Goal: Task Accomplishment & Management: Manage account settings

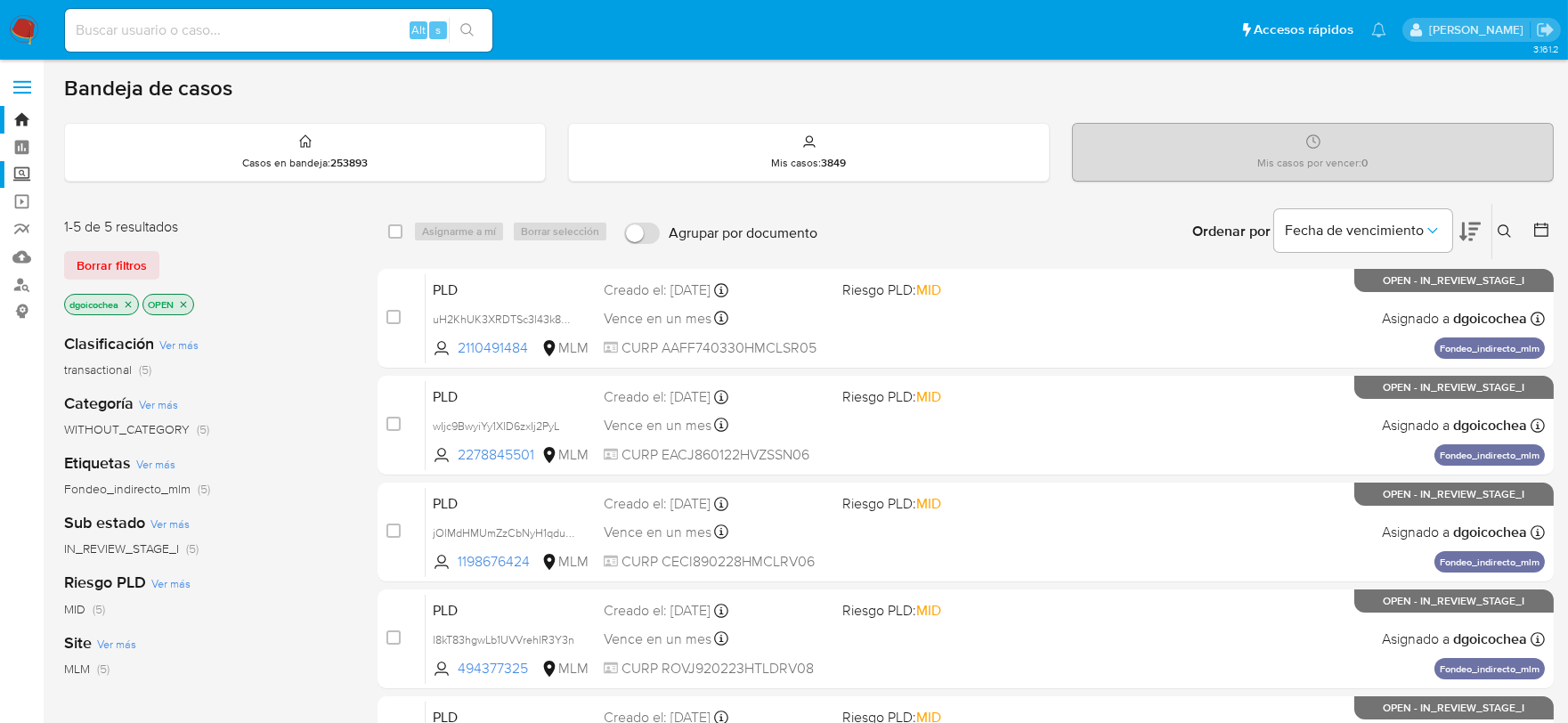
click at [19, 181] on label "Screening" at bounding box center [106, 175] width 212 height 28
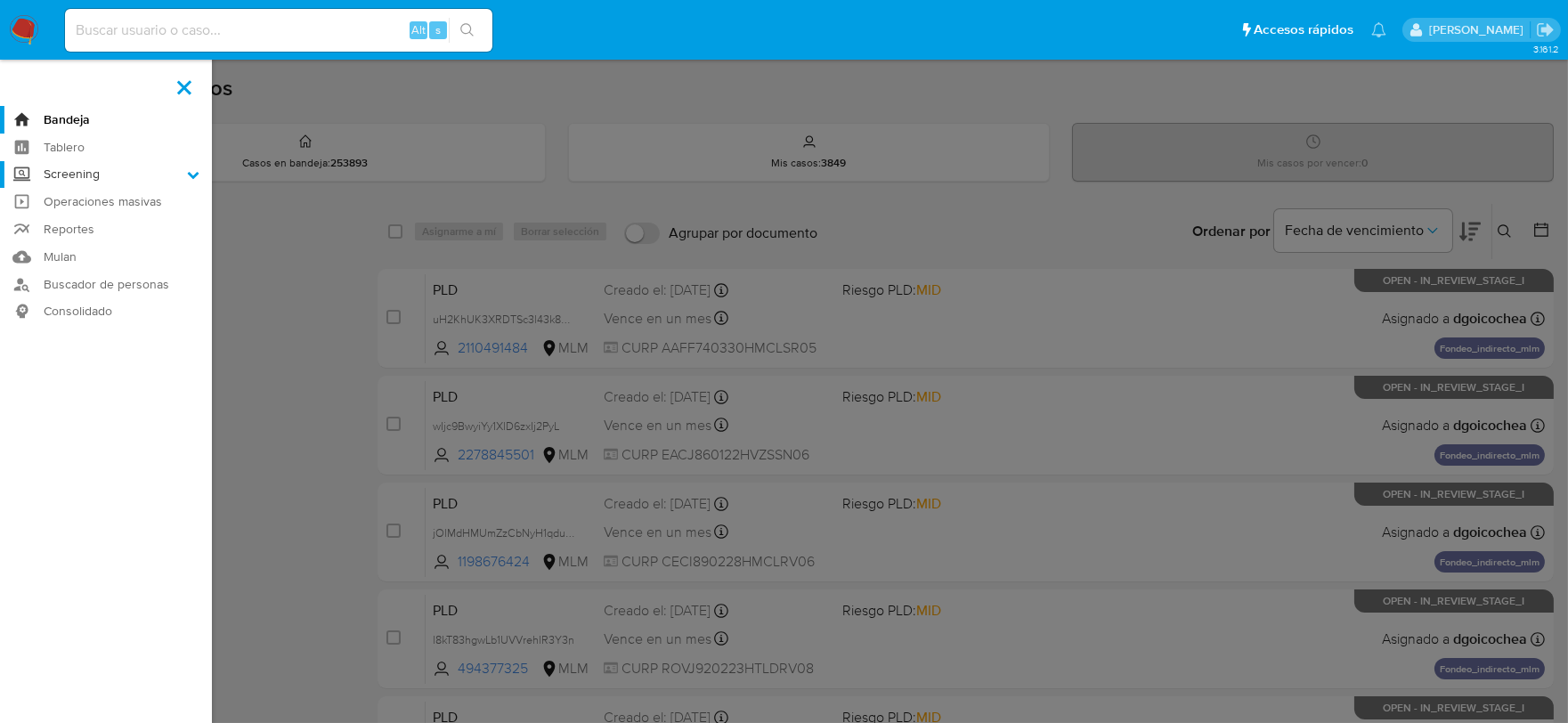
click at [0, 0] on input "Screening" at bounding box center [0, 0] width 0 height 0
click at [63, 241] on link "Herramientas" at bounding box center [106, 244] width 212 height 22
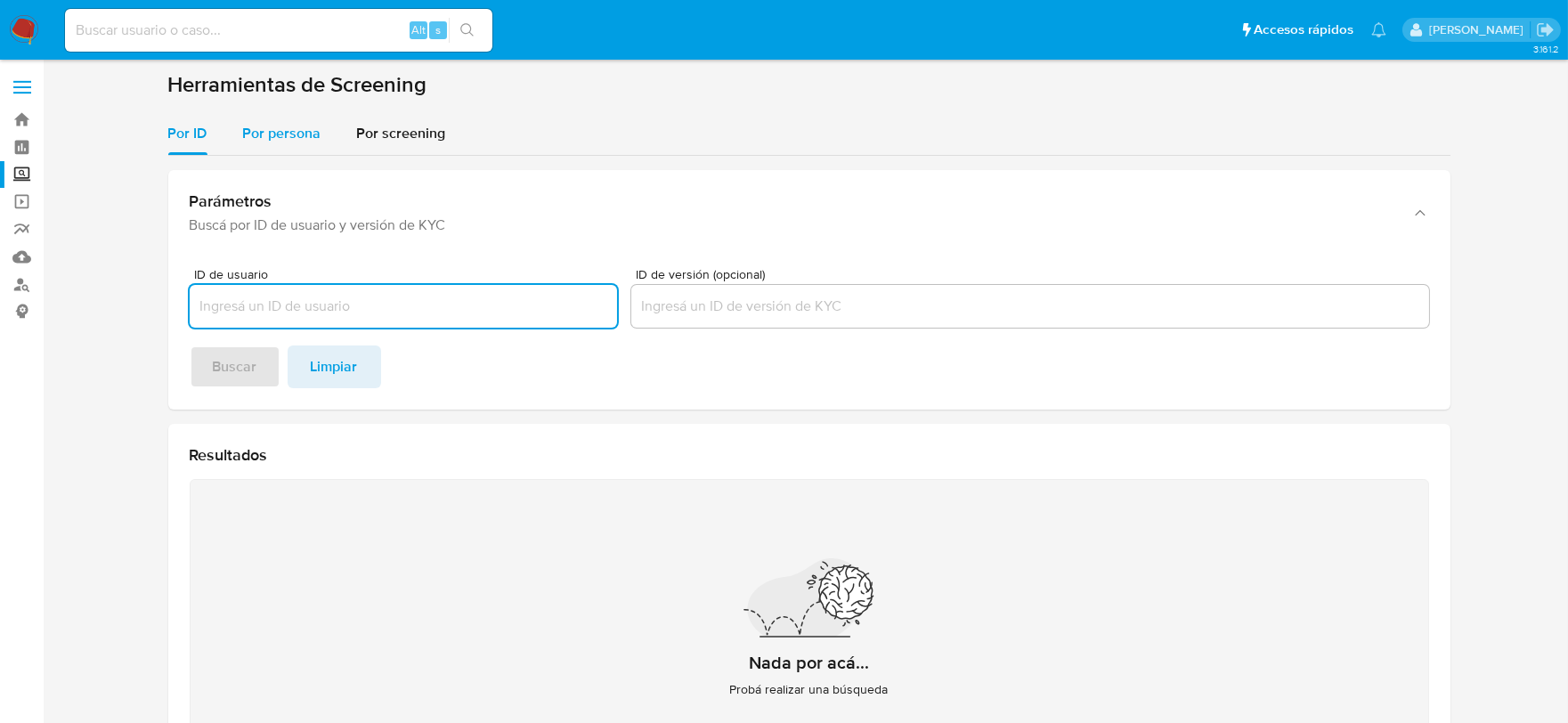
click at [300, 133] on span "Por persona" at bounding box center [281, 133] width 78 height 21
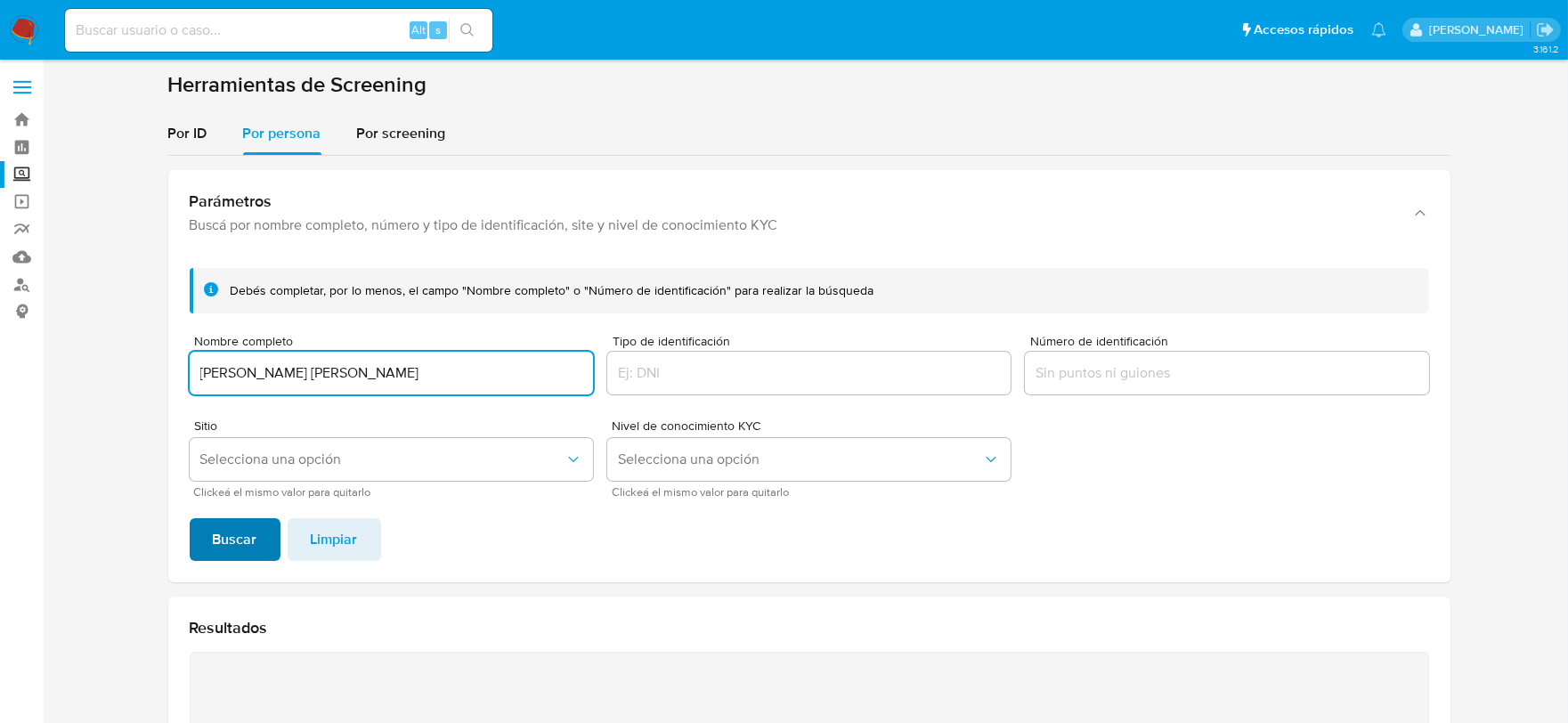
type input "RUTH GABRIELA OSORNIO RODRIGUEZ"
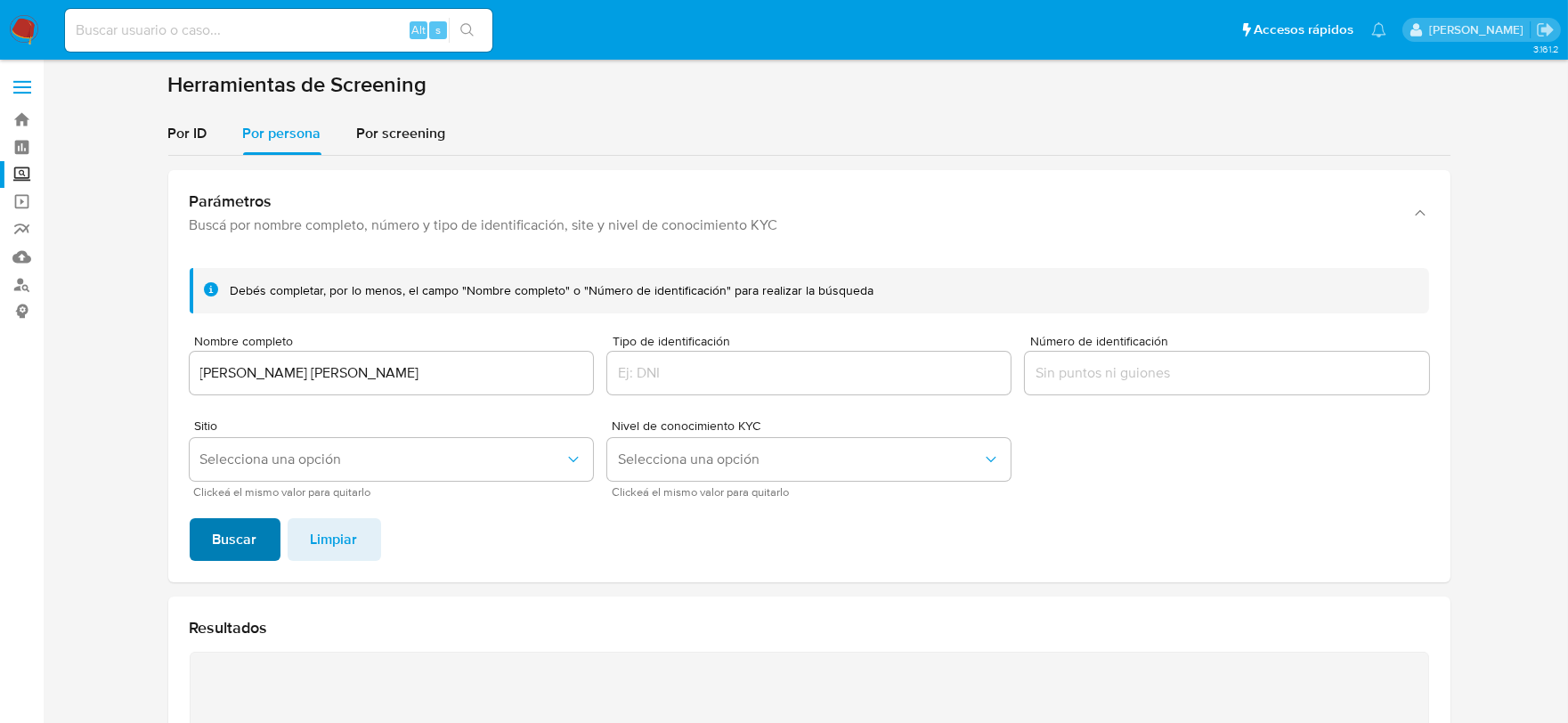
click at [220, 538] on span "Buscar" at bounding box center [236, 539] width 45 height 39
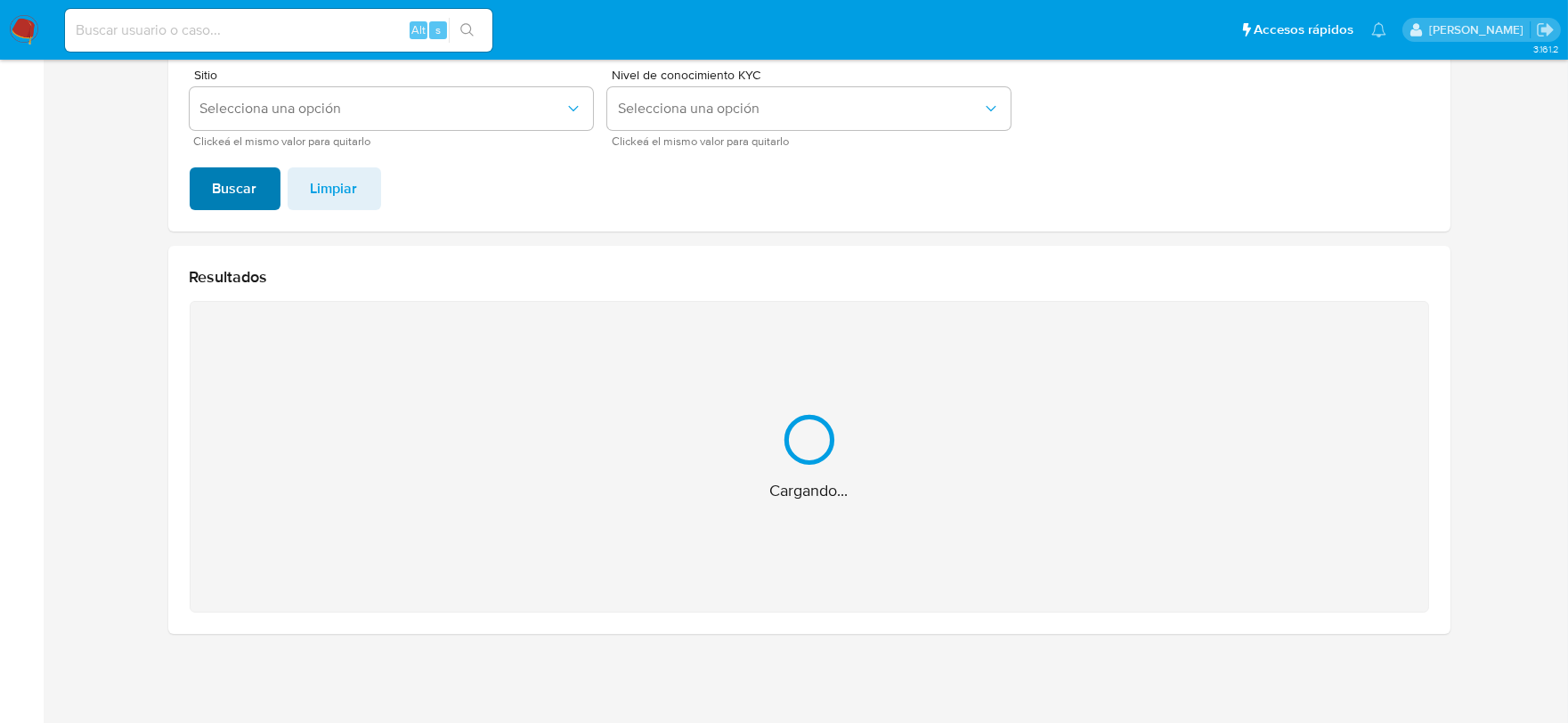
scroll to position [68, 0]
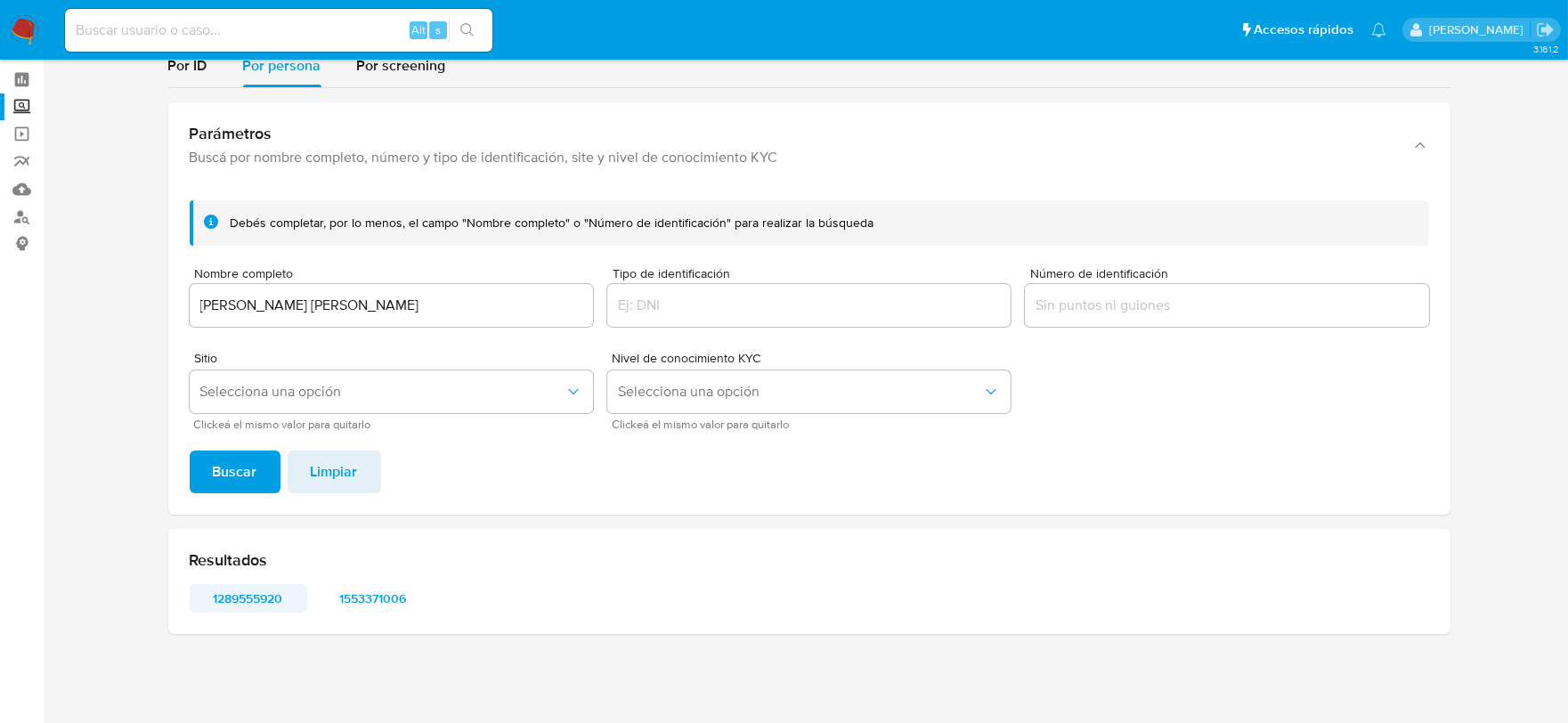
click at [236, 586] on span "1289555920" at bounding box center [248, 598] width 92 height 25
click at [392, 595] on span "1553371006" at bounding box center [373, 598] width 92 height 25
drag, startPoint x: 340, startPoint y: 473, endPoint x: 335, endPoint y: 417, distance: 56.2
click at [340, 474] on span "Limpiar" at bounding box center [334, 472] width 47 height 39
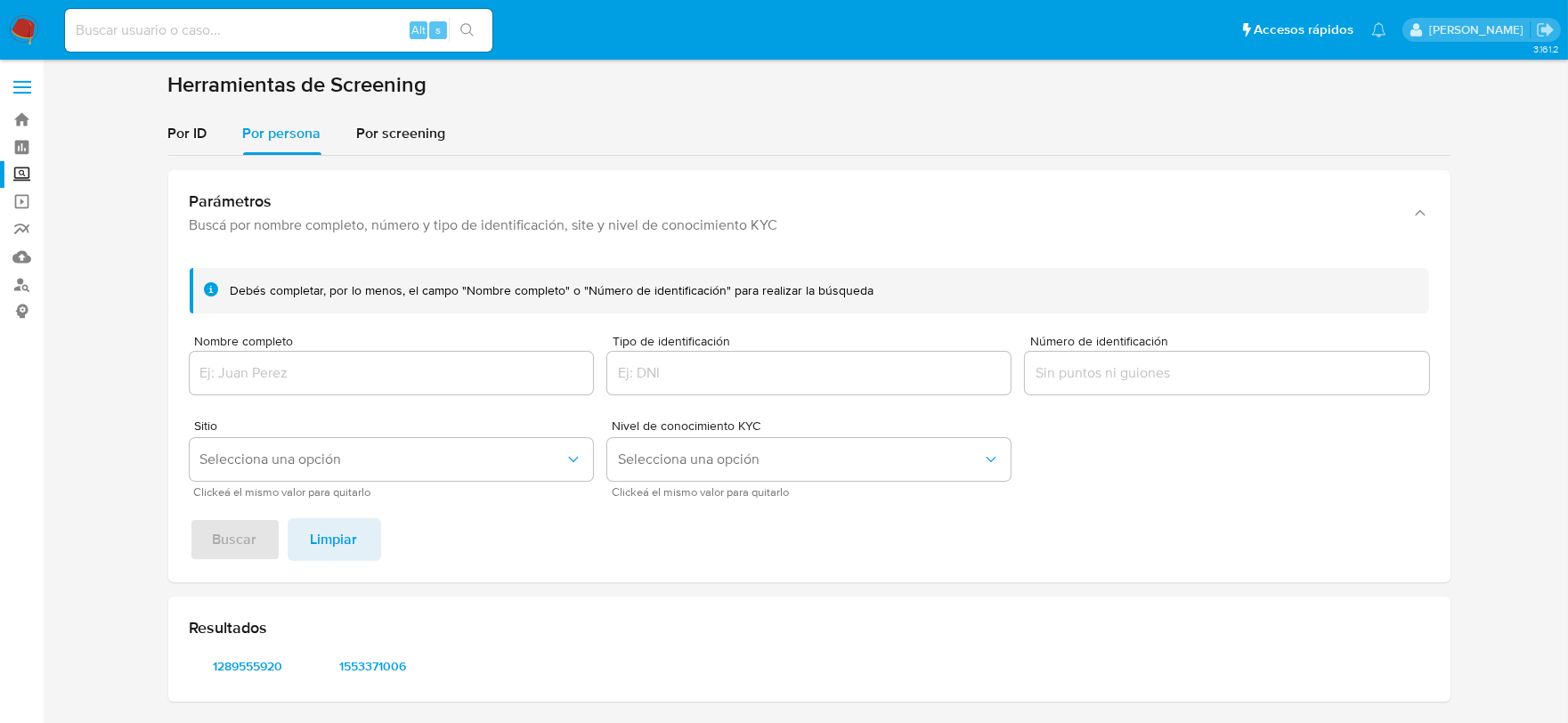
click at [282, 387] on div at bounding box center [392, 374] width 403 height 43
click at [279, 374] on input "Nombre completo" at bounding box center [392, 373] width 403 height 23
click at [241, 535] on span "Buscar" at bounding box center [236, 539] width 45 height 39
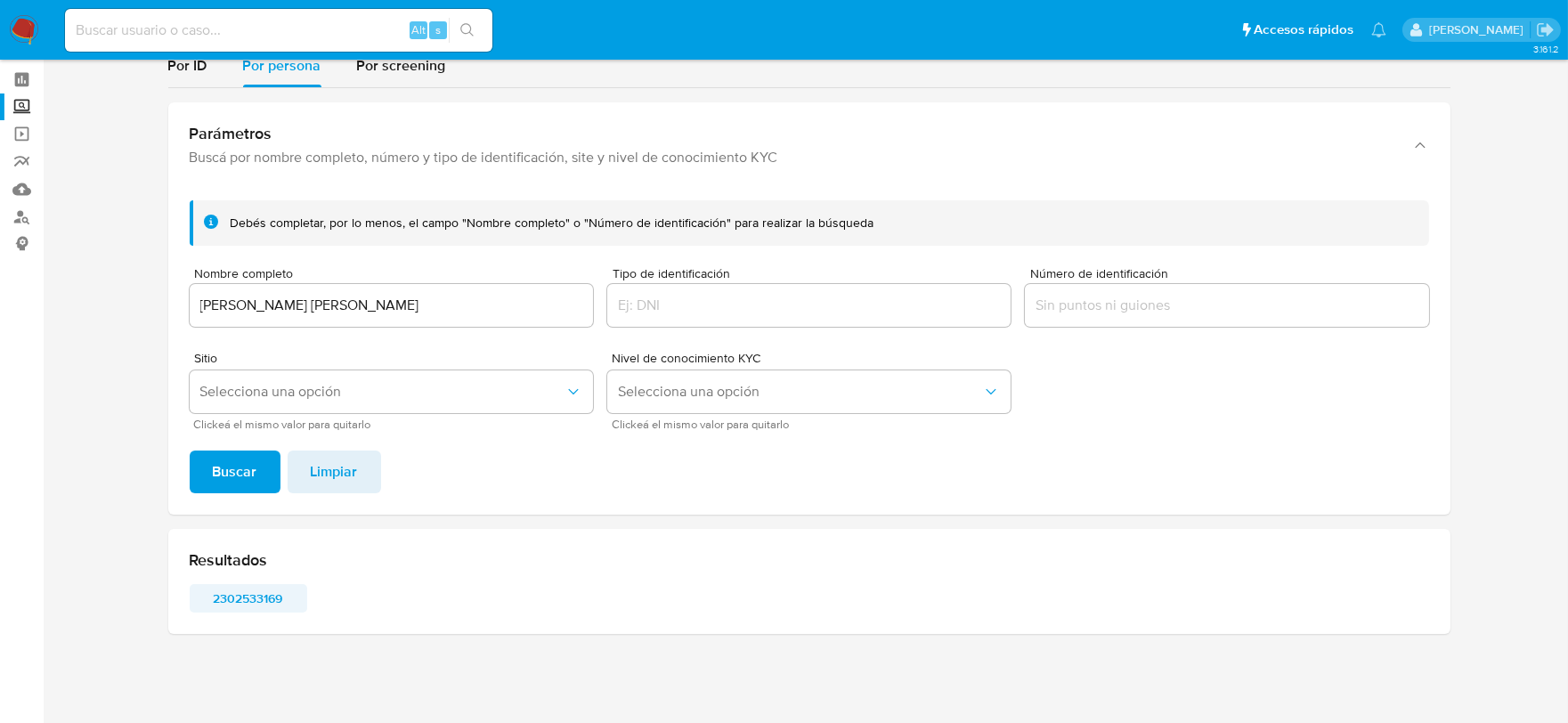
click at [243, 606] on span "2302533169" at bounding box center [248, 598] width 92 height 25
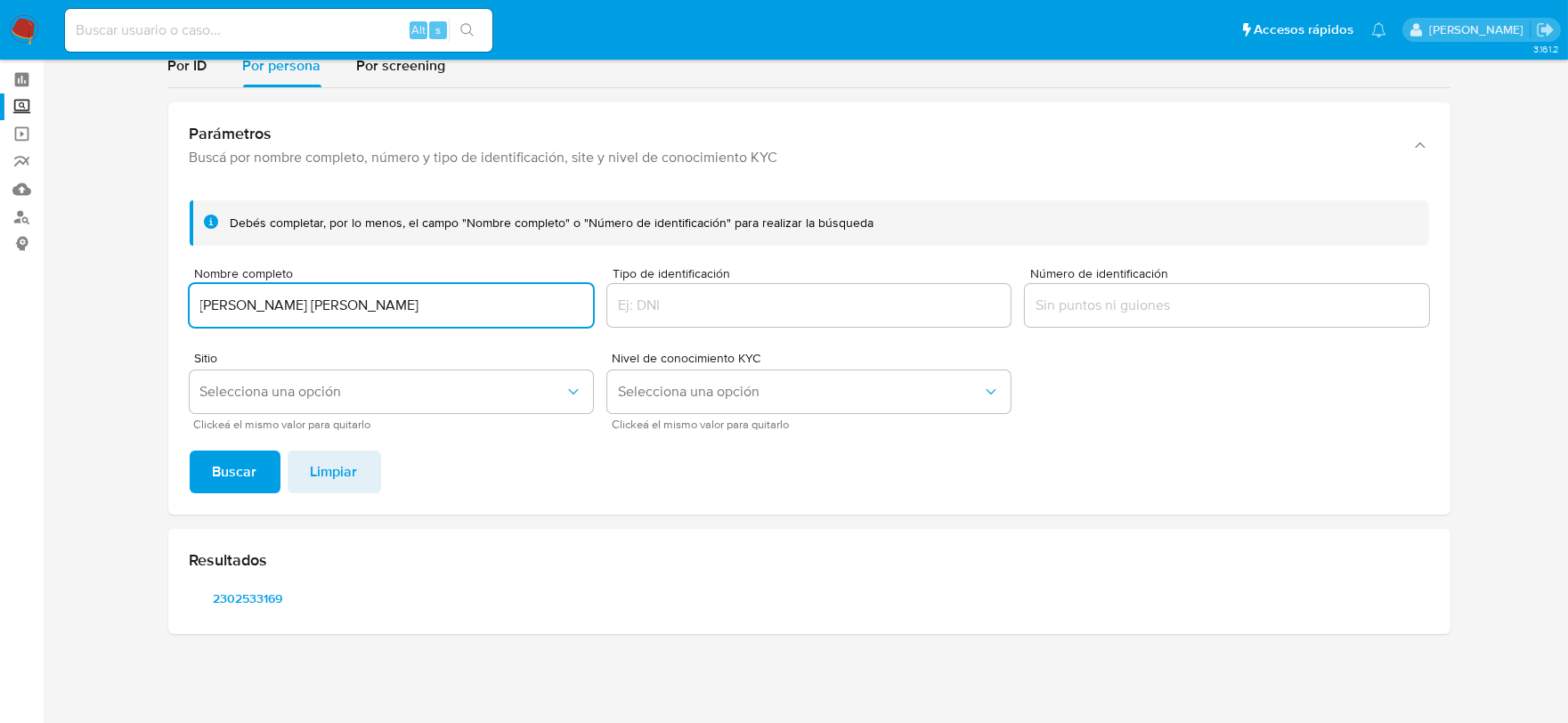
click at [216, 313] on input "JOSE ALBERTO ABREGO SANCHEZ" at bounding box center [392, 306] width 403 height 23
type input "JOSE LUIS GARCIA SERNA"
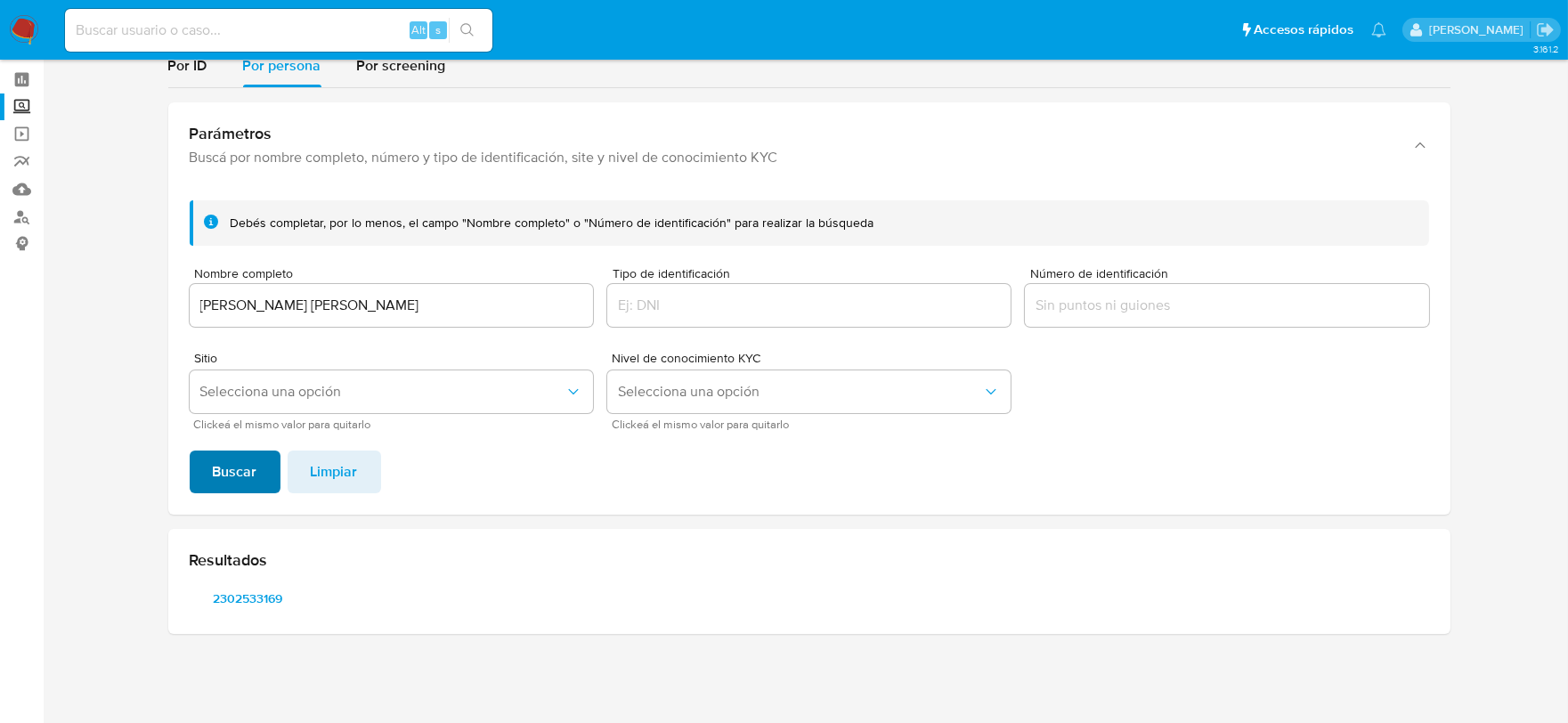
click at [250, 457] on span "Buscar" at bounding box center [236, 472] width 45 height 39
click at [262, 598] on span "1030748482" at bounding box center [248, 598] width 92 height 25
click at [371, 606] on span "1561010690" at bounding box center [373, 598] width 92 height 25
click at [479, 601] on span "537380681" at bounding box center [497, 598] width 92 height 25
click at [631, 591] on span "645189373" at bounding box center [622, 598] width 92 height 25
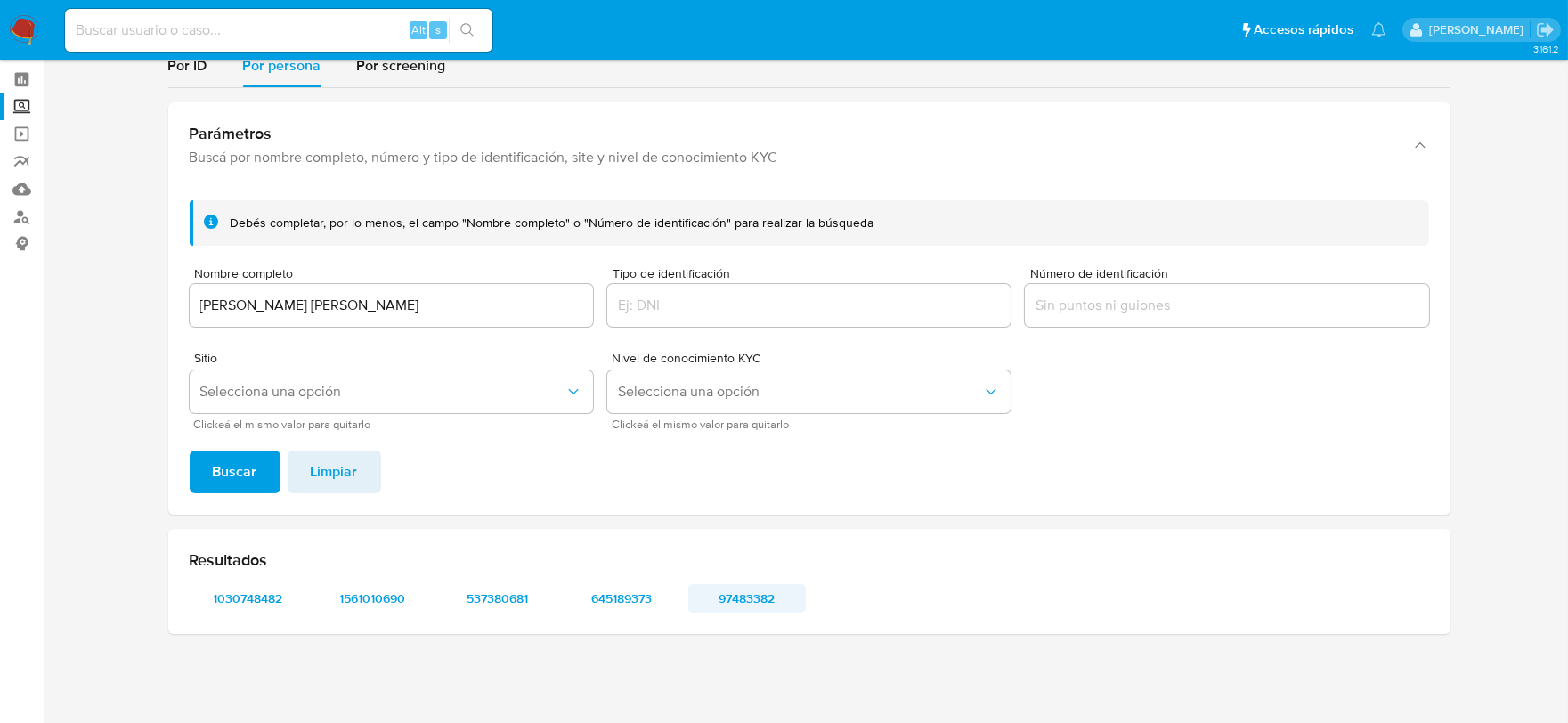
click at [755, 590] on span "97483382" at bounding box center [746, 598] width 92 height 25
click at [323, 483] on span "Limpiar" at bounding box center [334, 472] width 47 height 39
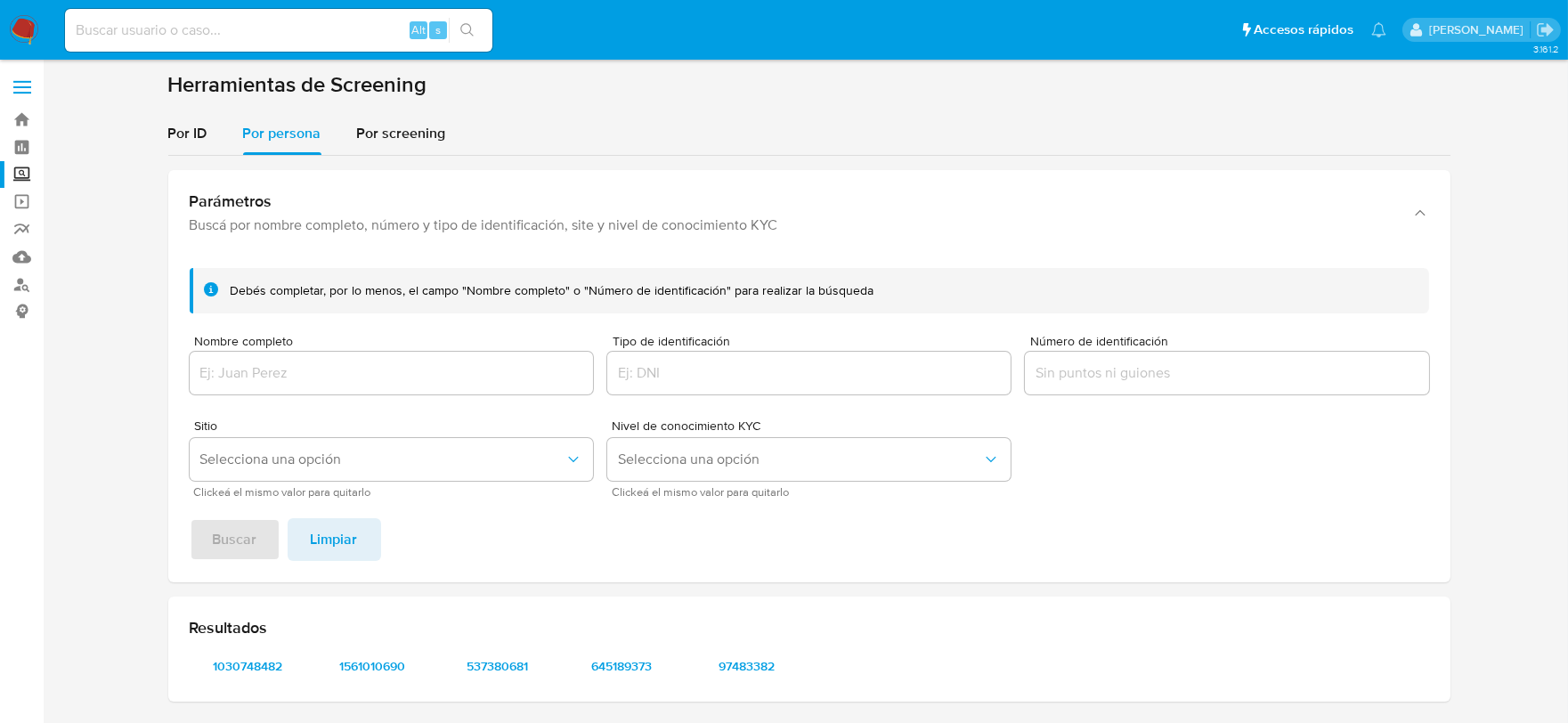
click at [255, 367] on input "Nombre completo" at bounding box center [392, 373] width 403 height 23
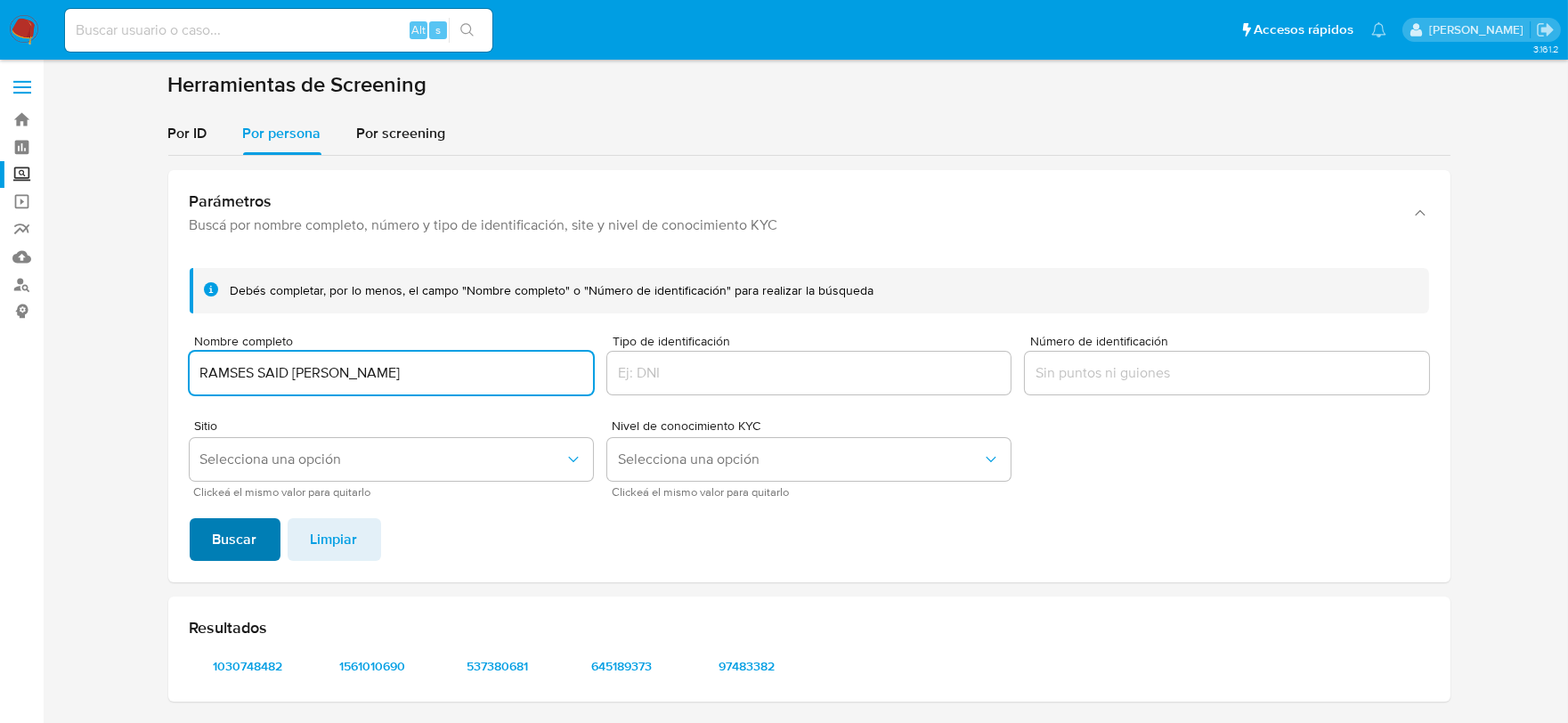
type input "RAMSES SAID MANRIQUE FAVELA"
click at [227, 523] on span "Buscar" at bounding box center [236, 539] width 45 height 39
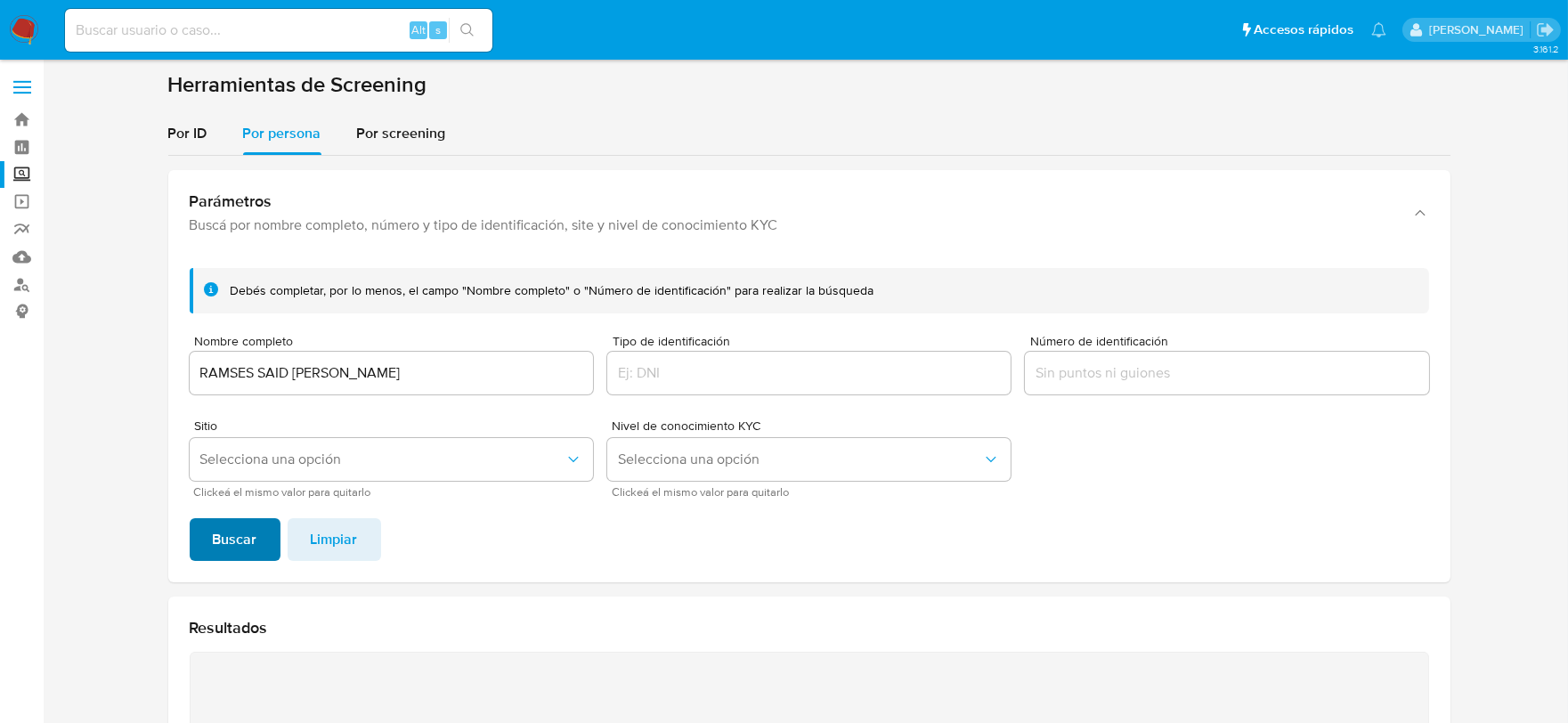
scroll to position [68, 0]
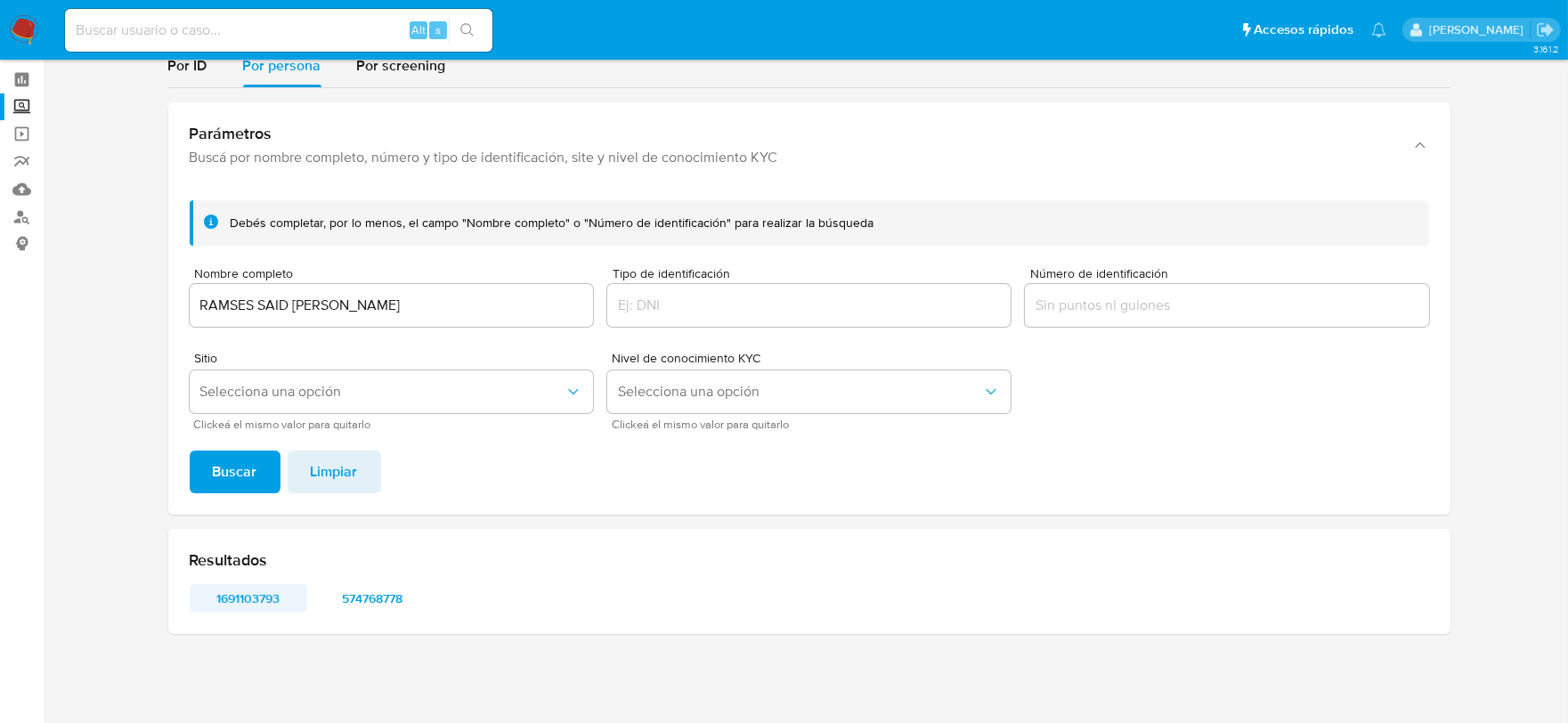
click at [238, 604] on span "1691103793" at bounding box center [248, 598] width 92 height 25
click at [366, 604] on span "574768778" at bounding box center [373, 598] width 92 height 25
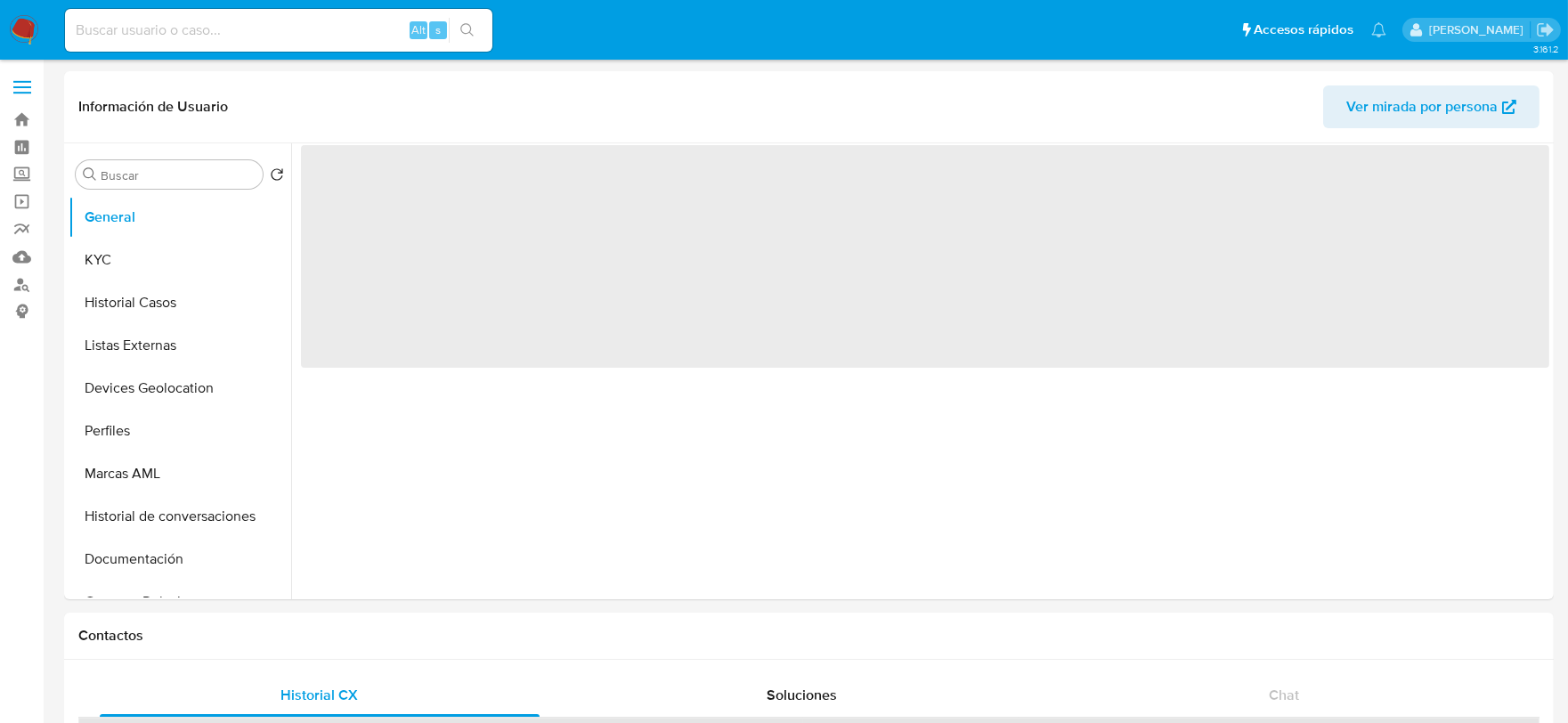
select select "10"
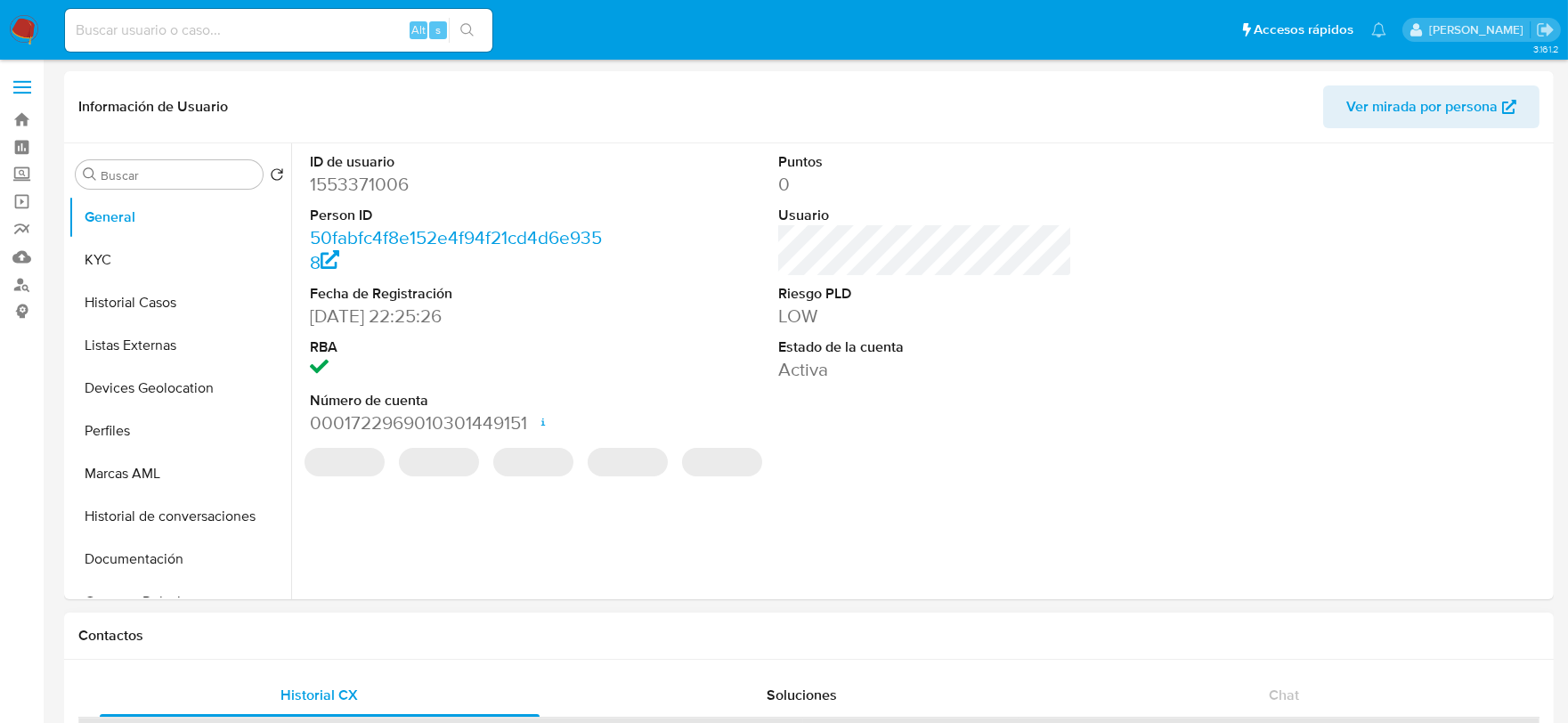
select select "10"
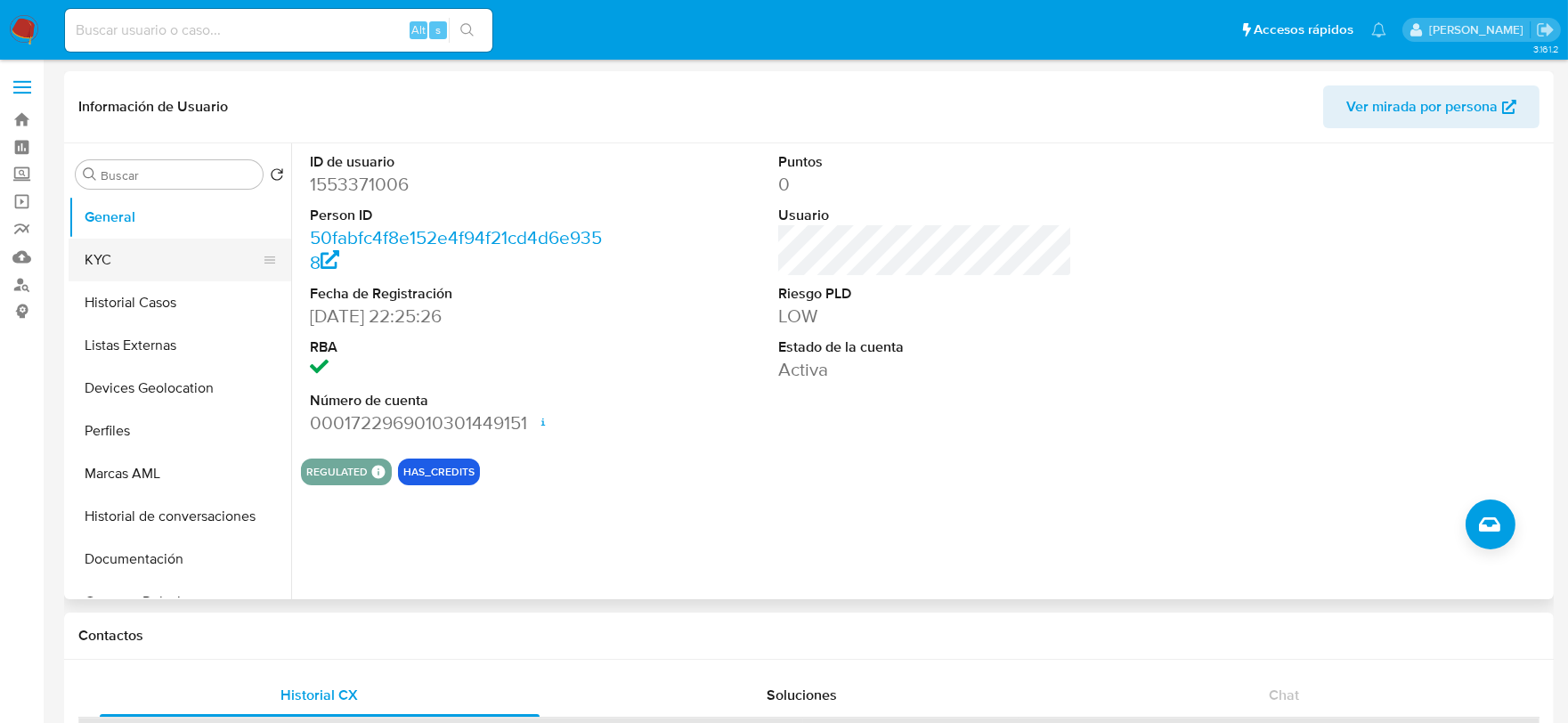
click at [118, 249] on button "KYC" at bounding box center [173, 260] width 209 height 43
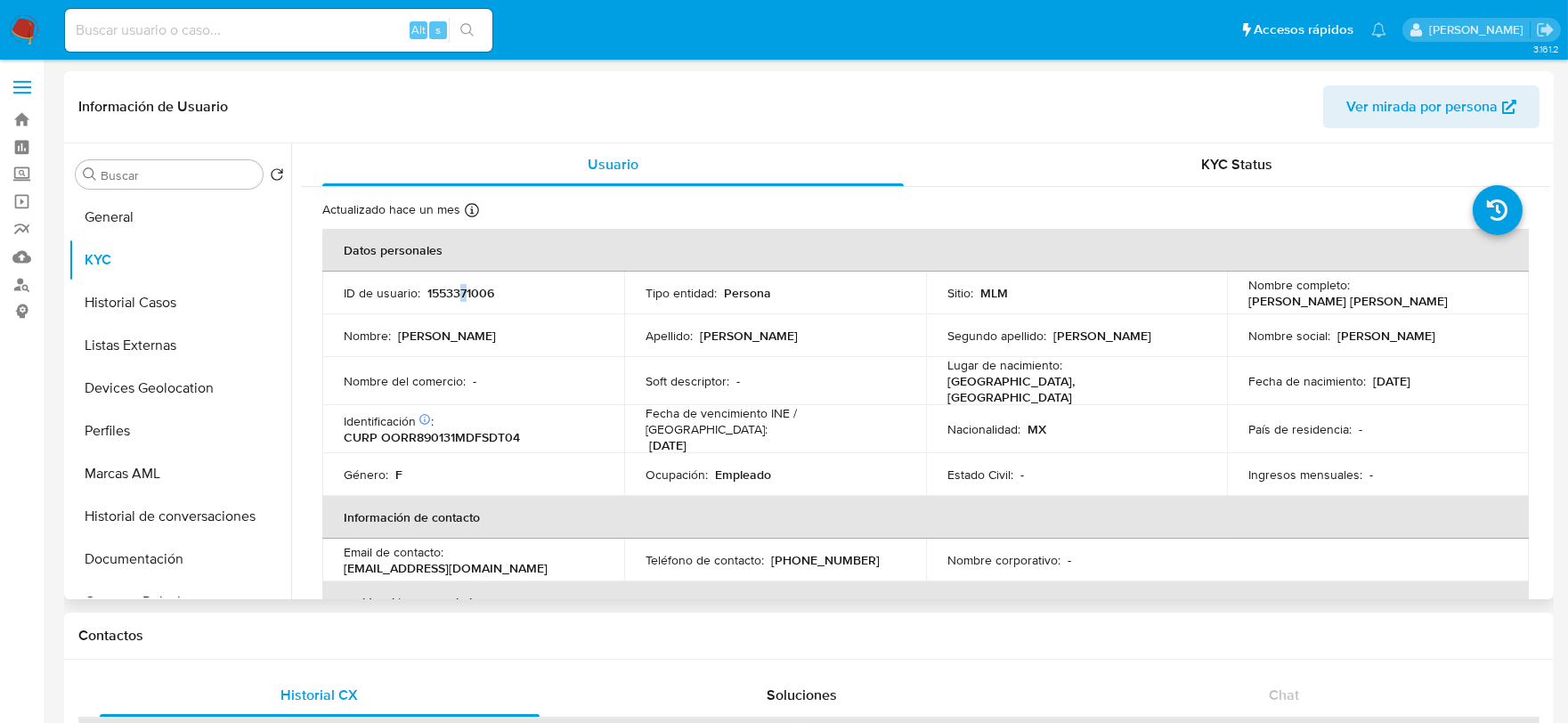
click at [461, 288] on p "1553371006" at bounding box center [461, 293] width 67 height 16
click at [461, 288] on p "1553371006" at bounding box center [461, 293] width 67 height 16
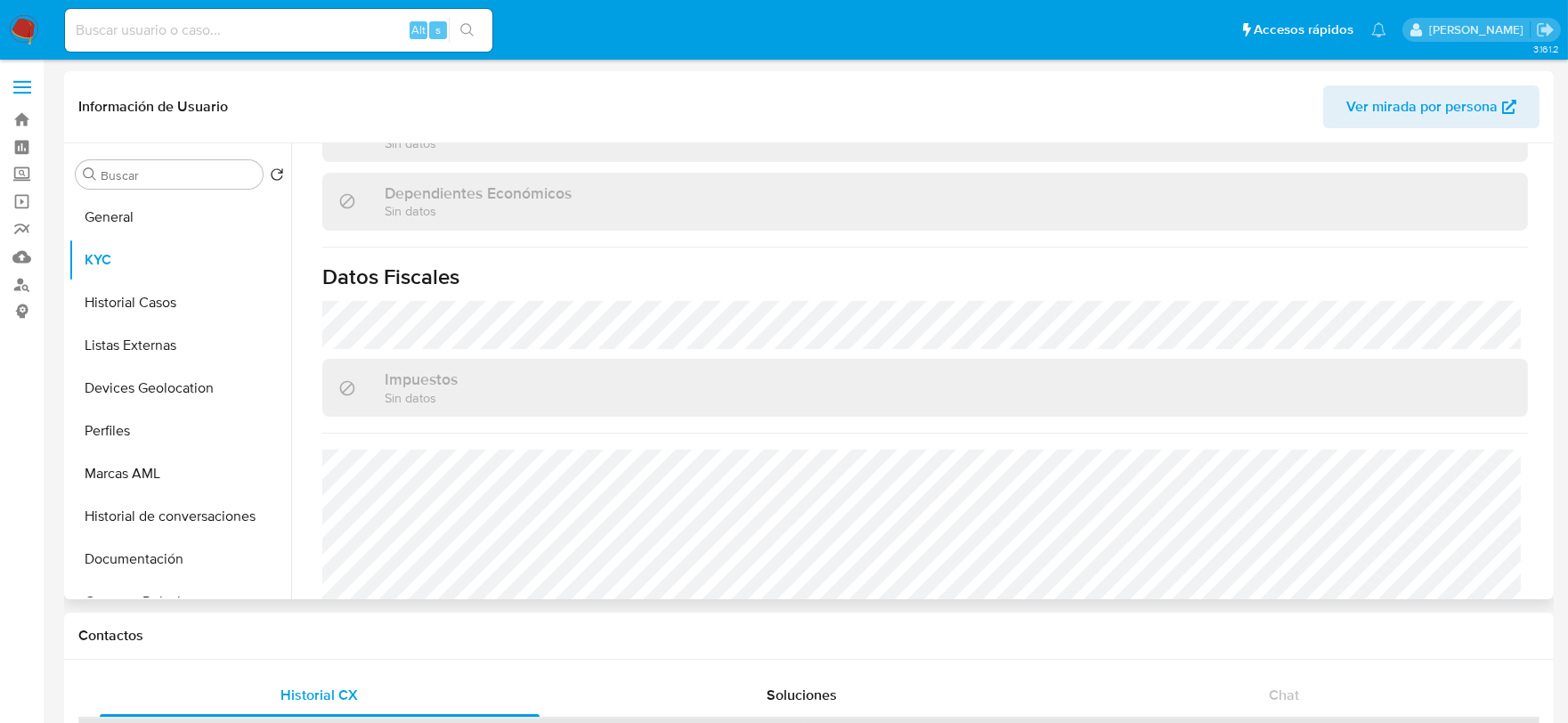
scroll to position [1088, 0]
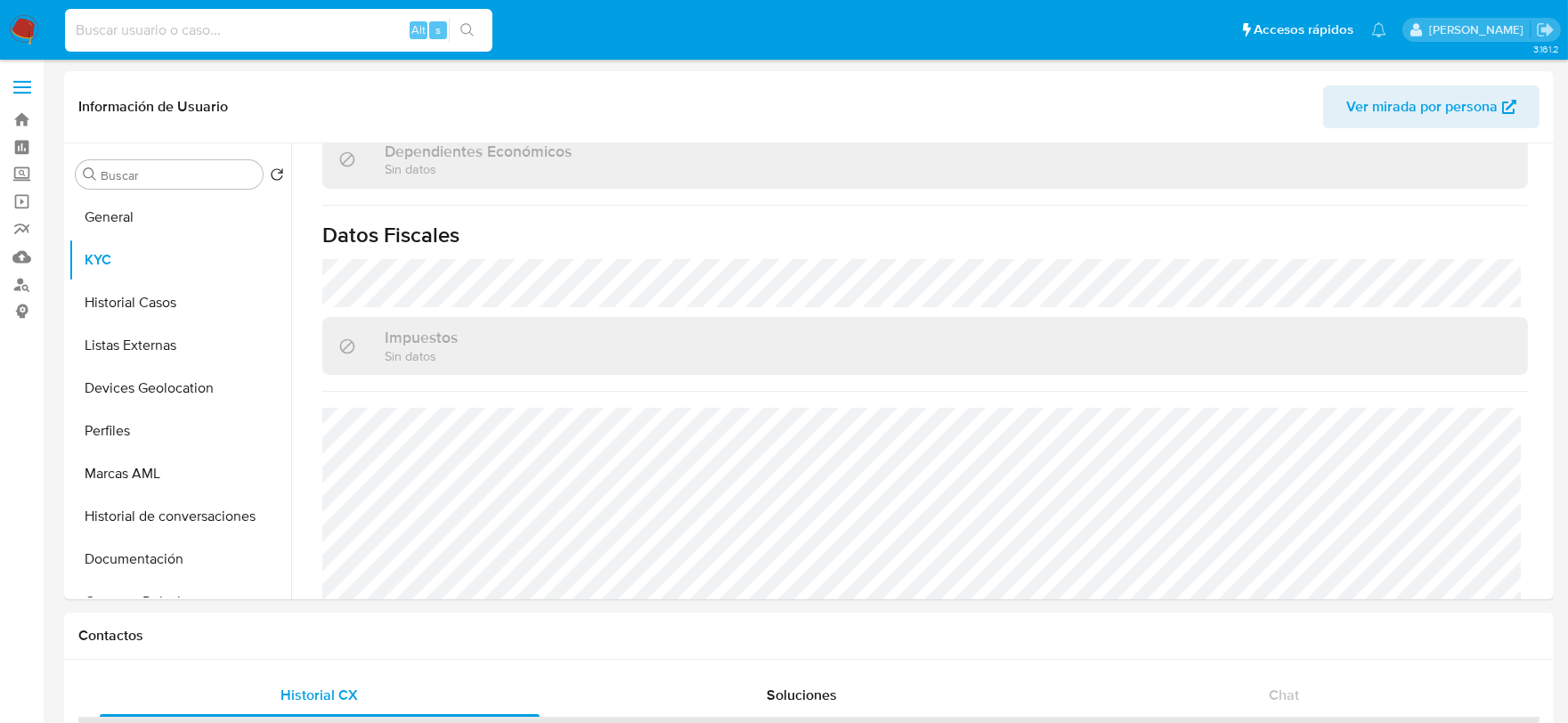
click at [199, 22] on input at bounding box center [279, 30] width 427 height 23
paste input "178736698"
type input "178736698"
click at [463, 30] on icon "search-icon" at bounding box center [468, 30] width 14 height 14
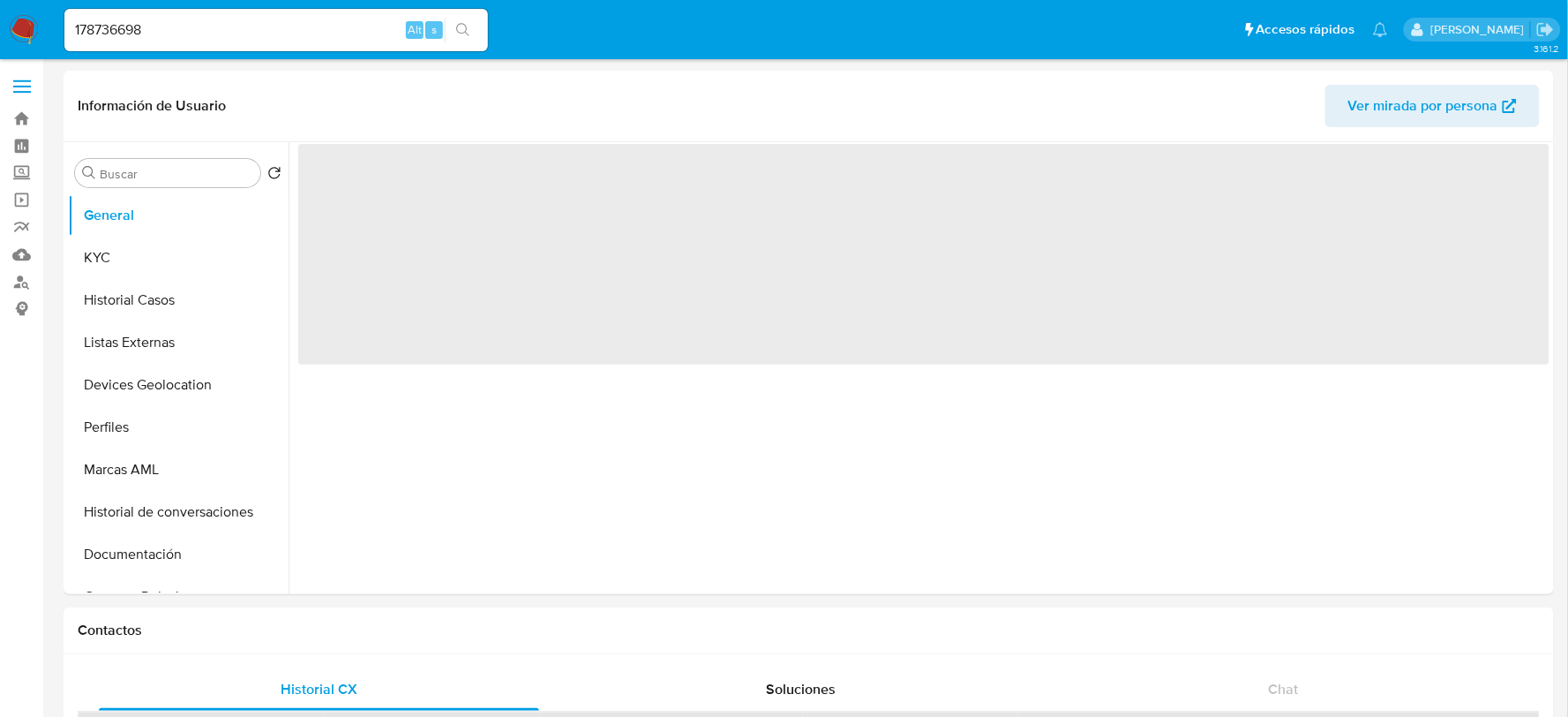
select select "10"
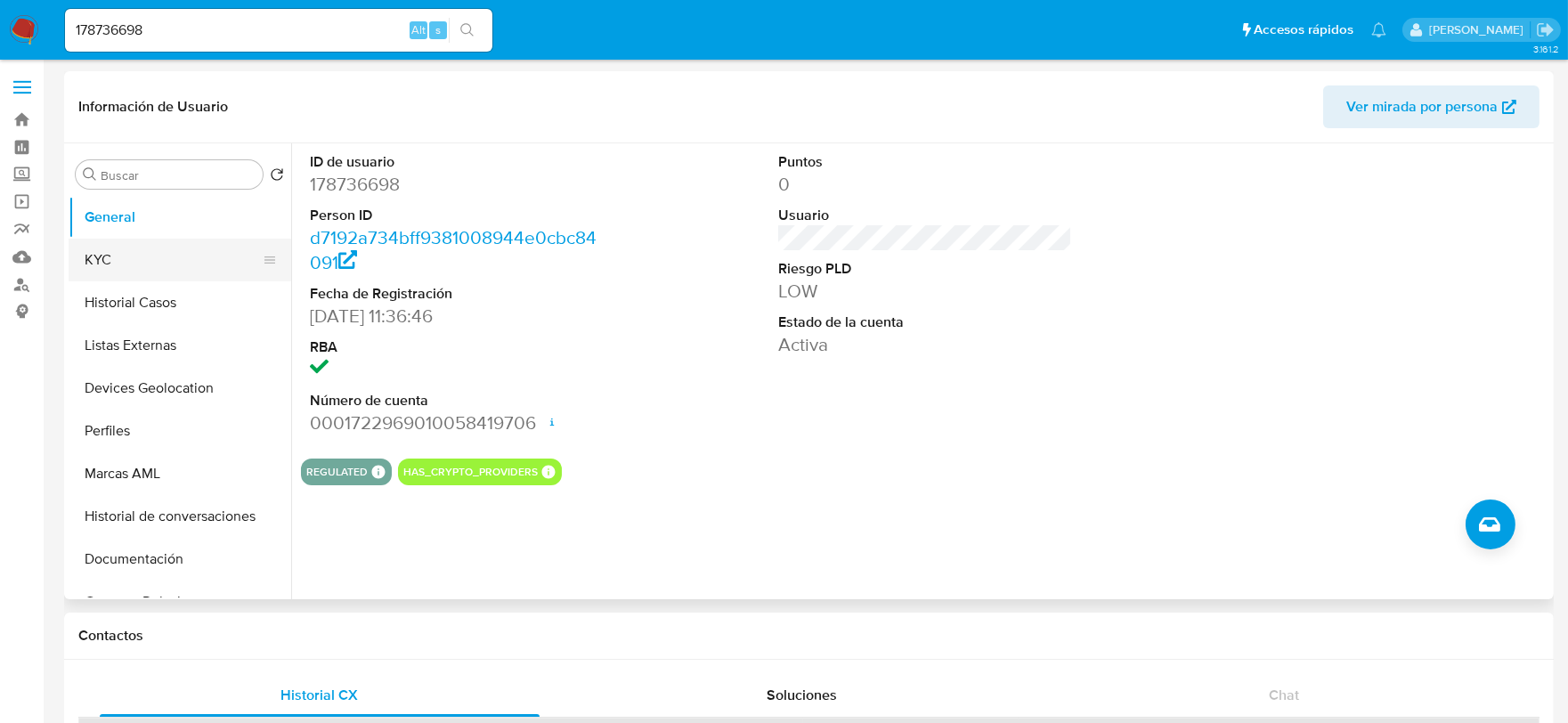
click at [177, 263] on button "KYC" at bounding box center [173, 260] width 209 height 43
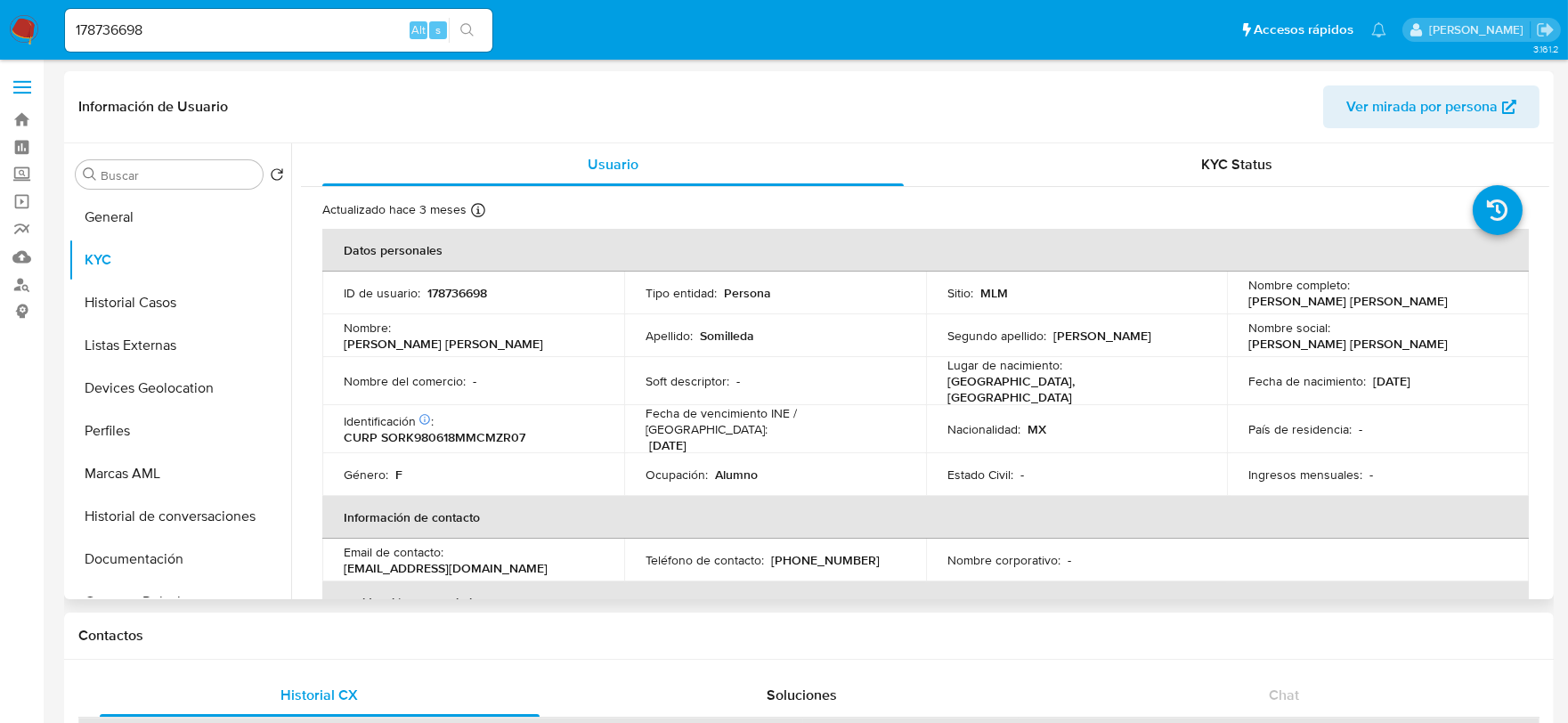
click at [463, 429] on p "CURP SORK980618MMCMZR07" at bounding box center [435, 437] width 182 height 16
copy p "SORK980618MMCMZR07"
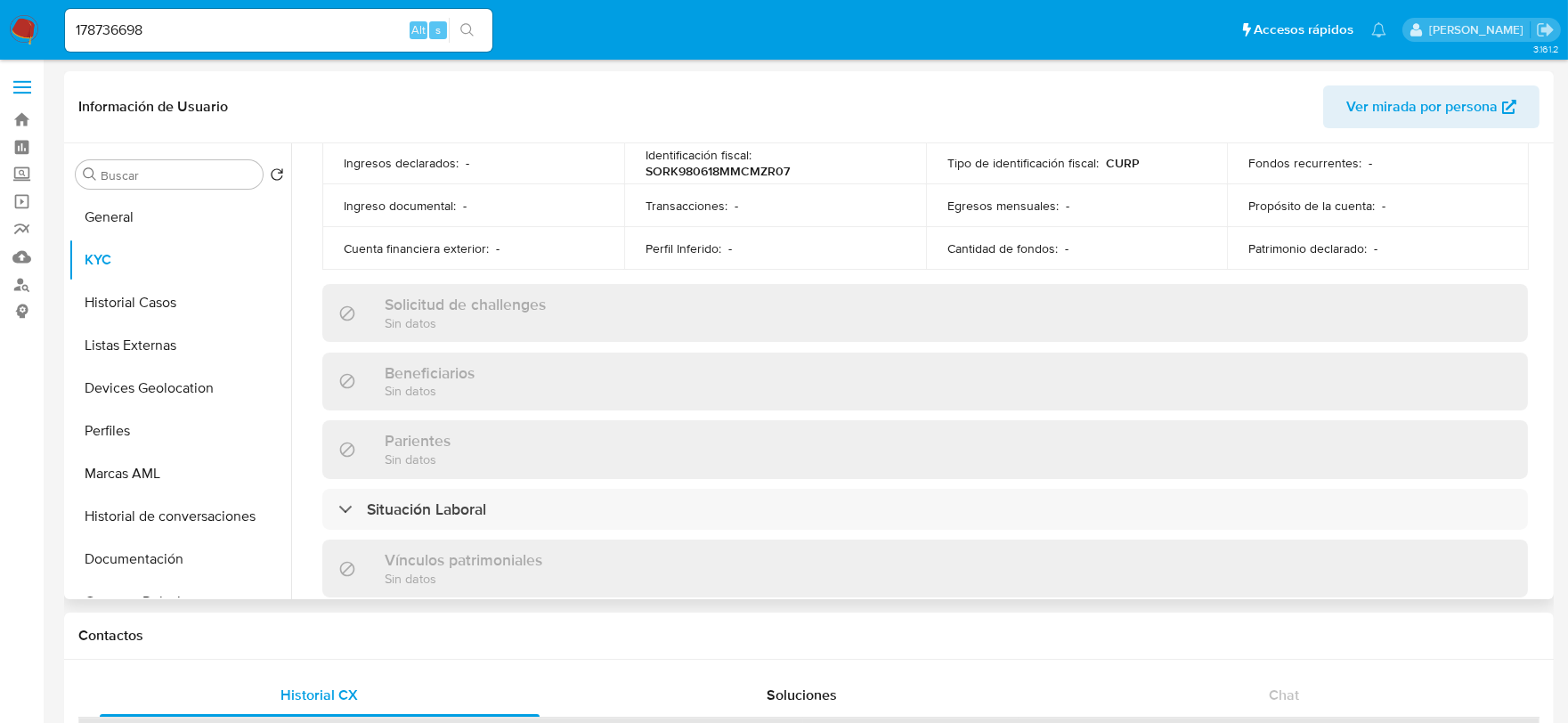
scroll to position [989, 0]
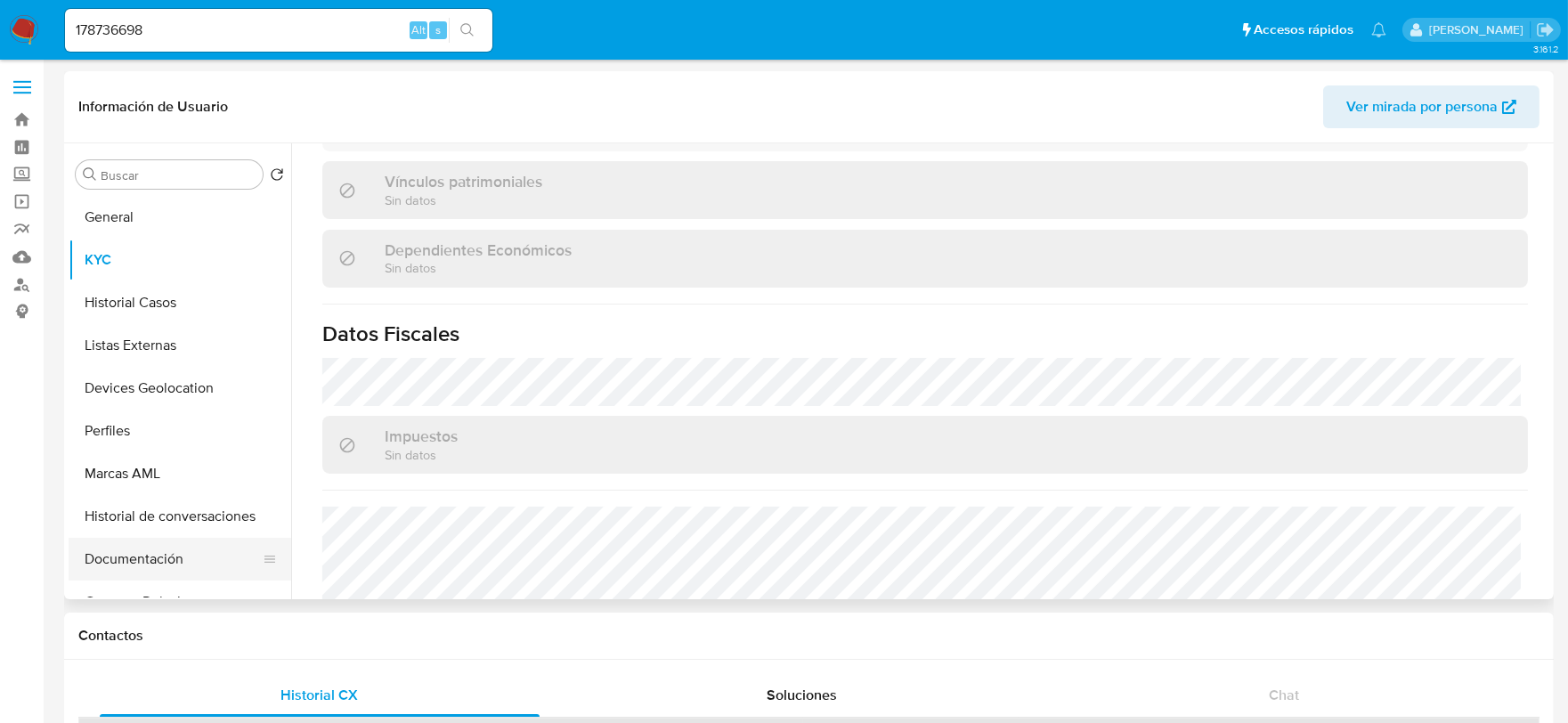
click at [126, 550] on button "Documentación" at bounding box center [173, 559] width 209 height 43
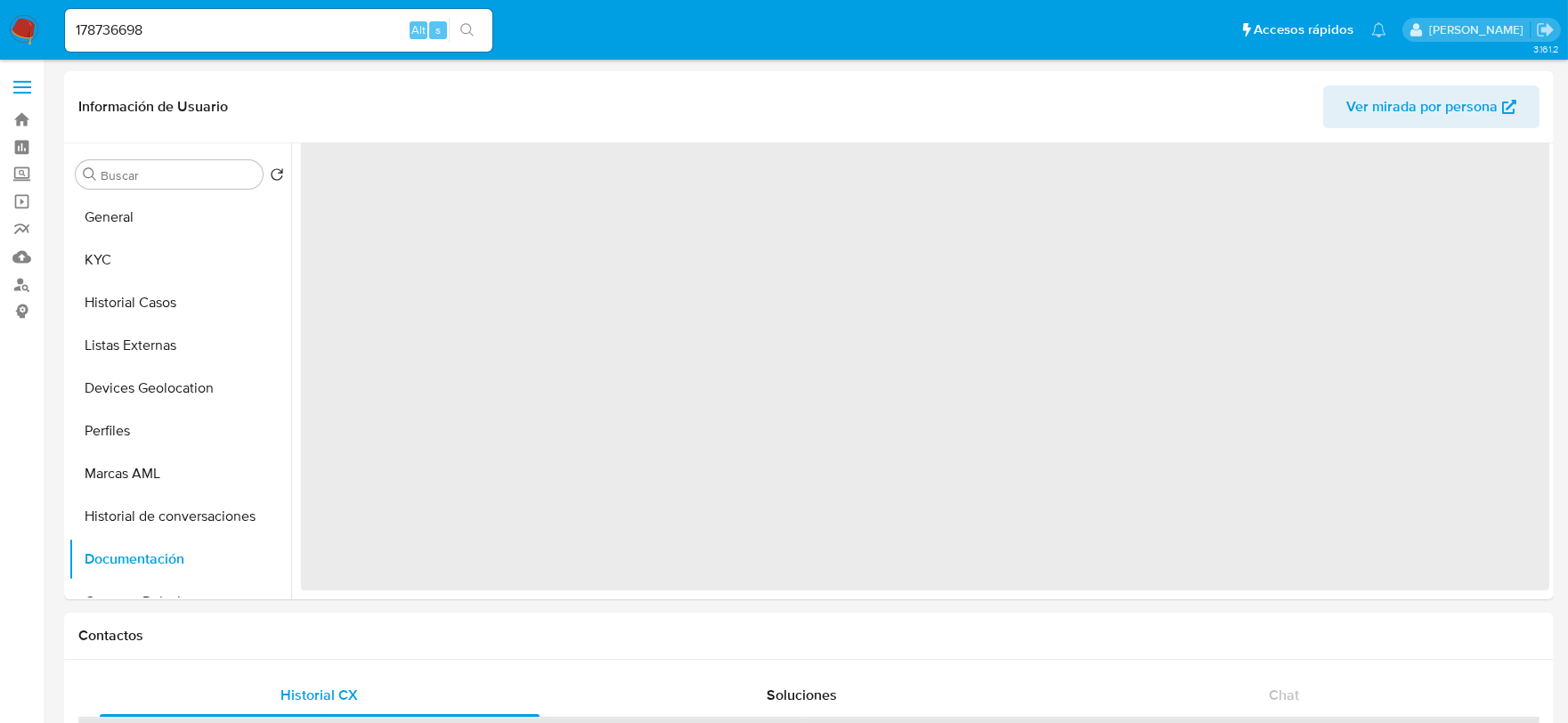
scroll to position [0, 0]
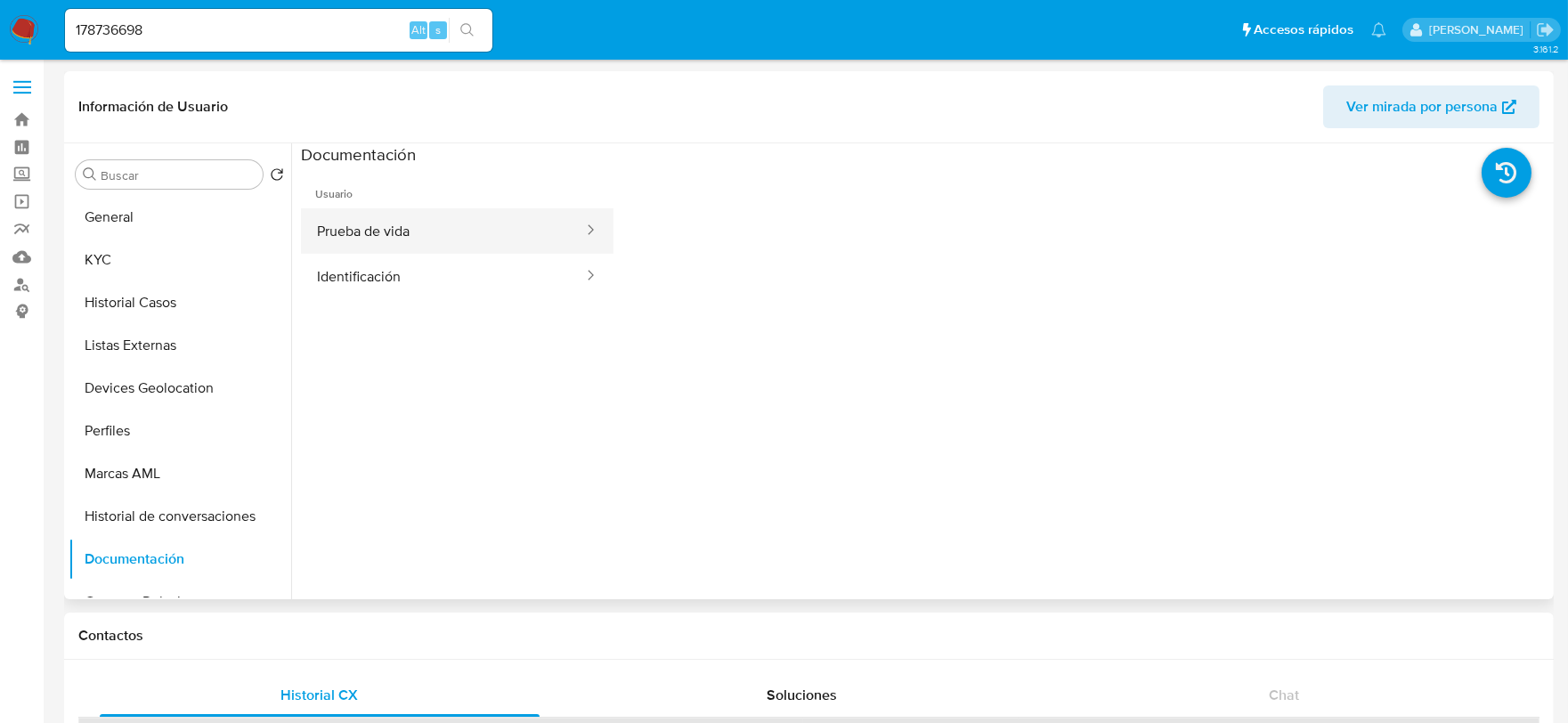
click at [386, 226] on button "Prueba de vida" at bounding box center [443, 231] width 284 height 46
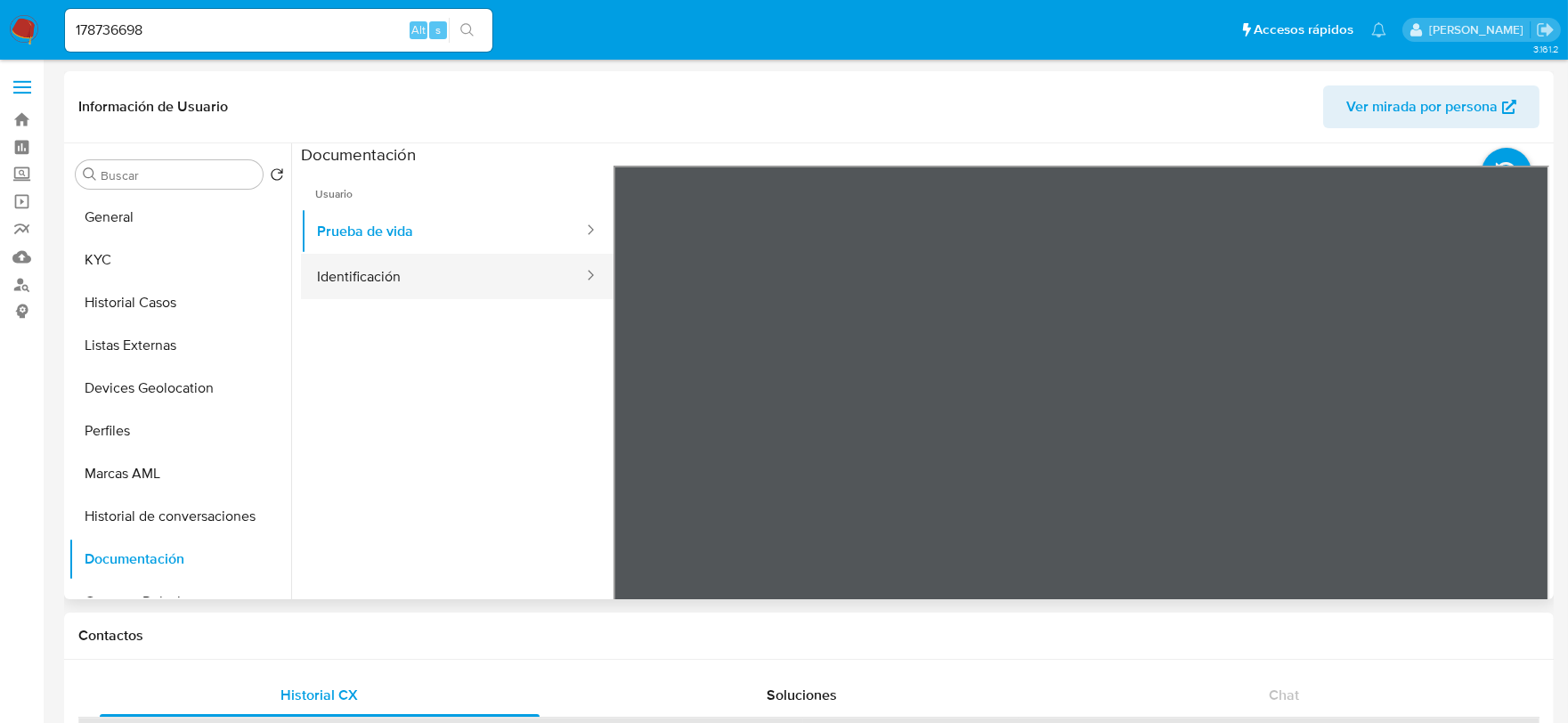
click at [411, 278] on button "Identificación" at bounding box center [443, 276] width 284 height 46
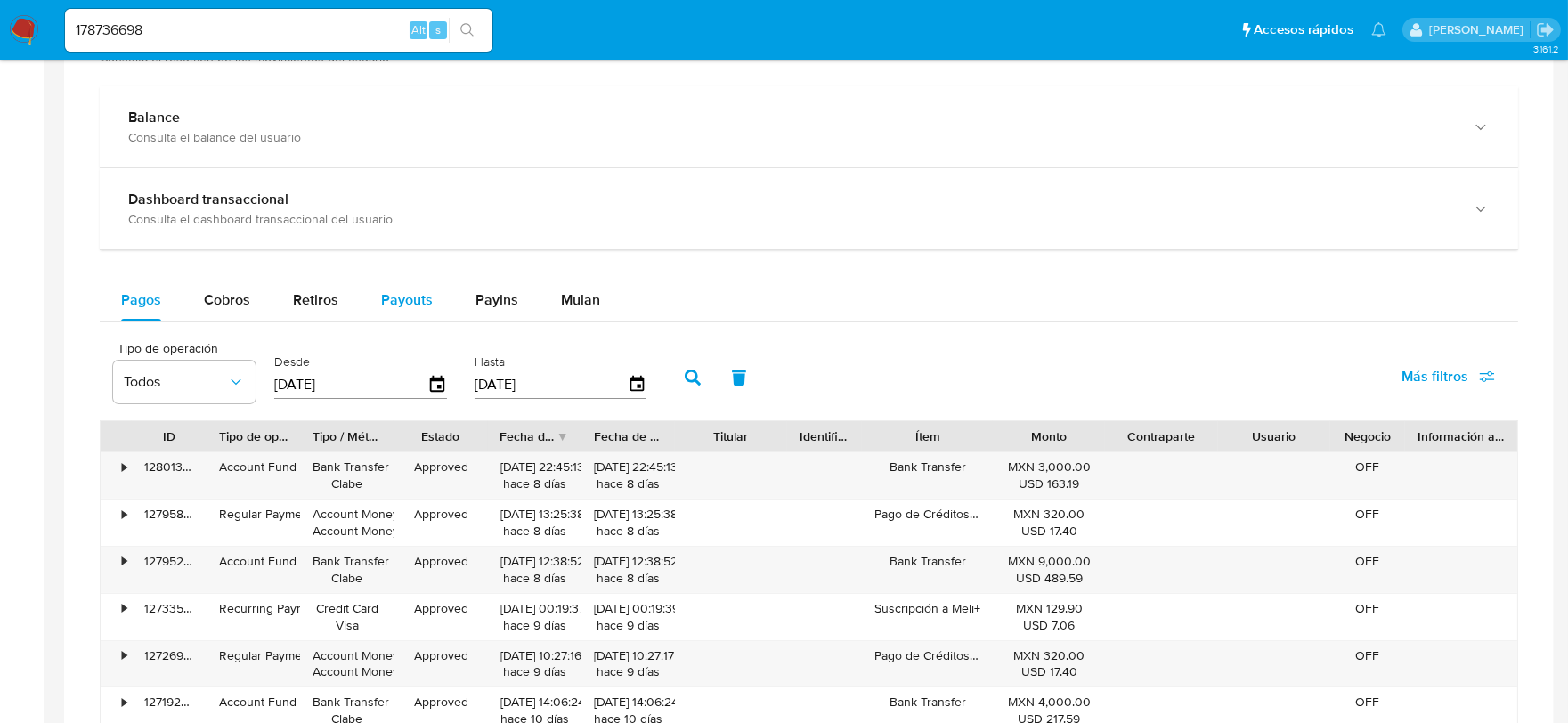
scroll to position [1088, 0]
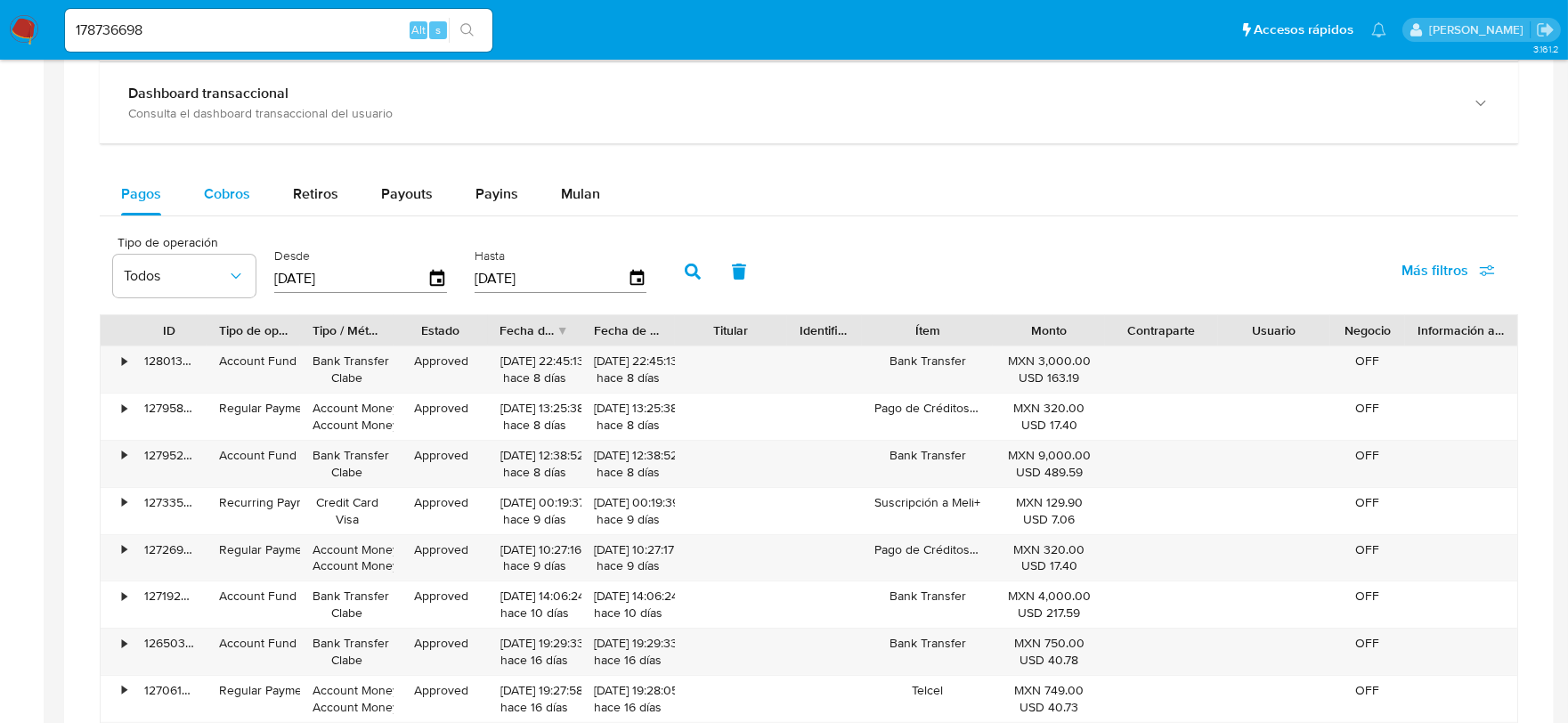
click at [226, 182] on div "Cobros" at bounding box center [228, 194] width 47 height 43
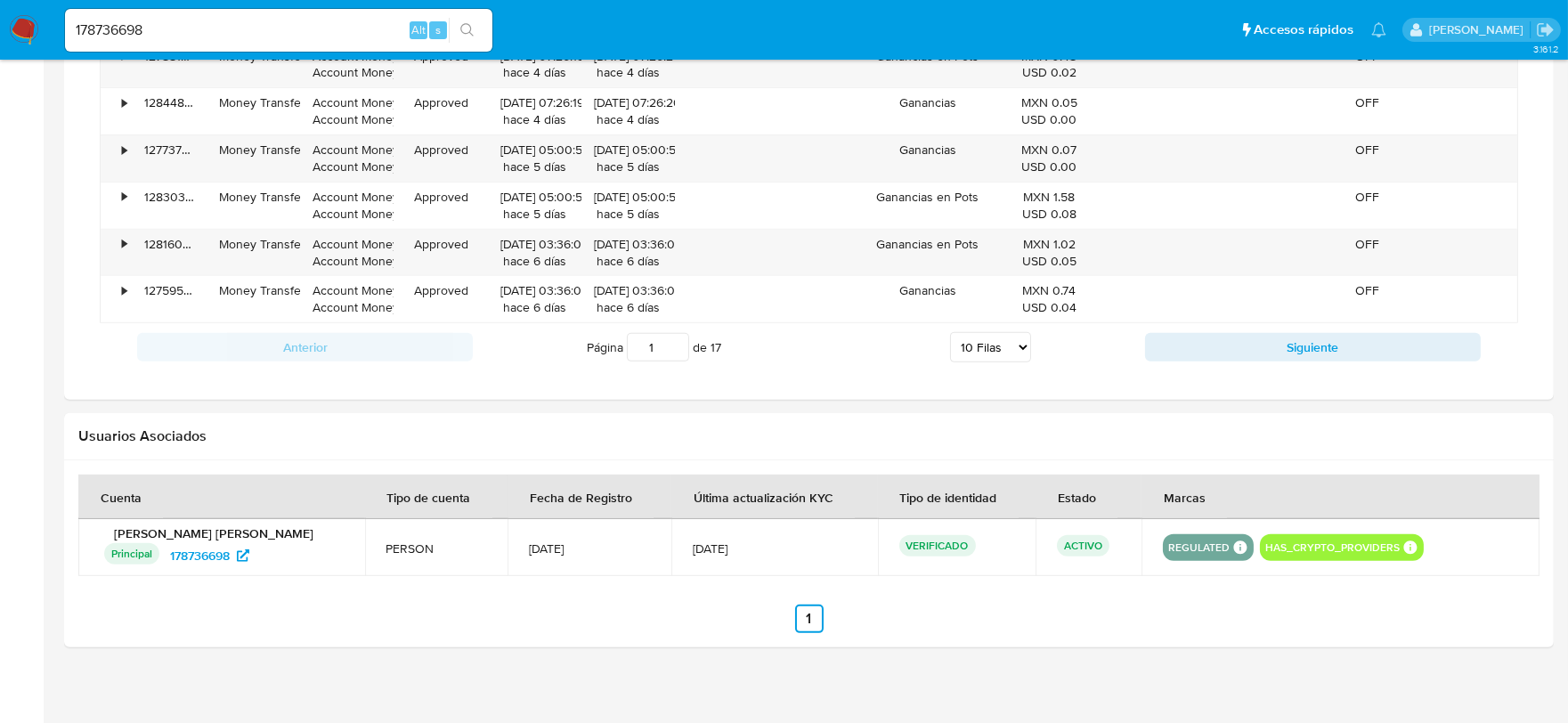
scroll to position [1582, 0]
click at [1012, 346] on select "5 Filas 10 Filas 20 Filas 25 Filas 50 Filas 100 Filas" at bounding box center [990, 347] width 81 height 30
select select "100"
click at [950, 335] on select "5 Filas 10 Filas 20 Filas 25 Filas 50 Filas 100 Filas" at bounding box center [990, 347] width 81 height 30
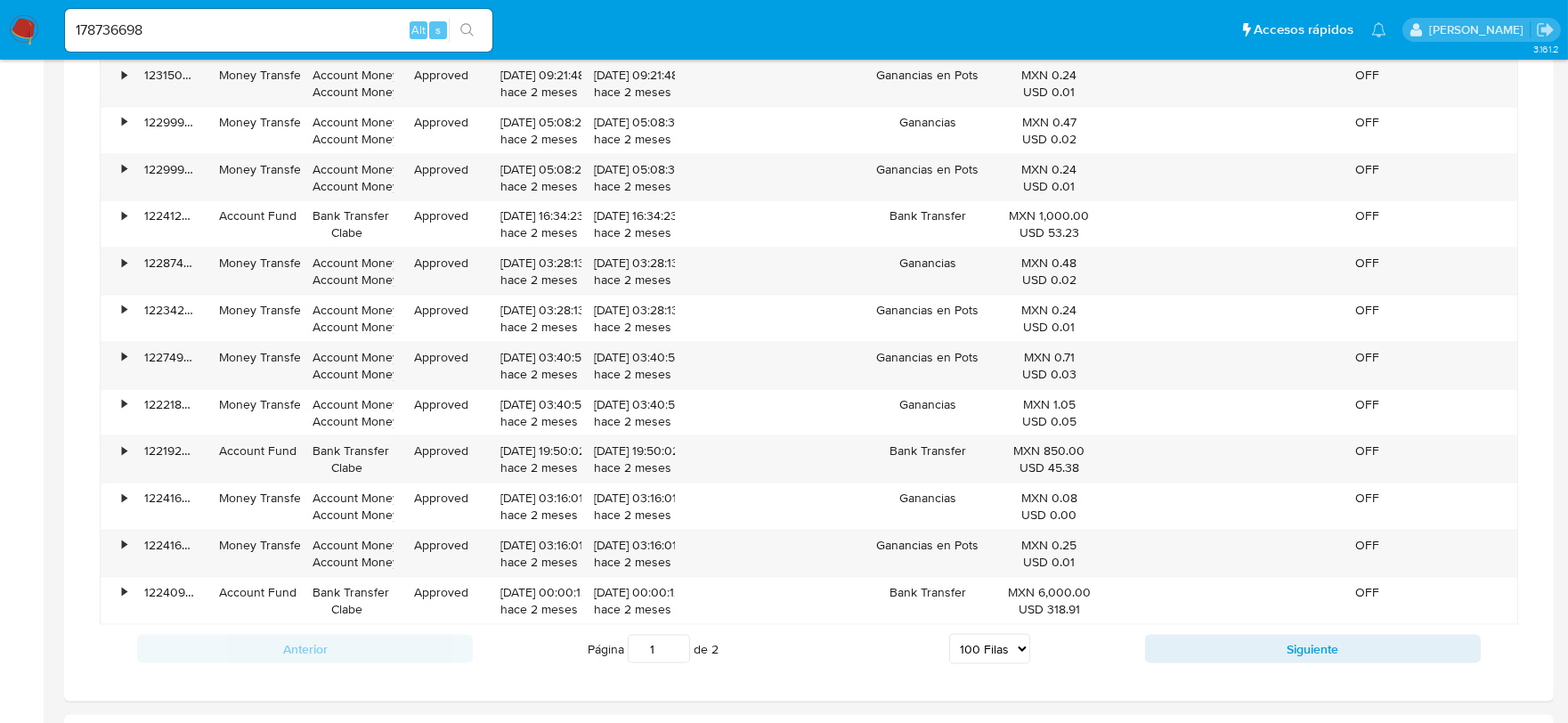
scroll to position [5737, 0]
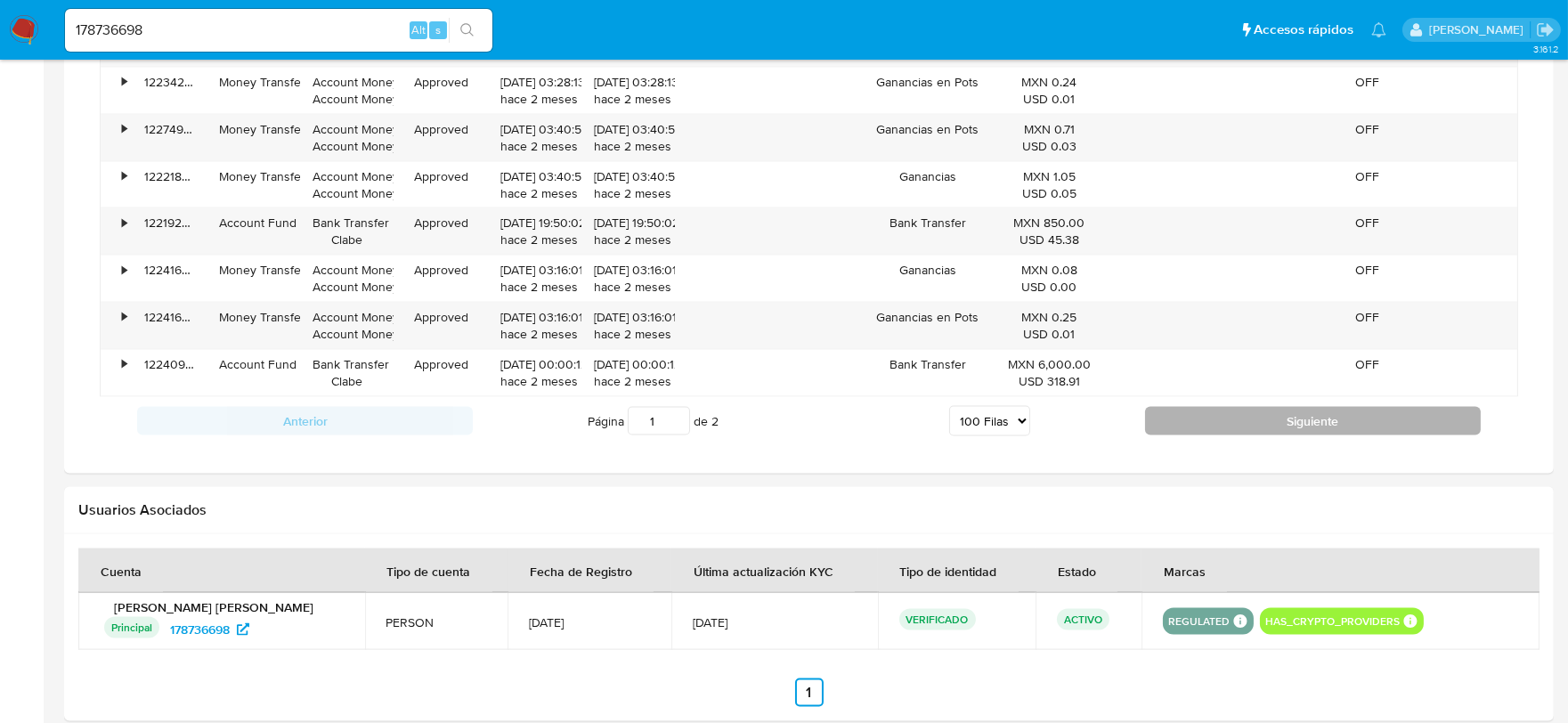
click at [1212, 430] on button "Siguiente" at bounding box center [1313, 421] width 336 height 29
type input "2"
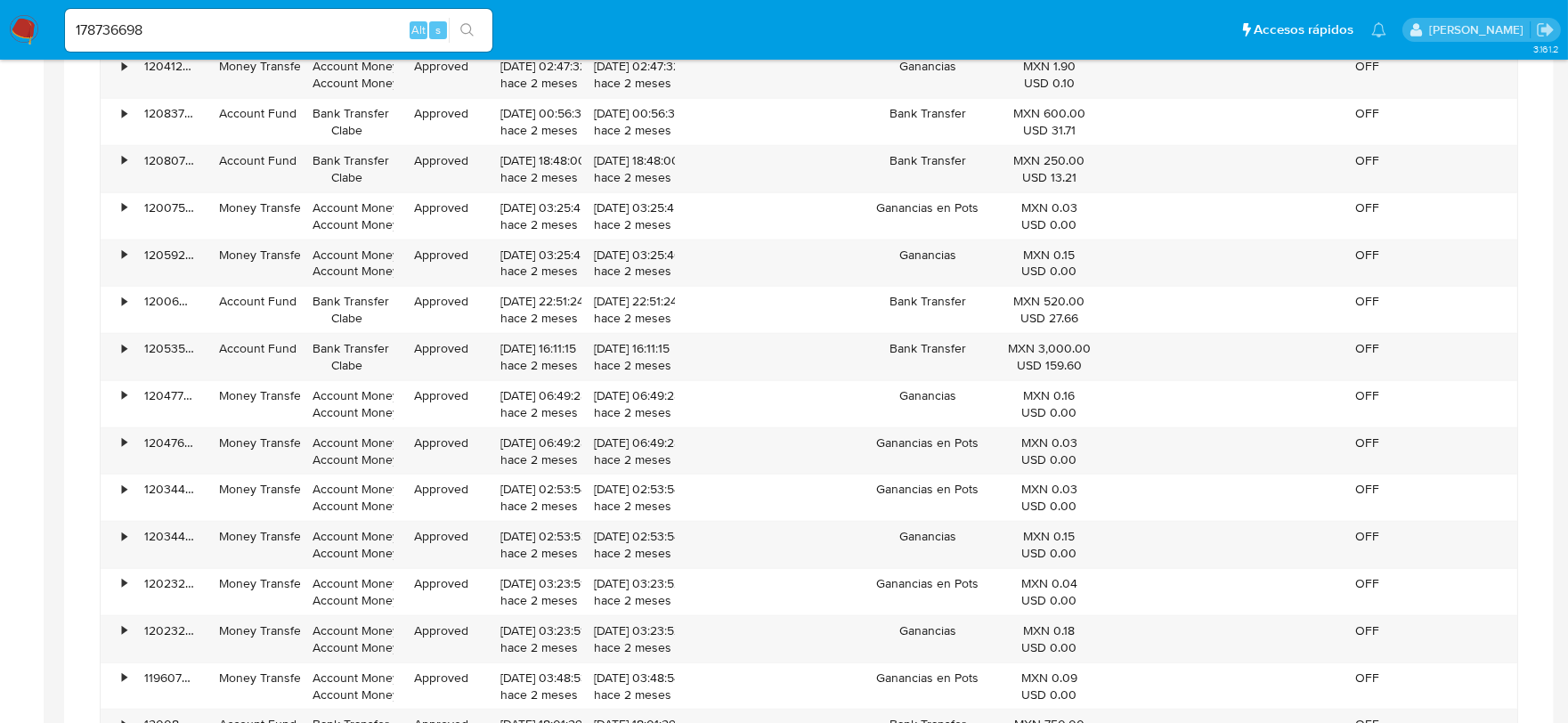
scroll to position [1906, 0]
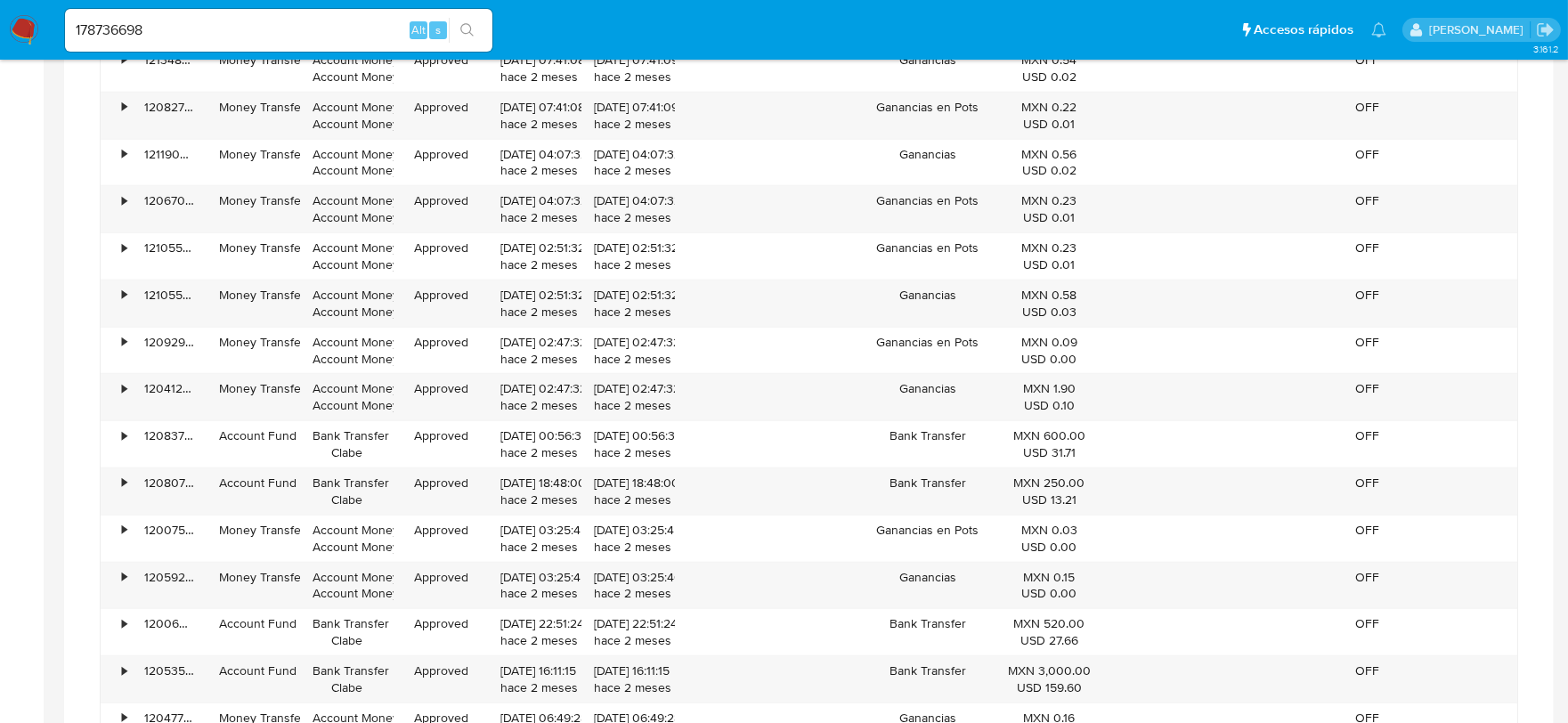
click at [31, 22] on img at bounding box center [24, 30] width 30 height 30
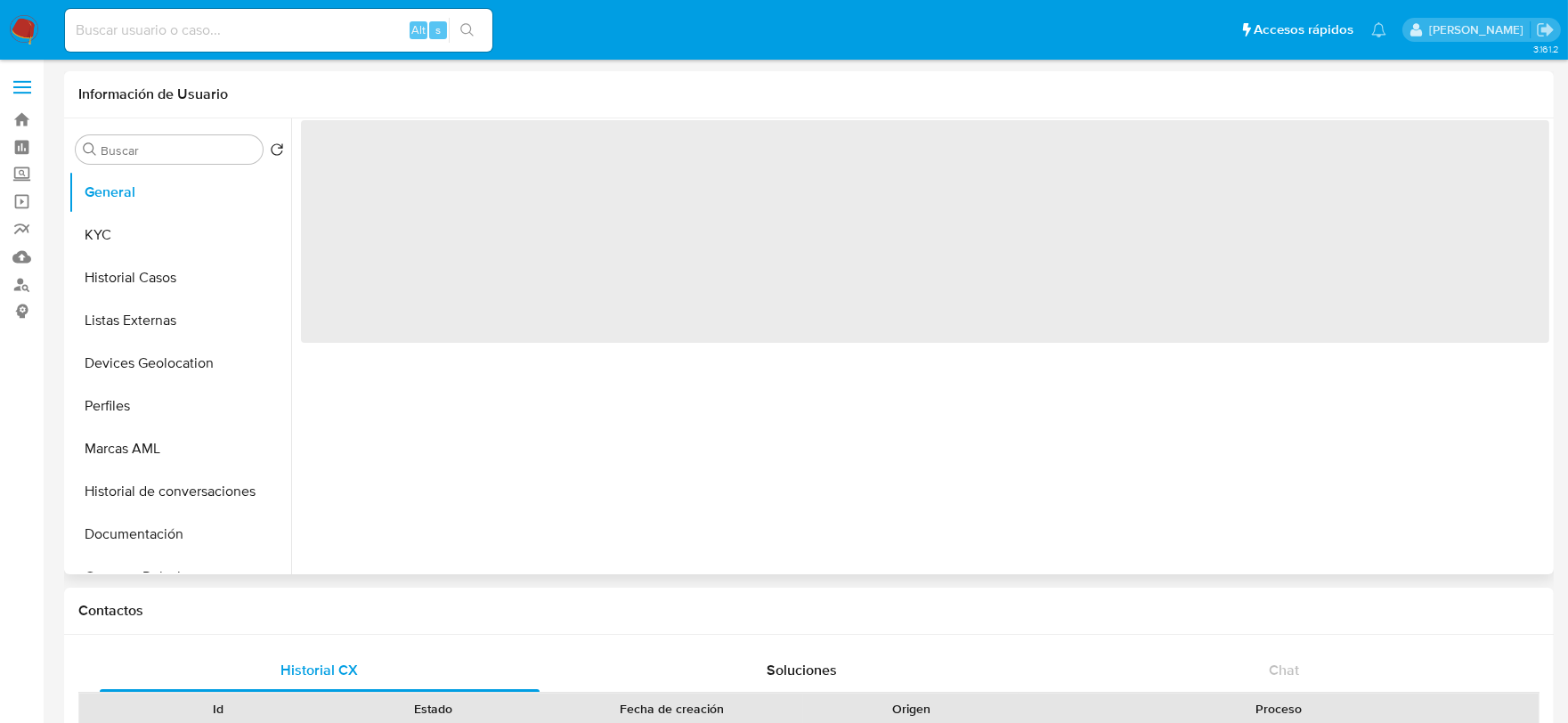
select select "10"
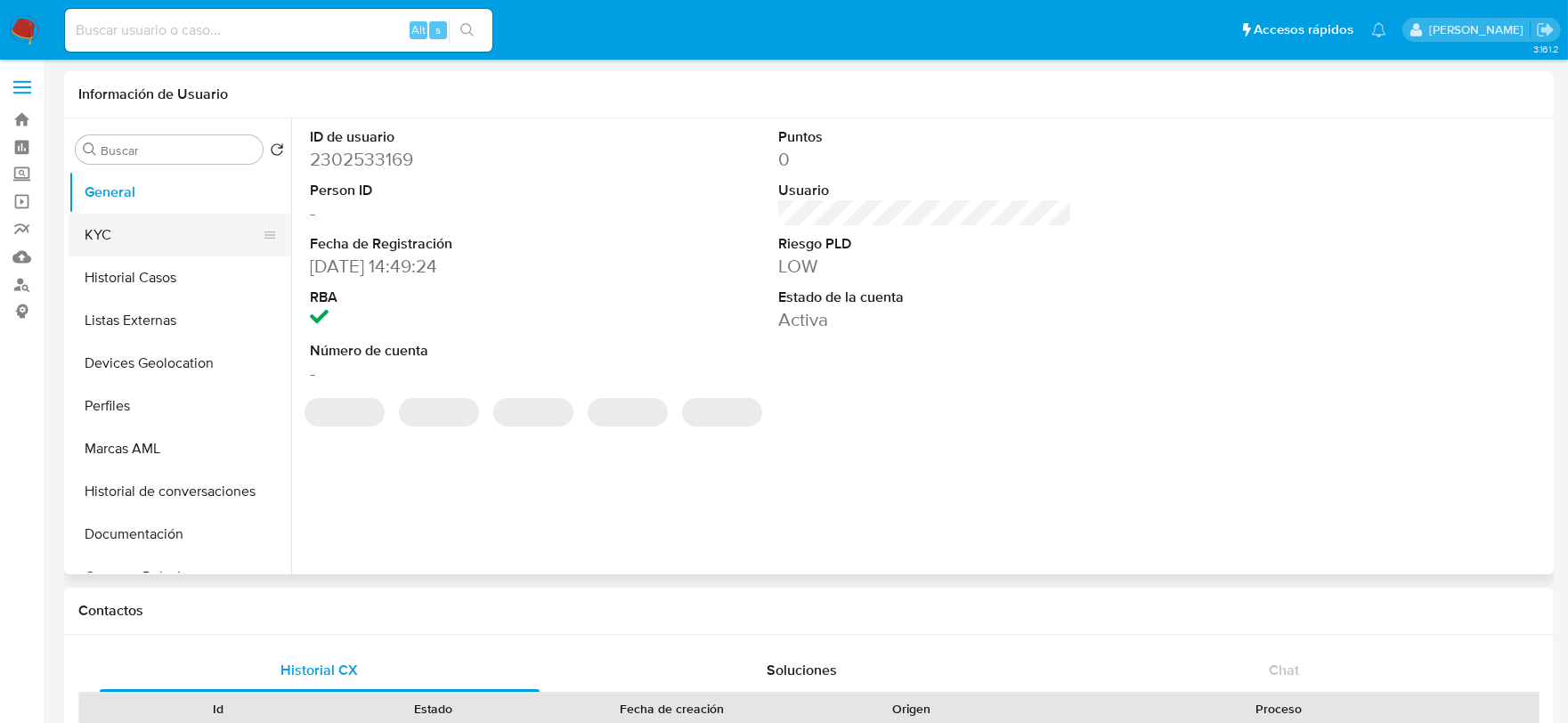
click at [122, 223] on button "KYC" at bounding box center [173, 236] width 209 height 43
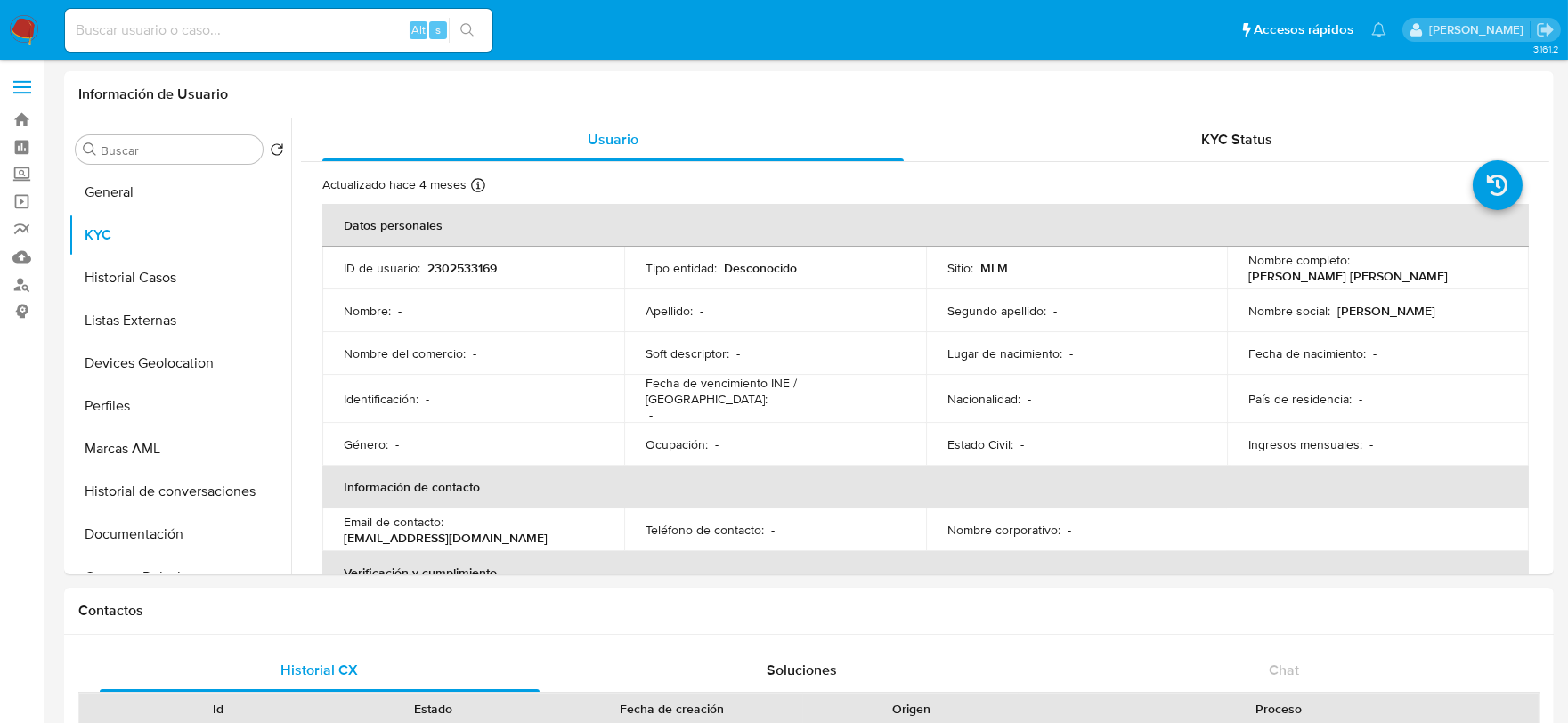
click at [262, 30] on input at bounding box center [279, 30] width 427 height 23
paste input "1899060207"
type input "1899060207"
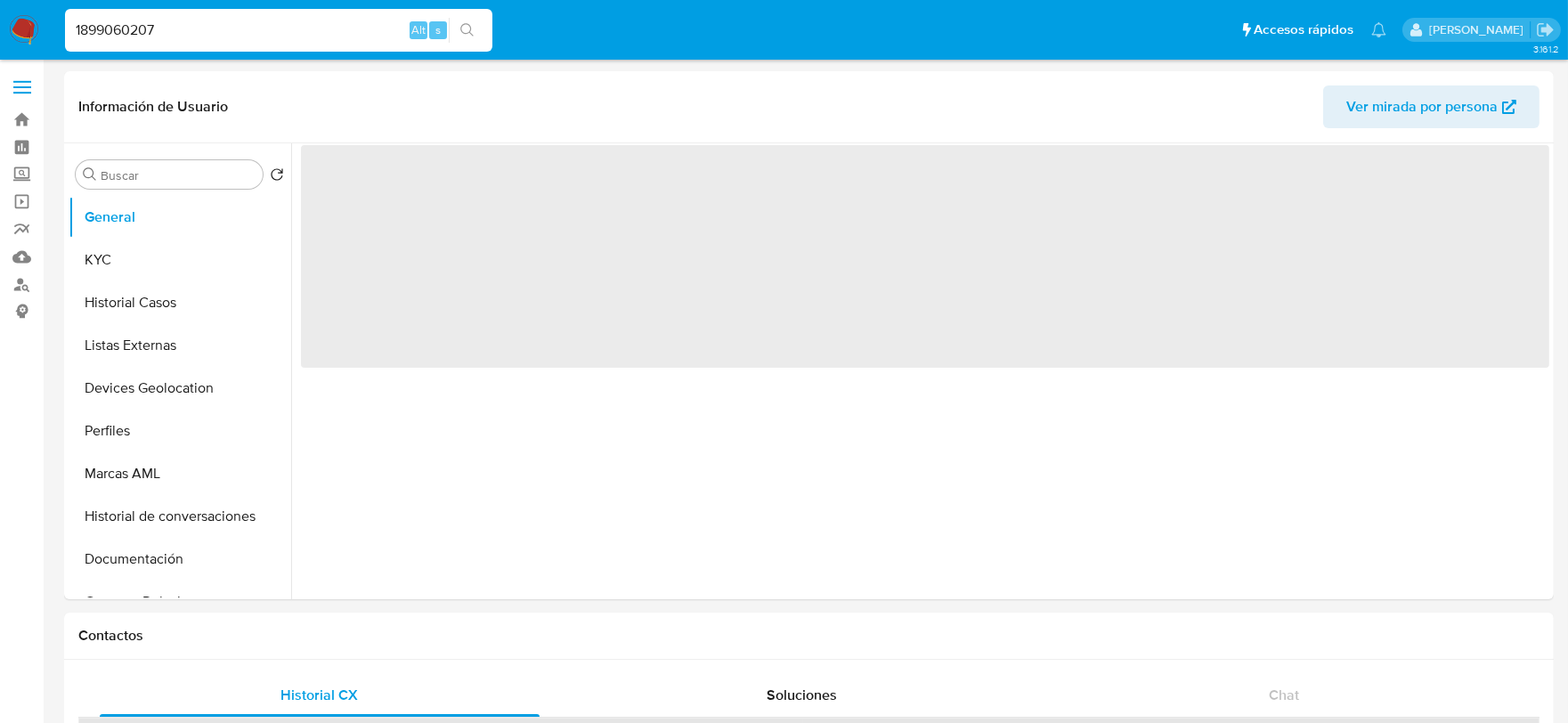
select select "10"
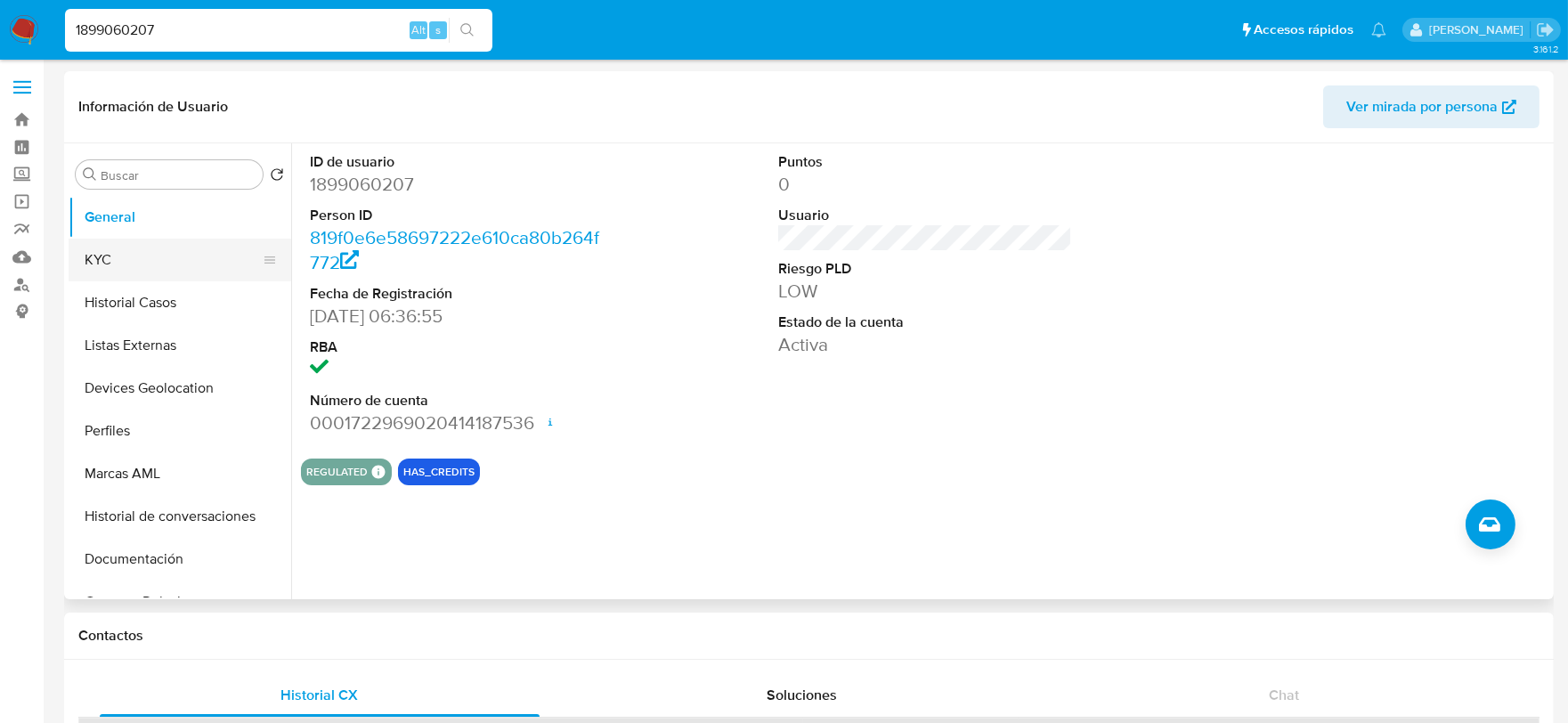
click at [160, 256] on button "KYC" at bounding box center [173, 260] width 209 height 43
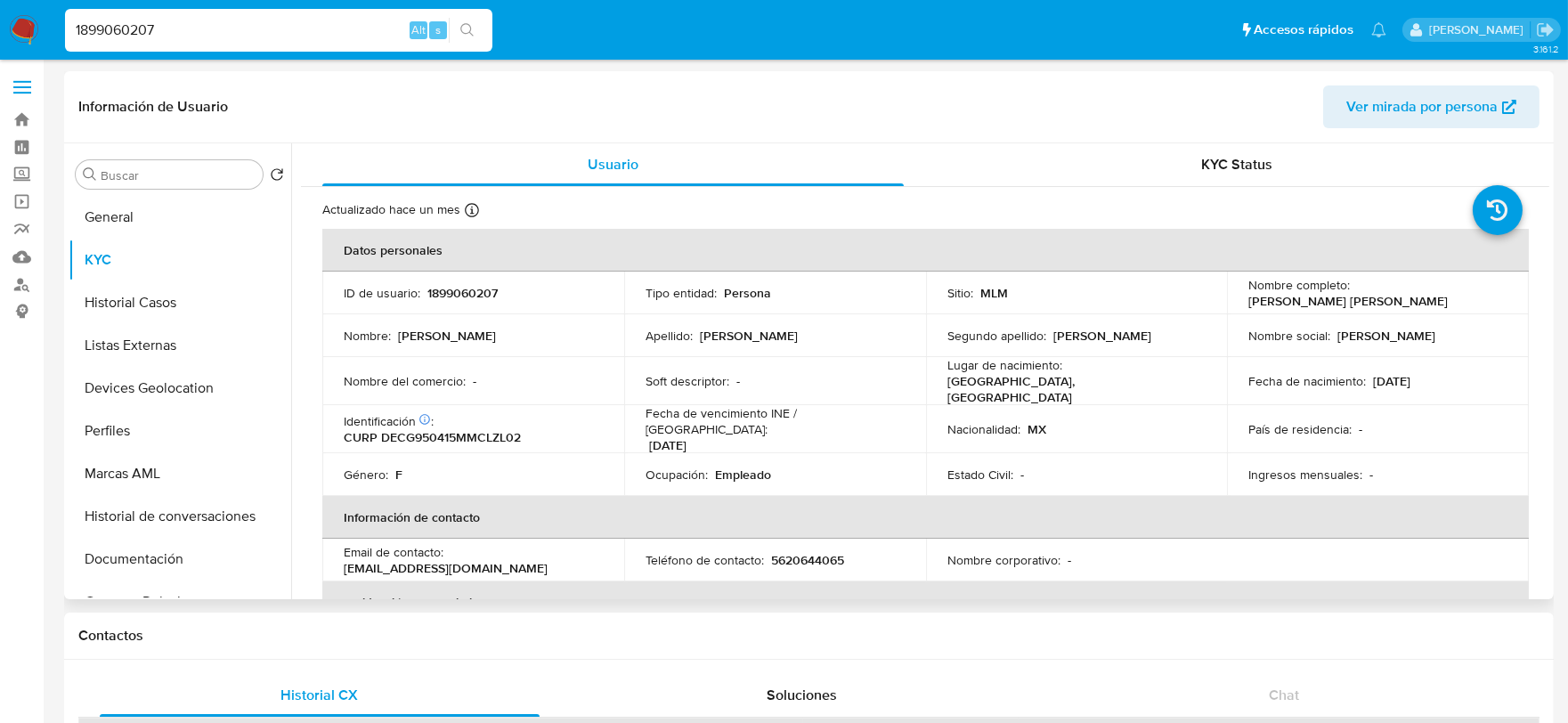
click at [444, 429] on p "CURP DECG950415MMCLZL02" at bounding box center [433, 437] width 177 height 16
copy p "DECG950415MMCLZL02"
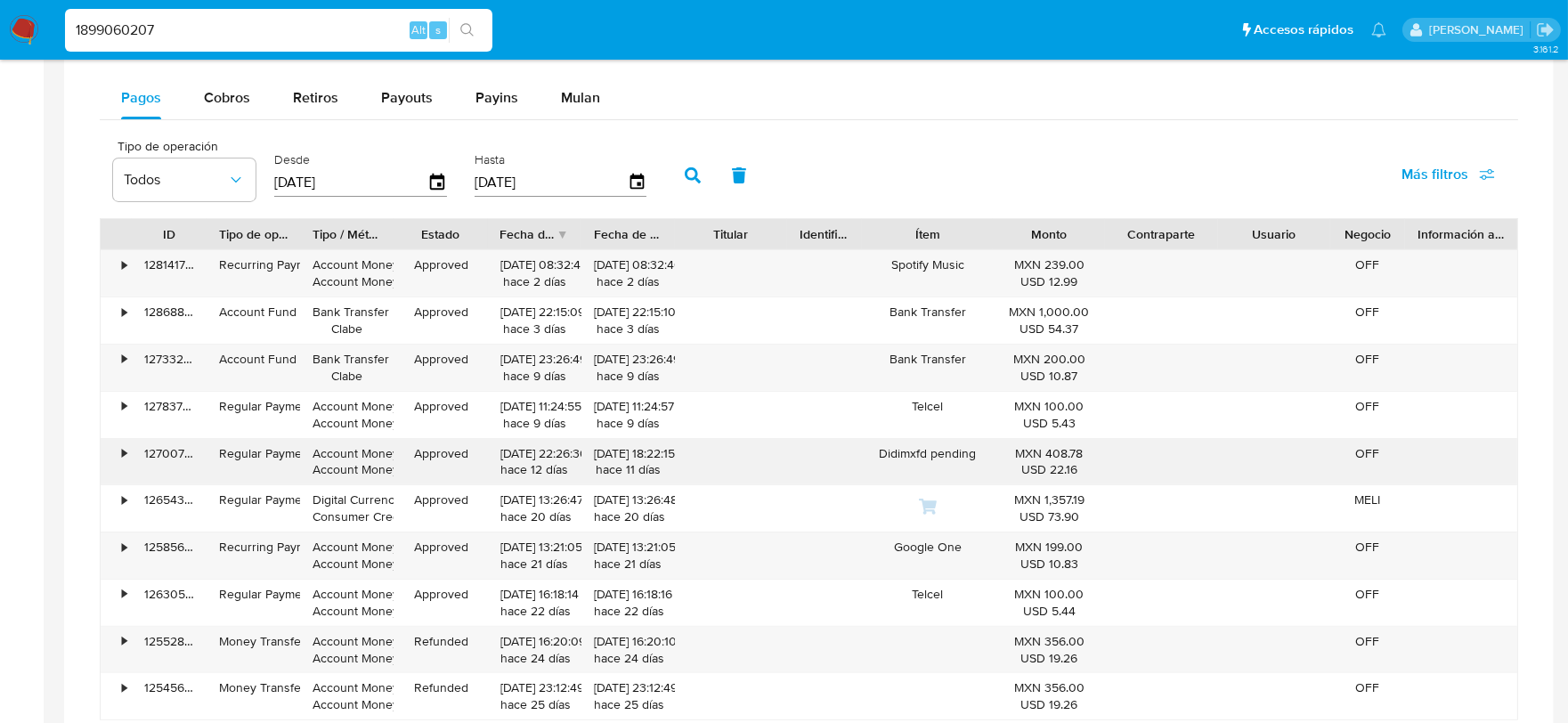
scroll to position [1088, 0]
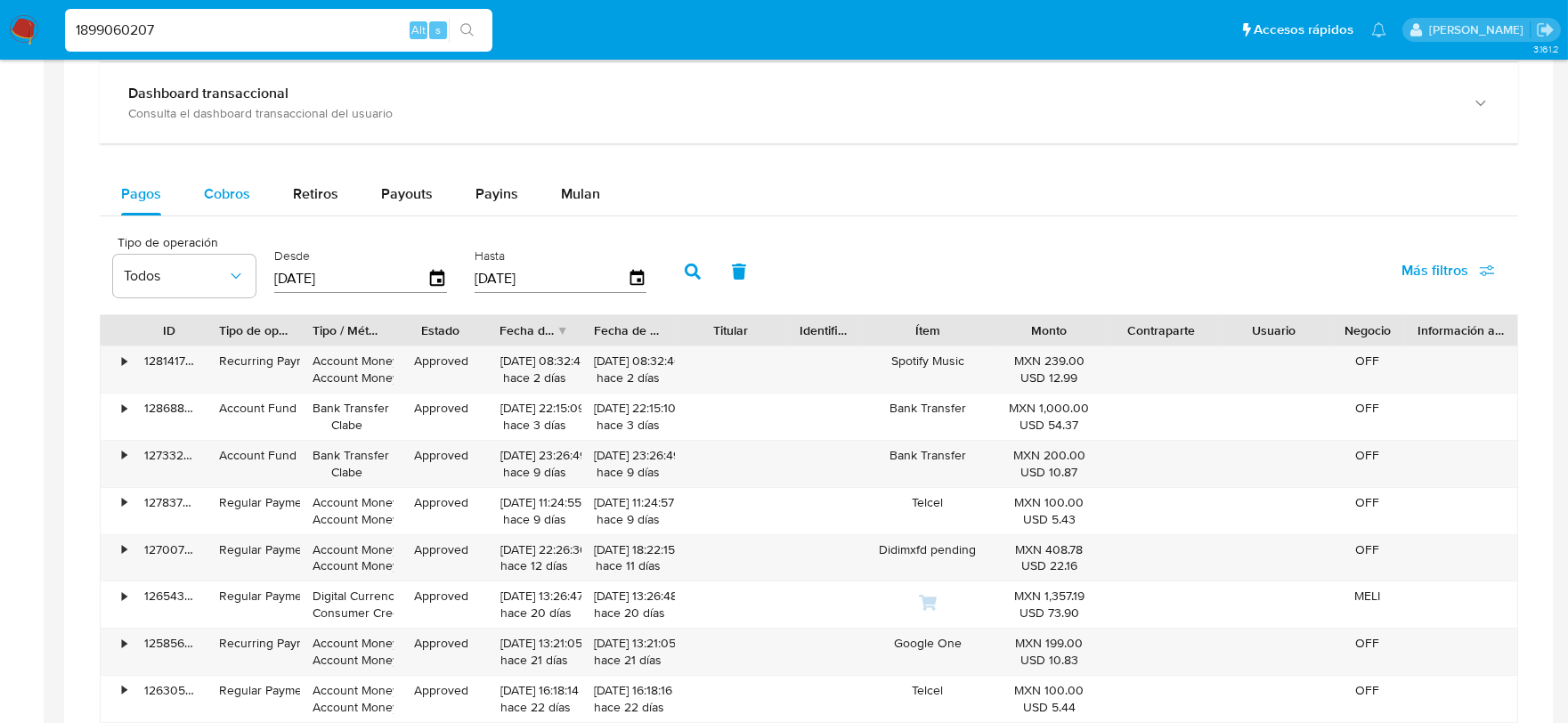
click at [219, 179] on div "Cobros" at bounding box center [228, 194] width 47 height 43
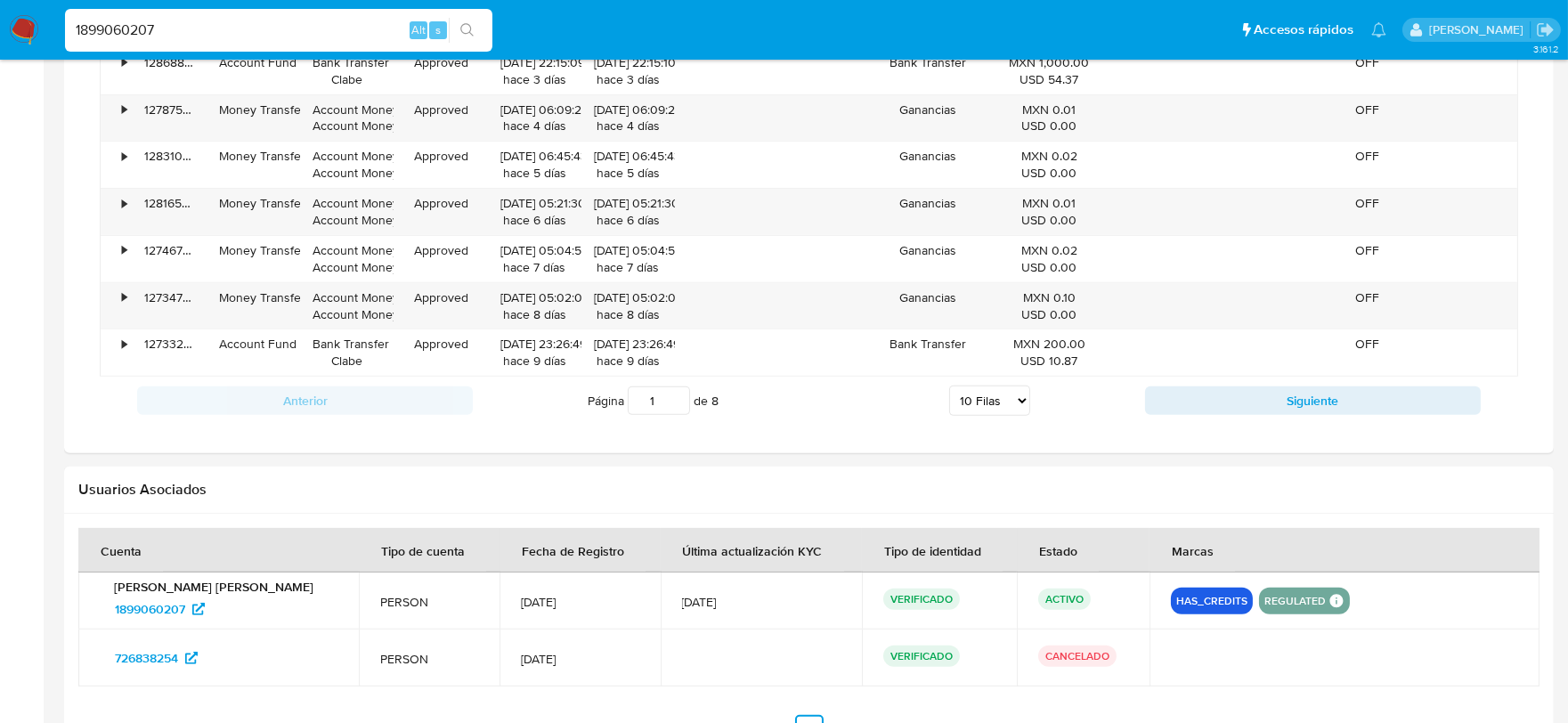
scroll to position [1582, 0]
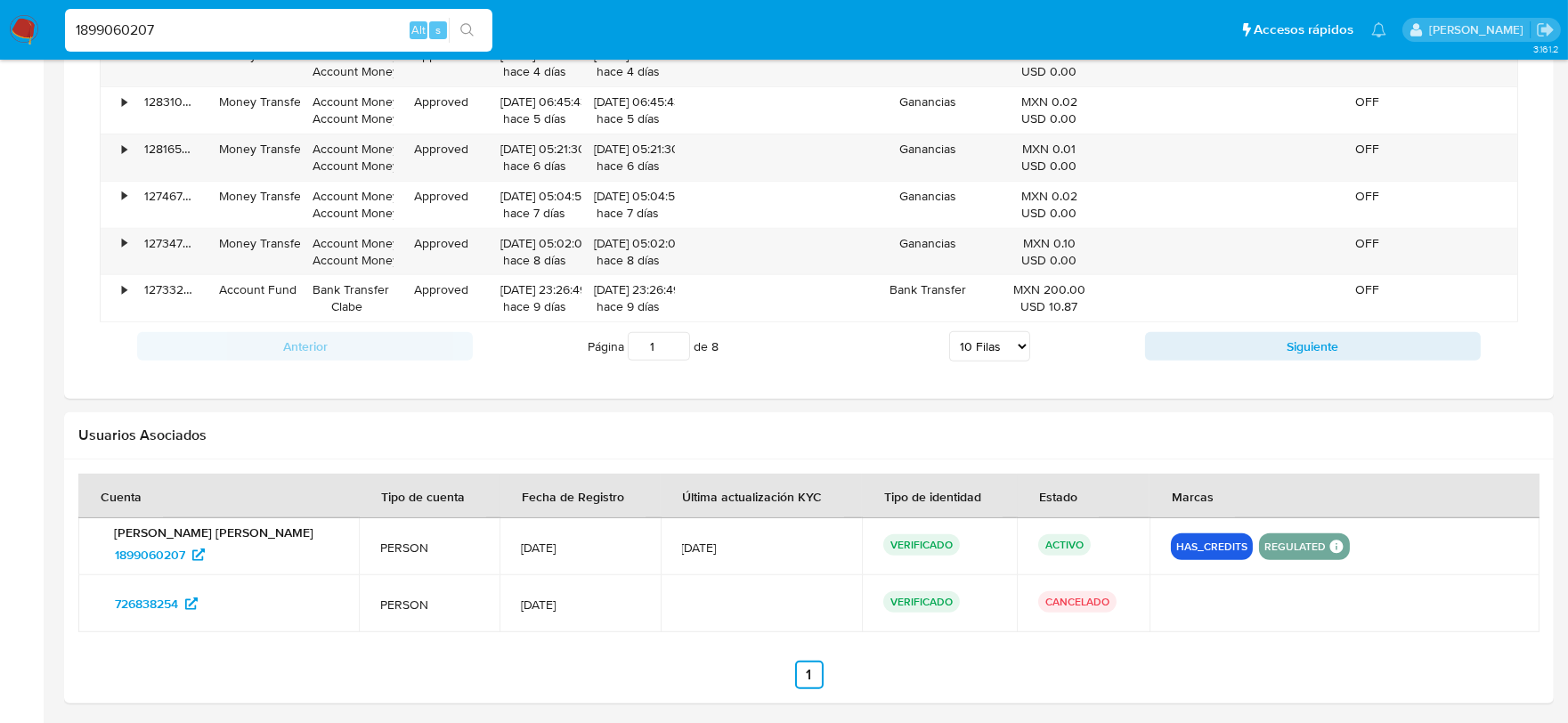
click at [990, 349] on select "5 Filas 10 Filas 20 Filas 25 Filas 50 Filas 100 Filas" at bounding box center [989, 347] width 81 height 30
select select "100"
click at [949, 335] on select "5 Filas 10 Filas 20 Filas 25 Filas 50 Filas 100 Filas" at bounding box center [989, 347] width 81 height 30
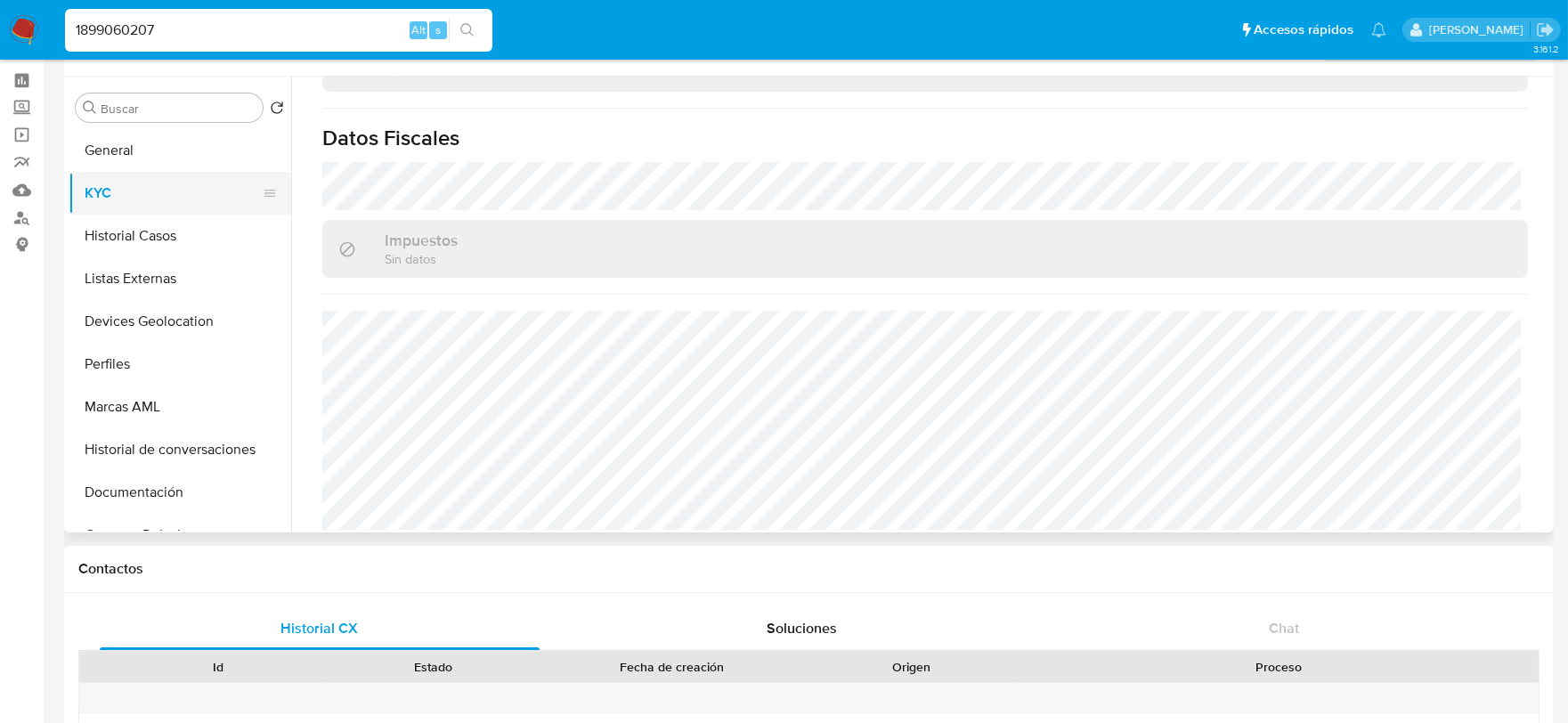
scroll to position [0, 0]
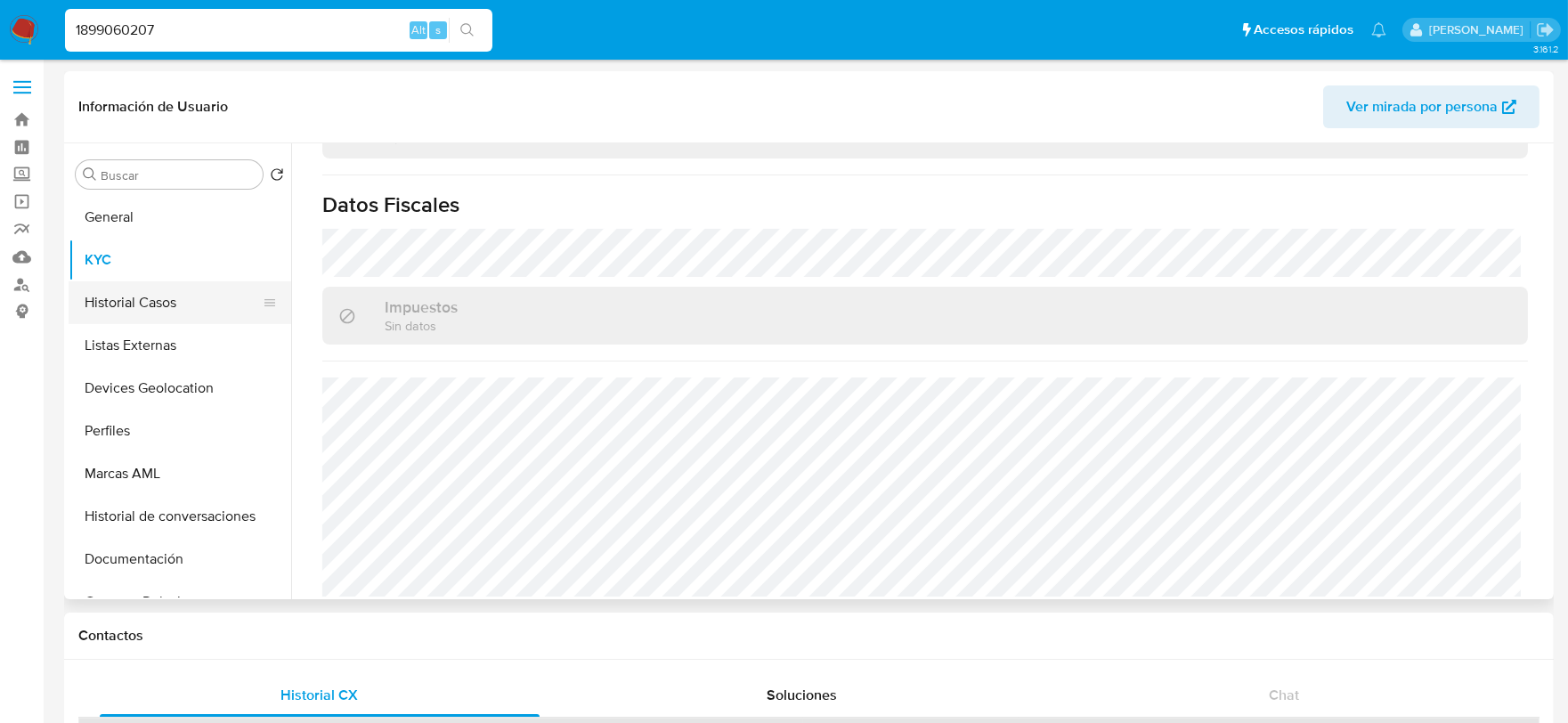
click at [135, 301] on button "Historial Casos" at bounding box center [173, 303] width 209 height 43
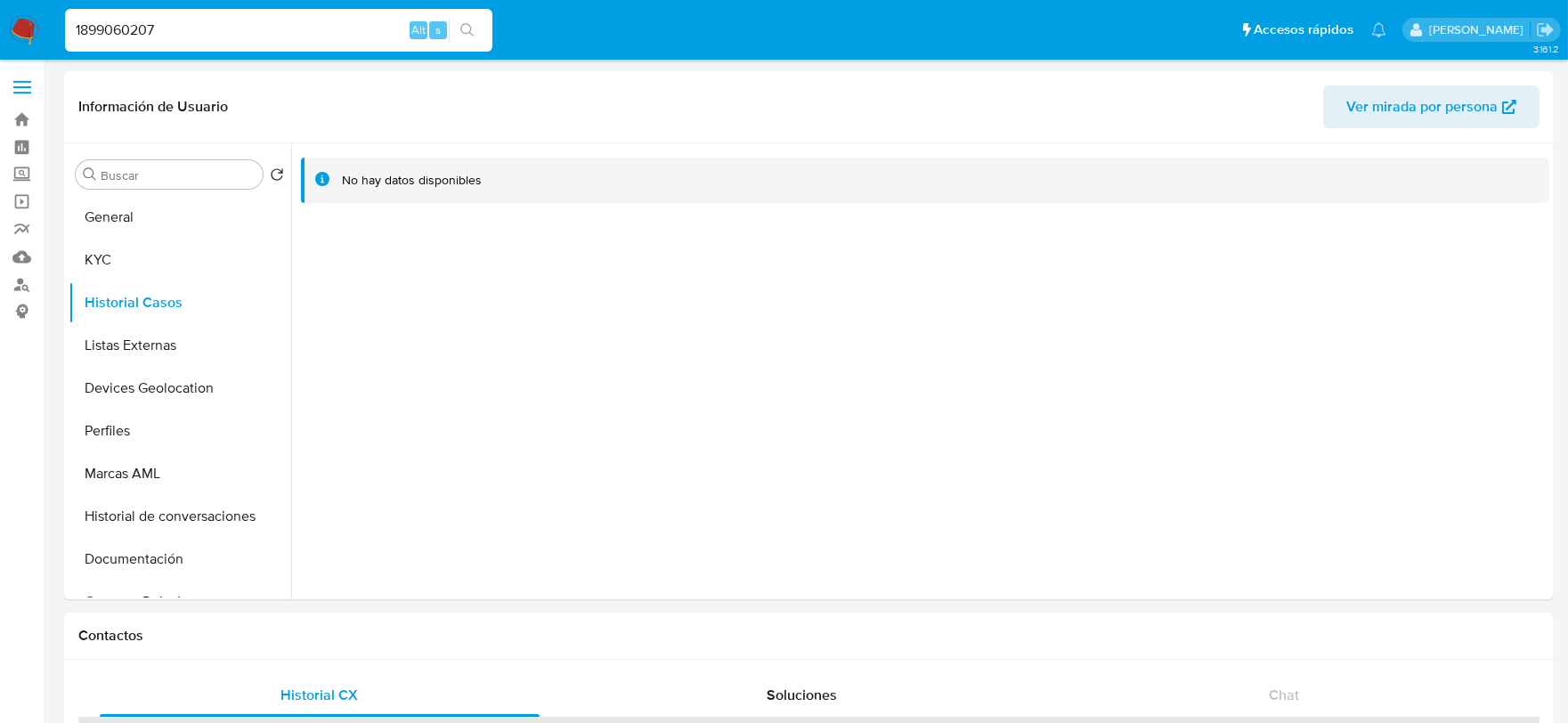
click at [194, 31] on input "1899060207" at bounding box center [279, 30] width 427 height 23
paste input "553371006"
type input "1553371006"
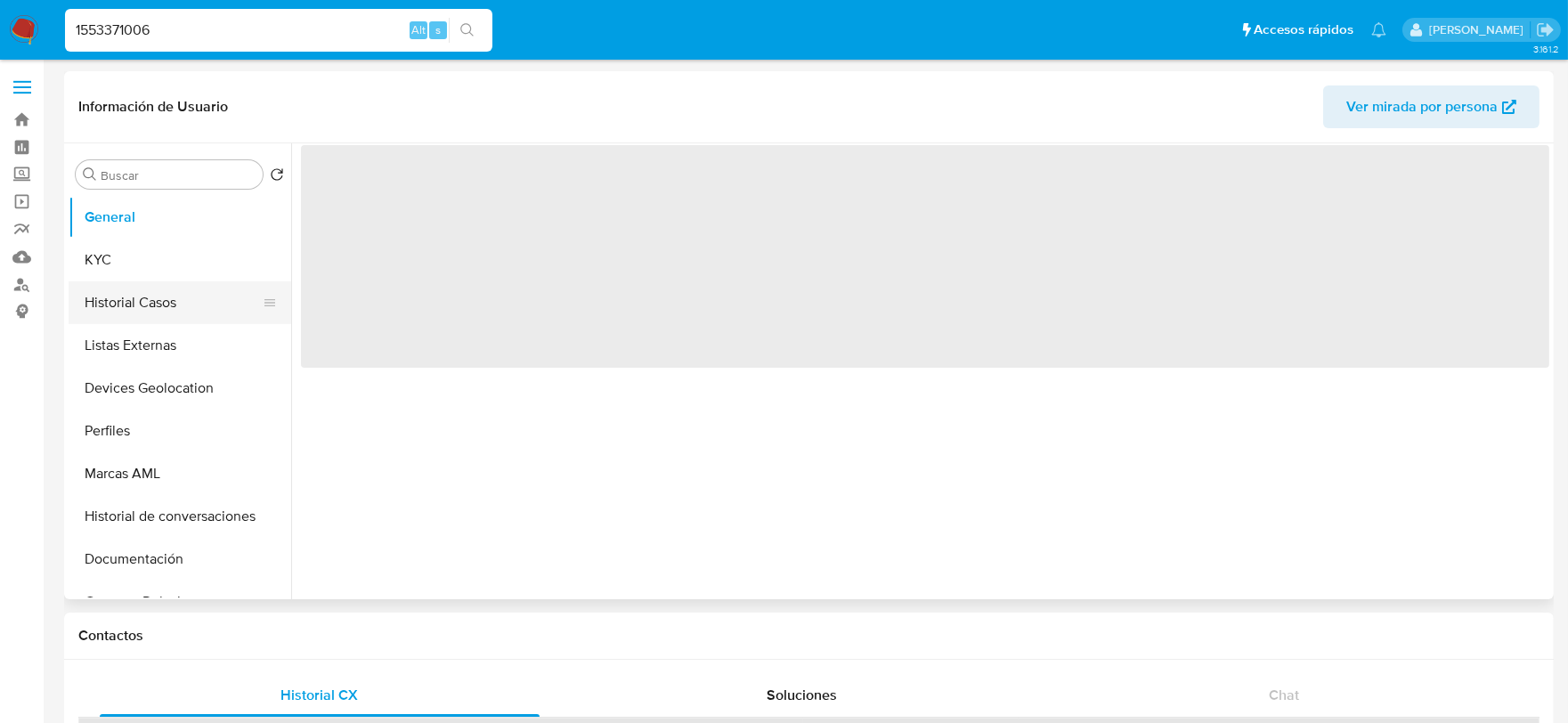
click at [131, 308] on button "Historial Casos" at bounding box center [173, 303] width 209 height 43
select select "10"
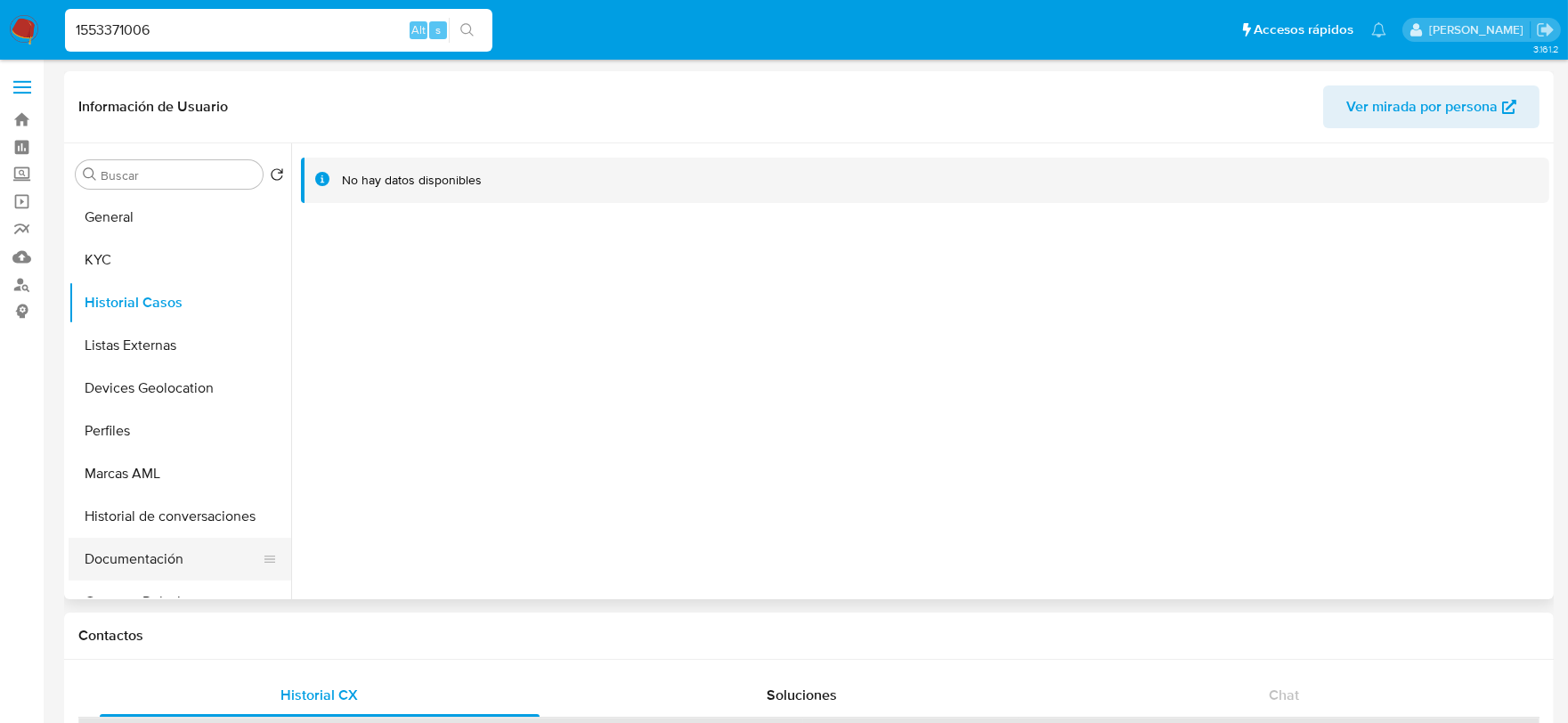
click at [138, 554] on button "Documentación" at bounding box center [173, 559] width 209 height 43
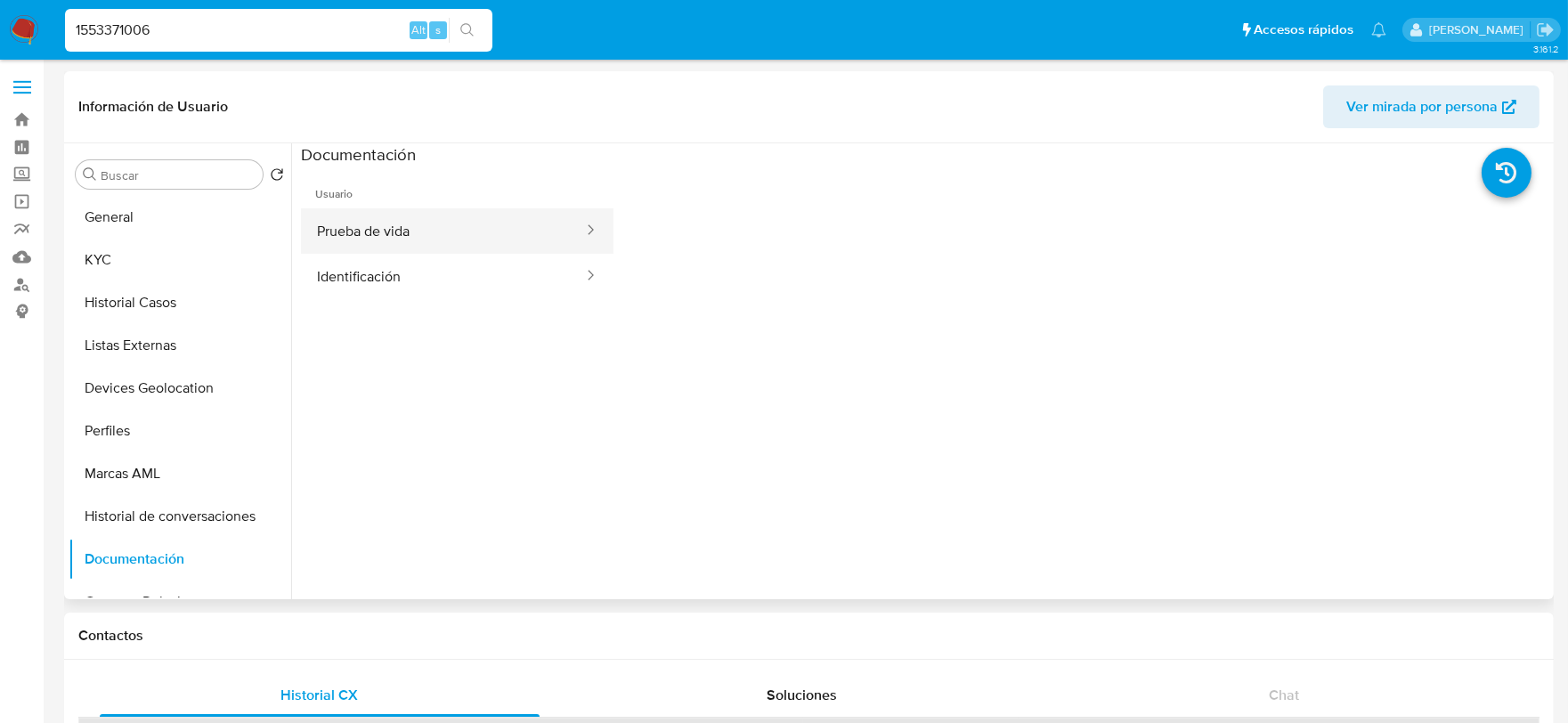
click at [348, 246] on button "Prueba de vida" at bounding box center [443, 231] width 284 height 46
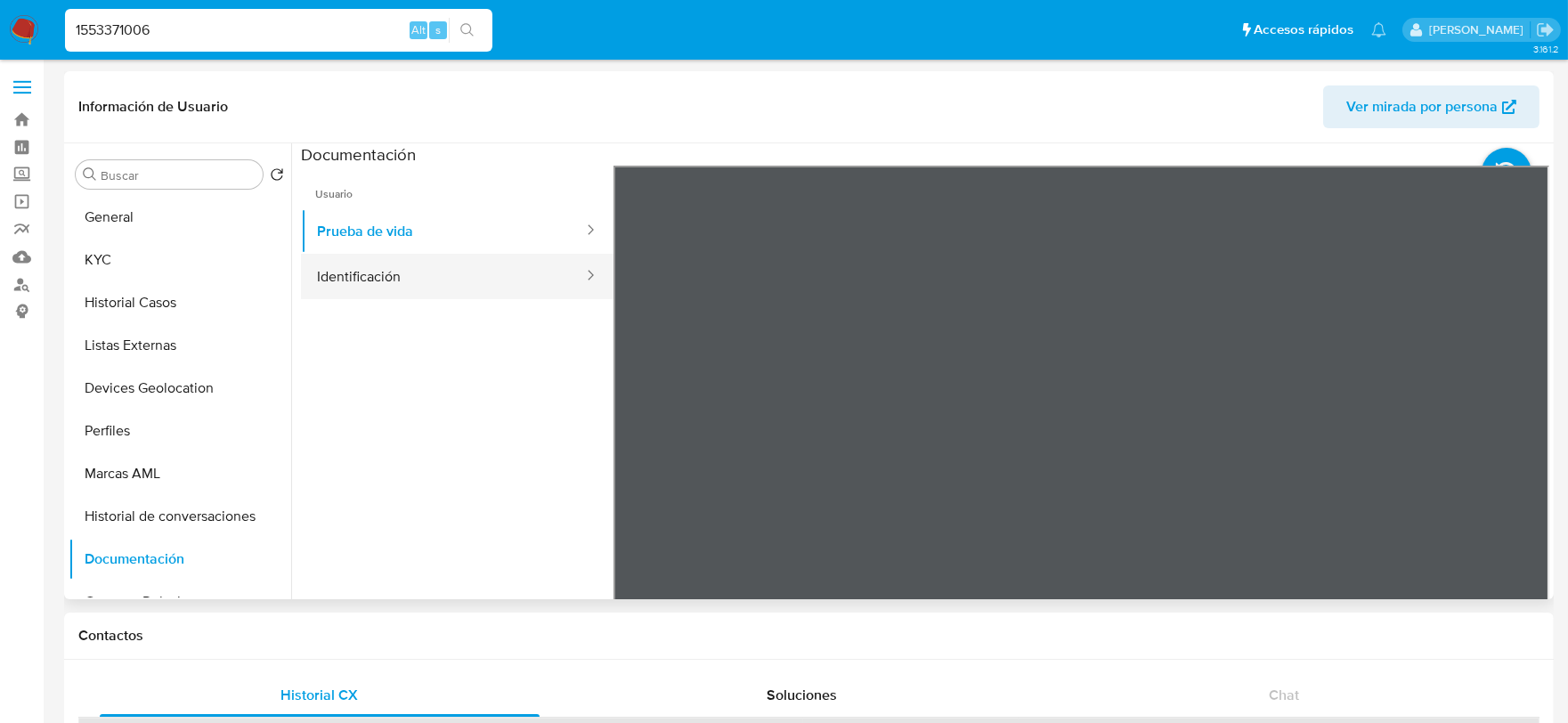
click at [413, 276] on button "Identificación" at bounding box center [443, 276] width 284 height 46
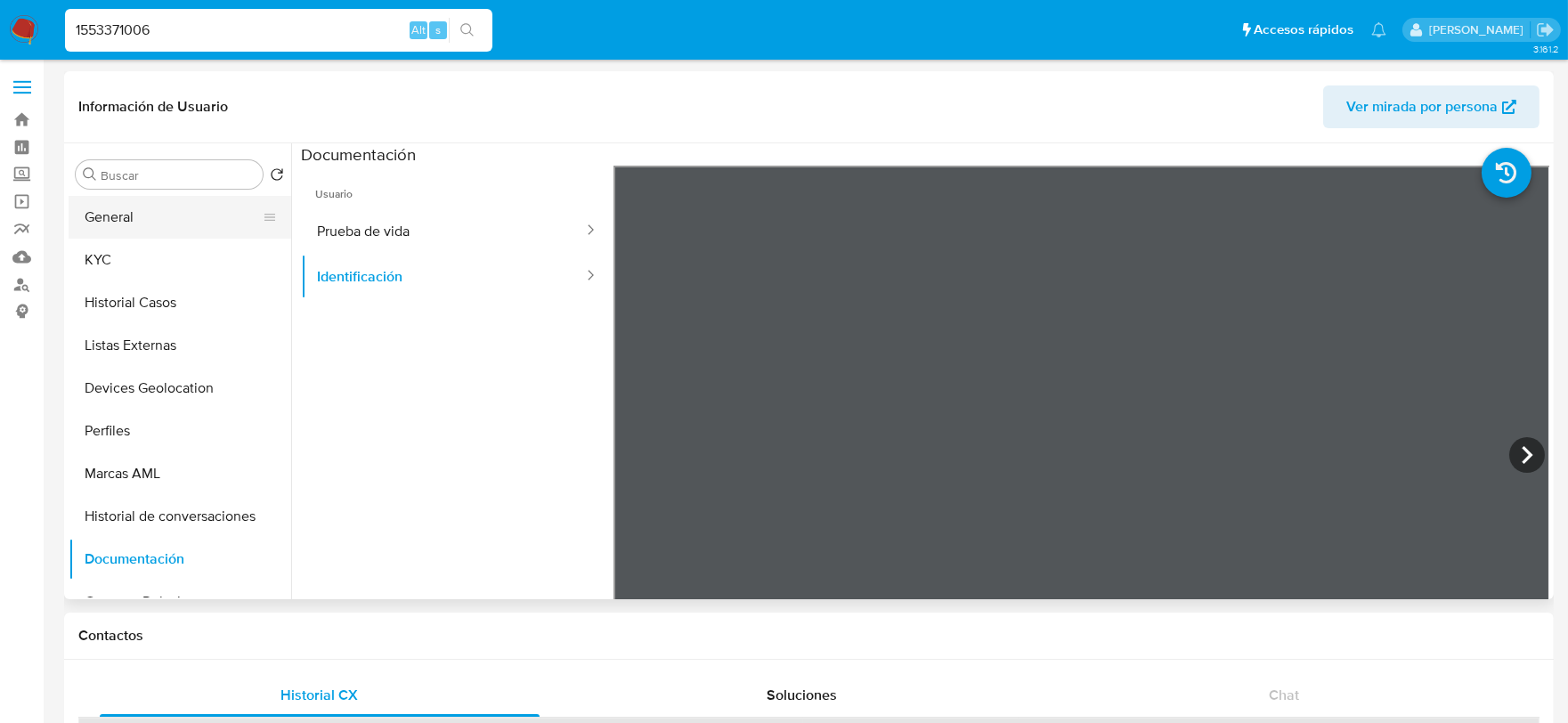
click at [109, 225] on button "General" at bounding box center [173, 218] width 209 height 43
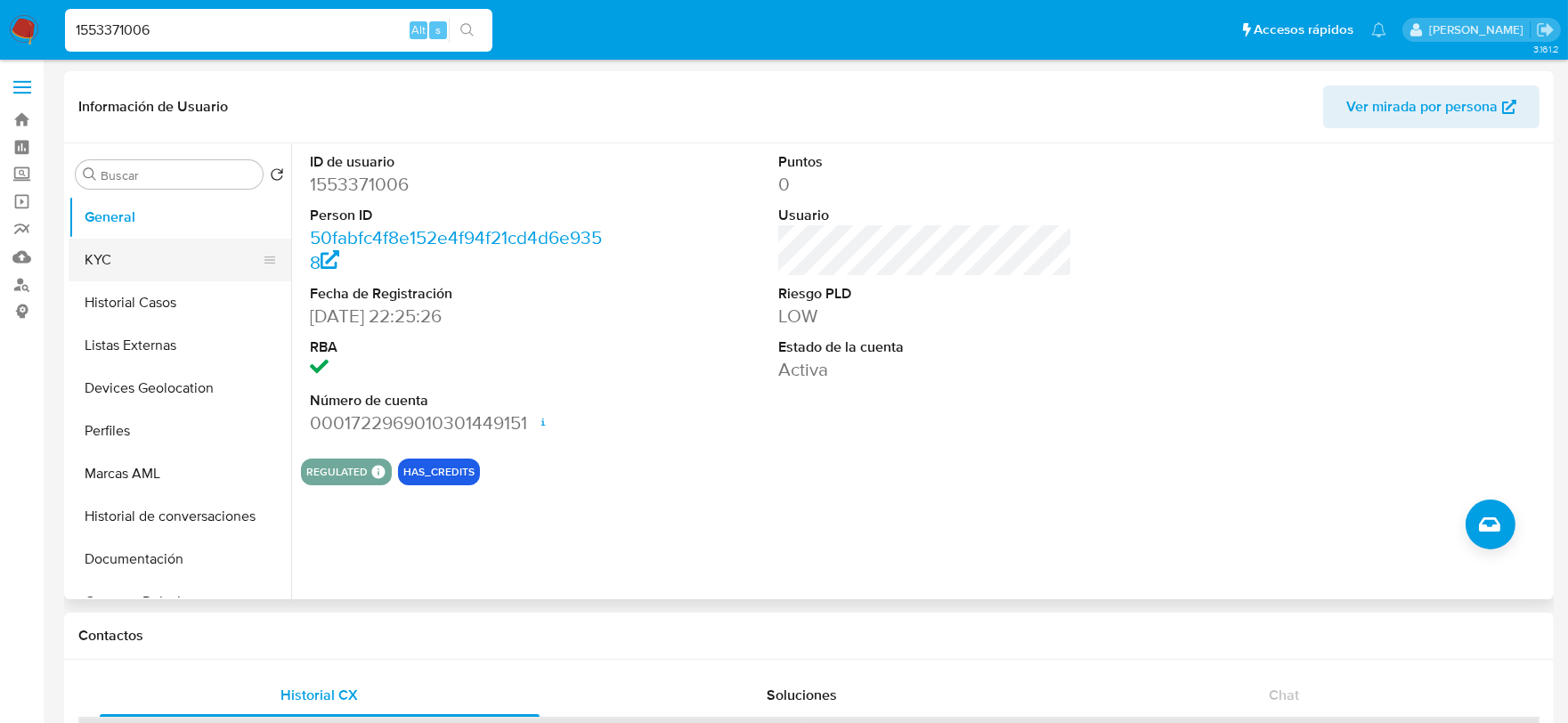
click at [101, 250] on button "KYC" at bounding box center [173, 260] width 209 height 43
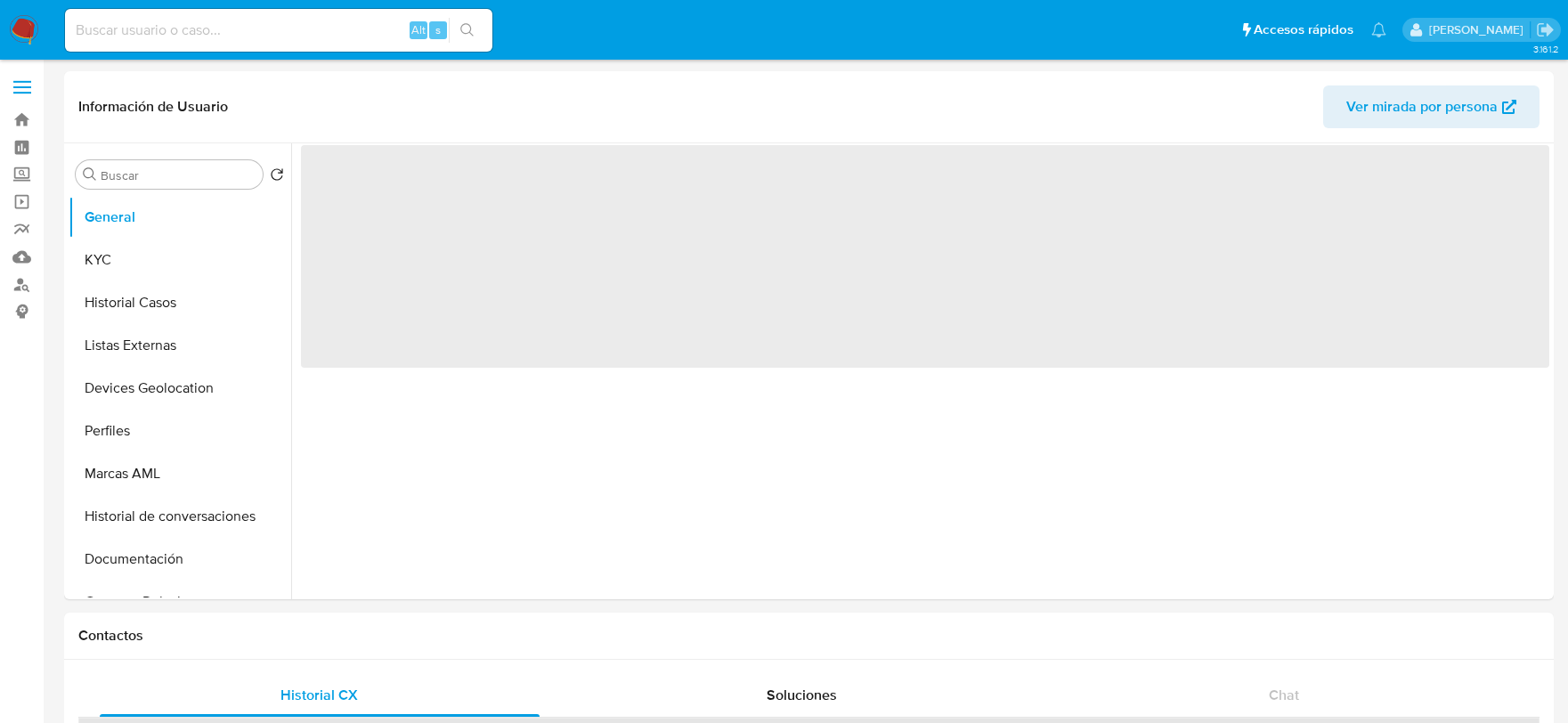
select select "10"
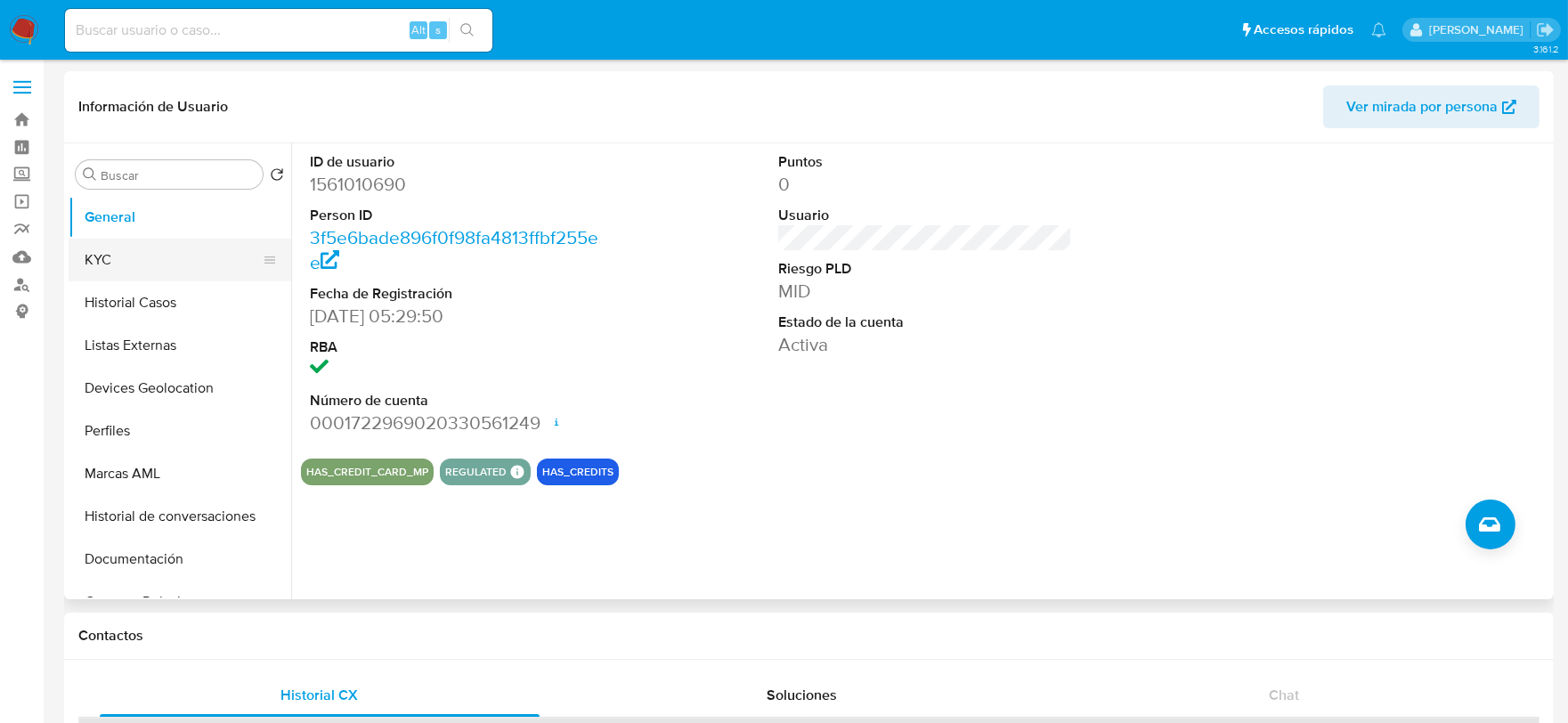
click at [153, 252] on button "KYC" at bounding box center [173, 260] width 209 height 43
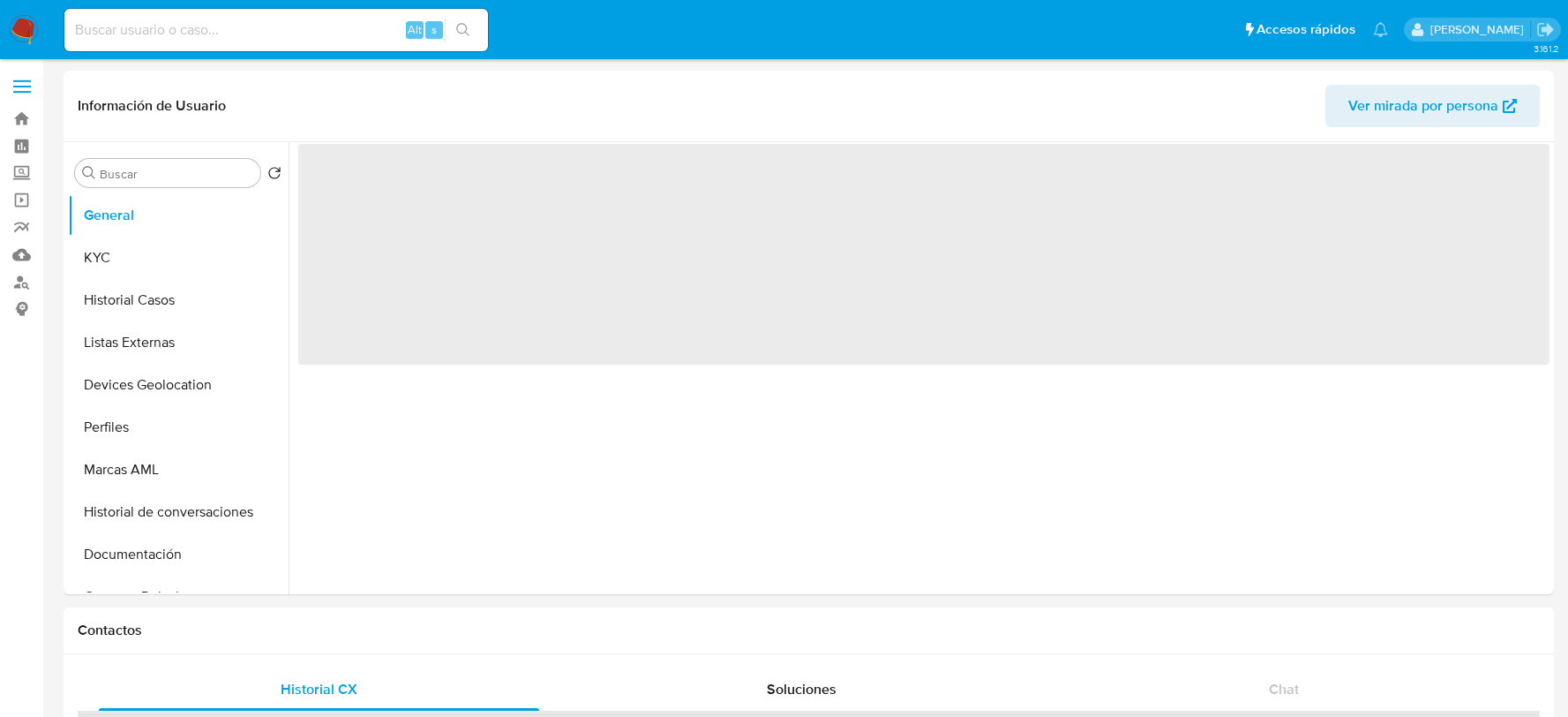
select select "10"
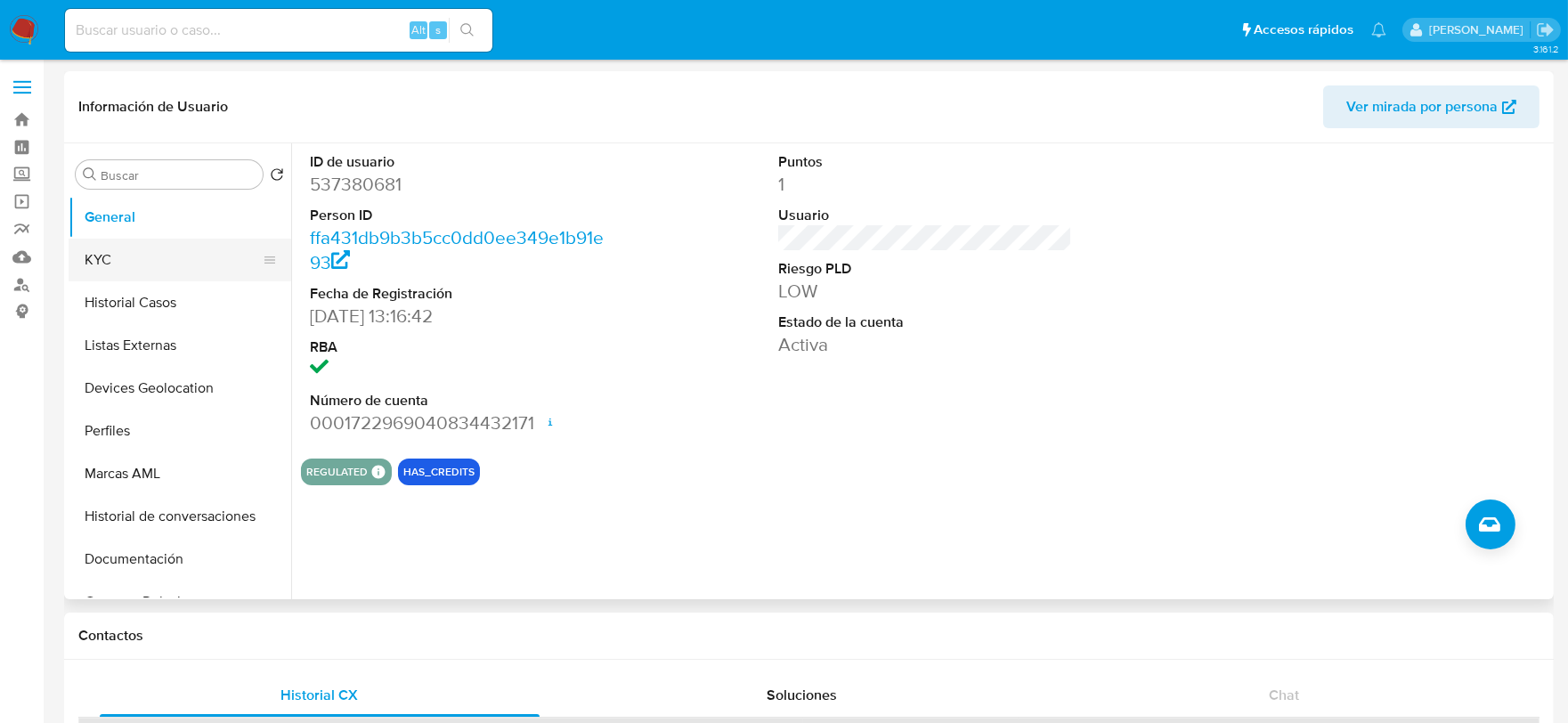
click at [110, 255] on button "KYC" at bounding box center [173, 260] width 209 height 43
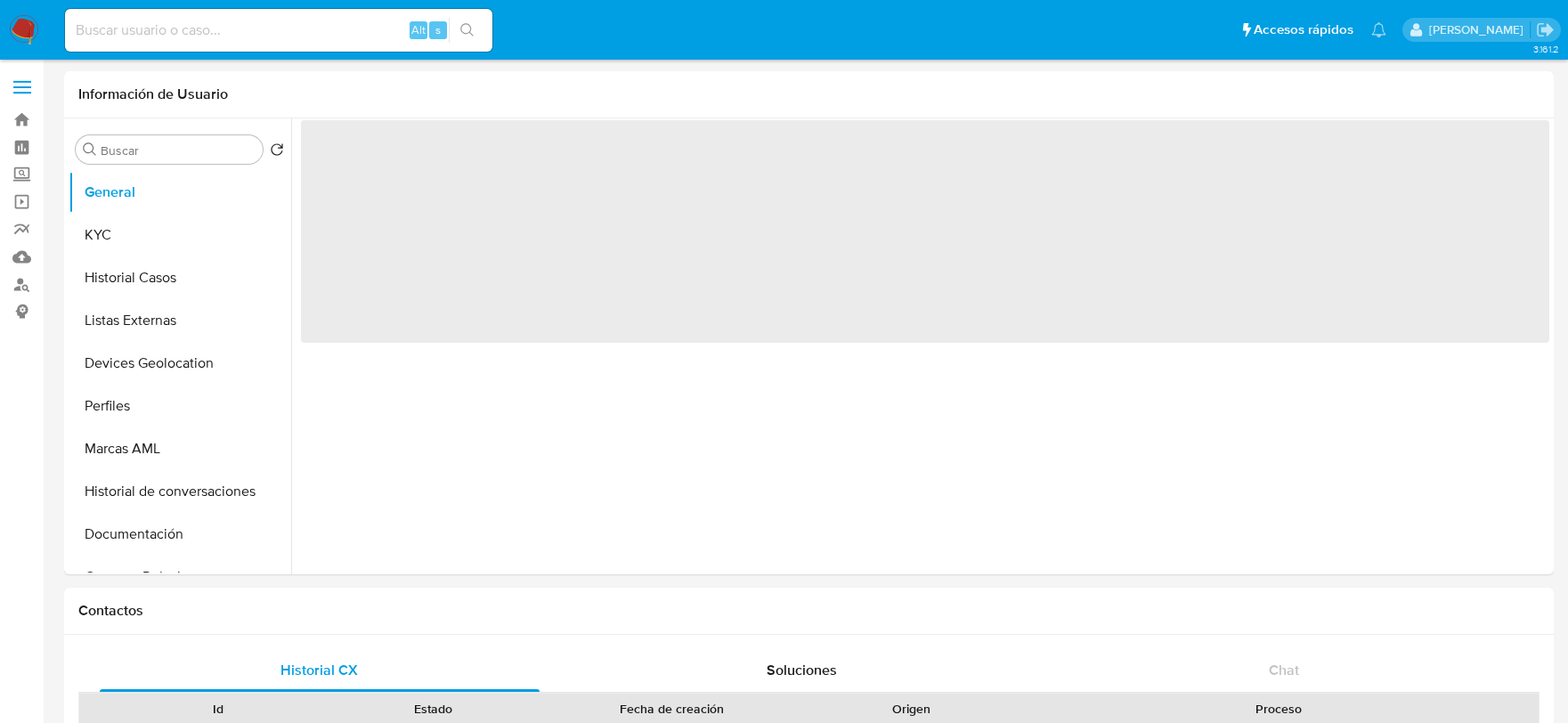
select select "10"
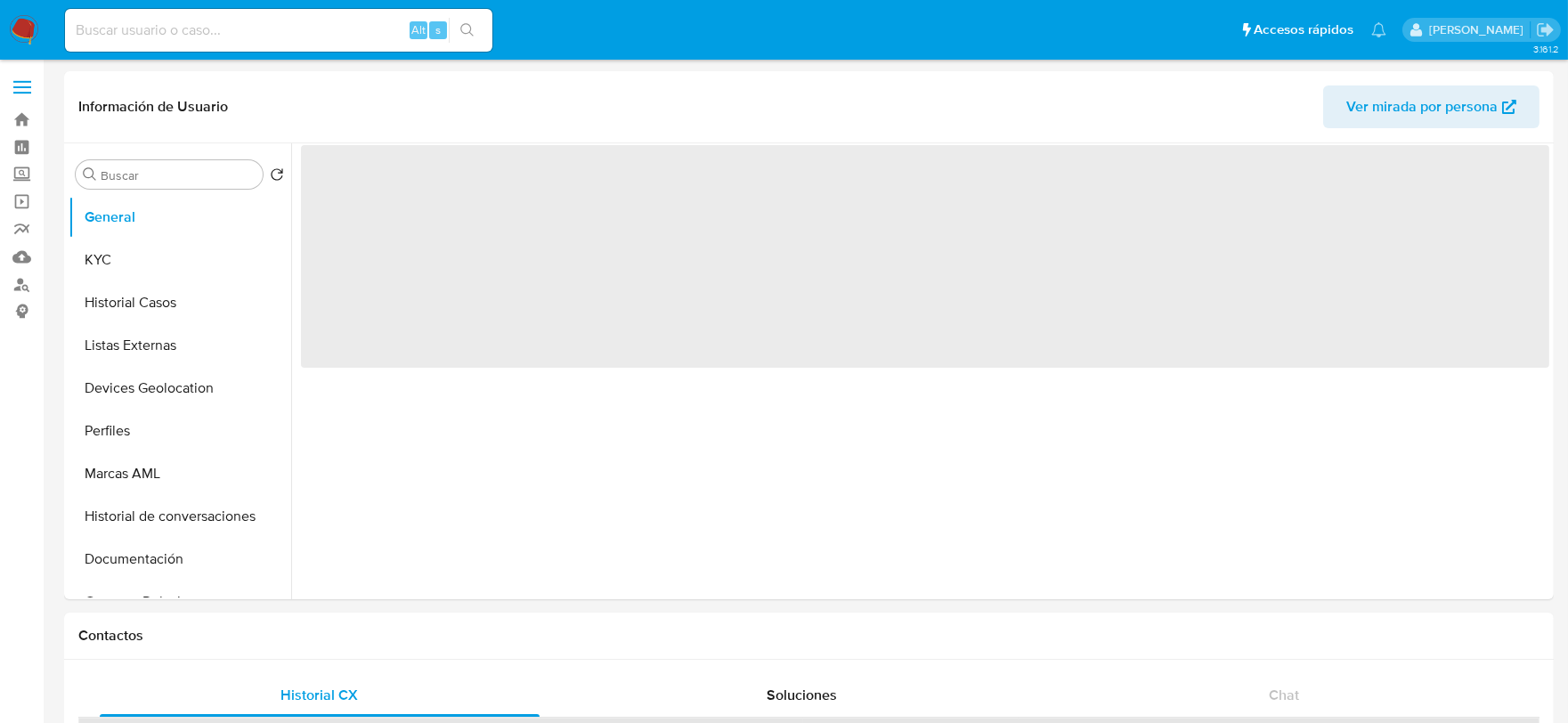
select select "10"
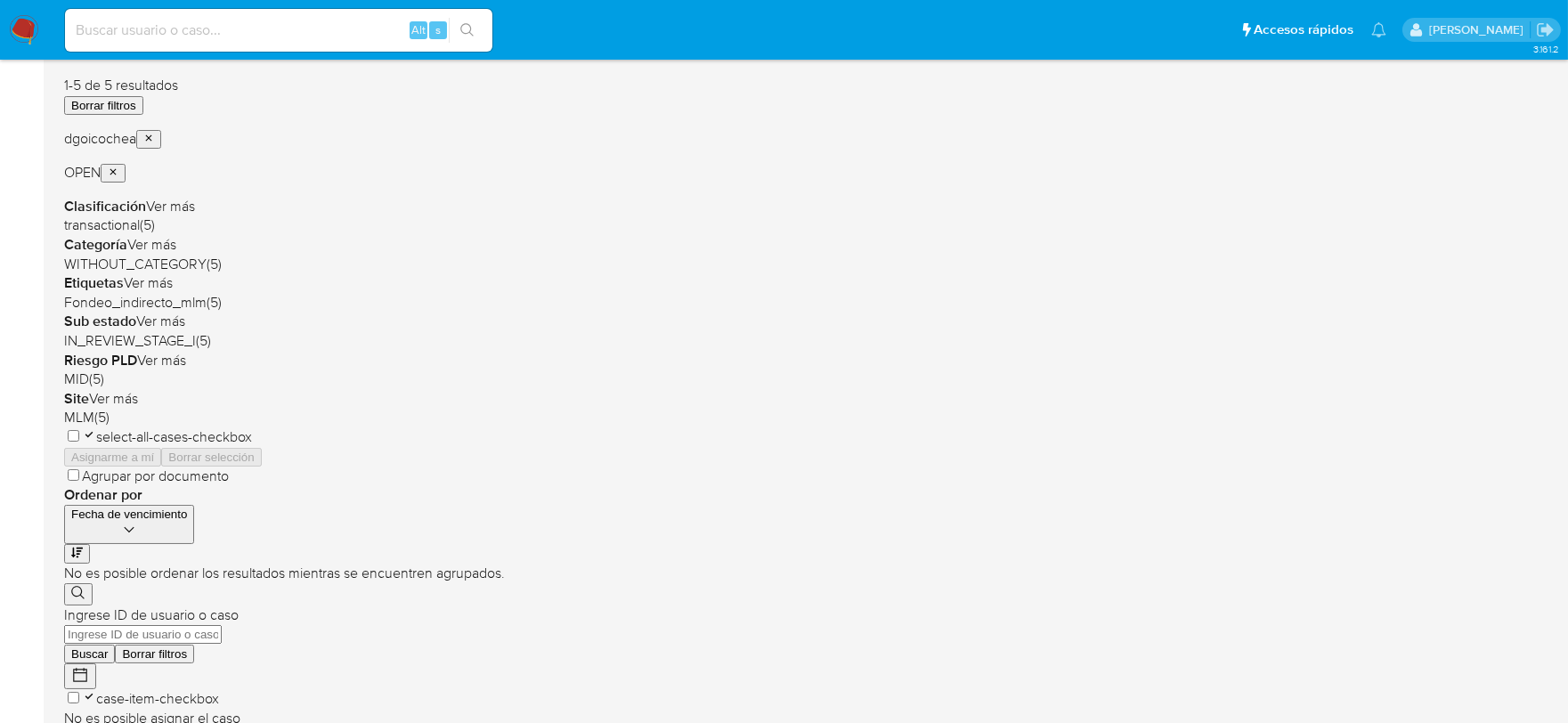
scroll to position [163, 0]
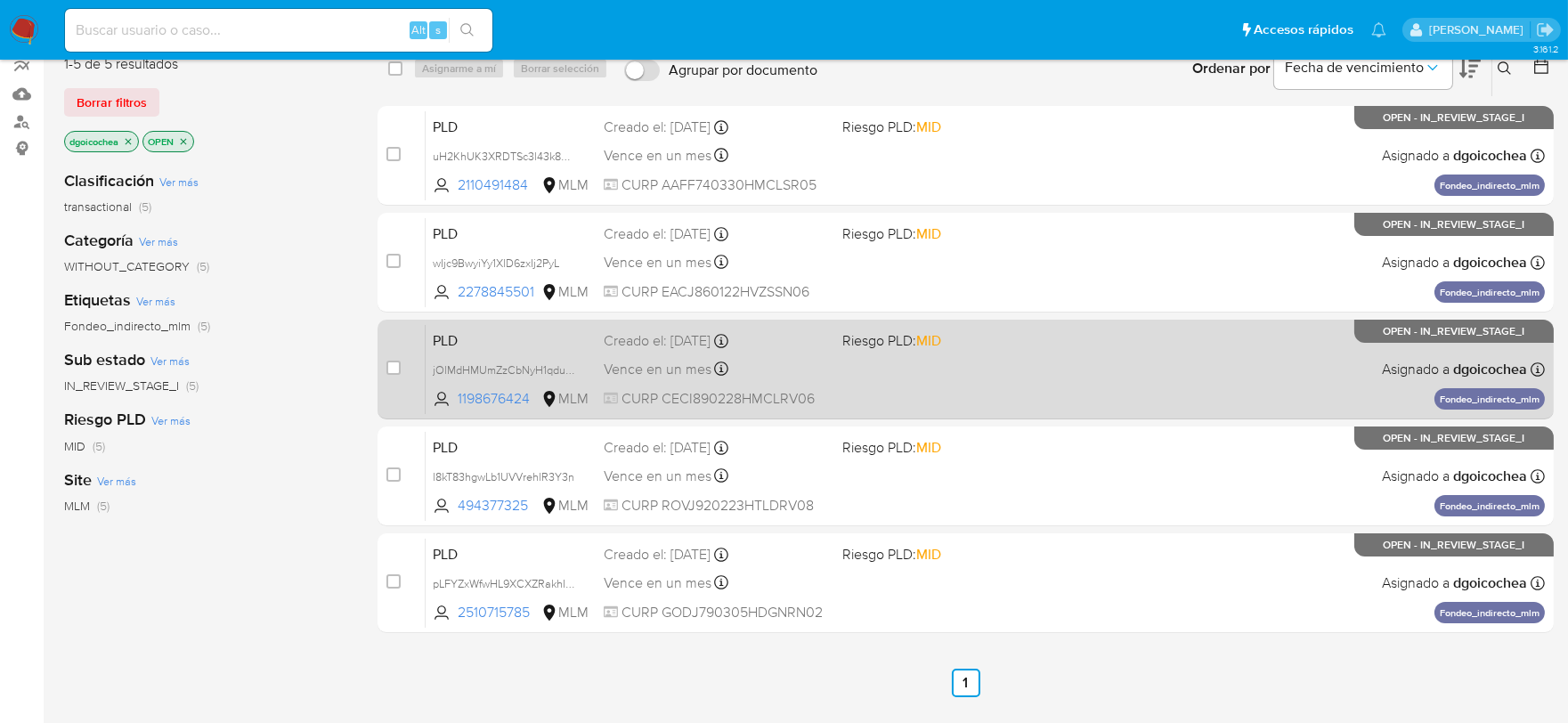
click at [446, 332] on span "PLD" at bounding box center [511, 340] width 157 height 23
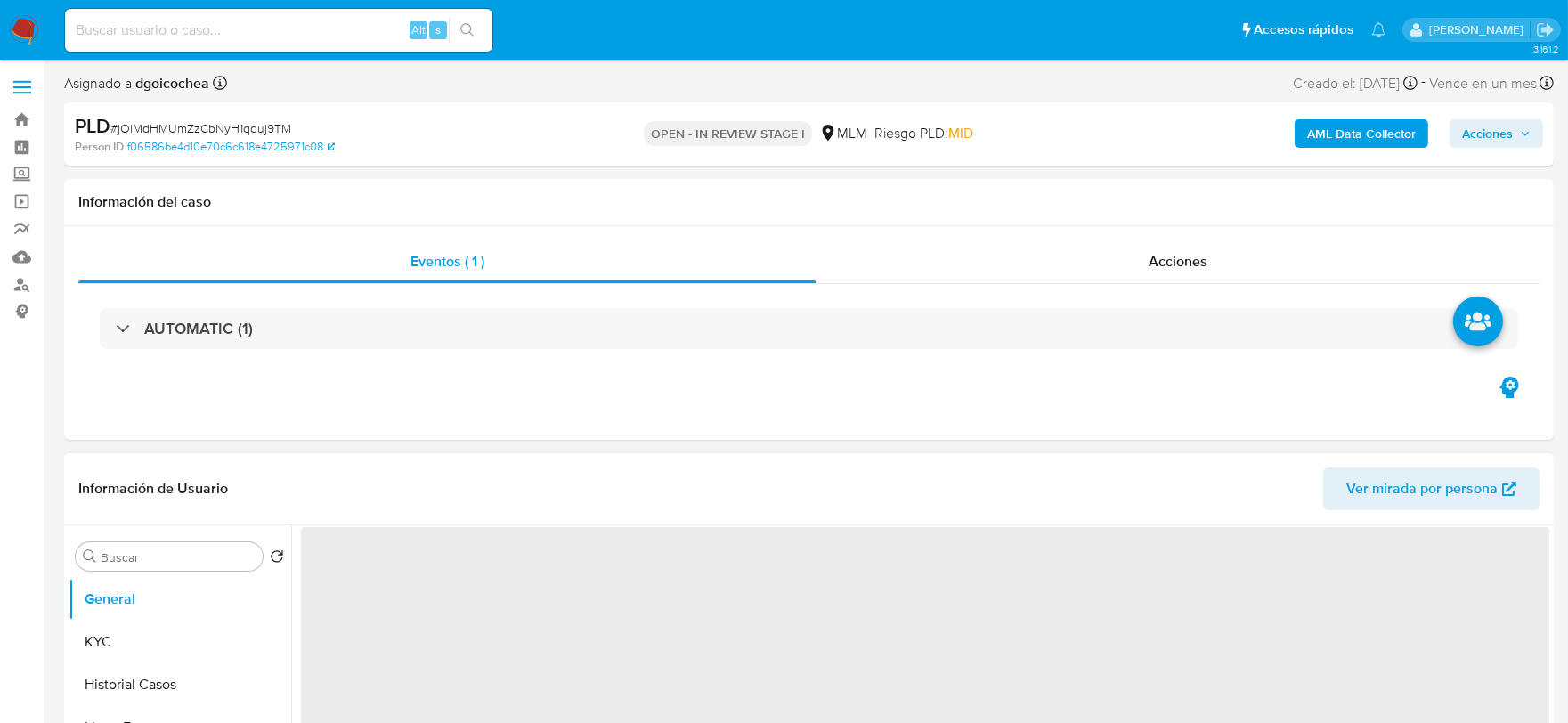
select select "10"
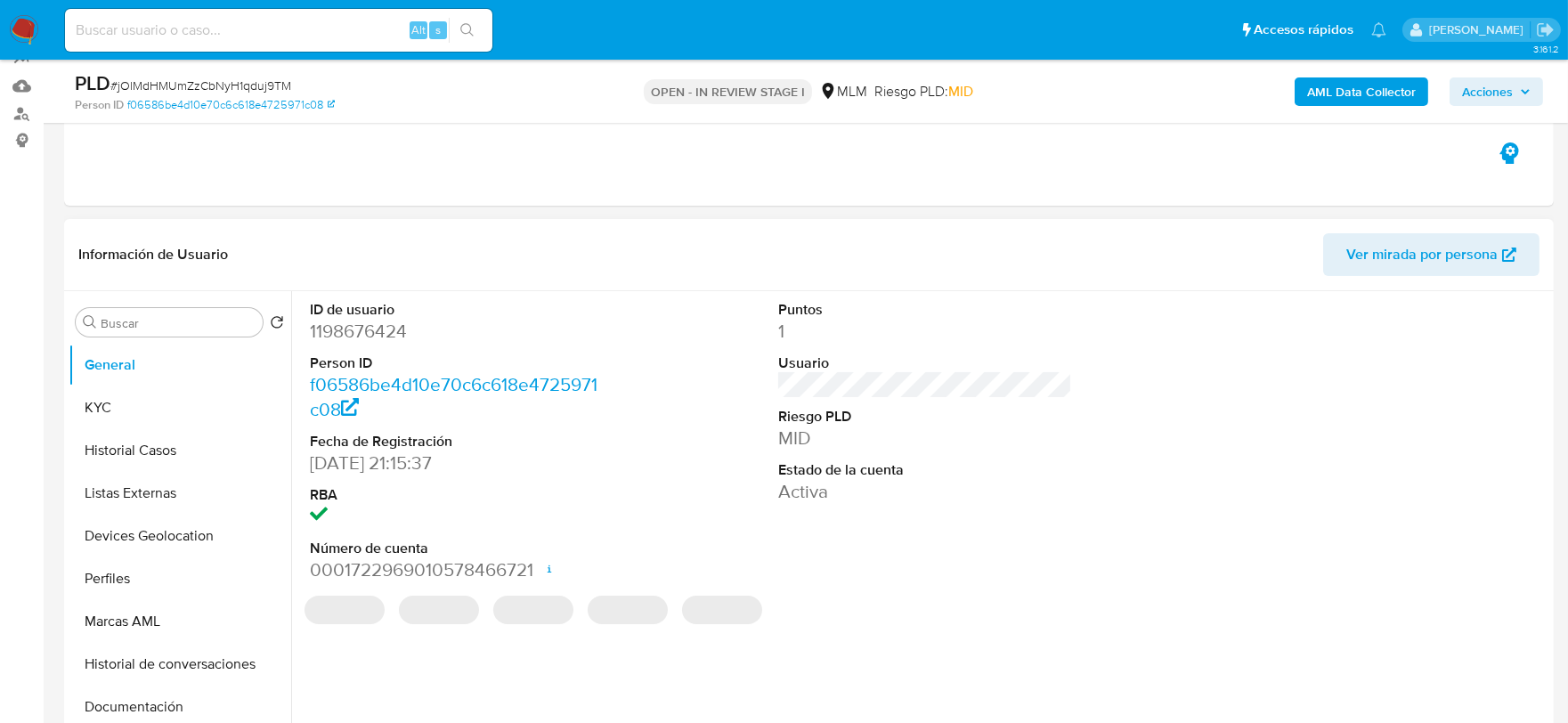
scroll to position [198, 0]
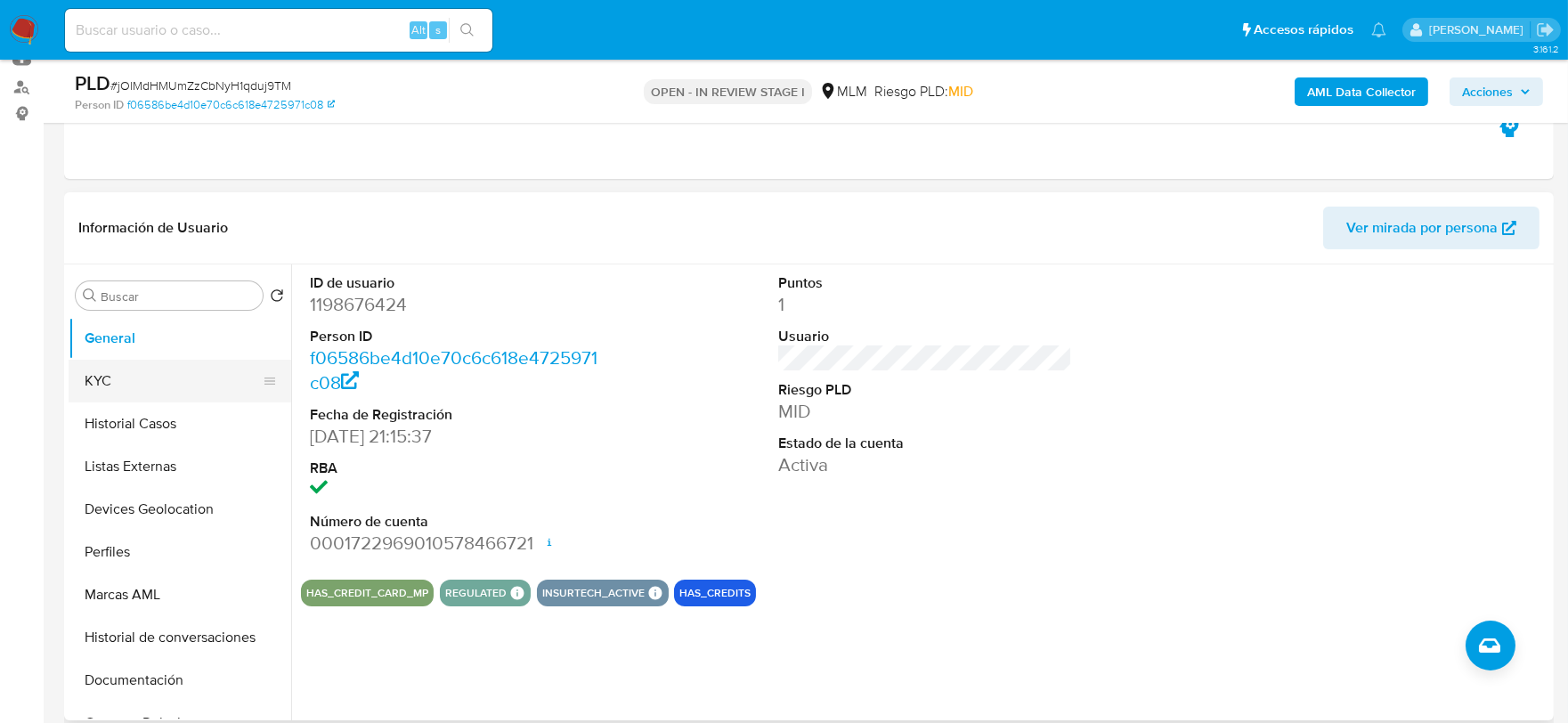
click at [163, 383] on button "KYC" at bounding box center [173, 382] width 209 height 43
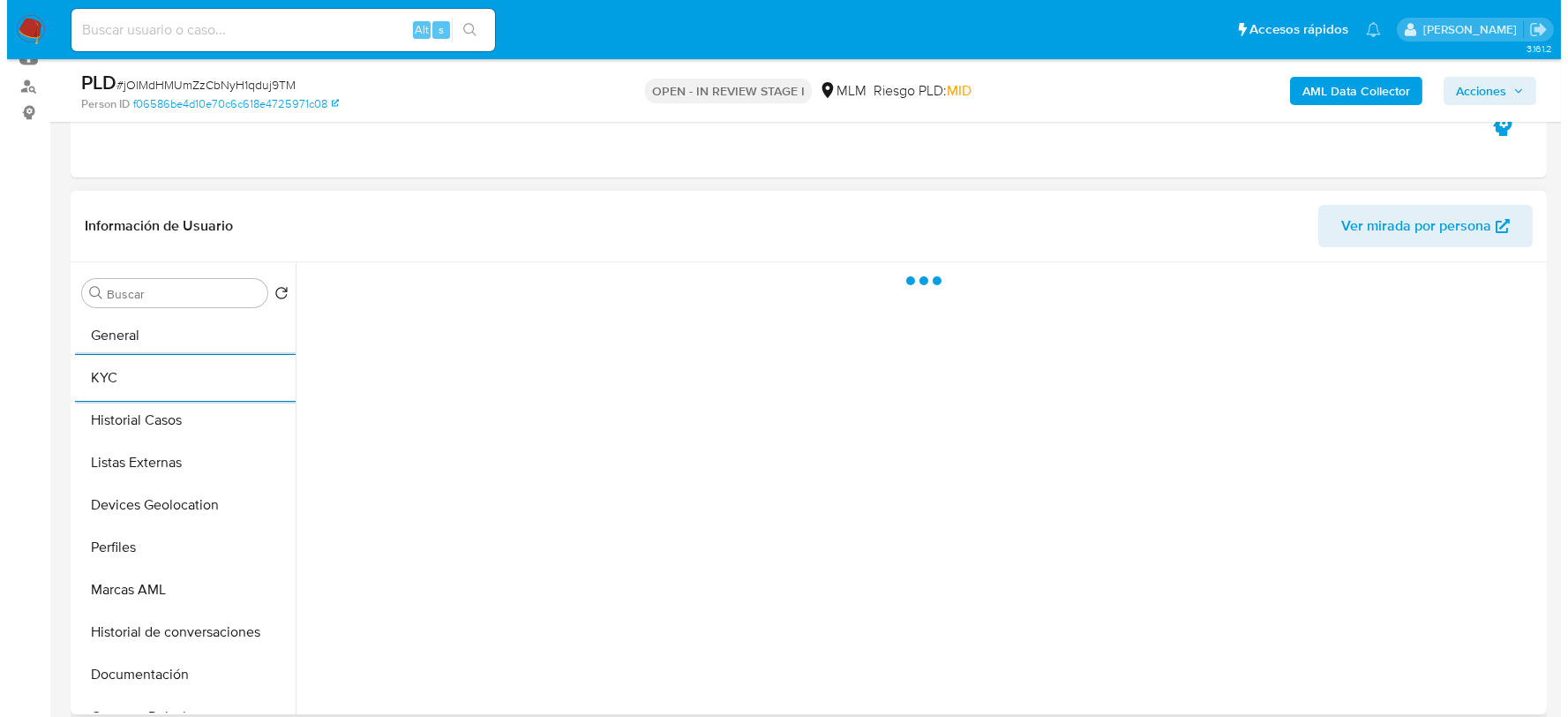
scroll to position [0, 0]
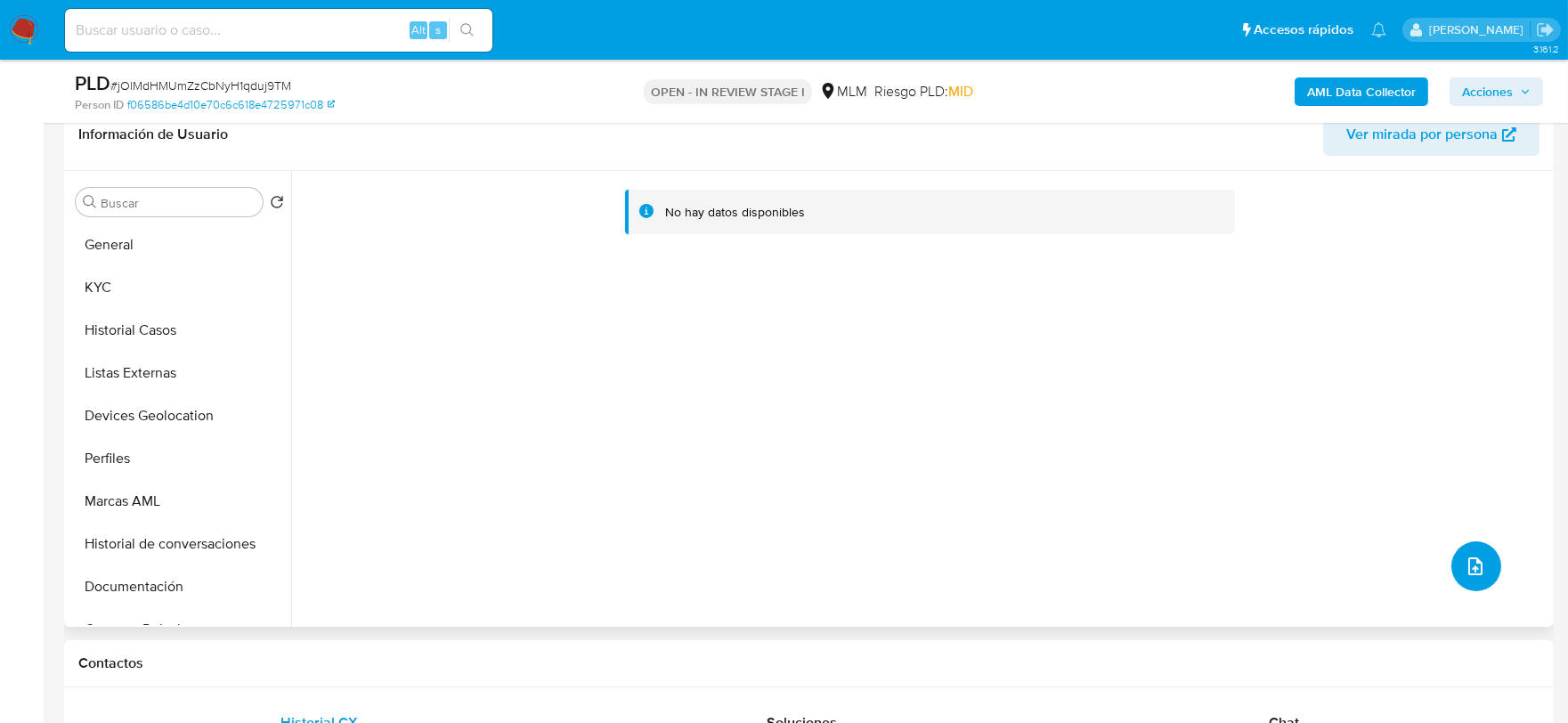
click at [1470, 541] on button "upload-file" at bounding box center [1477, 566] width 50 height 50
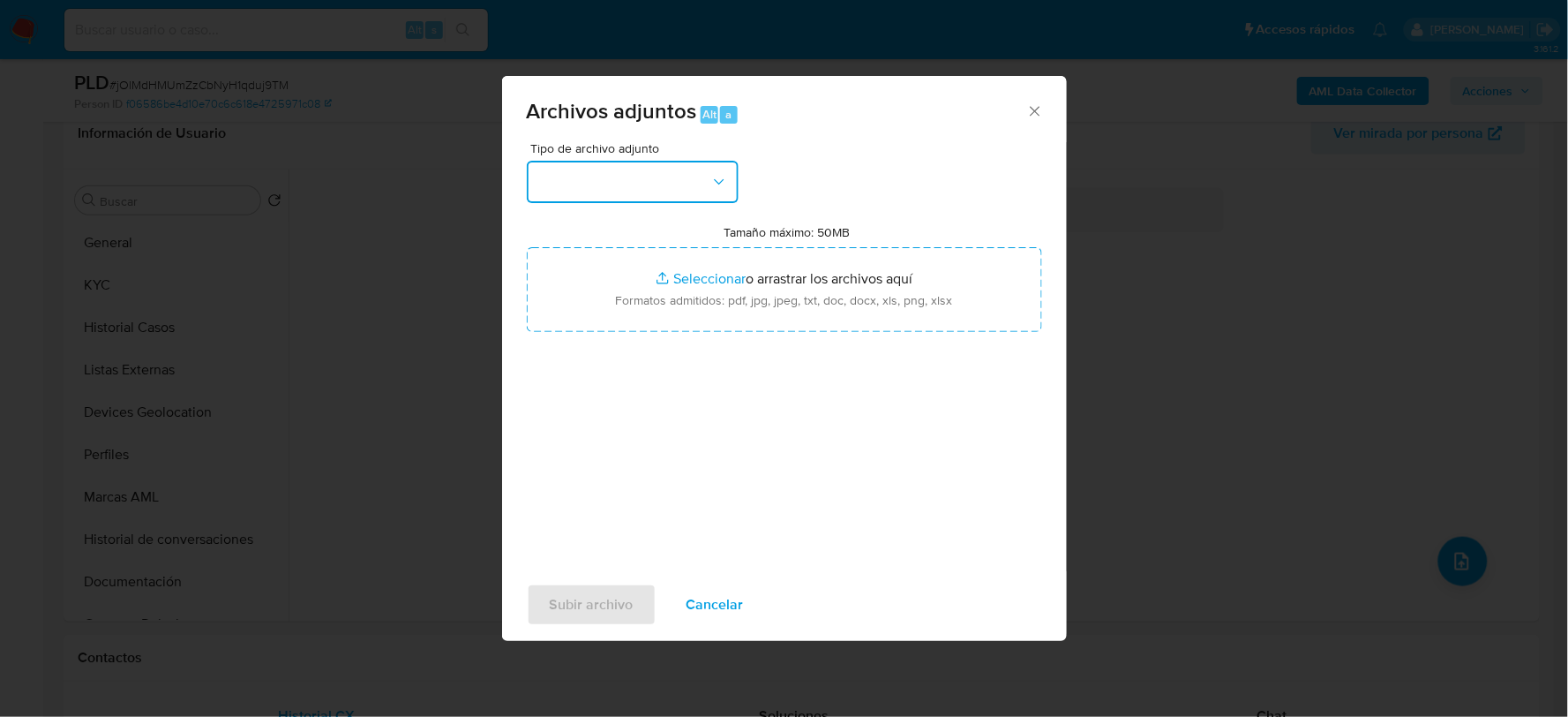
click at [636, 187] on button "button" at bounding box center [632, 182] width 212 height 43
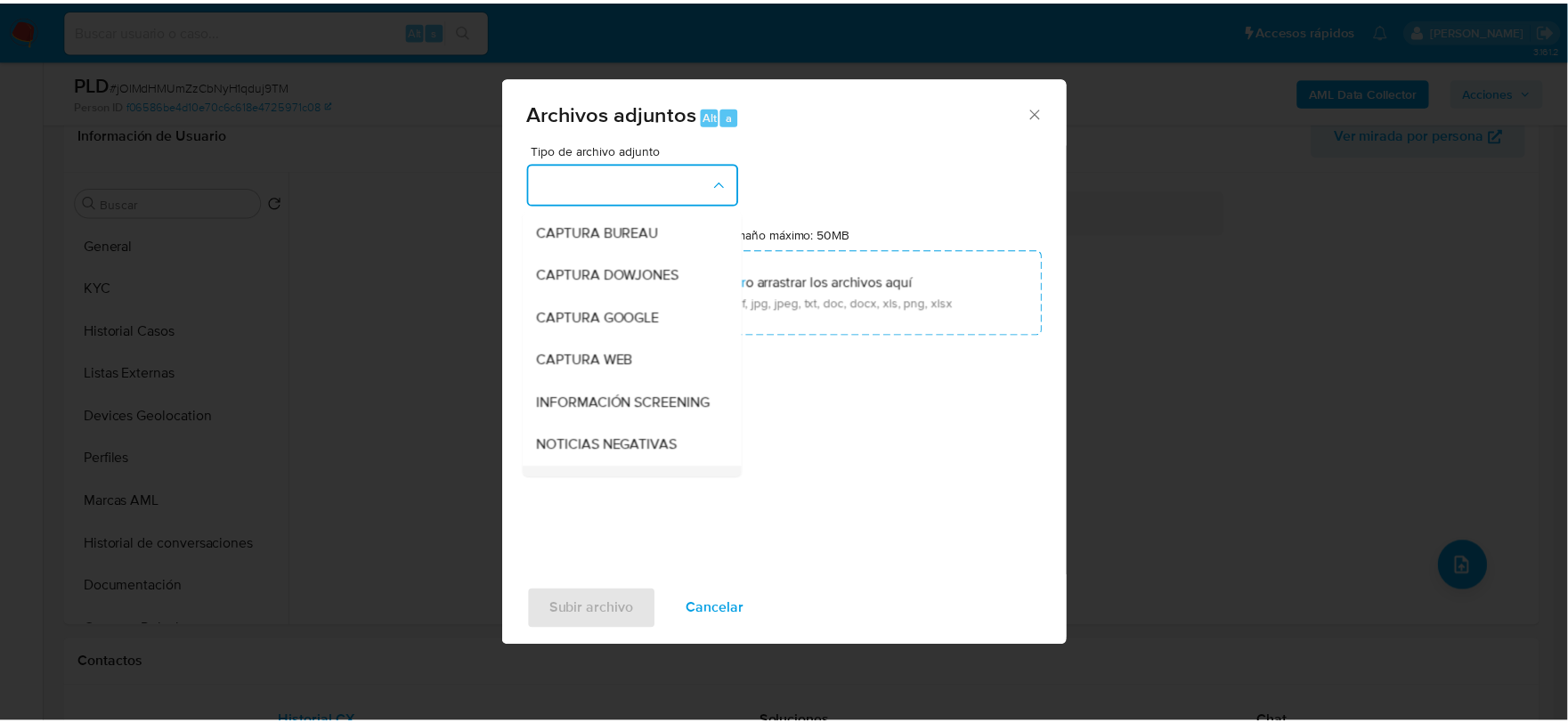
scroll to position [135, 0]
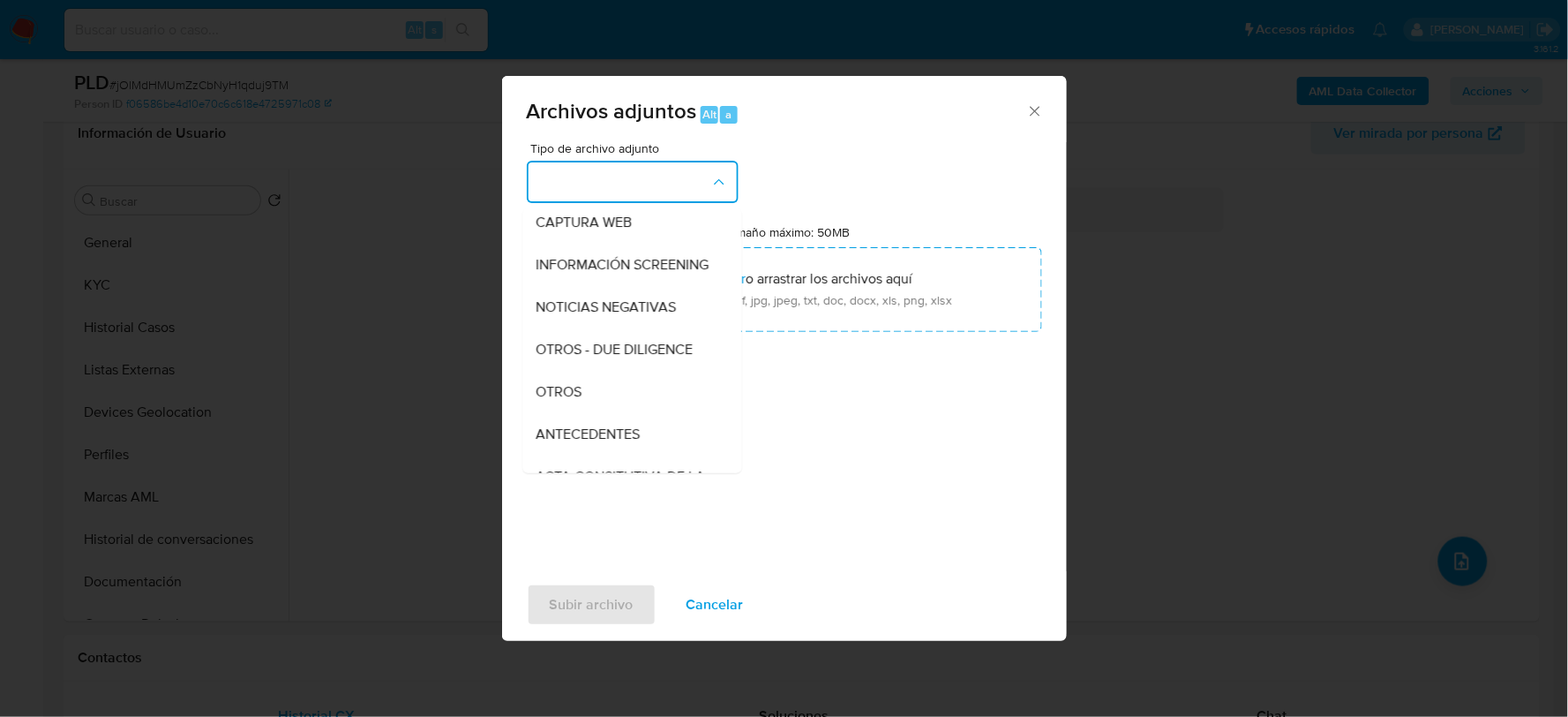
click at [562, 400] on span "OTROS" at bounding box center [559, 391] width 46 height 18
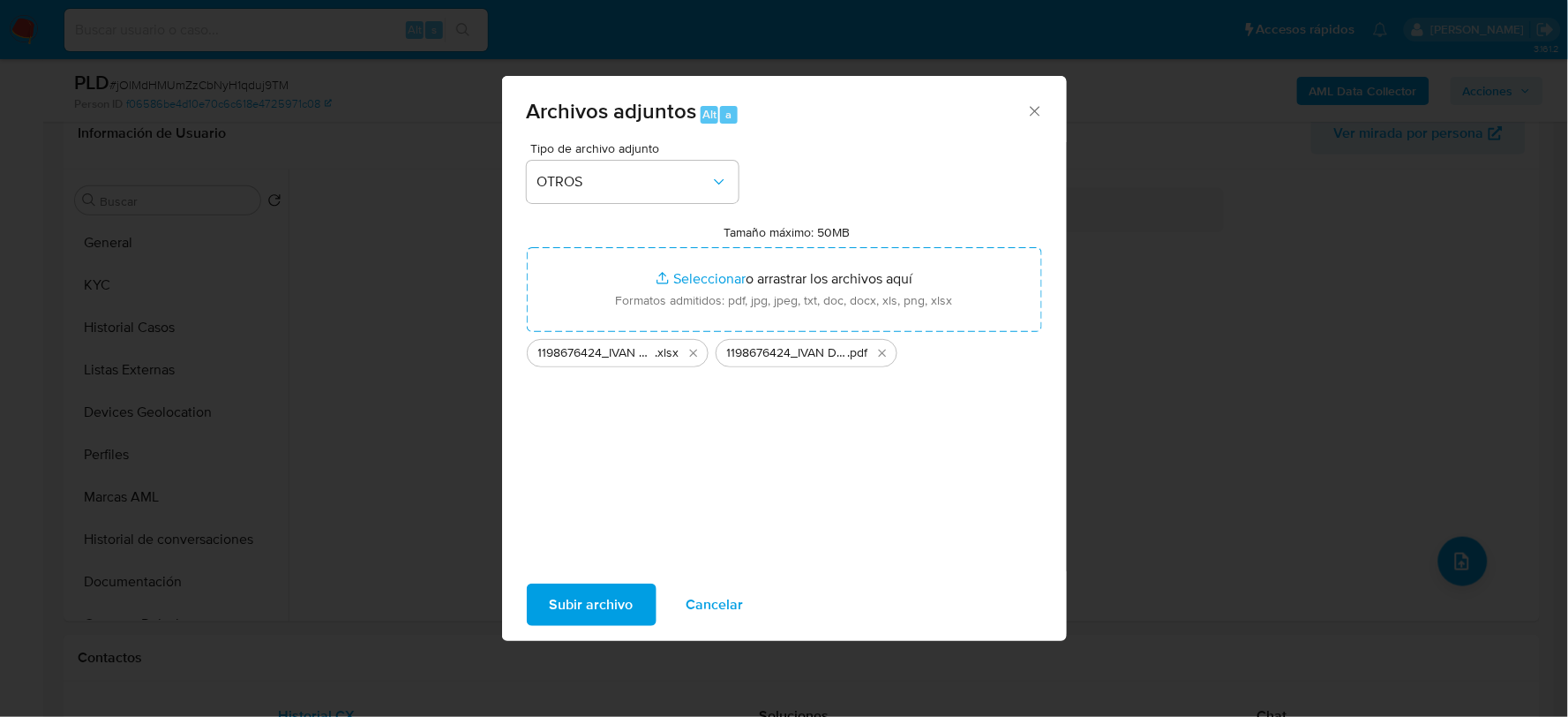
click at [568, 602] on span "Subir archivo" at bounding box center [591, 605] width 83 height 39
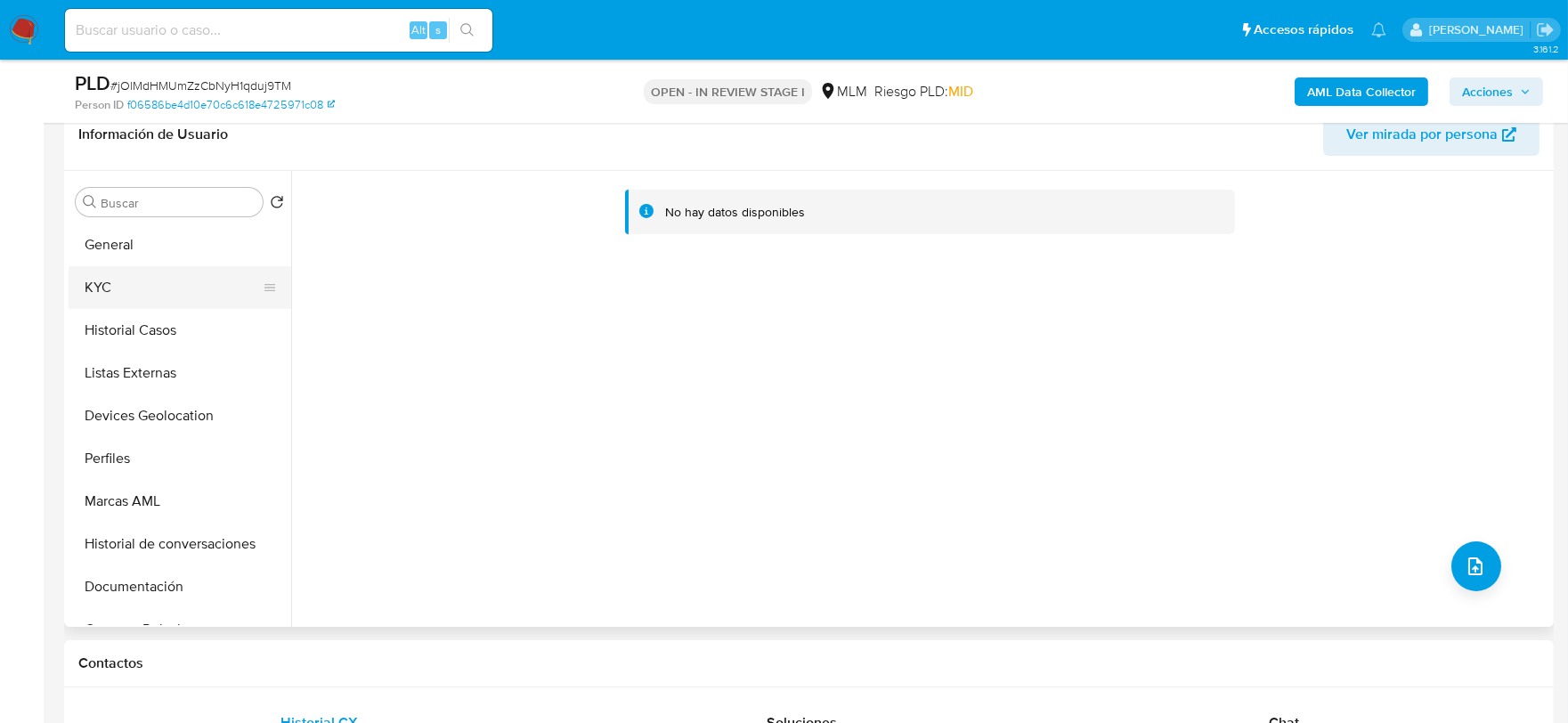
click at [137, 298] on button "KYC" at bounding box center [173, 288] width 209 height 43
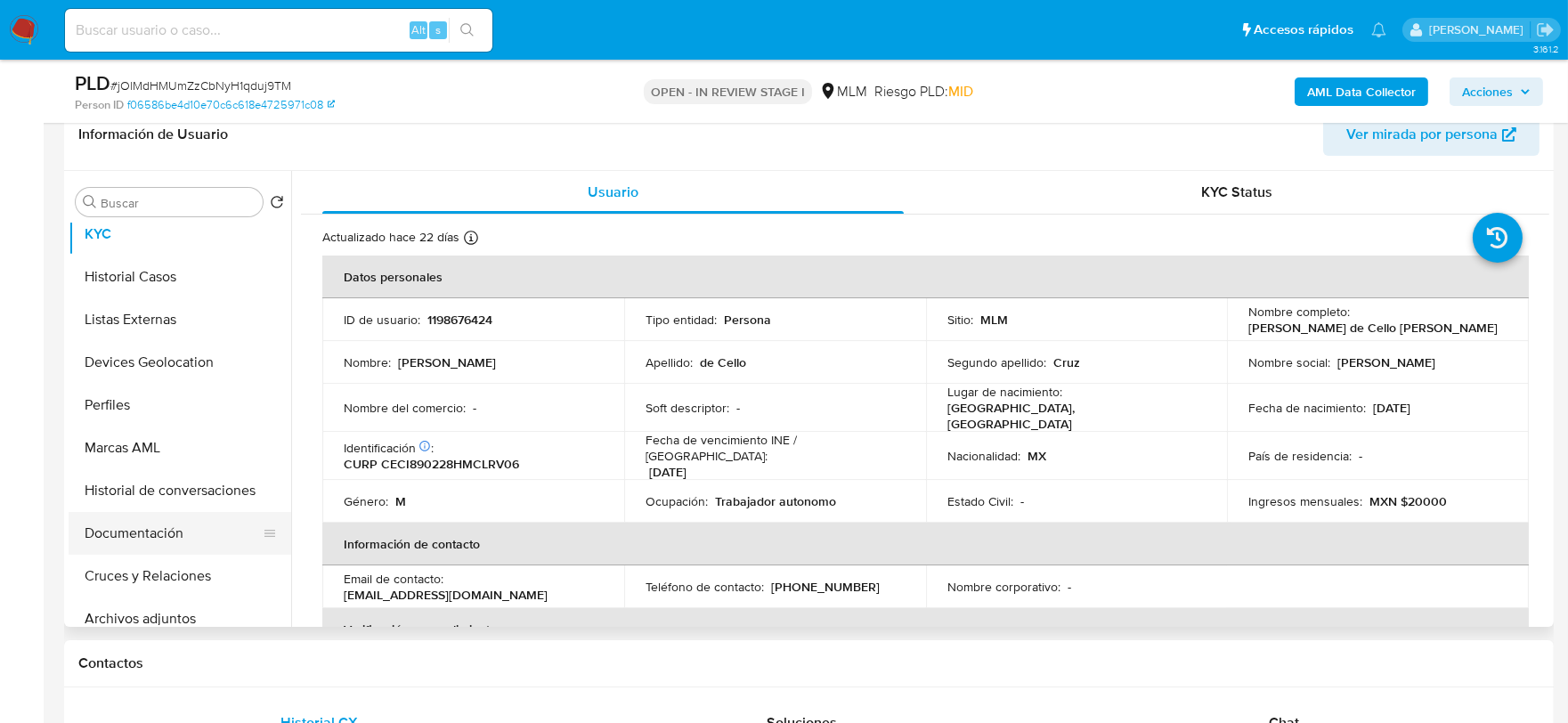
scroll to position [99, 0]
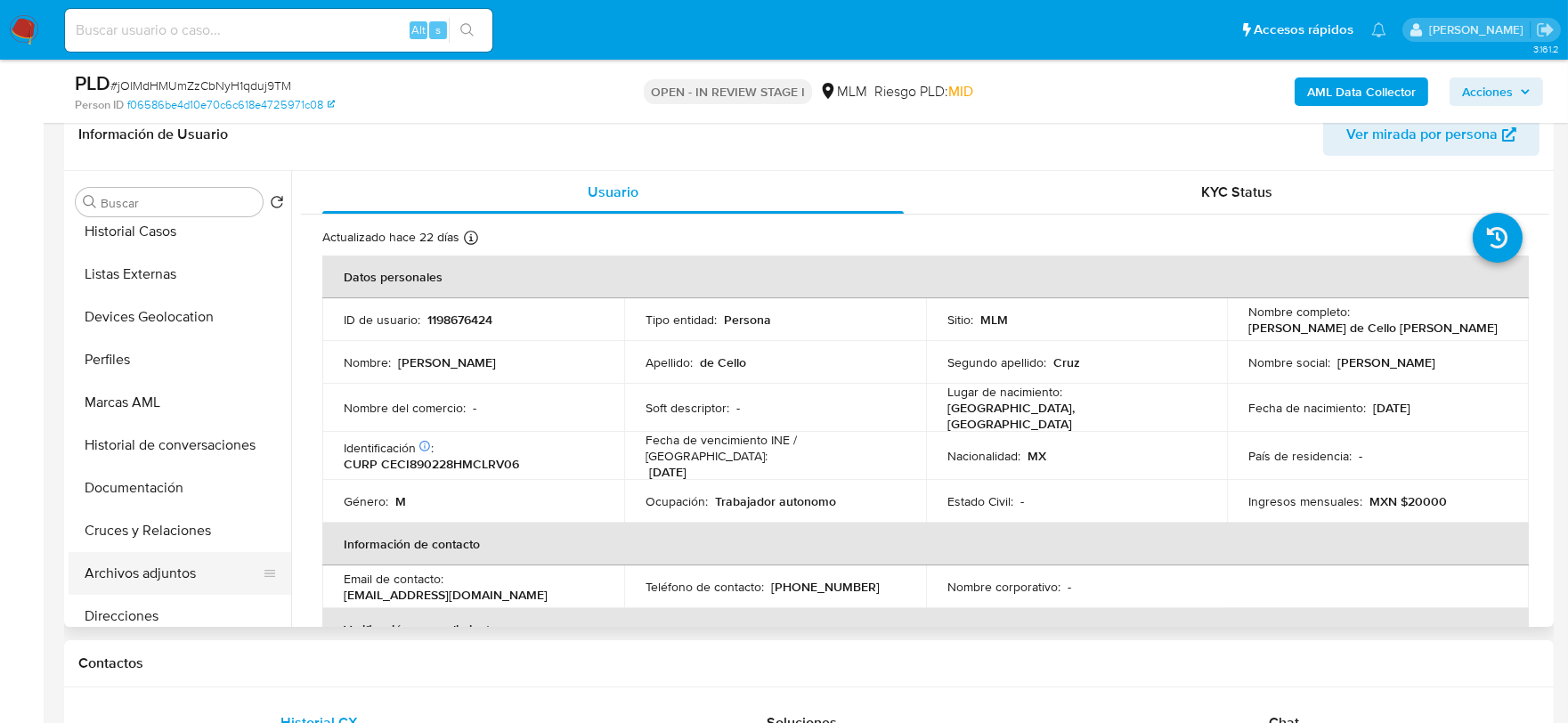
click at [170, 565] on button "Archivos adjuntos" at bounding box center [173, 573] width 209 height 43
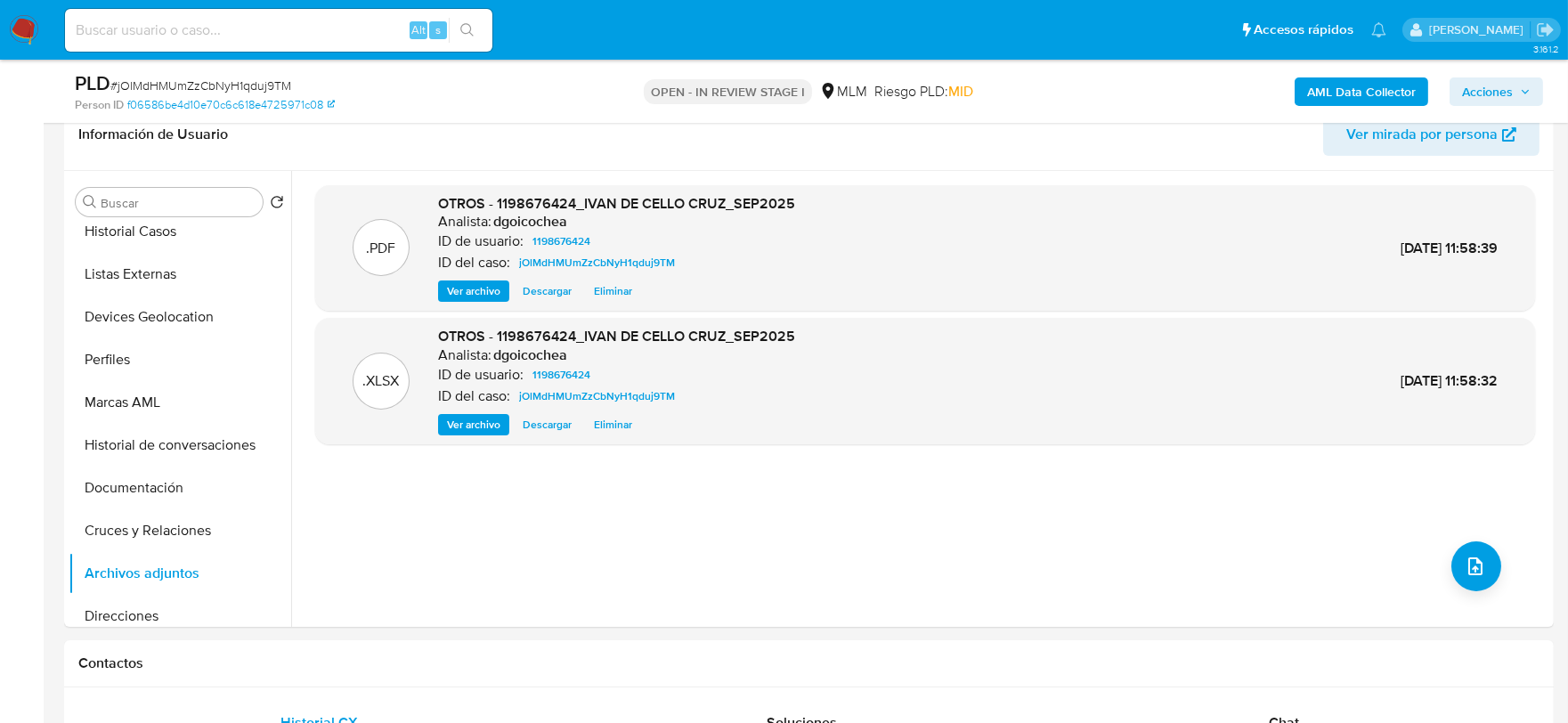
click at [1491, 90] on span "Acciones" at bounding box center [1487, 91] width 51 height 29
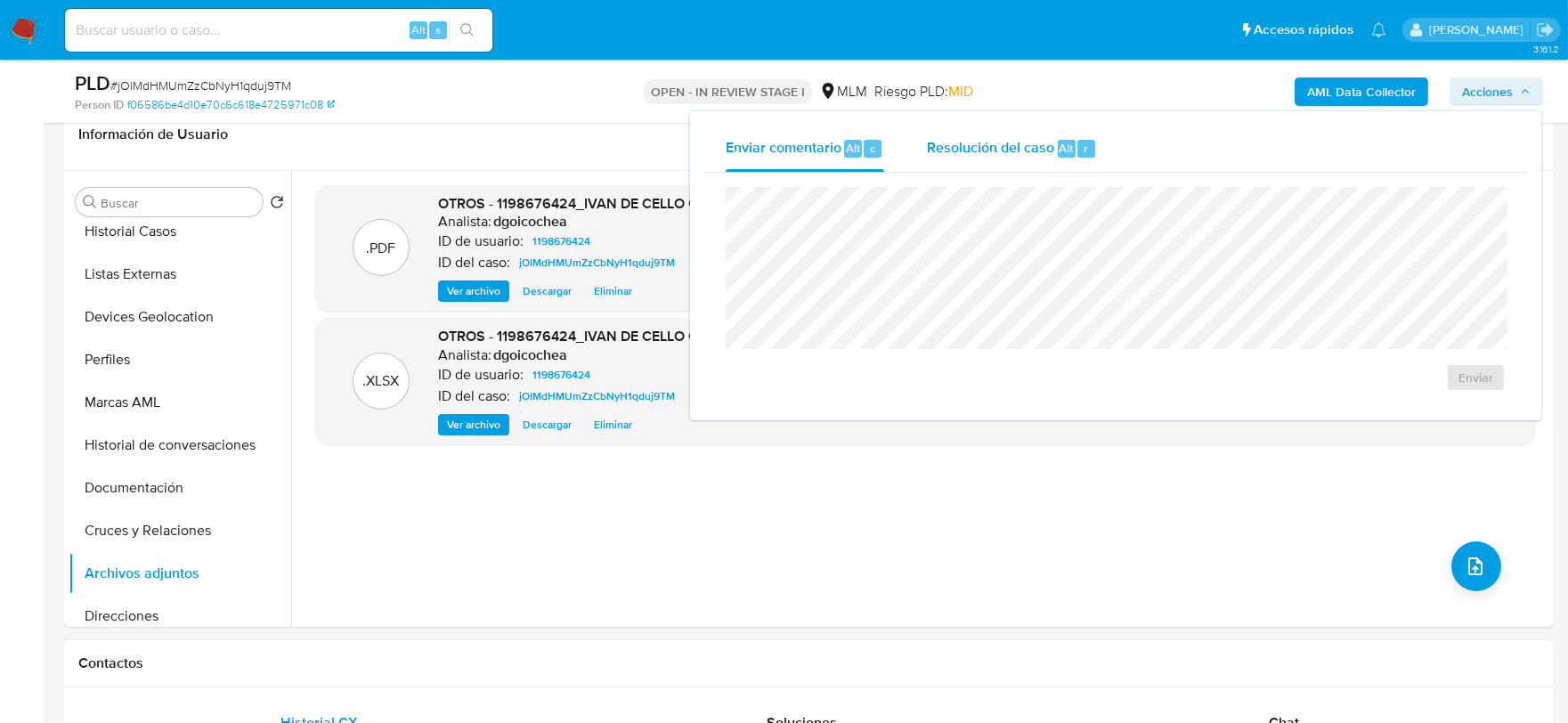
click at [1018, 140] on span "Resolución del caso" at bounding box center [991, 147] width 127 height 21
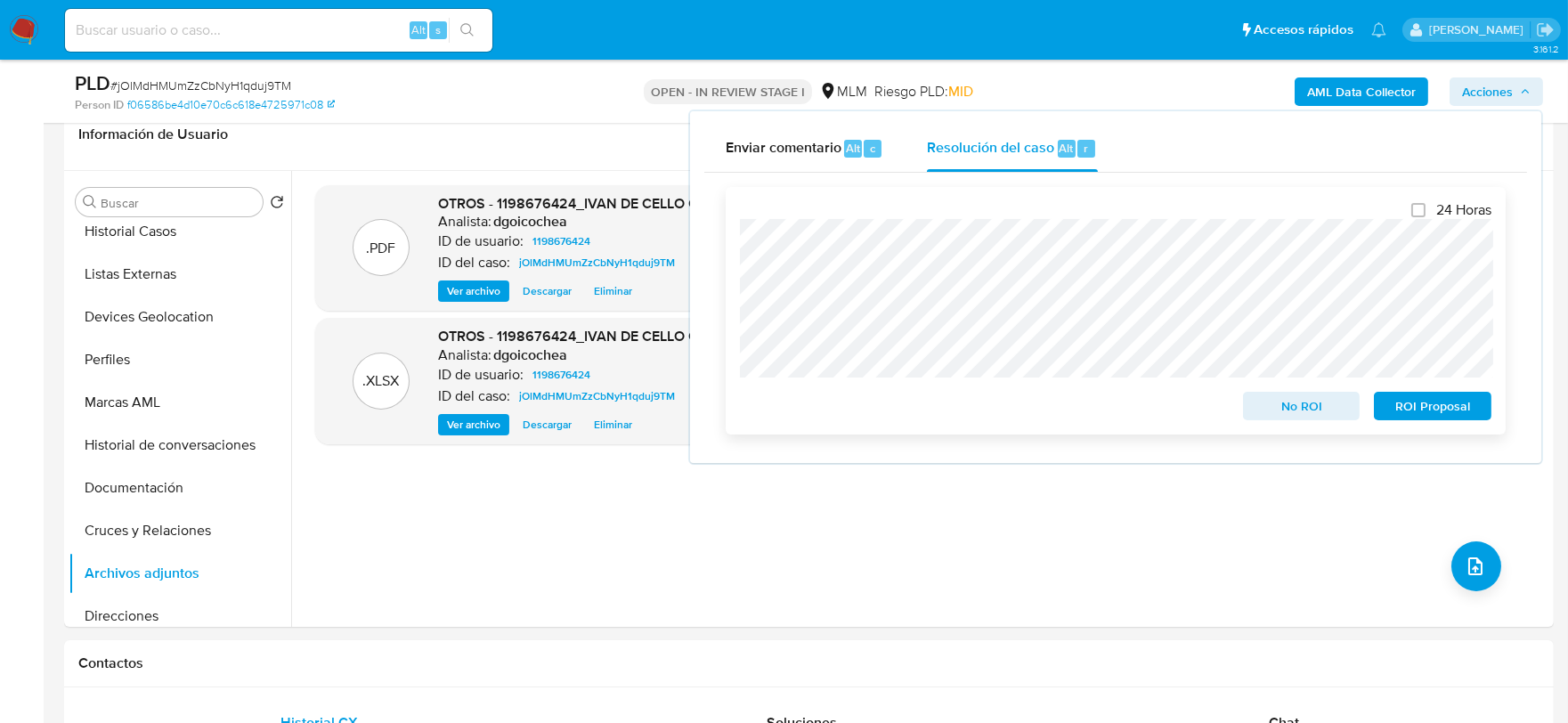
click at [1284, 401] on span "No ROI" at bounding box center [1301, 406] width 92 height 25
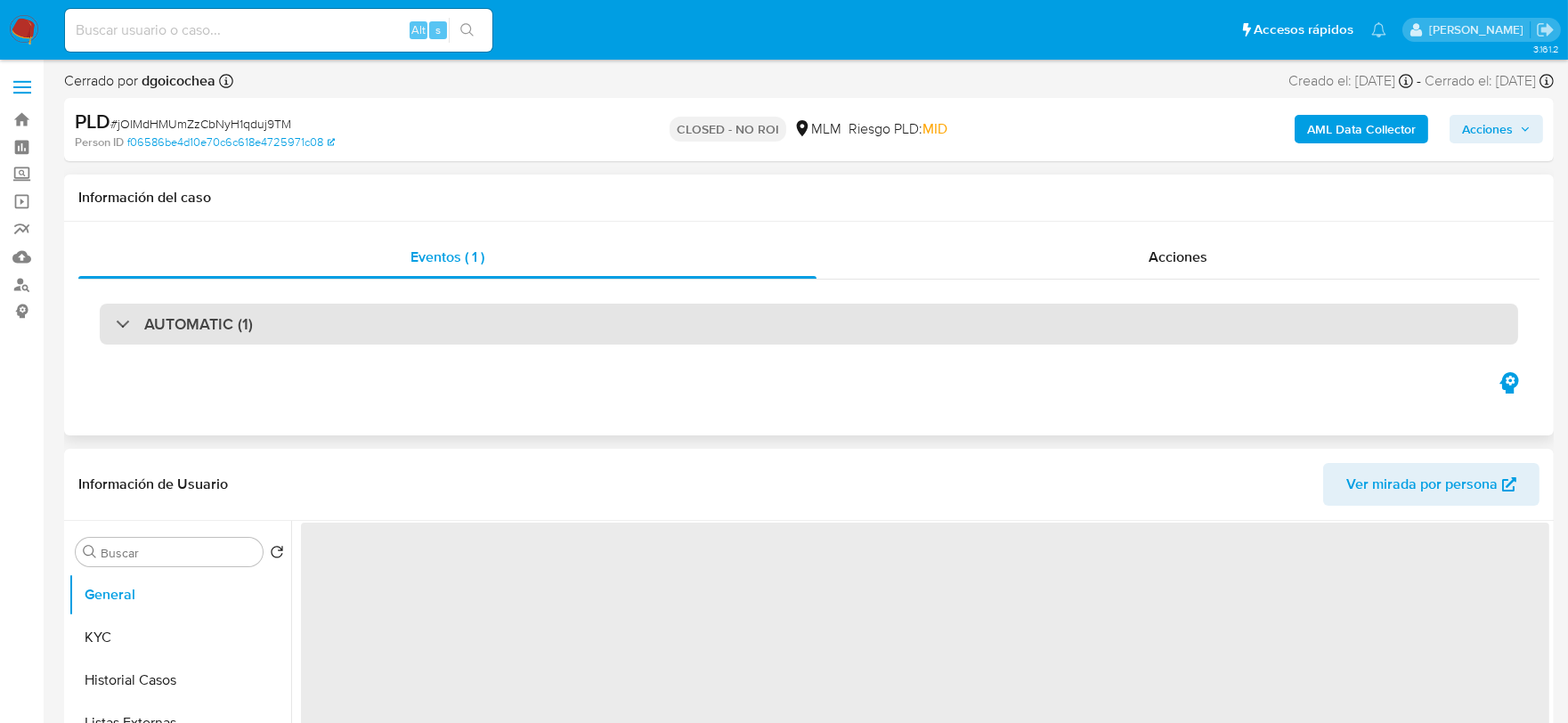
select select "10"
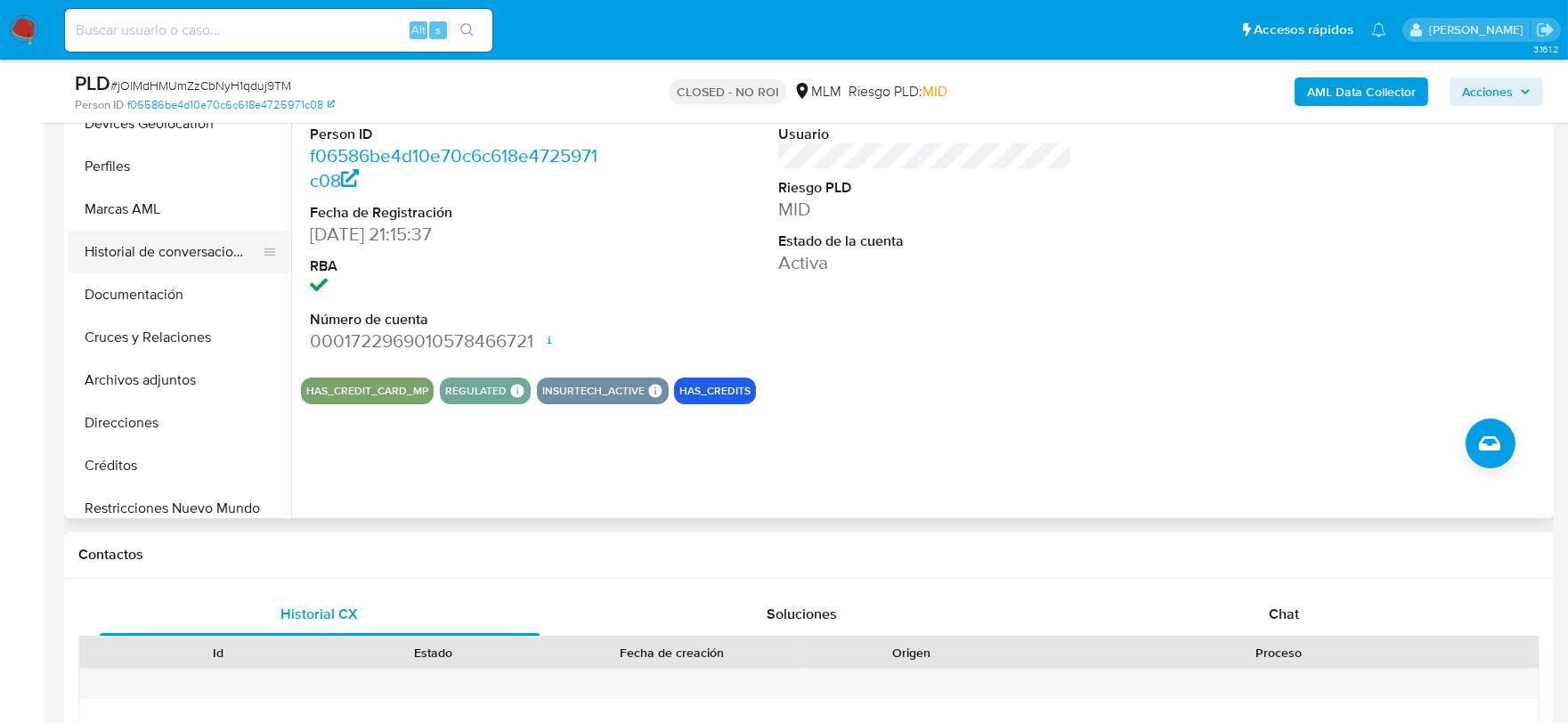
scroll to position [198, 0]
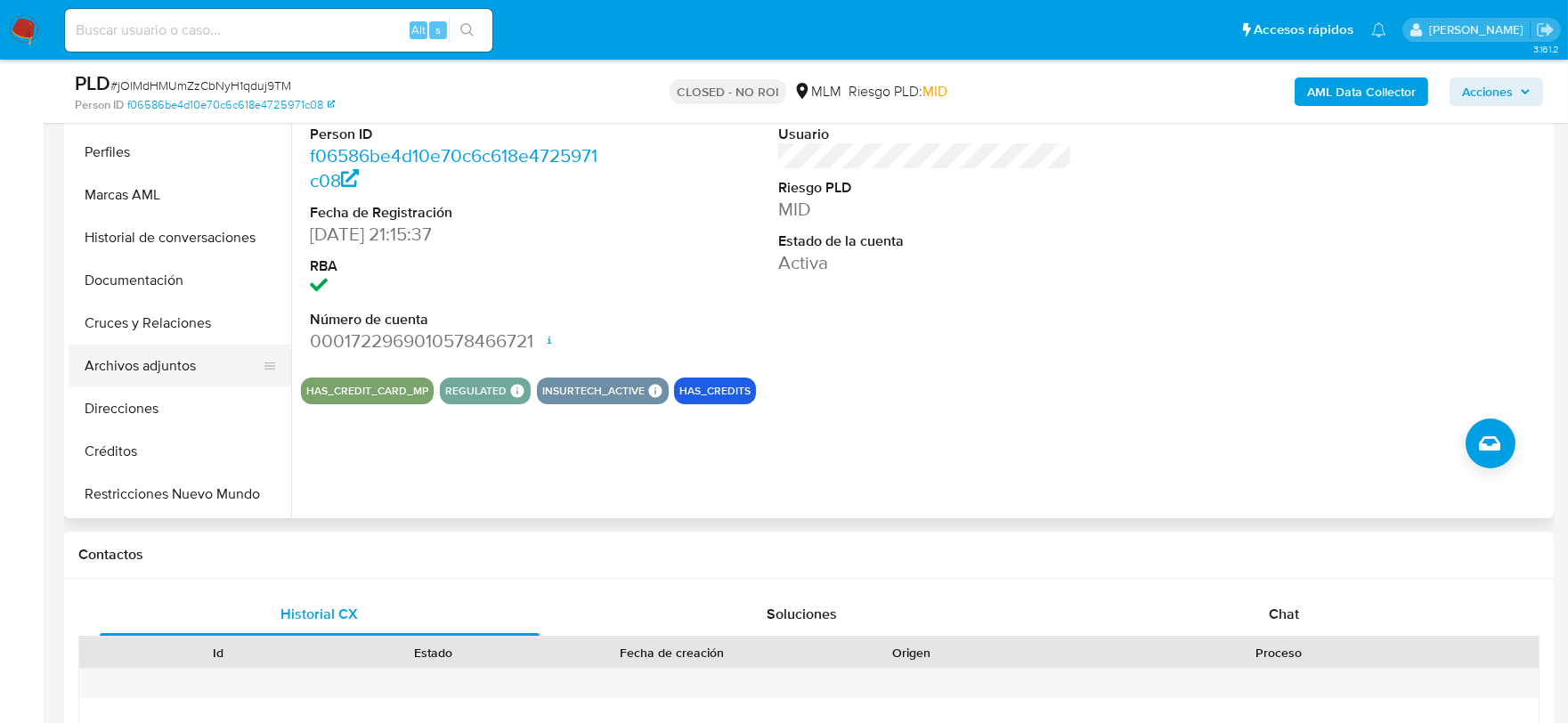
click at [169, 375] on button "Archivos adjuntos" at bounding box center [173, 366] width 209 height 43
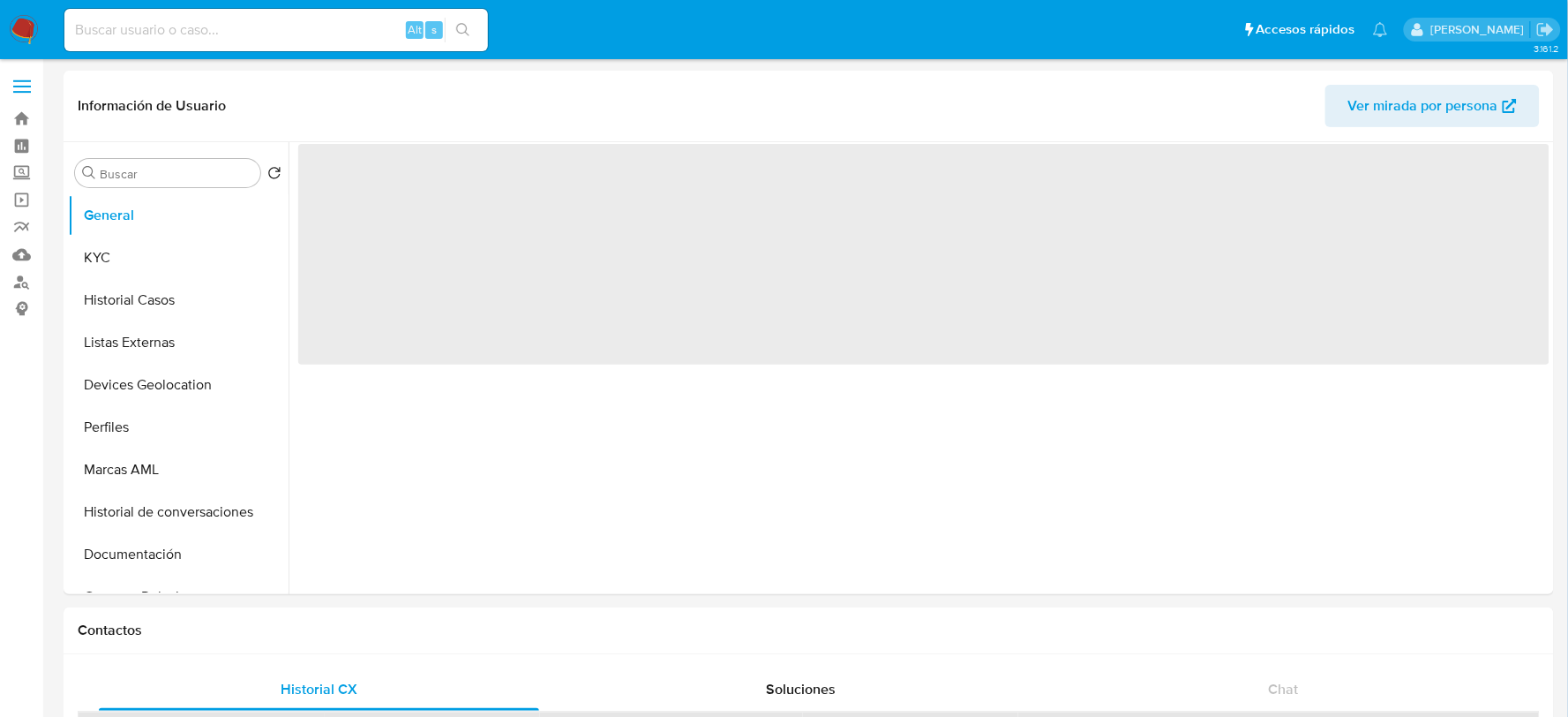
select select "10"
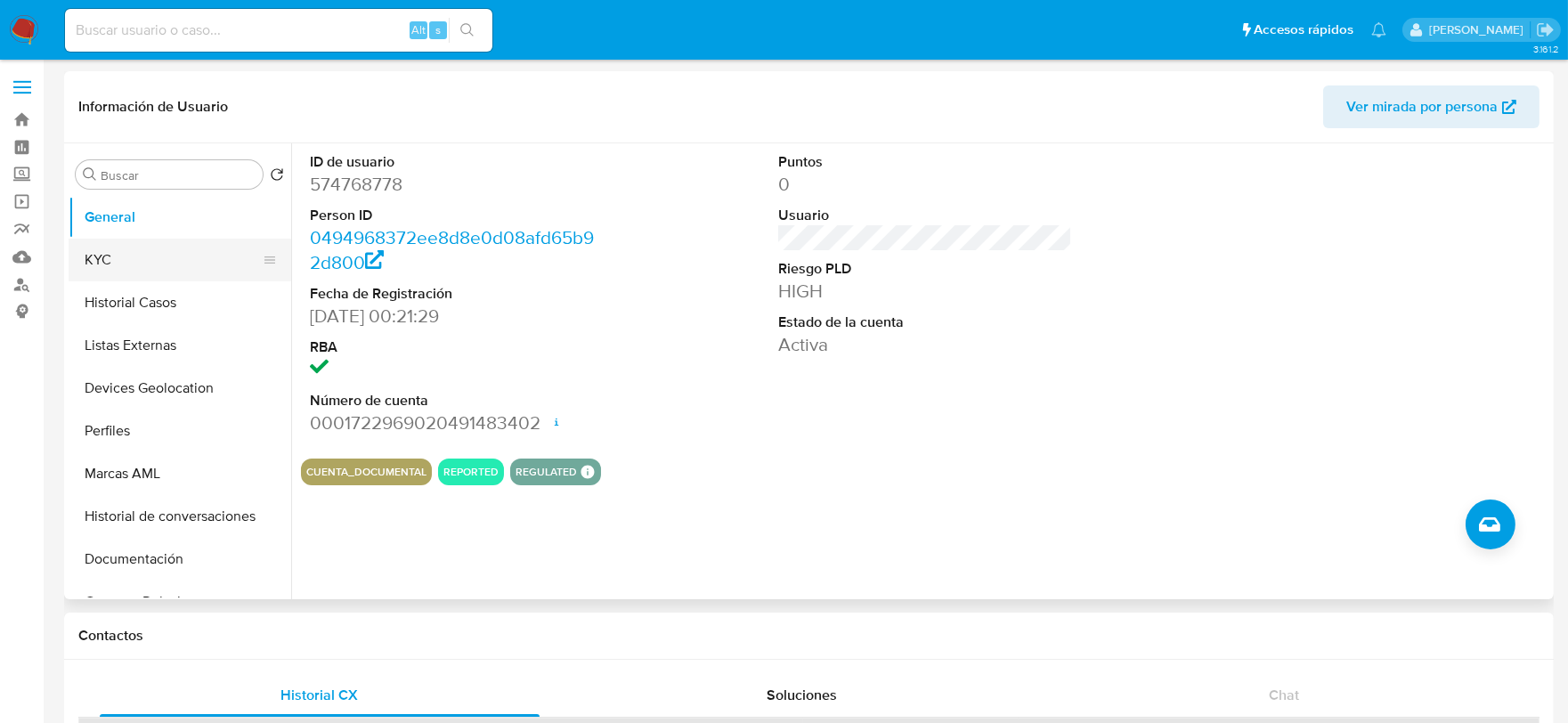
click at [144, 250] on button "KYC" at bounding box center [173, 260] width 209 height 43
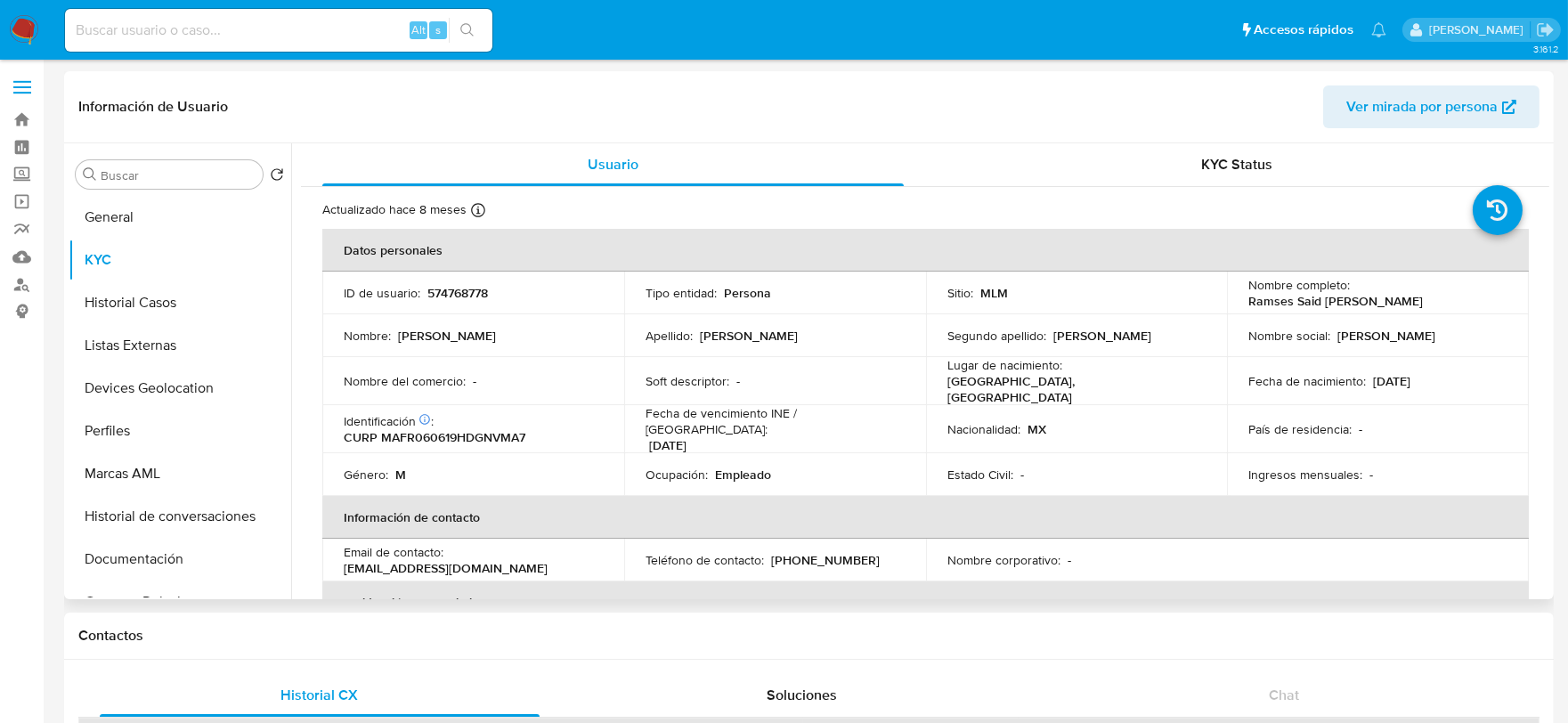
click at [493, 294] on div "ID de usuario : 574768778" at bounding box center [473, 293] width 259 height 16
click at [493, 292] on div "ID de usuario : 574768778" at bounding box center [473, 293] width 259 height 16
click at [474, 297] on p "574768778" at bounding box center [458, 293] width 61 height 16
copy p "574768778"
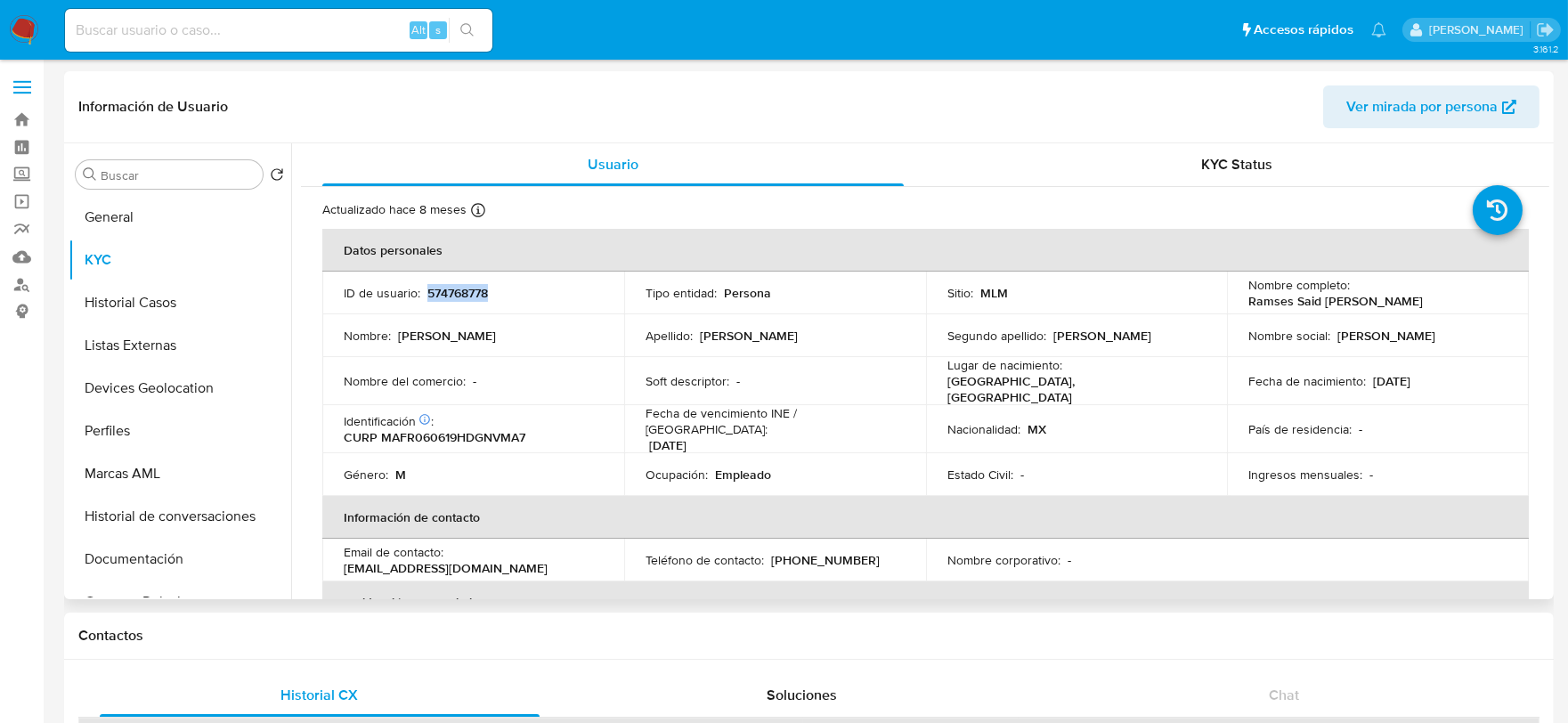
click at [490, 453] on td "Género : M" at bounding box center [473, 475] width 302 height 43
click at [490, 438] on td "Identificación CIC: 263711762 : CURP MAFR060619HDGNVMA7" at bounding box center [473, 429] width 302 height 48
click at [490, 433] on p "CURP MAFR060619HDGNVMA7" at bounding box center [435, 437] width 182 height 16
click at [174, 298] on button "Historial Casos" at bounding box center [173, 303] width 209 height 43
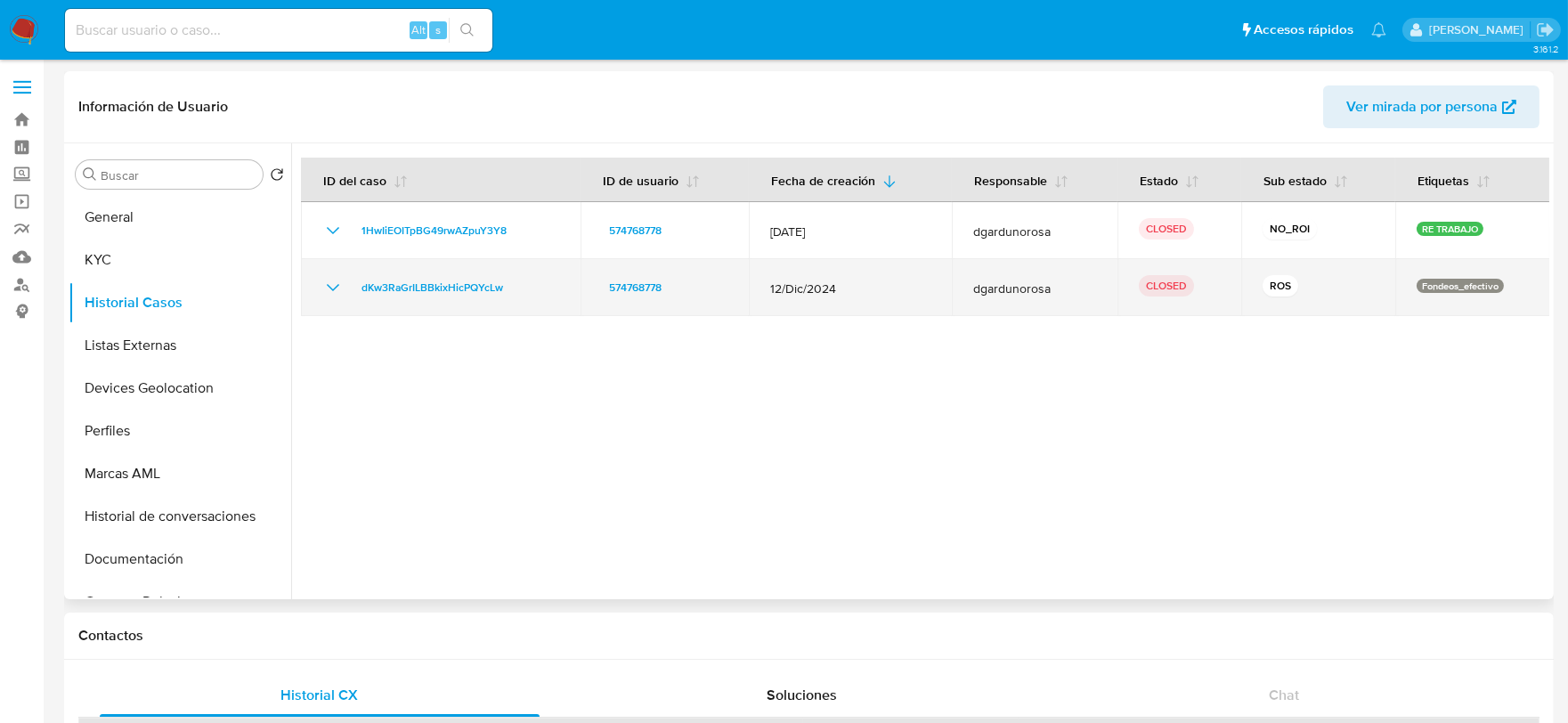
click at [323, 282] on icon "Mostrar/Ocultar" at bounding box center [333, 288] width 22 height 22
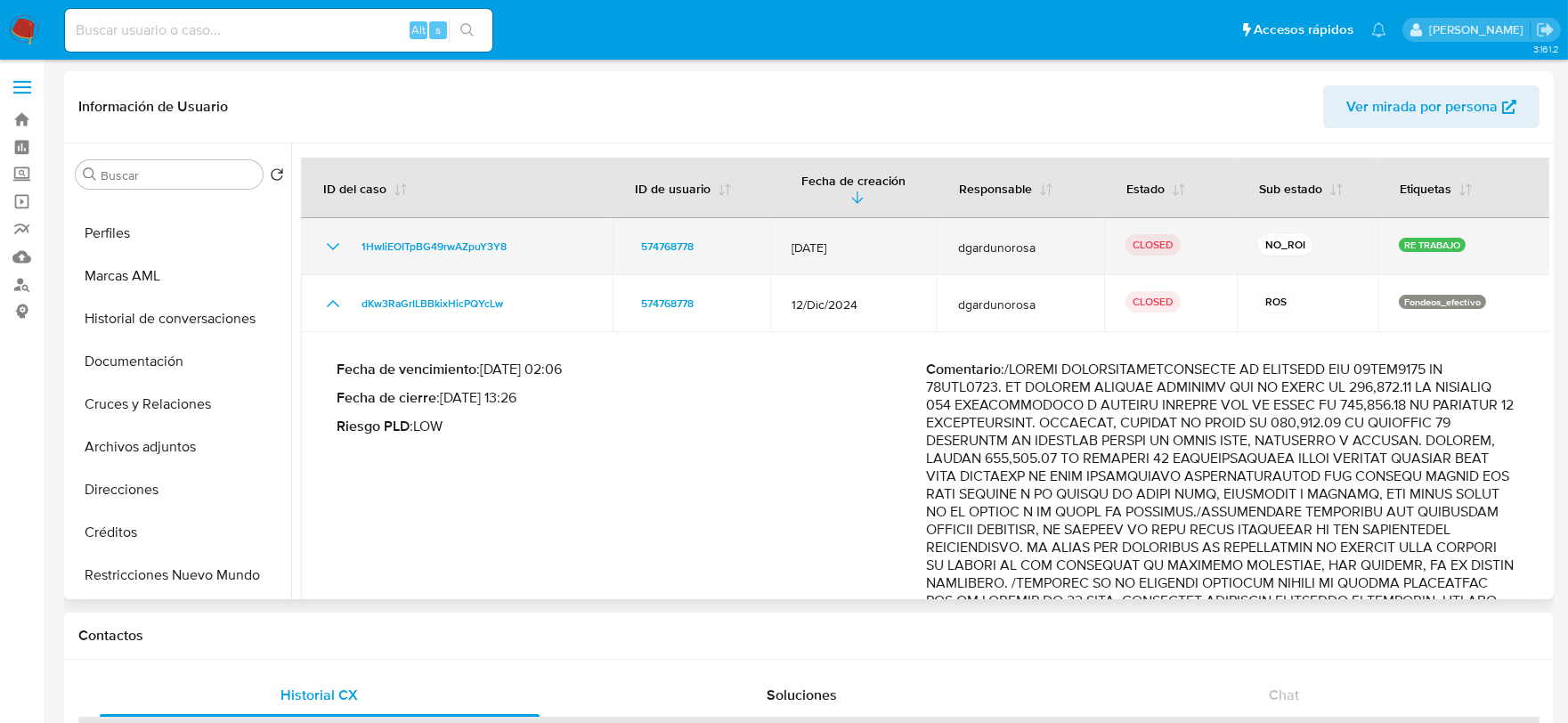
click at [332, 236] on icon "Mostrar/Ocultar" at bounding box center [333, 246] width 22 height 22
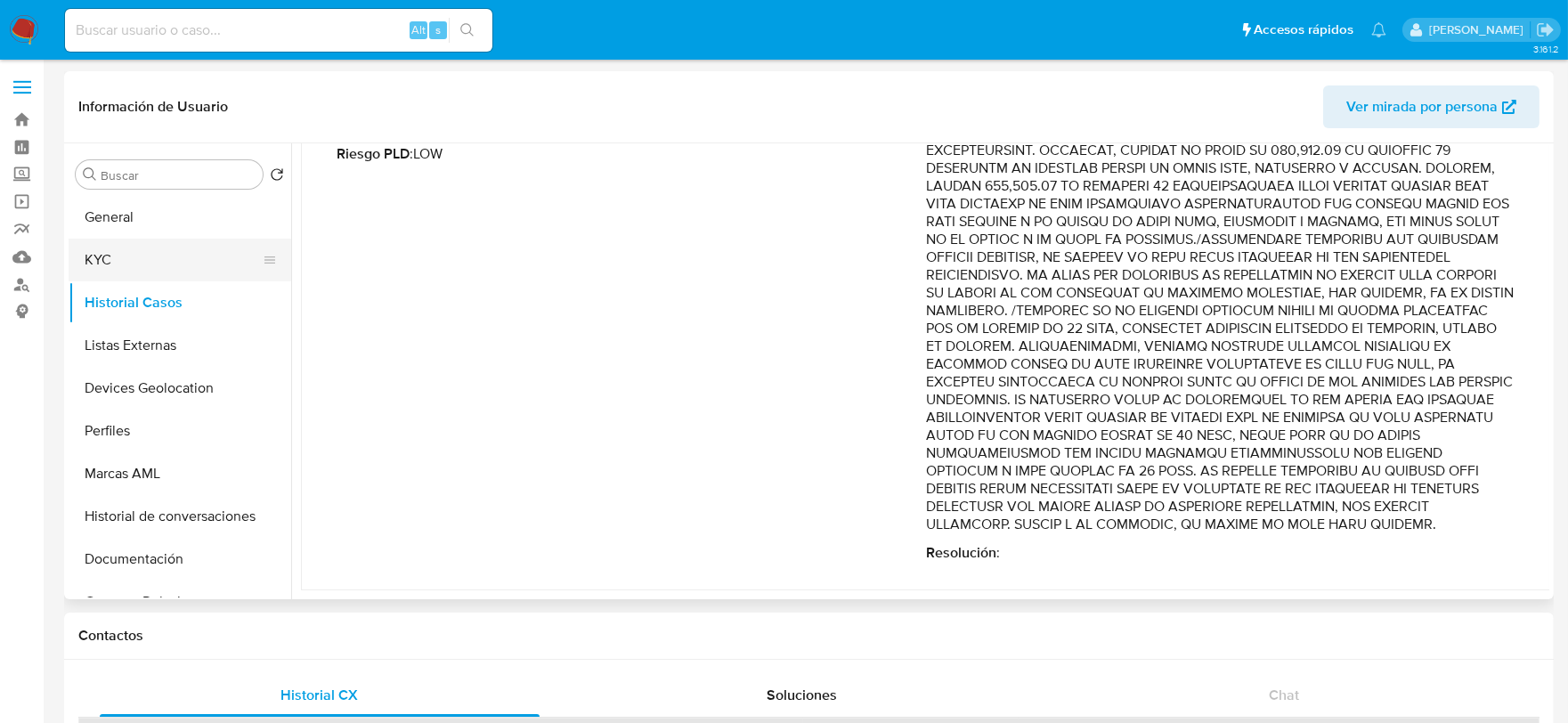
click at [114, 268] on button "KYC" at bounding box center [173, 260] width 209 height 43
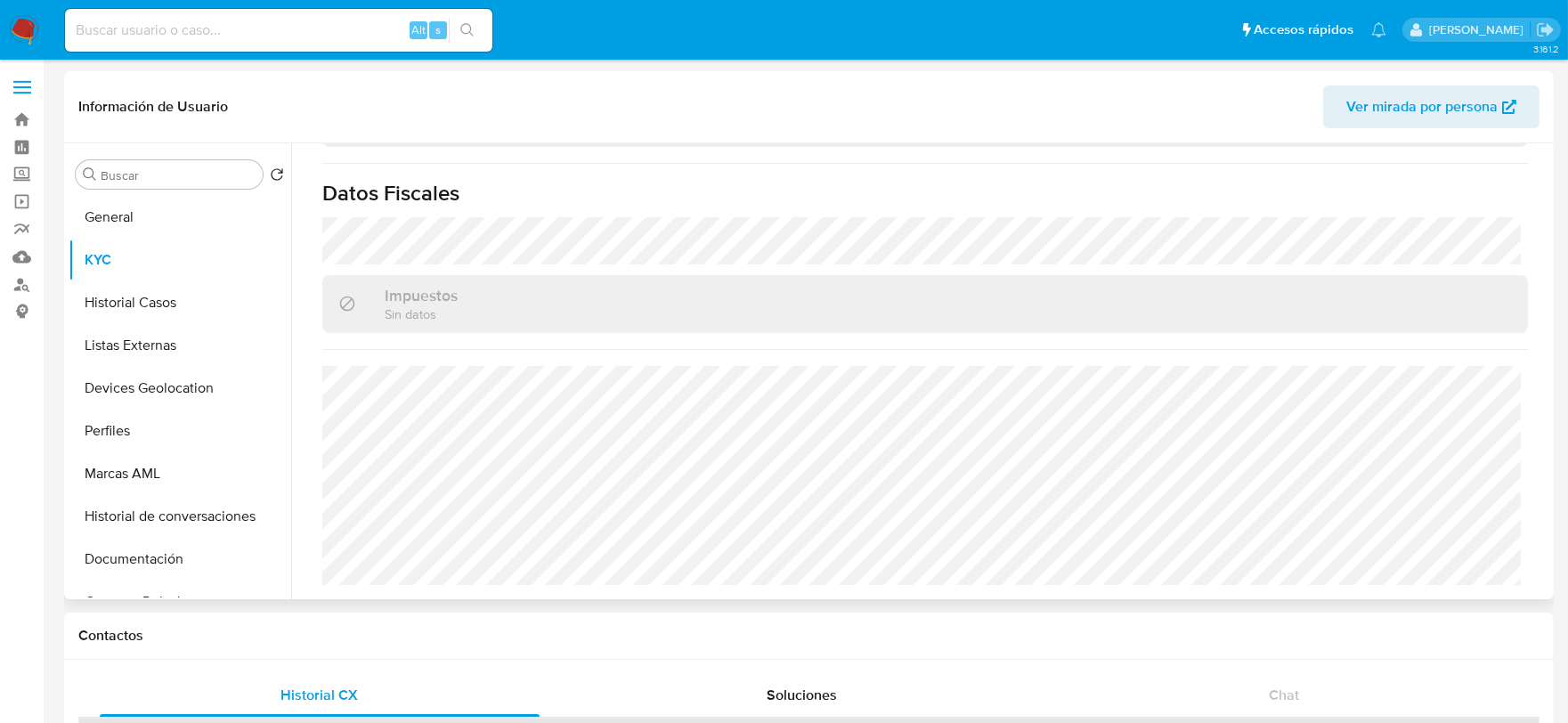
scroll to position [1100, 0]
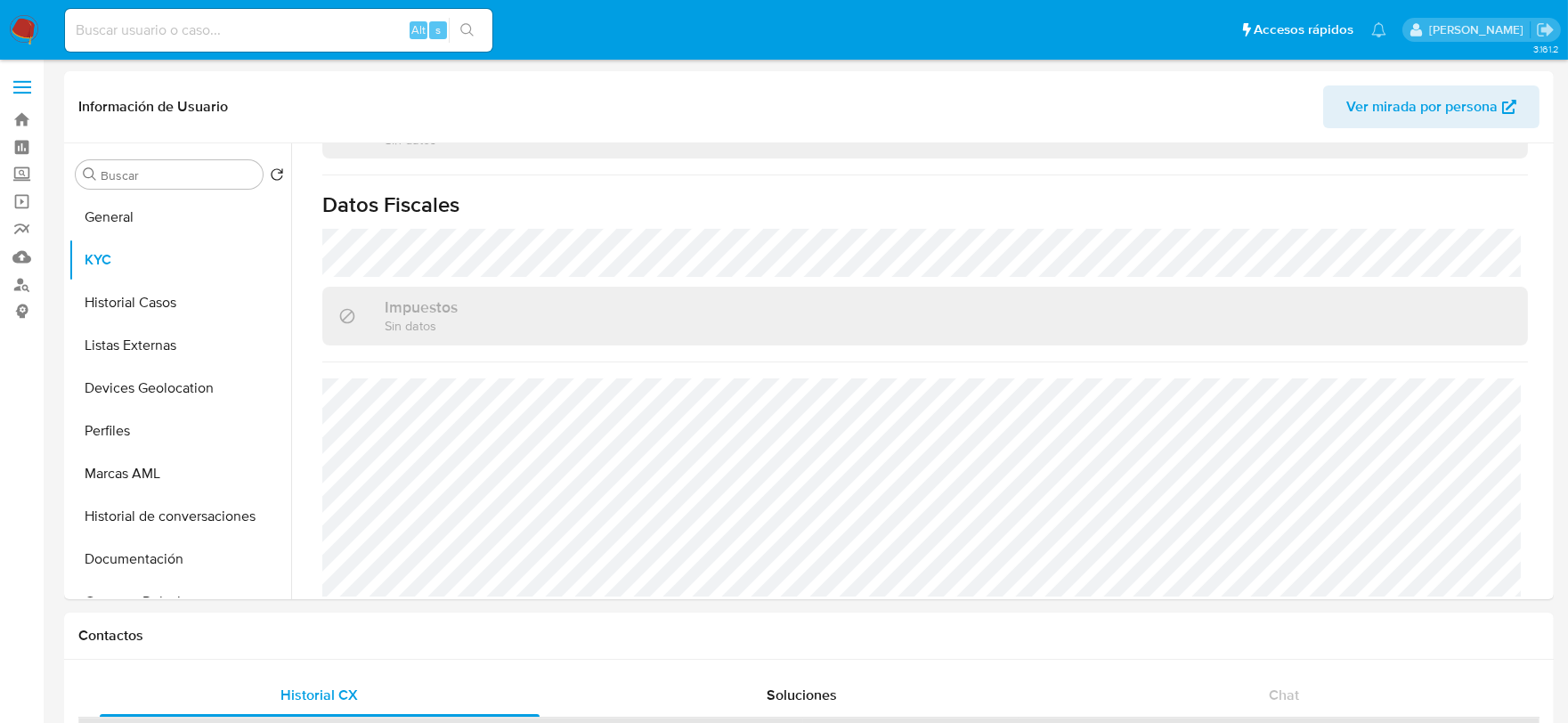
click at [251, 39] on input at bounding box center [279, 30] width 427 height 23
paste input "1197839099"
type input "1197839099"
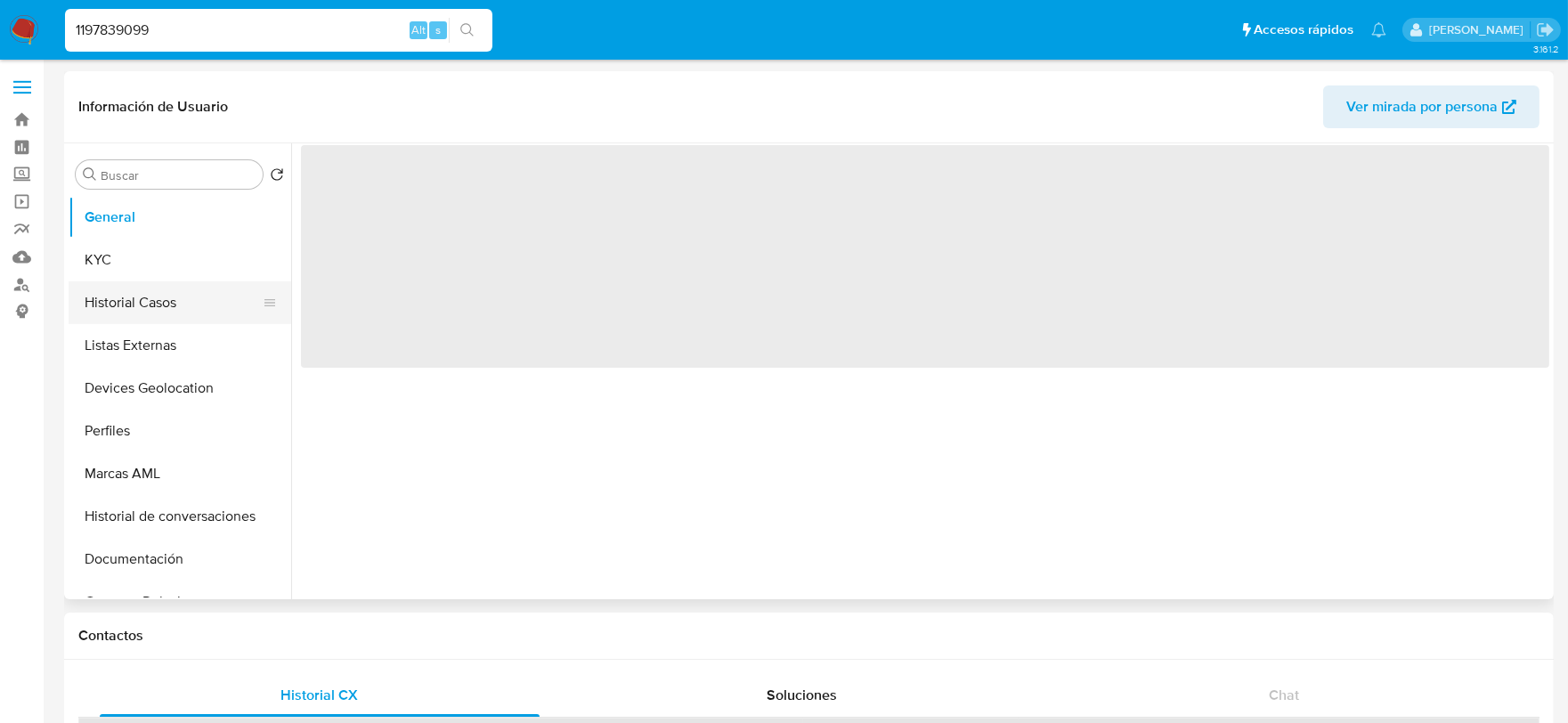
select select "10"
click at [190, 296] on button "Historial Casos" at bounding box center [173, 303] width 209 height 43
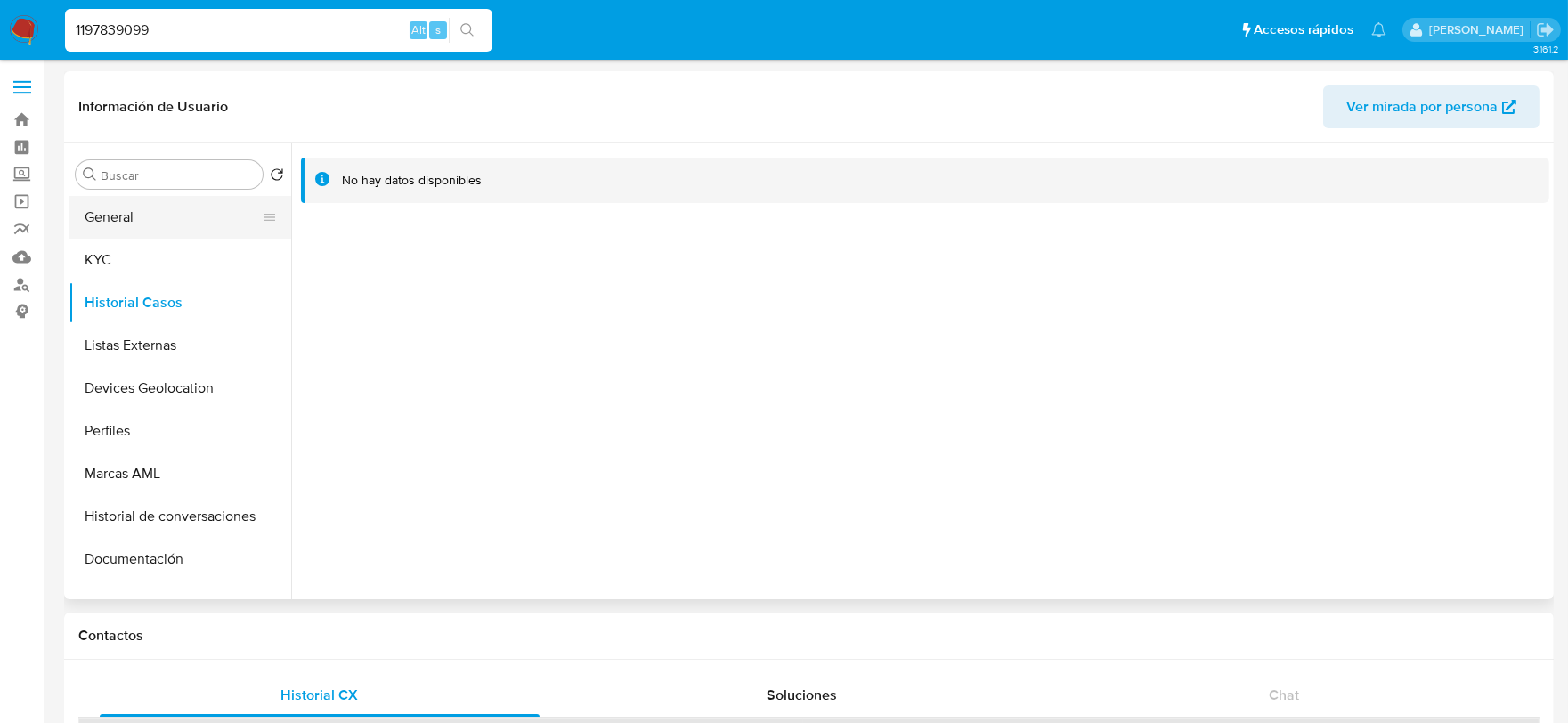
click at [132, 216] on button "General" at bounding box center [173, 218] width 209 height 43
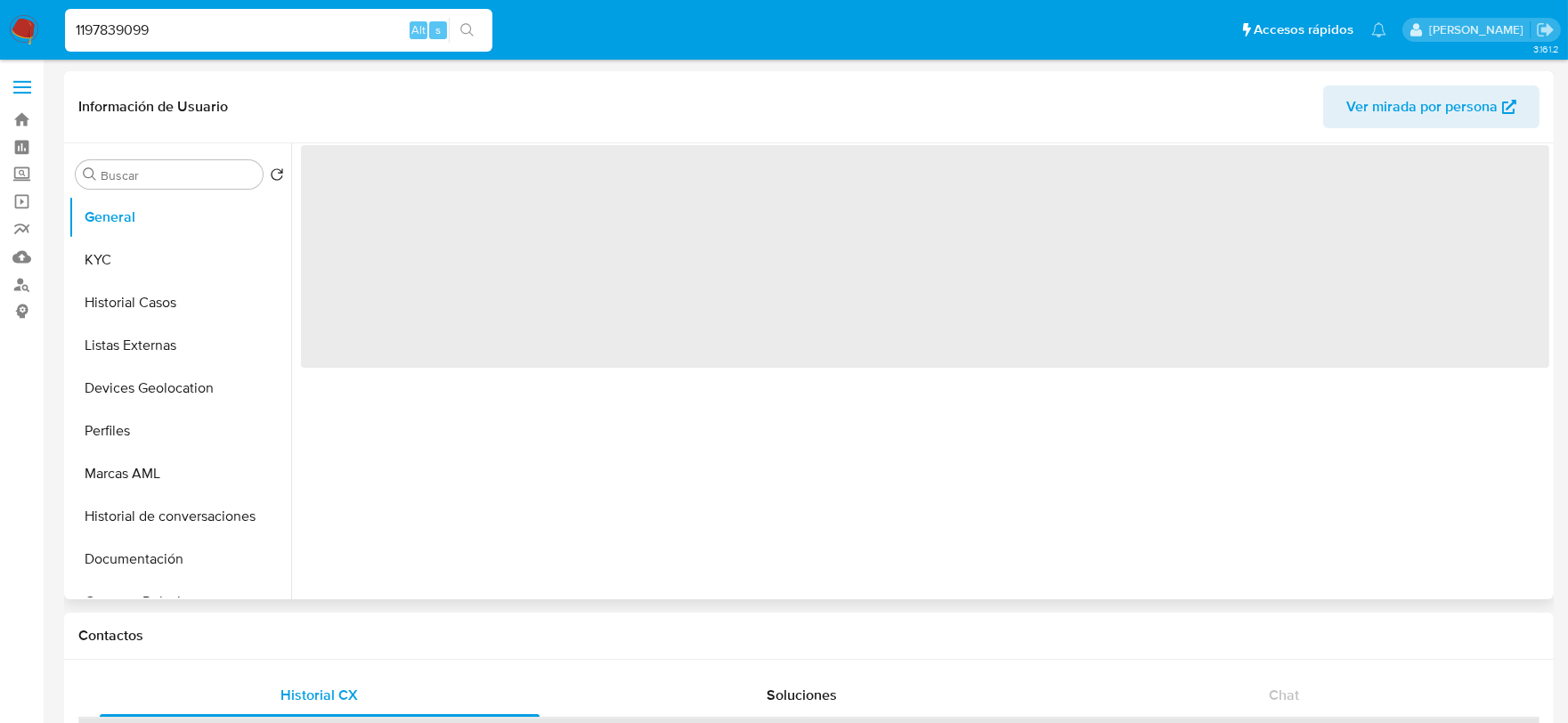
select select "10"
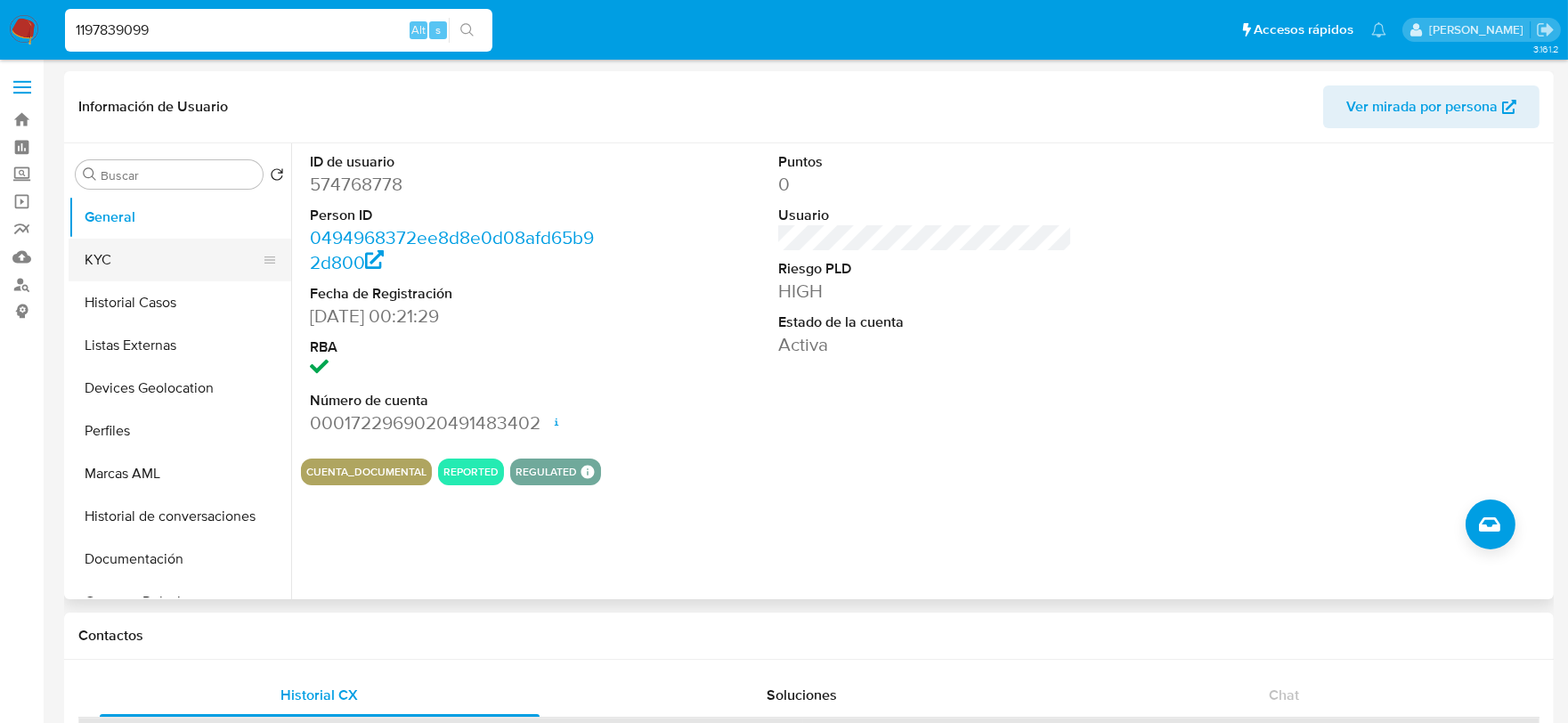
click at [156, 255] on button "KYC" at bounding box center [173, 260] width 209 height 43
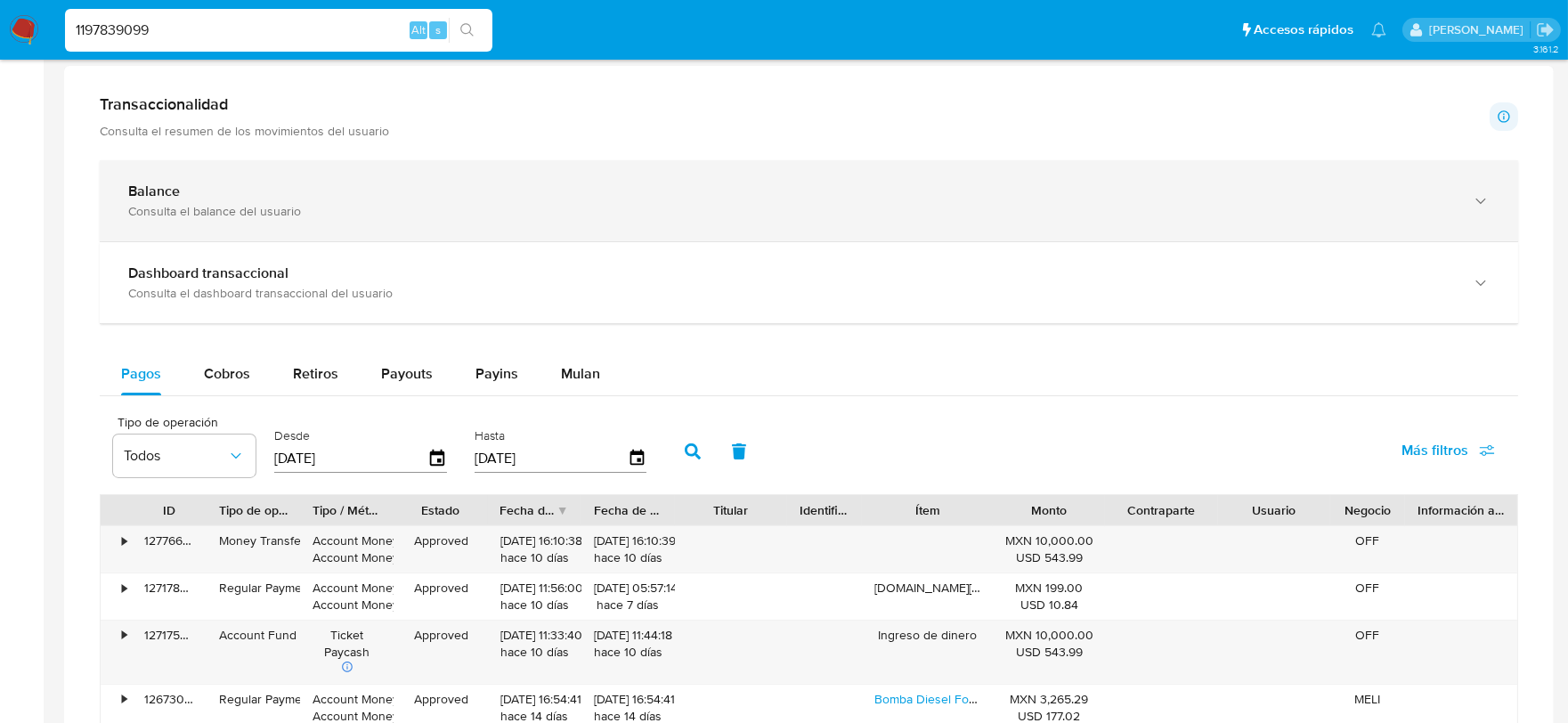
scroll to position [989, 0]
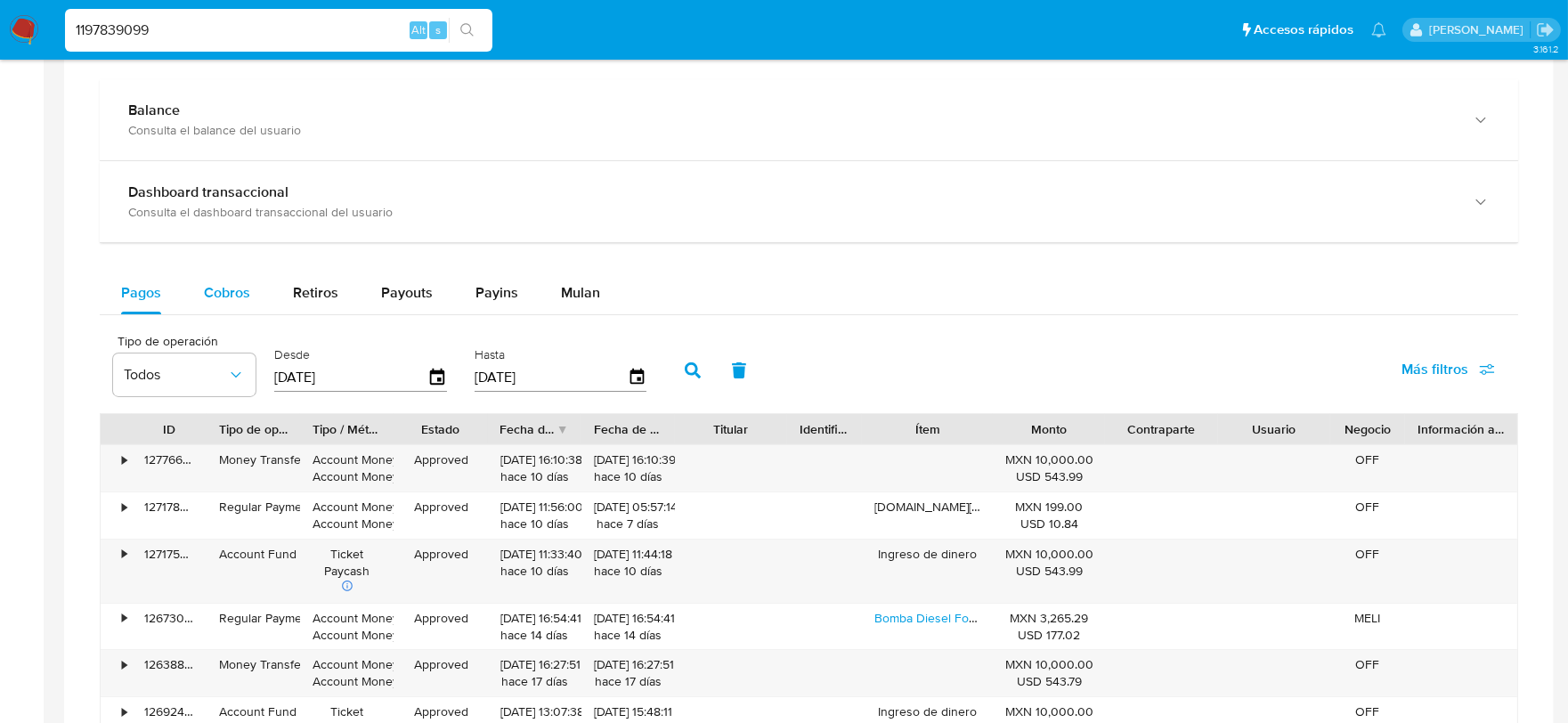
click at [222, 291] on span "Cobros" at bounding box center [228, 292] width 47 height 21
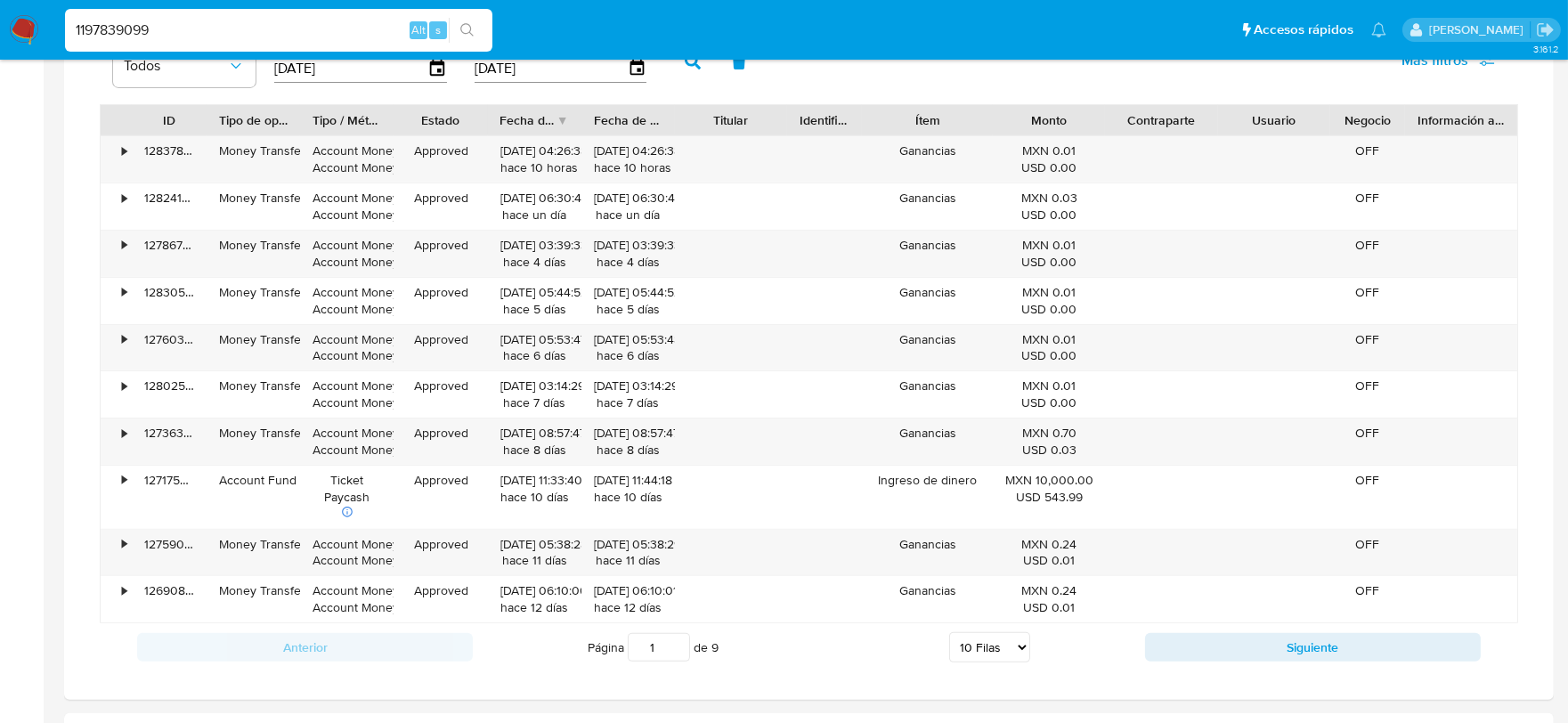
scroll to position [1384, 0]
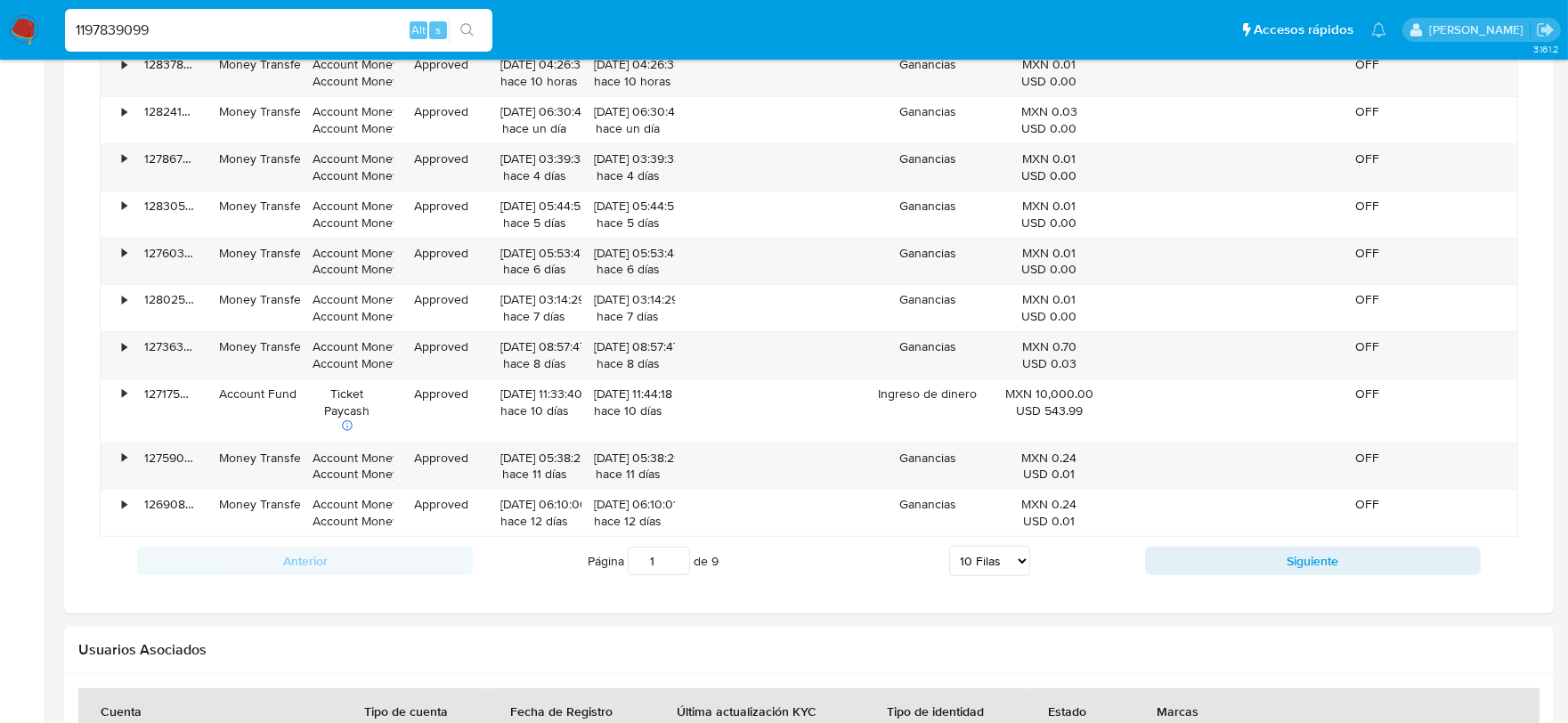
click at [1016, 568] on select "5 Filas 10 Filas 20 Filas 25 Filas 50 Filas 100 Filas" at bounding box center [989, 561] width 81 height 30
select select "100"
click at [949, 549] on select "5 Filas 10 Filas 20 Filas 25 Filas 50 Filas 100 Filas" at bounding box center [989, 561] width 81 height 30
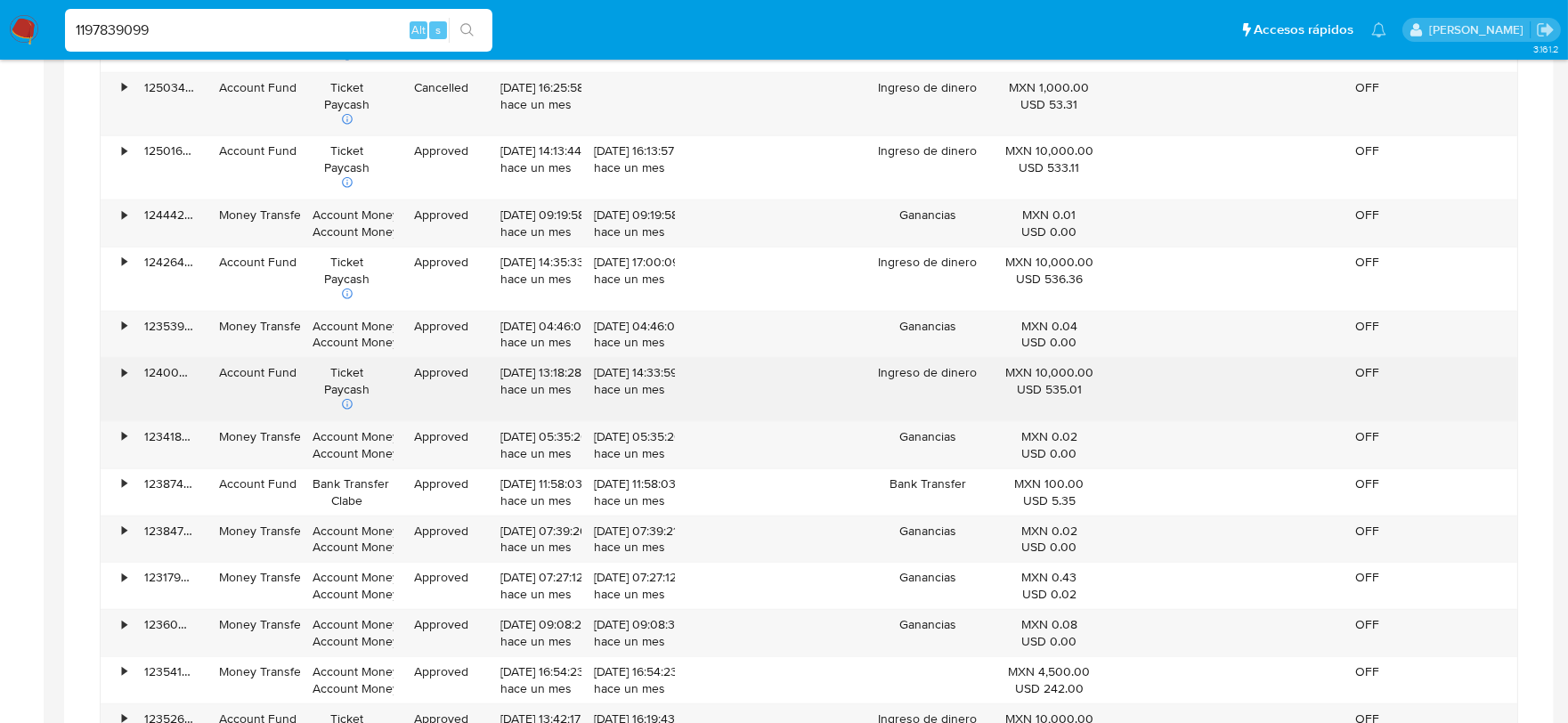
scroll to position [2967, 0]
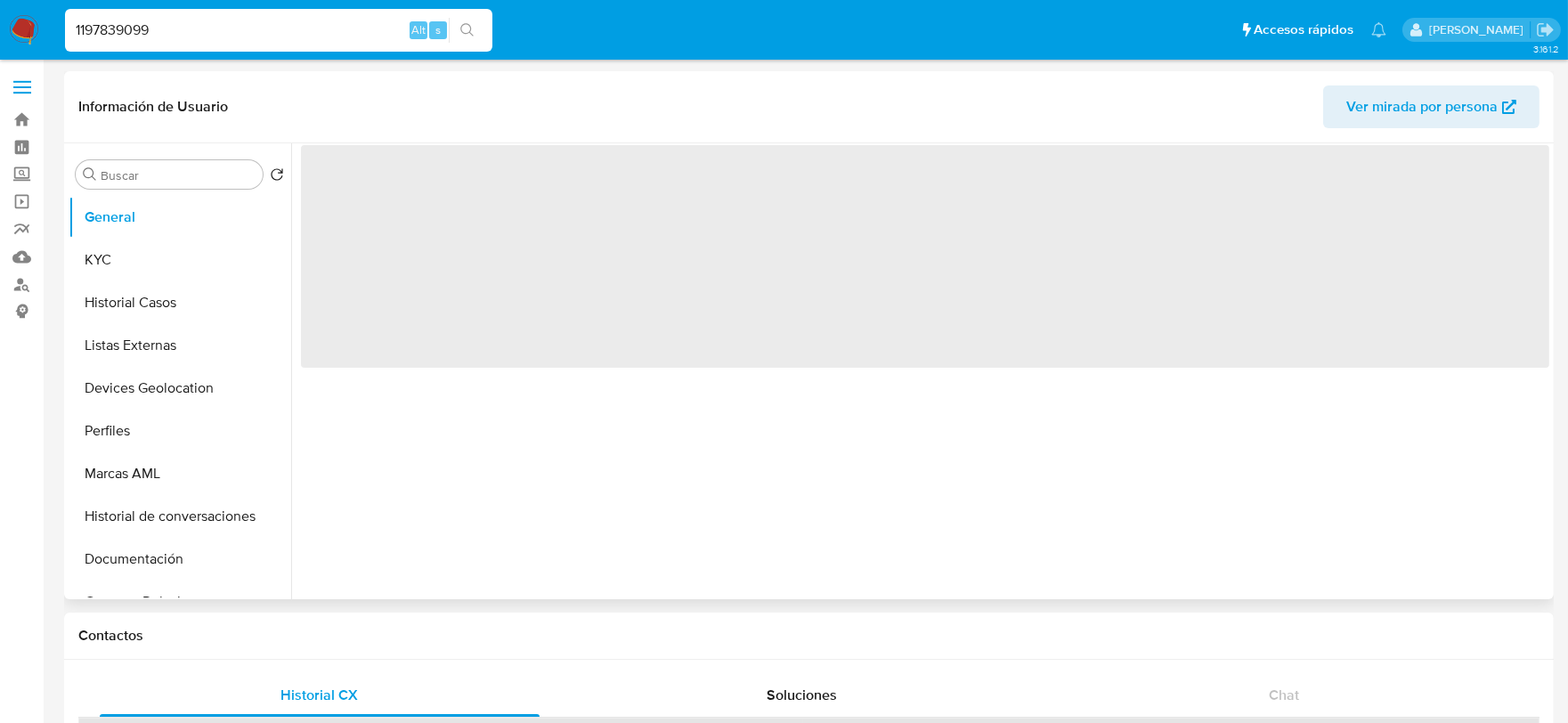
select select "10"
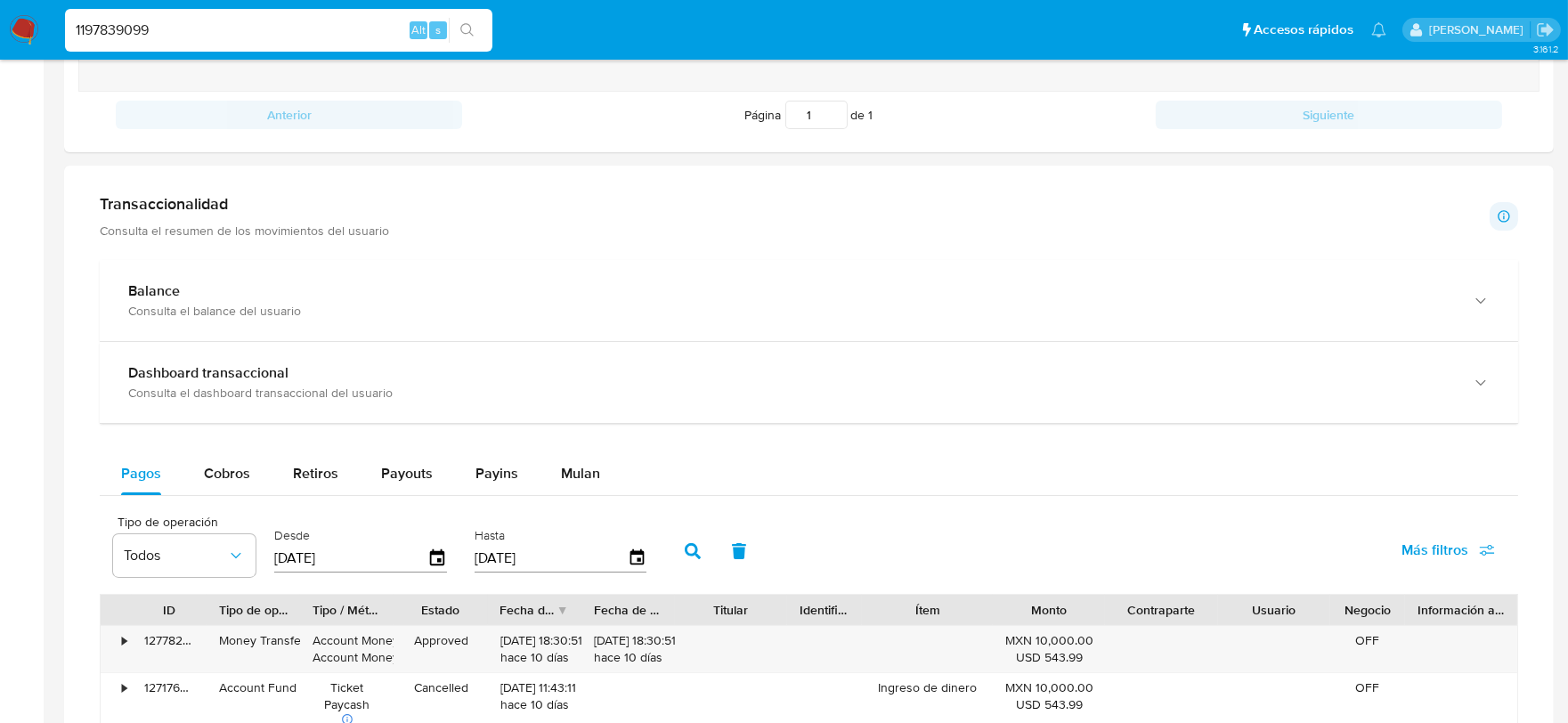
scroll to position [1187, 0]
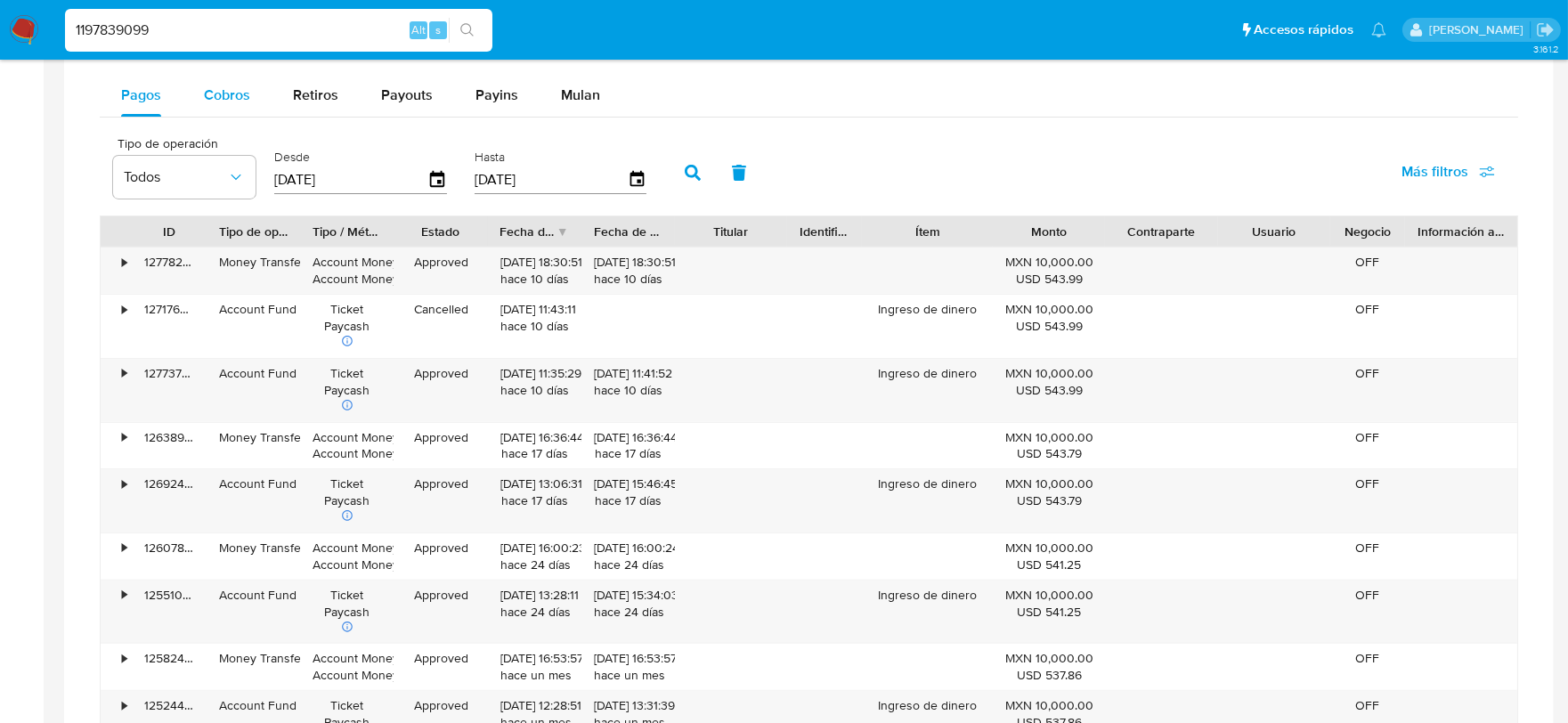
click at [216, 104] on span "Cobros" at bounding box center [228, 94] width 47 height 21
select select "10"
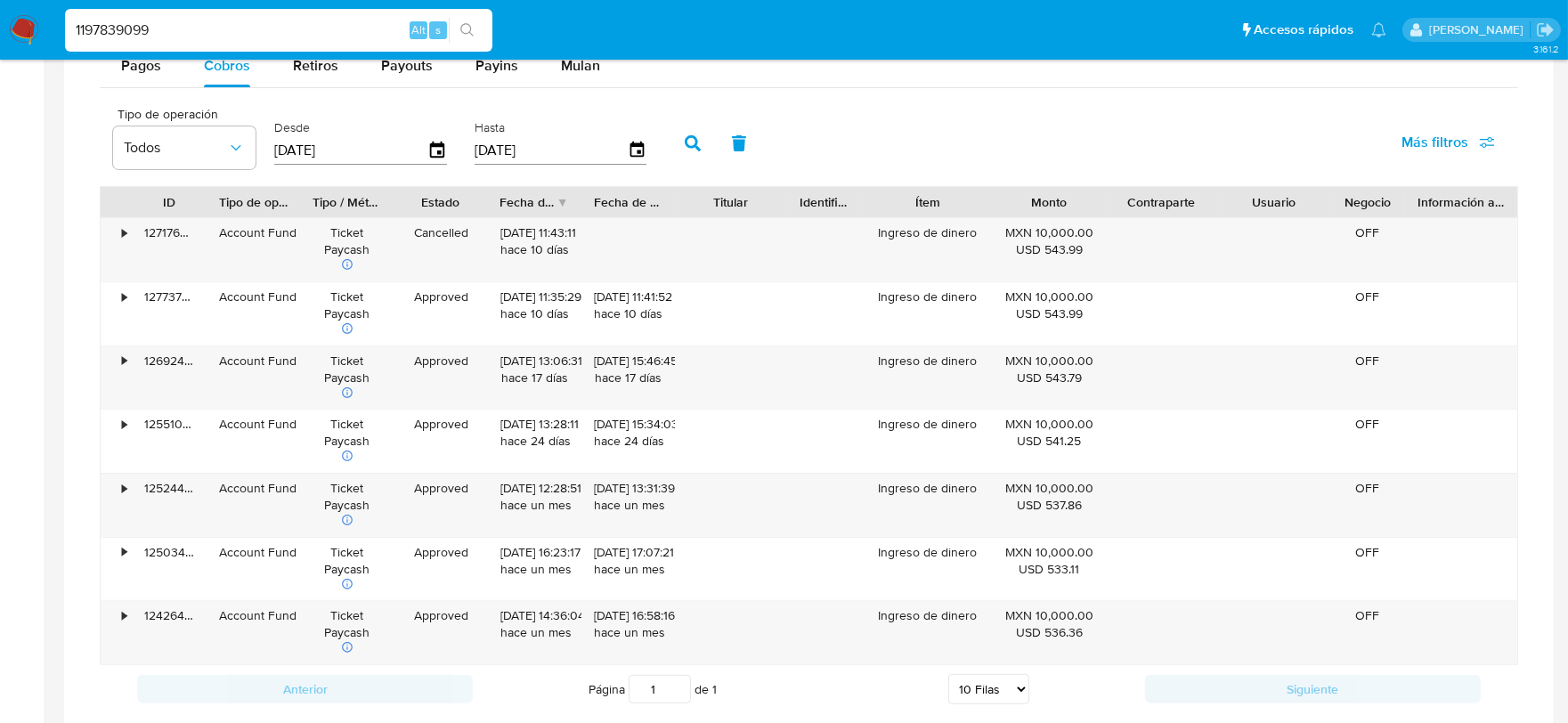
scroll to position [891, 0]
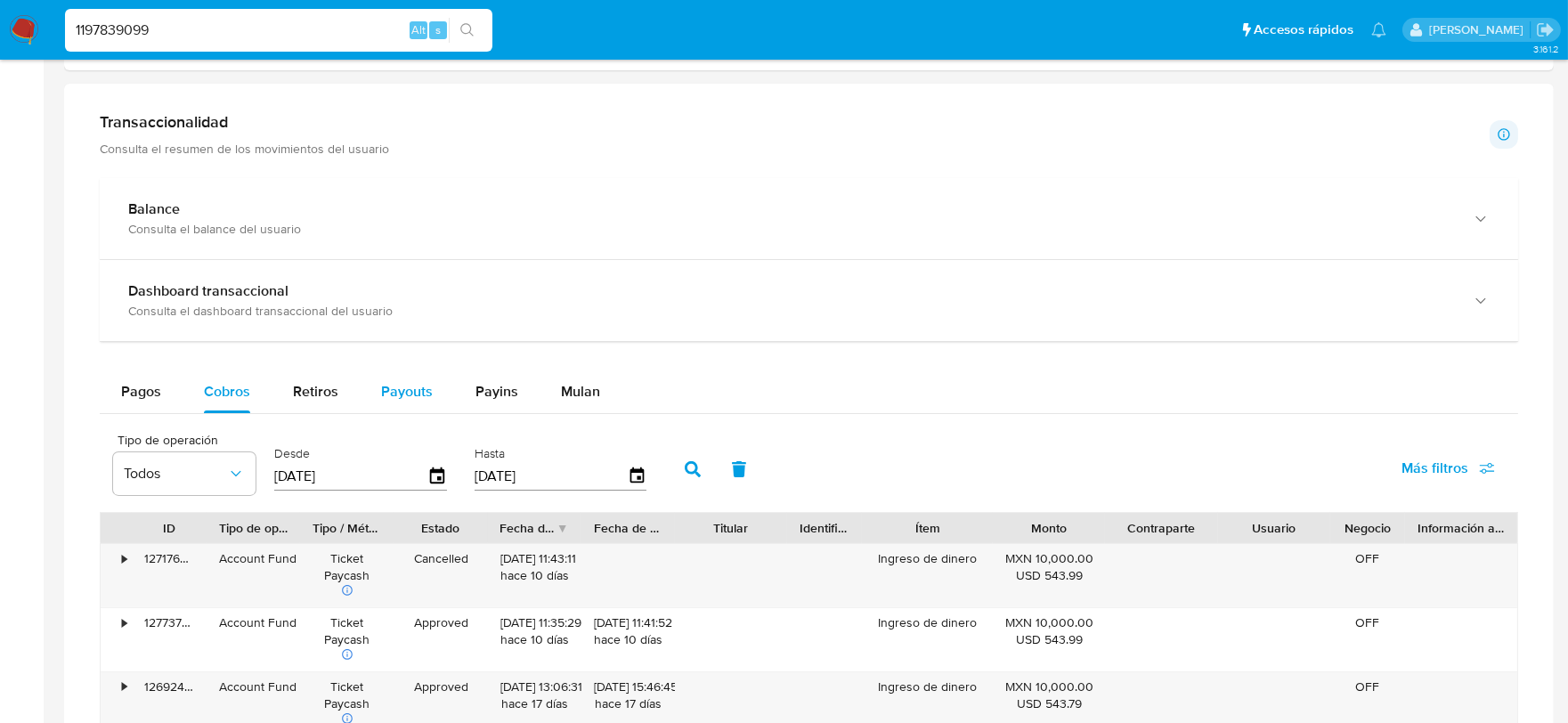
click at [392, 393] on span "Payouts" at bounding box center [407, 391] width 52 height 21
select select "10"
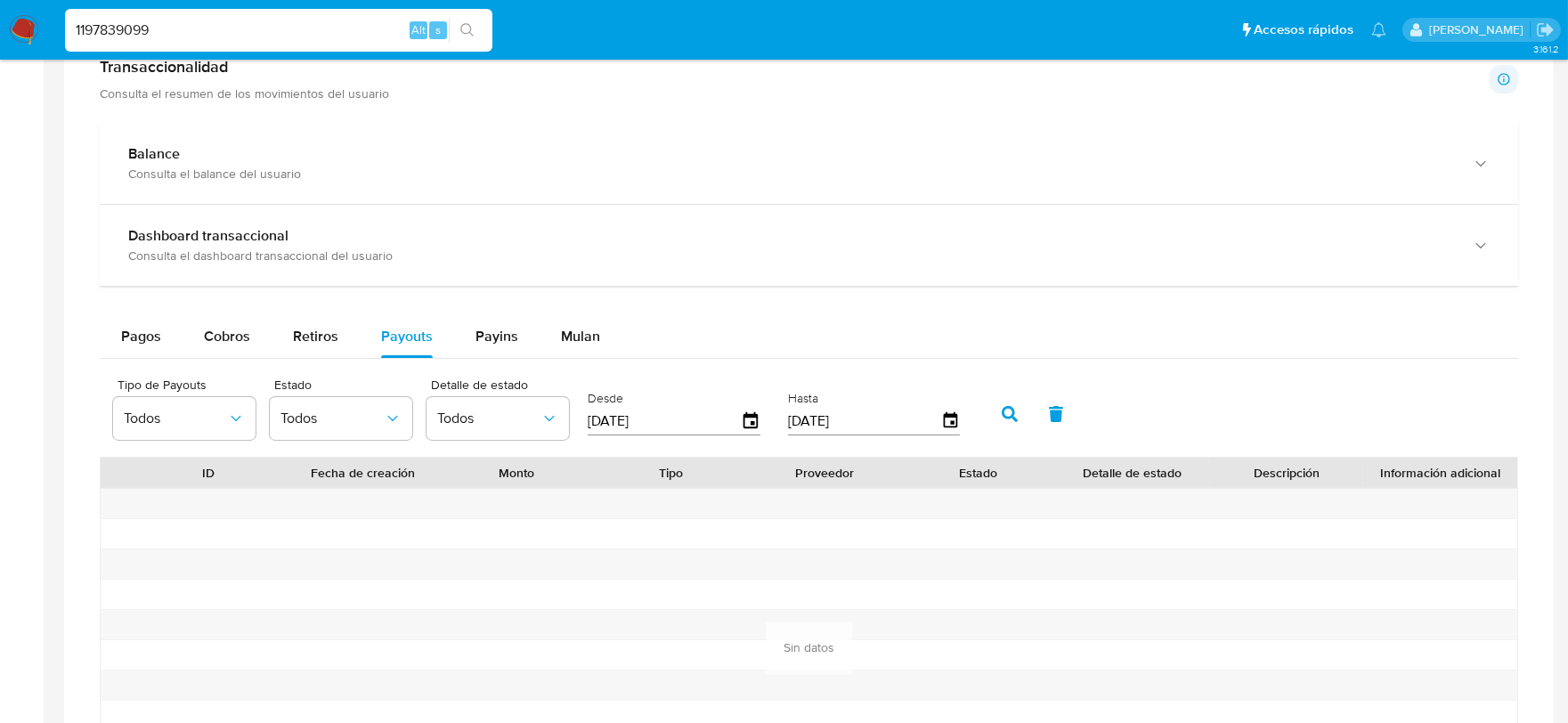
scroll to position [1088, 0]
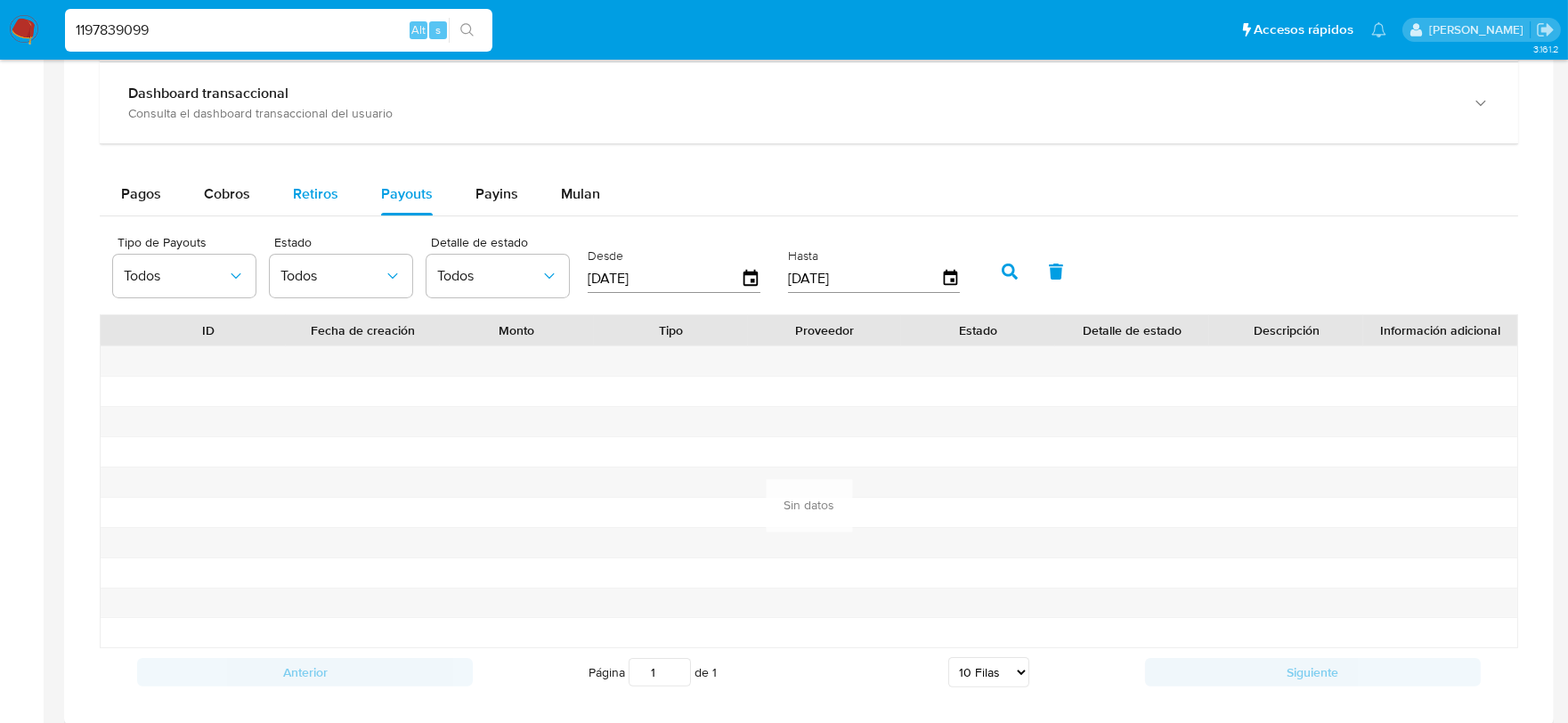
click at [306, 184] on div "Retiros" at bounding box center [315, 194] width 46 height 43
select select "10"
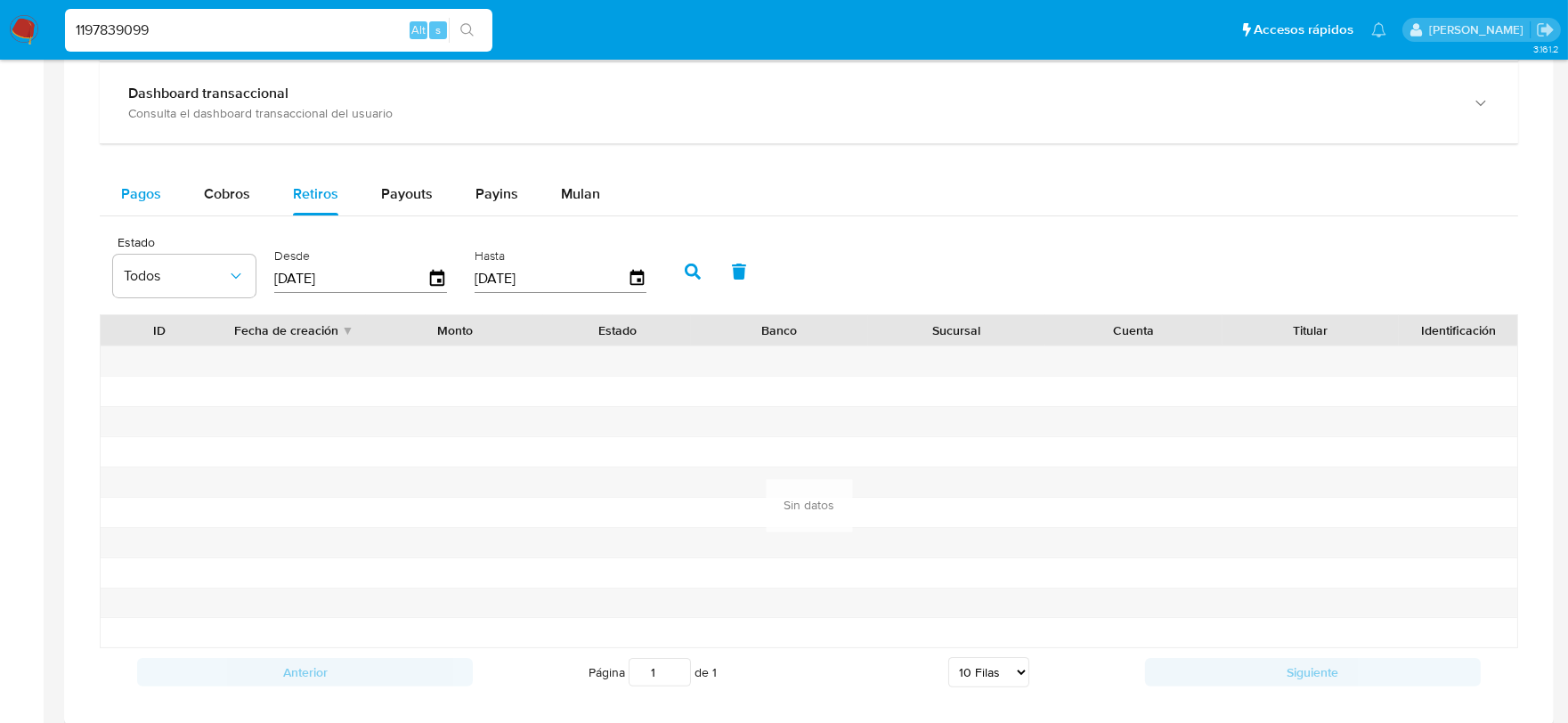
click at [162, 192] on button "Pagos" at bounding box center [141, 194] width 82 height 43
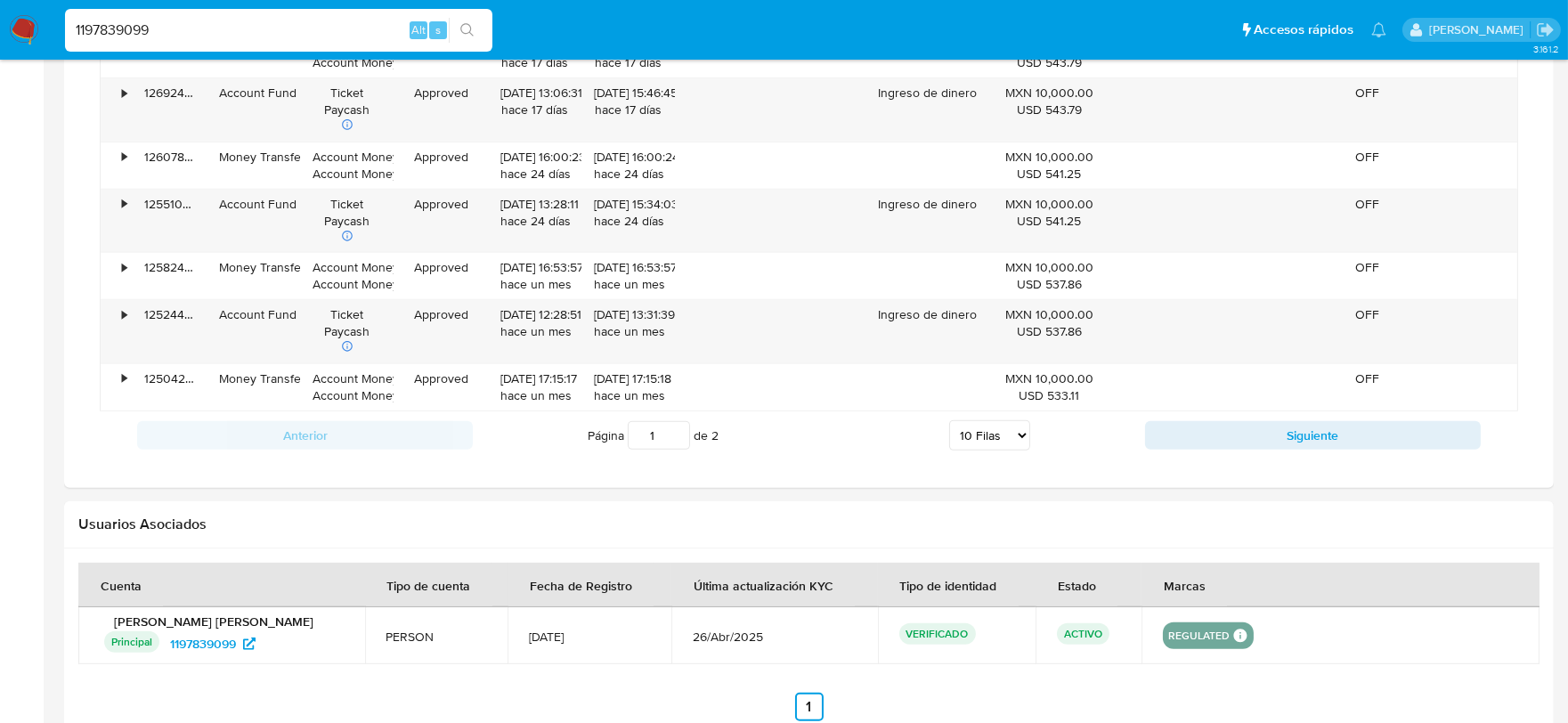
scroll to position [1582, 0]
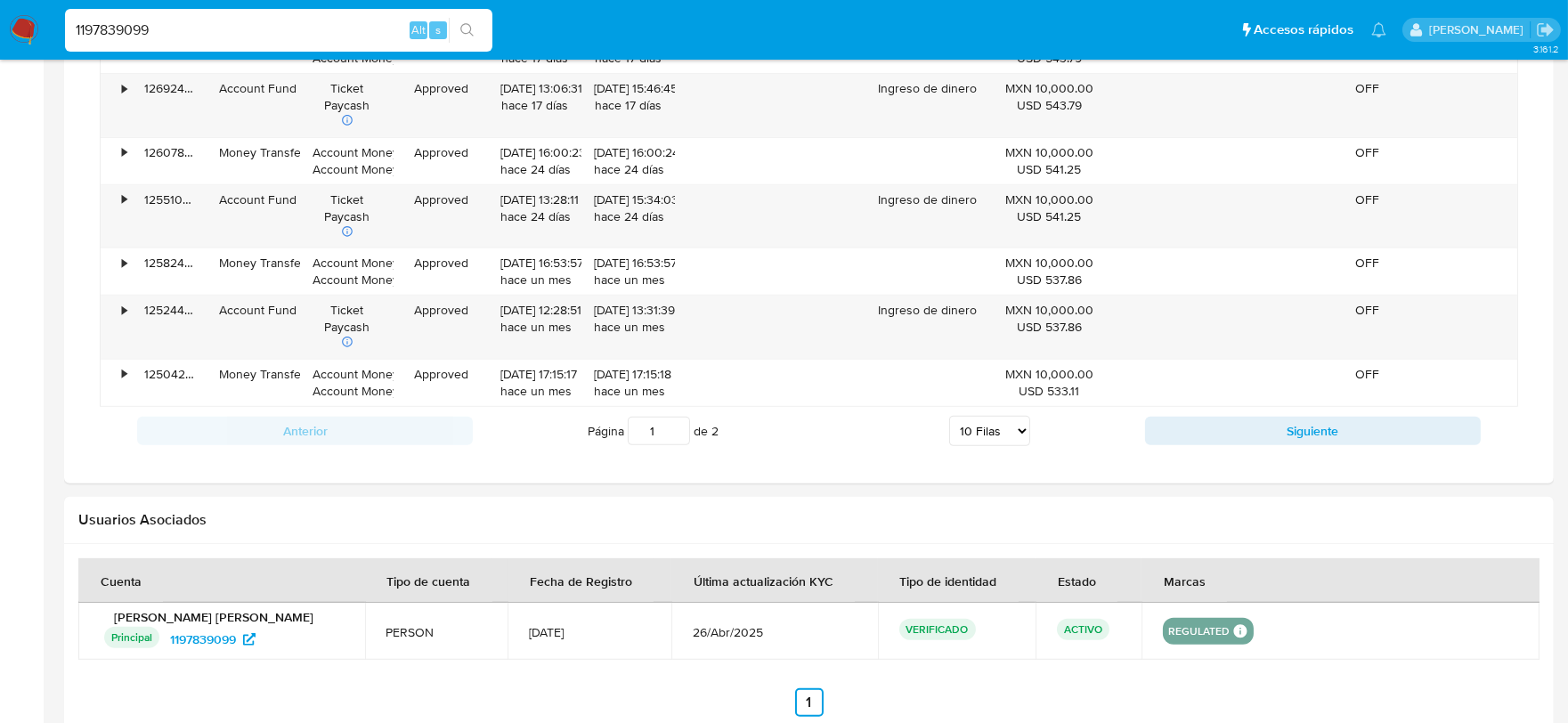
click at [1010, 435] on select "5 Filas 10 Filas 20 Filas 25 Filas 50 Filas 100 Filas" at bounding box center [989, 431] width 81 height 30
select select "20"
click at [949, 418] on select "5 Filas 10 Filas 20 Filas 25 Filas 50 Filas 100 Filas" at bounding box center [989, 431] width 81 height 30
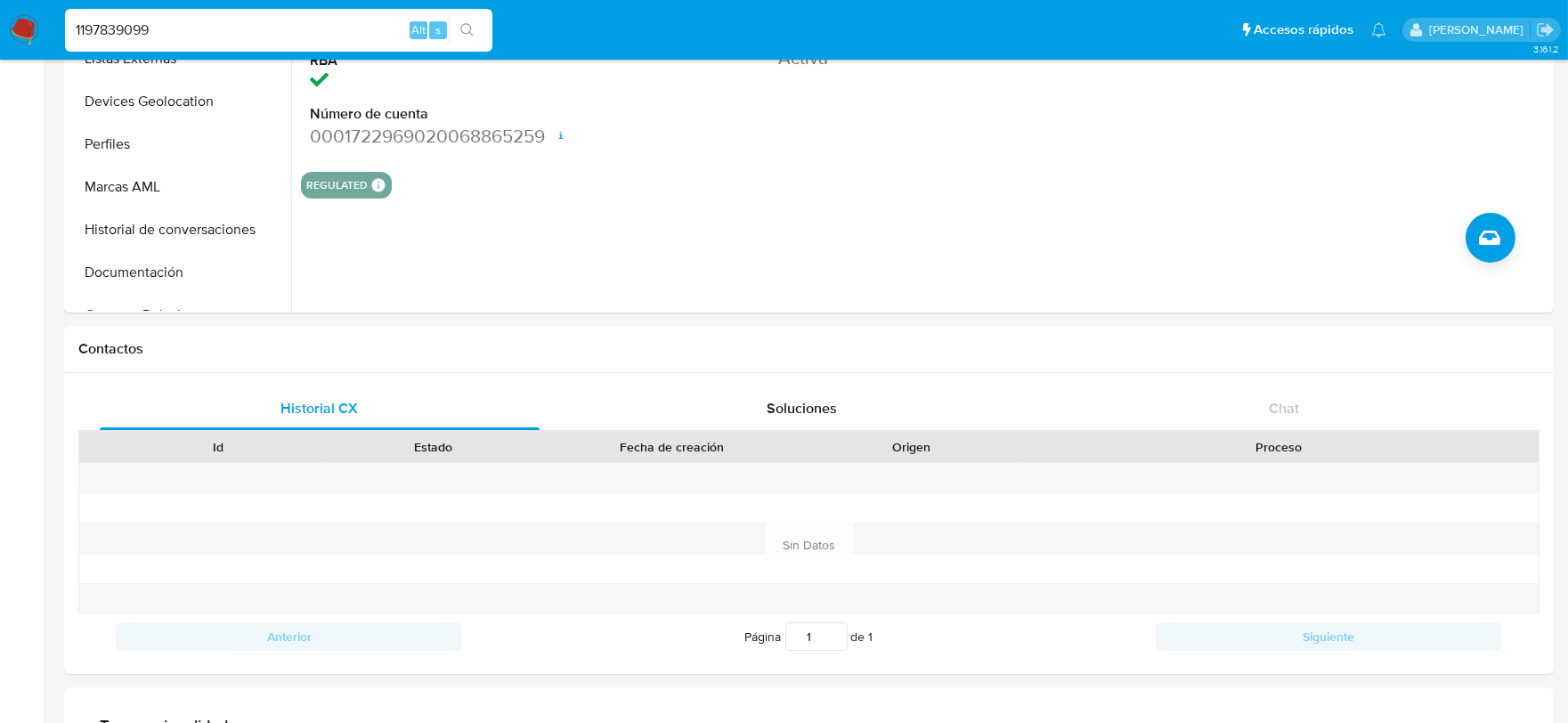
scroll to position [0, 0]
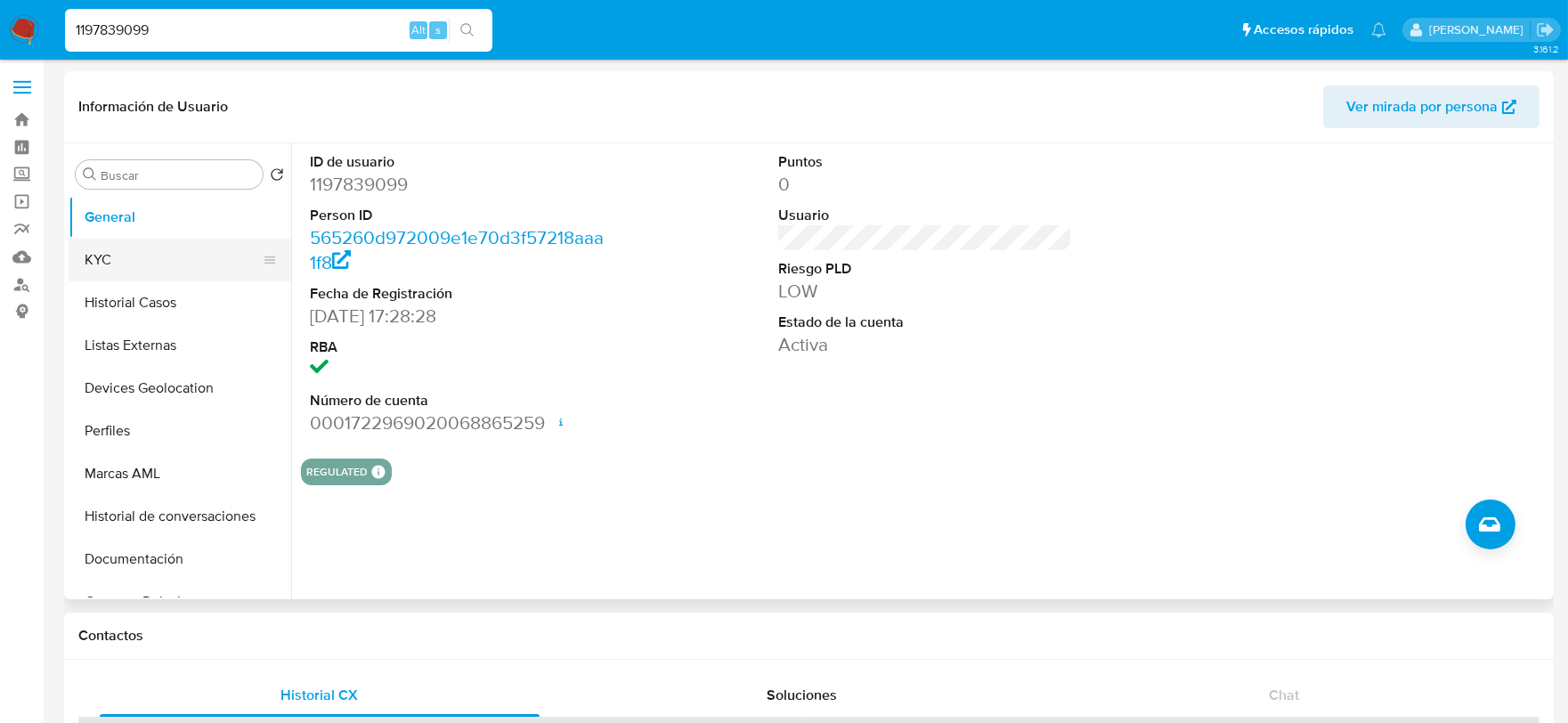
click at [116, 262] on button "KYC" at bounding box center [173, 260] width 209 height 43
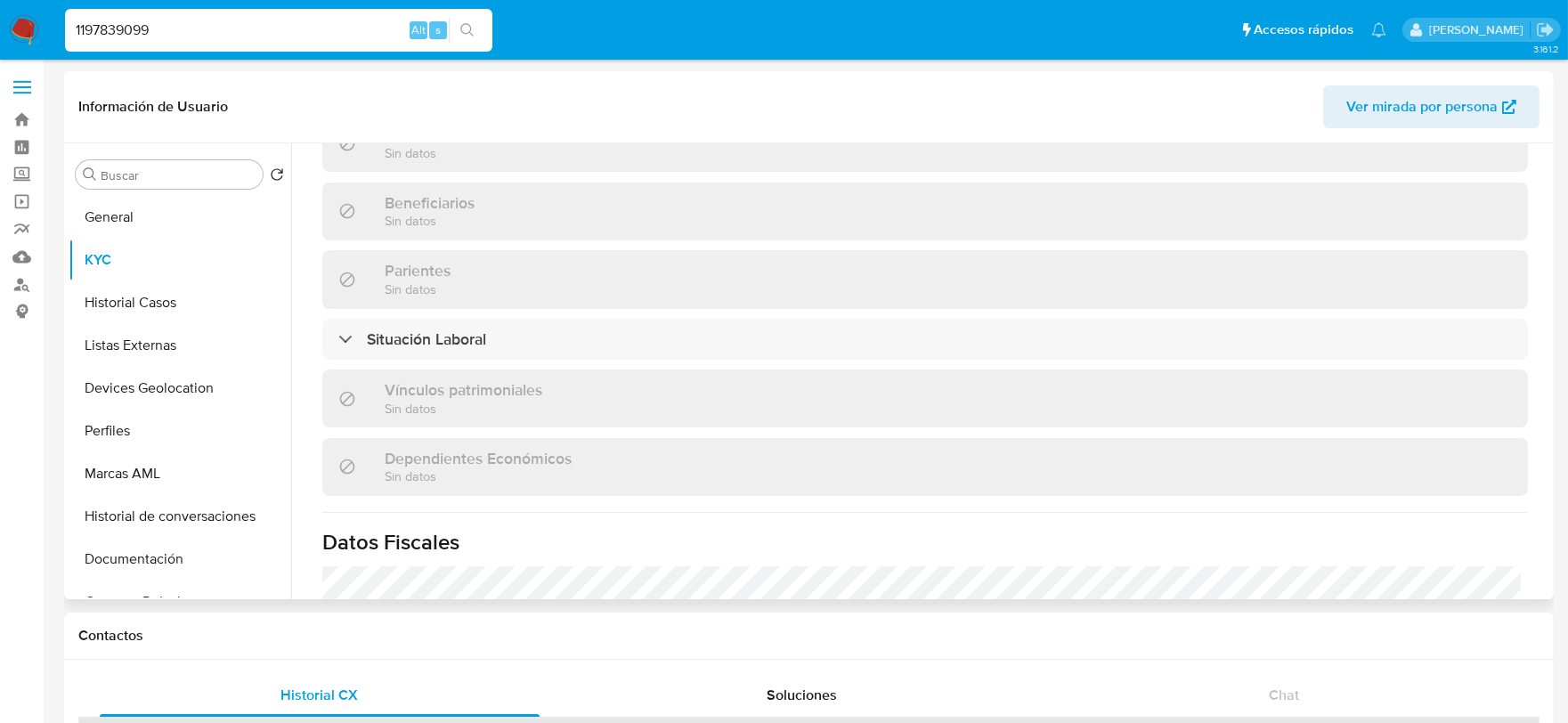
scroll to position [1118, 0]
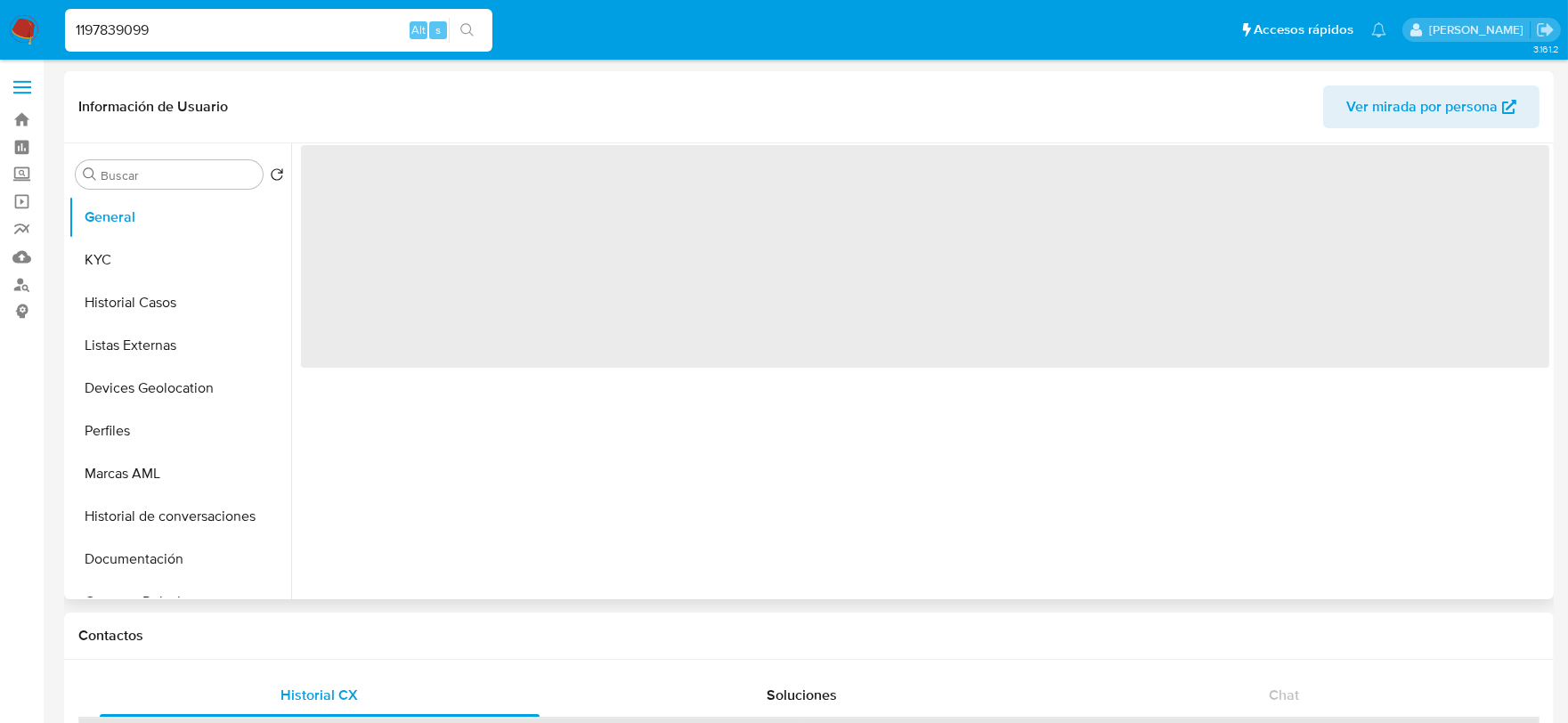
select select "10"
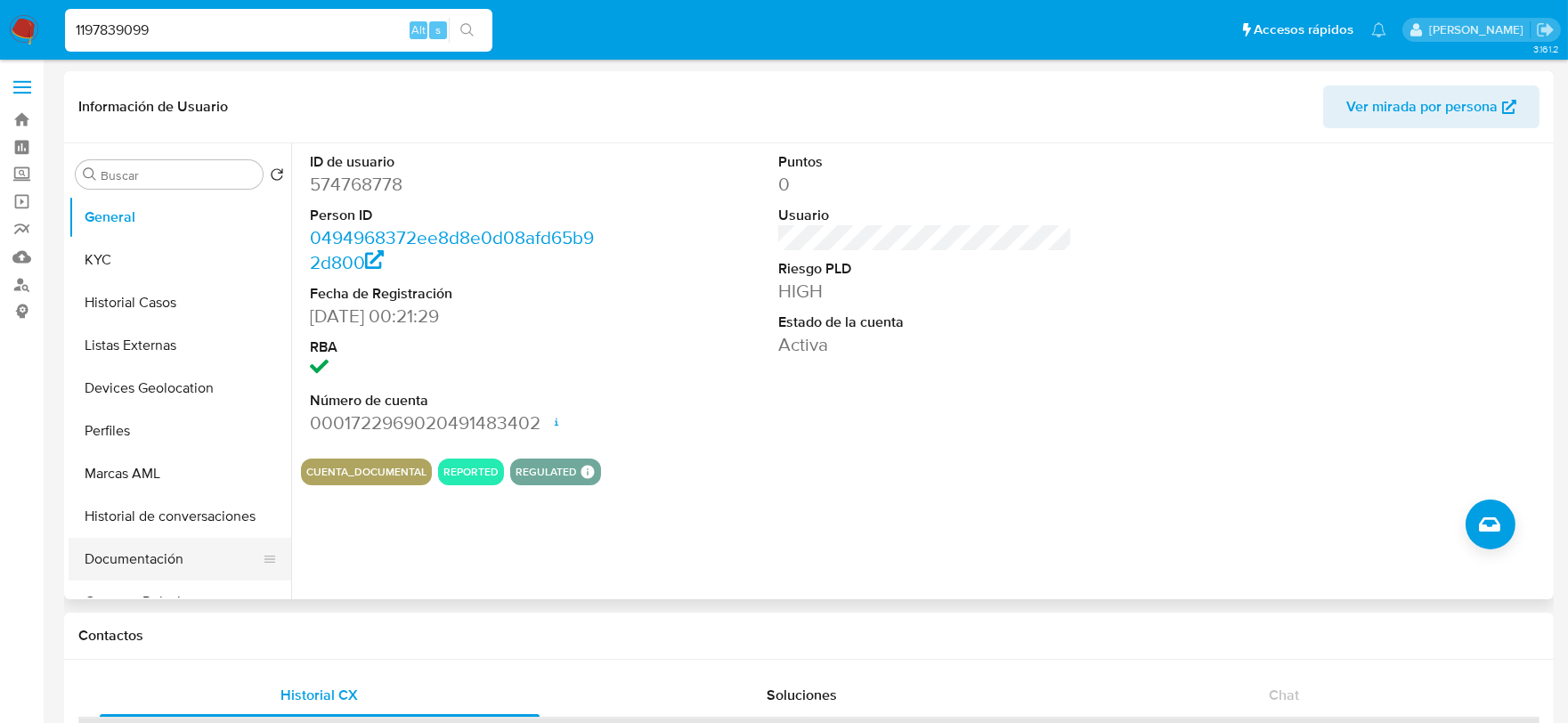
scroll to position [99, 0]
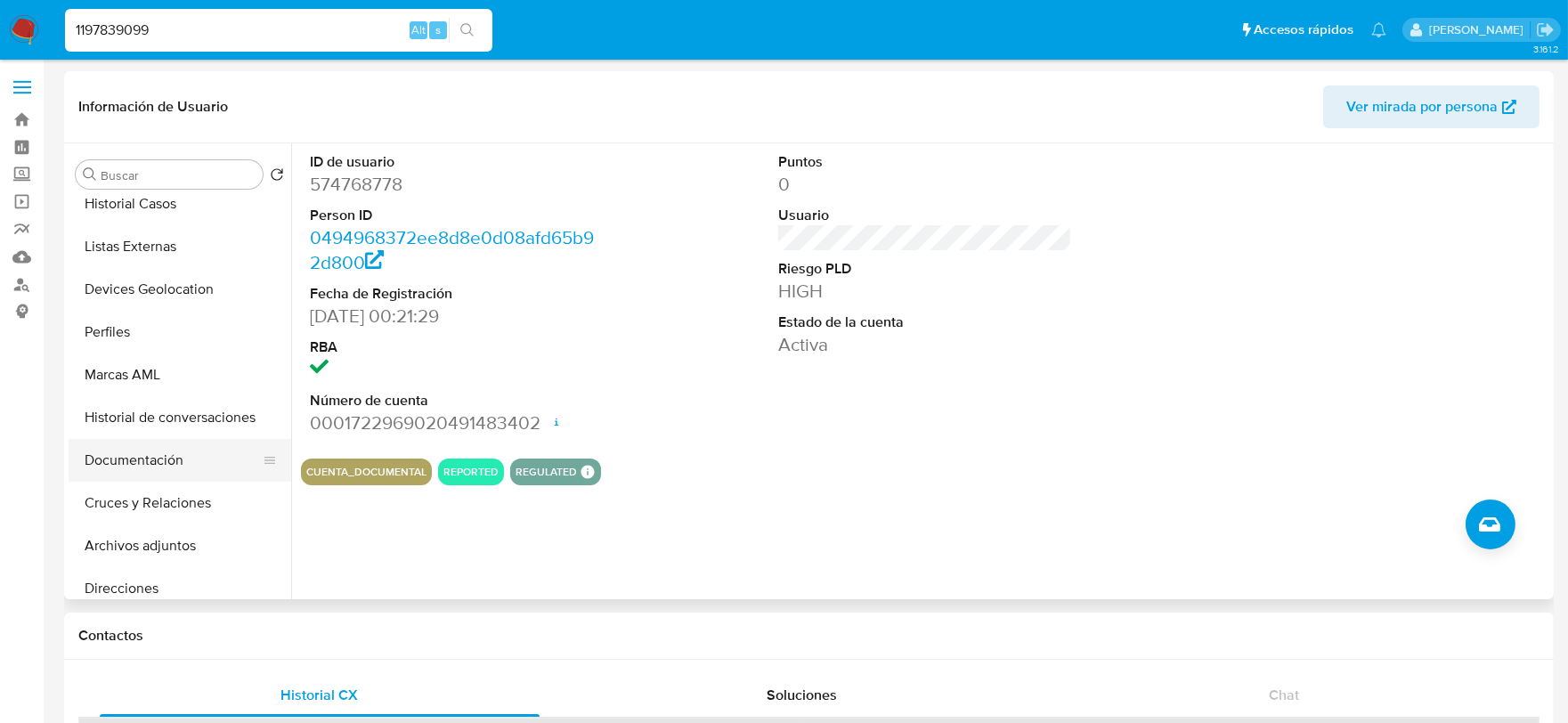
click at [137, 451] on button "Documentación" at bounding box center [173, 460] width 209 height 43
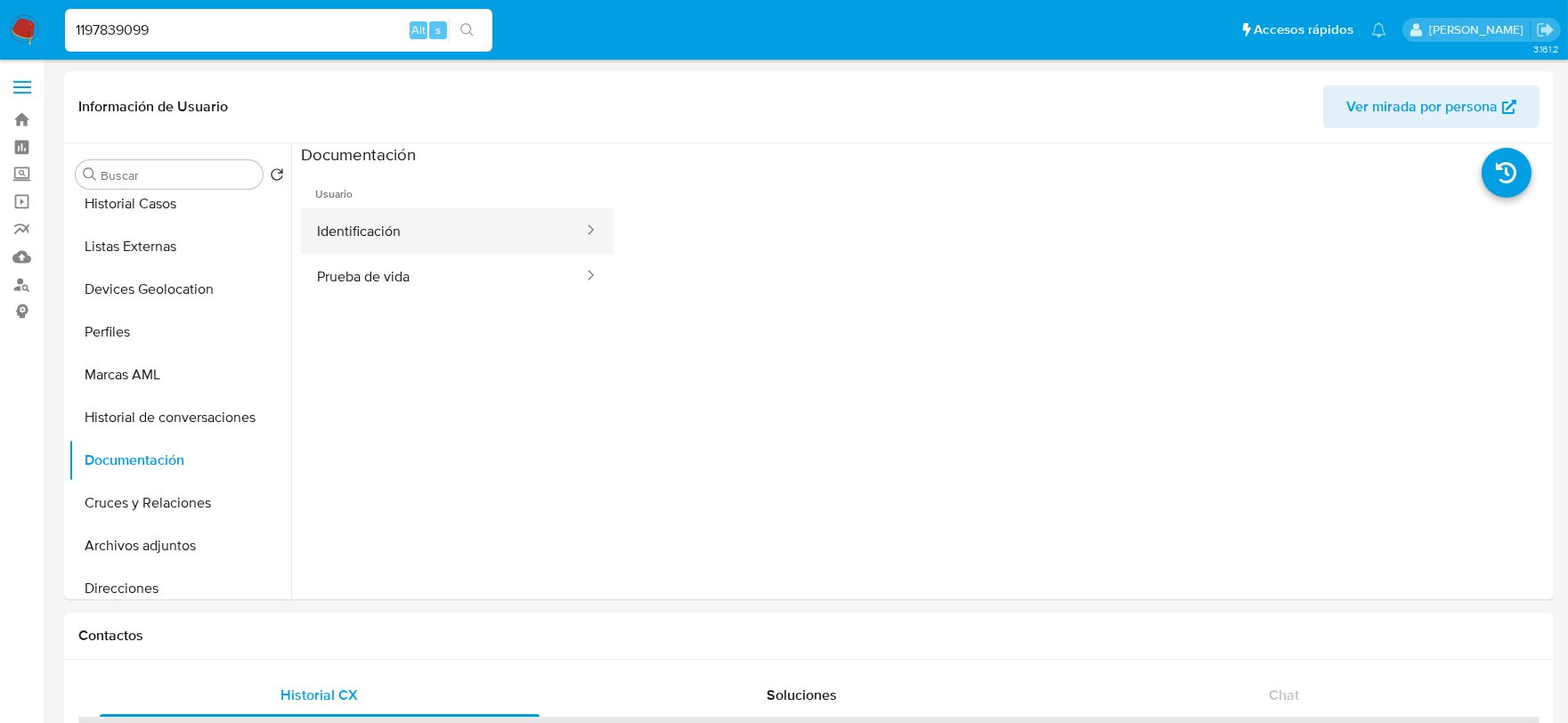
click at [402, 235] on button "Identificación" at bounding box center [443, 231] width 284 height 46
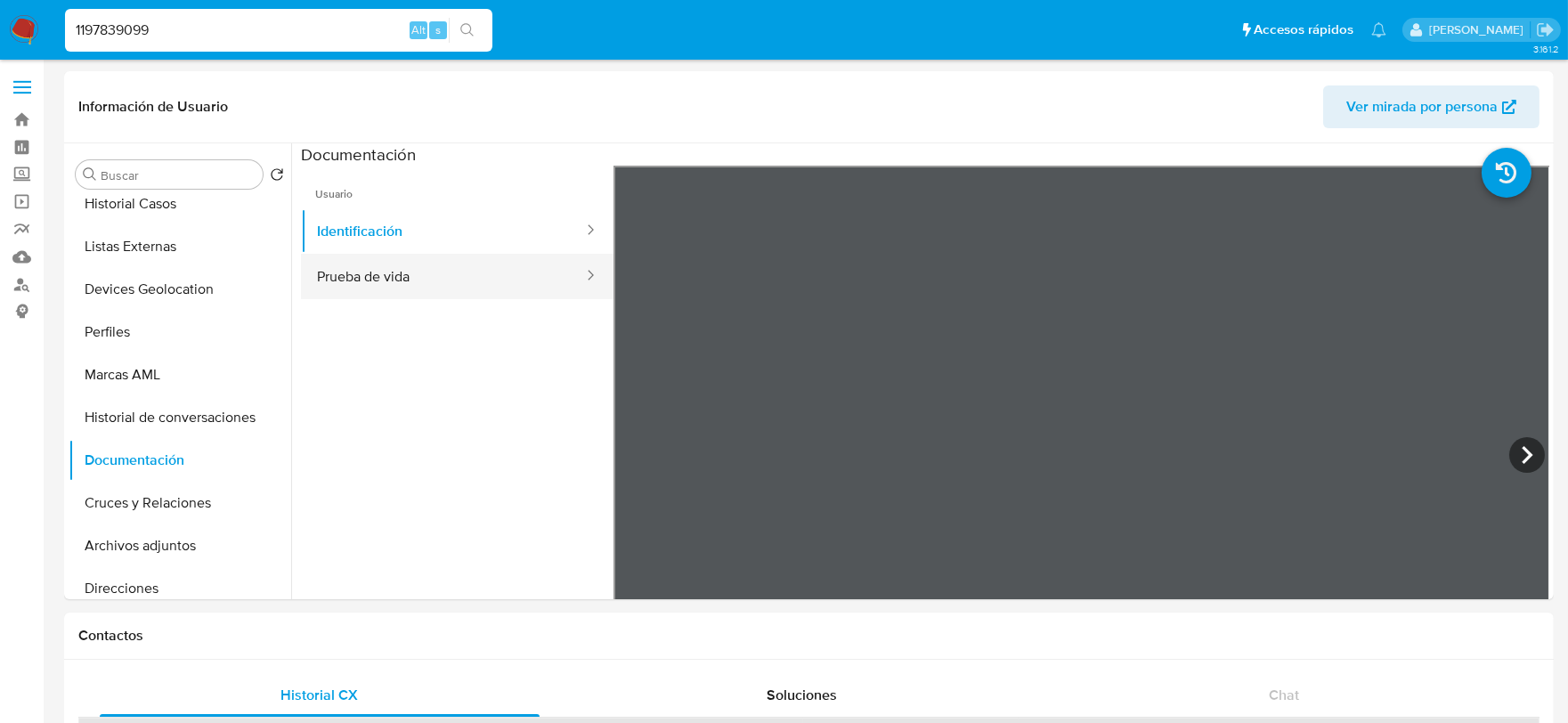
click at [427, 274] on button "Prueba de vida" at bounding box center [443, 276] width 284 height 46
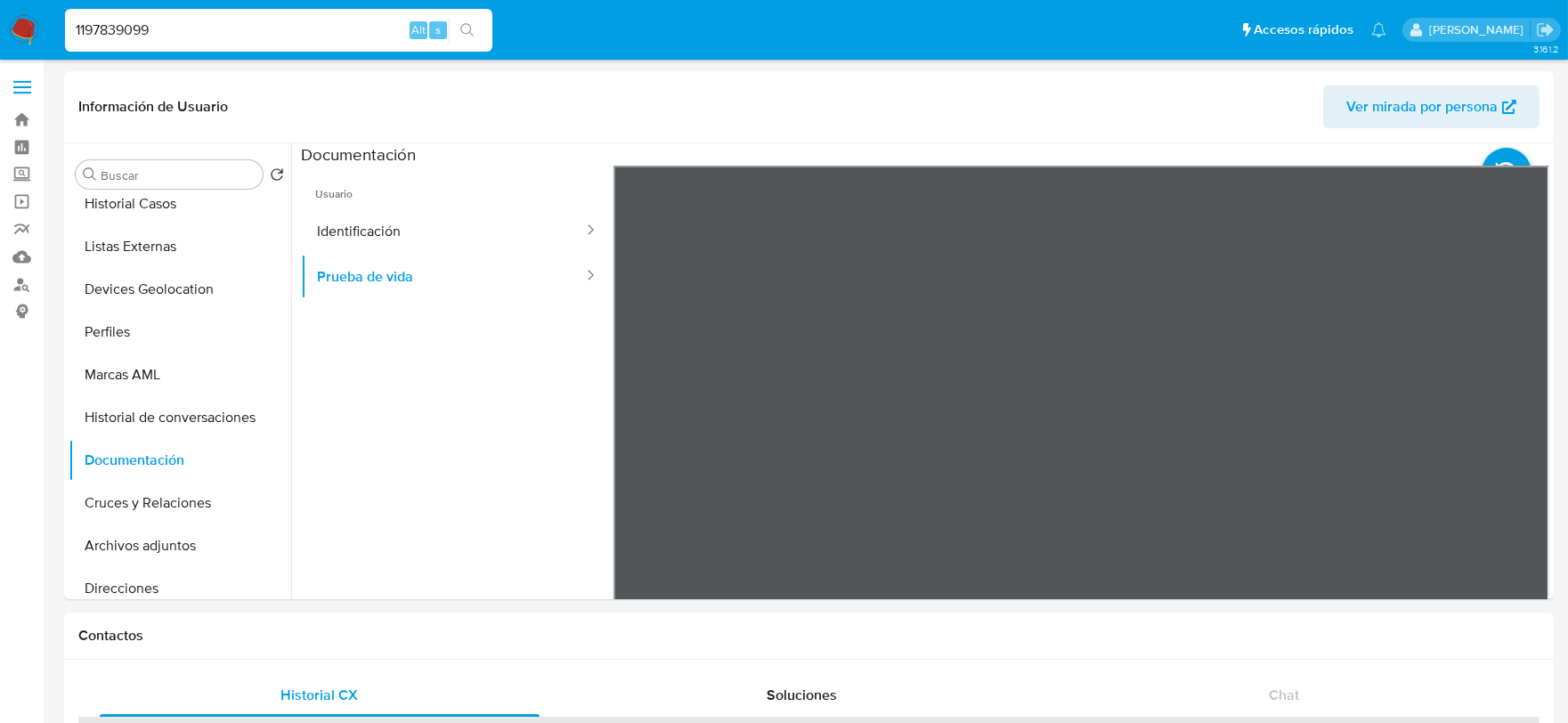
click at [1194, 162] on section at bounding box center [925, 439] width 1248 height 592
click at [135, 580] on button "Direcciones" at bounding box center [173, 589] width 209 height 43
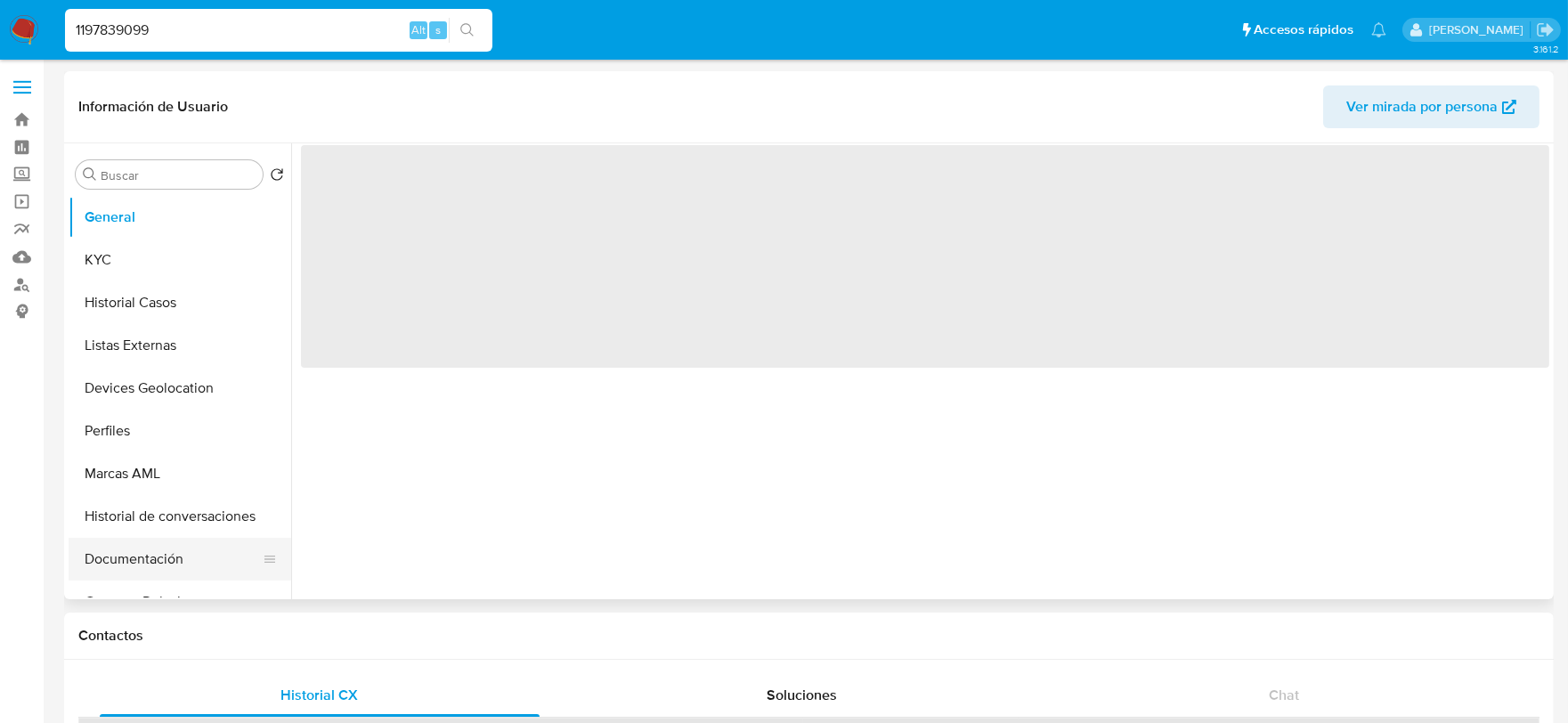
select select "10"
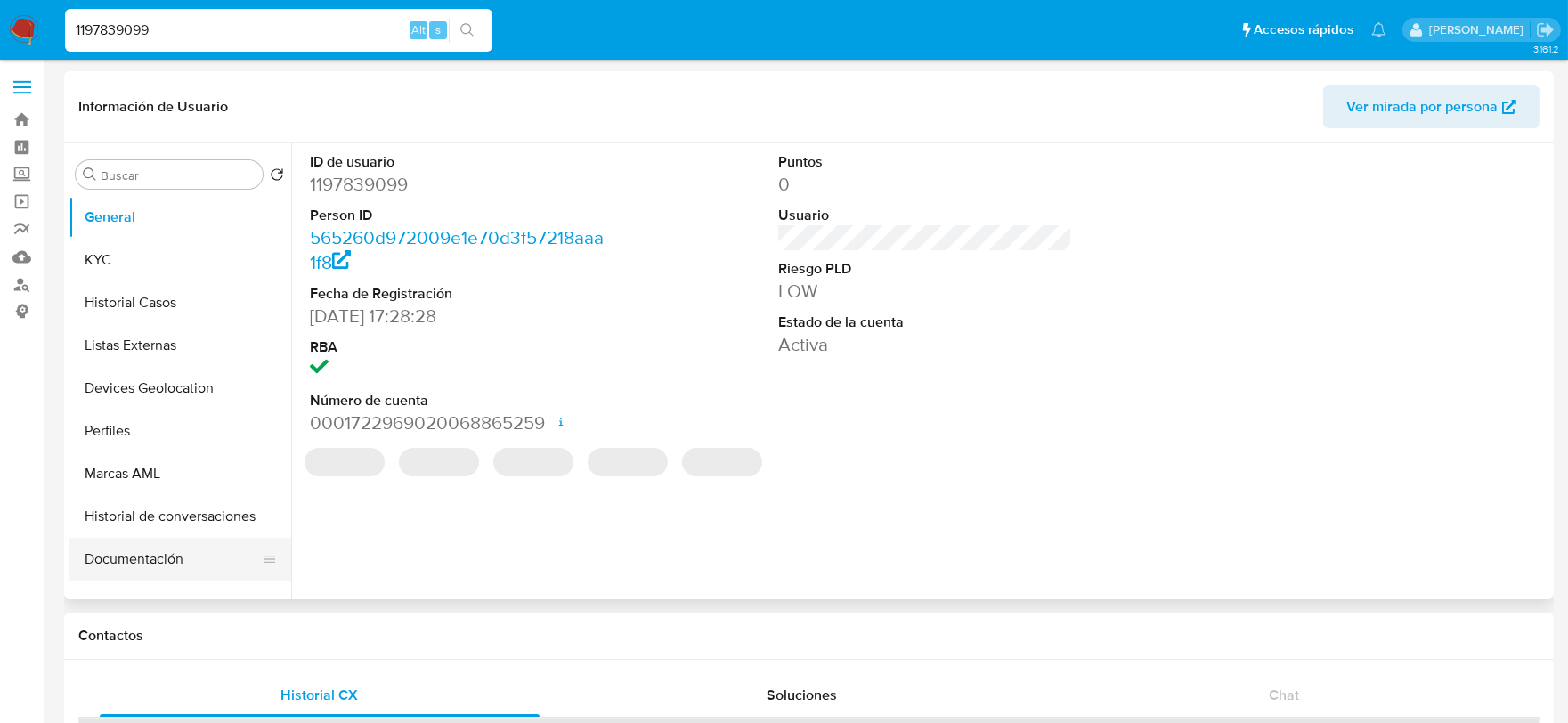
click at [161, 555] on button "Documentación" at bounding box center [173, 559] width 209 height 43
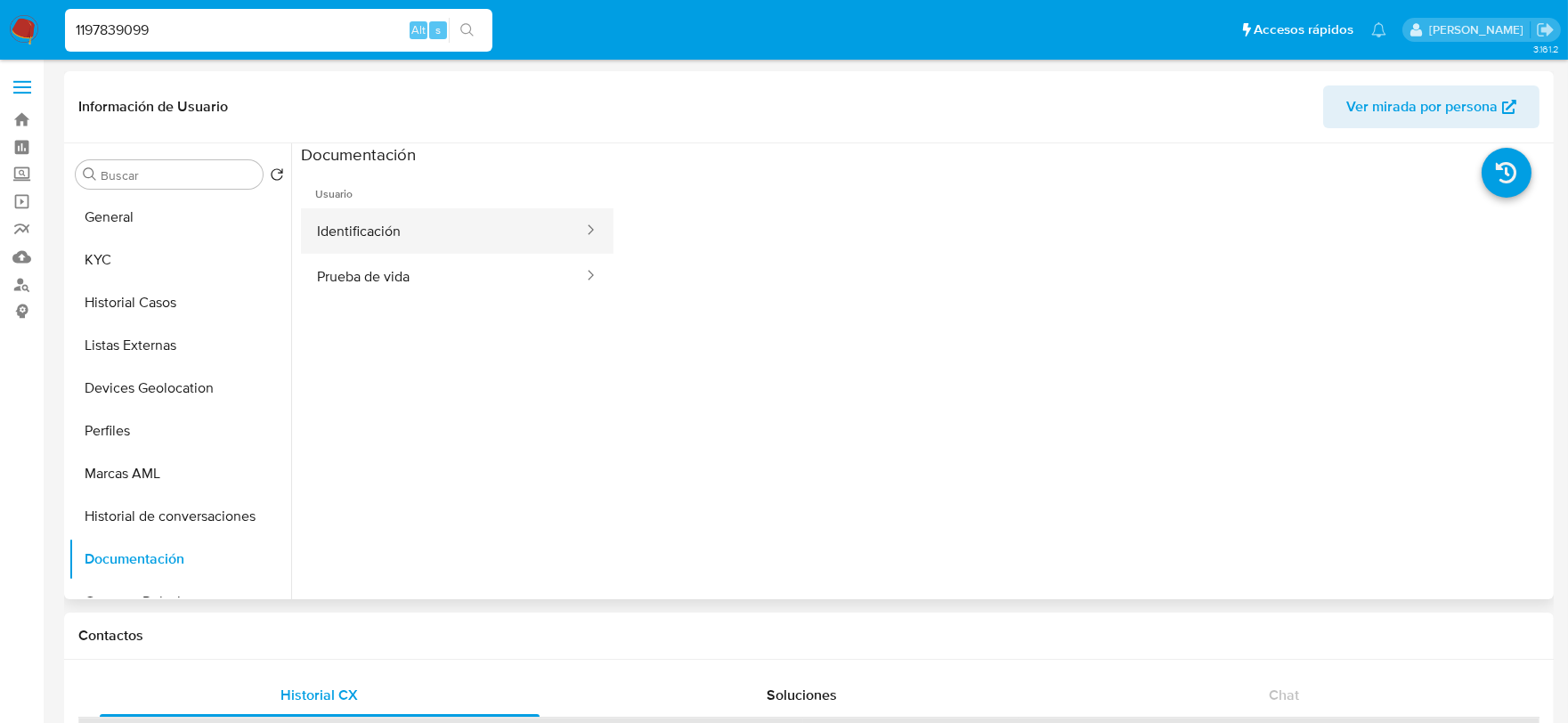
click at [409, 209] on button "Identificación" at bounding box center [443, 231] width 284 height 46
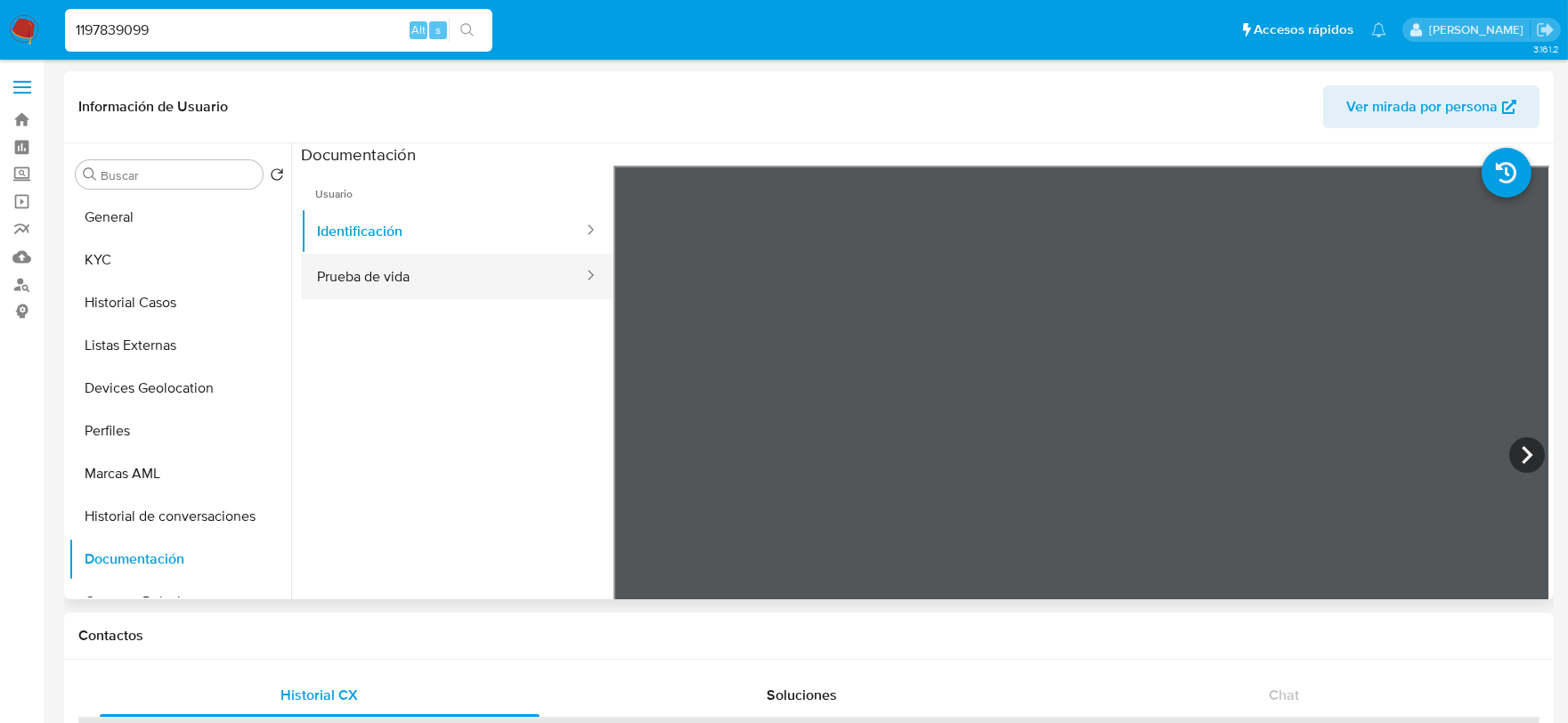
click at [483, 272] on button "Prueba de vida" at bounding box center [443, 276] width 284 height 46
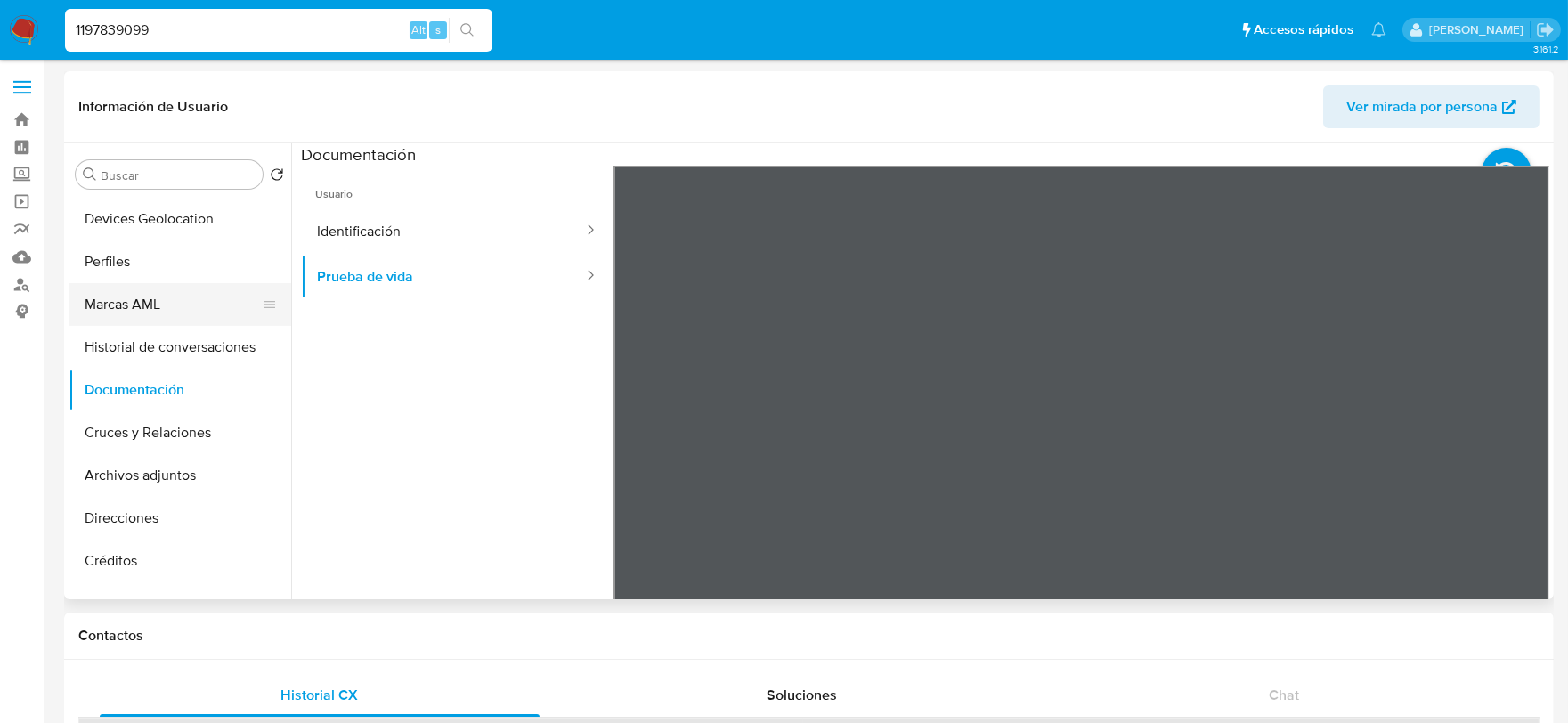
scroll to position [198, 0]
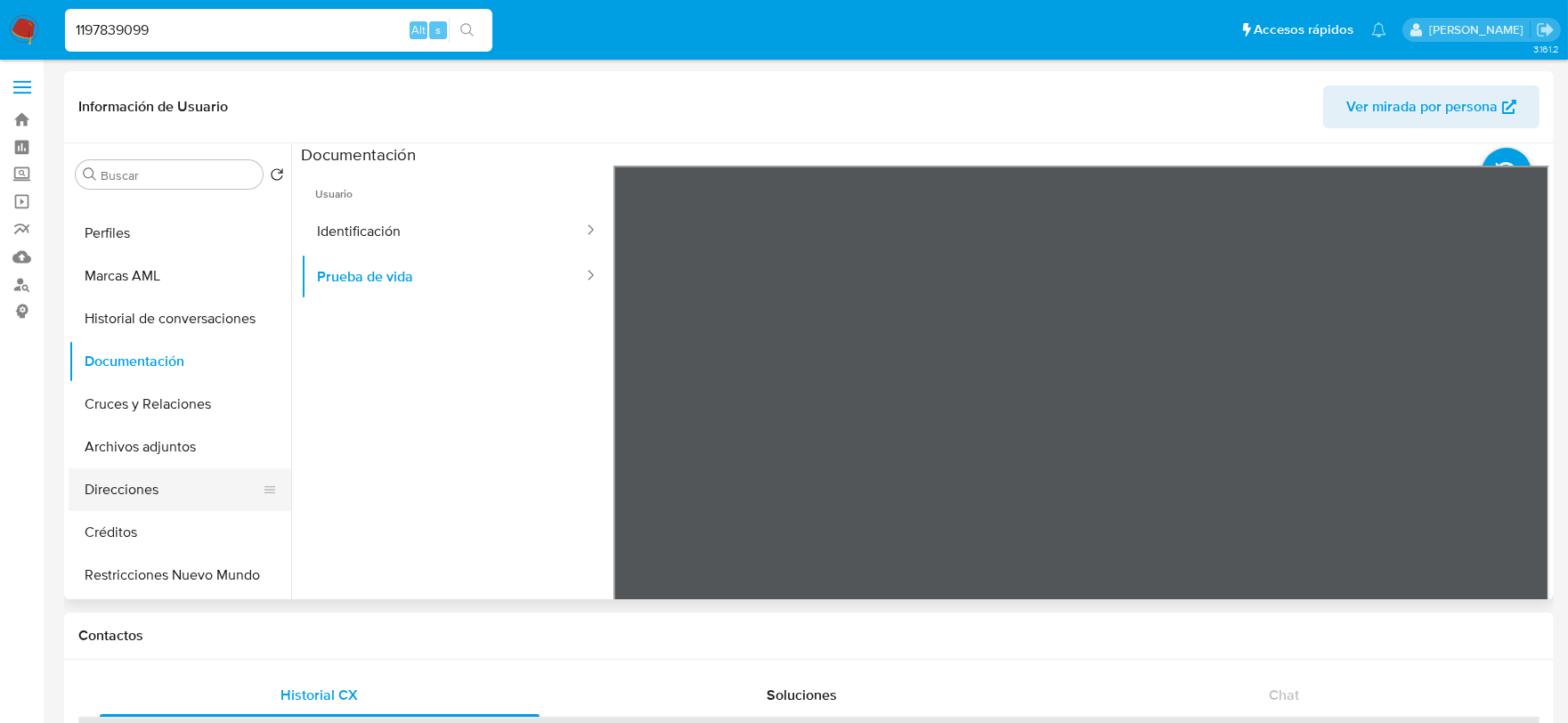
click at [128, 496] on button "Direcciones" at bounding box center [173, 490] width 209 height 43
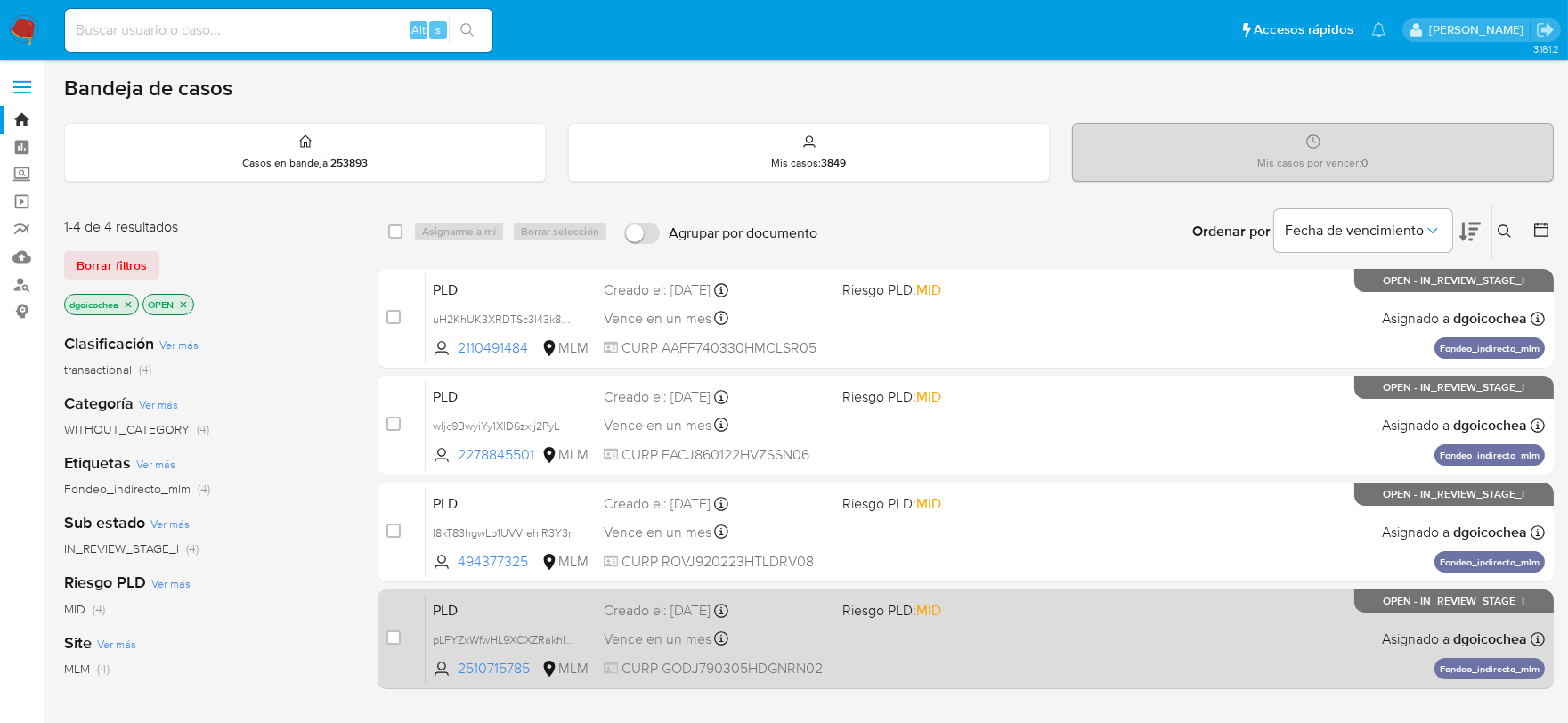
click at [449, 607] on span "PLD" at bounding box center [511, 609] width 157 height 23
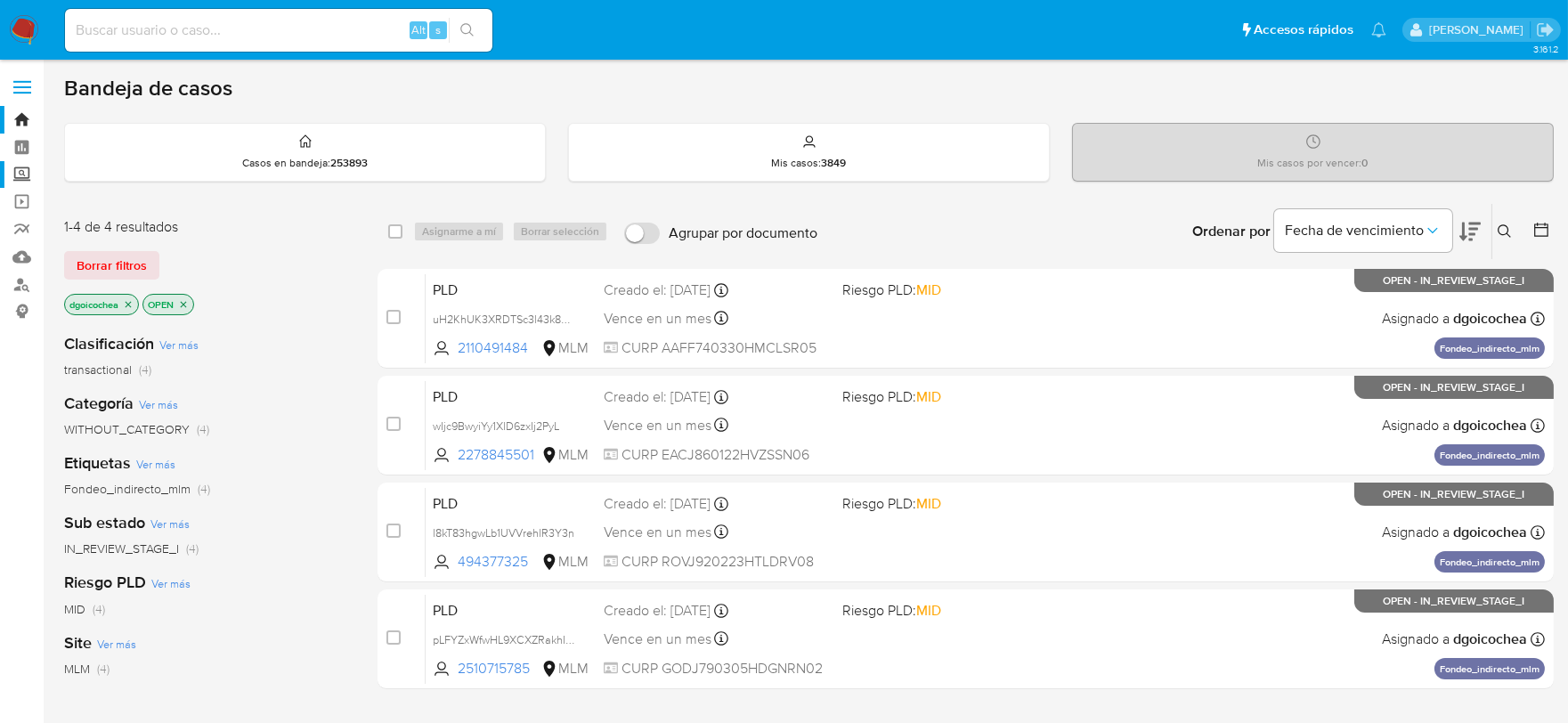
click at [25, 175] on label "Screening" at bounding box center [106, 175] width 212 height 28
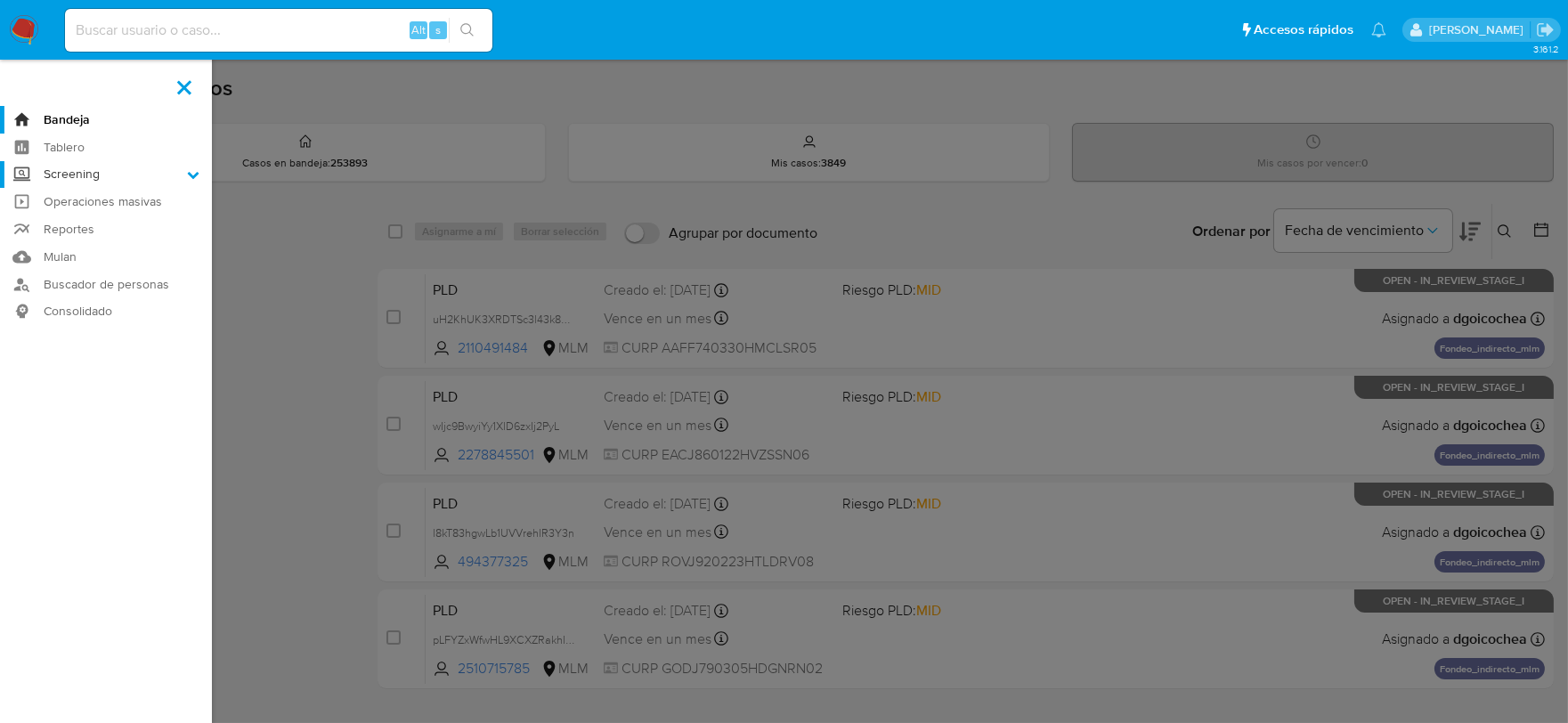
click at [0, 0] on input "Screening" at bounding box center [0, 0] width 0 height 0
click at [87, 237] on link "Herramientas" at bounding box center [106, 244] width 212 height 22
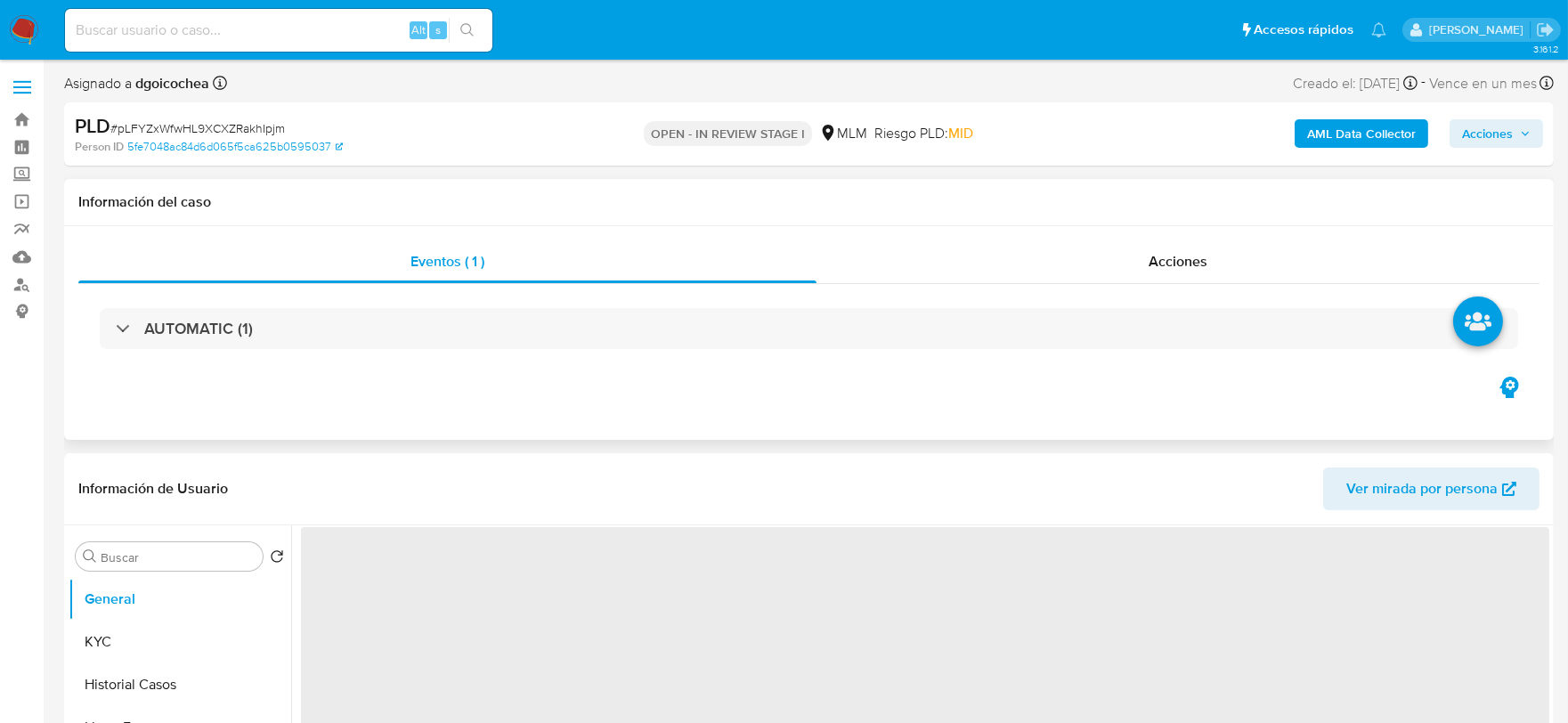
select select "10"
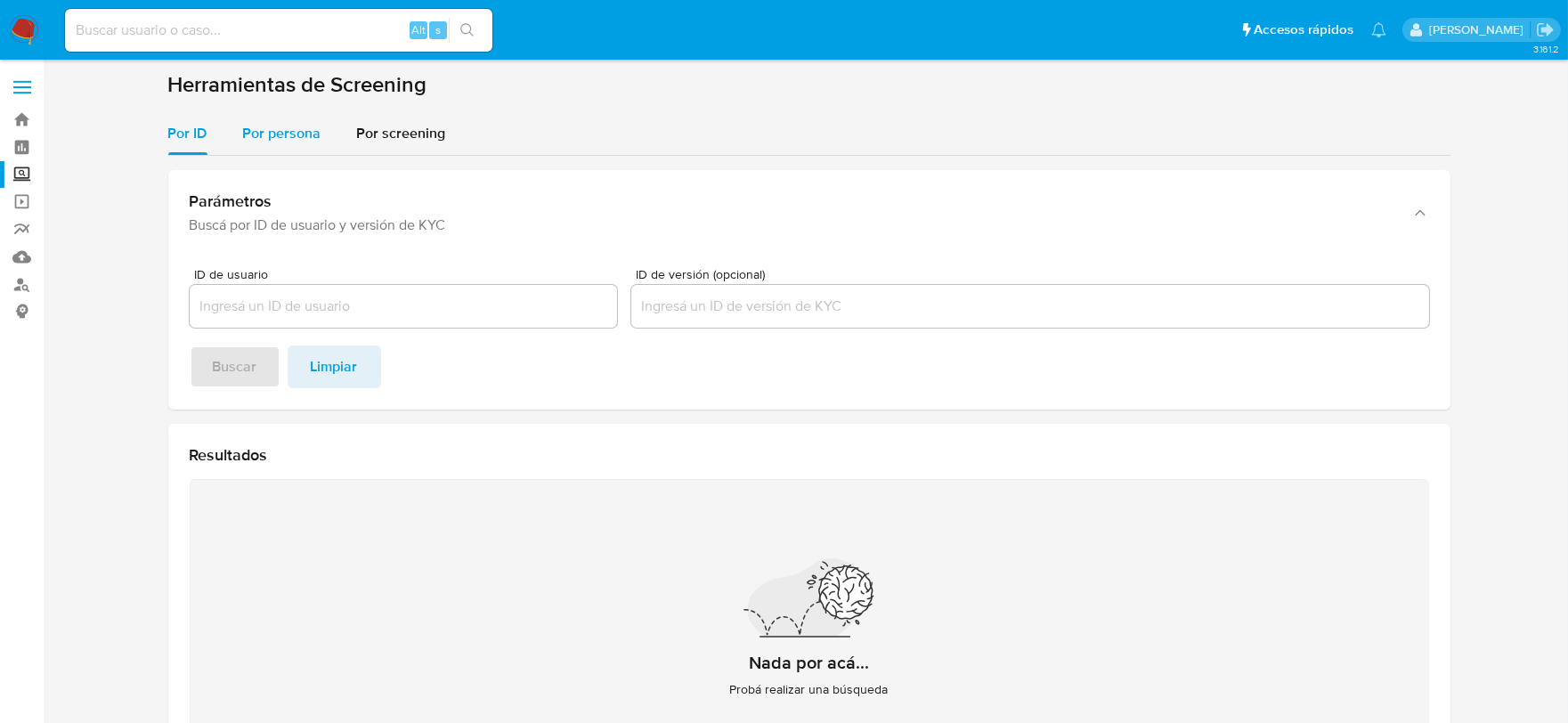
click at [246, 136] on span "Por persona" at bounding box center [281, 133] width 78 height 21
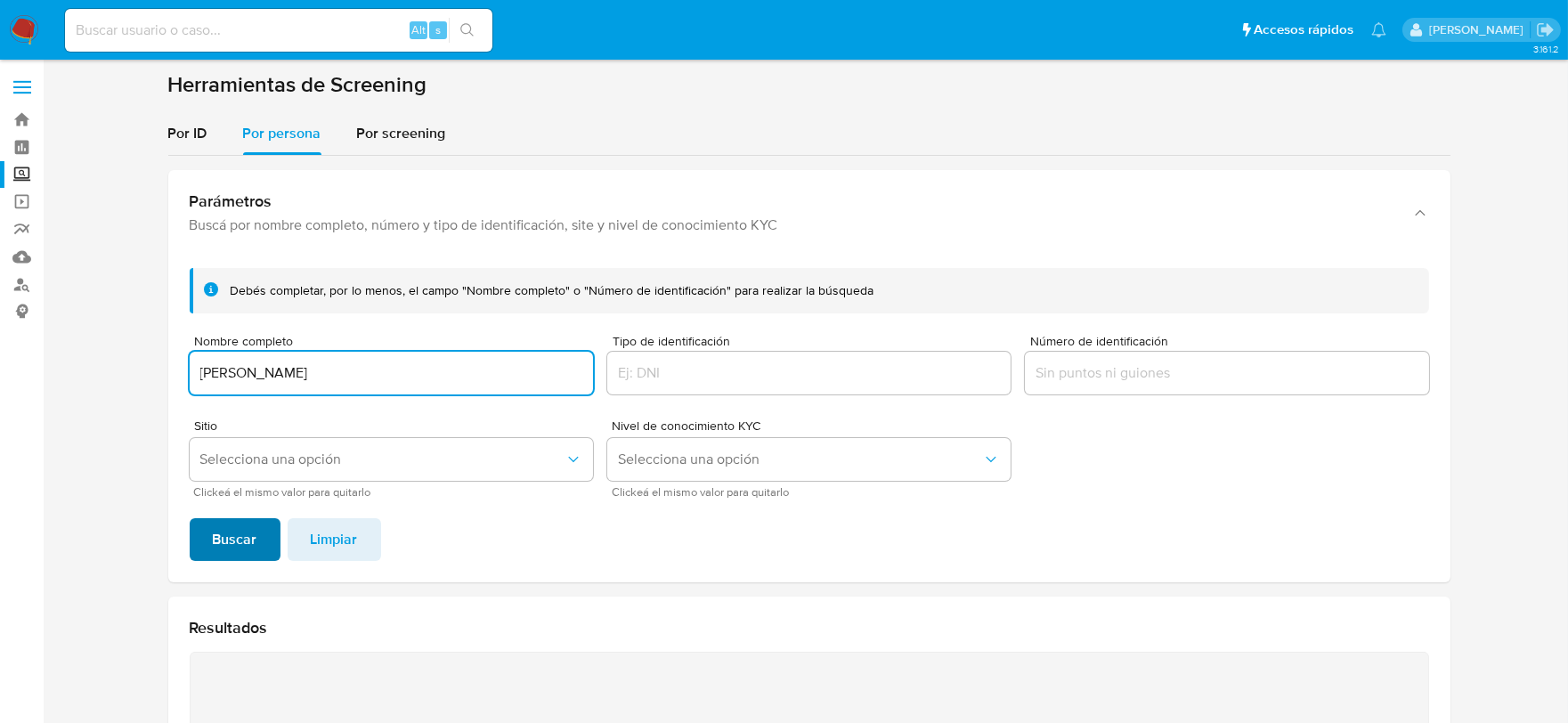
type input "[PERSON_NAME]"
click at [240, 523] on span "Buscar" at bounding box center [236, 539] width 45 height 39
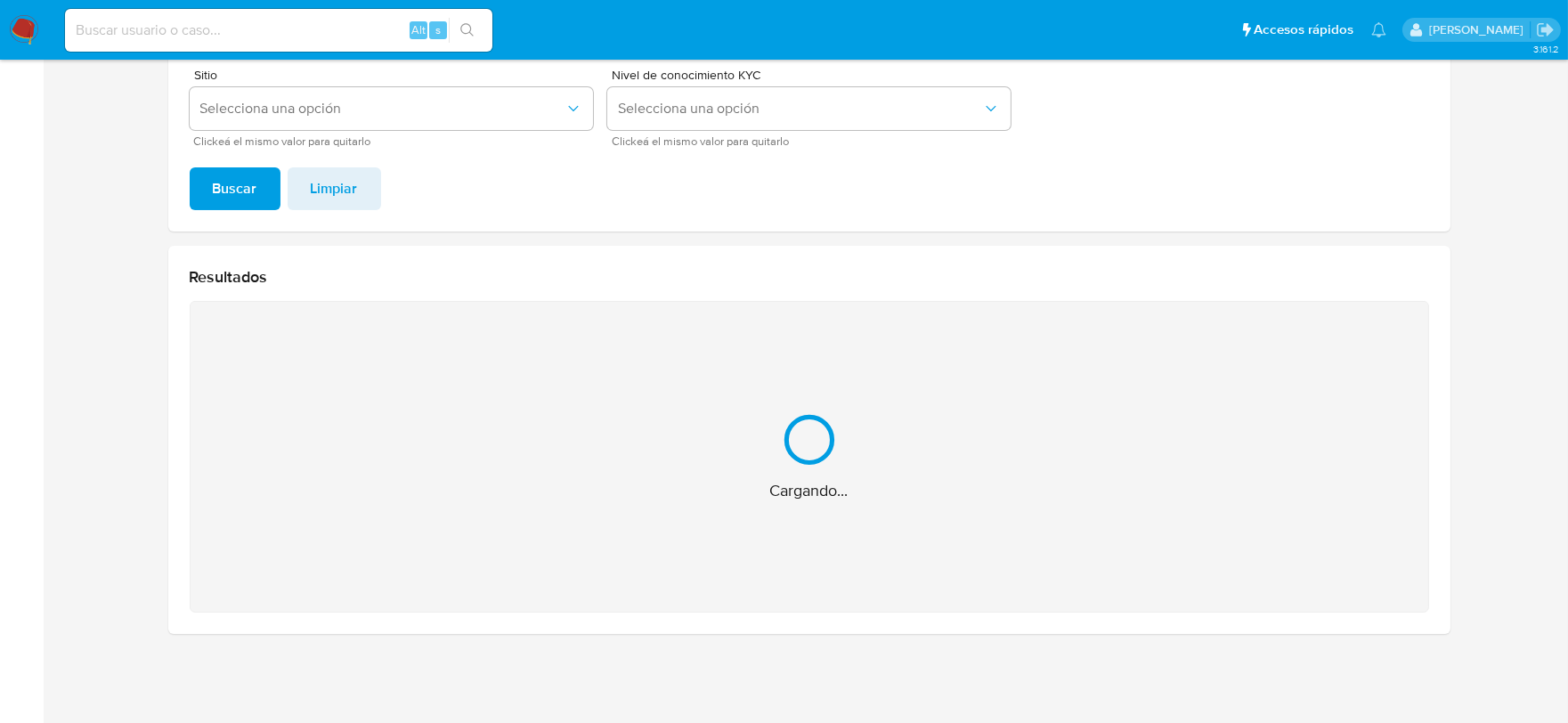
scroll to position [68, 0]
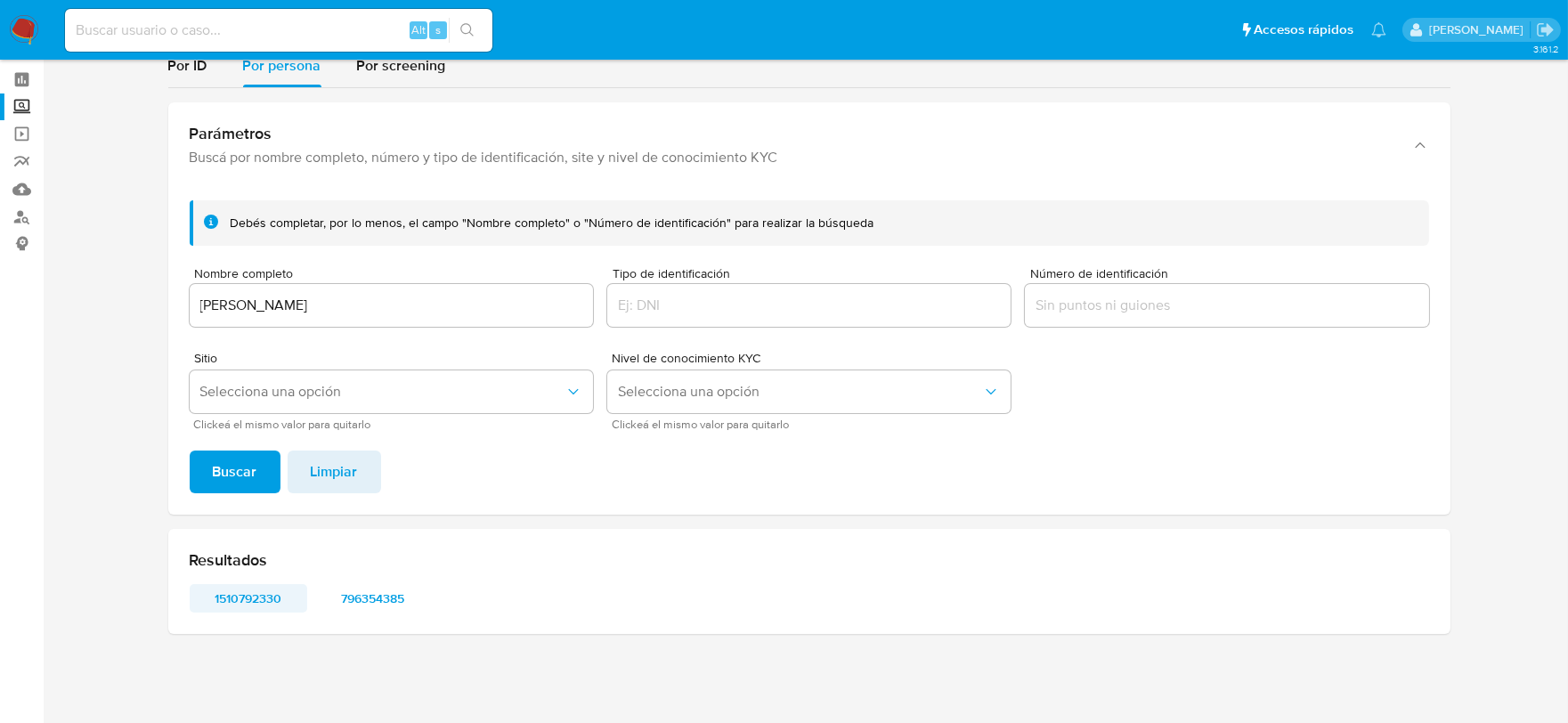
click at [246, 591] on span "1510792330" at bounding box center [248, 598] width 92 height 25
click at [379, 593] on span "796354385" at bounding box center [373, 598] width 92 height 25
click at [321, 495] on div "Debés completar, por lo menos, el campo "Nombre completo" o "Número de identifi…" at bounding box center [809, 350] width 1282 height 329
click at [319, 476] on span "Limpiar" at bounding box center [334, 472] width 47 height 39
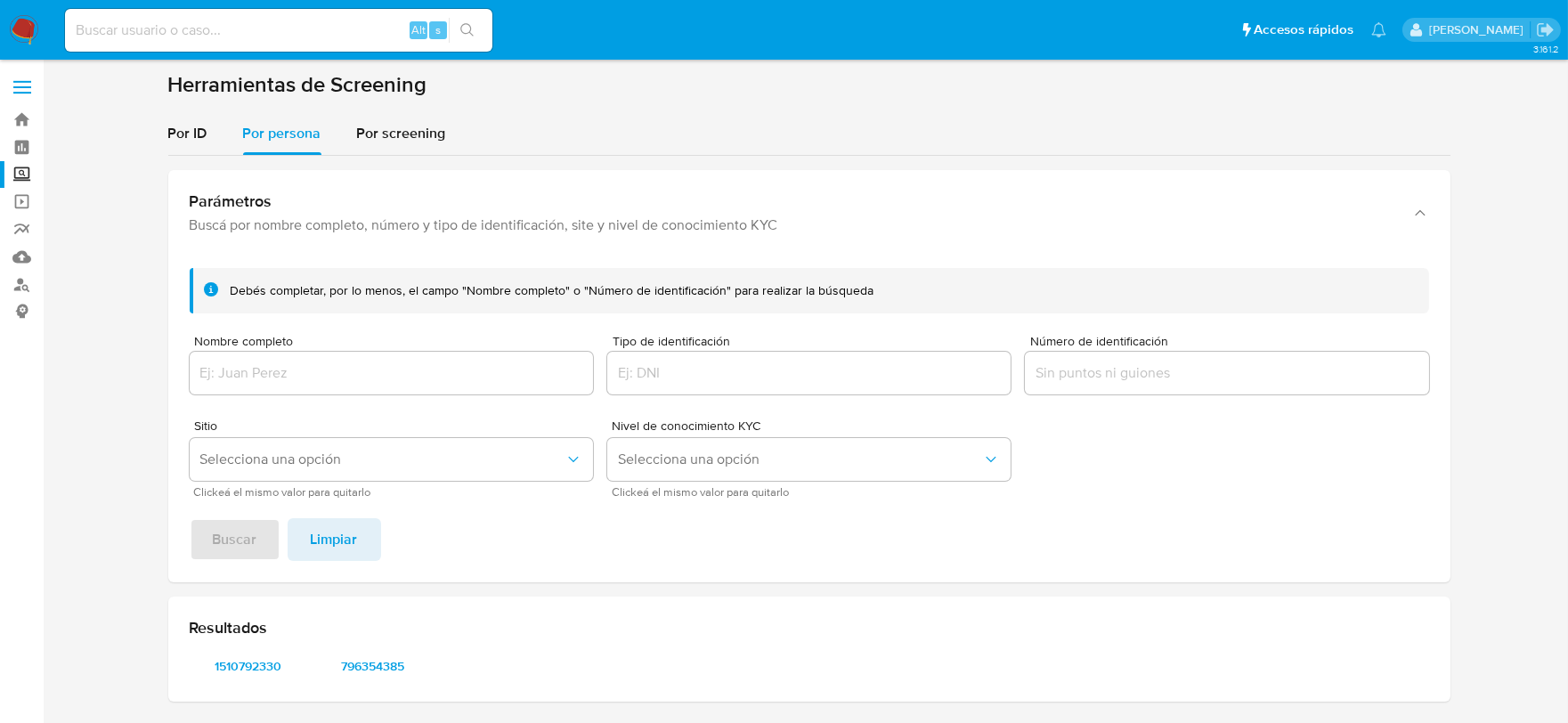
click at [1116, 379] on input "Número de identificación" at bounding box center [1227, 373] width 403 height 23
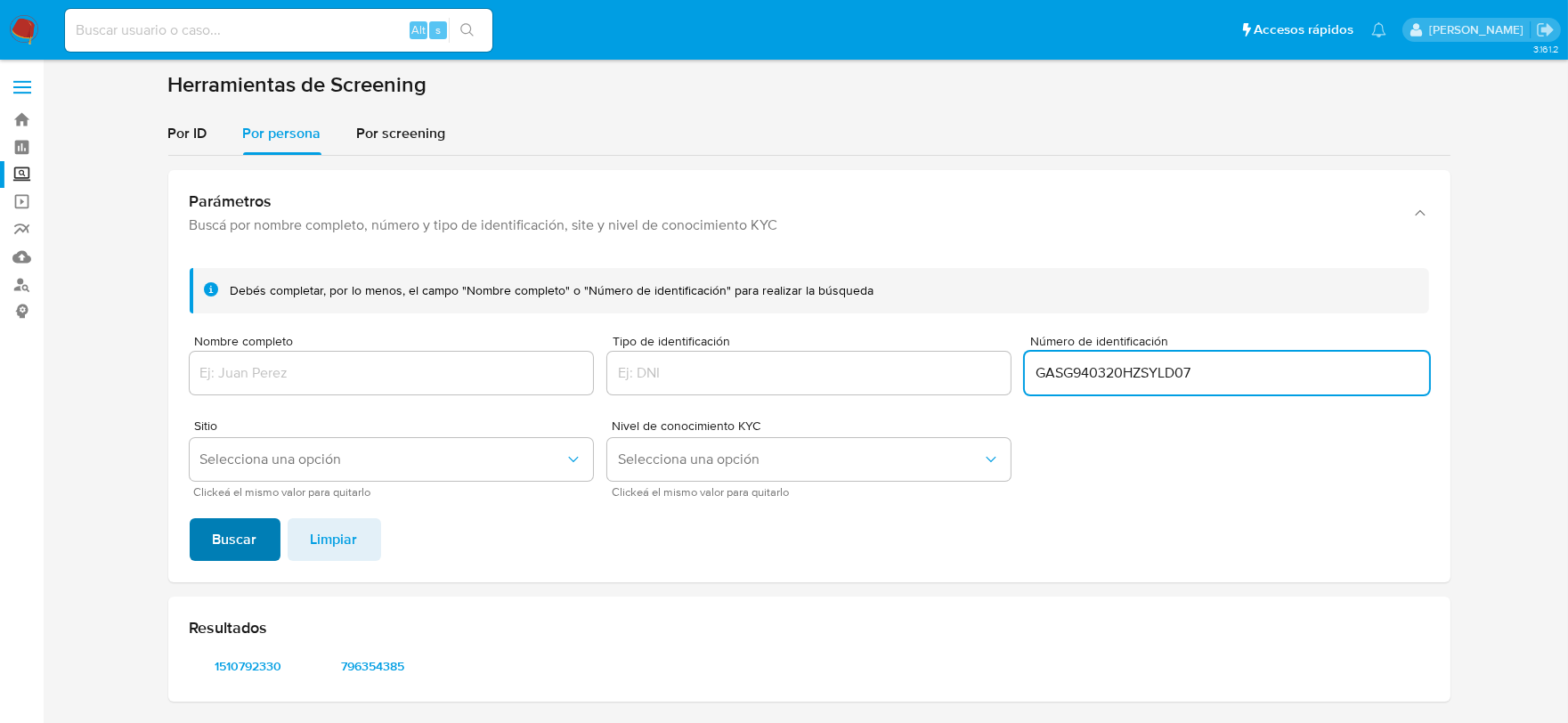
type input "GASG940320HZSYLD07"
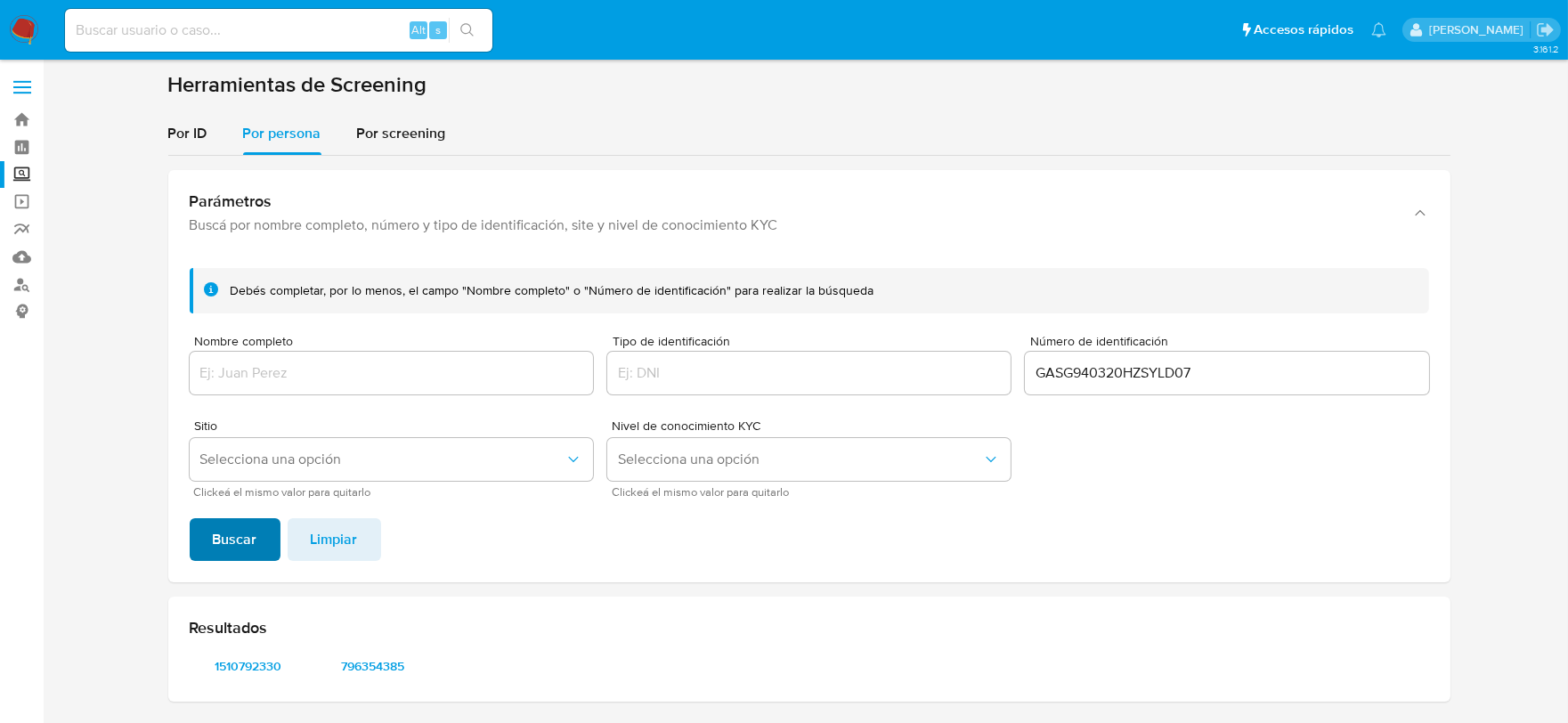
click at [250, 530] on span "Buscar" at bounding box center [236, 539] width 45 height 39
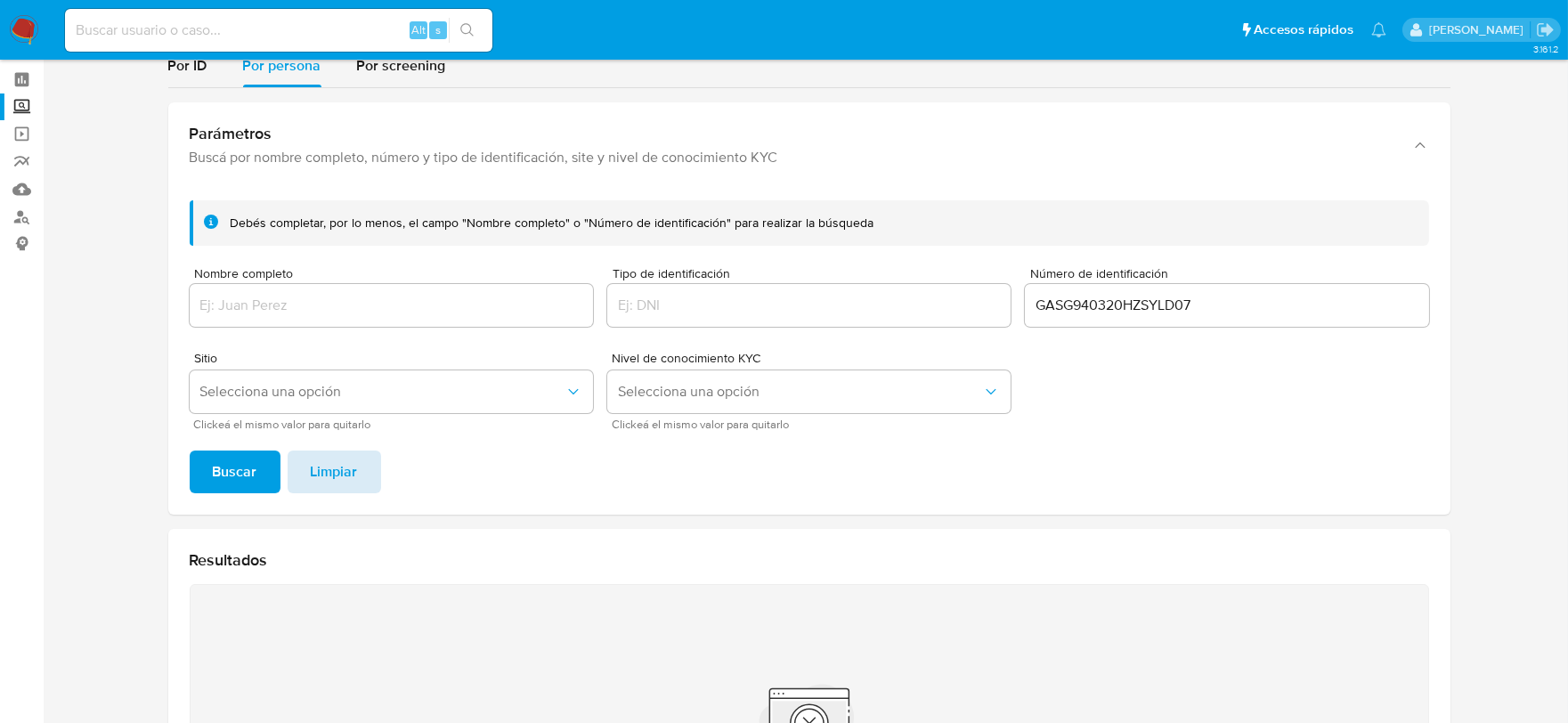
click at [322, 454] on span "Limpiar" at bounding box center [334, 472] width 47 height 39
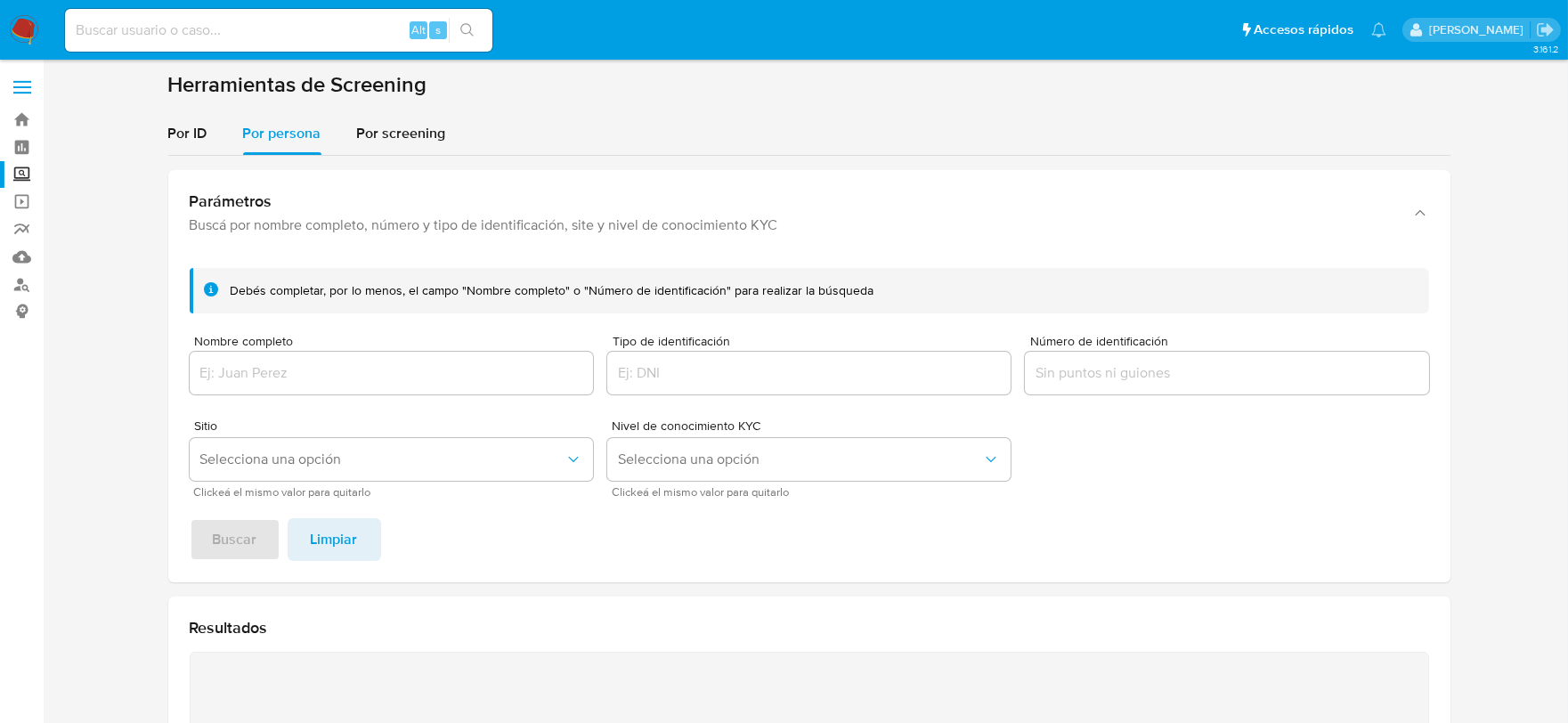
click at [277, 378] on input "Nombre completo" at bounding box center [392, 373] width 403 height 23
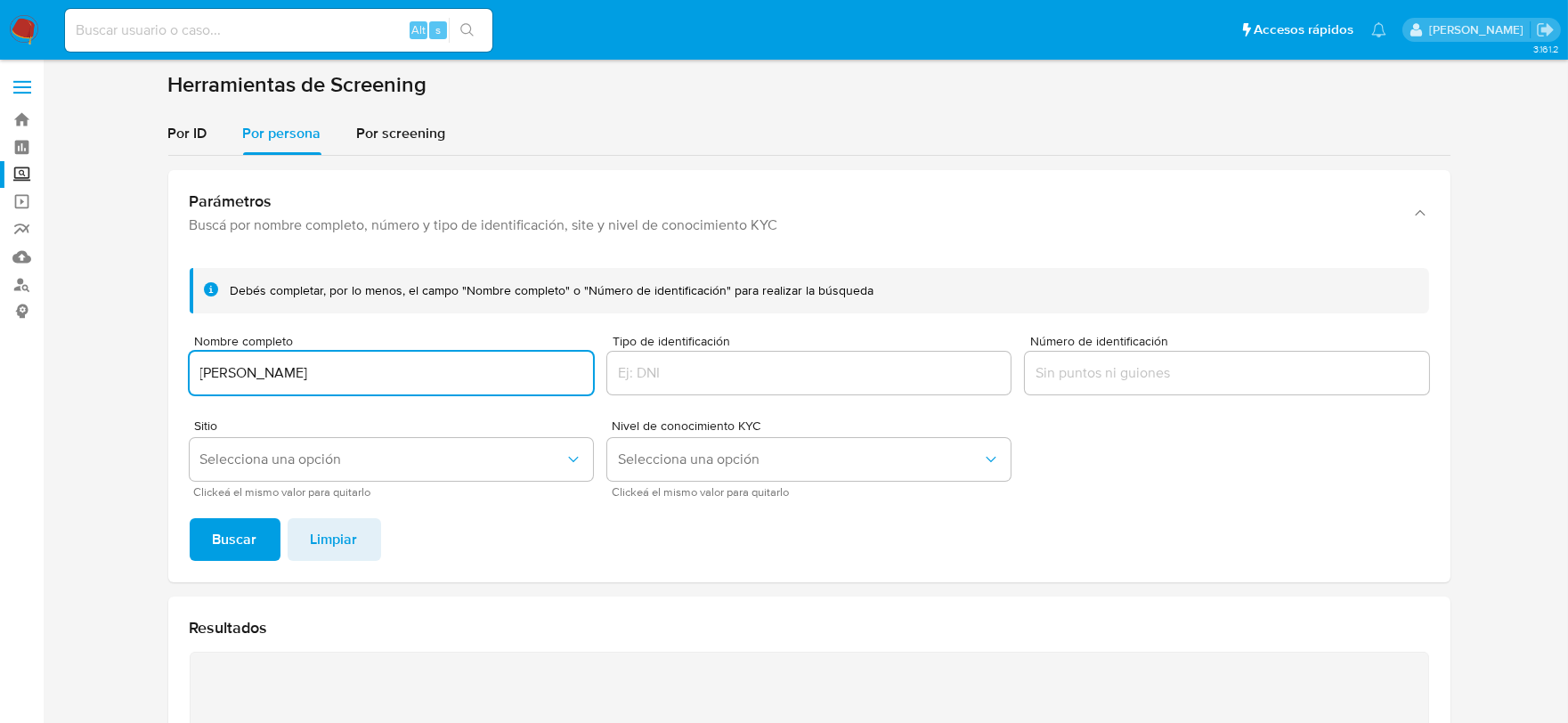
type input "[PERSON_NAME]"
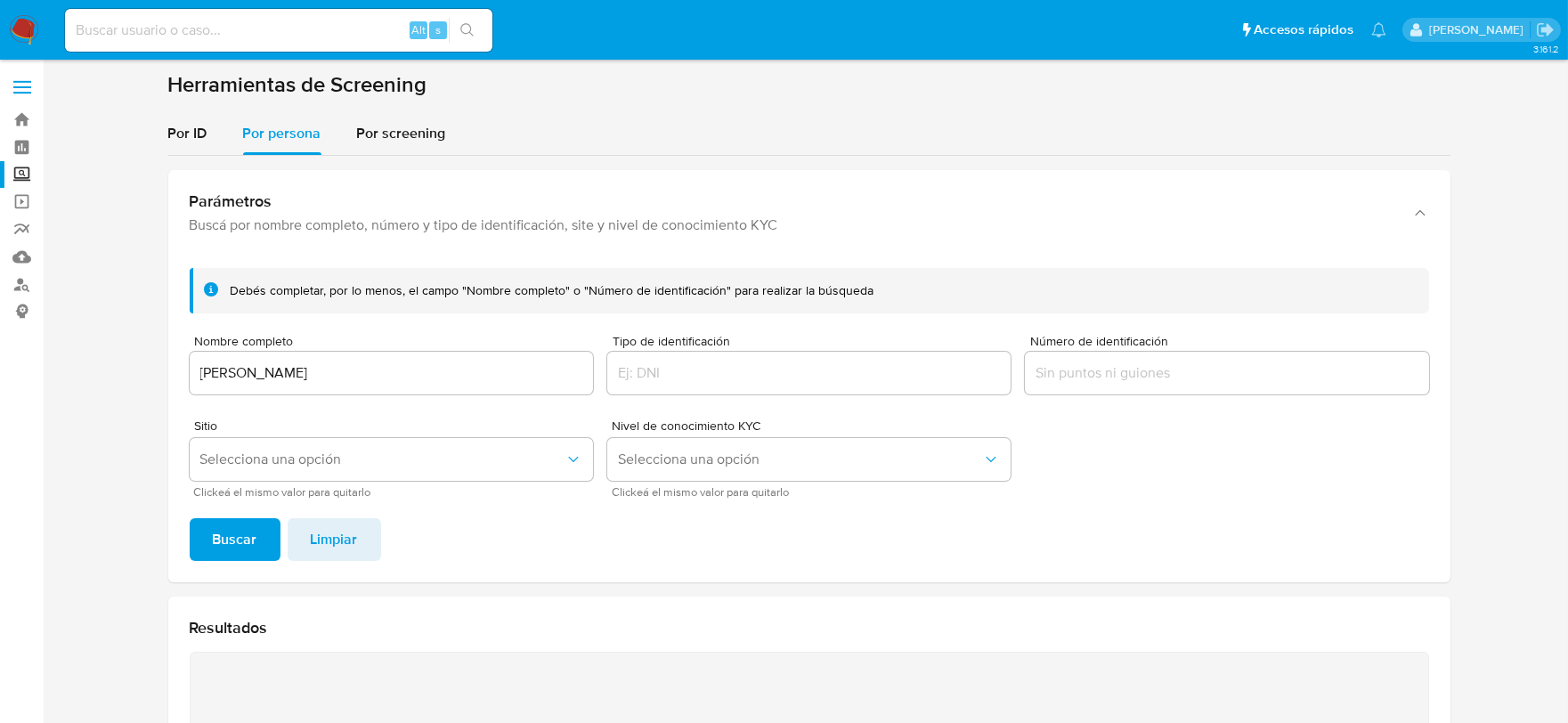
click at [235, 538] on span "Buscar" at bounding box center [236, 539] width 45 height 39
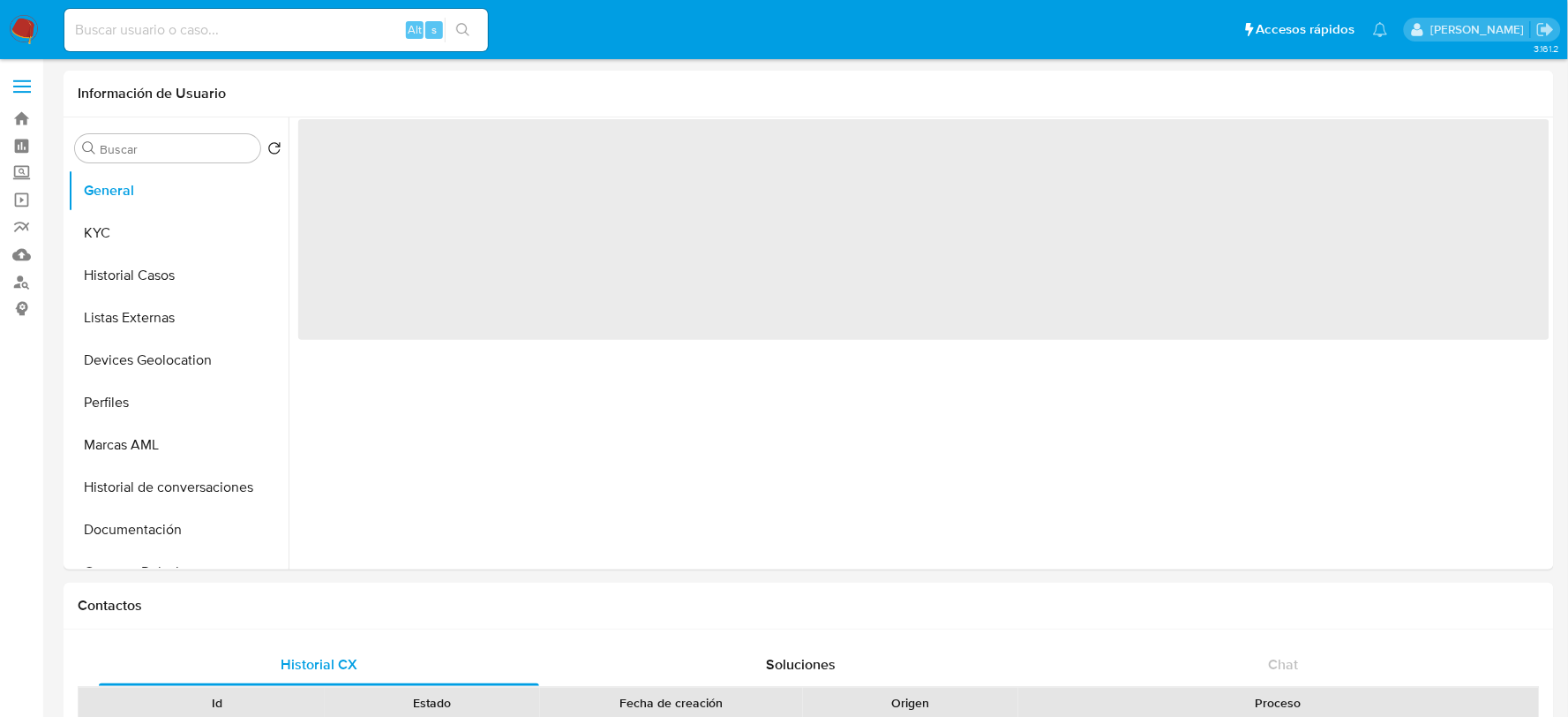
select select "10"
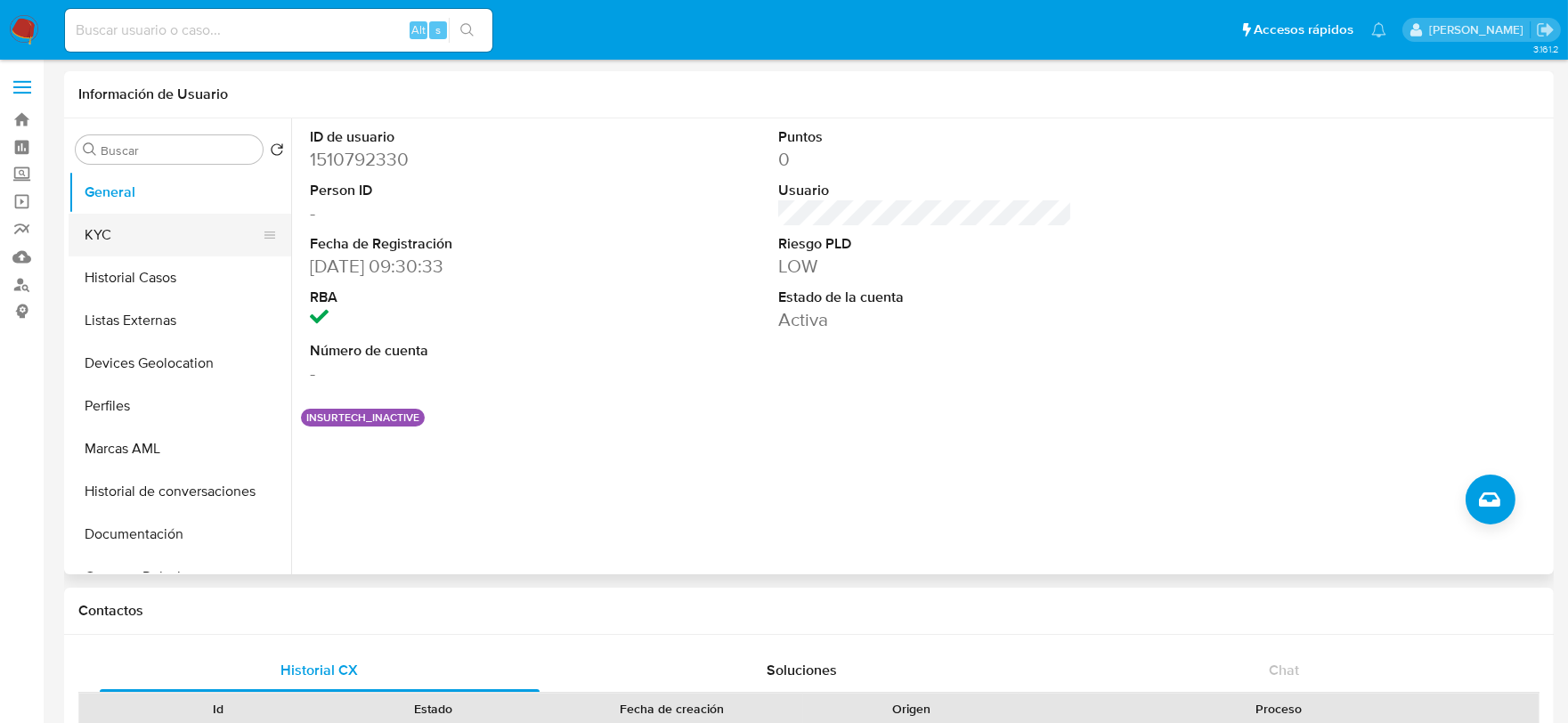
click at [159, 229] on button "KYC" at bounding box center [173, 236] width 209 height 43
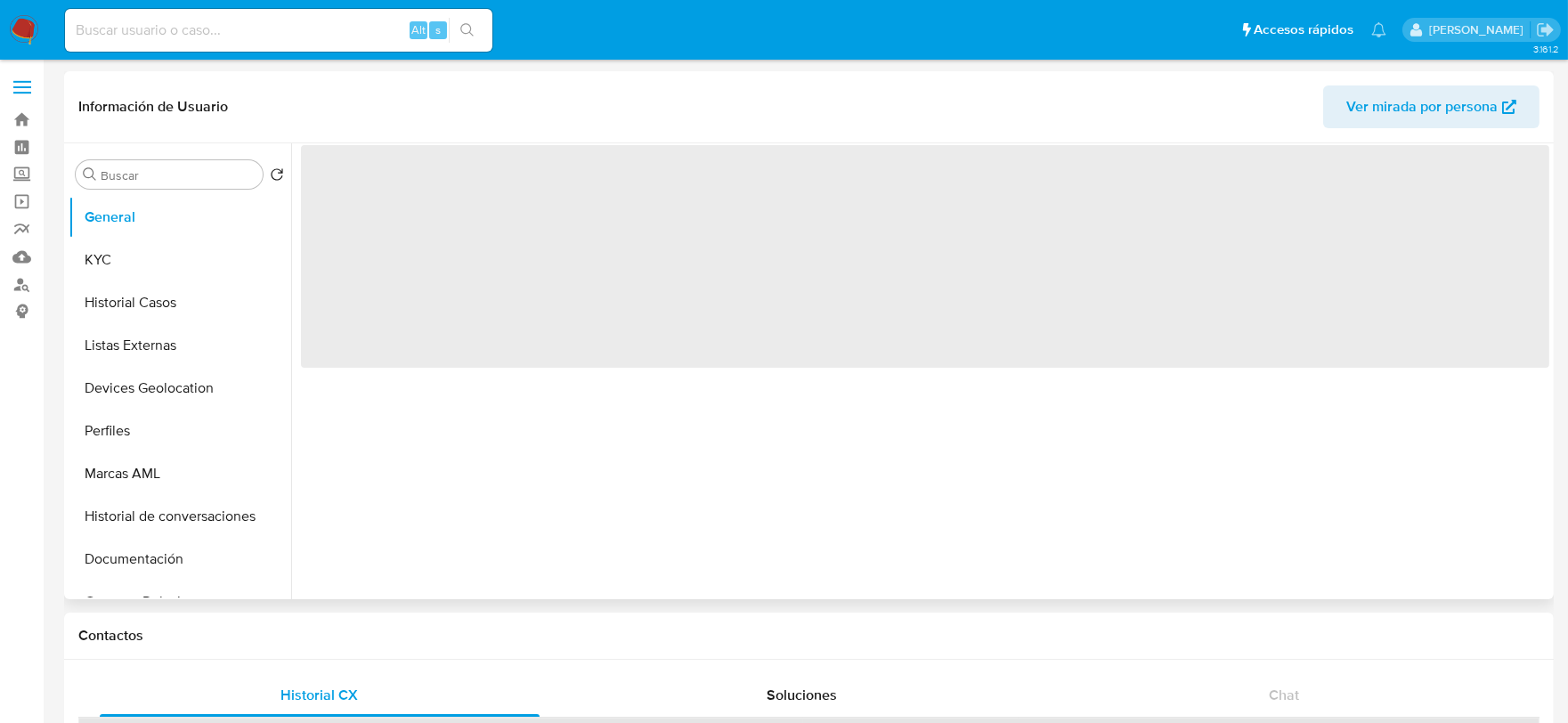
select select "10"
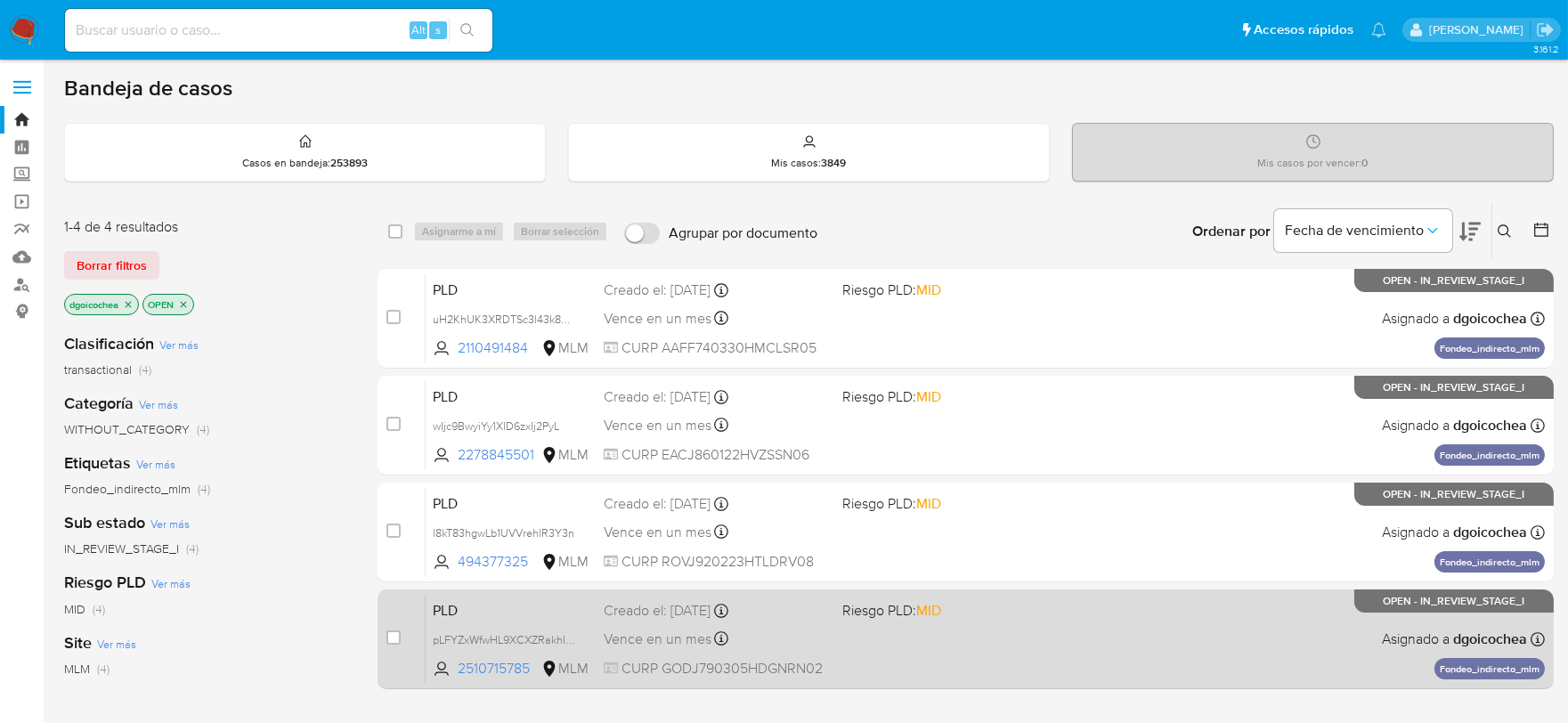
click at [448, 599] on span "PLD" at bounding box center [511, 609] width 157 height 23
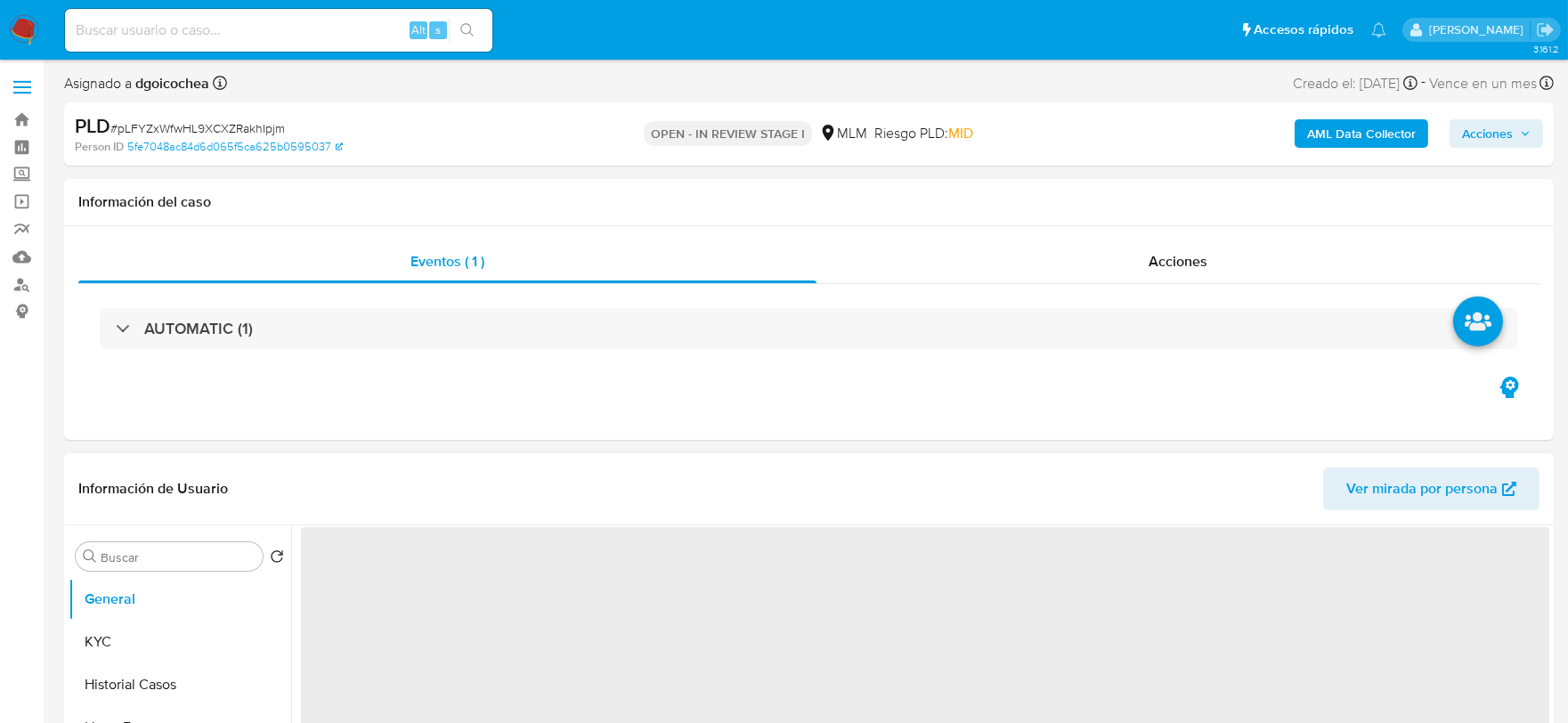
select select "10"
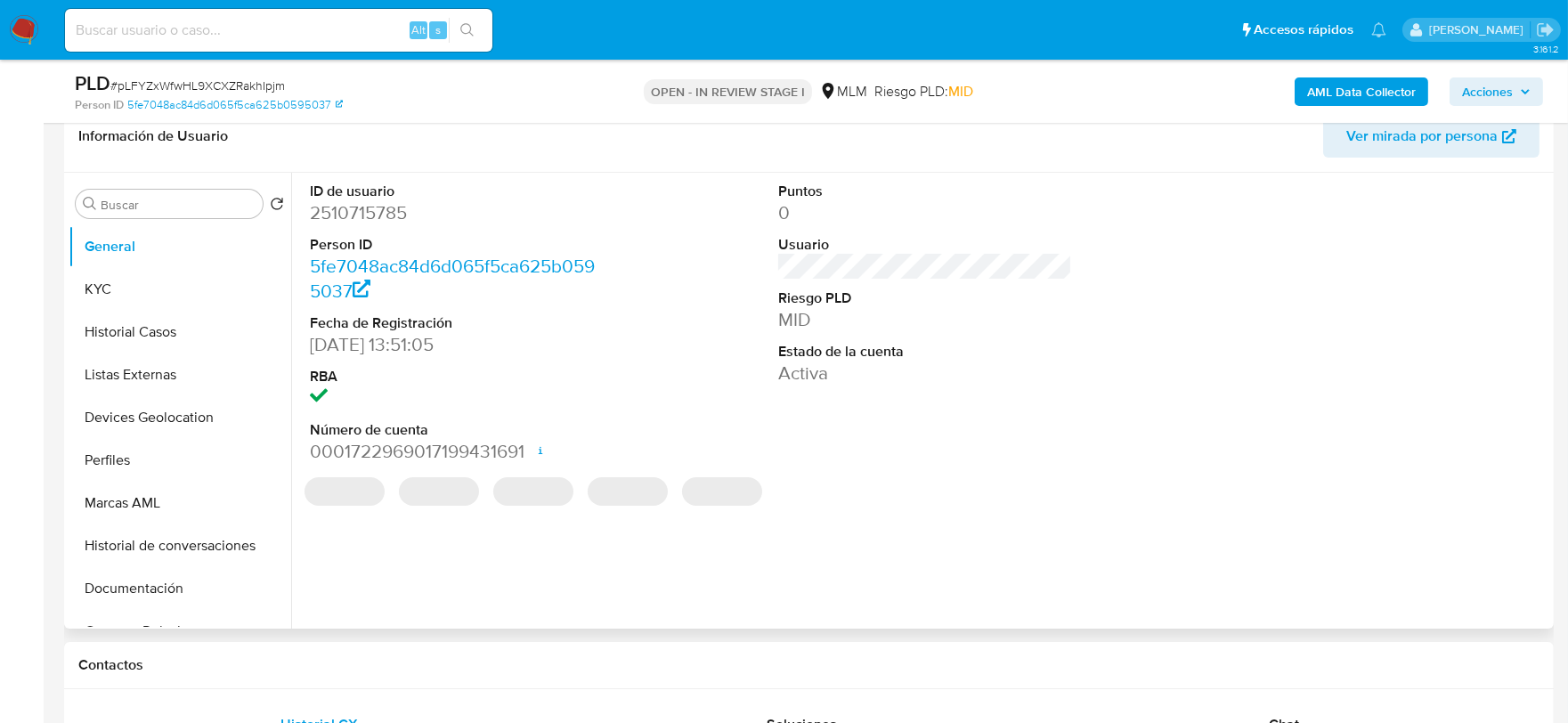
scroll to position [297, 0]
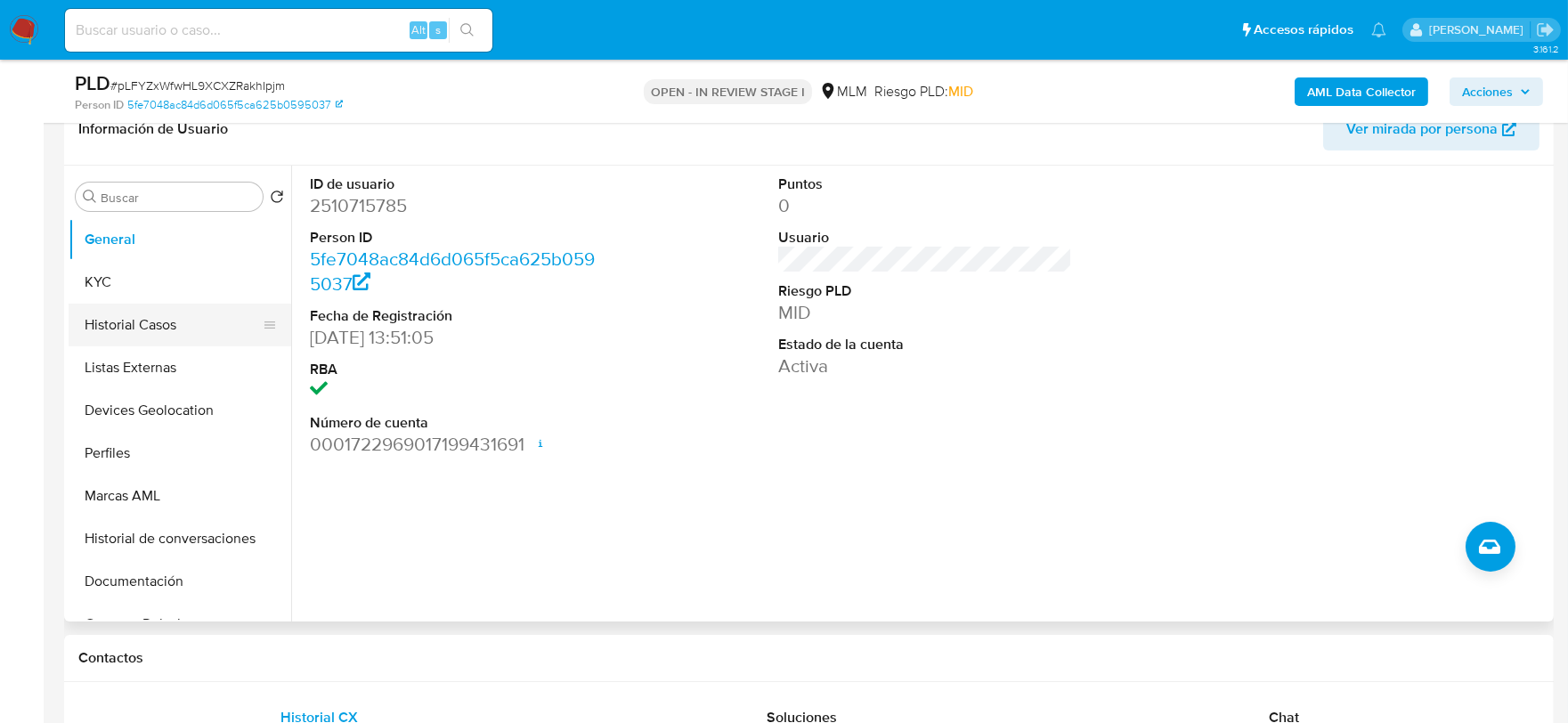
click at [140, 321] on button "Historial Casos" at bounding box center [173, 325] width 209 height 43
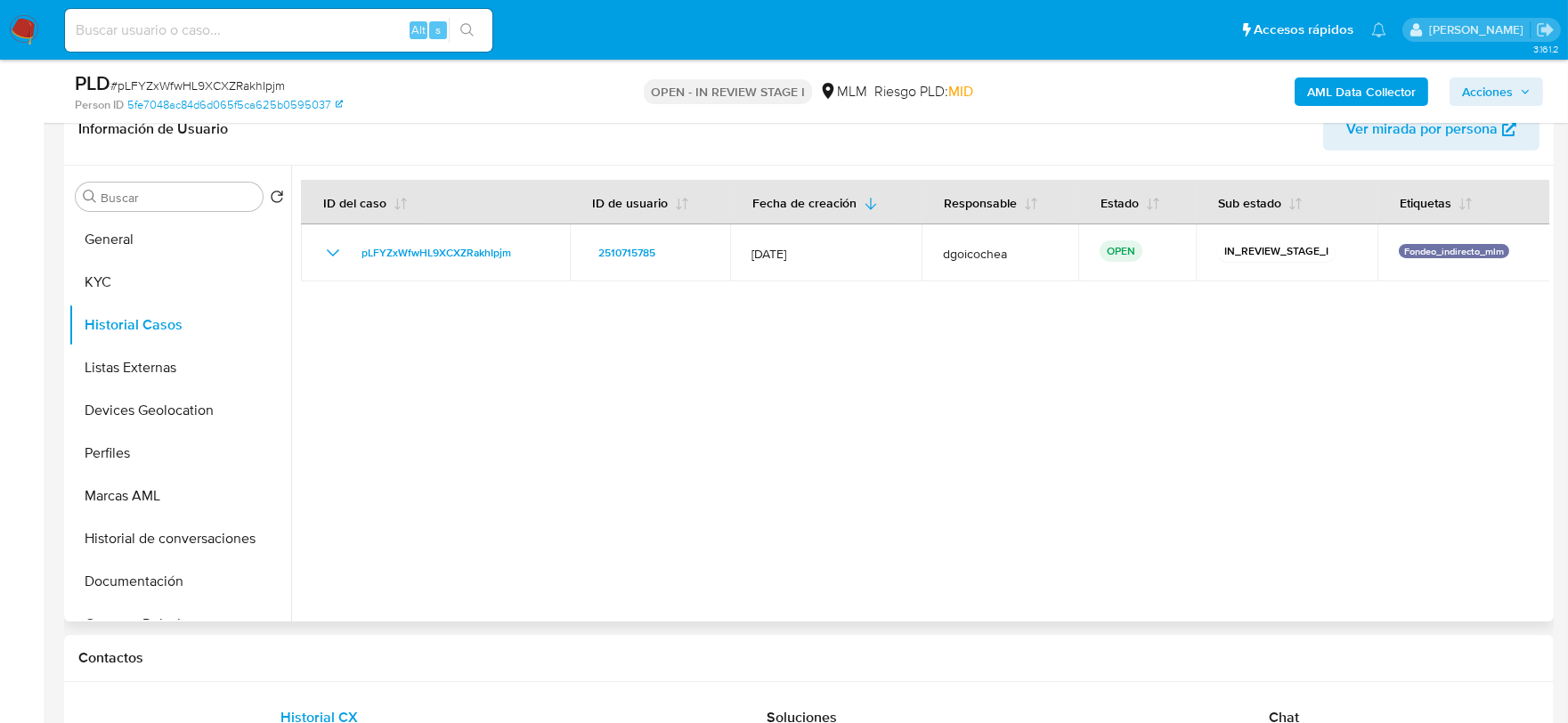
click at [933, 501] on div at bounding box center [920, 393] width 1258 height 456
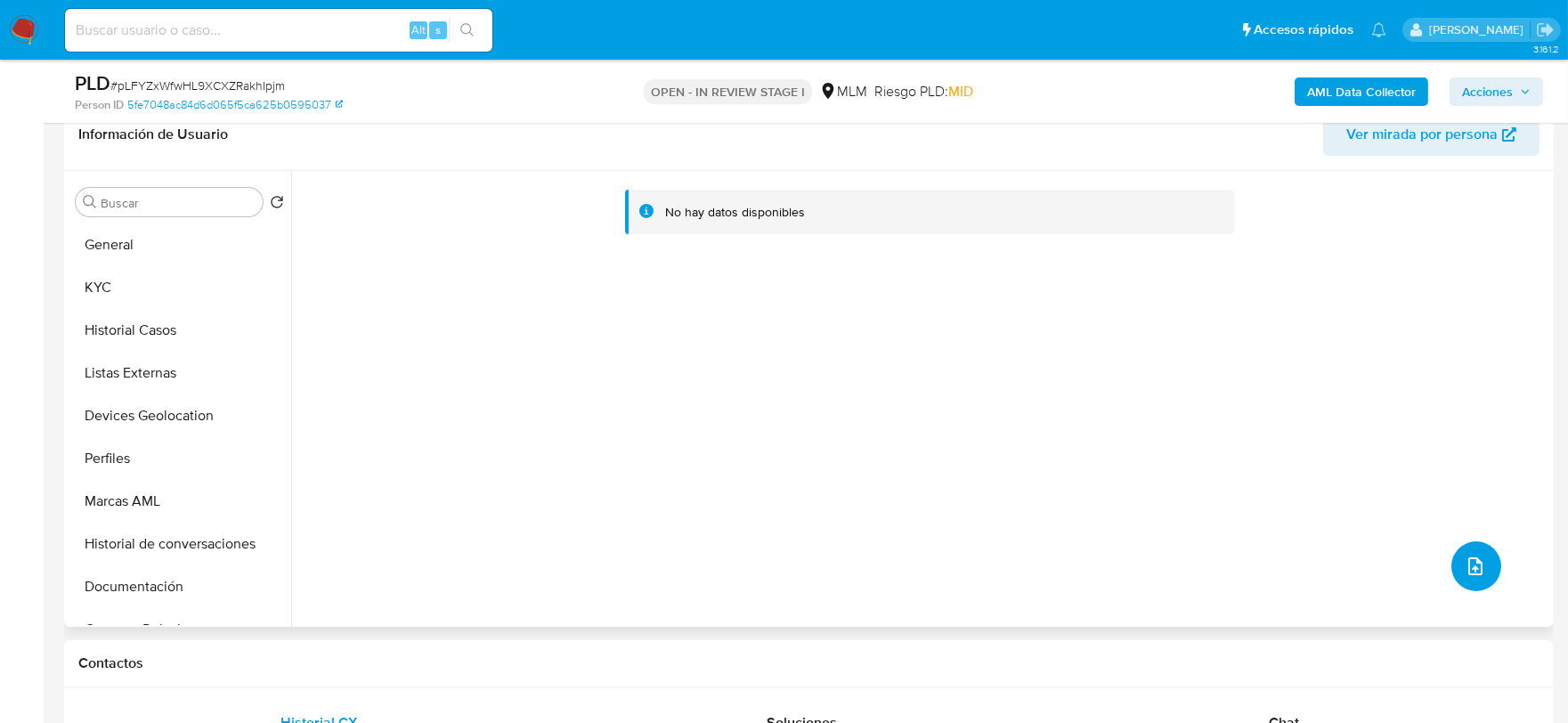
click at [1467, 563] on icon "upload-file" at bounding box center [1476, 566] width 22 height 22
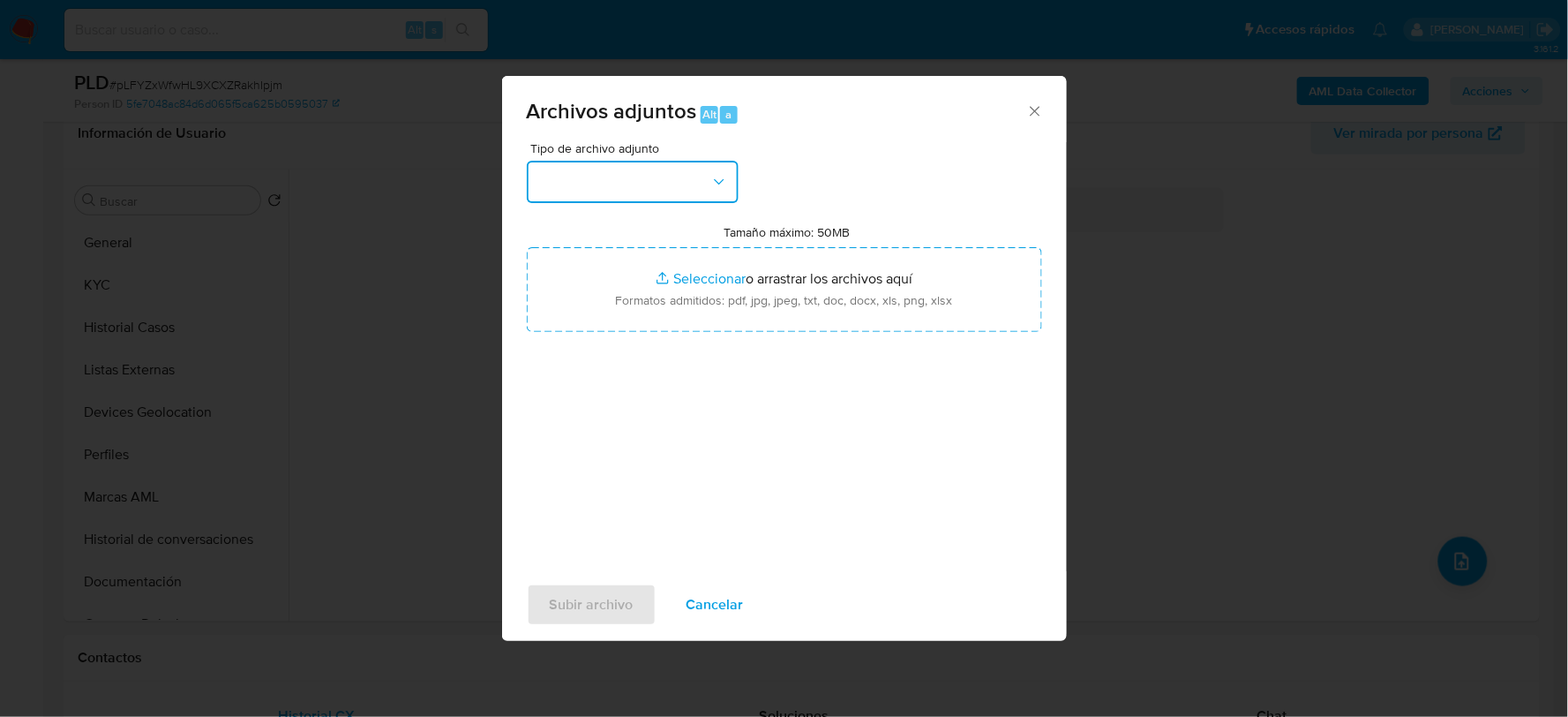
click at [625, 171] on button "button" at bounding box center [632, 182] width 212 height 43
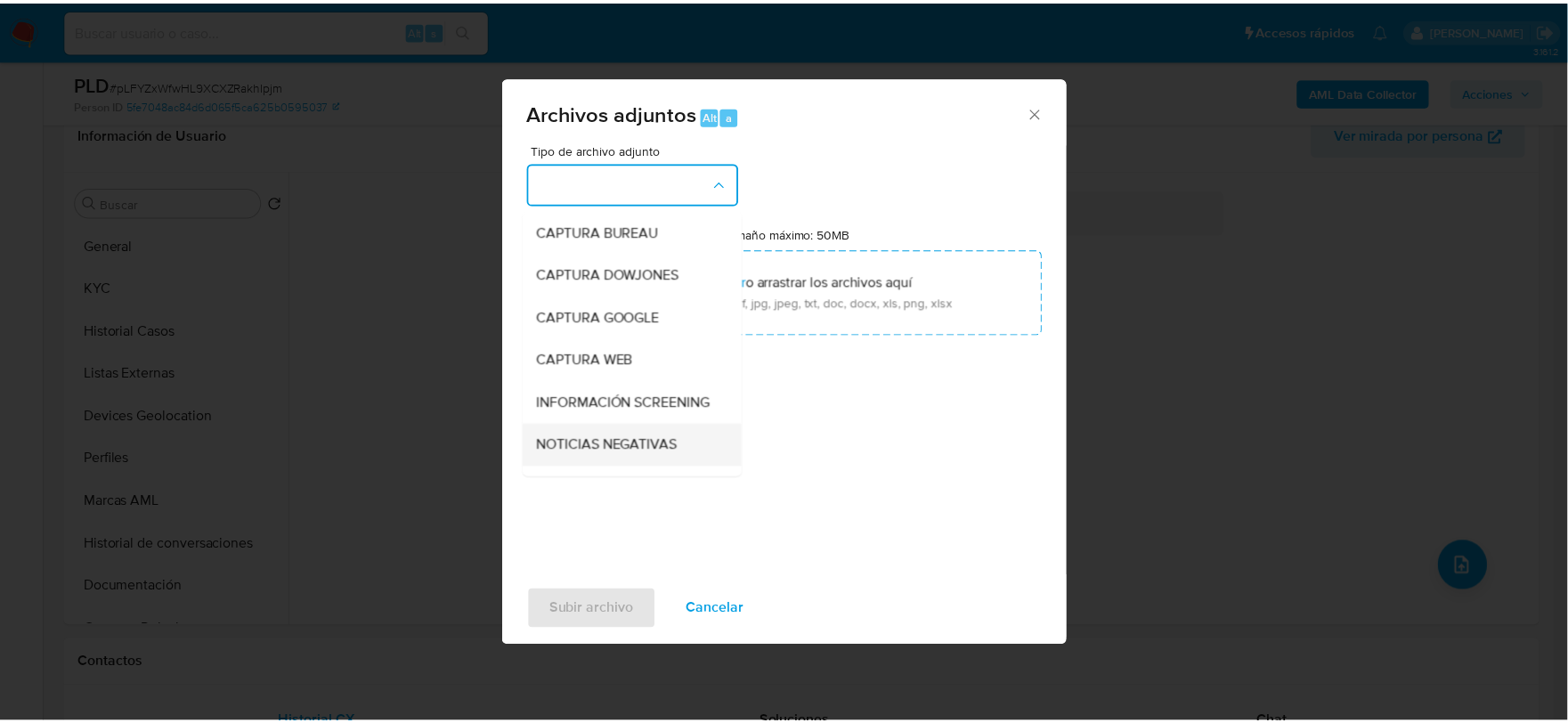
scroll to position [135, 0]
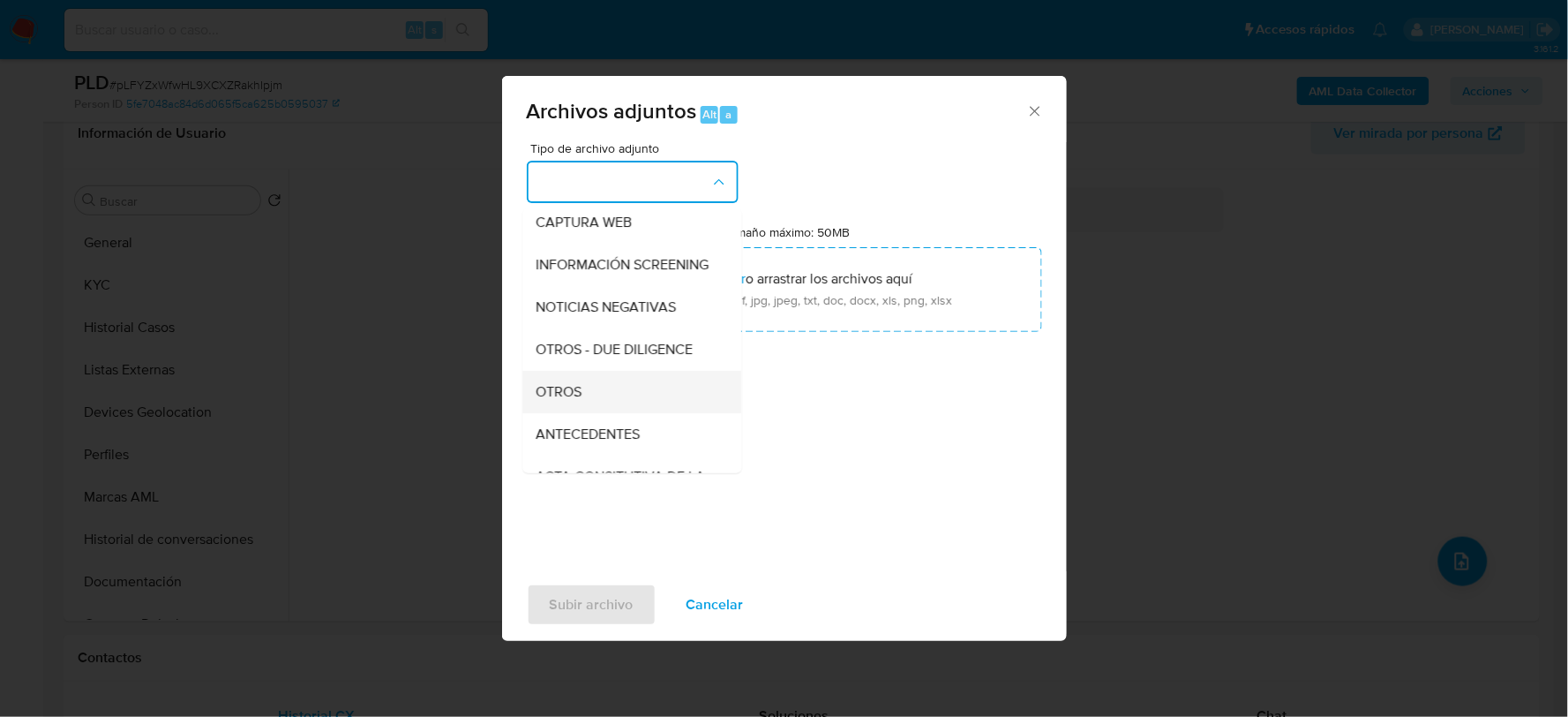
click at [563, 400] on span "OTROS" at bounding box center [559, 391] width 46 height 18
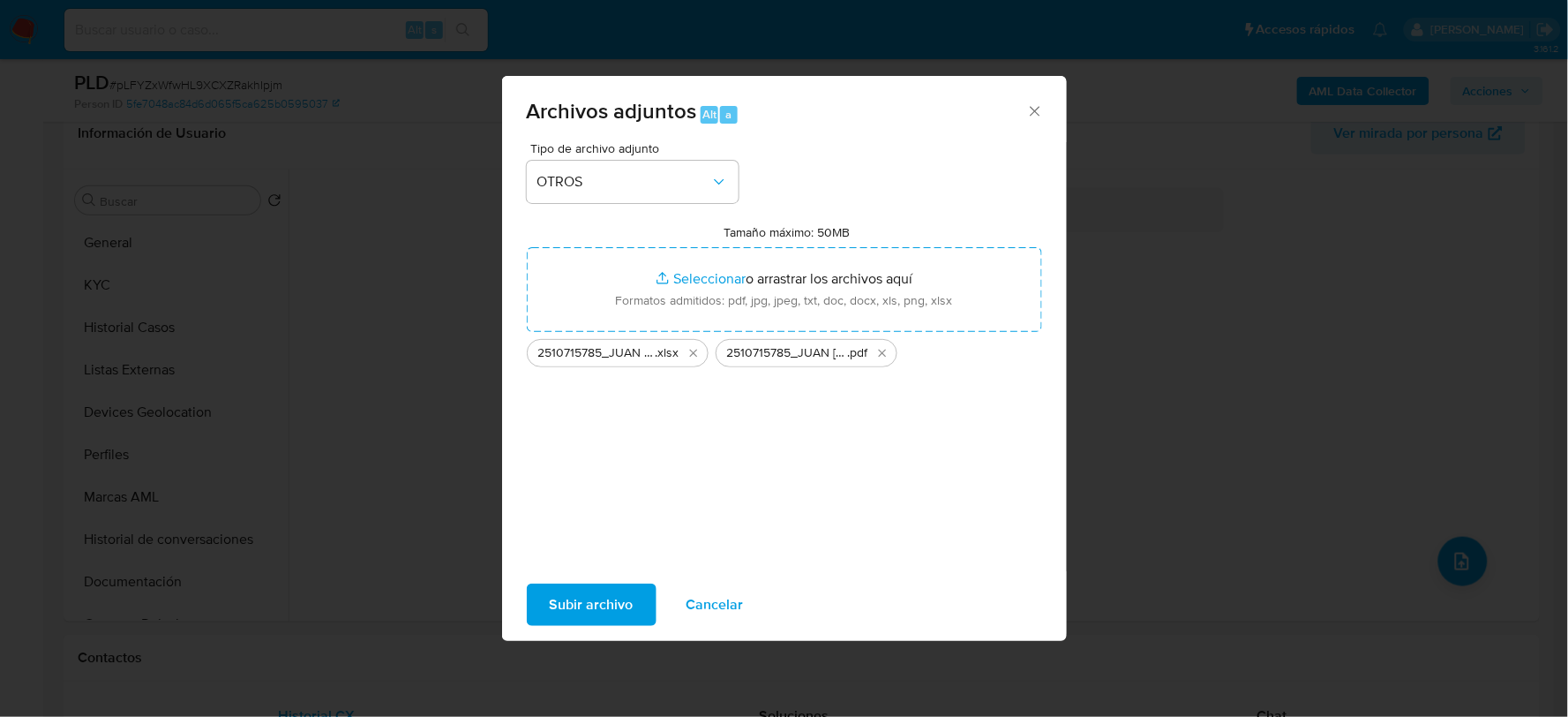
click at [597, 610] on span "Subir archivo" at bounding box center [591, 605] width 83 height 39
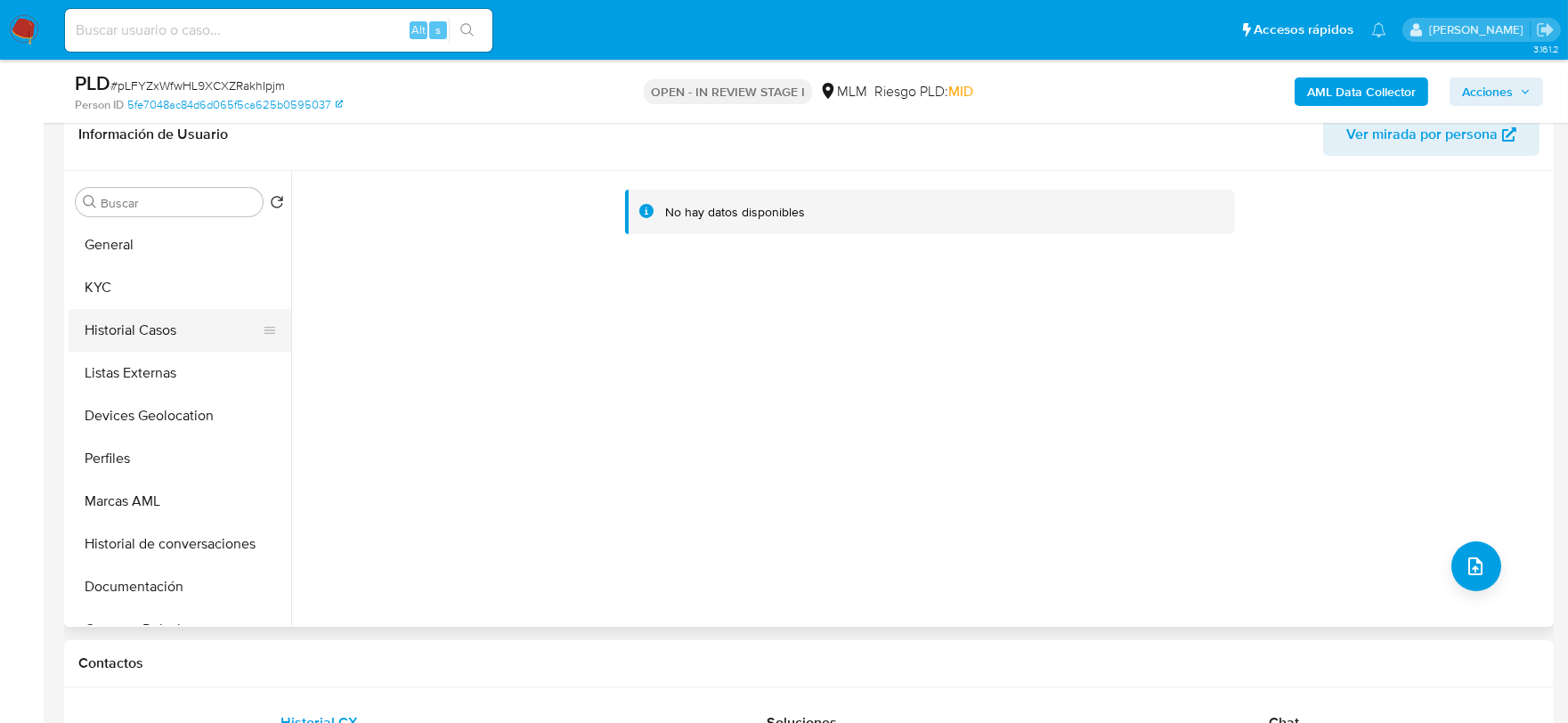
click at [134, 337] on button "Historial Casos" at bounding box center [173, 331] width 209 height 43
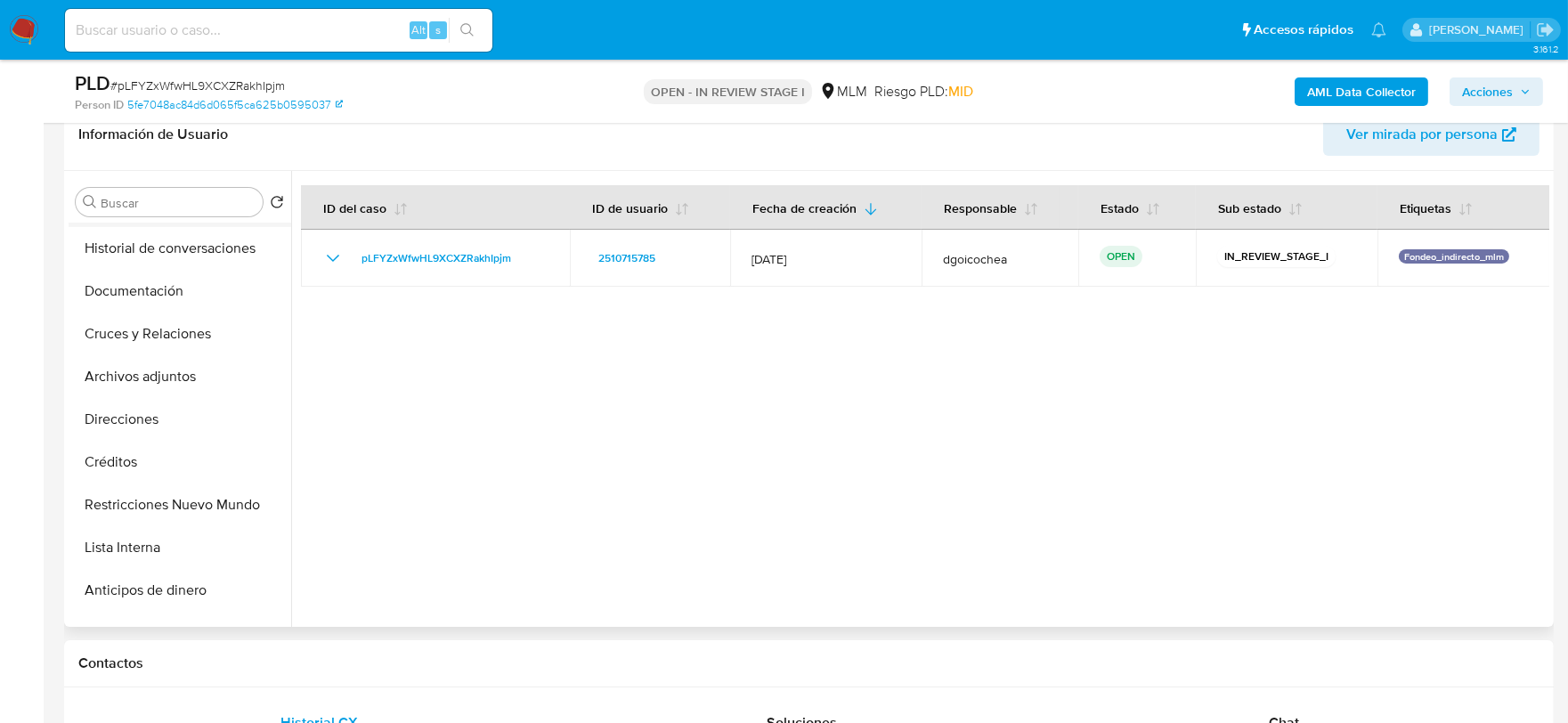
scroll to position [395, 0]
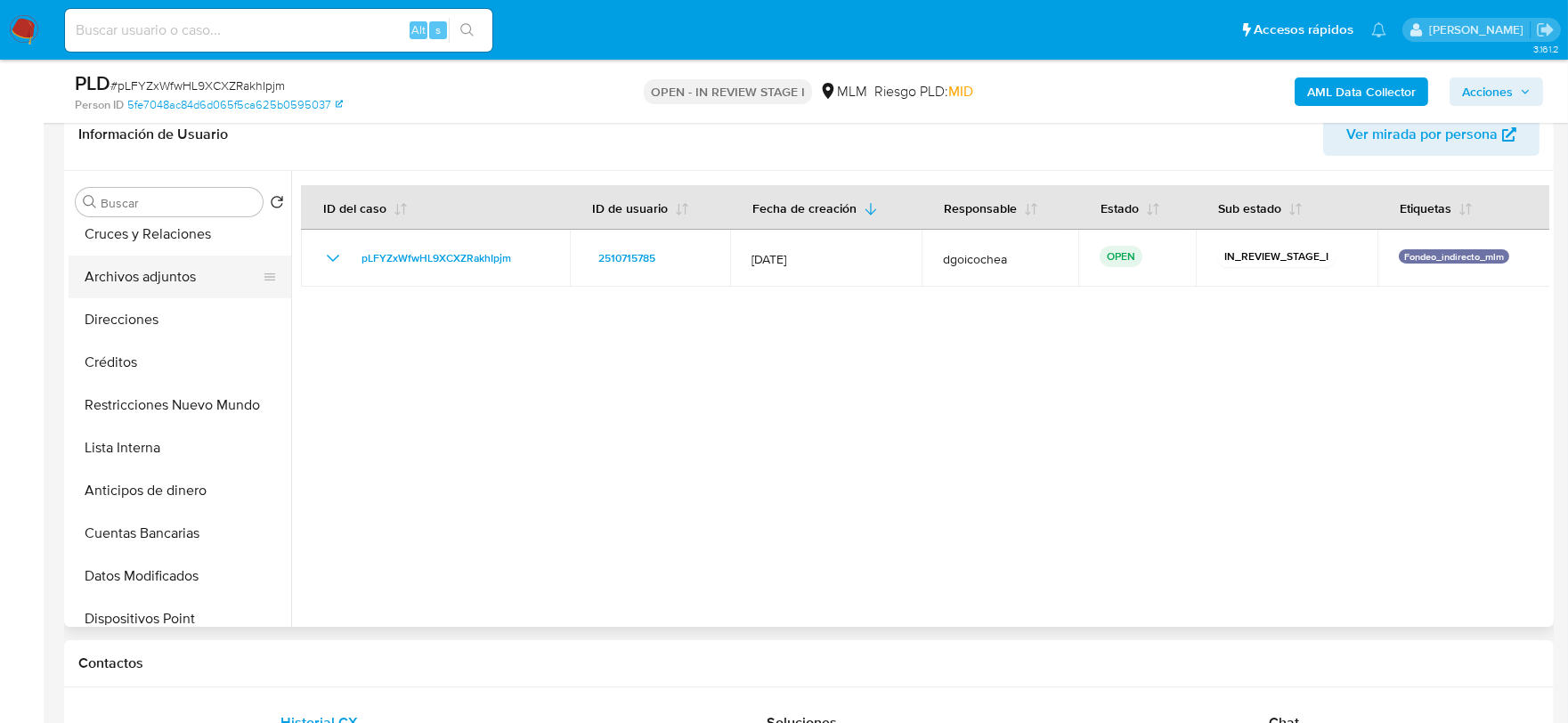
click at [174, 268] on button "Archivos adjuntos" at bounding box center [173, 277] width 209 height 43
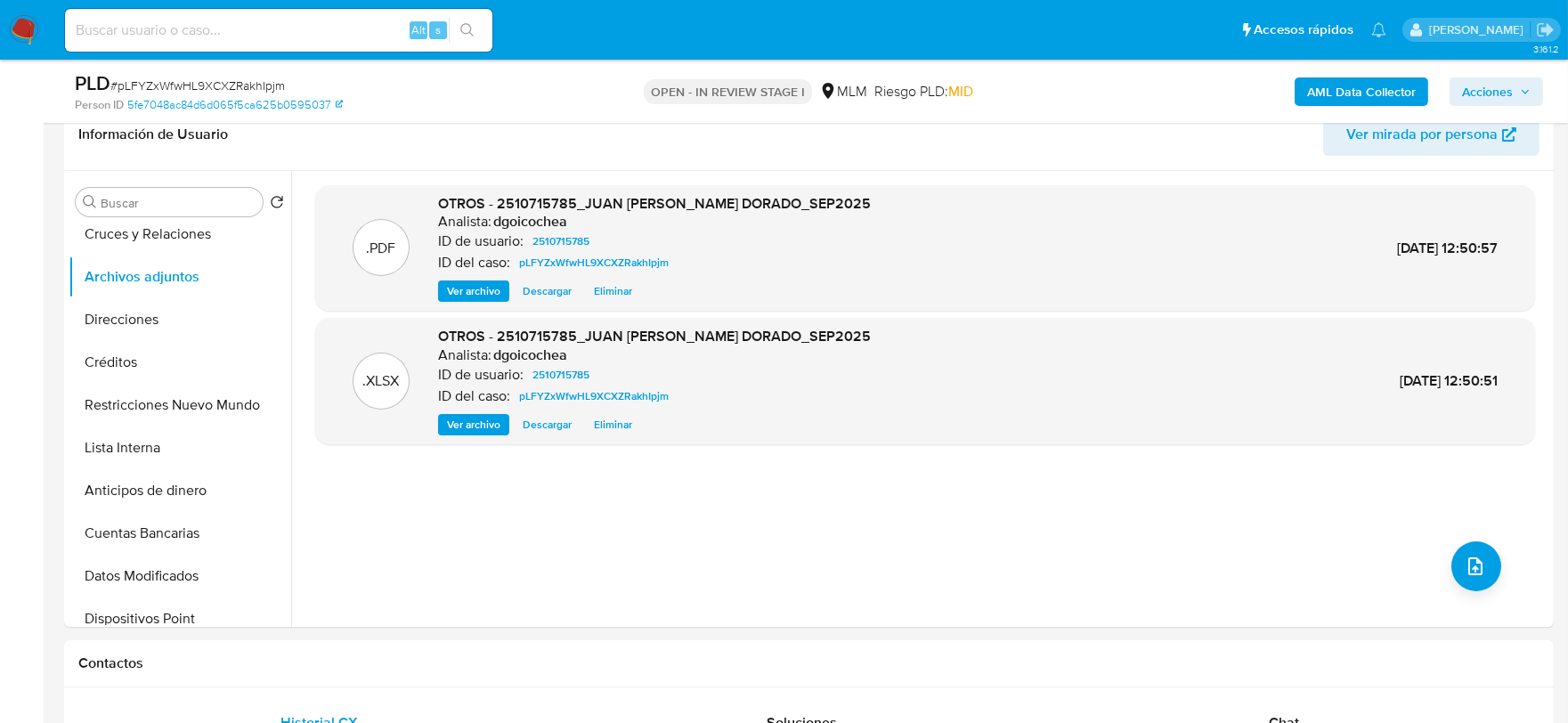
drag, startPoint x: 1477, startPoint y: 102, endPoint x: 1464, endPoint y: 102, distance: 13.0
click at [1477, 102] on span "Acciones" at bounding box center [1487, 91] width 51 height 29
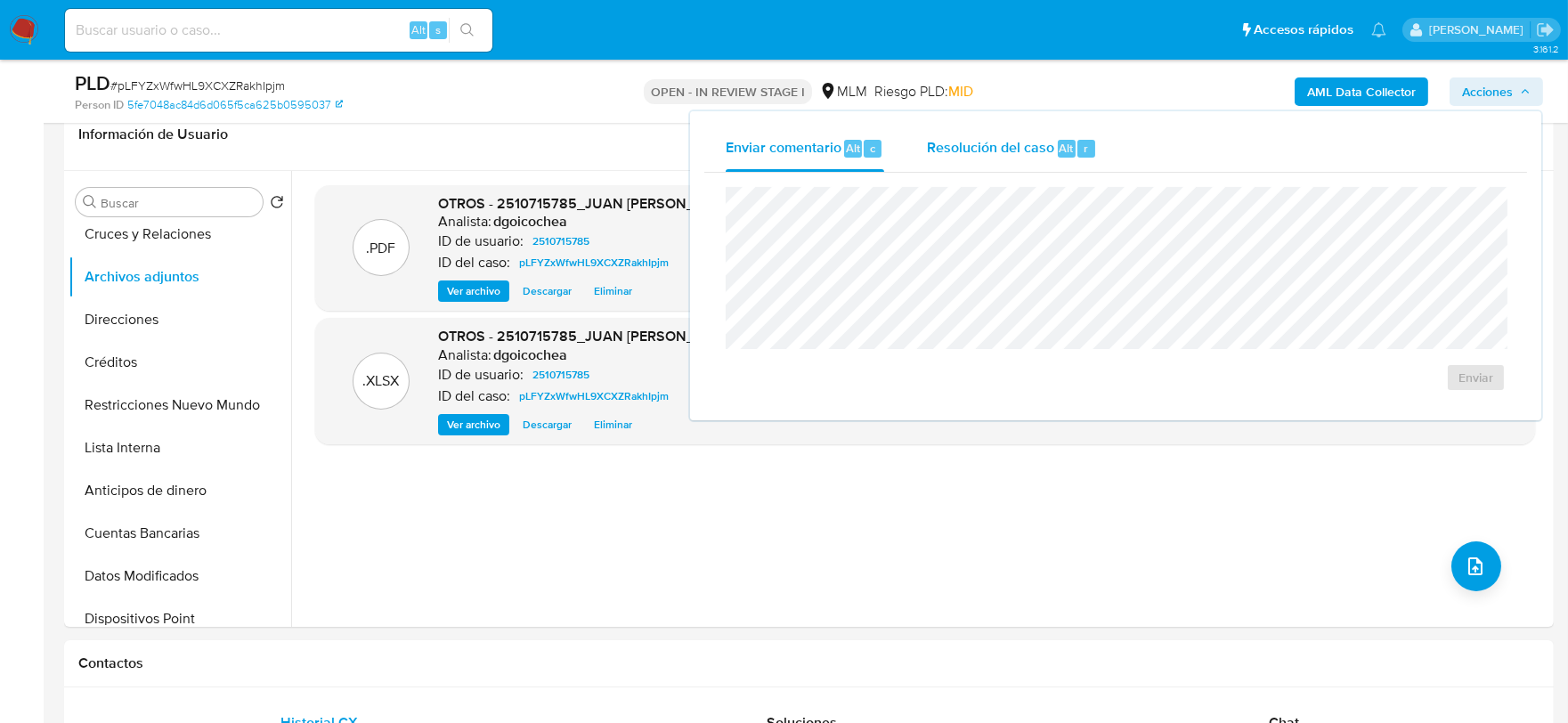
click at [1036, 148] on span "Resolución del caso" at bounding box center [991, 147] width 127 height 21
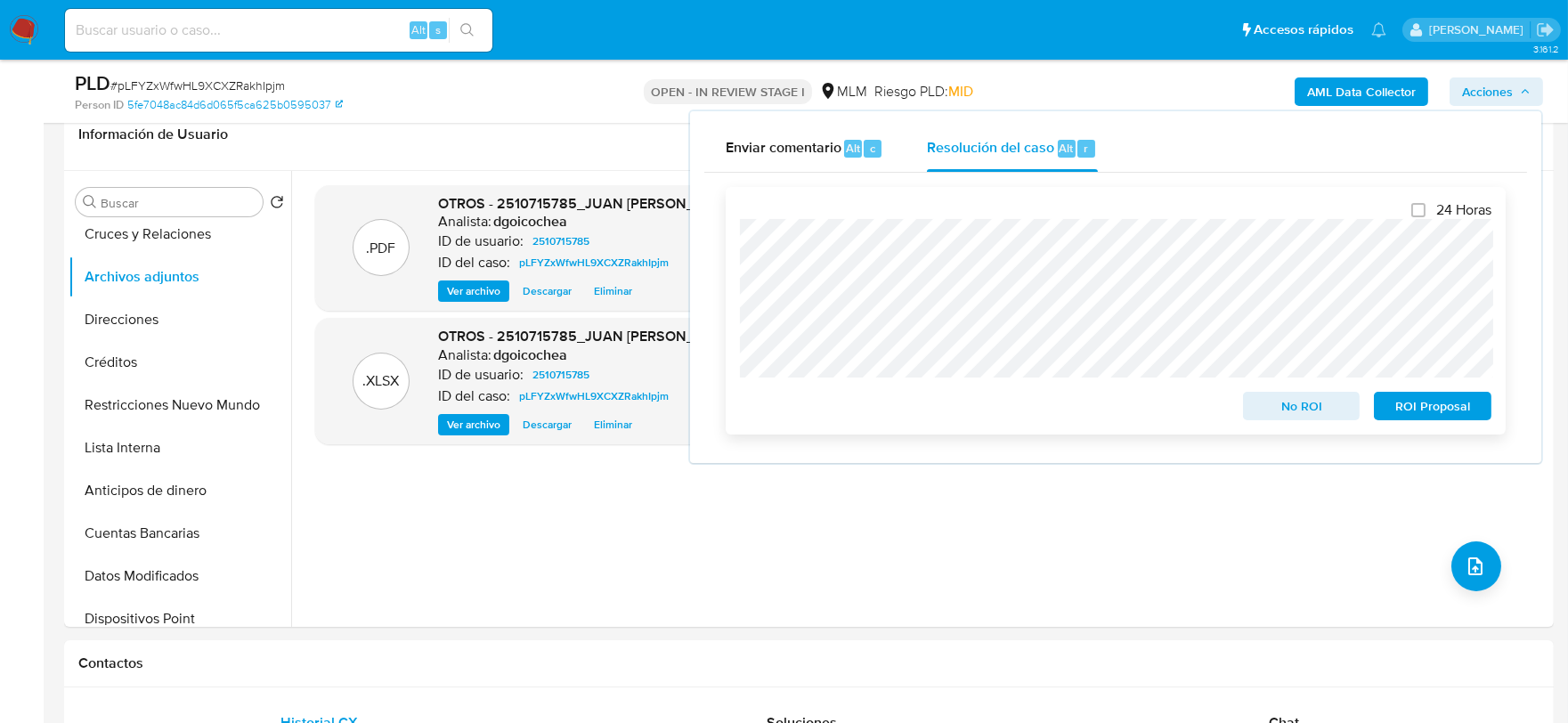
click at [1430, 405] on span "ROI Proposal" at bounding box center [1432, 406] width 92 height 25
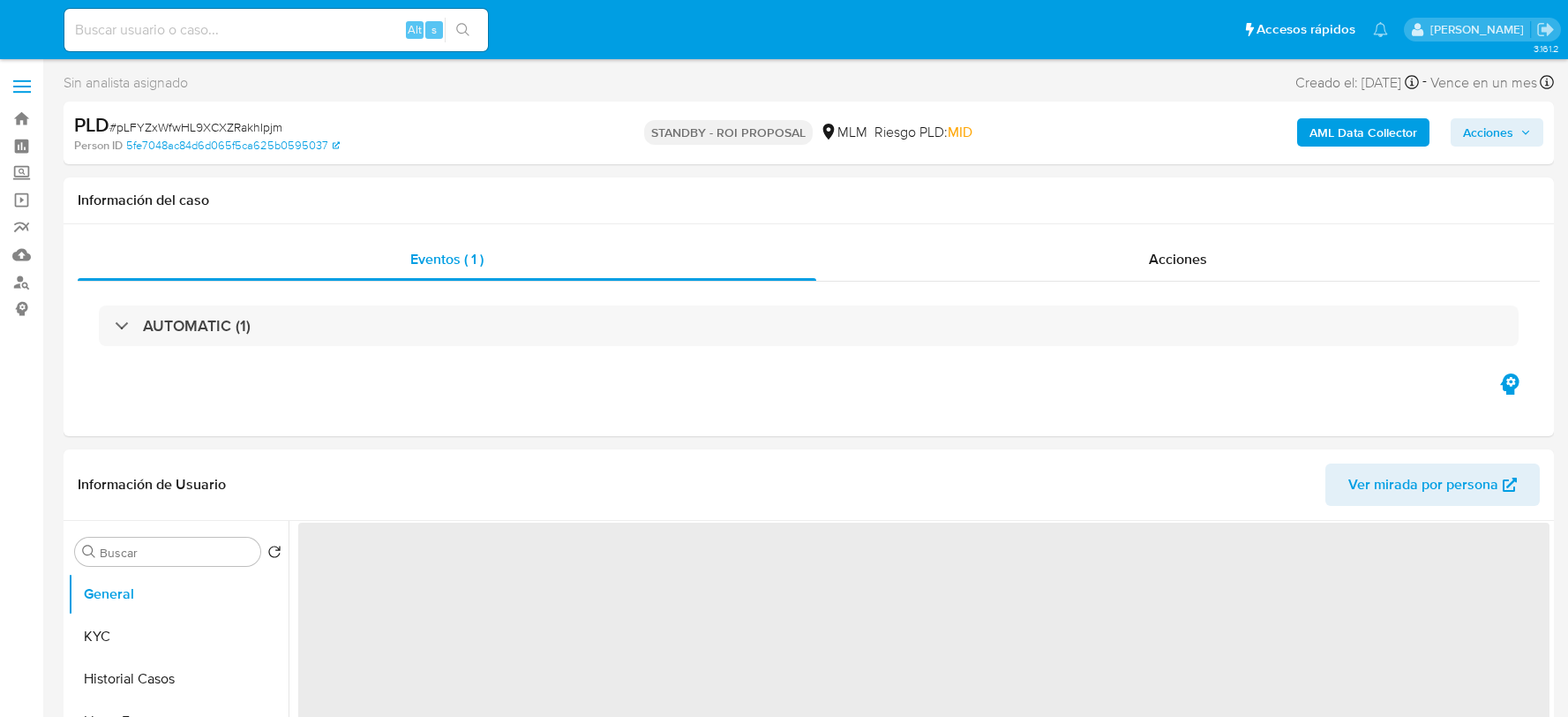
select select "10"
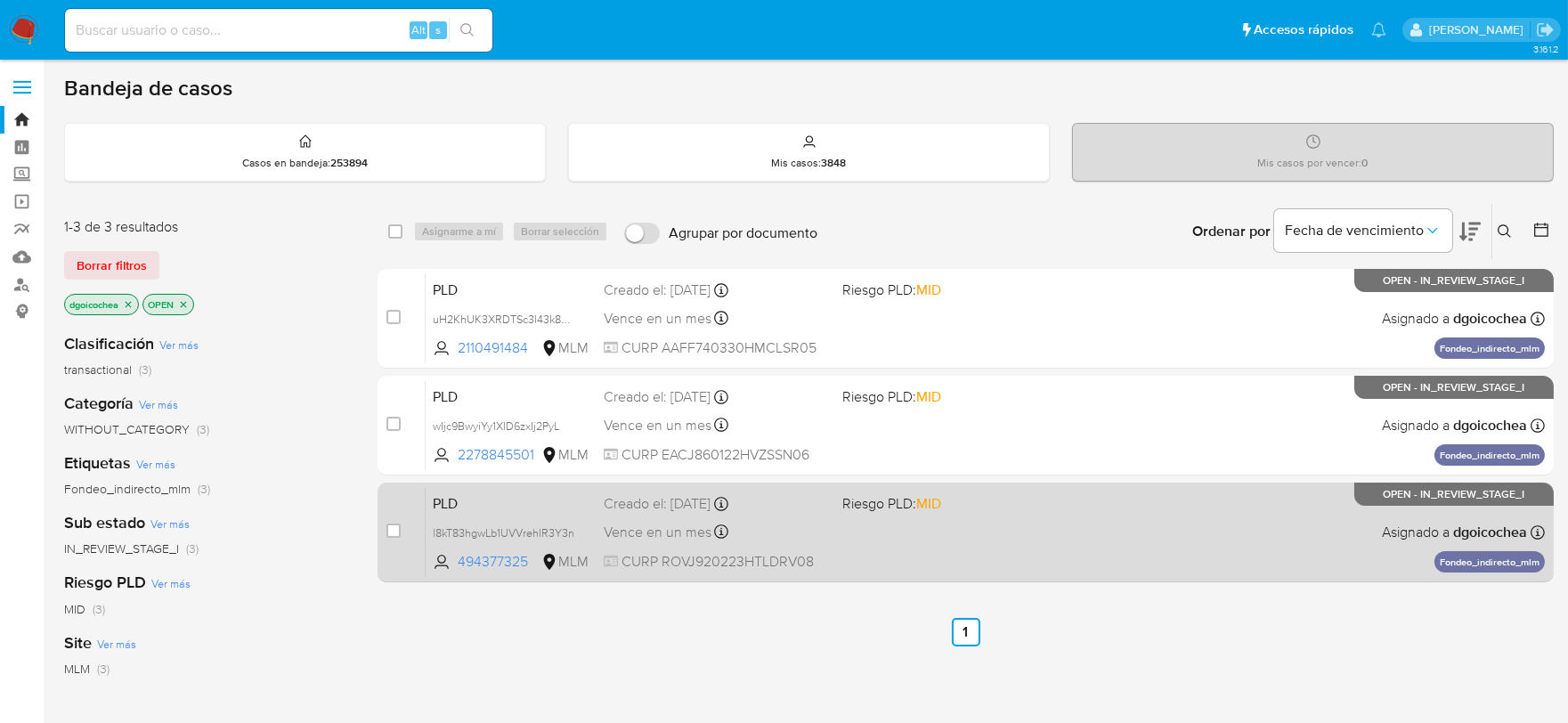
click at [458, 502] on span "PLD" at bounding box center [511, 503] width 157 height 23
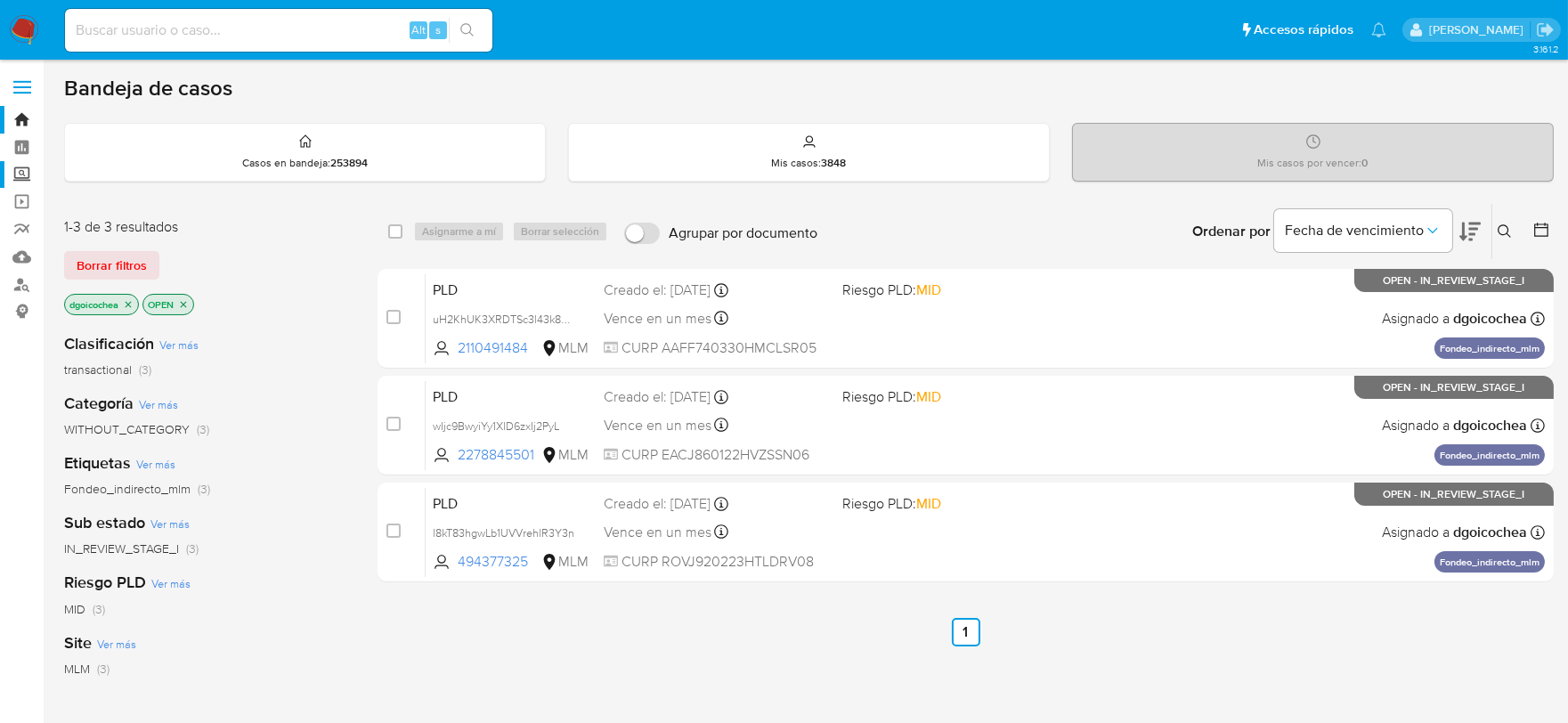
click at [29, 175] on label "Screening" at bounding box center [106, 175] width 212 height 28
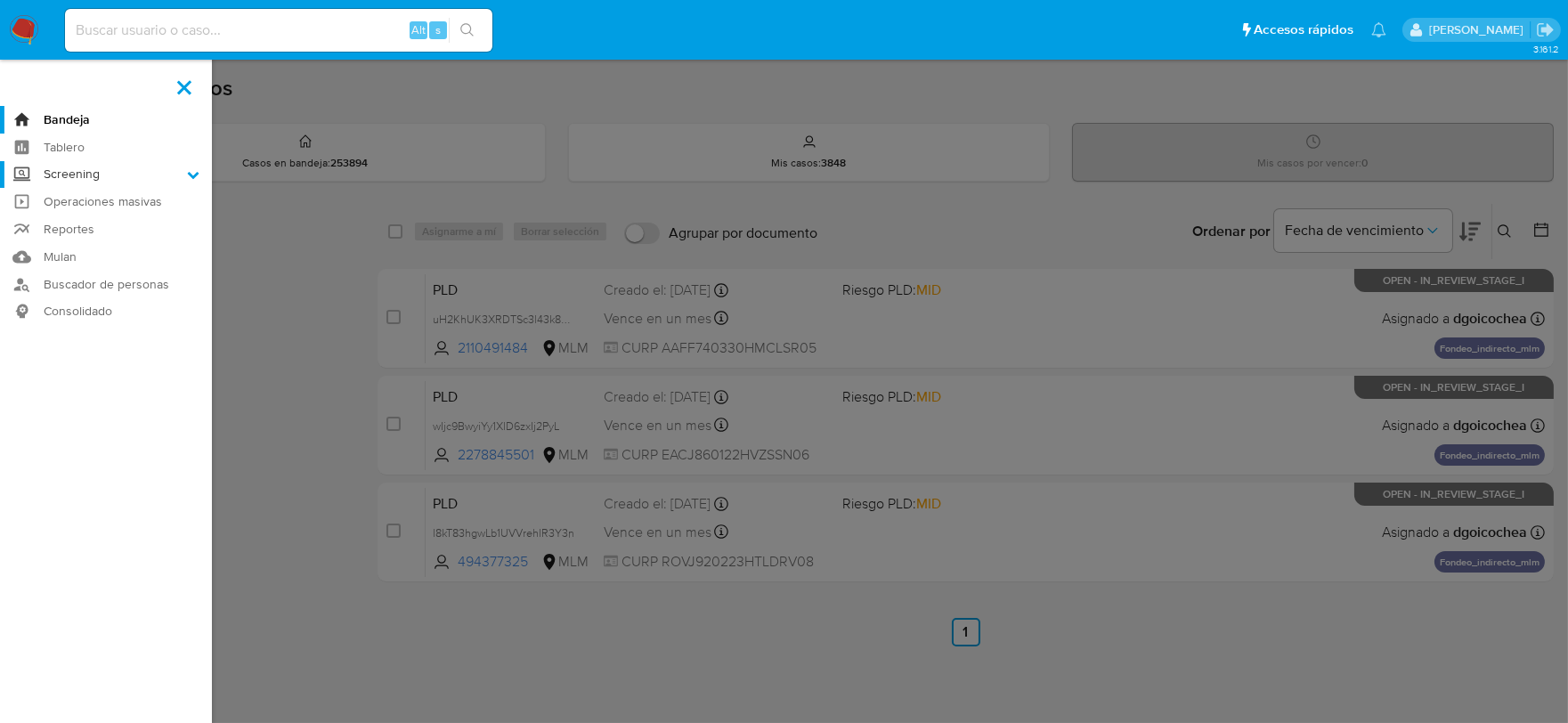
click at [0, 0] on input "Screening" at bounding box center [0, 0] width 0 height 0
click at [69, 245] on link "Herramientas" at bounding box center [106, 244] width 212 height 22
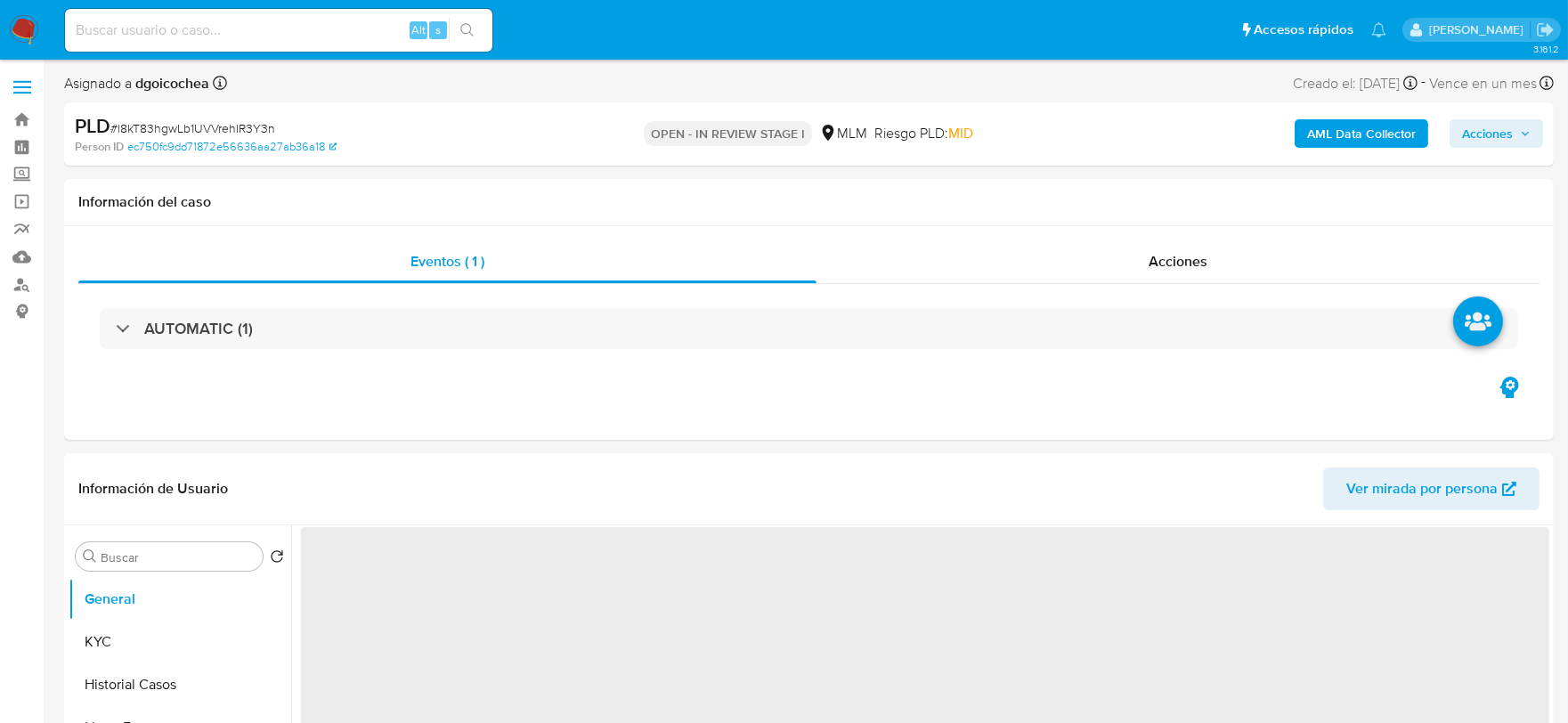
select select "10"
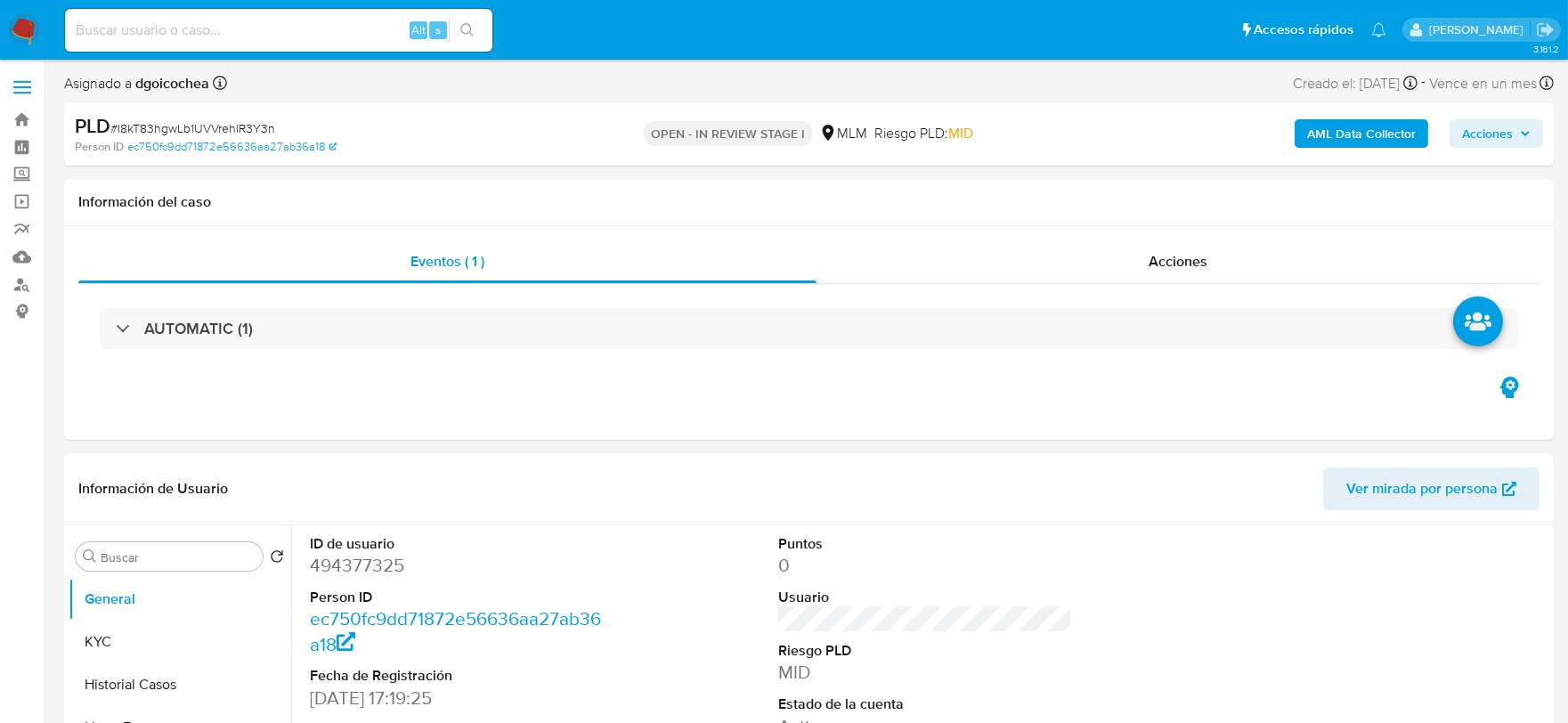
click at [270, 34] on input at bounding box center [279, 30] width 427 height 23
paste input "514872931"
type input "514872931"
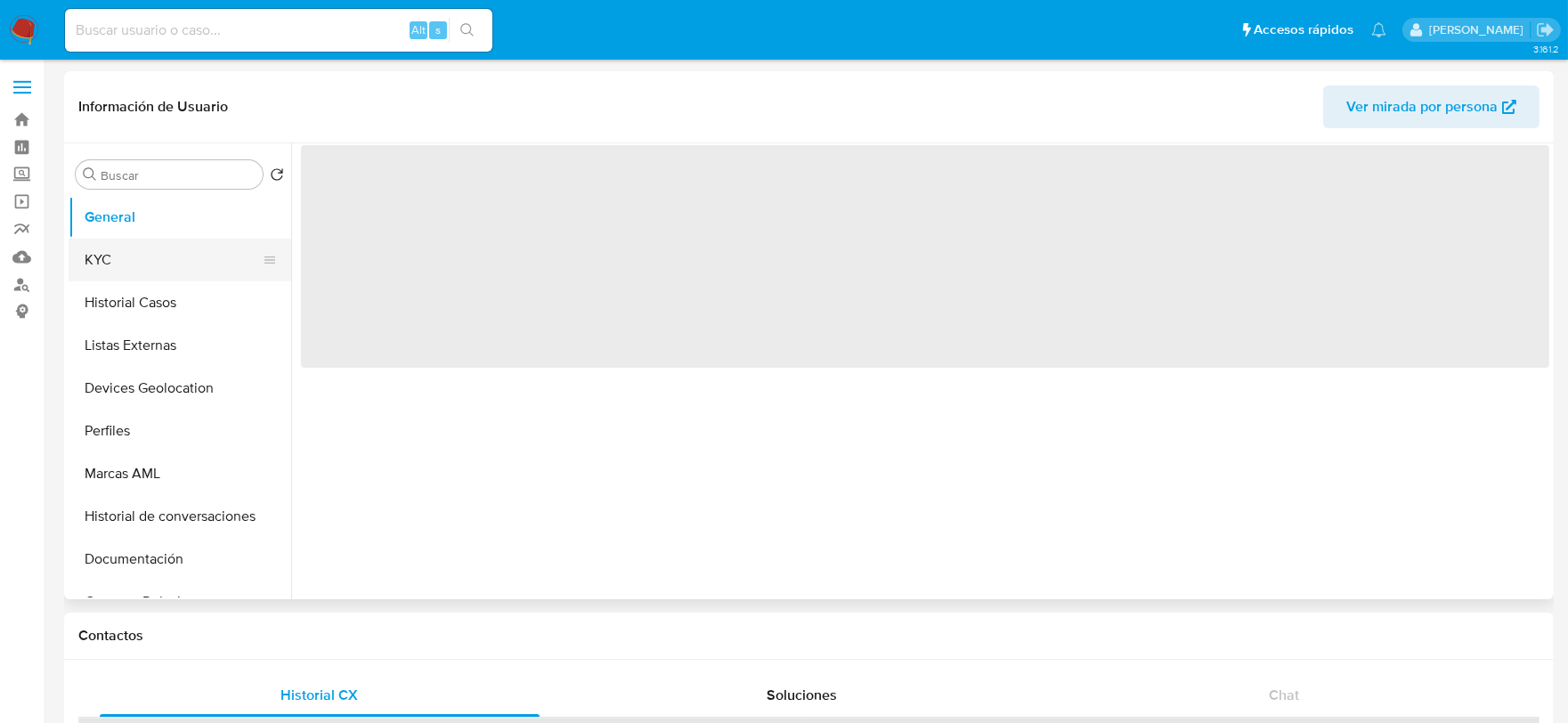
select select "10"
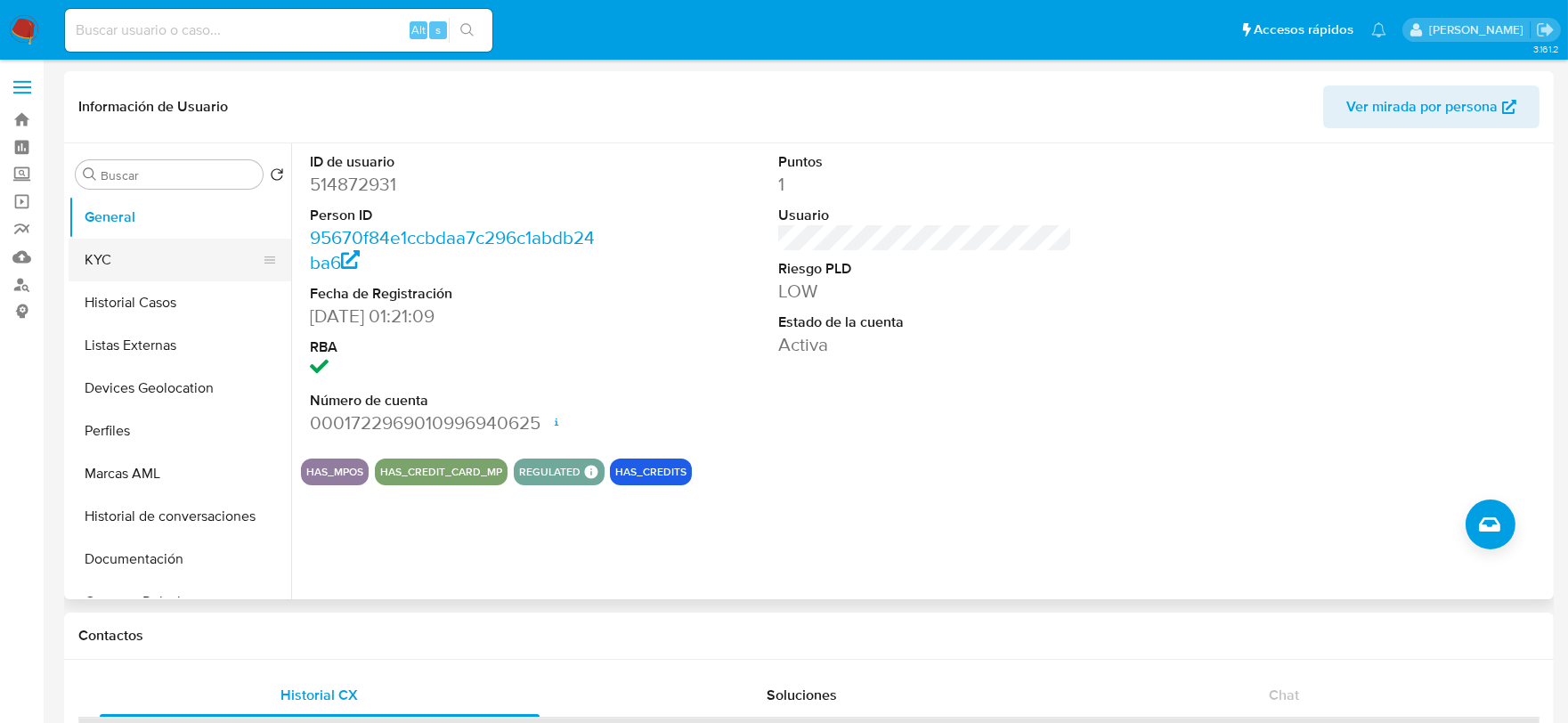
click at [126, 251] on button "KYC" at bounding box center [173, 260] width 209 height 43
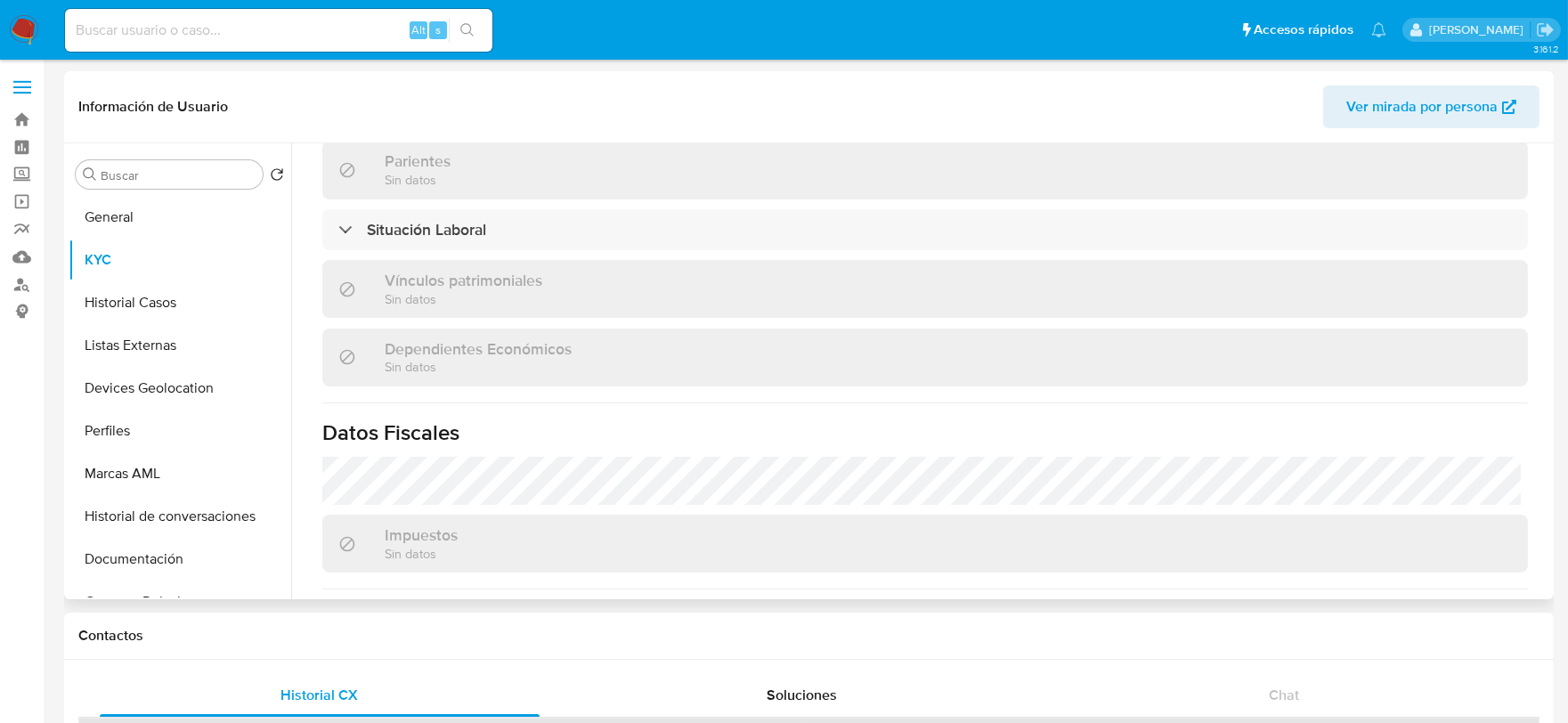
scroll to position [1118, 0]
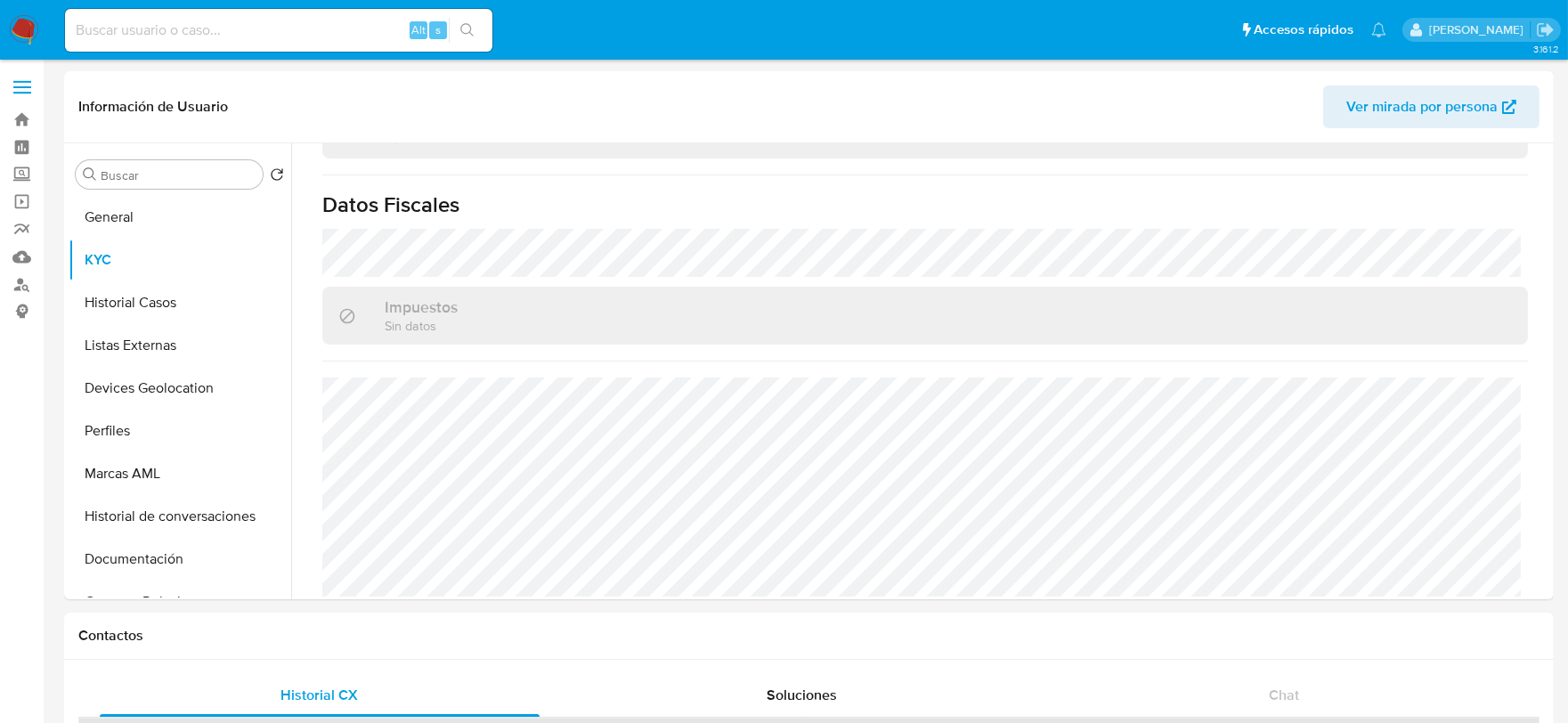
click at [177, 36] on input at bounding box center [279, 30] width 427 height 23
paste input "709671064"
click at [178, 34] on input "709671064" at bounding box center [279, 30] width 427 height 23
type input "709671064"
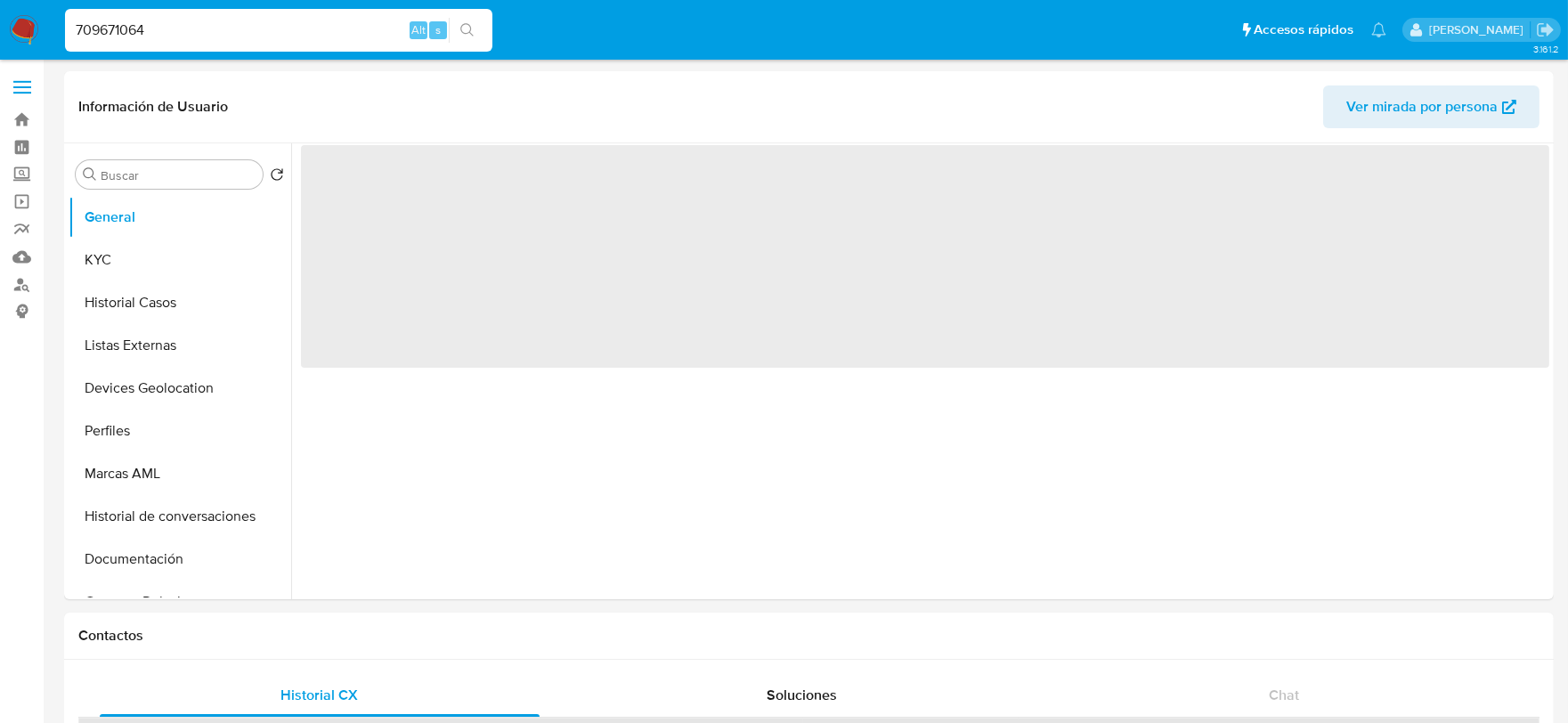
select select "10"
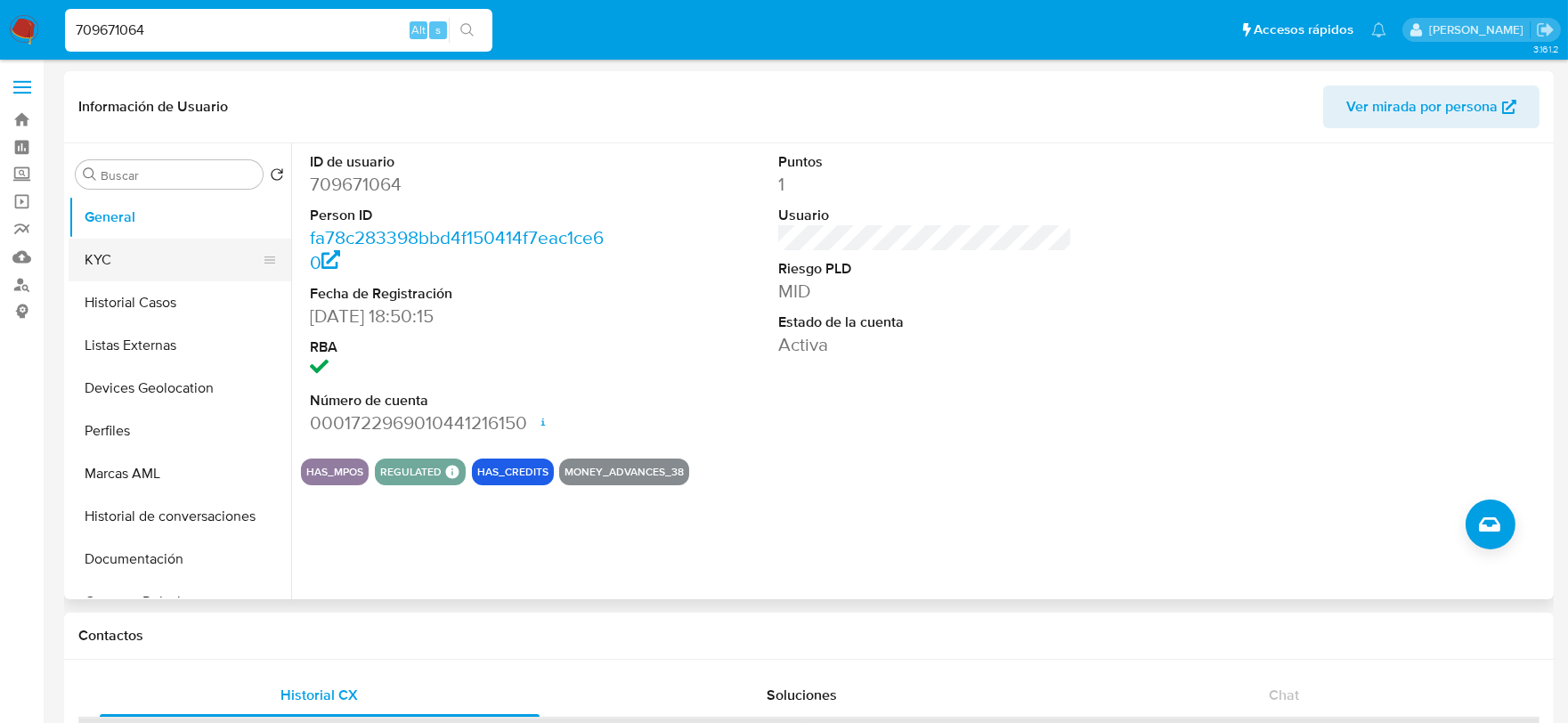
click at [150, 260] on button "KYC" at bounding box center [173, 260] width 209 height 43
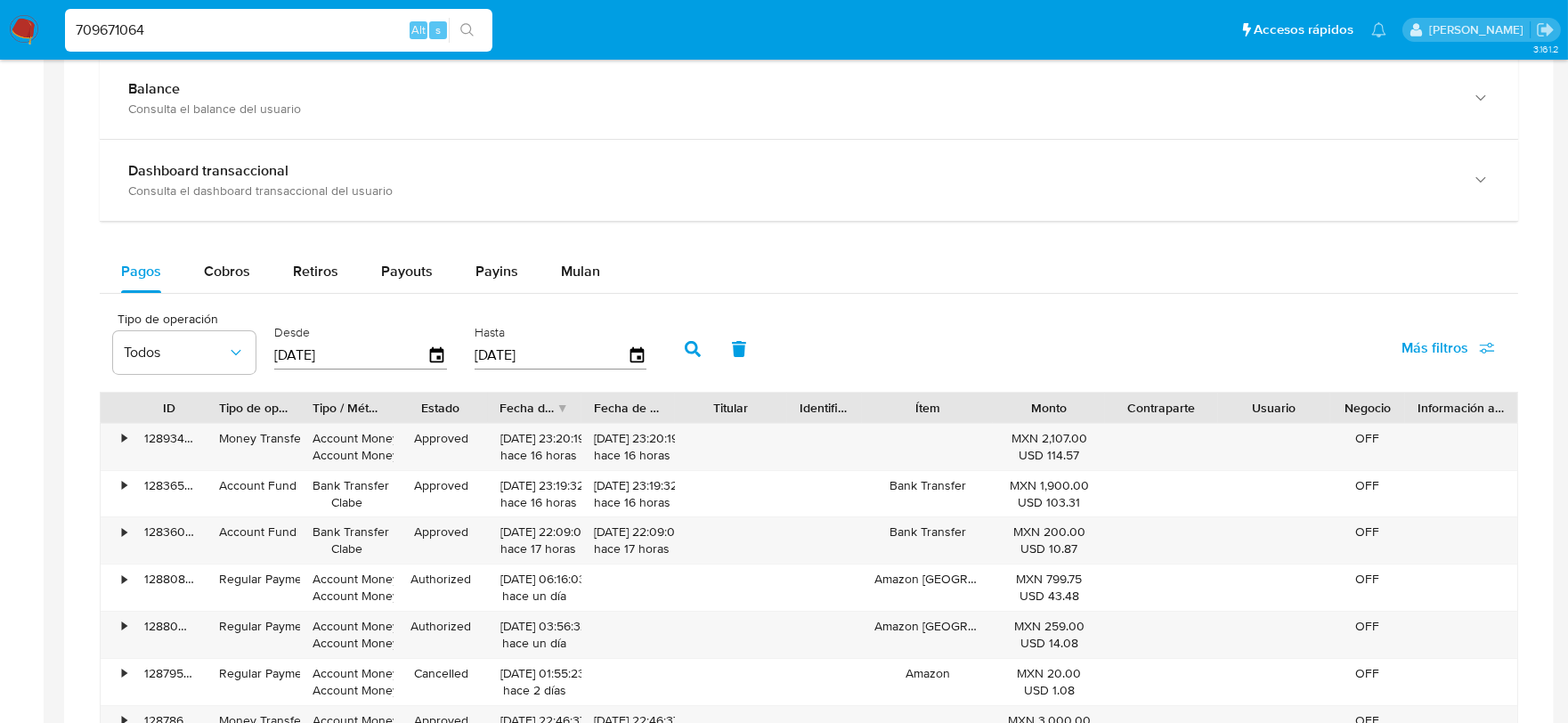
scroll to position [989, 0]
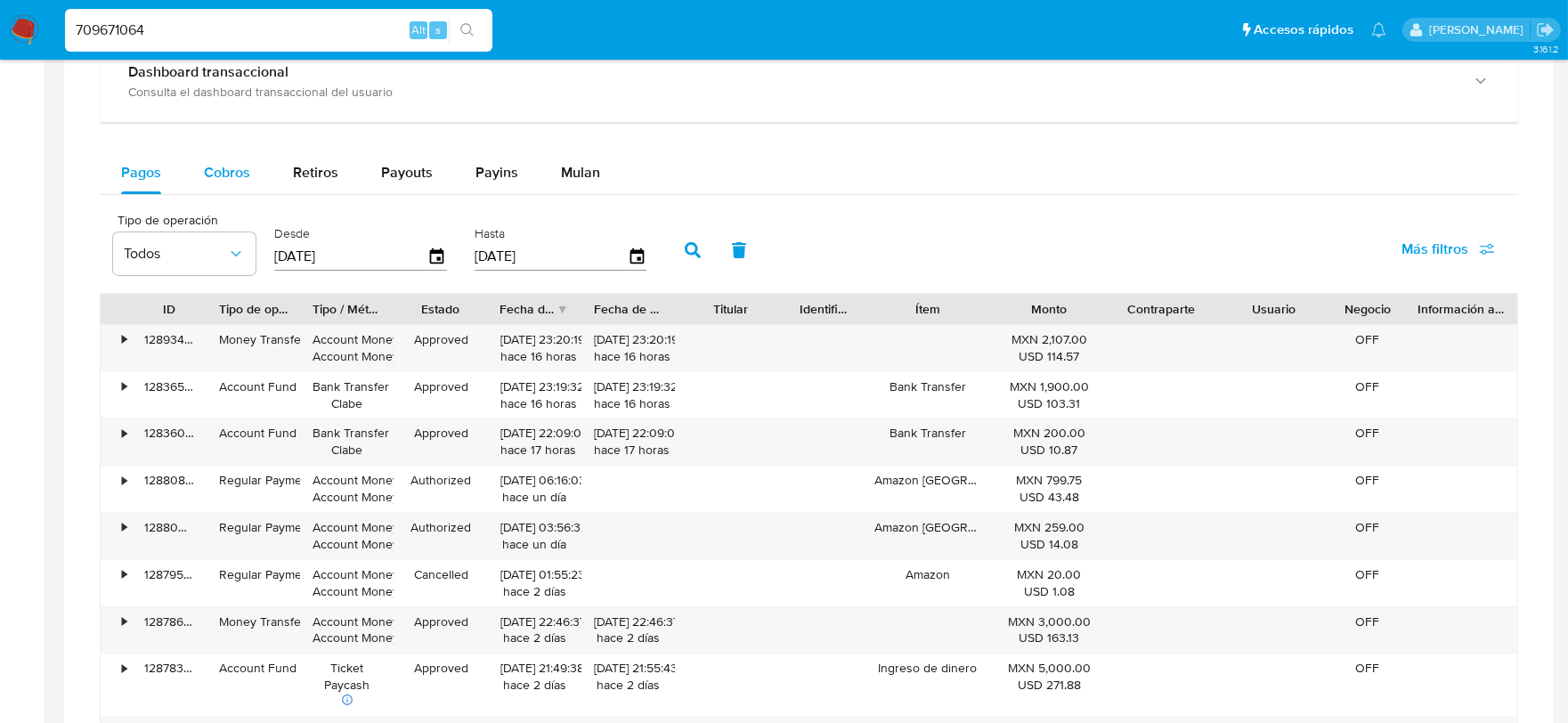
click at [242, 175] on span "Cobros" at bounding box center [228, 172] width 47 height 21
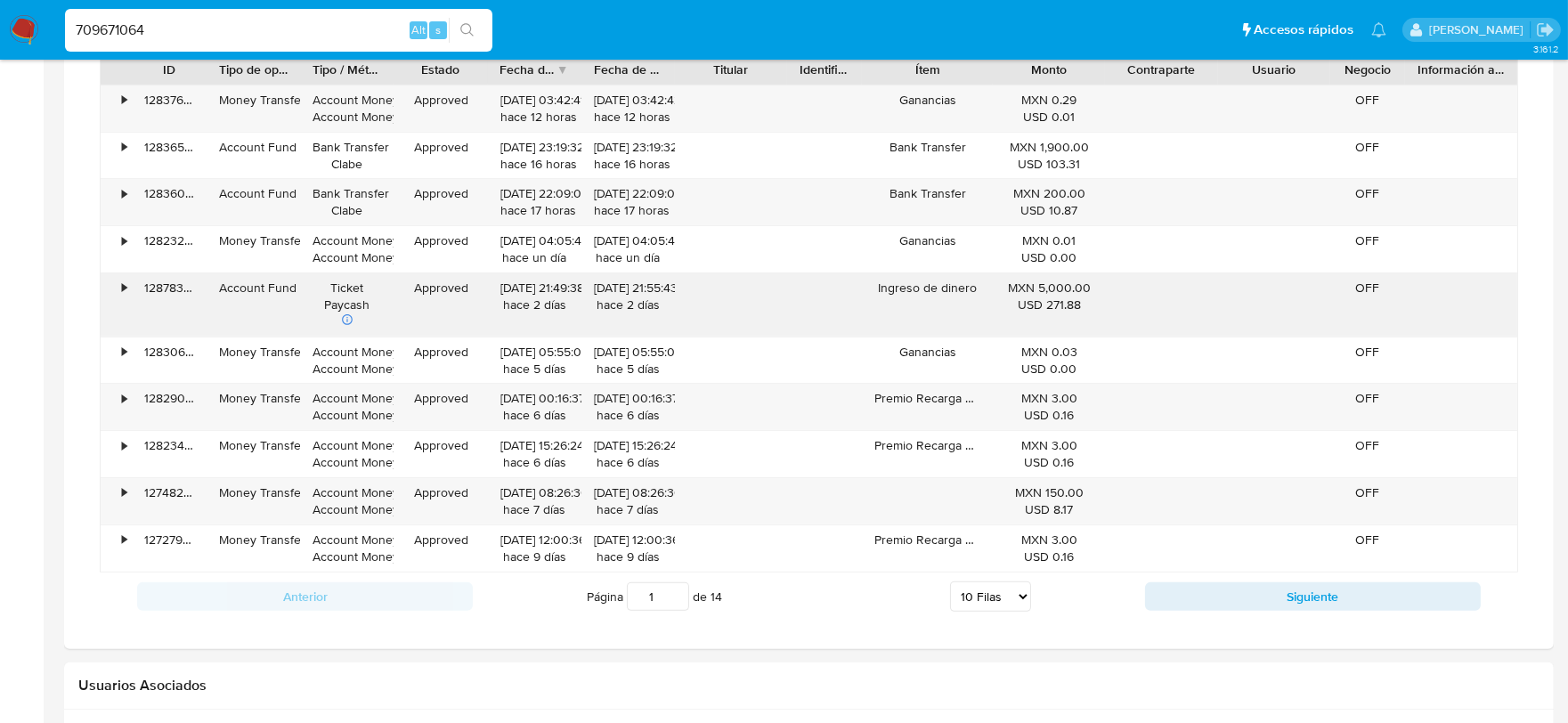
scroll to position [1286, 0]
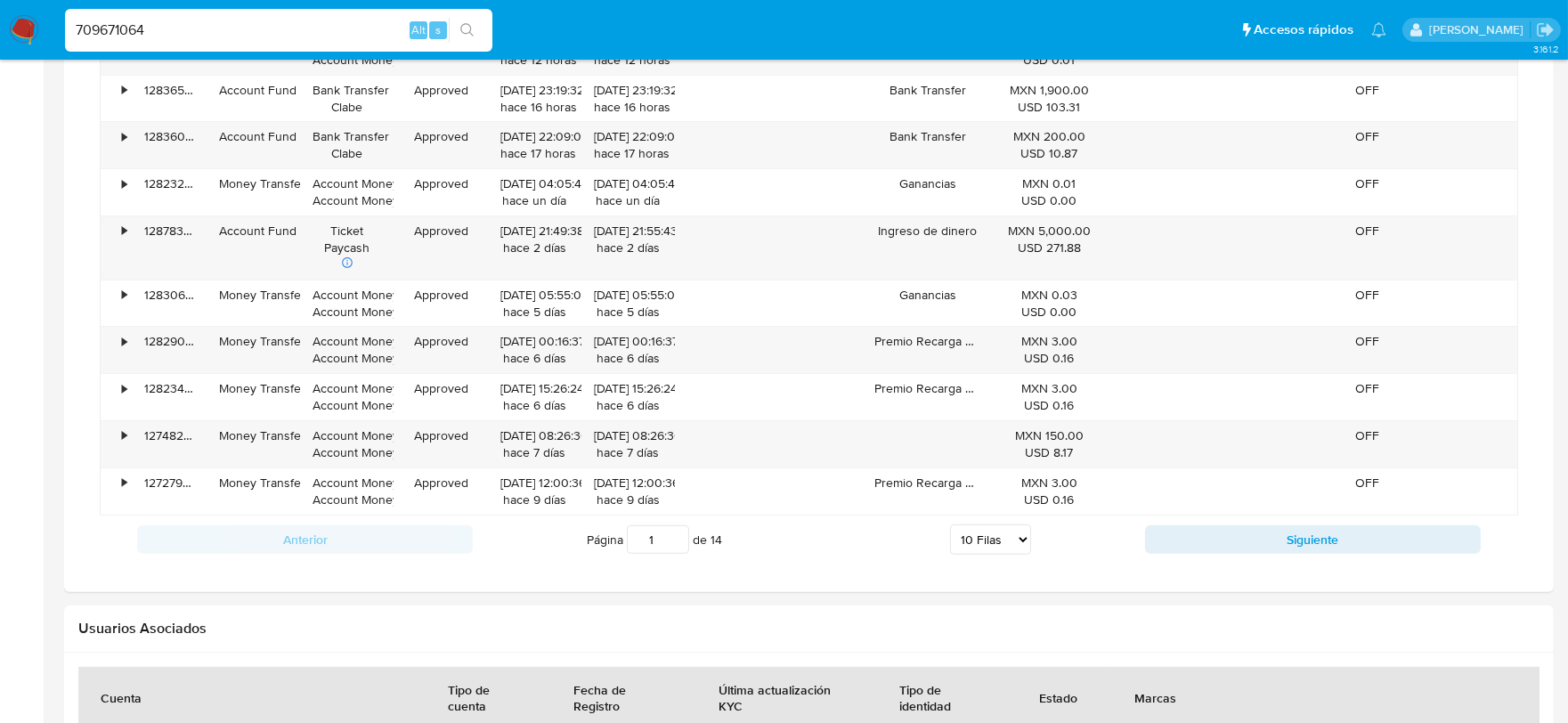
click at [1004, 538] on select "5 Filas 10 Filas 20 Filas 25 Filas 50 Filas 100 Filas" at bounding box center [990, 539] width 81 height 30
select select "100"
click at [950, 527] on select "5 Filas 10 Filas 20 Filas 25 Filas 50 Filas 100 Filas" at bounding box center [990, 539] width 81 height 30
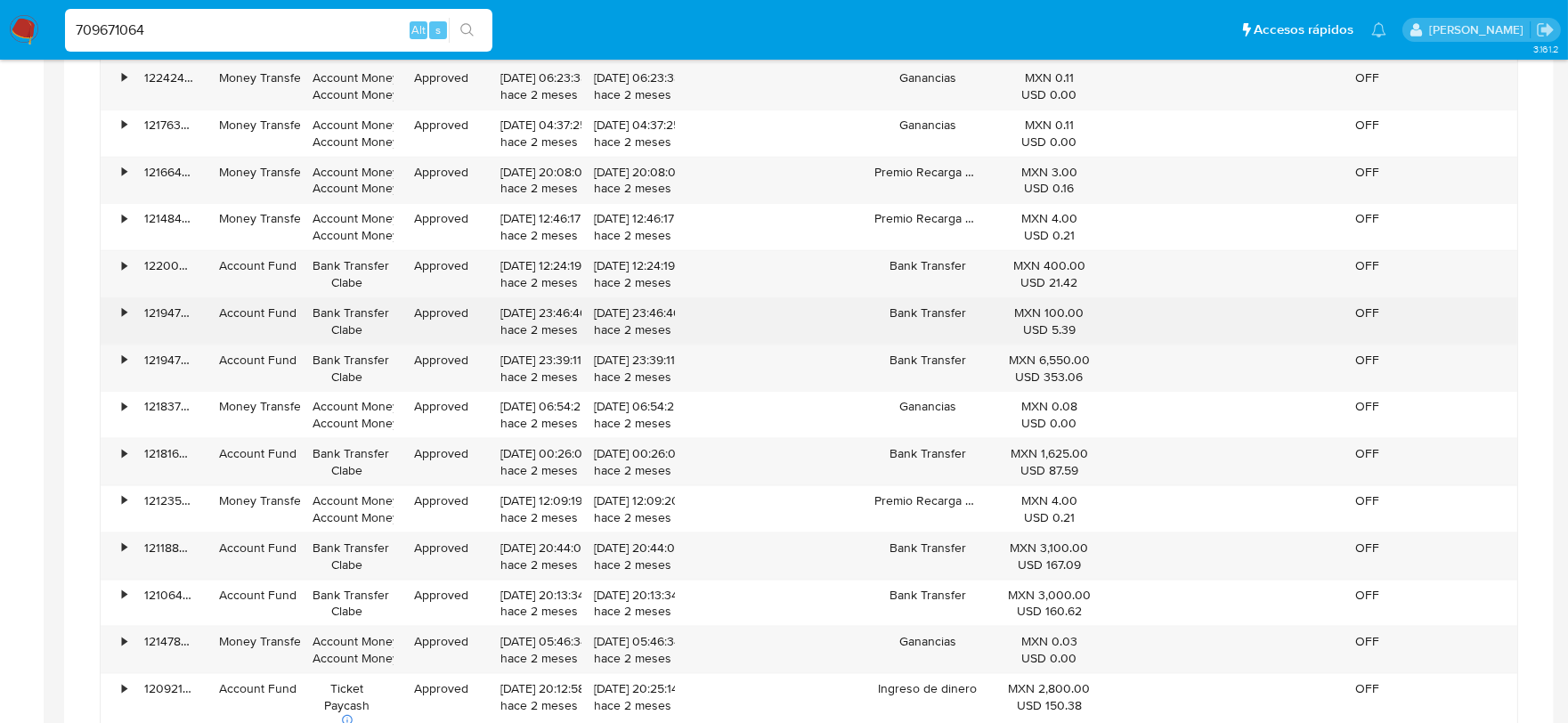
scroll to position [5243, 0]
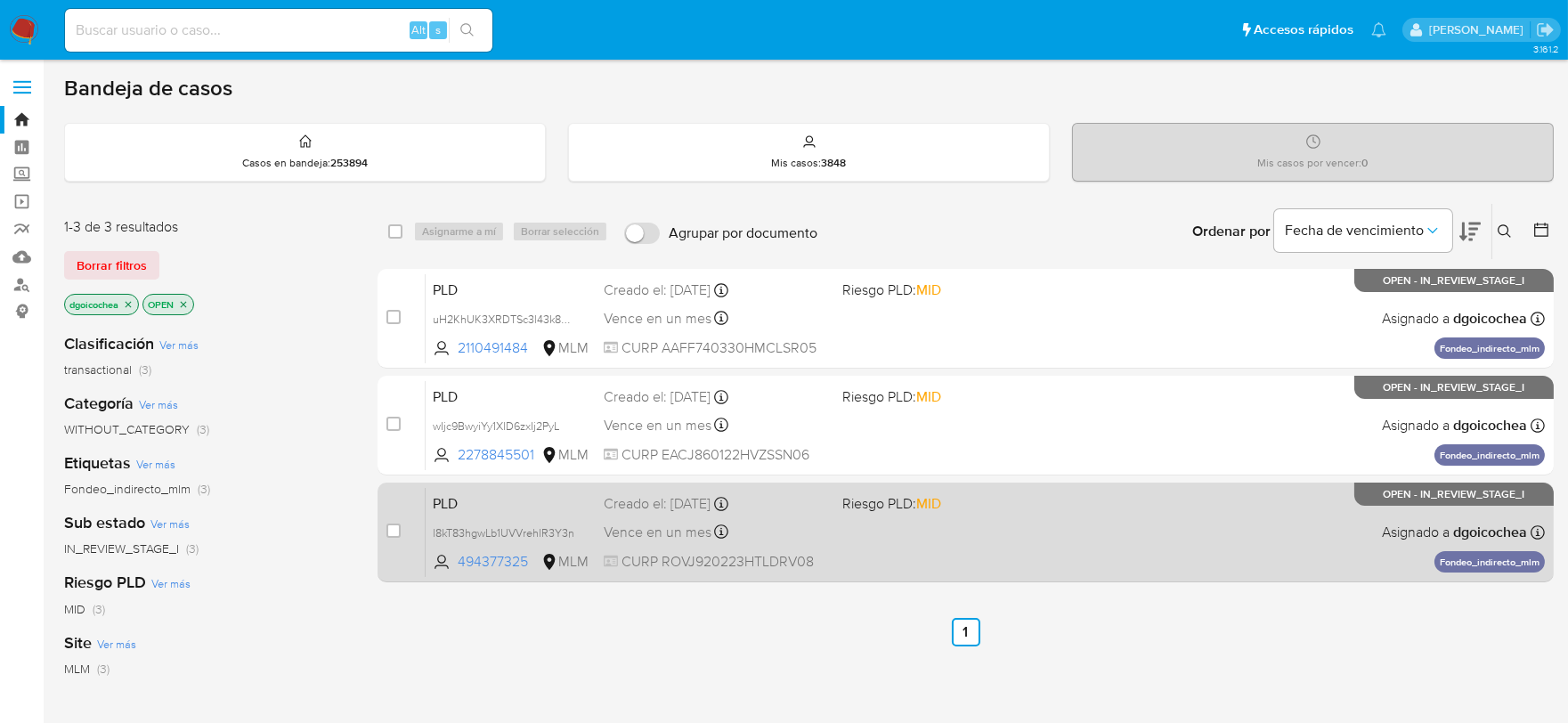
click at [441, 502] on span "PLD" at bounding box center [511, 503] width 157 height 23
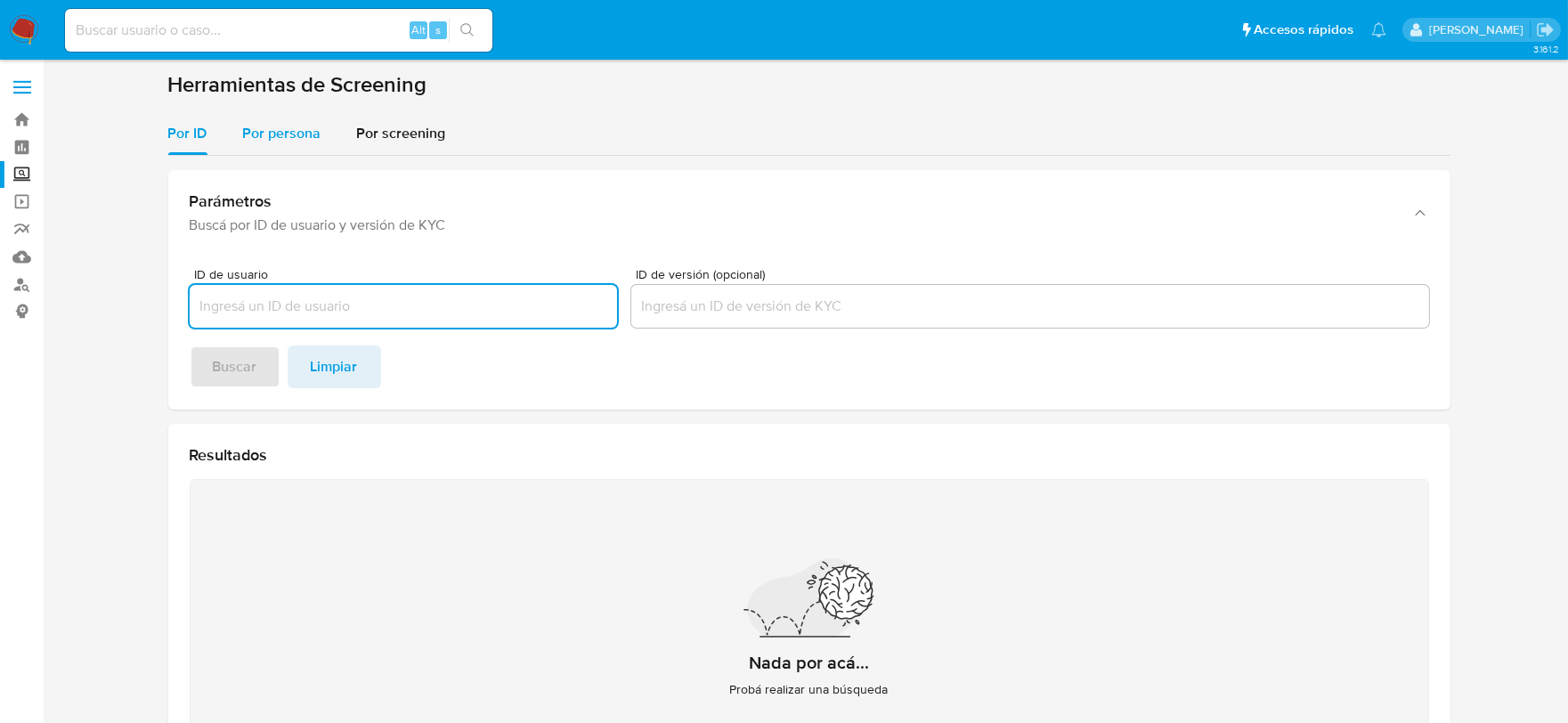
click at [256, 116] on div "Por persona" at bounding box center [281, 133] width 78 height 43
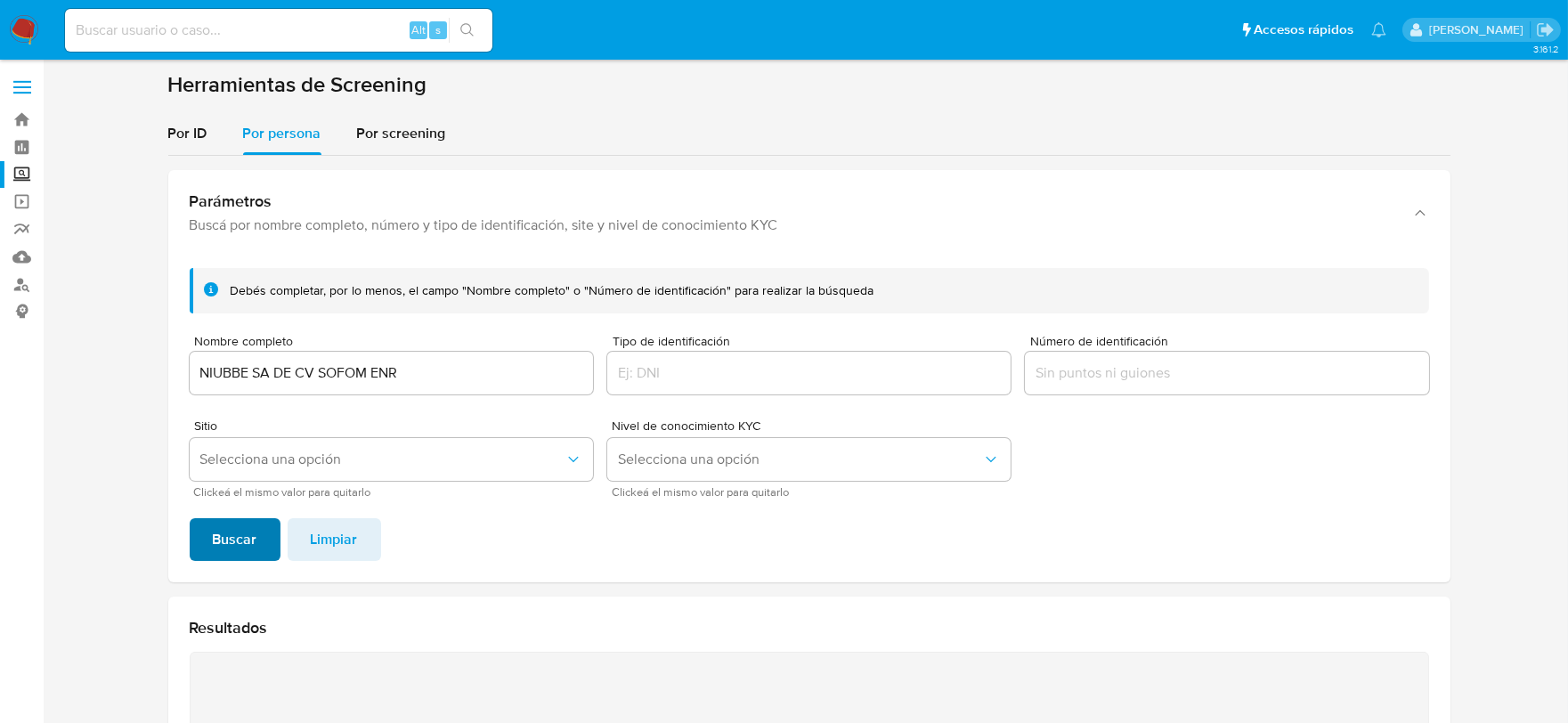
click at [238, 520] on span "Buscar" at bounding box center [236, 539] width 45 height 39
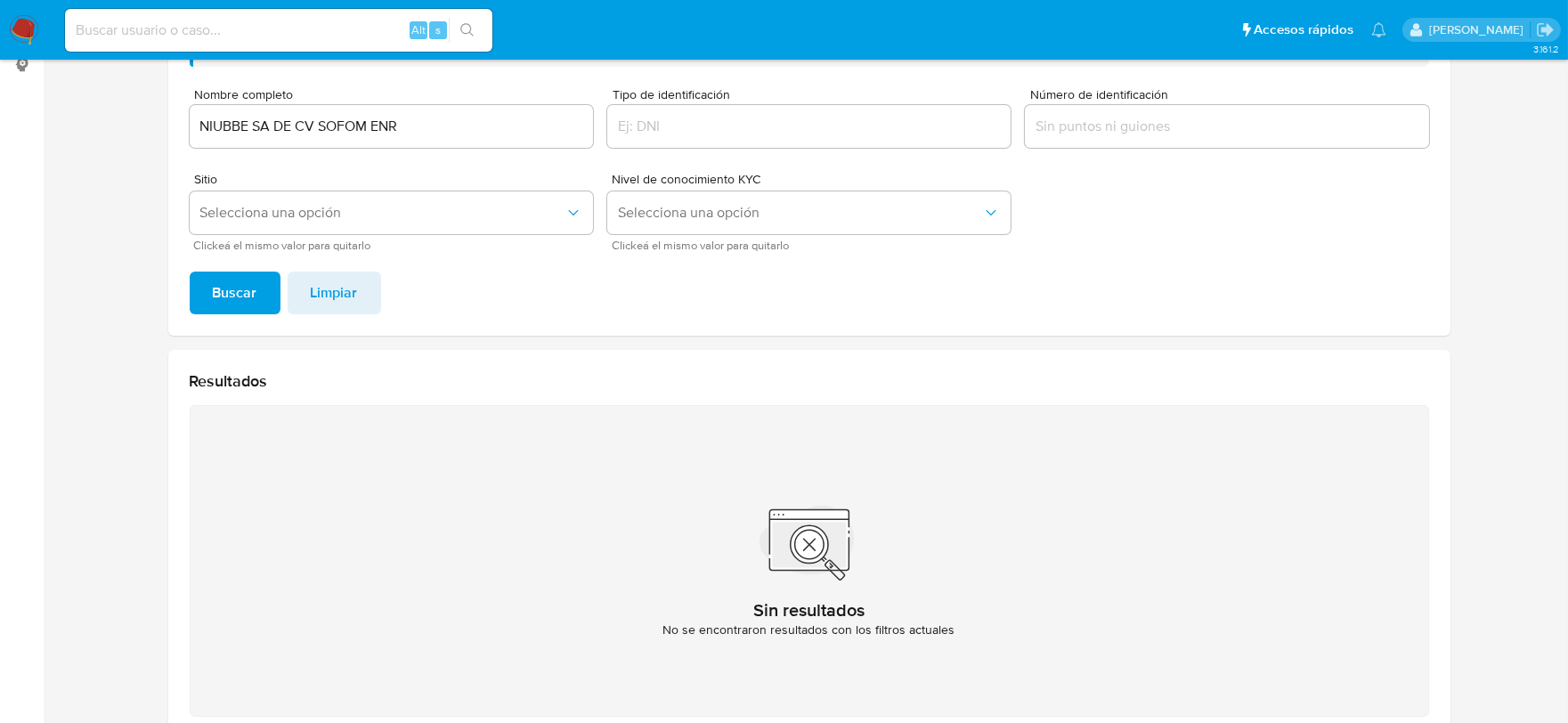
scroll to position [153, 0]
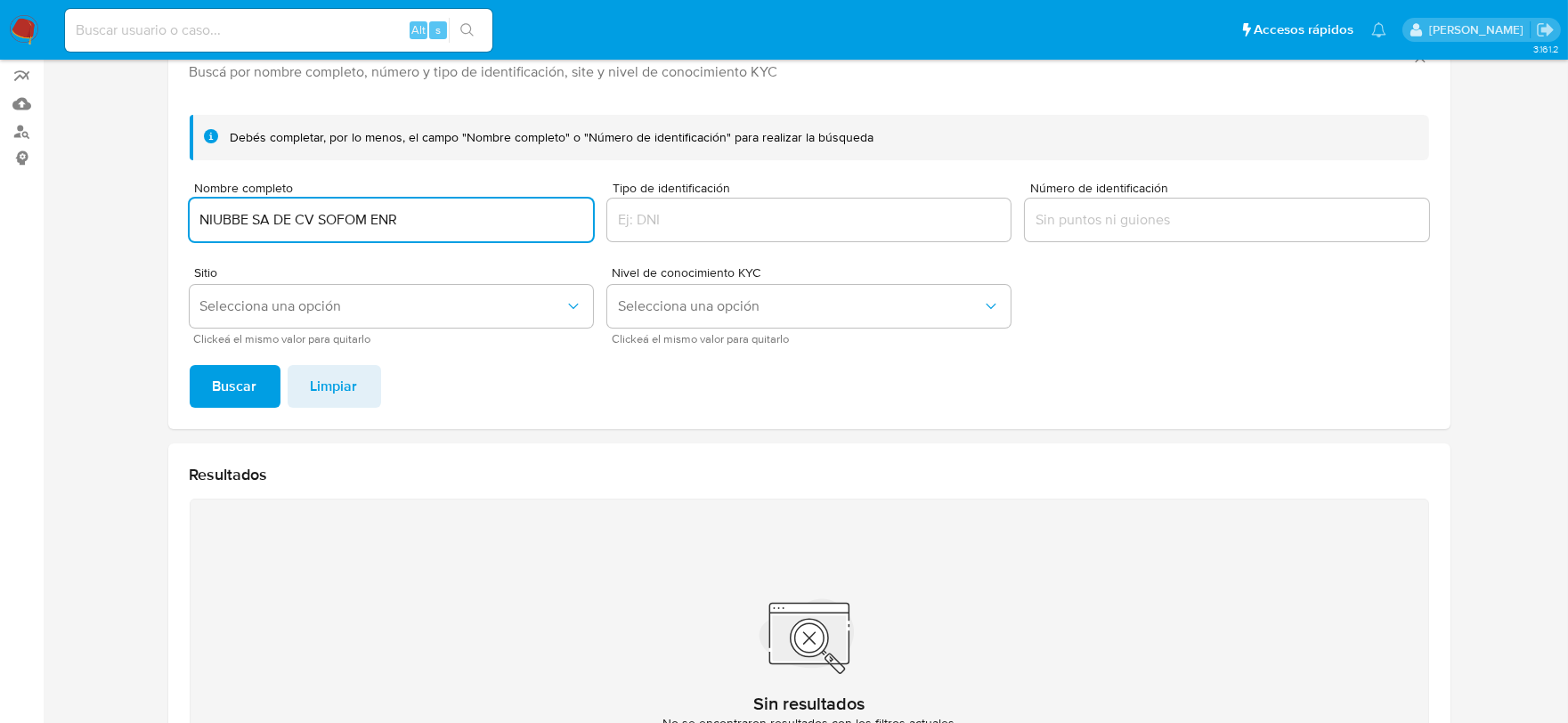
drag, startPoint x: 418, startPoint y: 211, endPoint x: 366, endPoint y: 214, distance: 52.1
click at [366, 214] on input "NIUBBE SA DE CV SOFOM ENR" at bounding box center [392, 220] width 403 height 23
click at [190, 365] on button "Buscar" at bounding box center [235, 386] width 90 height 43
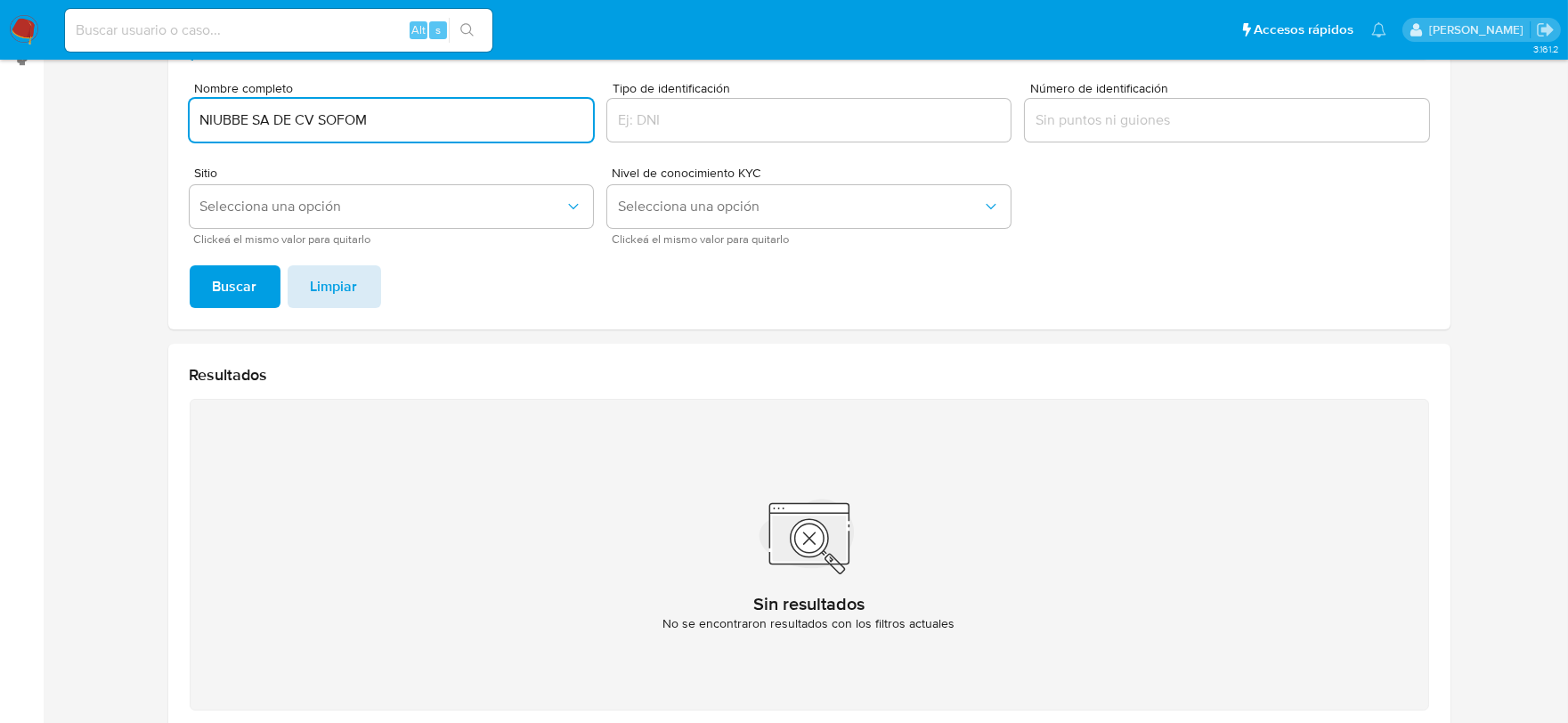
scroll to position [0, 0]
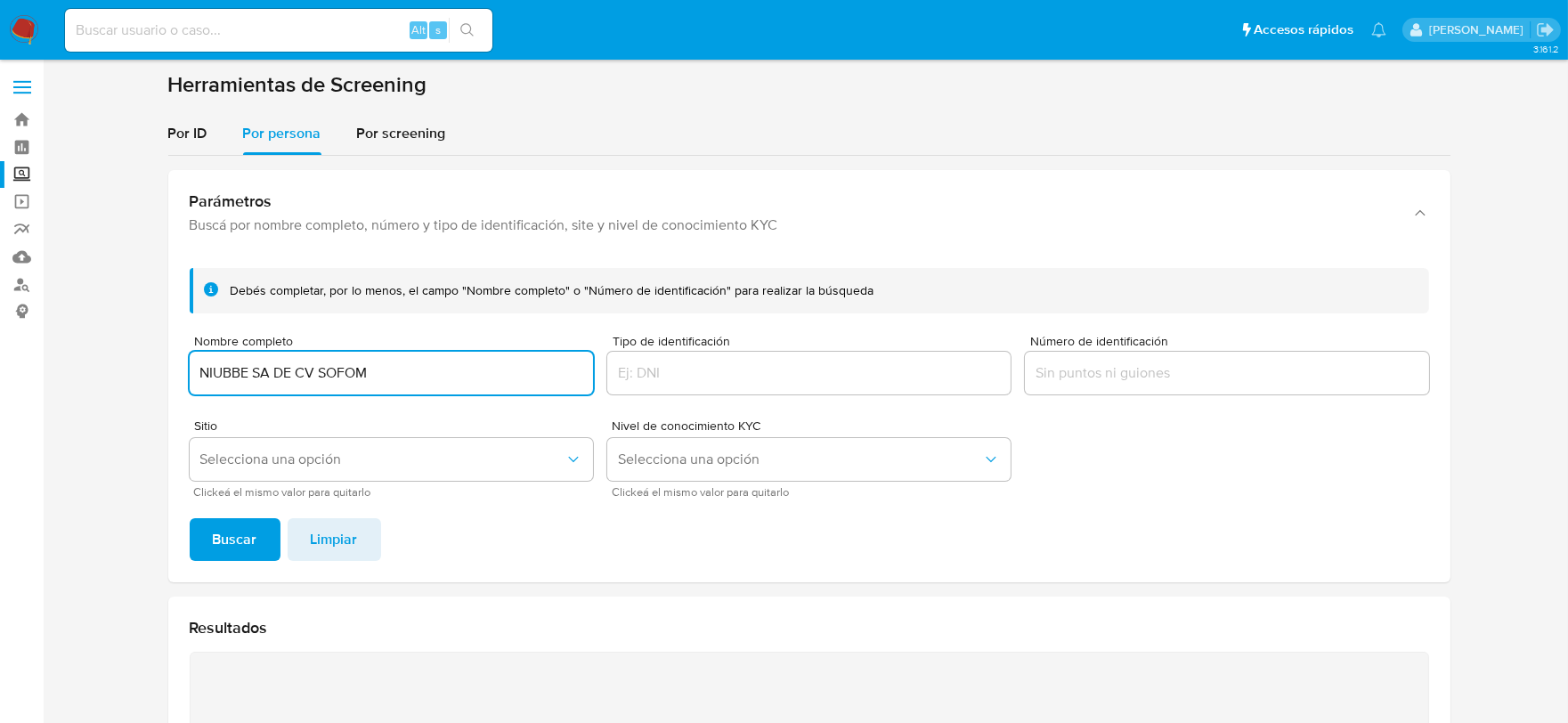
click at [332, 372] on input "NIUBBE SA DE CV SOFOM" at bounding box center [392, 373] width 403 height 23
type input "NIUBBE"
click at [190, 518] on button "Buscar" at bounding box center [235, 539] width 90 height 43
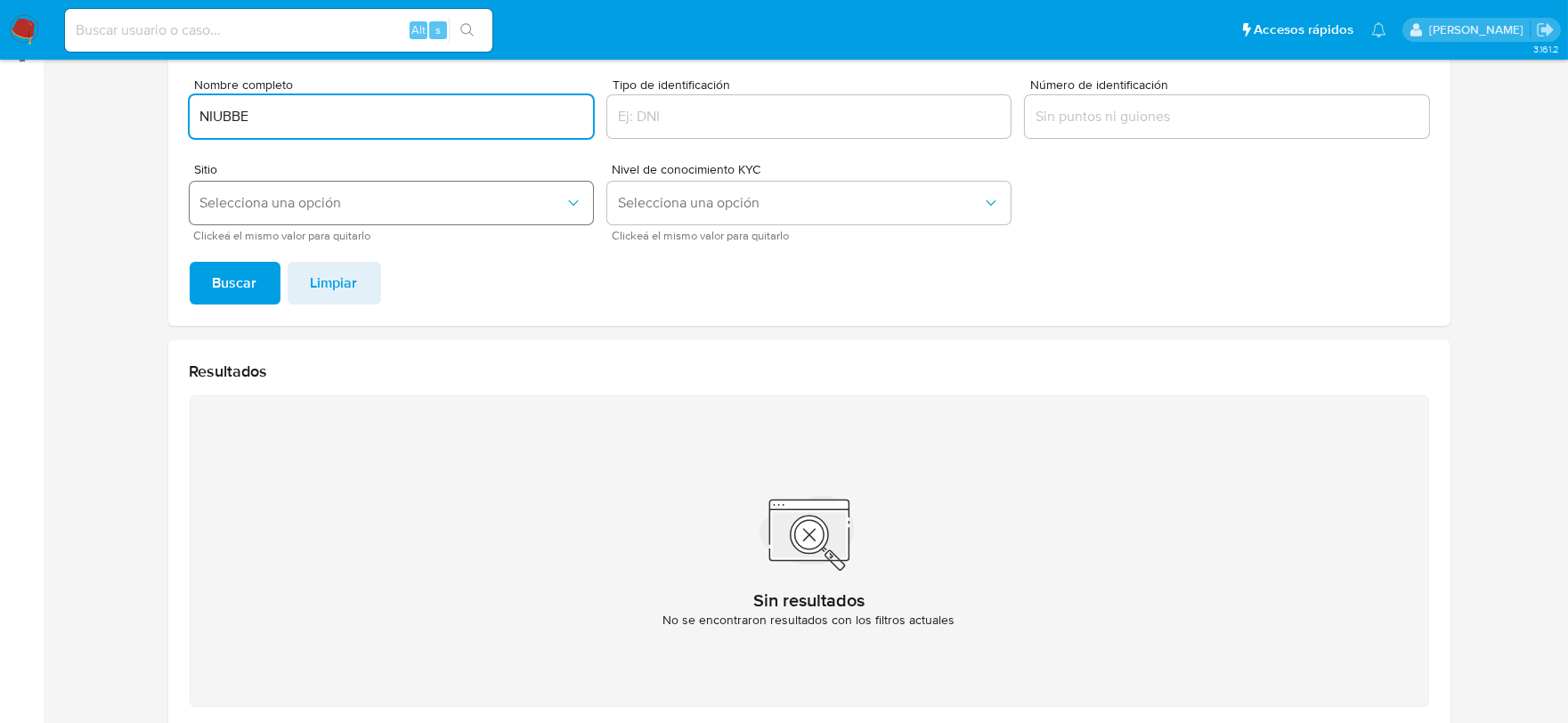
scroll to position [153, 0]
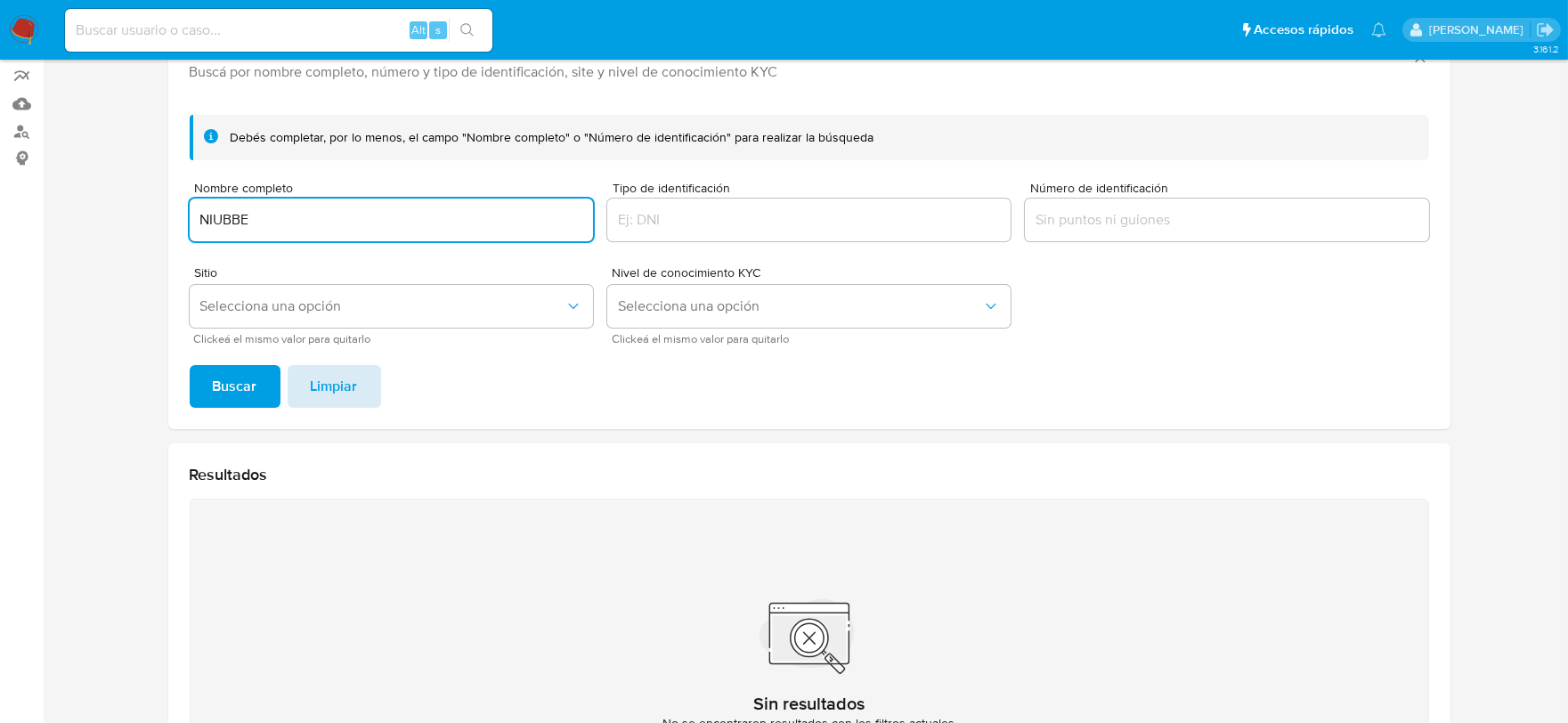
click at [340, 380] on span "Limpiar" at bounding box center [334, 386] width 47 height 39
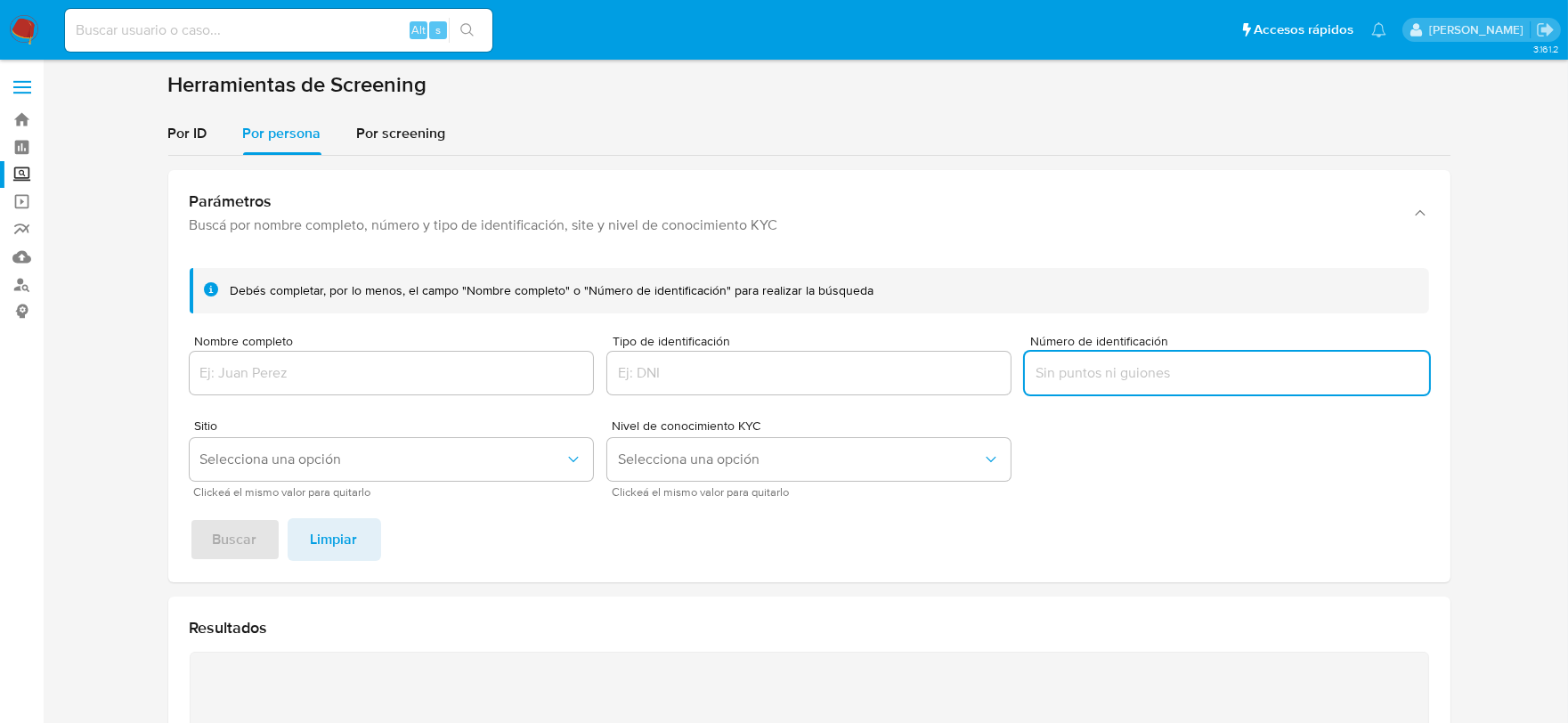
click at [1064, 376] on input "Número de identificación" at bounding box center [1227, 373] width 403 height 23
type input "NIU220803UL2"
click at [263, 537] on button "Buscar" at bounding box center [235, 539] width 90 height 43
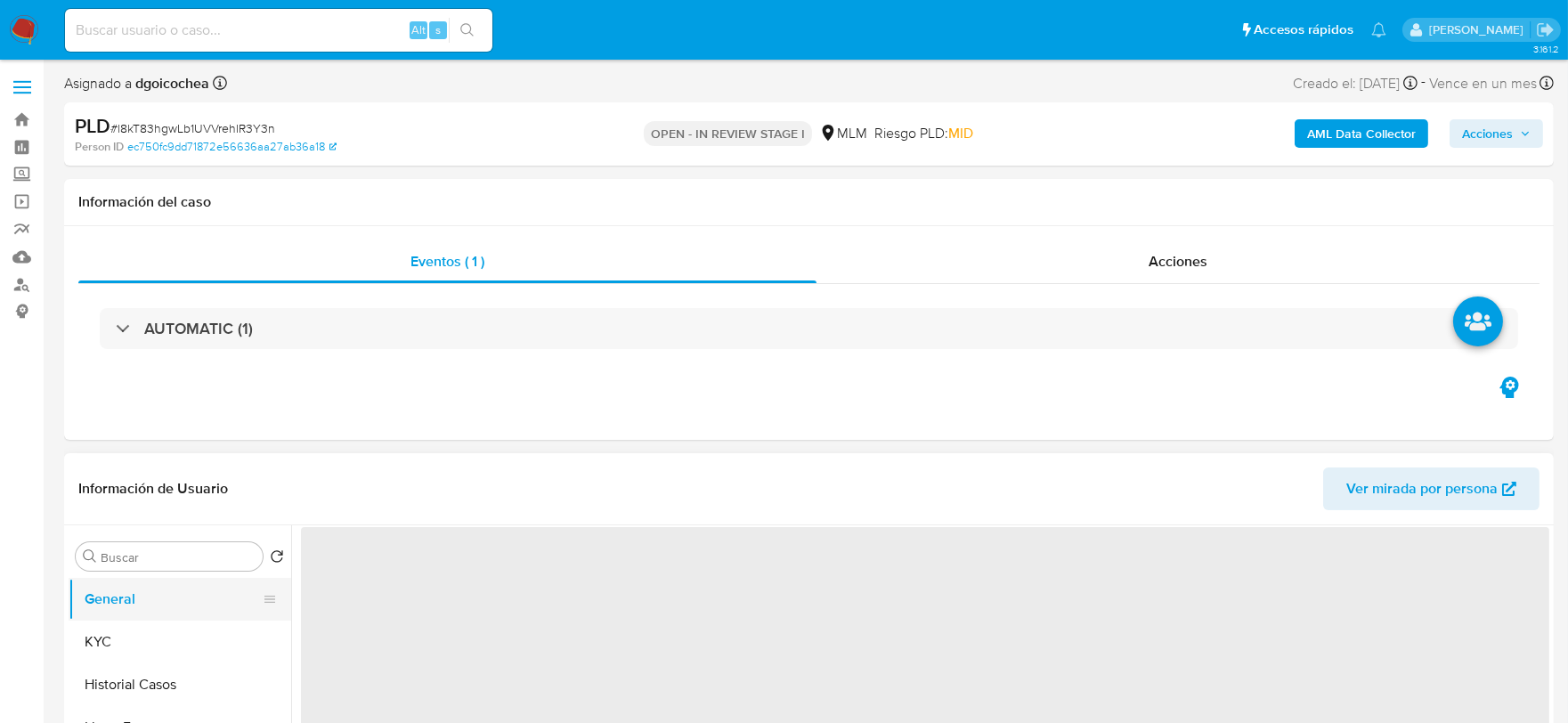
select select "10"
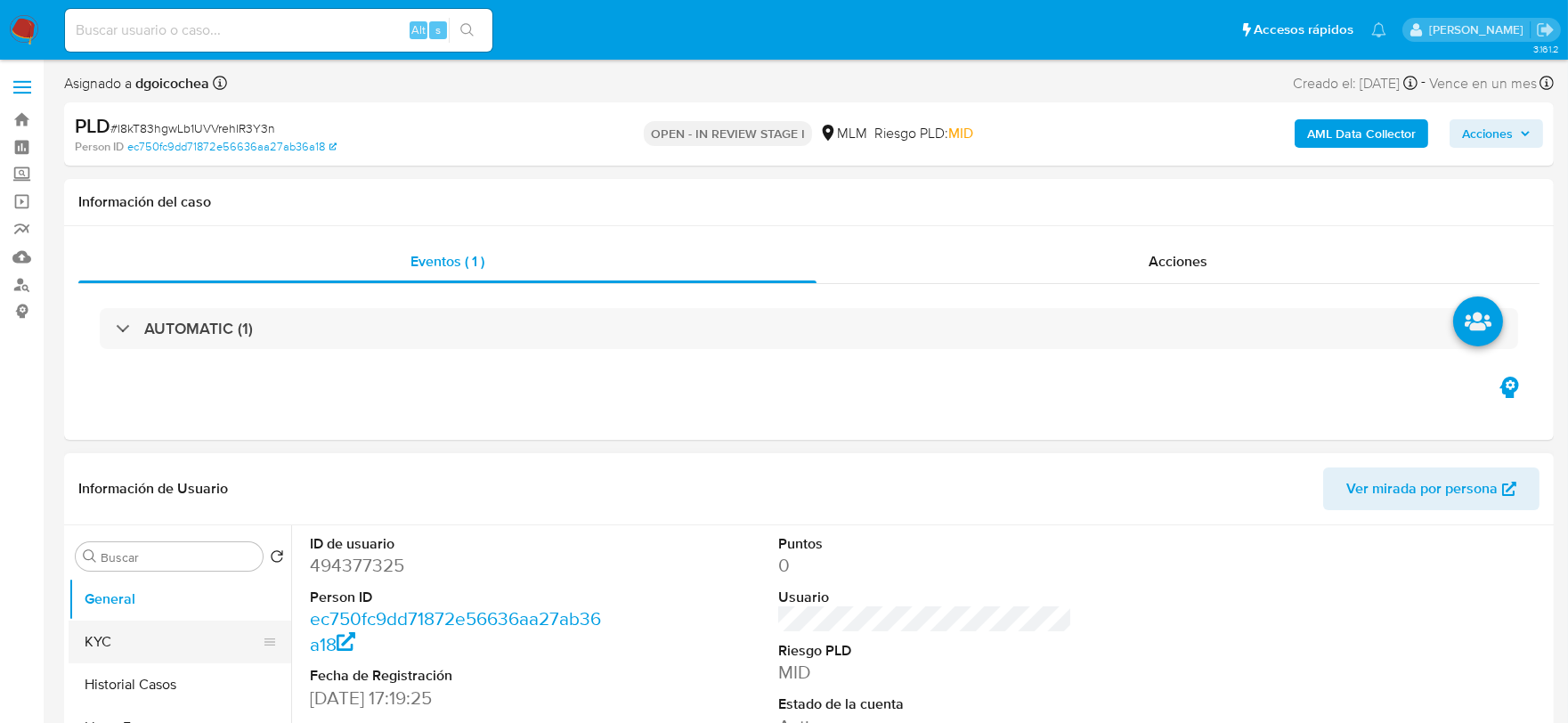
click at [113, 647] on button "KYC" at bounding box center [173, 642] width 209 height 43
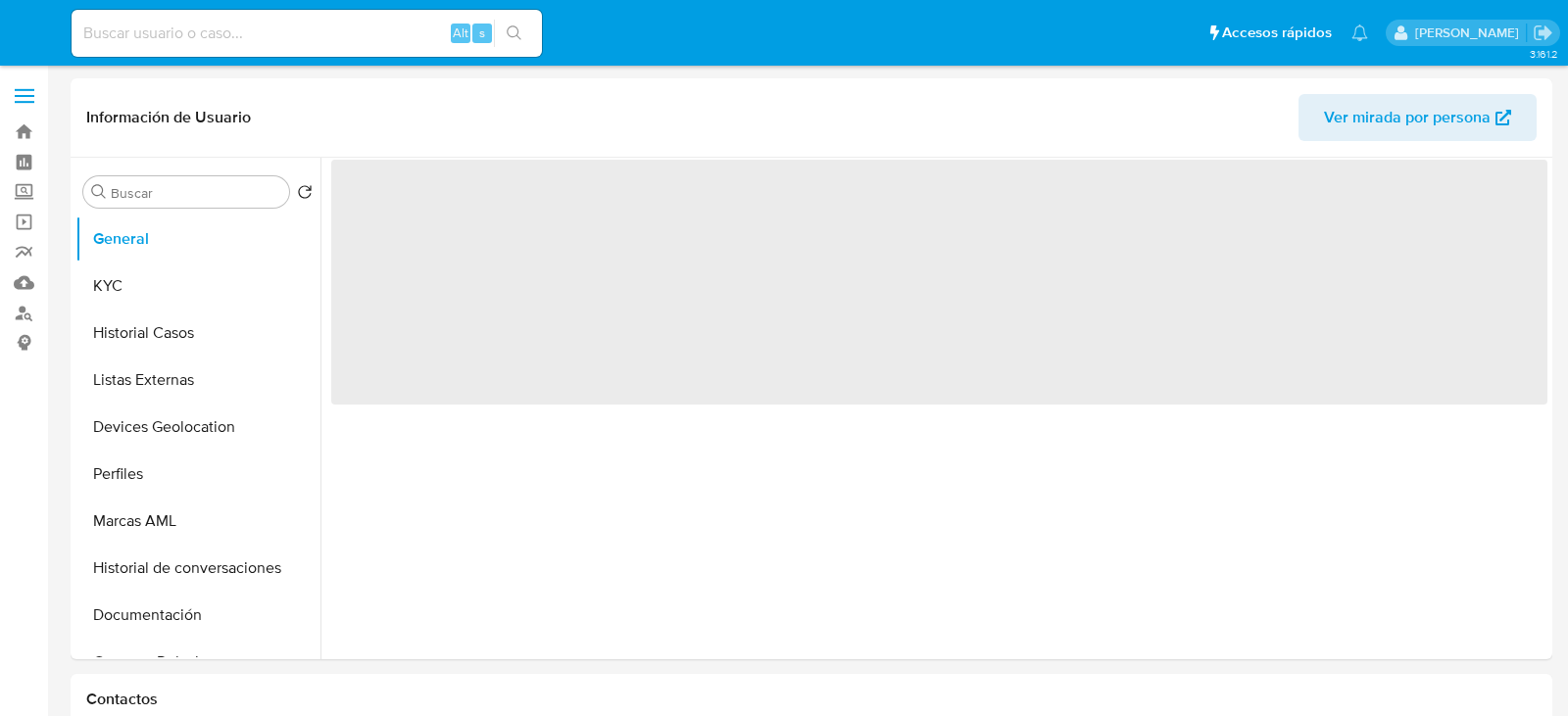
select select "10"
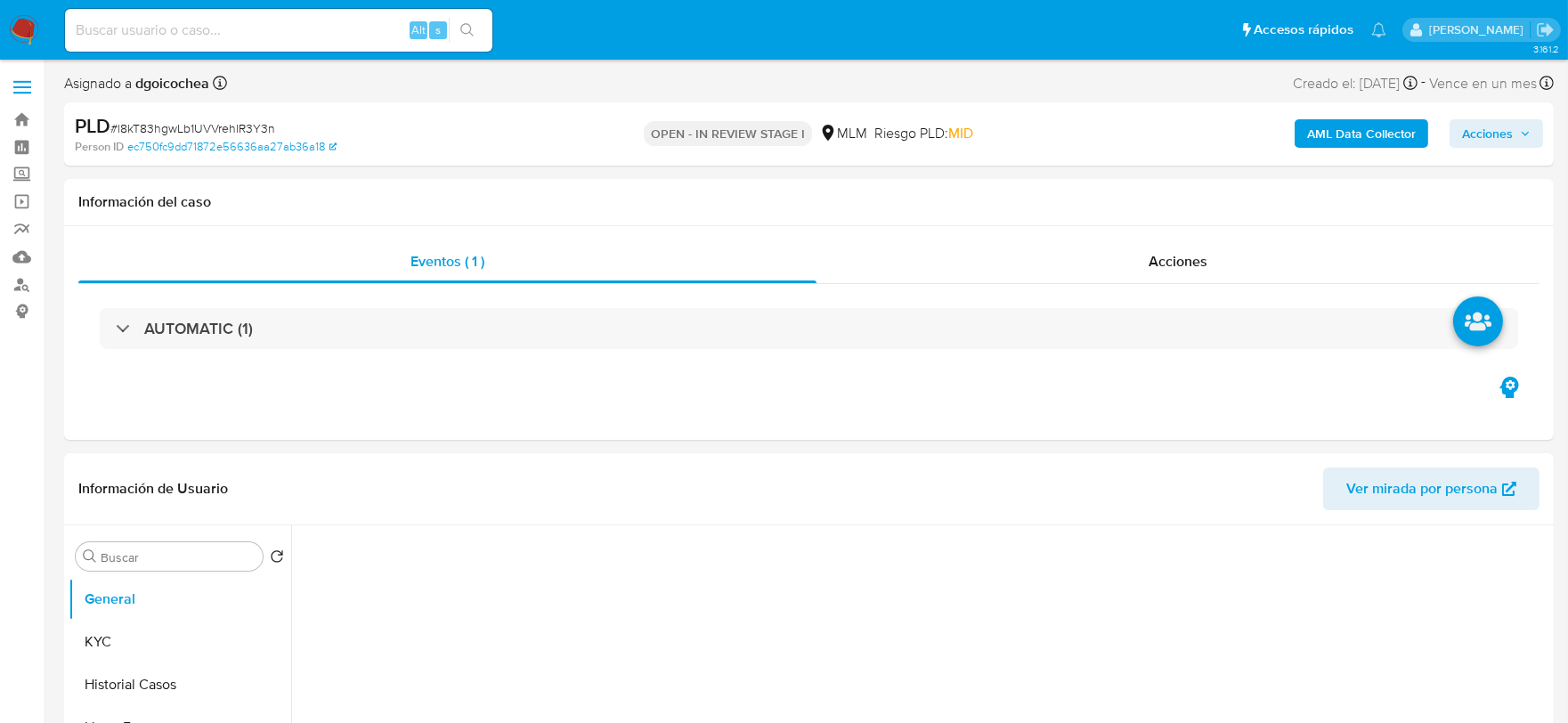
select select "10"
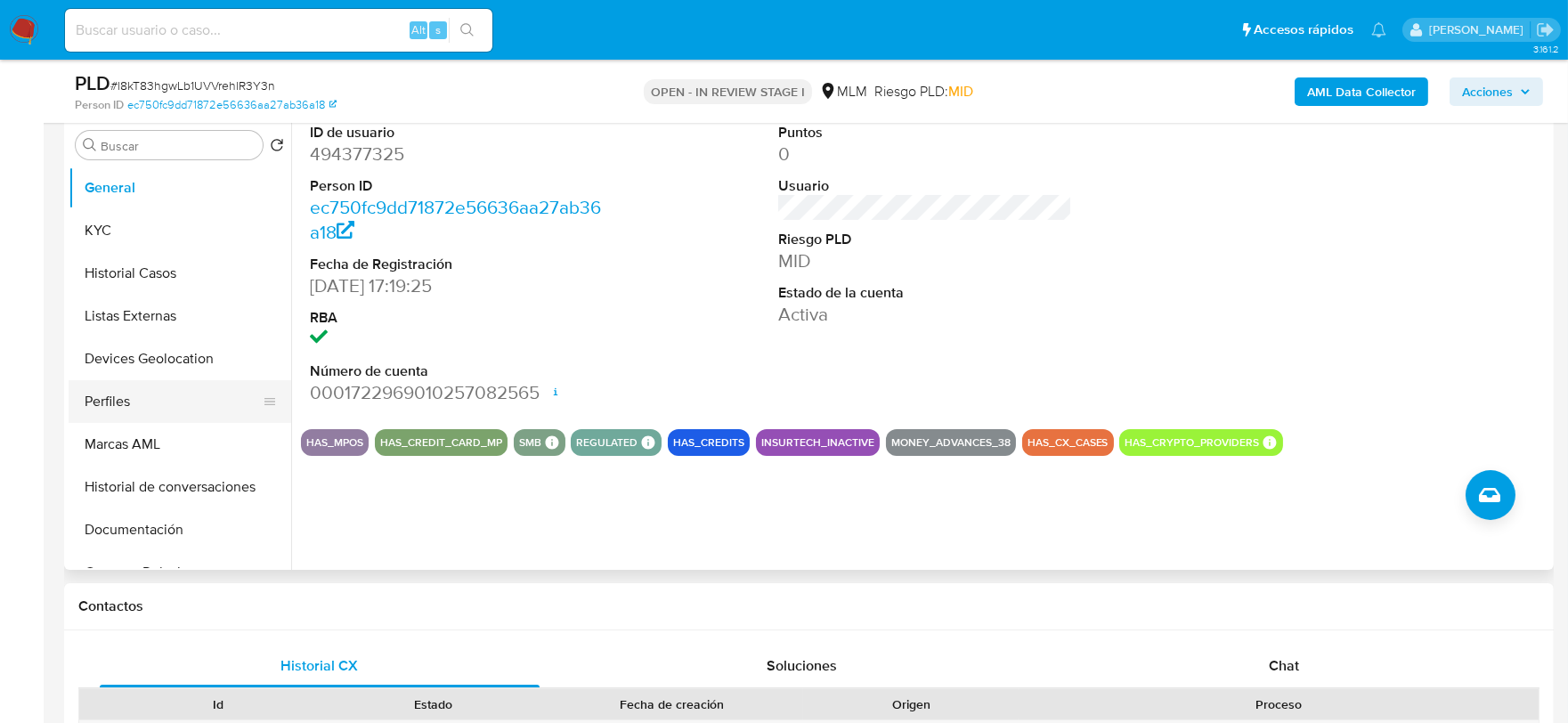
scroll to position [297, 0]
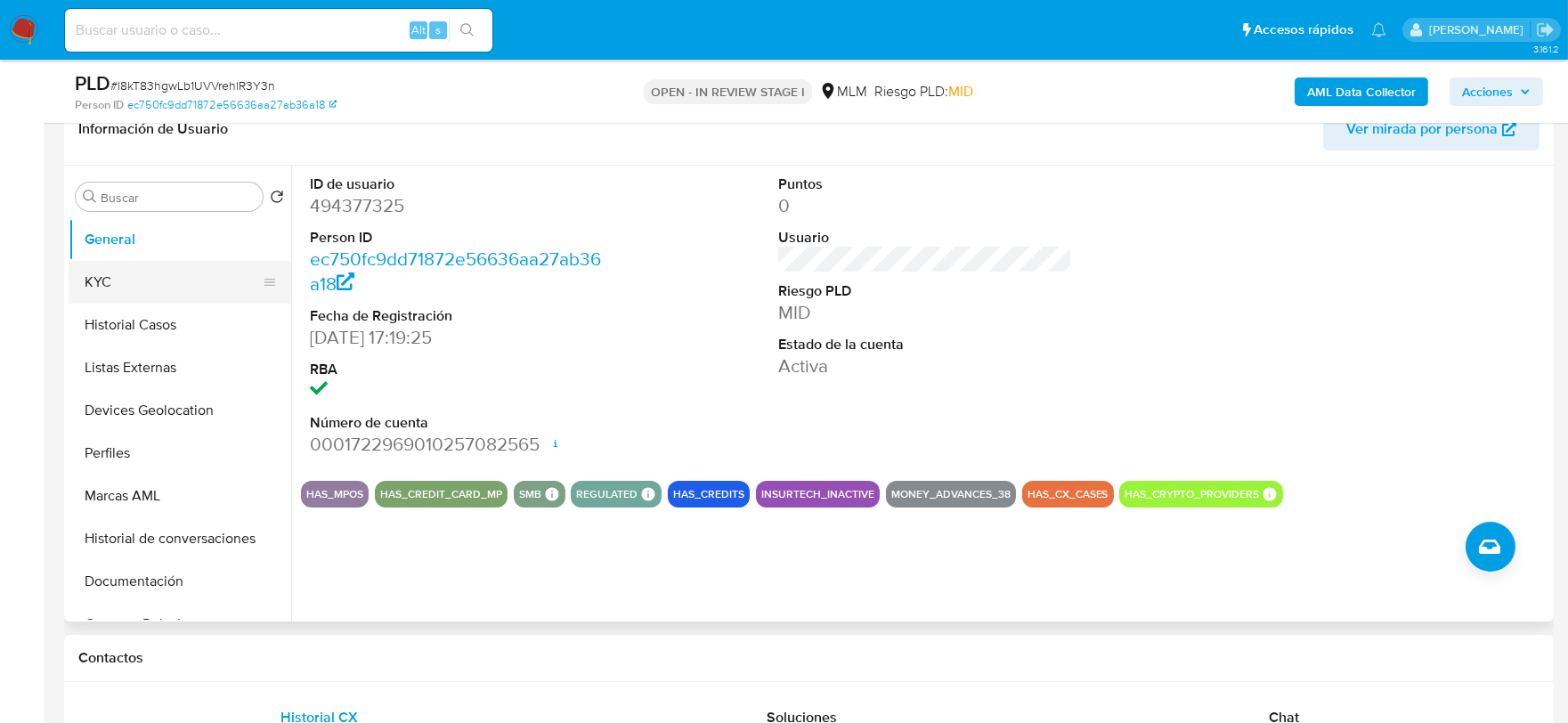
click at [126, 276] on button "KYC" at bounding box center [173, 282] width 209 height 43
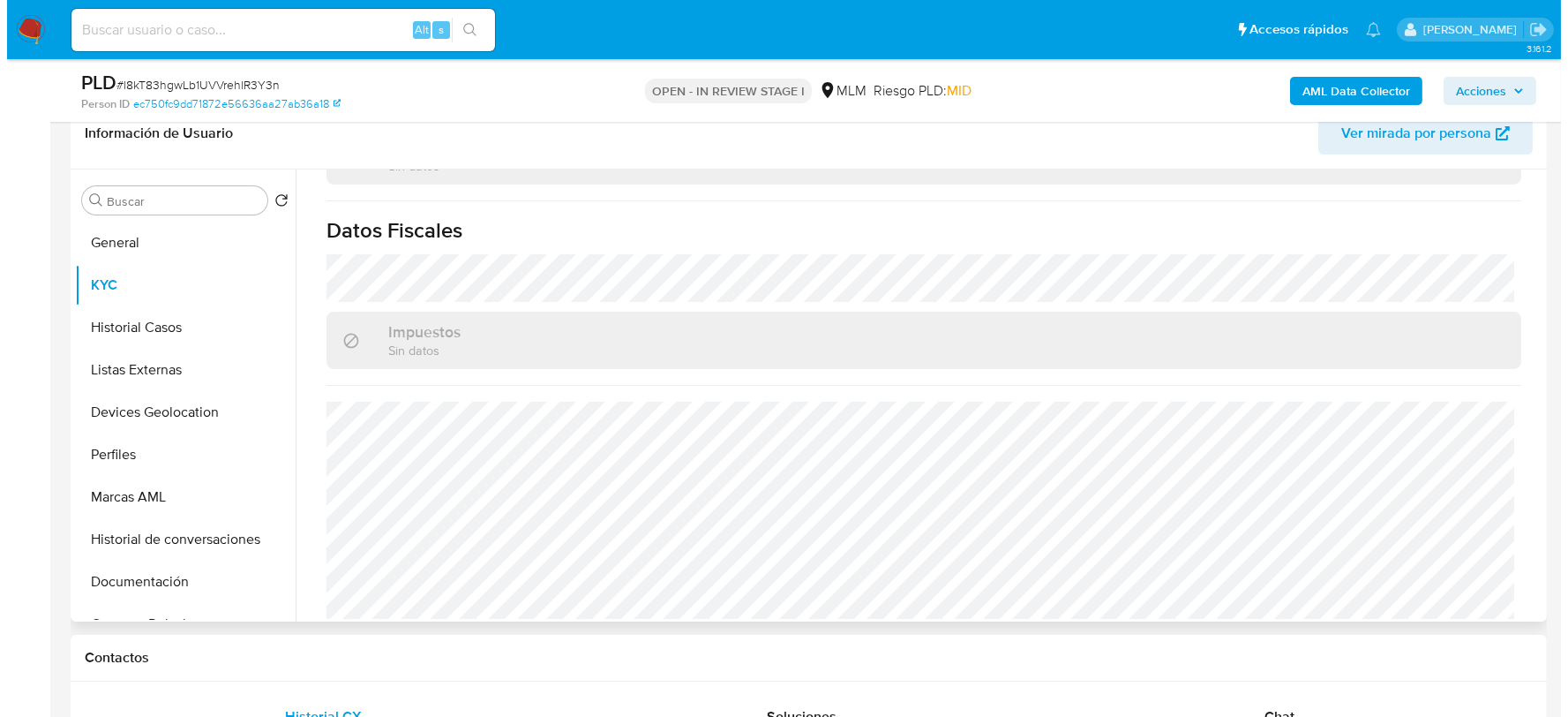
scroll to position [0, 0]
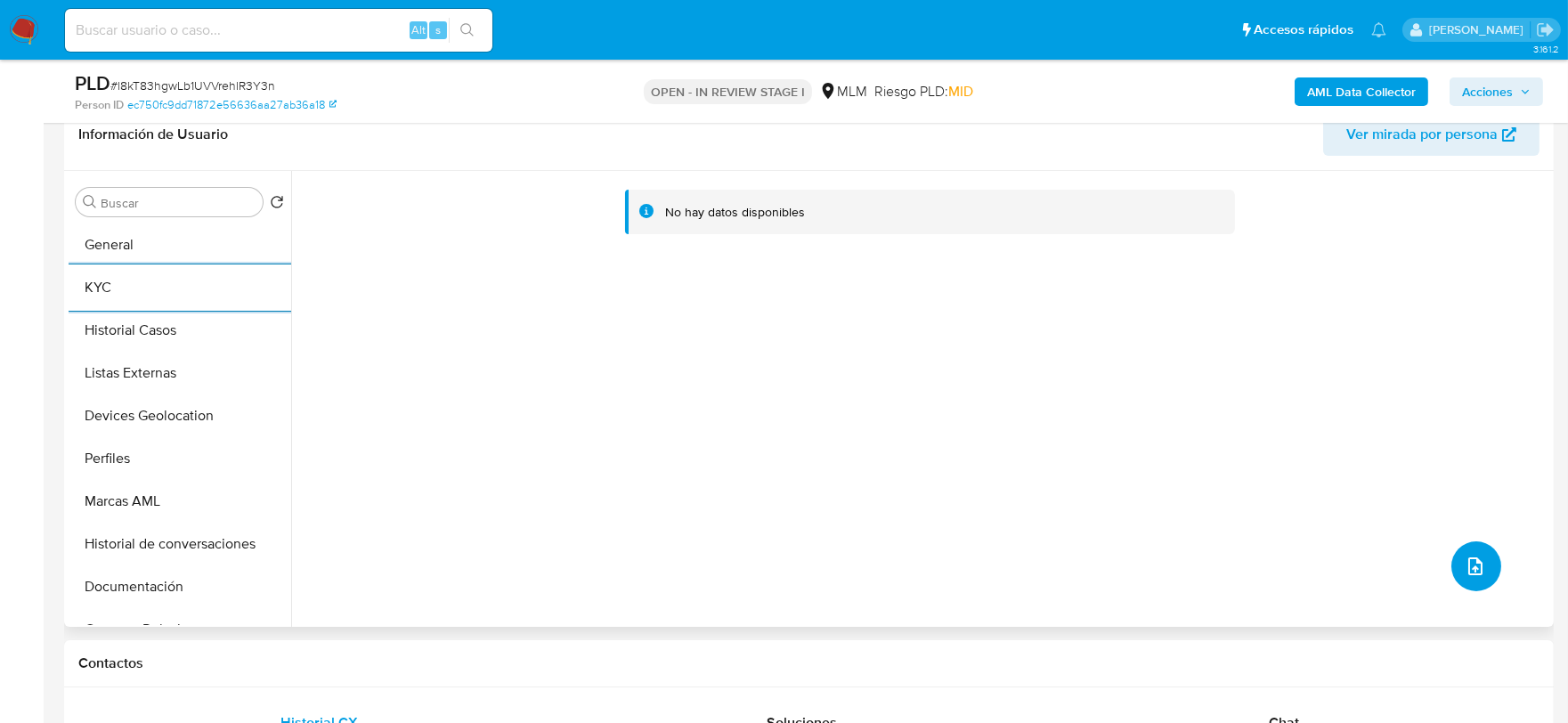
click at [1465, 564] on icon "upload-file" at bounding box center [1476, 566] width 22 height 22
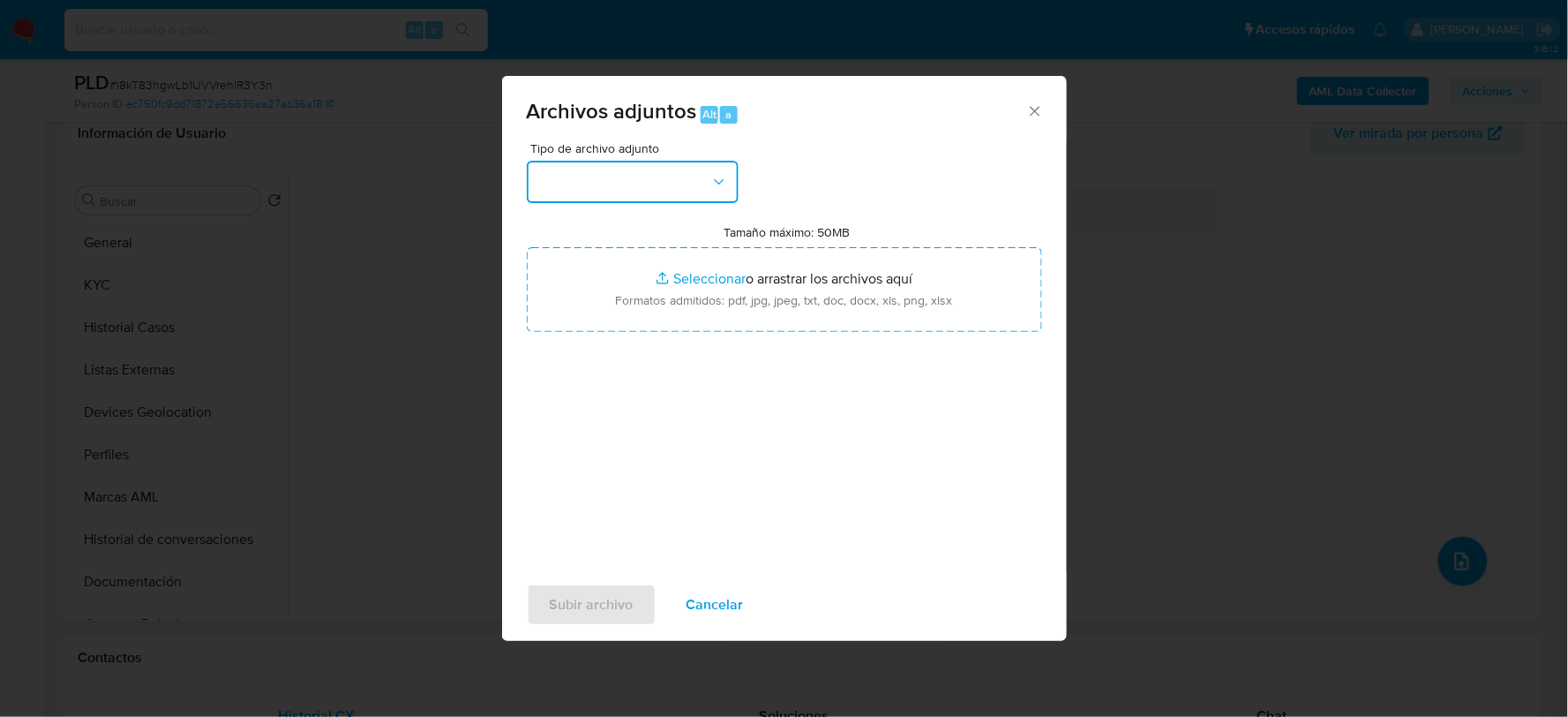
click at [664, 179] on button "button" at bounding box center [632, 182] width 212 height 43
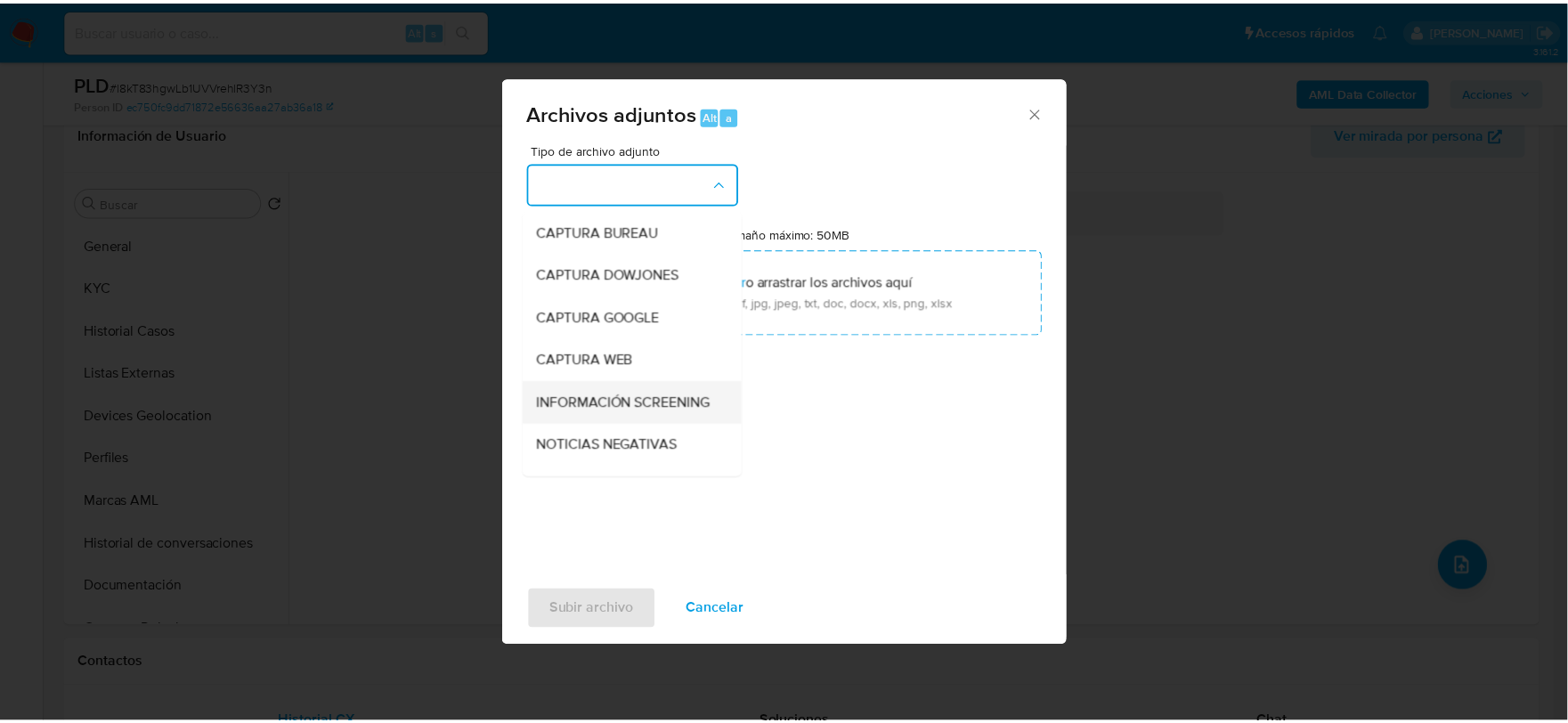
scroll to position [135, 0]
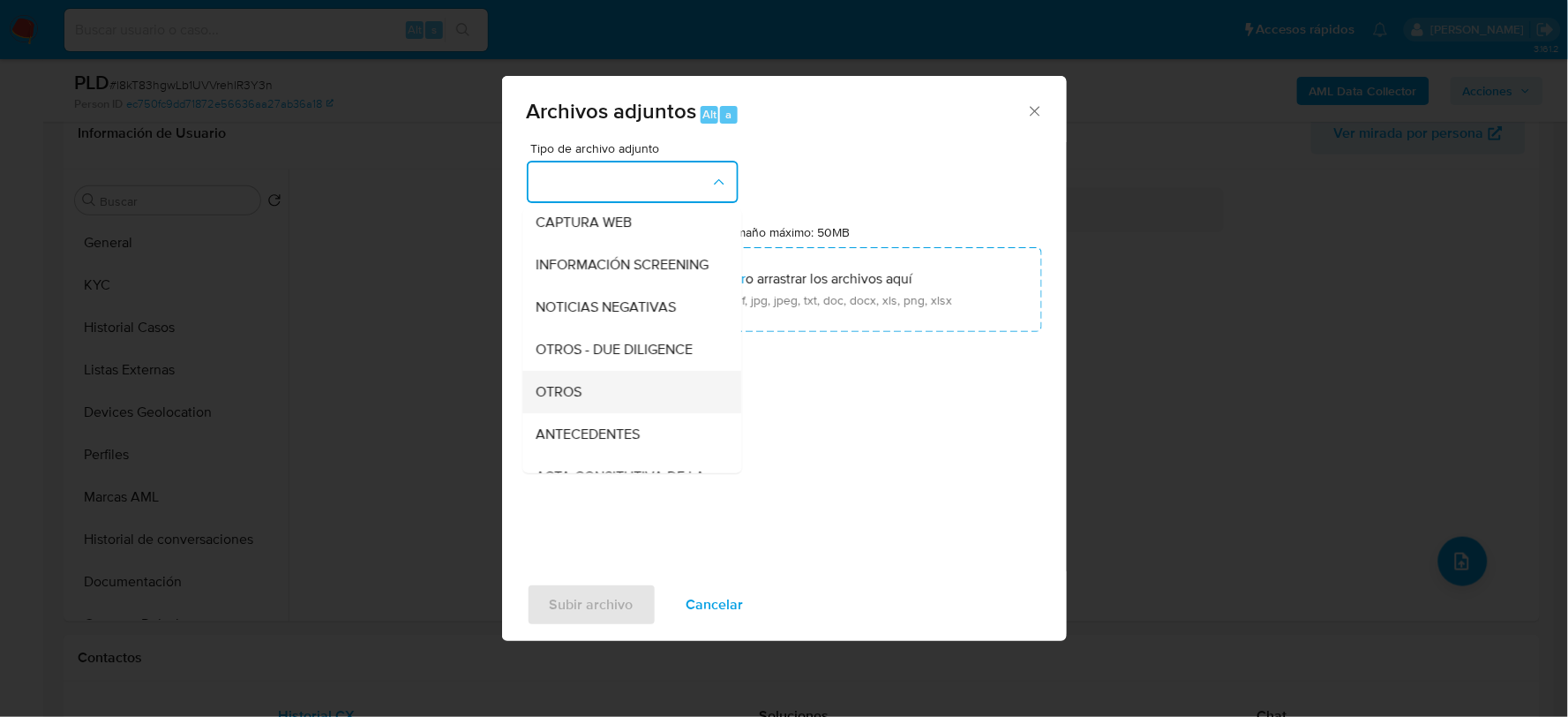
click at [583, 392] on div "OTROS" at bounding box center [626, 391] width 180 height 43
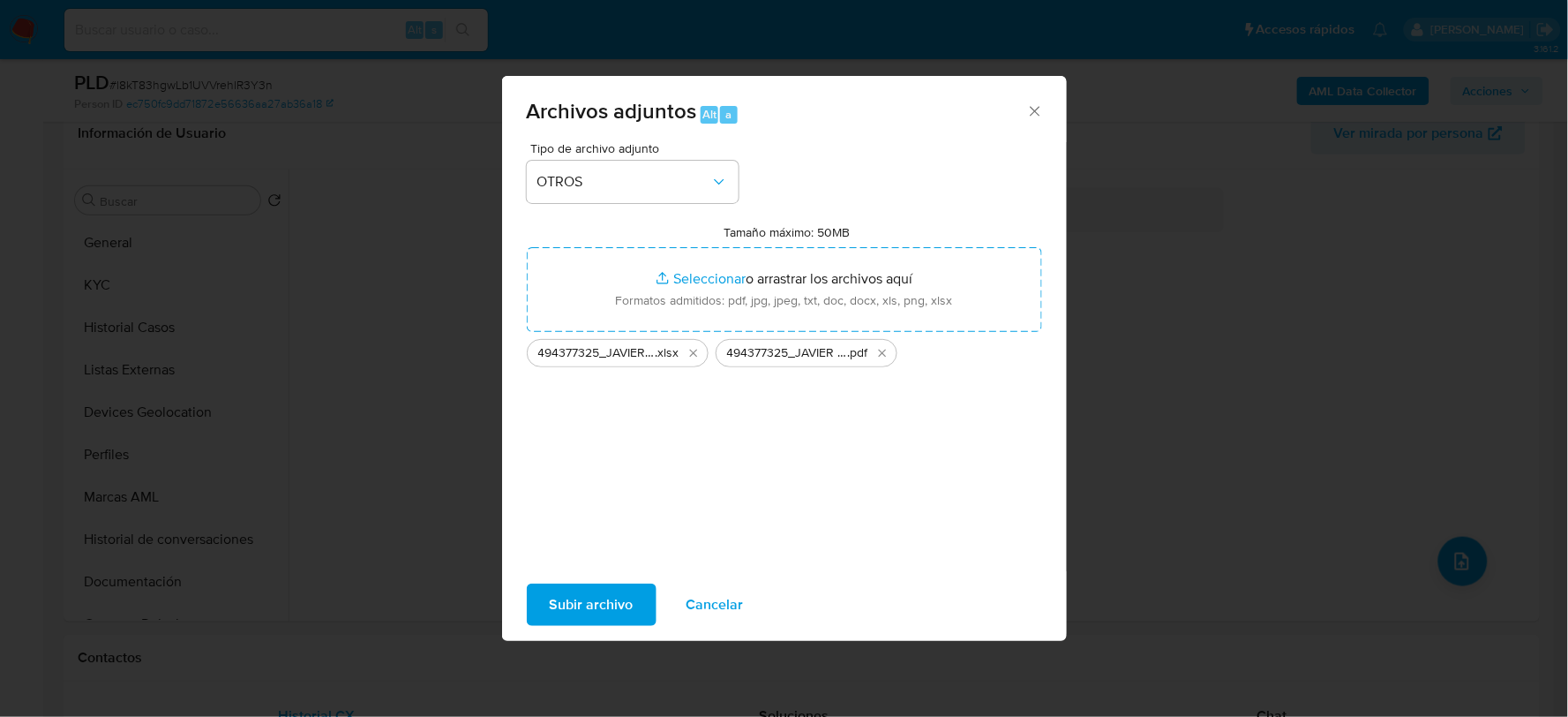
click at [604, 607] on span "Subir archivo" at bounding box center [591, 605] width 83 height 39
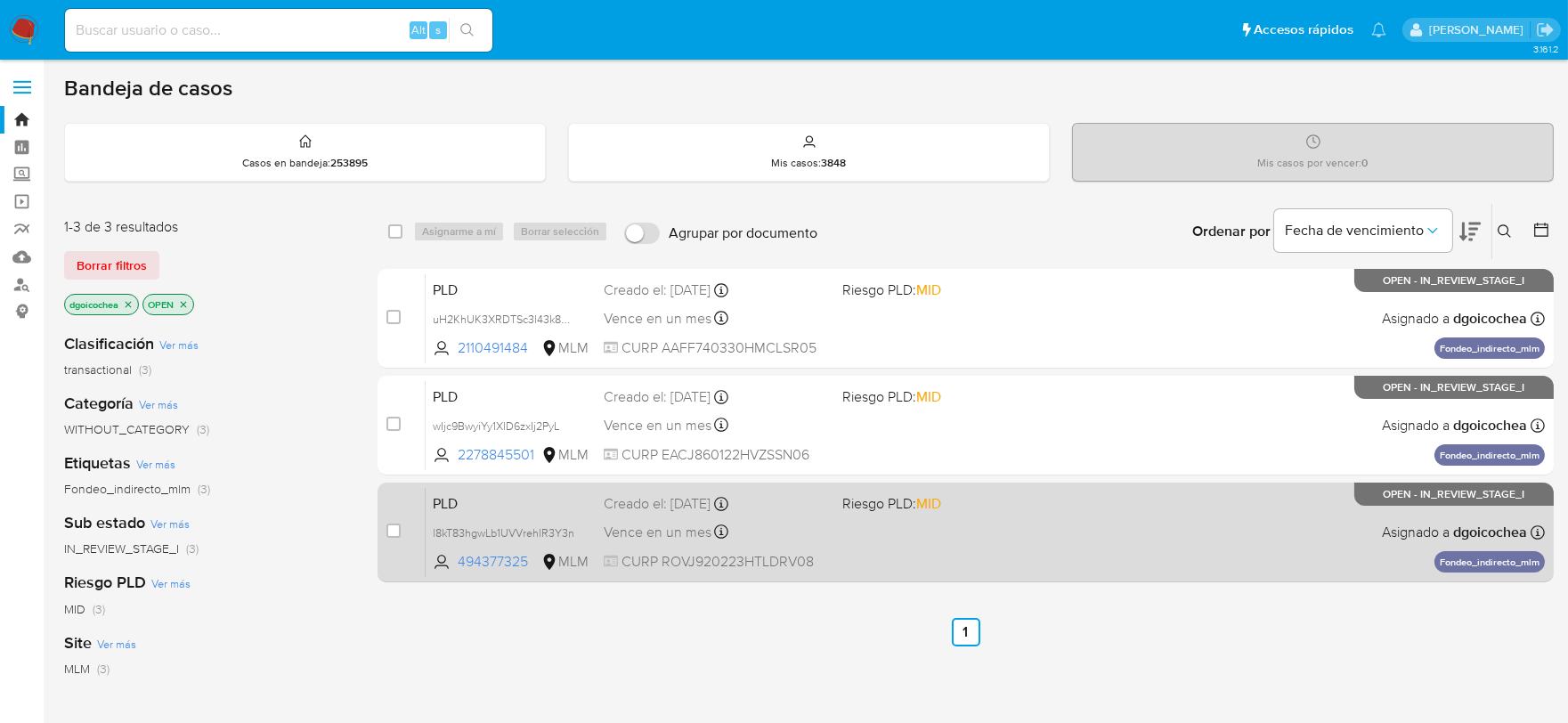
click at [441, 512] on span "PLD" at bounding box center [511, 503] width 157 height 23
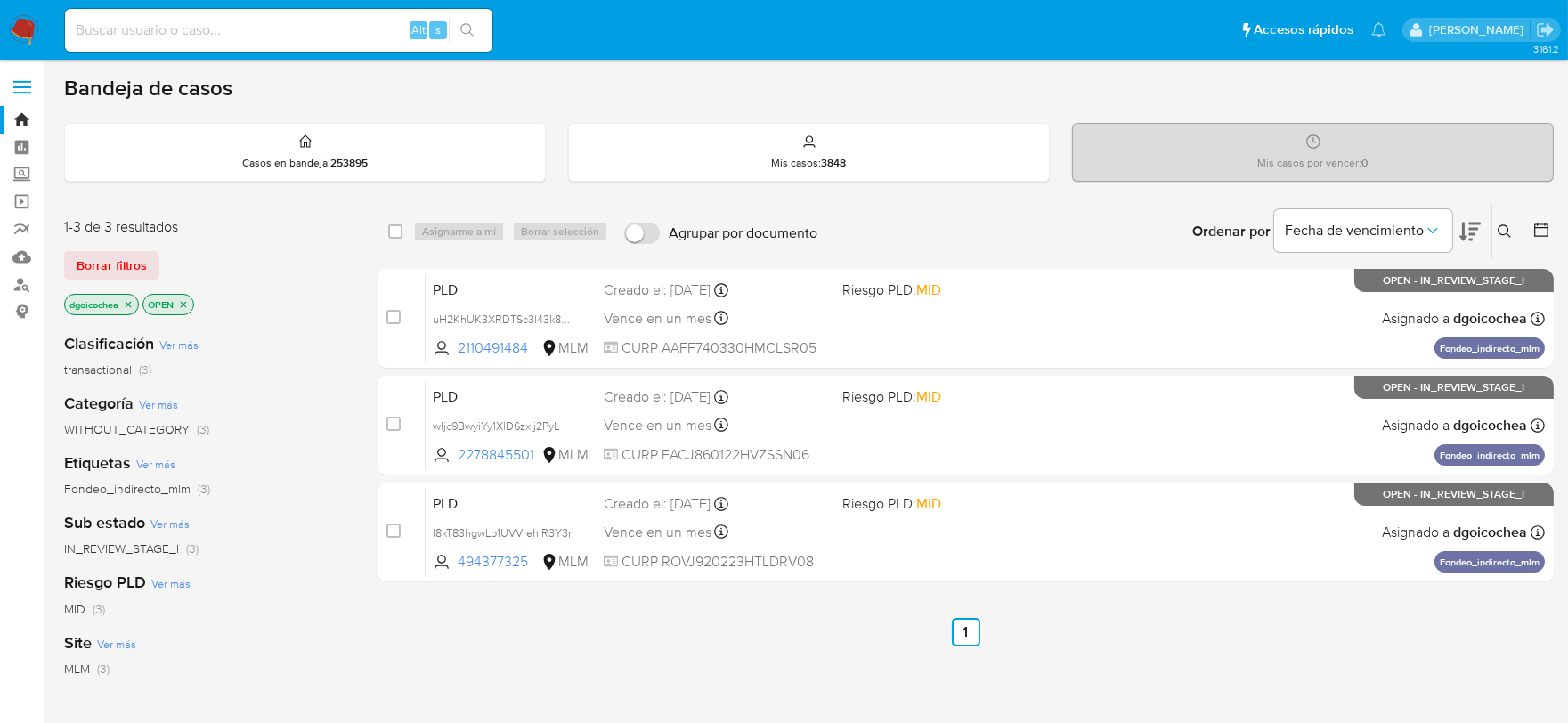
click at [1511, 226] on icon at bounding box center [1505, 231] width 14 height 14
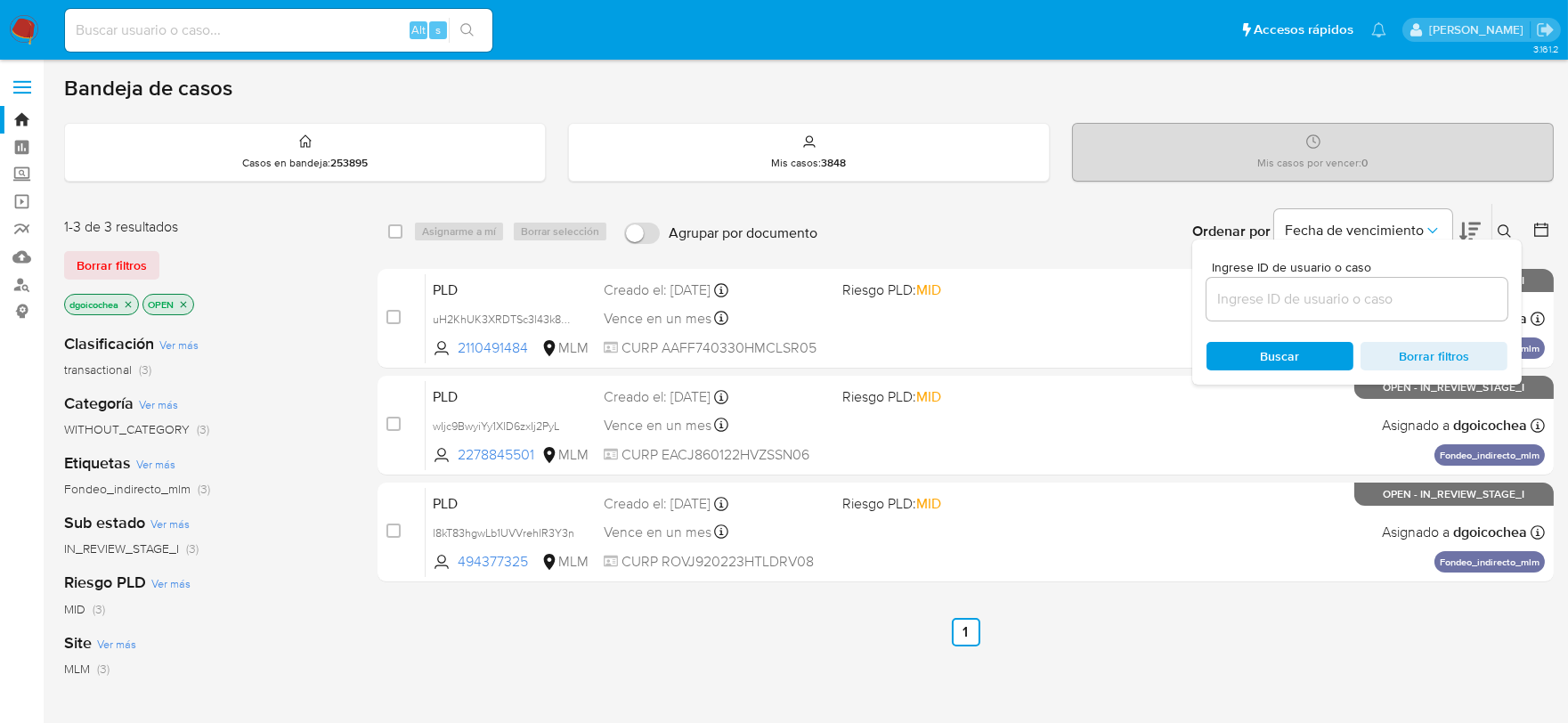
click at [1331, 301] on input at bounding box center [1357, 299] width 301 height 23
type input "2510715785"
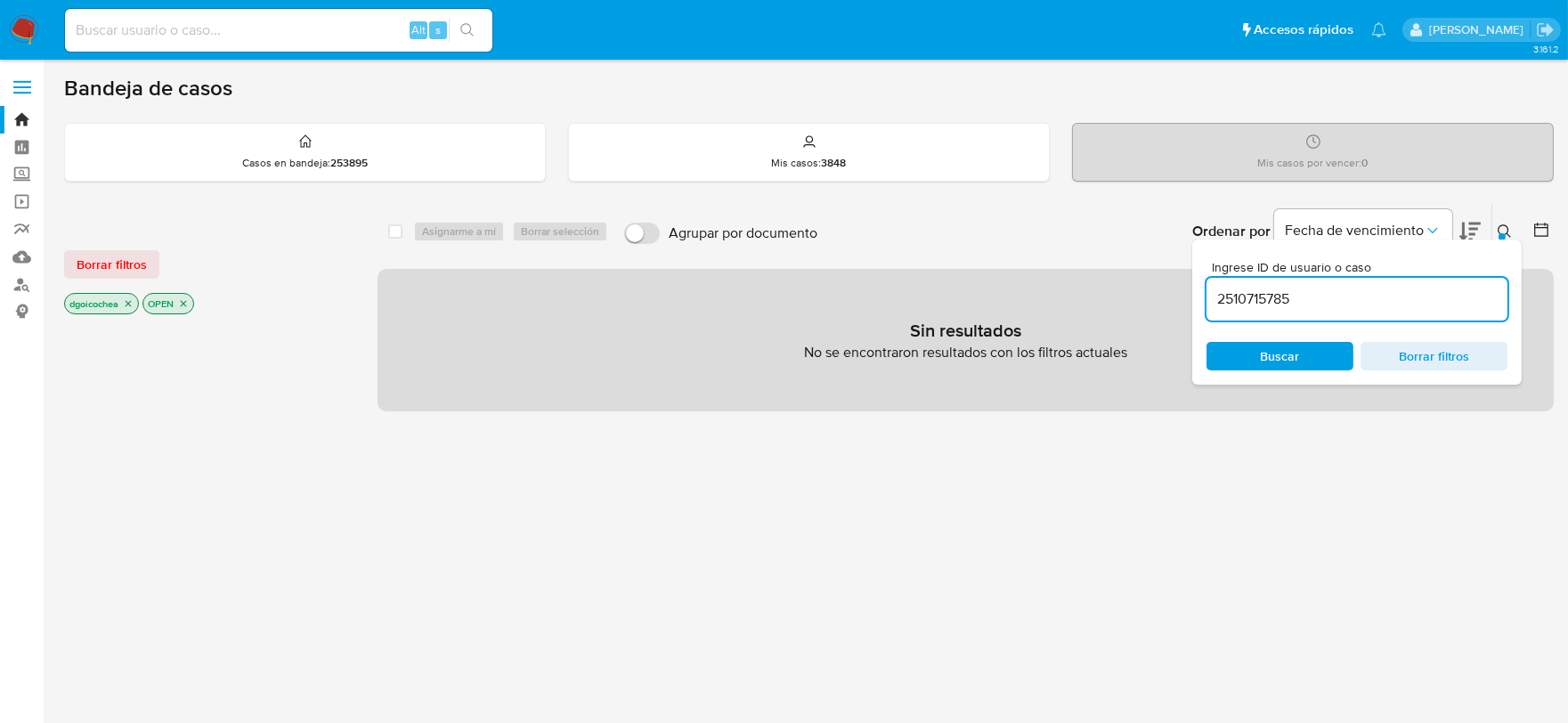
click at [125, 263] on span "Borrar filtros" at bounding box center [111, 264] width 71 height 25
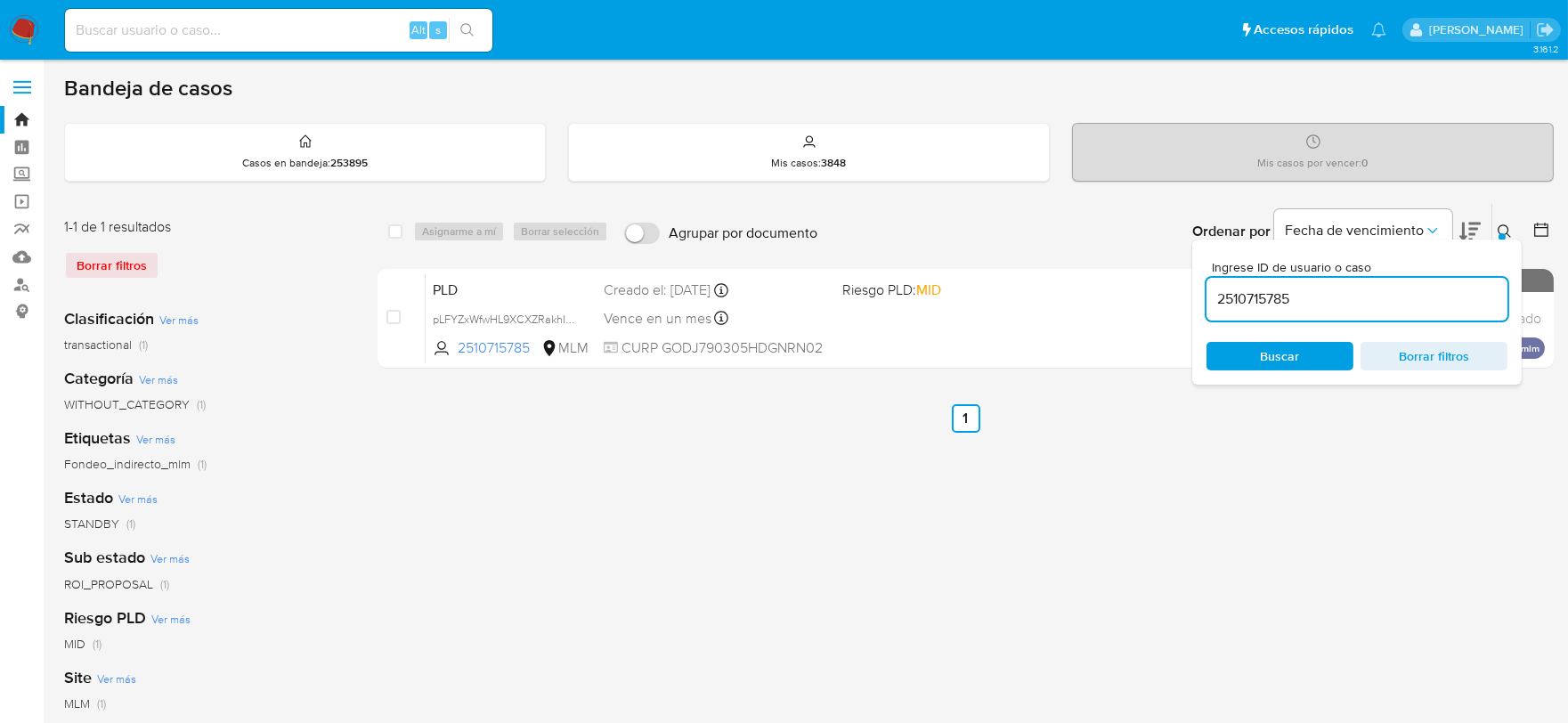
click at [1499, 231] on icon at bounding box center [1504, 230] width 13 height 13
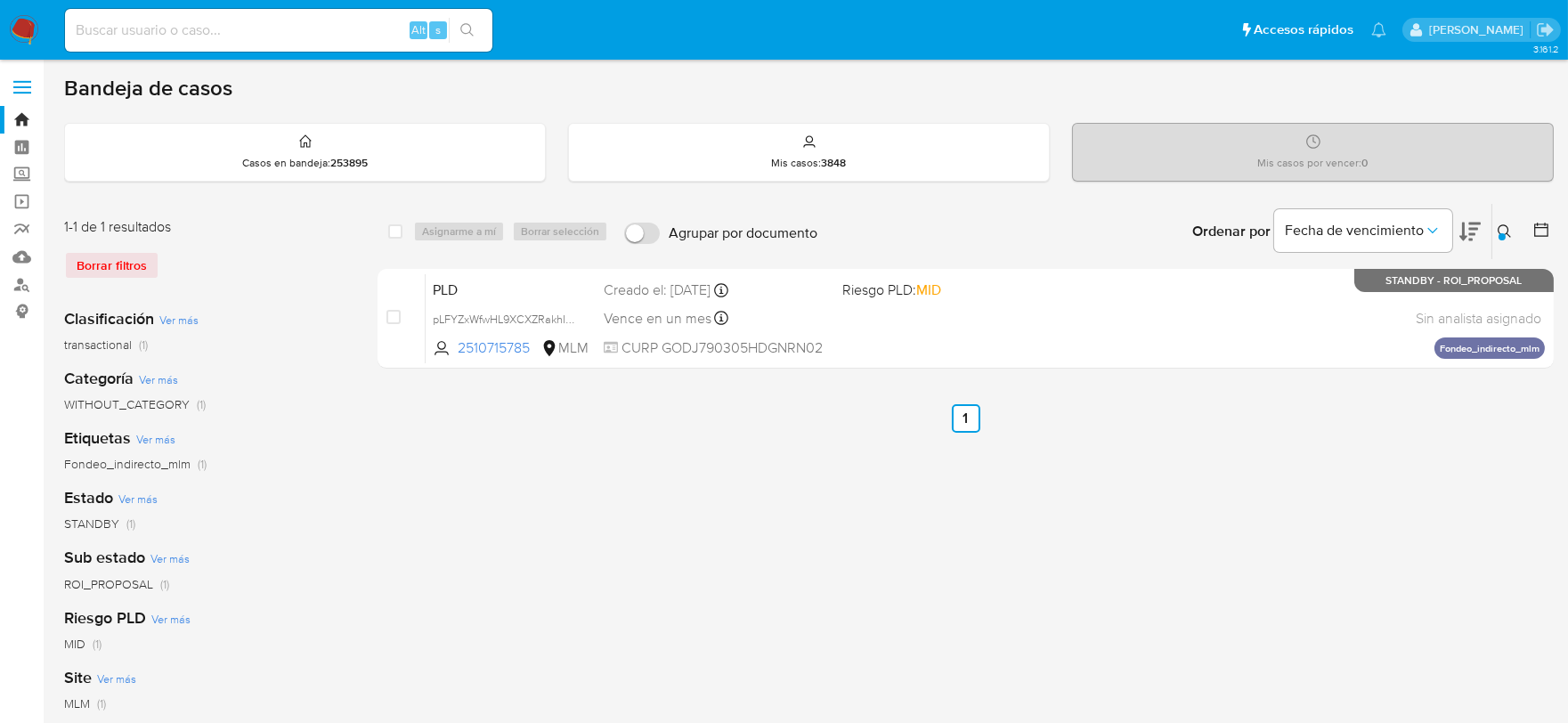
click at [21, 22] on img at bounding box center [24, 30] width 30 height 30
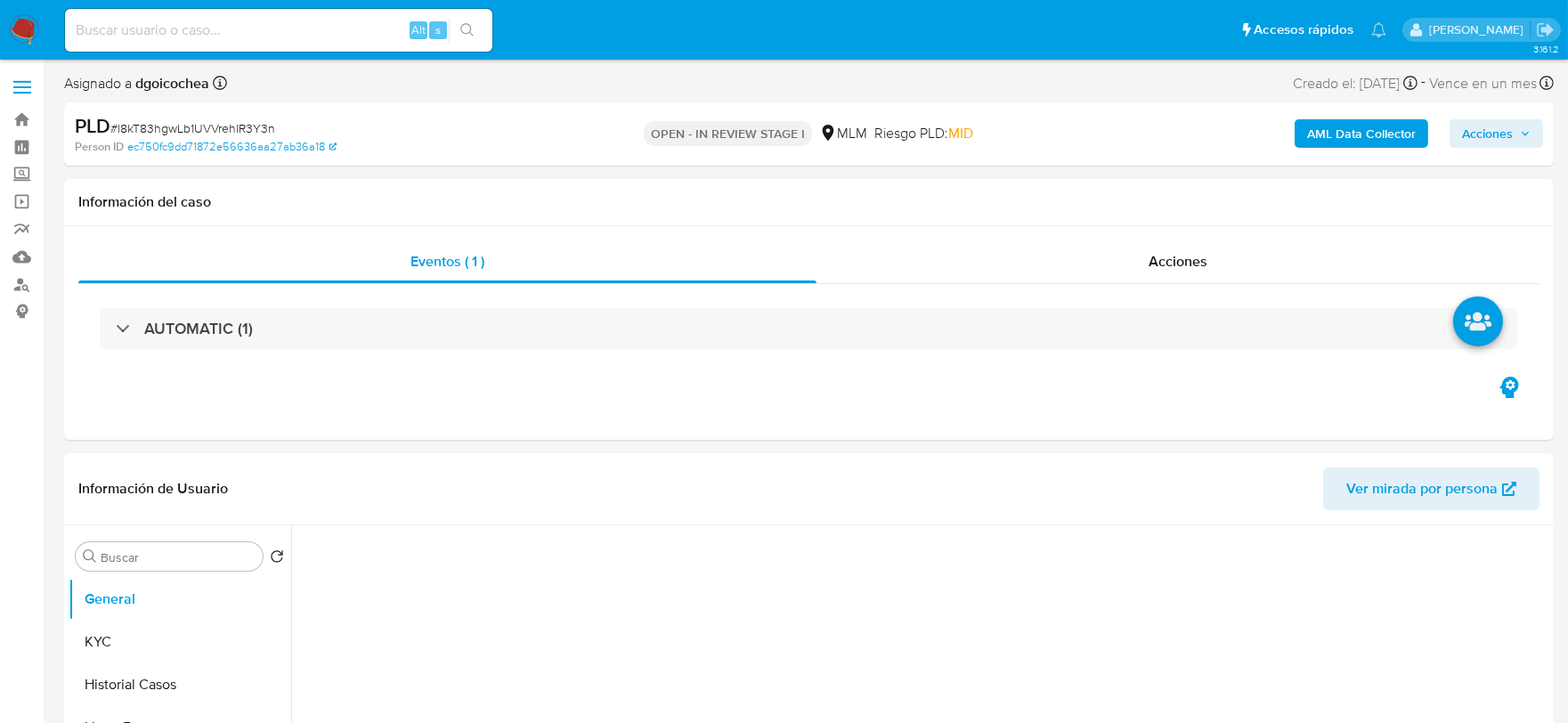
select select "10"
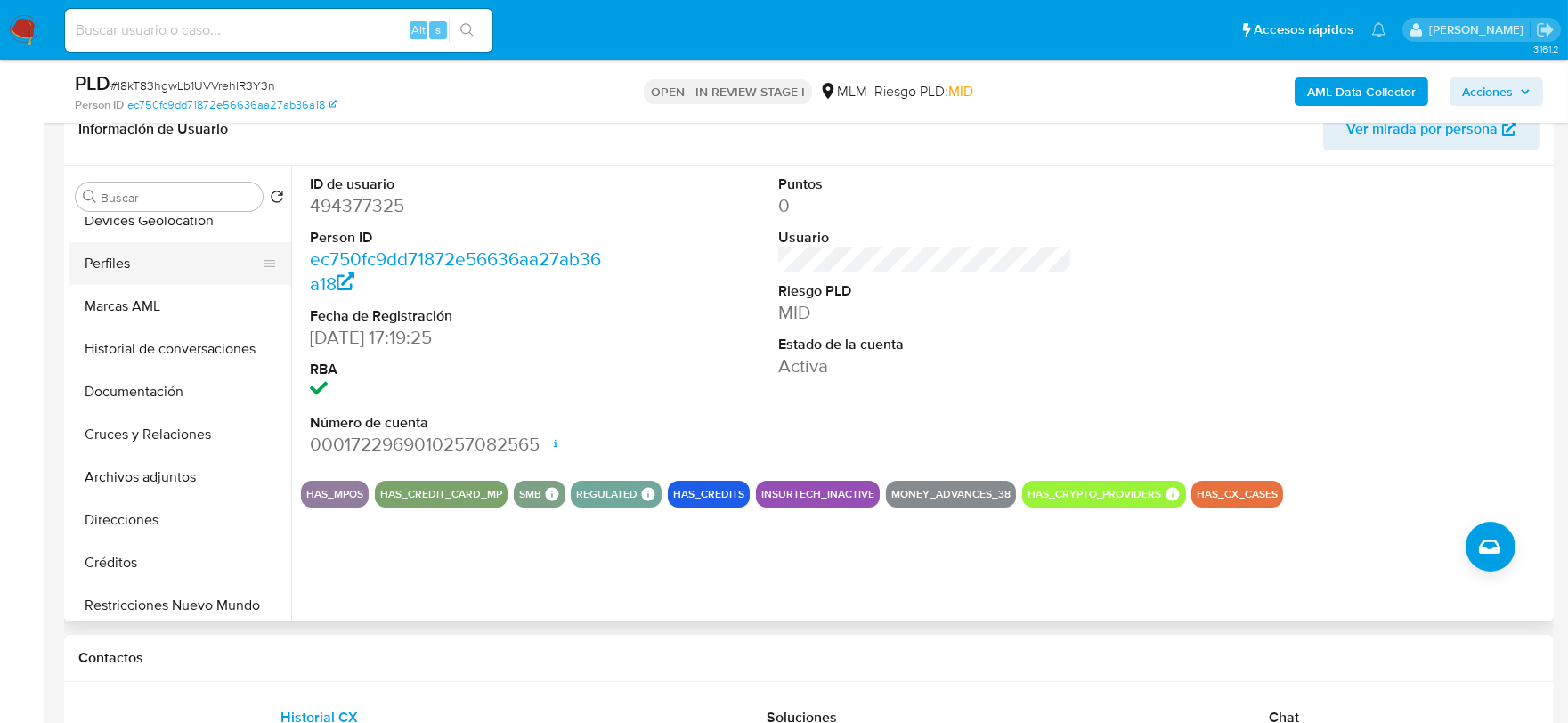
scroll to position [198, 0]
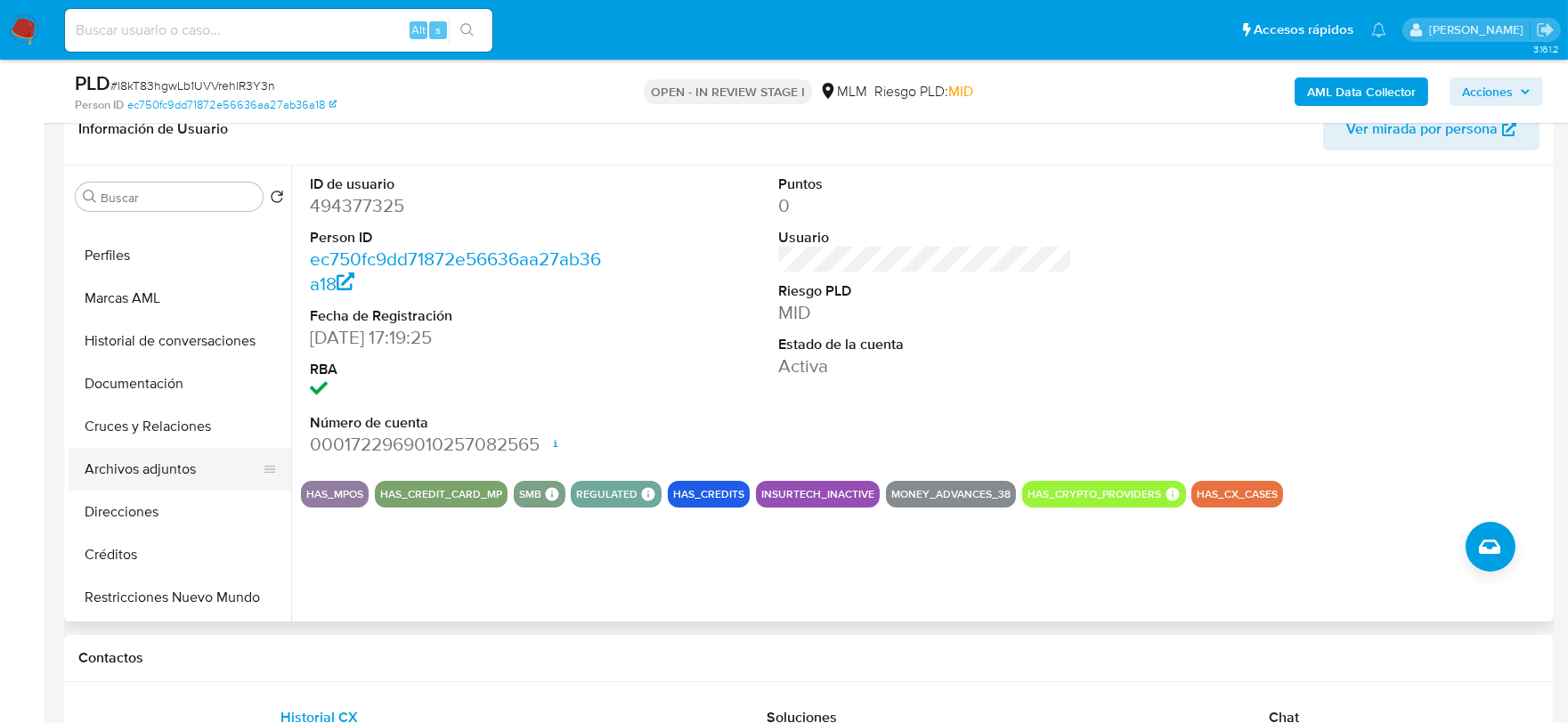
click at [169, 456] on button "Archivos adjuntos" at bounding box center [173, 469] width 209 height 43
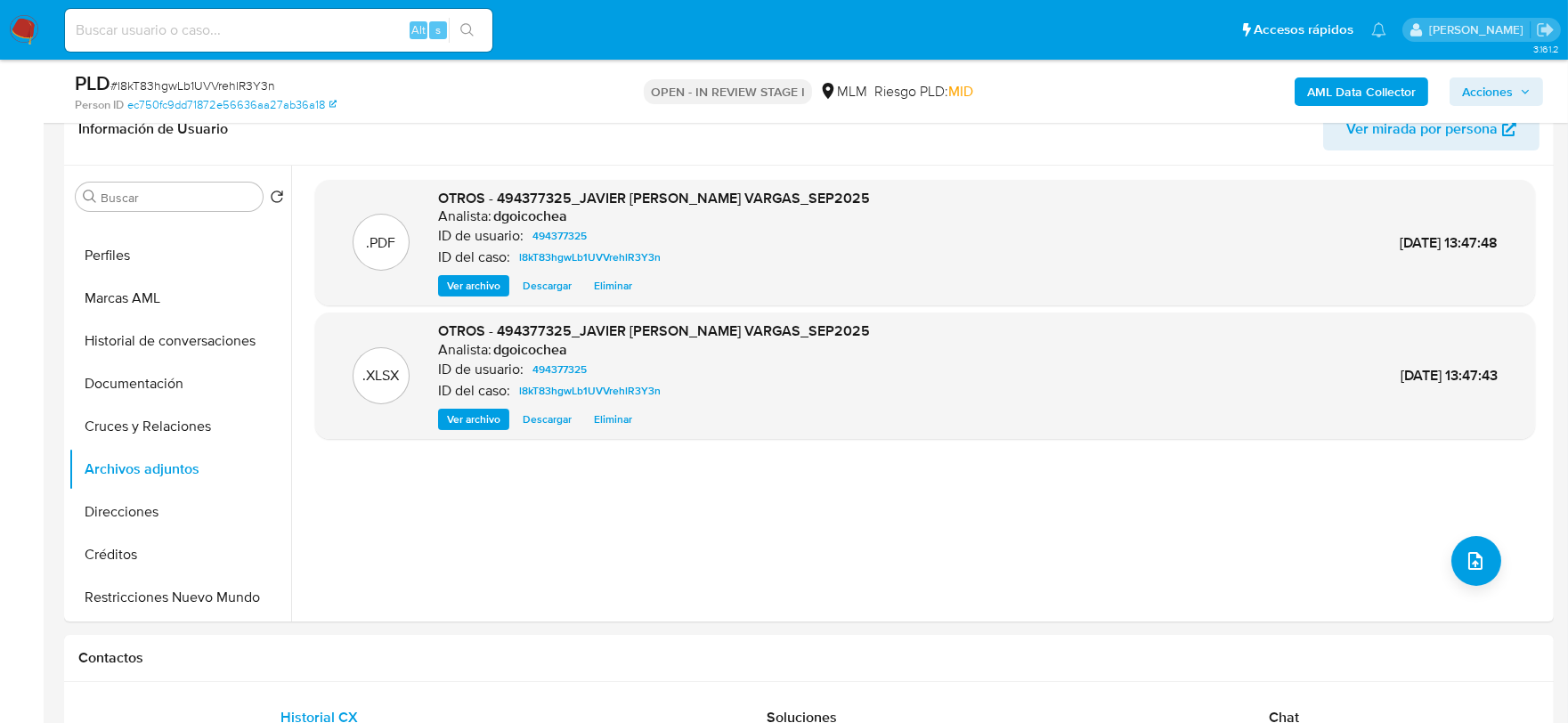
click at [1496, 96] on span "Acciones" at bounding box center [1487, 91] width 51 height 29
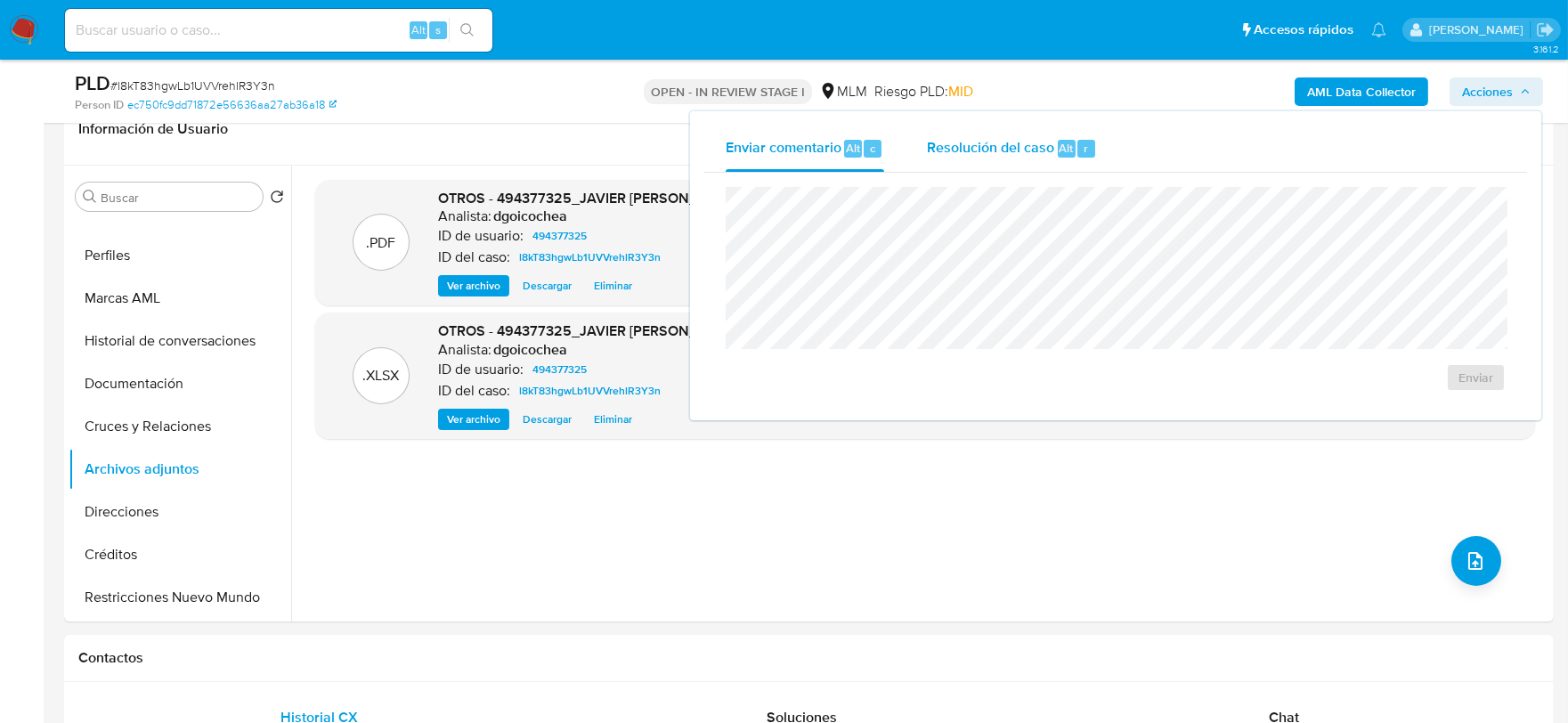
click at [1016, 147] on span "Resolución del caso" at bounding box center [991, 147] width 127 height 21
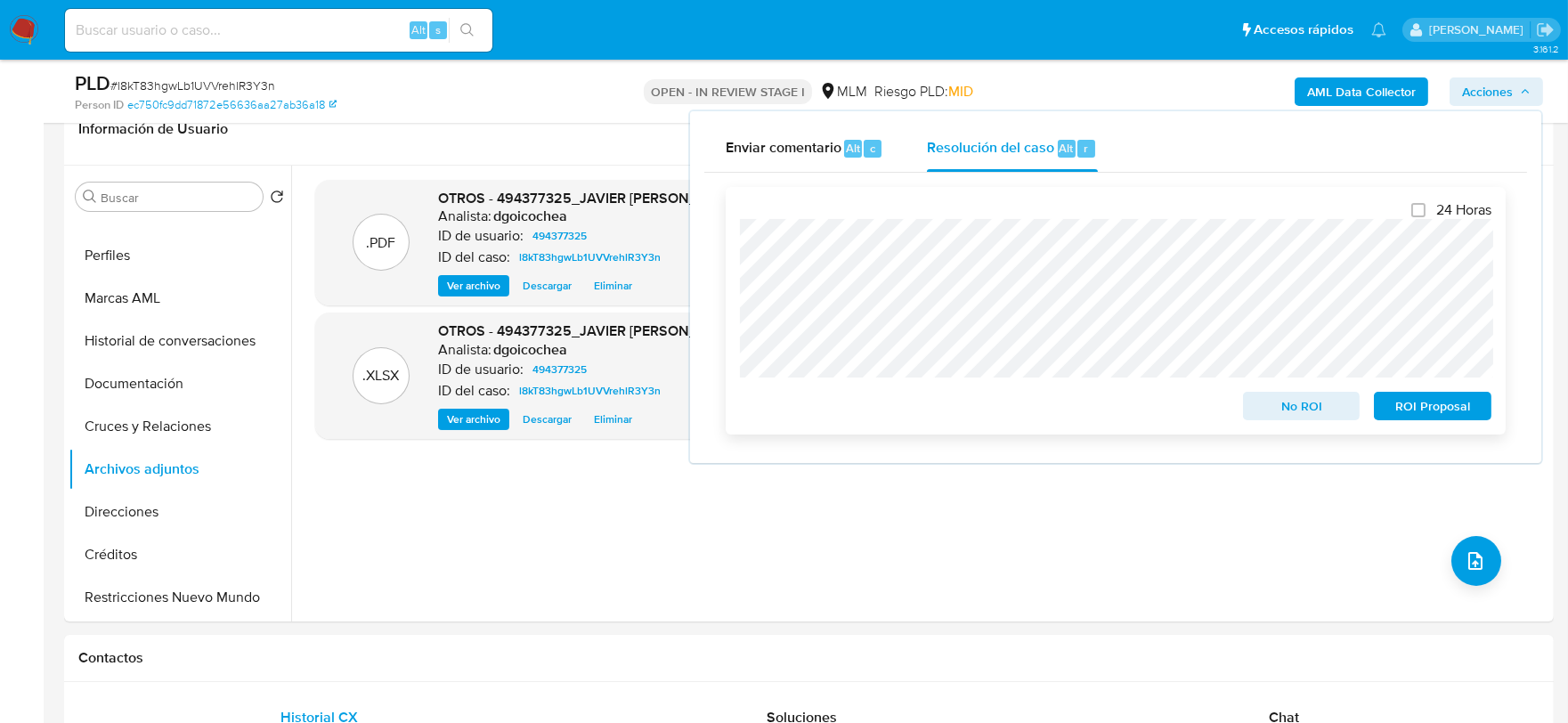
click at [1300, 407] on span "No ROI" at bounding box center [1301, 406] width 92 height 25
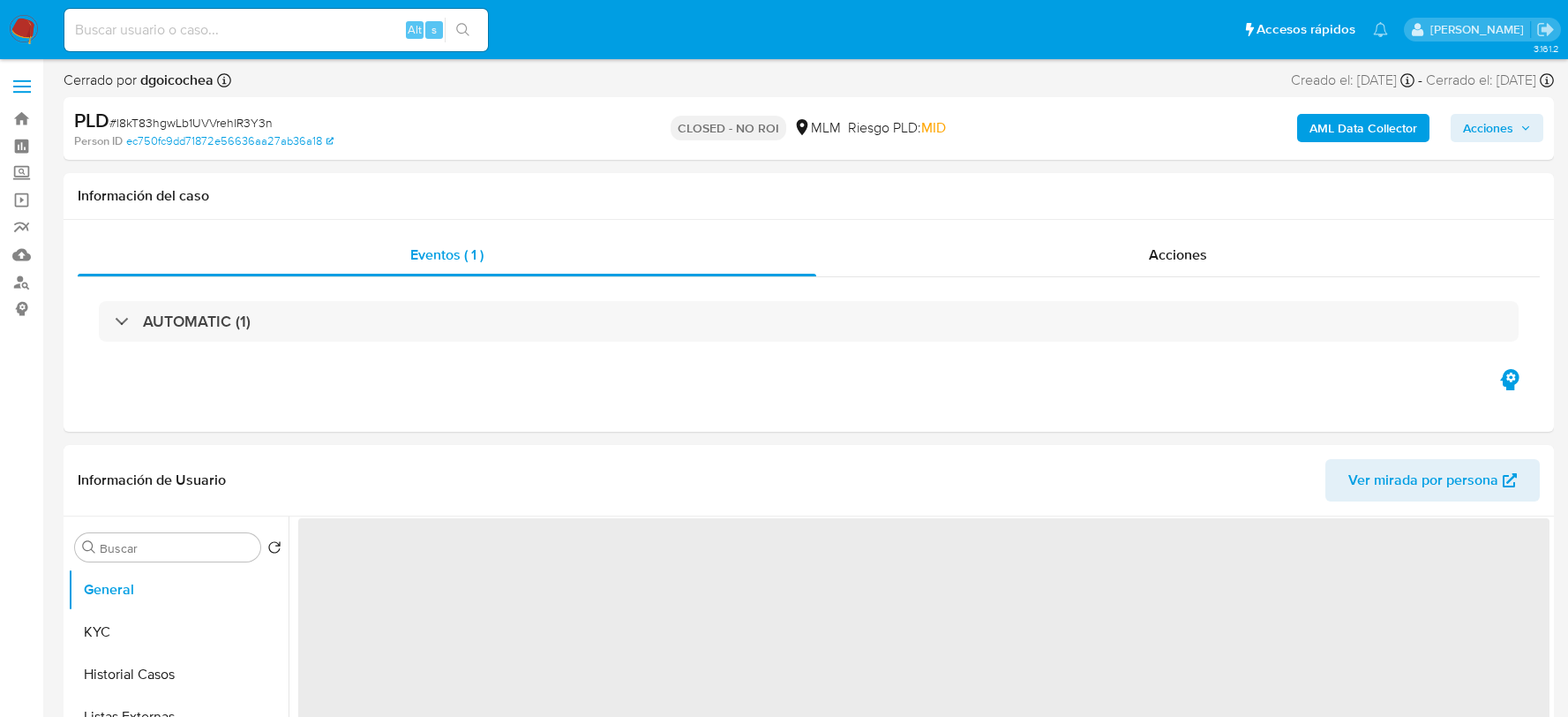
select select "10"
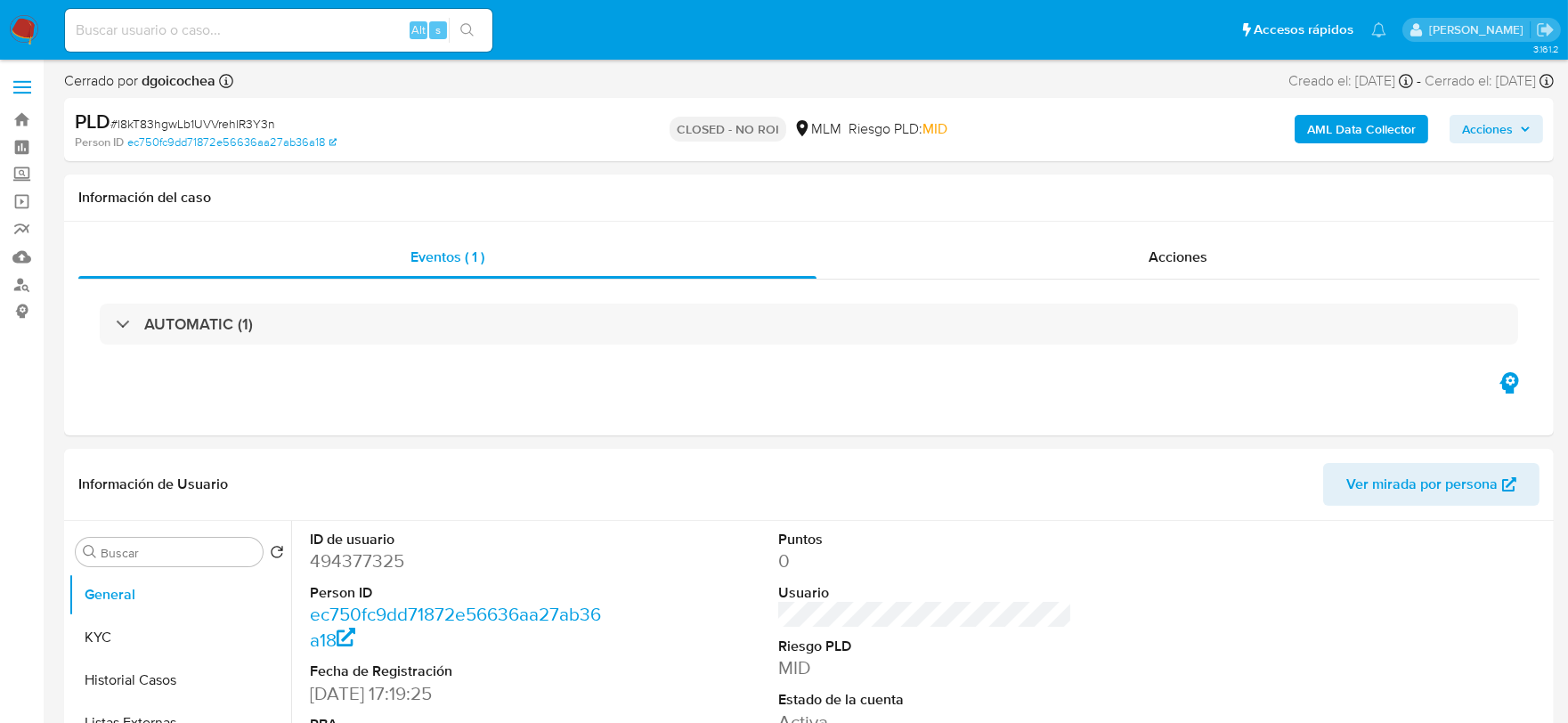
click at [181, 24] on input at bounding box center [279, 30] width 427 height 23
paste input "2092635302"
click at [190, 42] on div "2092635302 Alt s" at bounding box center [279, 30] width 427 height 43
click at [187, 25] on input "2092635302" at bounding box center [279, 30] width 427 height 23
type input "2092635302"
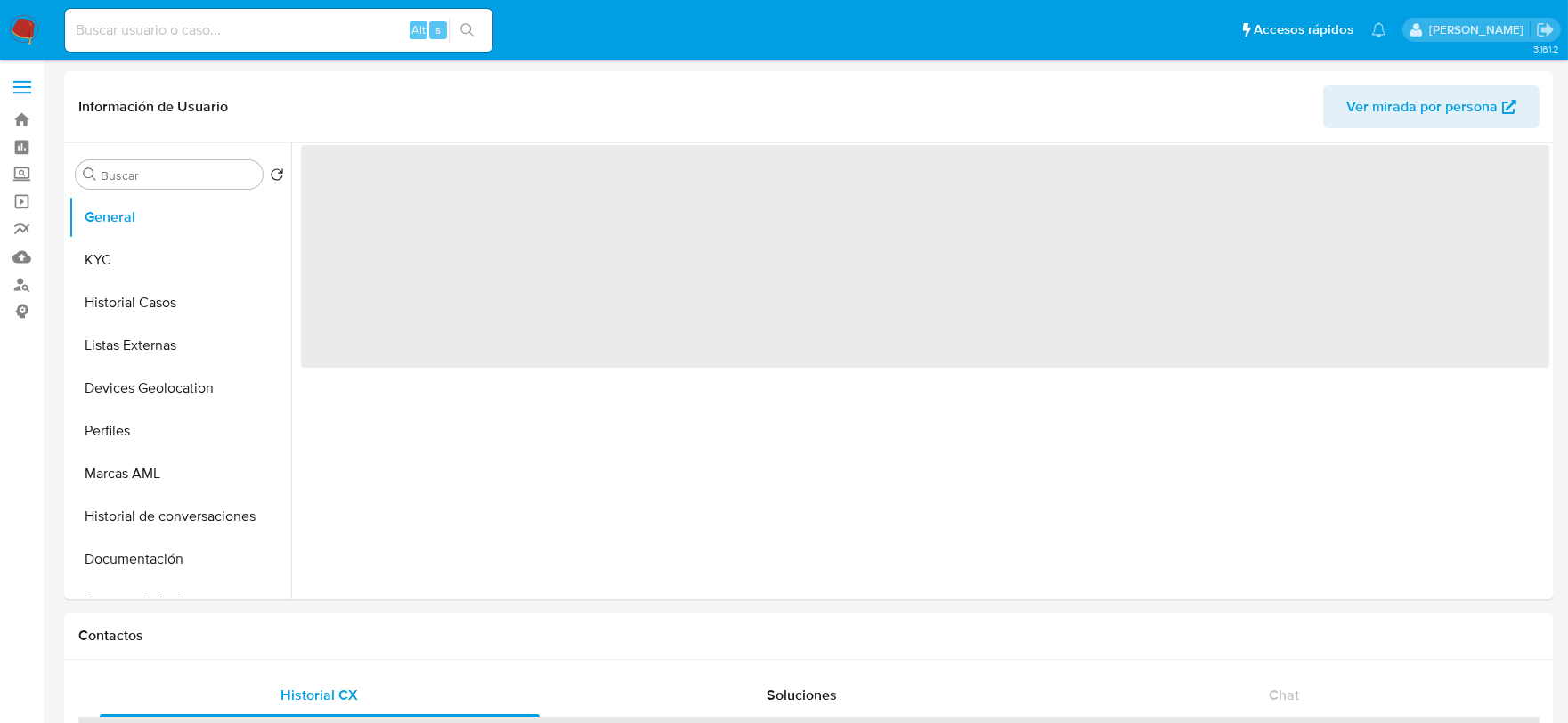
select select "10"
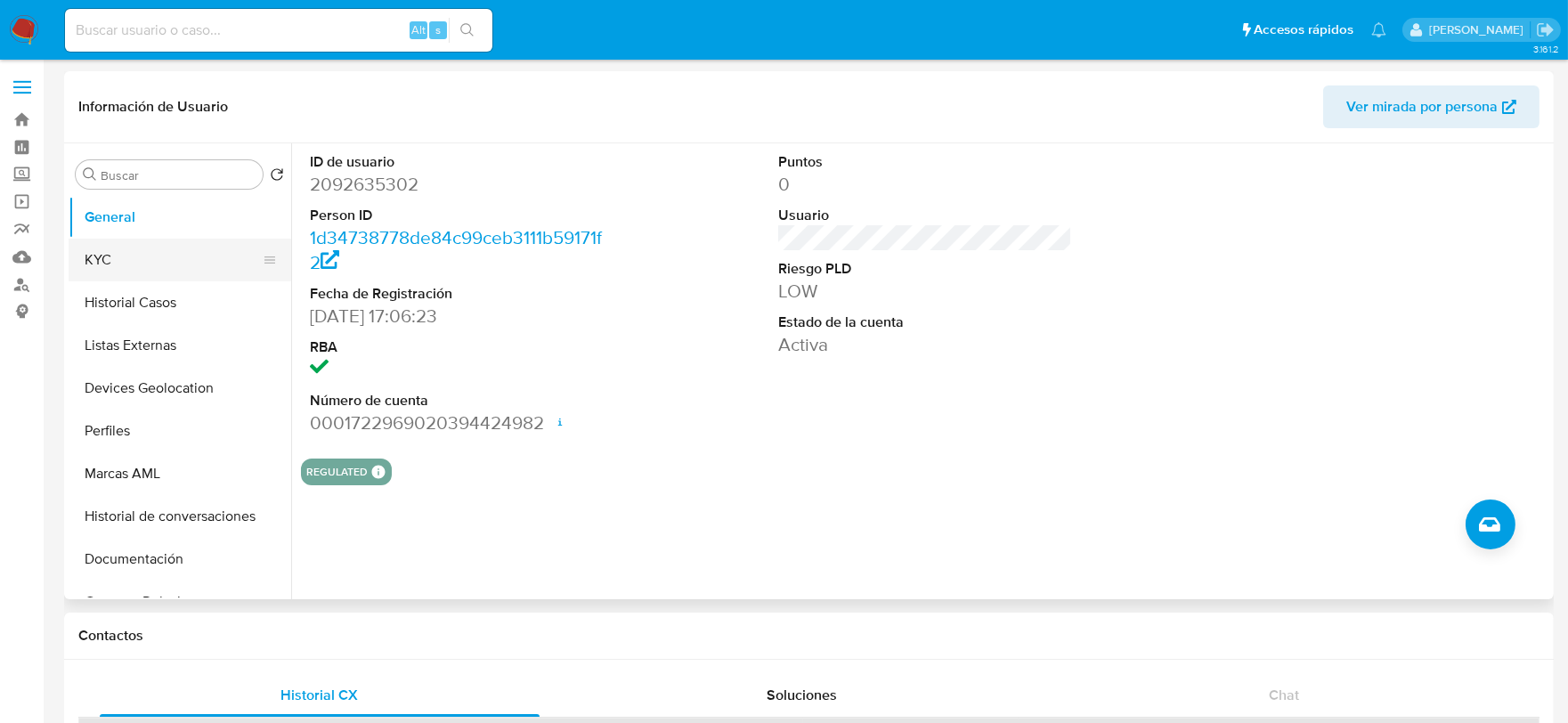
click at [105, 253] on button "KYC" at bounding box center [173, 260] width 209 height 43
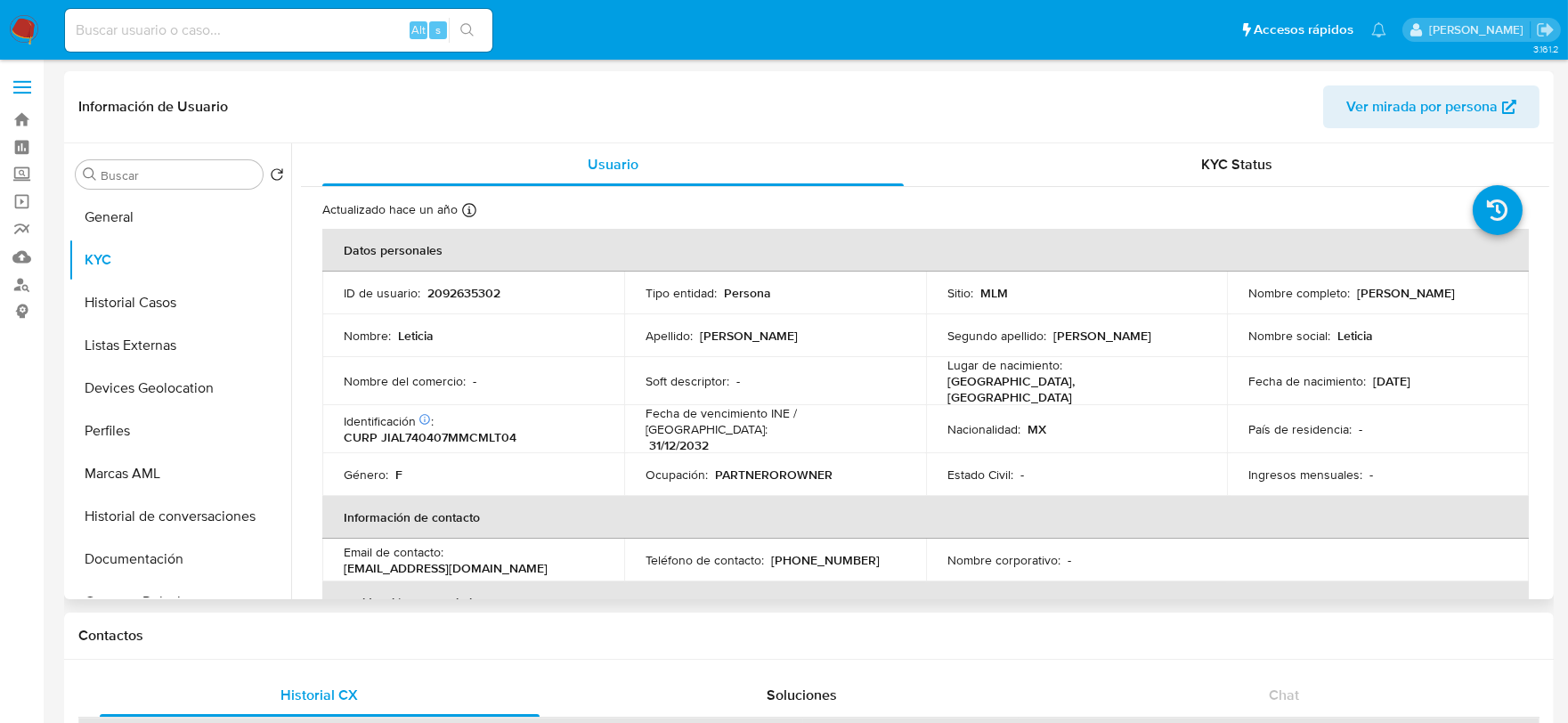
click at [443, 434] on p "CURP JIAL740407MMCMLT04" at bounding box center [430, 437] width 173 height 16
copy p "JIAL740407MMCMLT04"
click at [137, 306] on button "Historial Casos" at bounding box center [173, 303] width 209 height 43
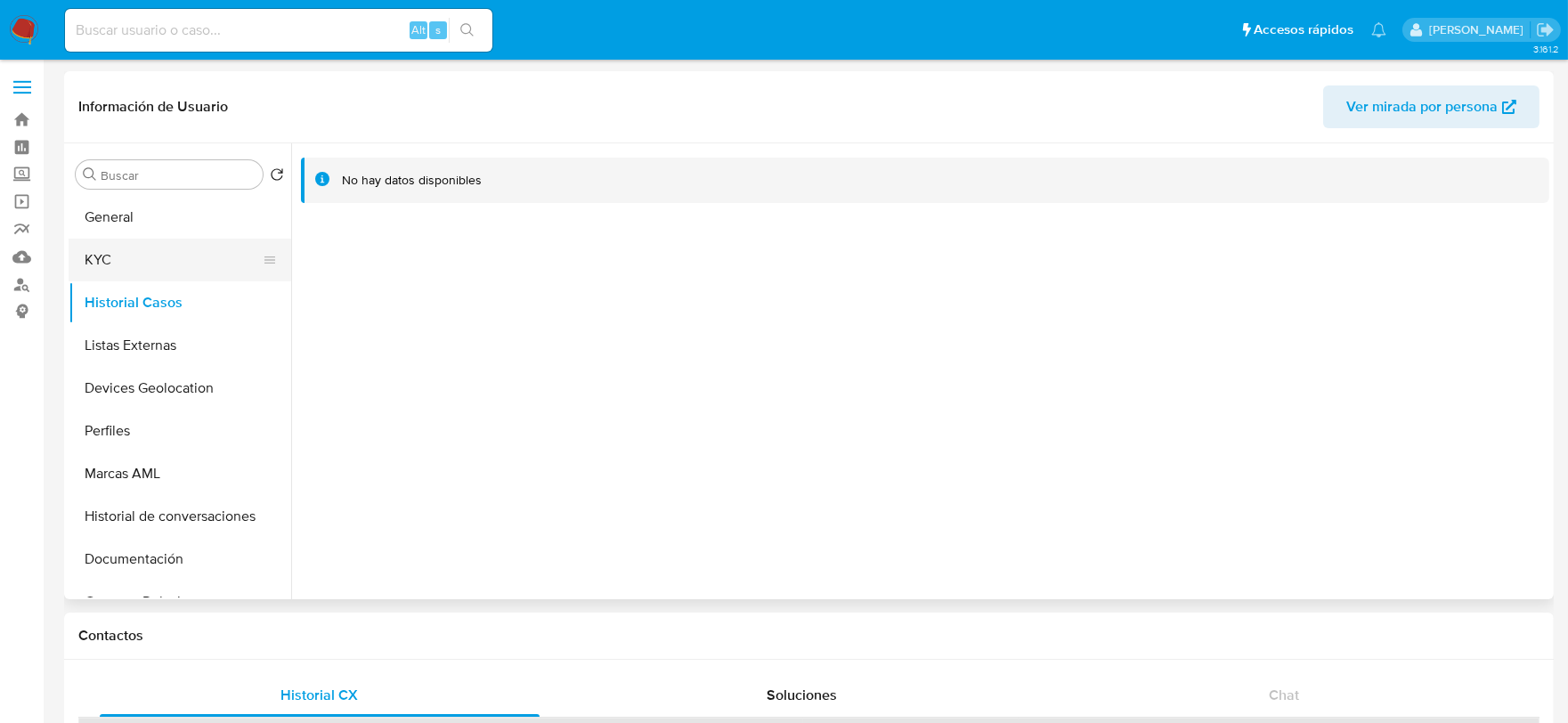
click at [102, 263] on button "KYC" at bounding box center [173, 260] width 209 height 43
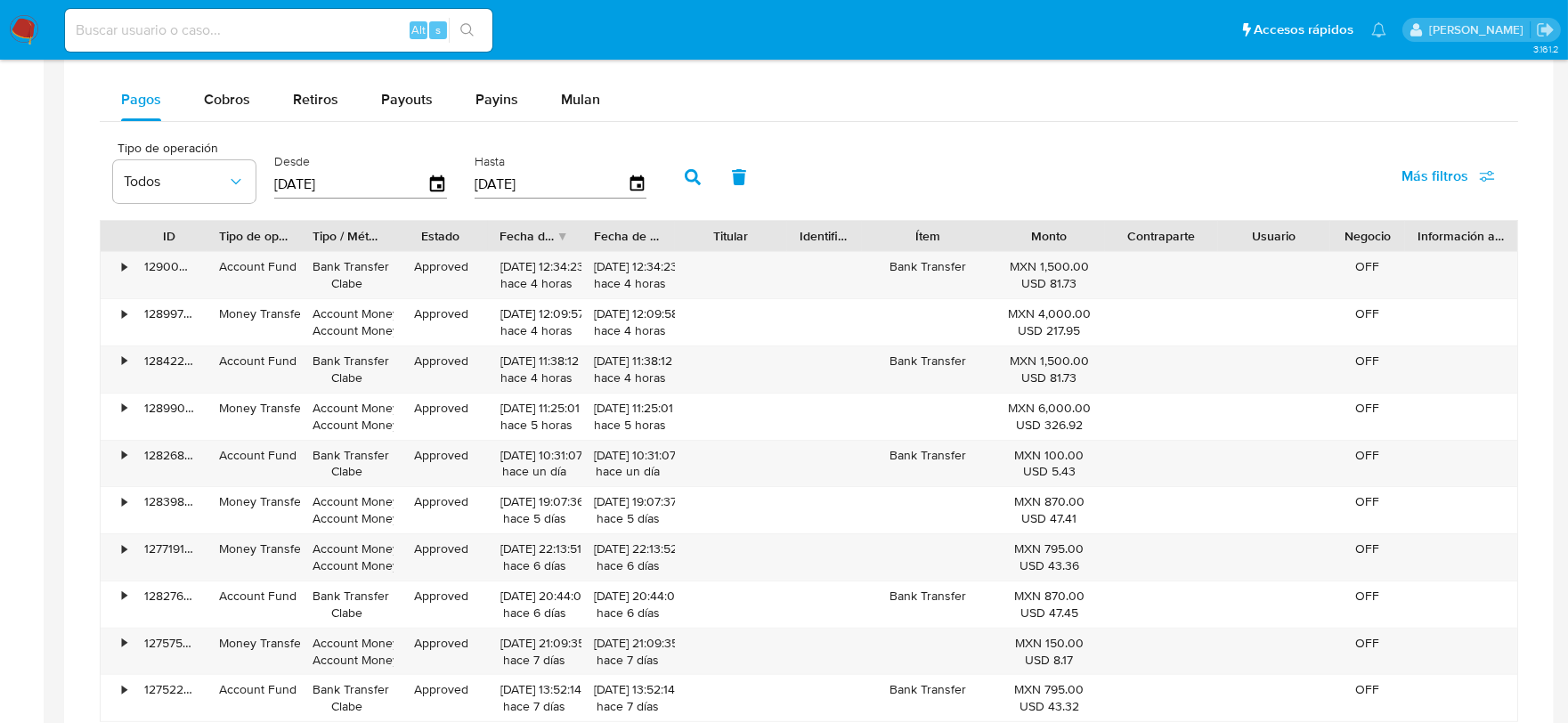
scroll to position [1187, 0]
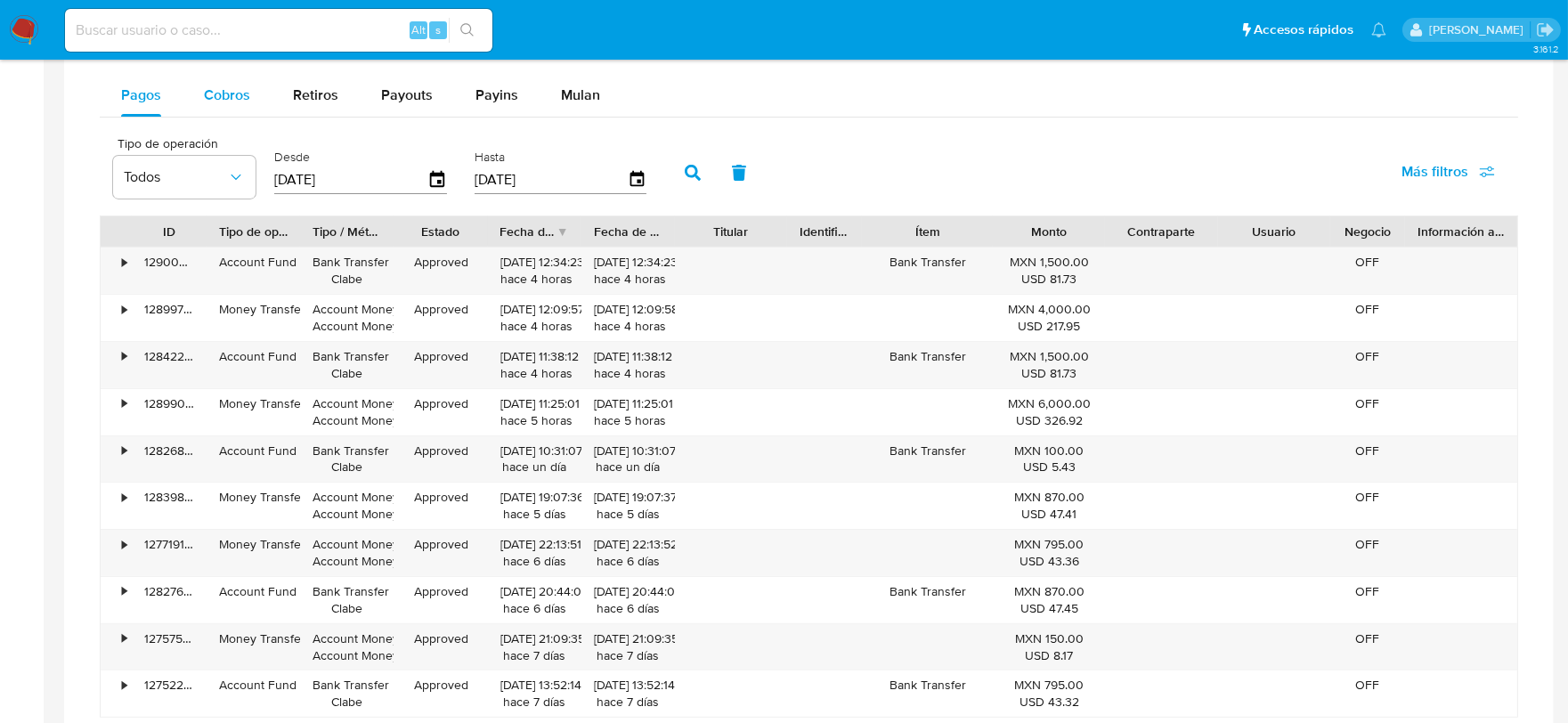
click at [208, 104] on span "Cobros" at bounding box center [228, 94] width 47 height 21
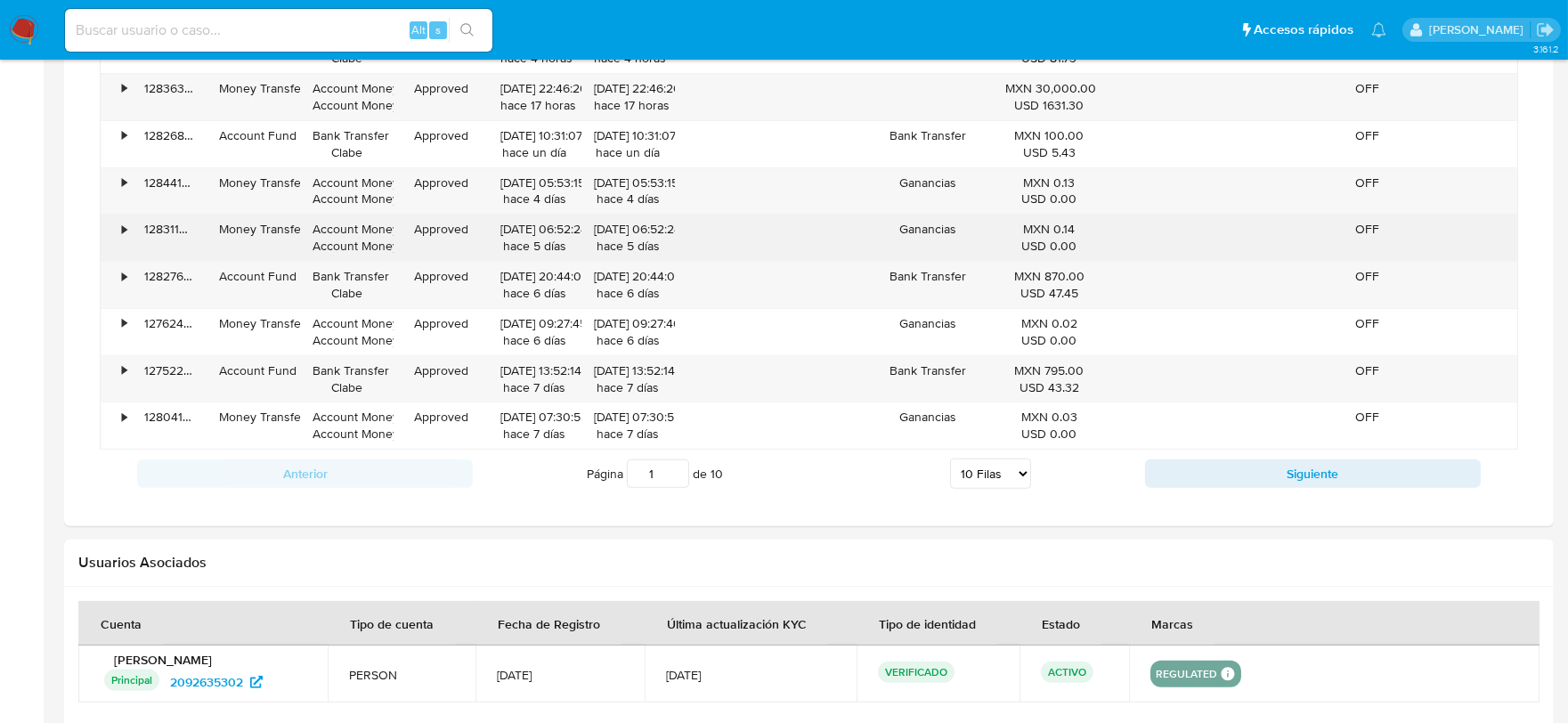
scroll to position [1484, 0]
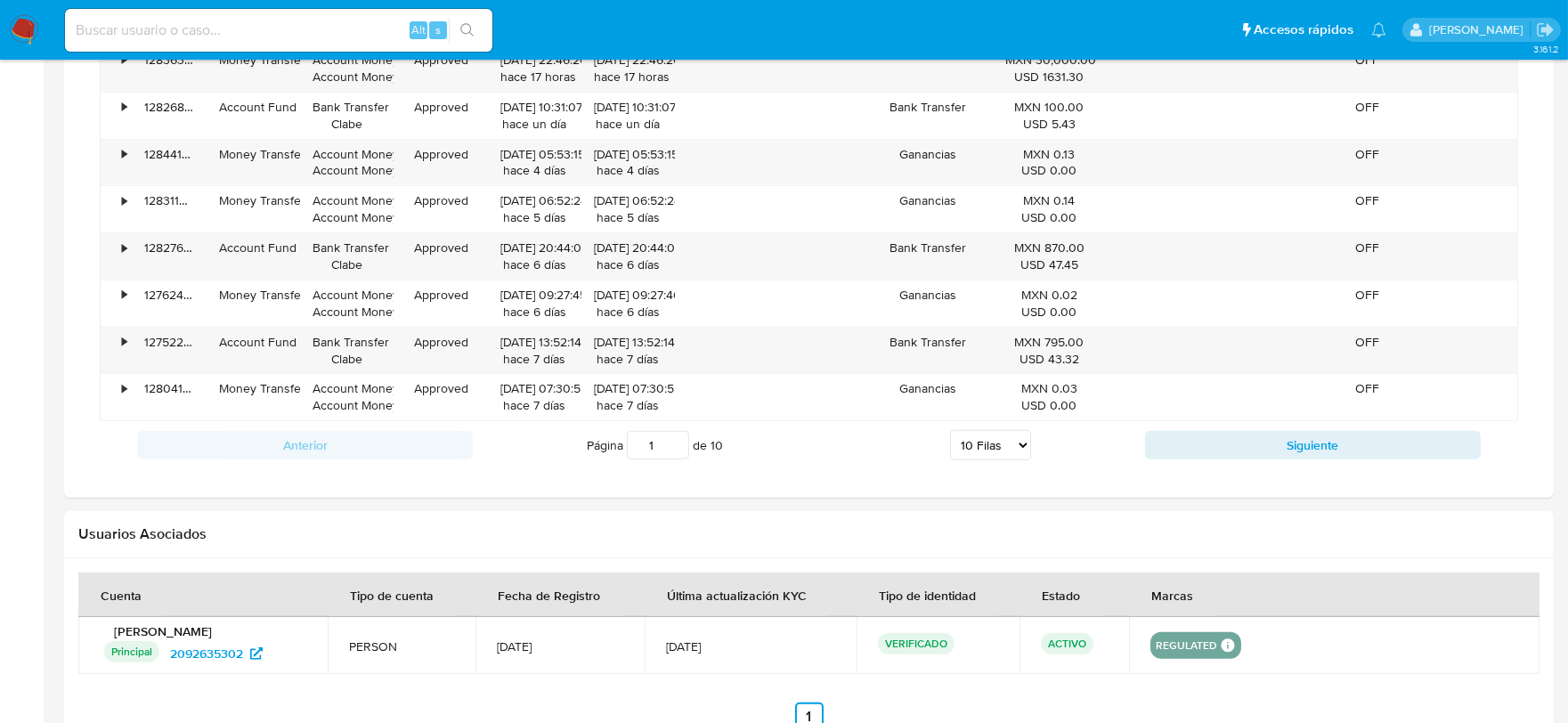
click at [989, 454] on select "5 Filas 10 Filas 20 Filas 25 Filas 50 Filas 100 Filas" at bounding box center [990, 445] width 81 height 30
select select "100"
click at [950, 434] on select "5 Filas 10 Filas 20 Filas 25 Filas 50 Filas 100 Filas" at bounding box center [990, 445] width 81 height 30
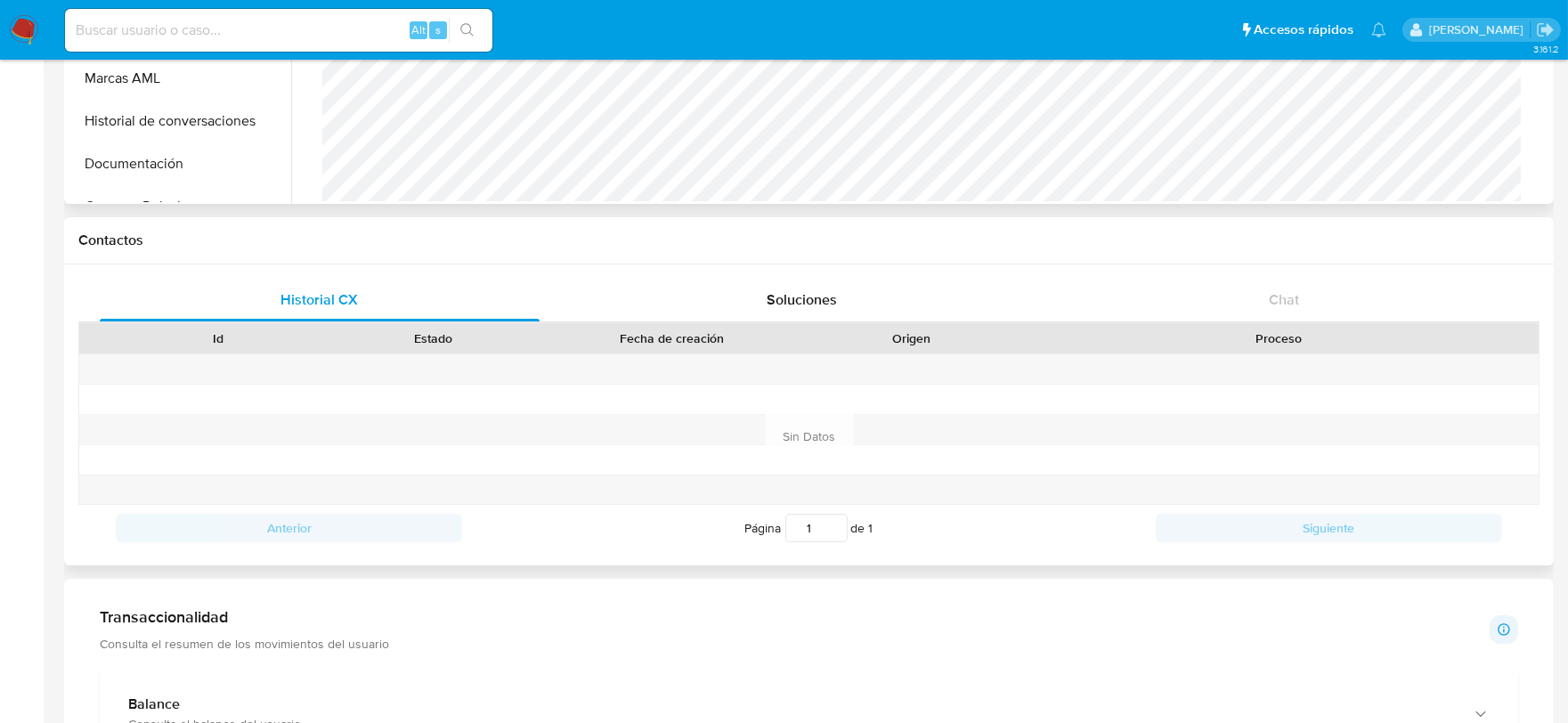
scroll to position [0, 0]
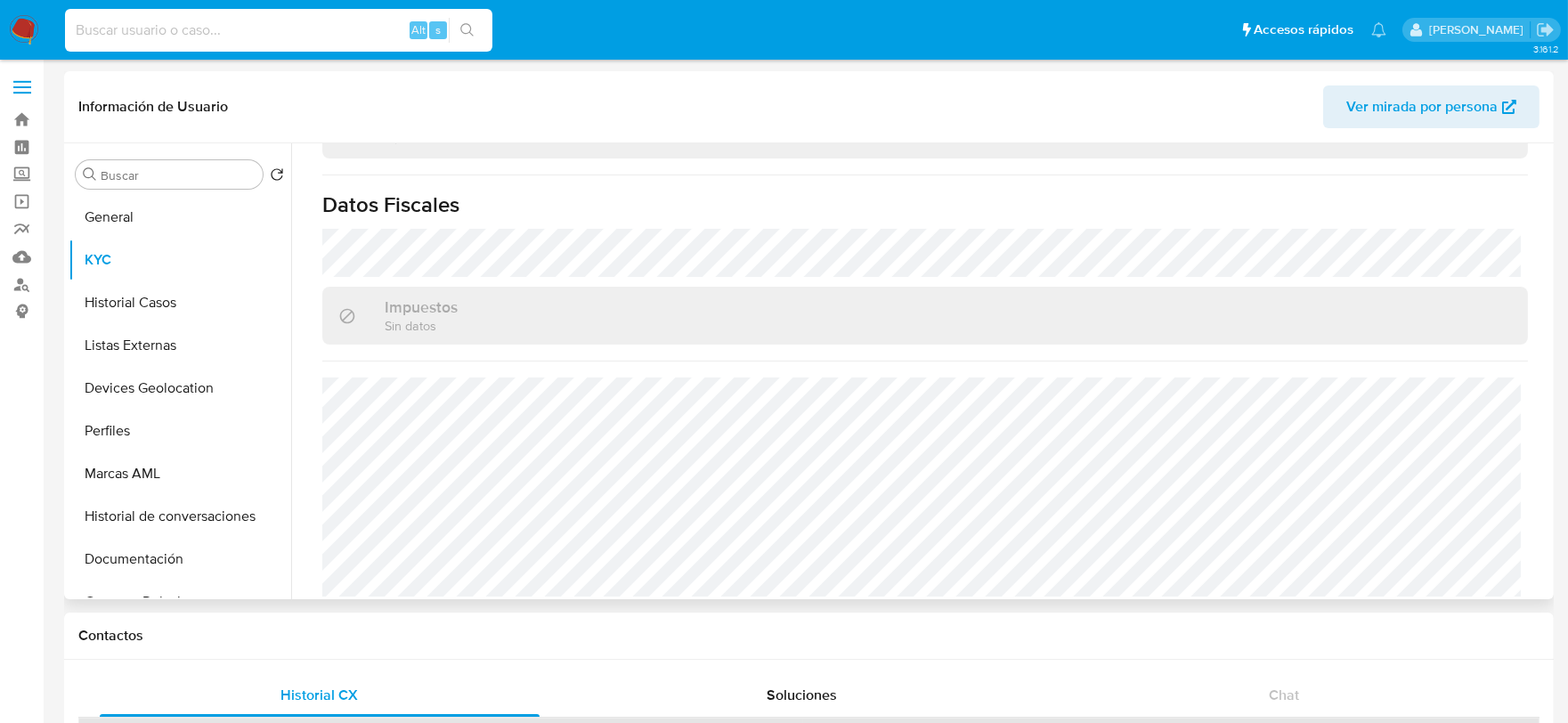
click at [228, 19] on input at bounding box center [279, 30] width 427 height 23
paste input "1429862601"
type input "1429862601"
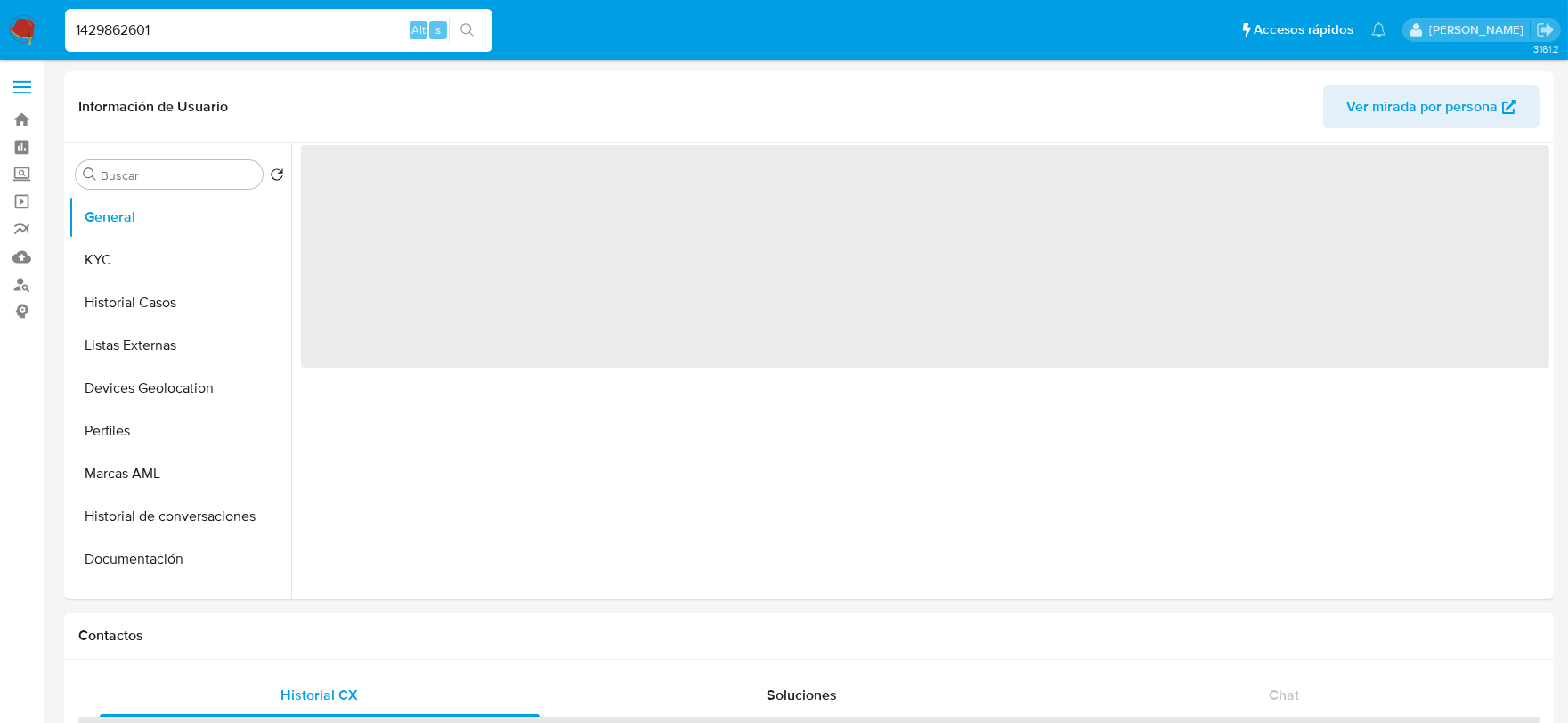
select select "10"
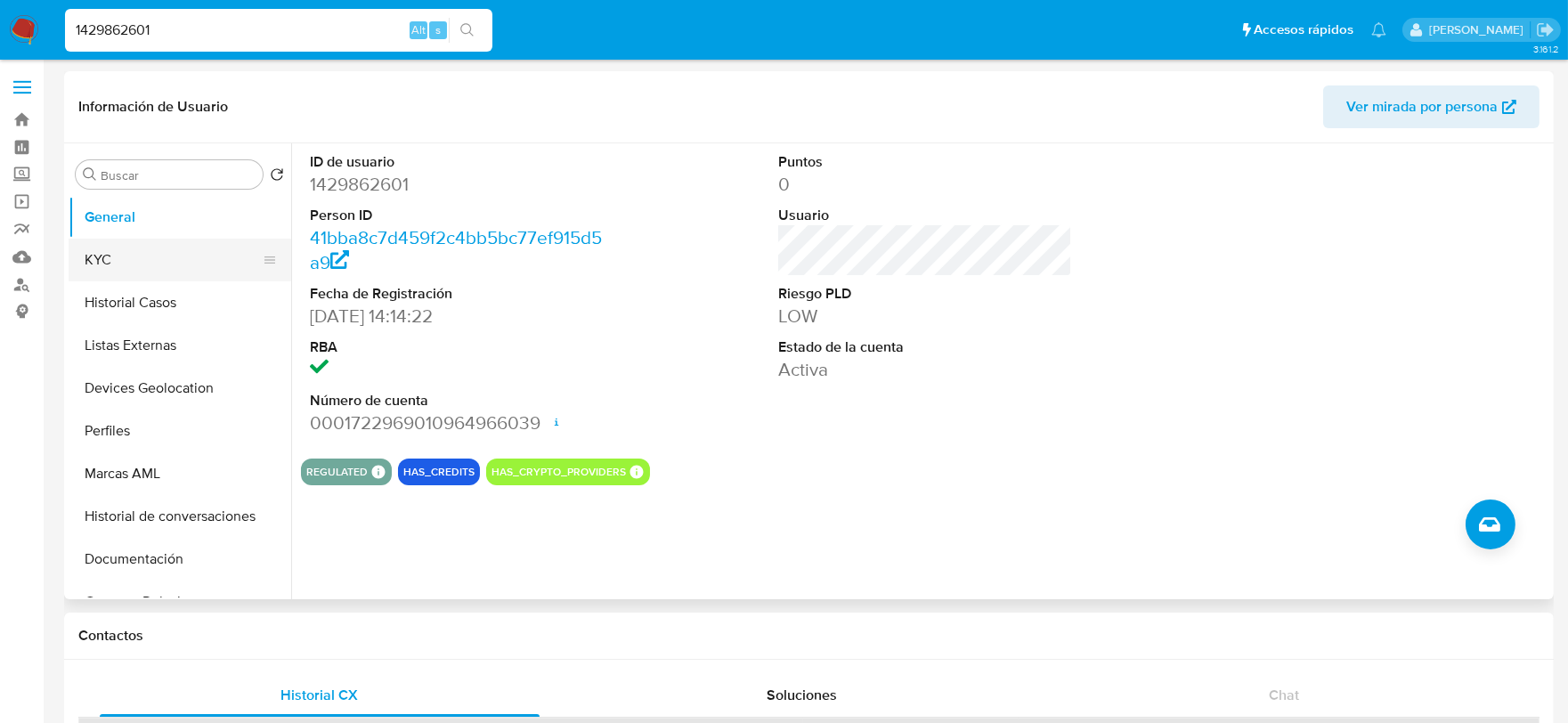
click at [102, 252] on button "KYC" at bounding box center [173, 260] width 209 height 43
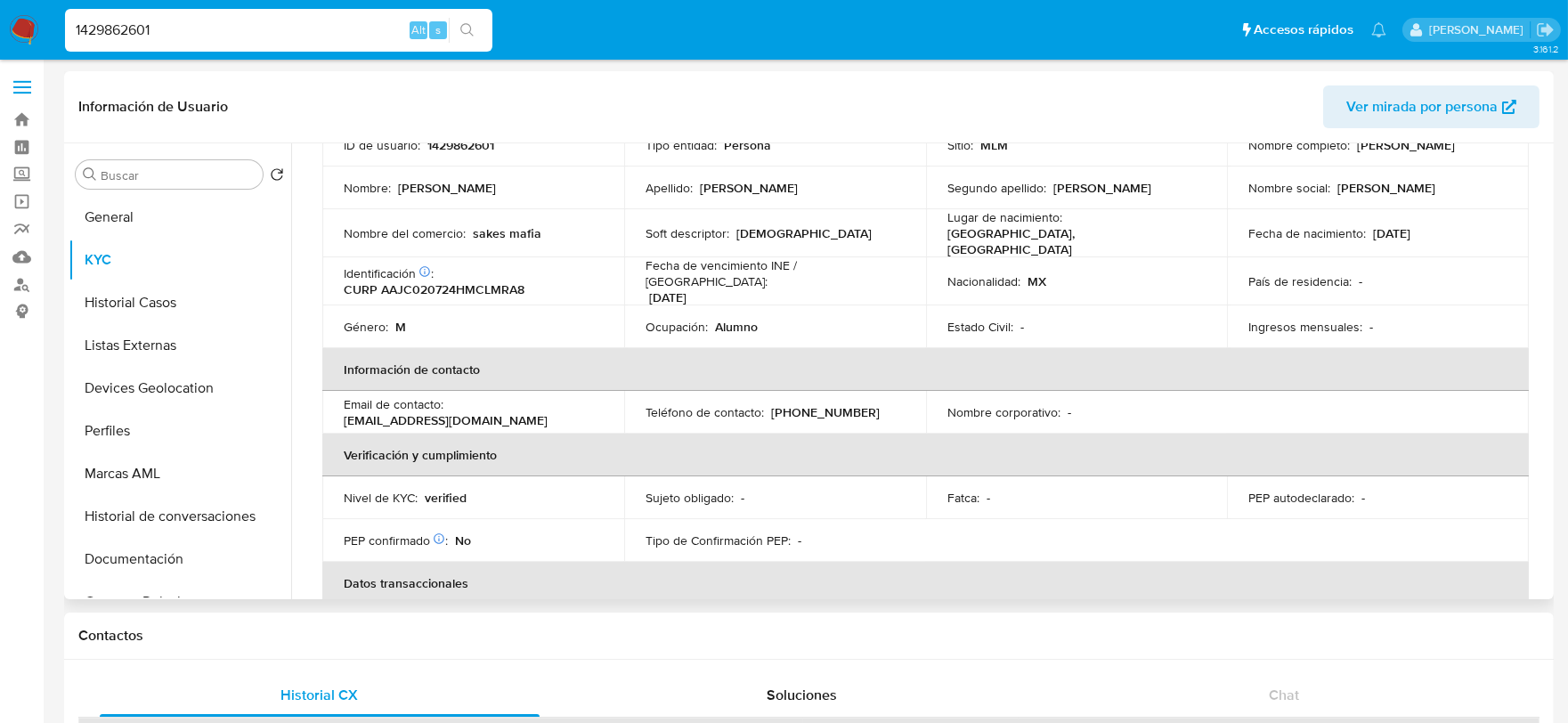
scroll to position [129, 0]
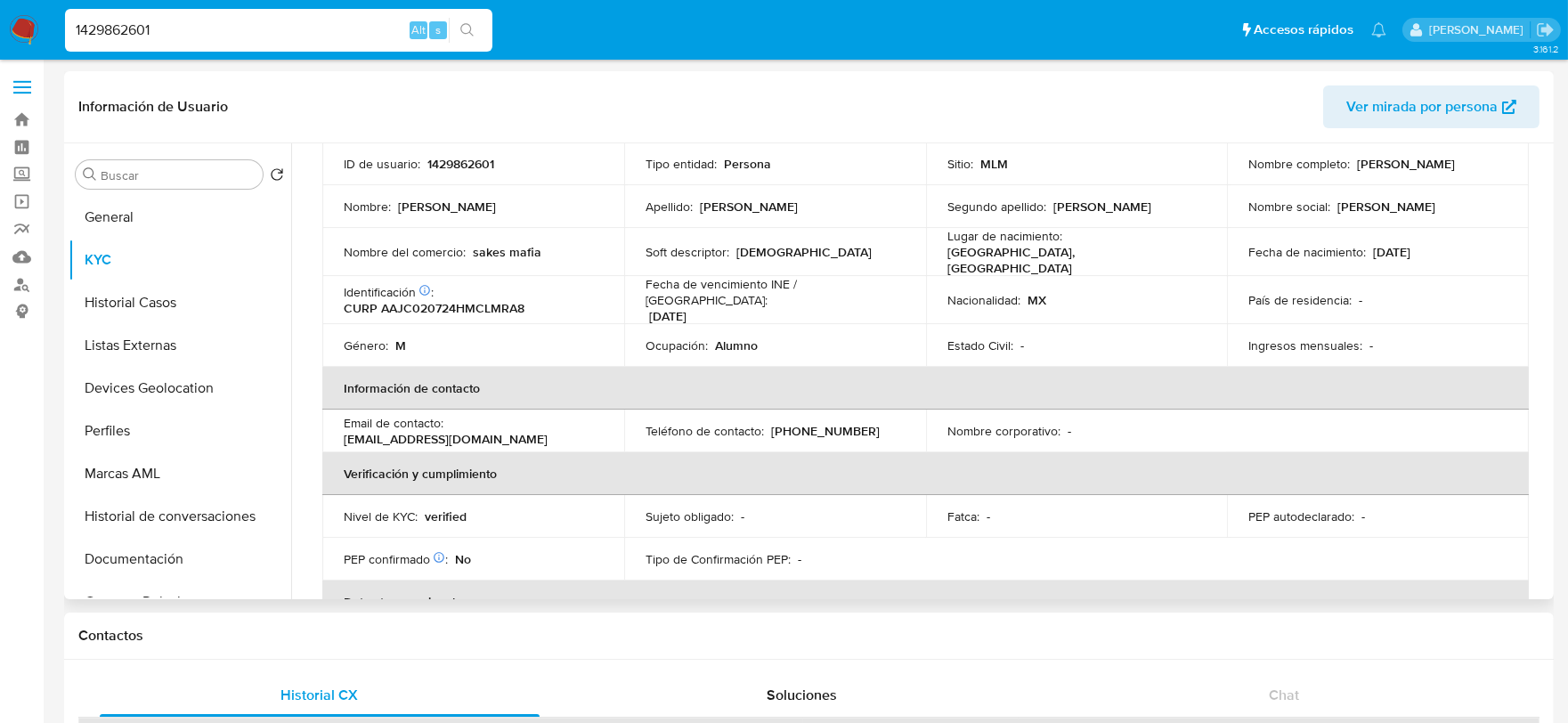
click at [484, 300] on p "CURP AAJC020724HMCLMRA8" at bounding box center [435, 308] width 181 height 16
click at [483, 300] on p "CURP AAJC020724HMCLMRA8" at bounding box center [435, 308] width 181 height 16
copy p "AAJC020724HMCLMRA8"
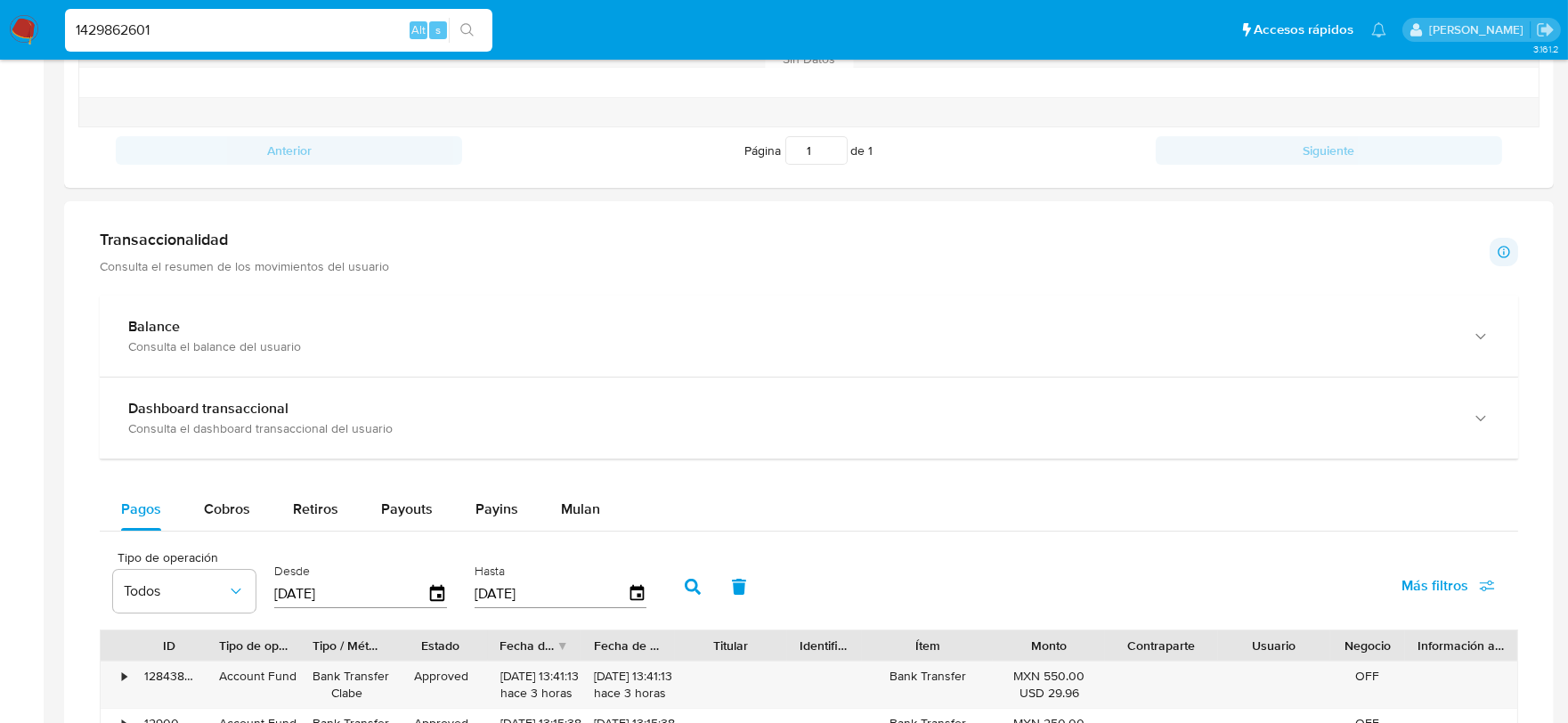
scroll to position [791, 0]
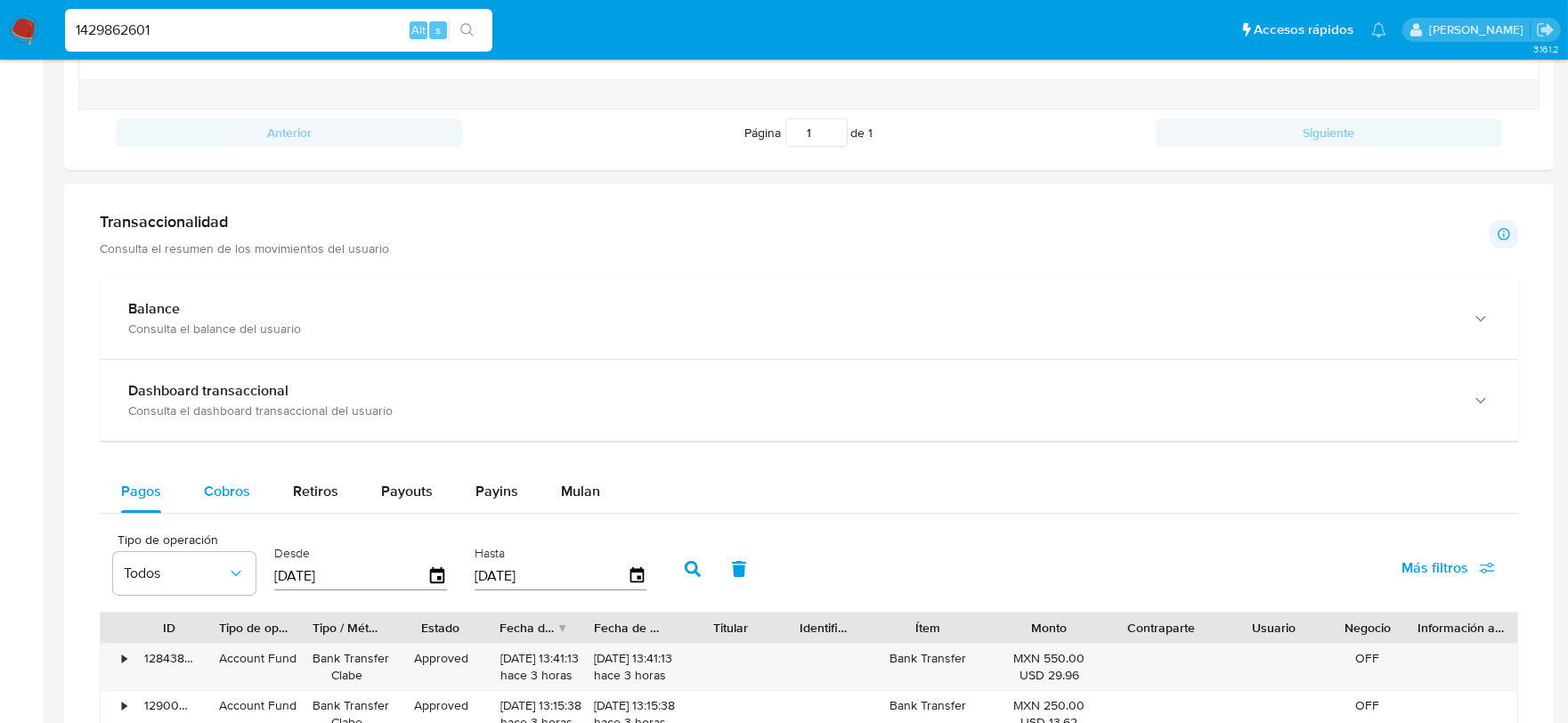
click at [226, 499] on span "Cobros" at bounding box center [228, 491] width 47 height 21
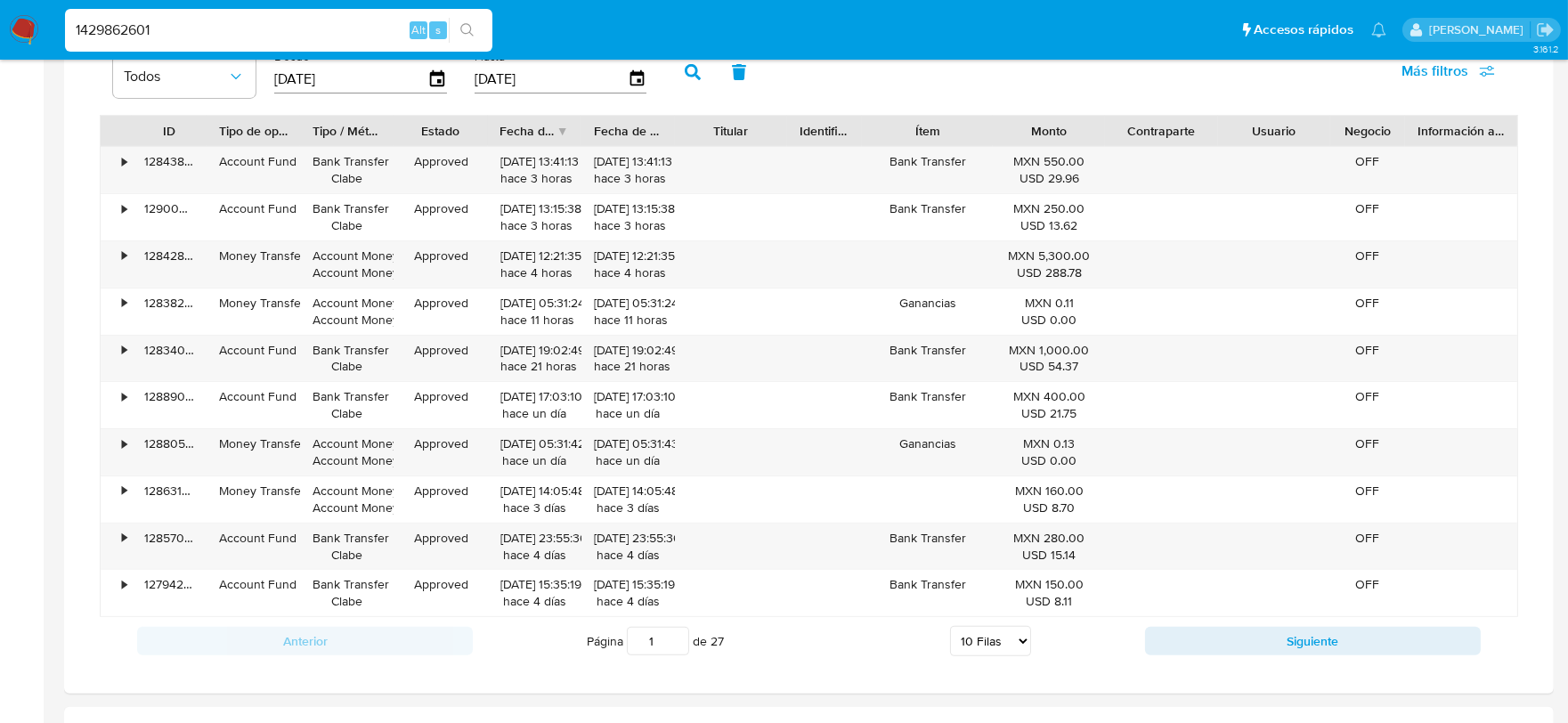
scroll to position [1286, 0]
click at [1021, 648] on select "5 Filas 10 Filas 20 Filas 25 Filas 50 Filas 100 Filas" at bounding box center [990, 643] width 81 height 30
select select "100"
click at [950, 632] on select "5 Filas 10 Filas 20 Filas 25 Filas 50 Filas 100 Filas" at bounding box center [990, 643] width 81 height 30
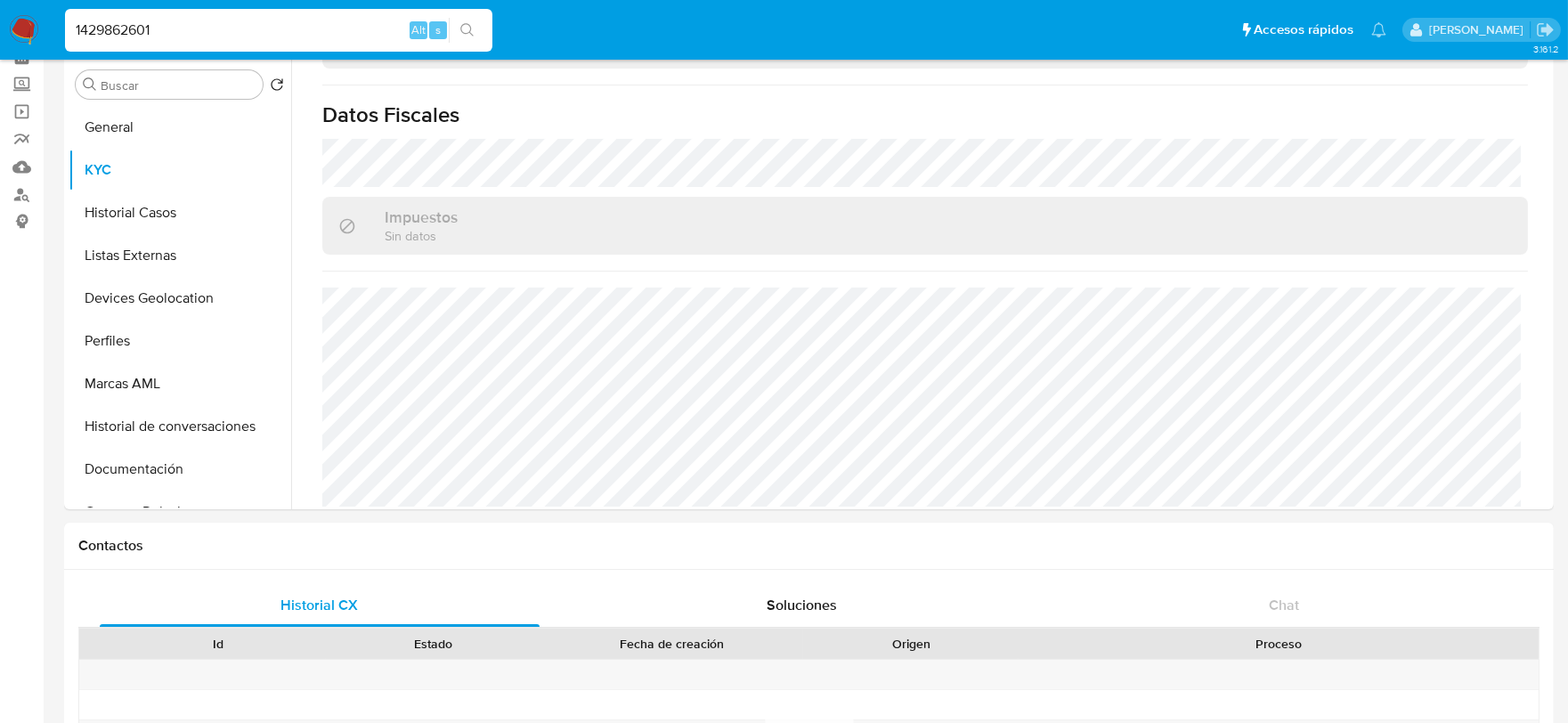
scroll to position [0, 0]
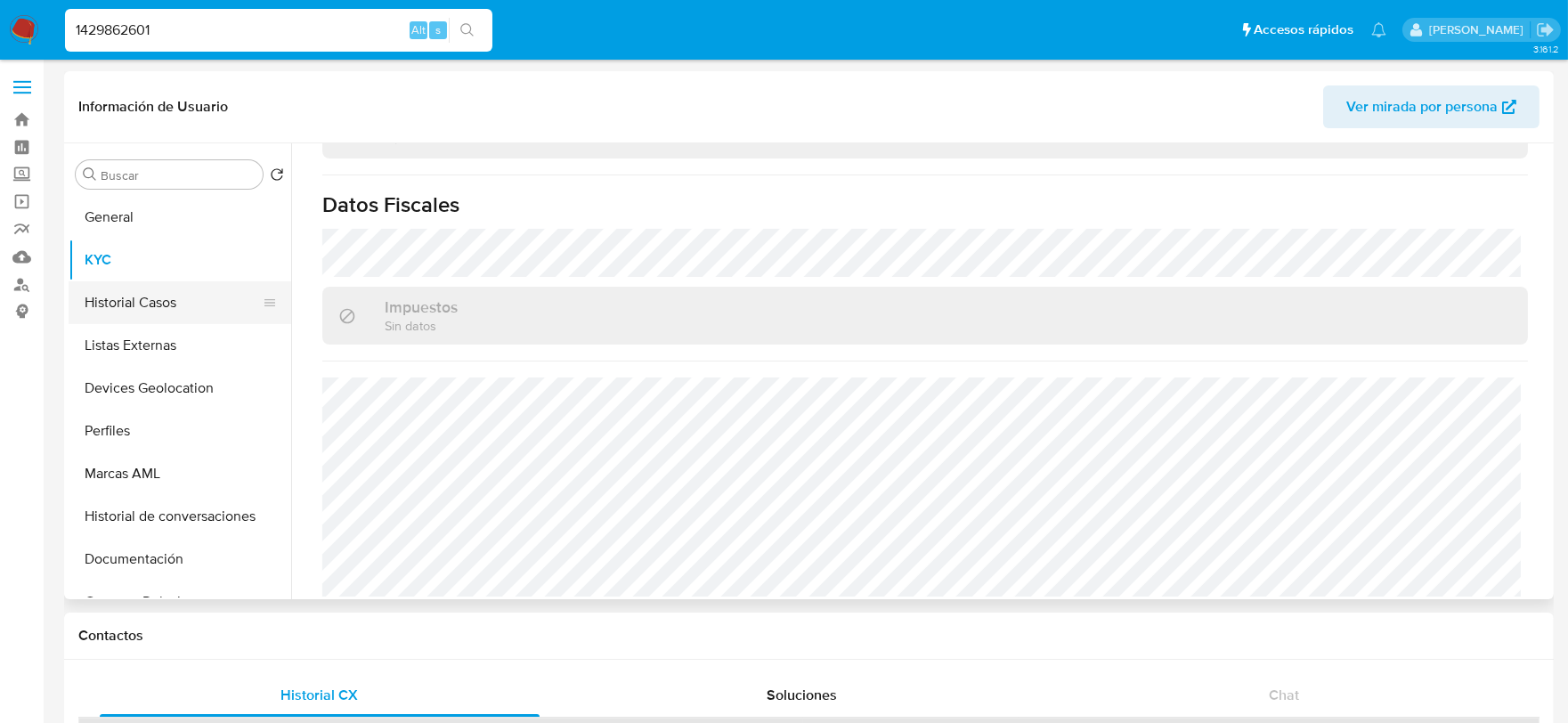
click at [170, 306] on button "Historial Casos" at bounding box center [173, 303] width 209 height 43
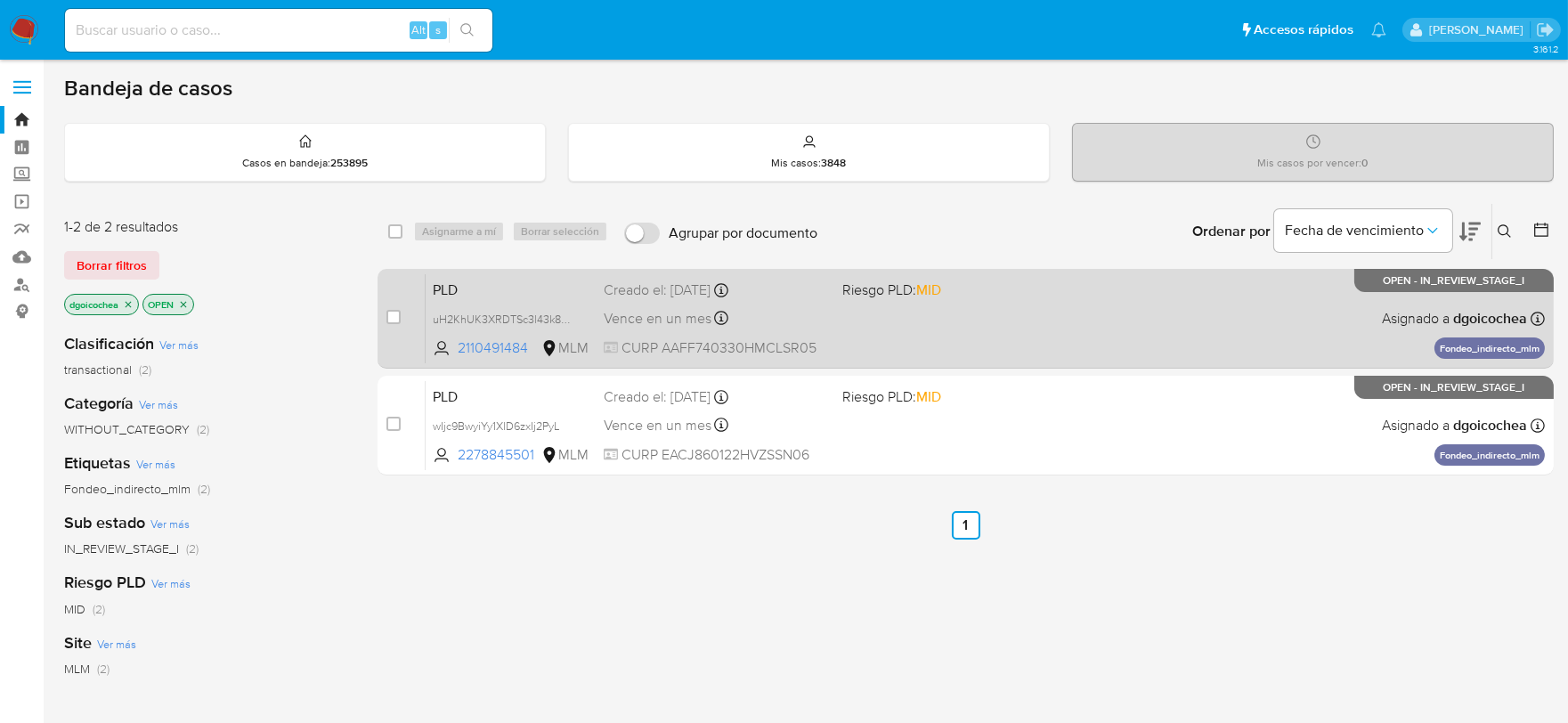
click at [451, 288] on span "PLD" at bounding box center [511, 288] width 157 height 23
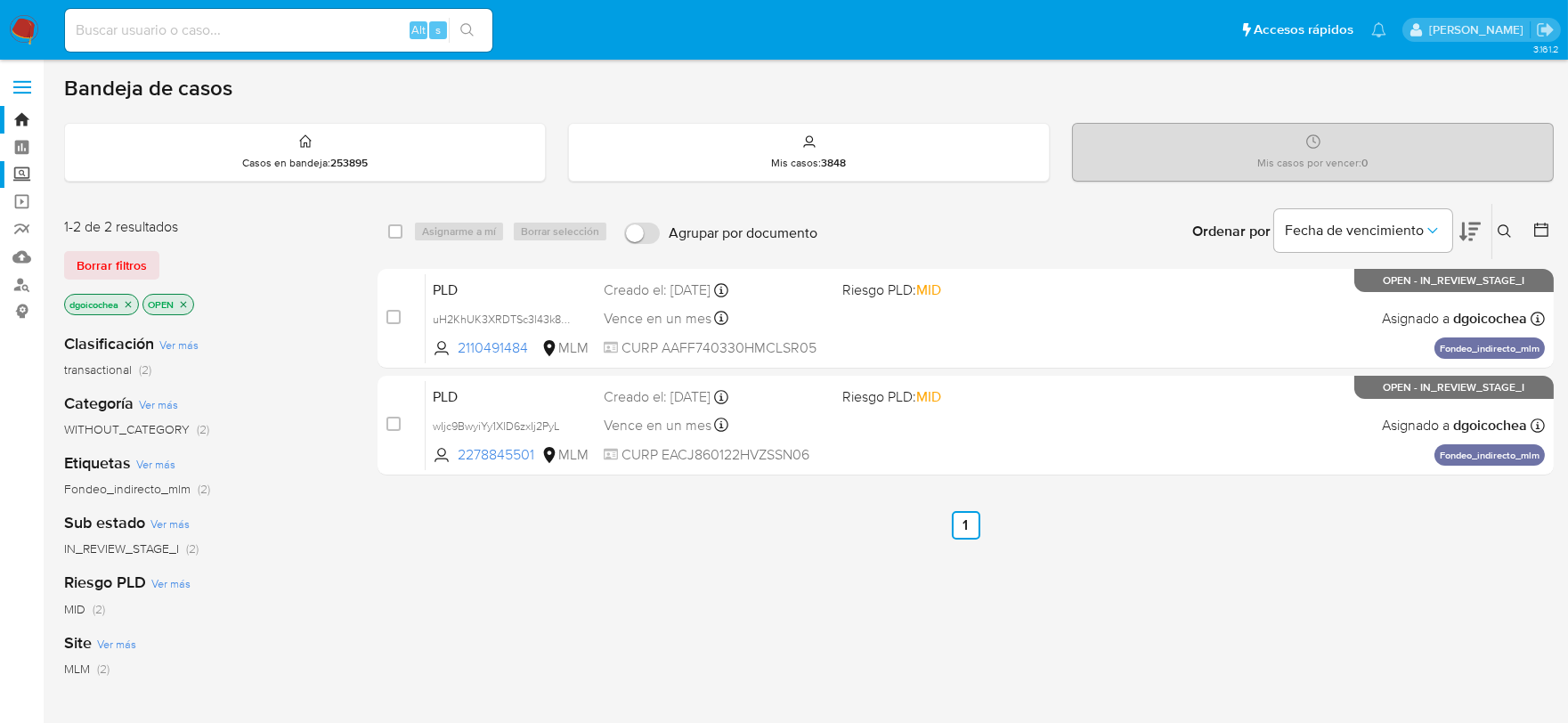
click at [25, 167] on label "Screening" at bounding box center [106, 175] width 212 height 28
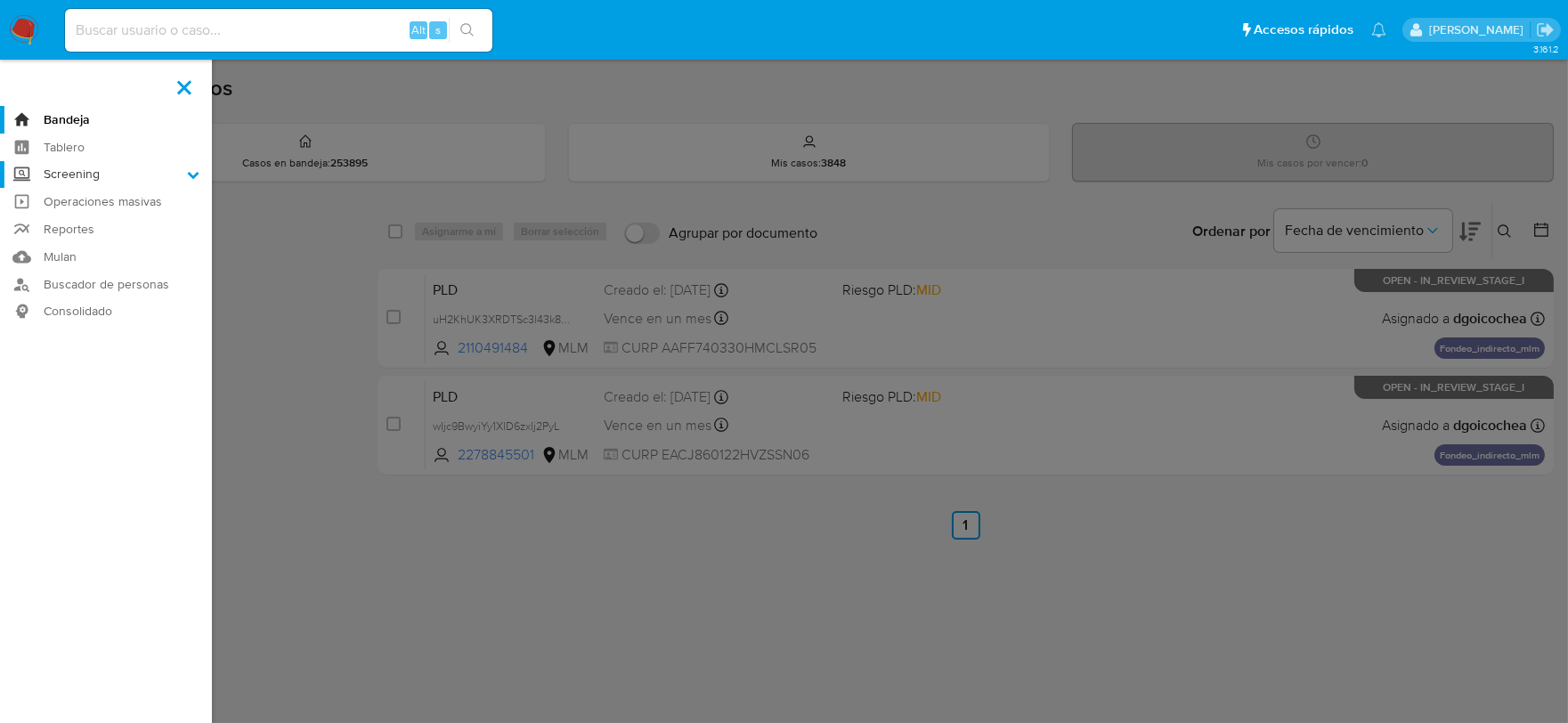
click at [0, 0] on input "Screening" at bounding box center [0, 0] width 0 height 0
click at [73, 246] on link "Herramientas" at bounding box center [106, 244] width 212 height 22
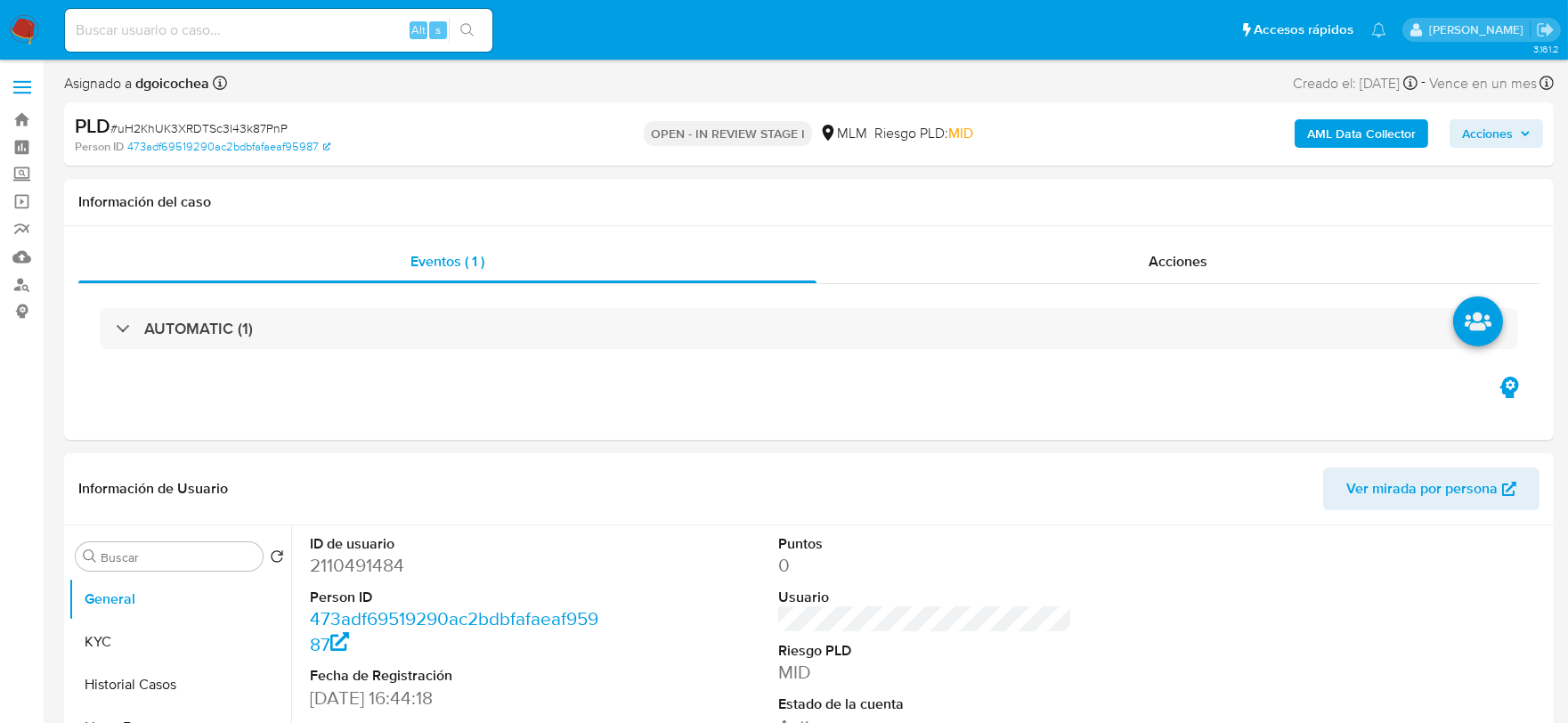
select select "10"
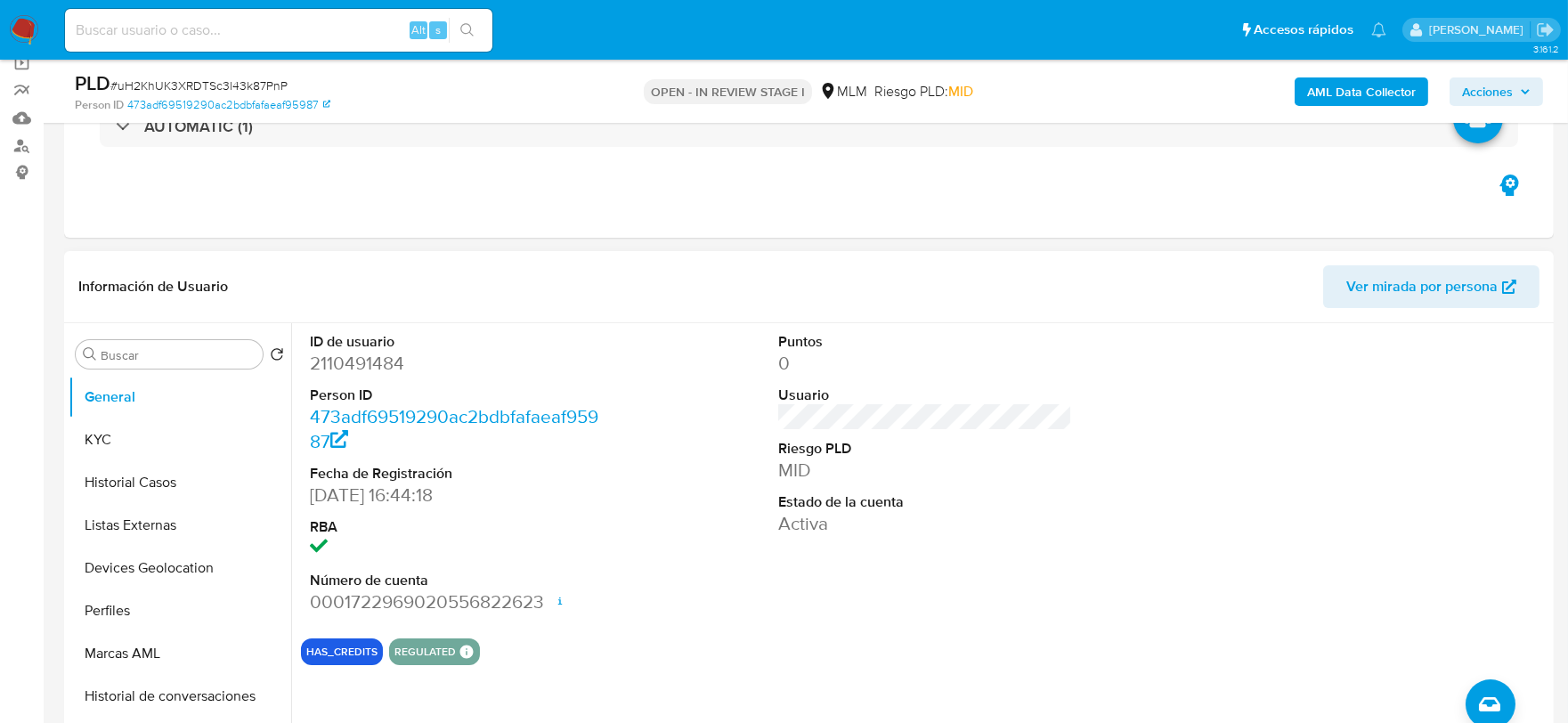
scroll to position [198, 0]
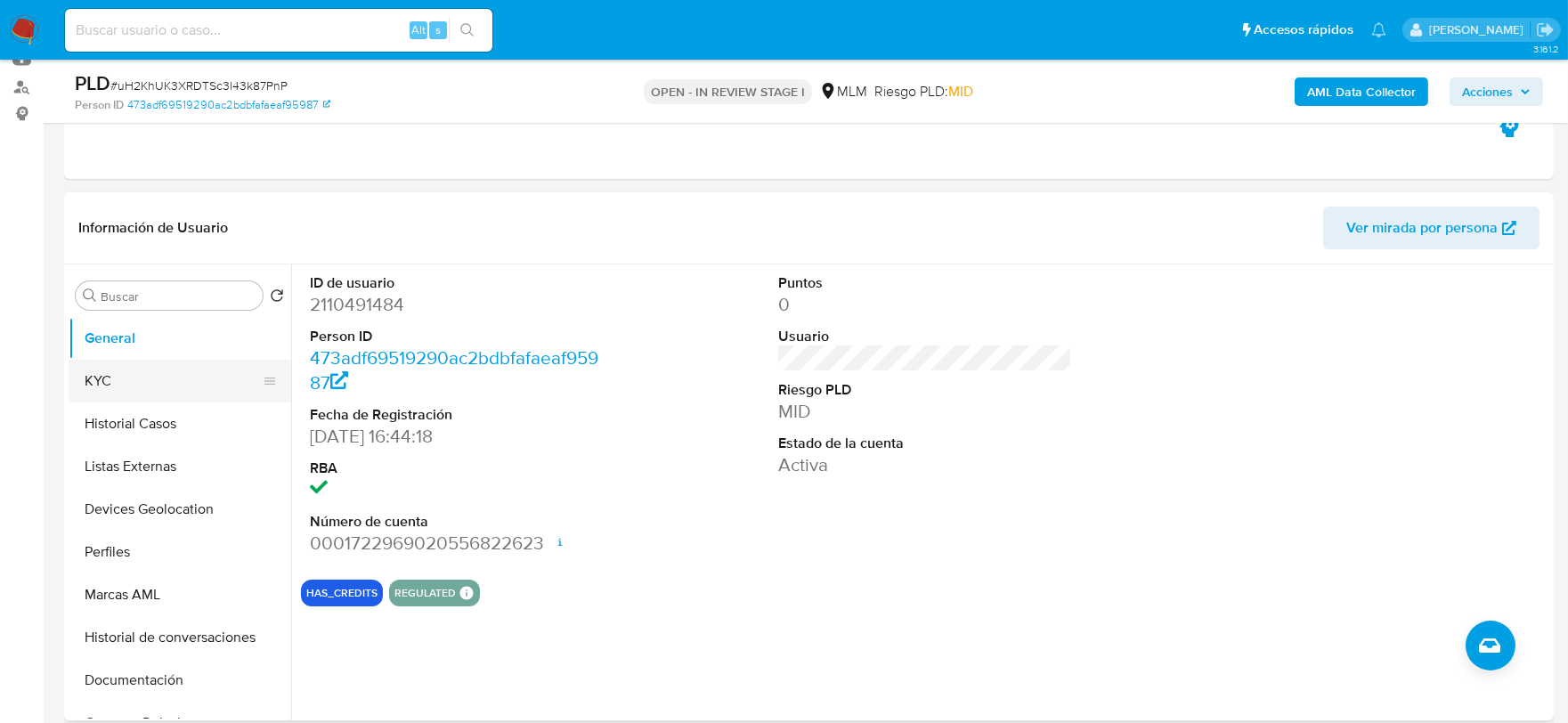
click at [108, 377] on button "KYC" at bounding box center [173, 382] width 209 height 43
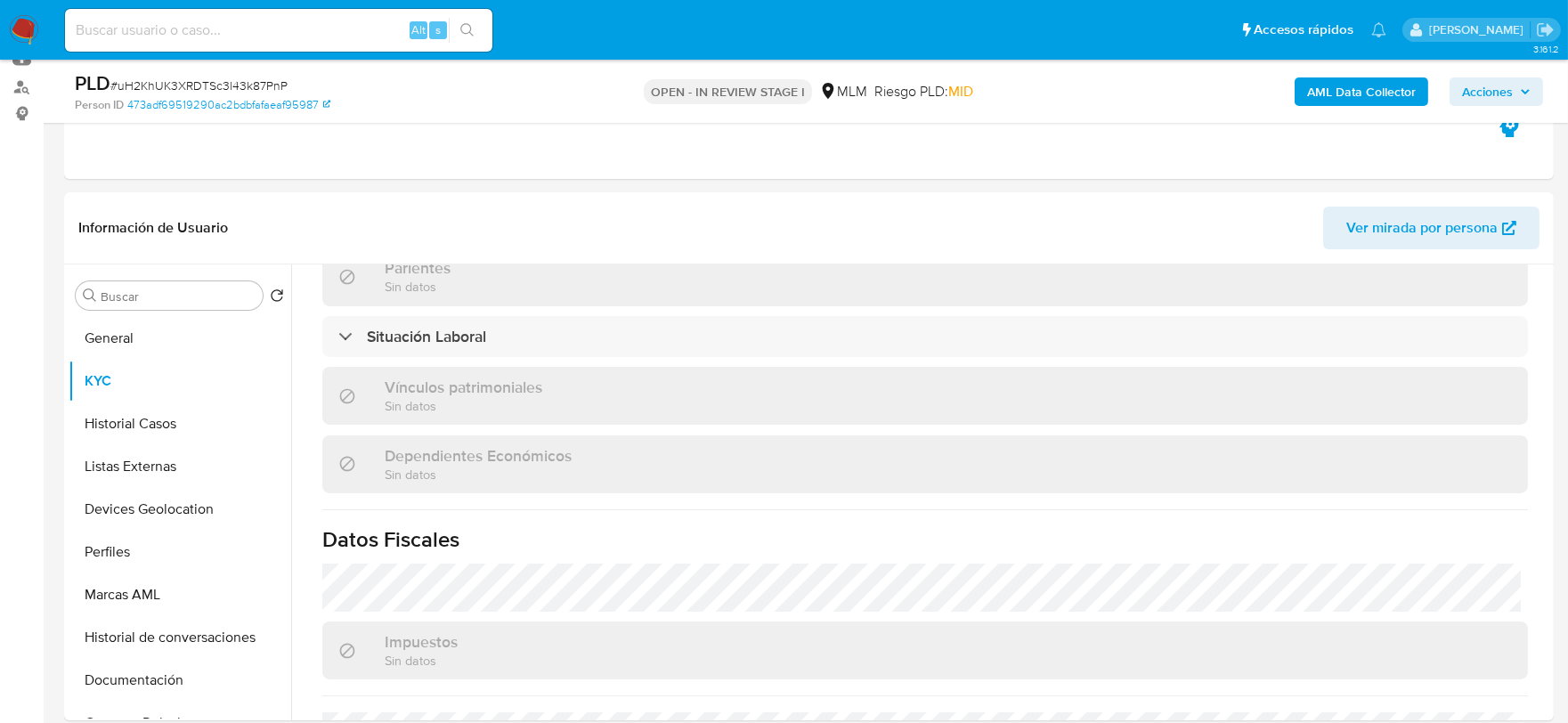
scroll to position [1088, 0]
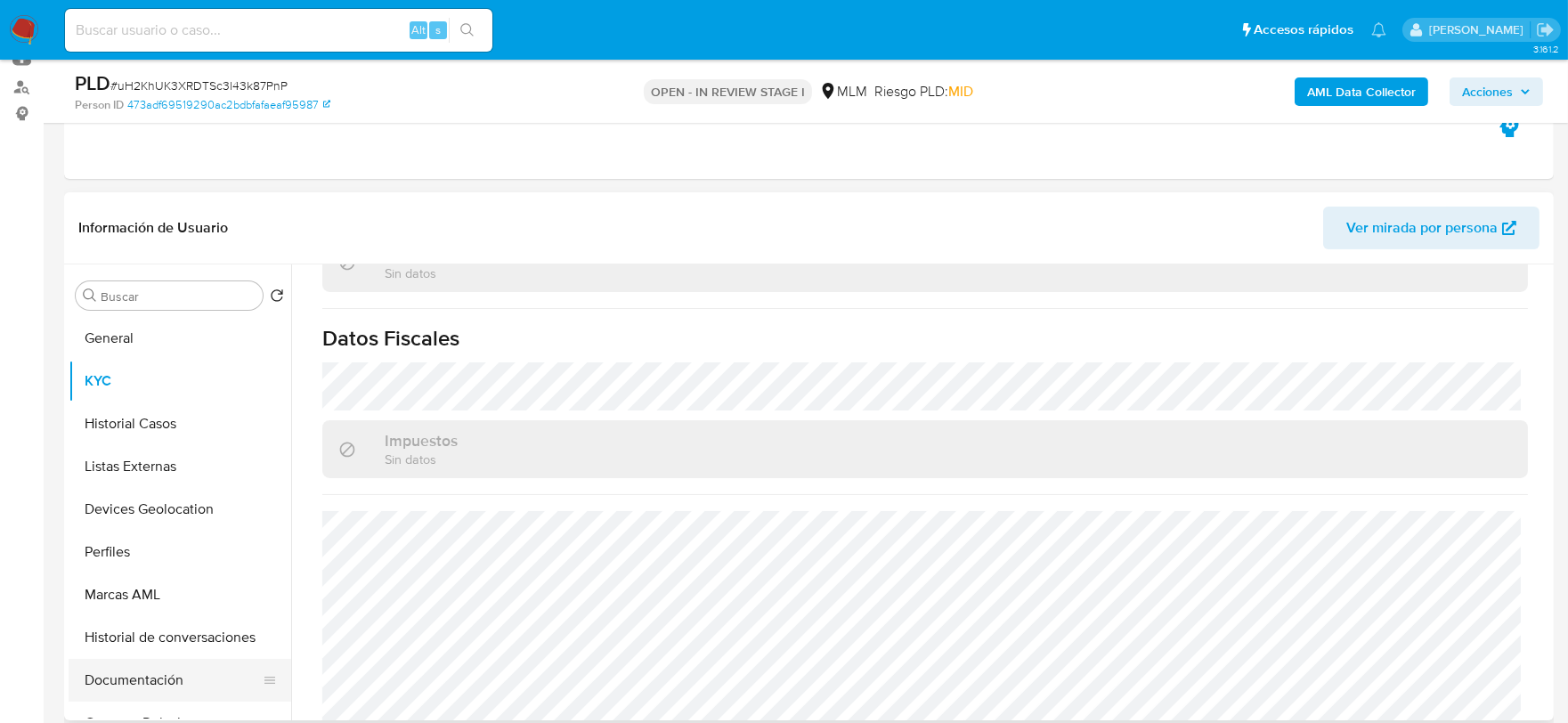
click at [125, 666] on button "Documentación" at bounding box center [173, 680] width 209 height 43
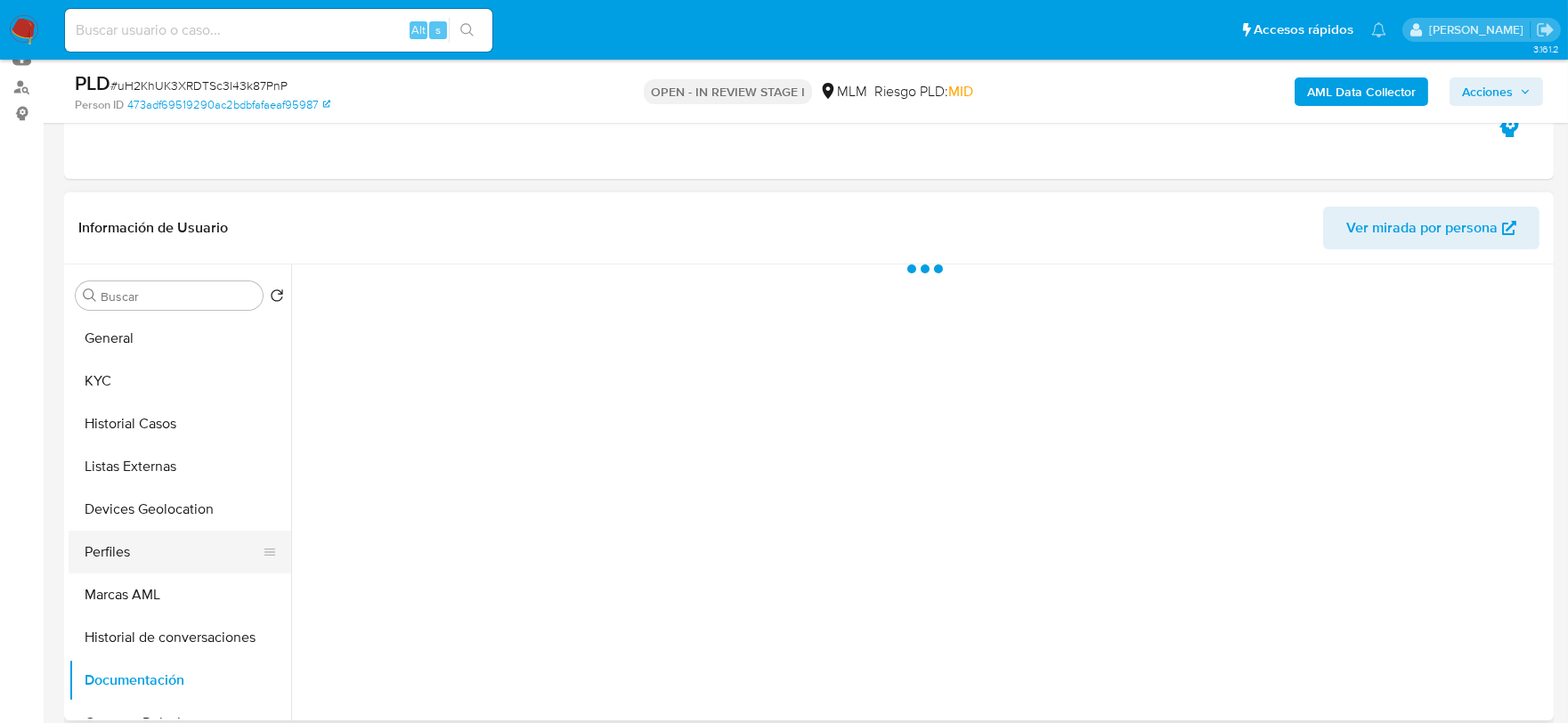
scroll to position [0, 0]
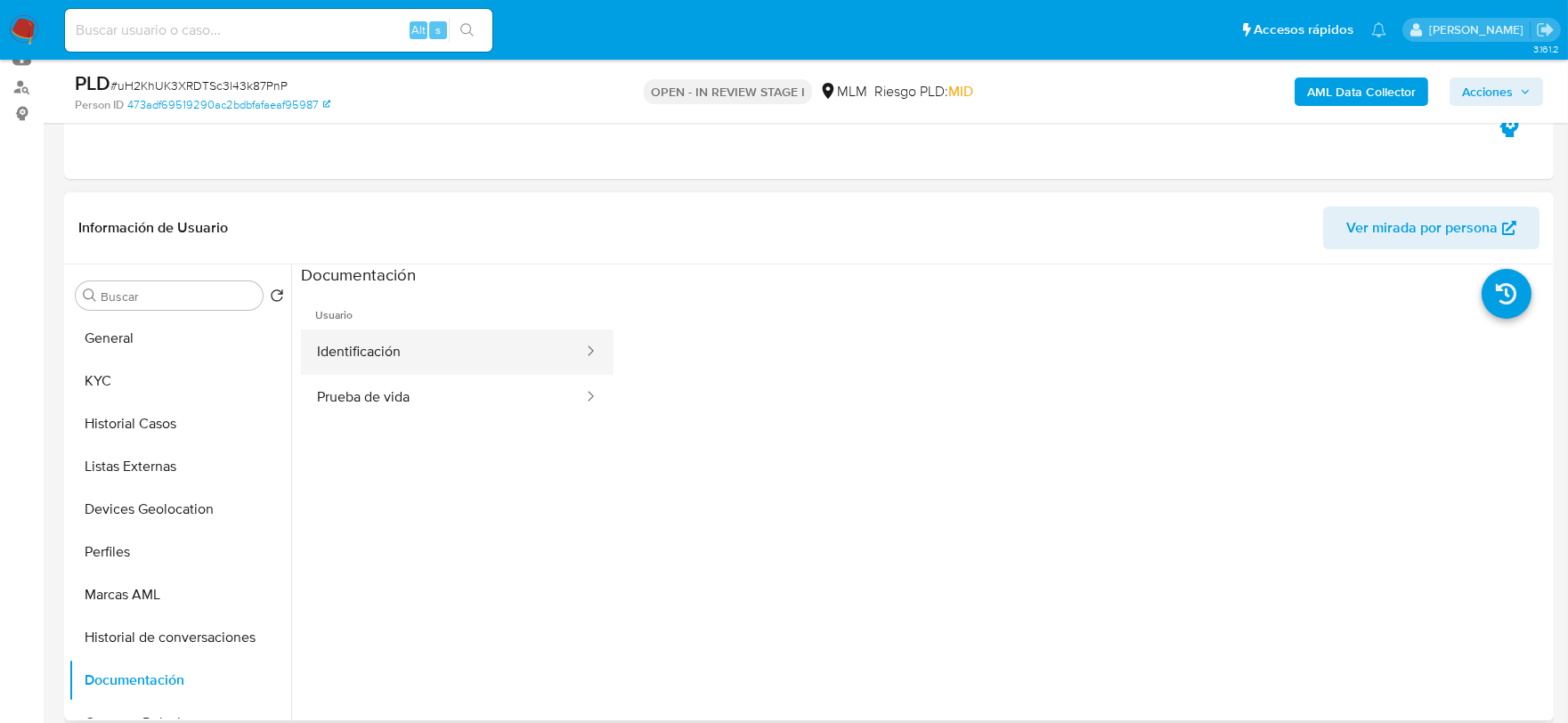
click at [402, 349] on button "Identificación" at bounding box center [443, 352] width 284 height 46
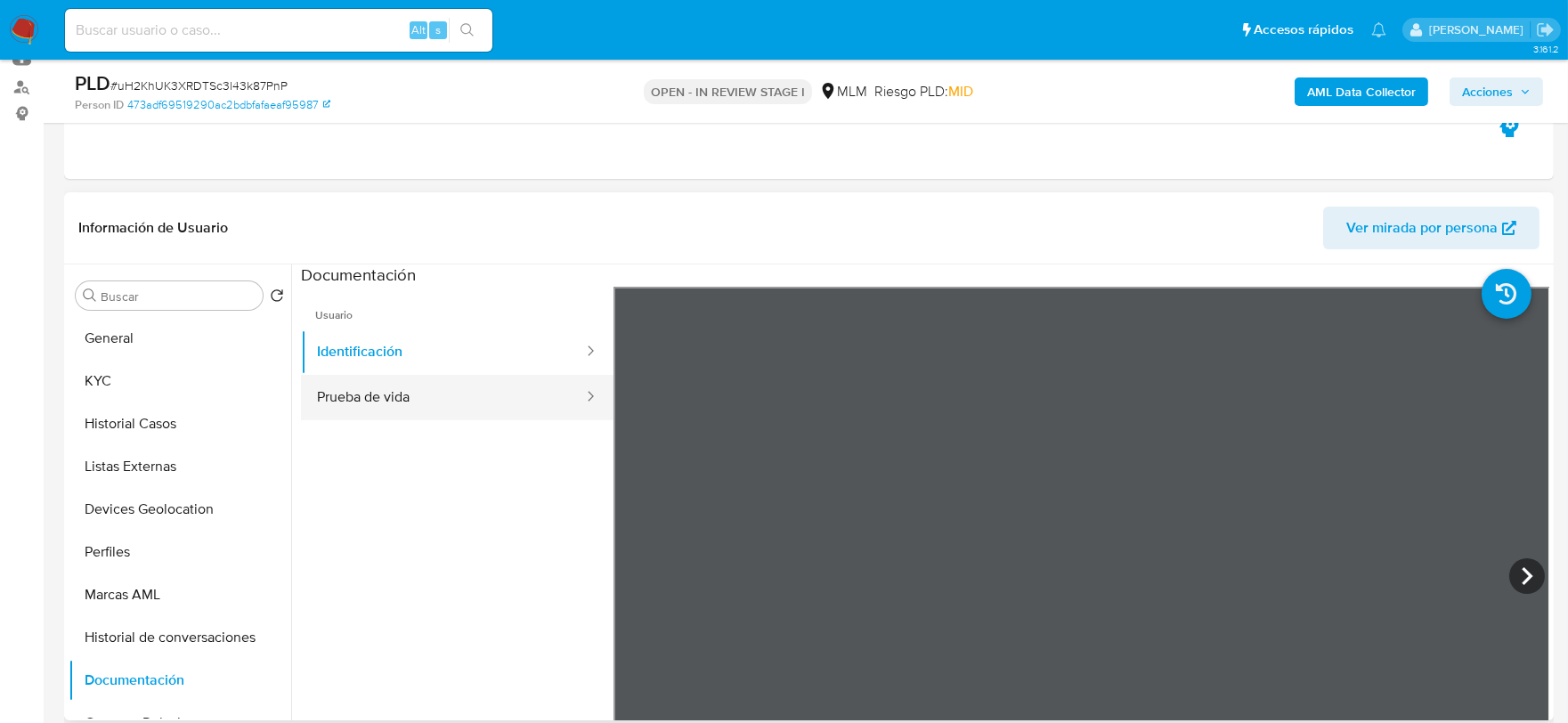
click at [418, 392] on button "Prueba de vida" at bounding box center [443, 397] width 284 height 46
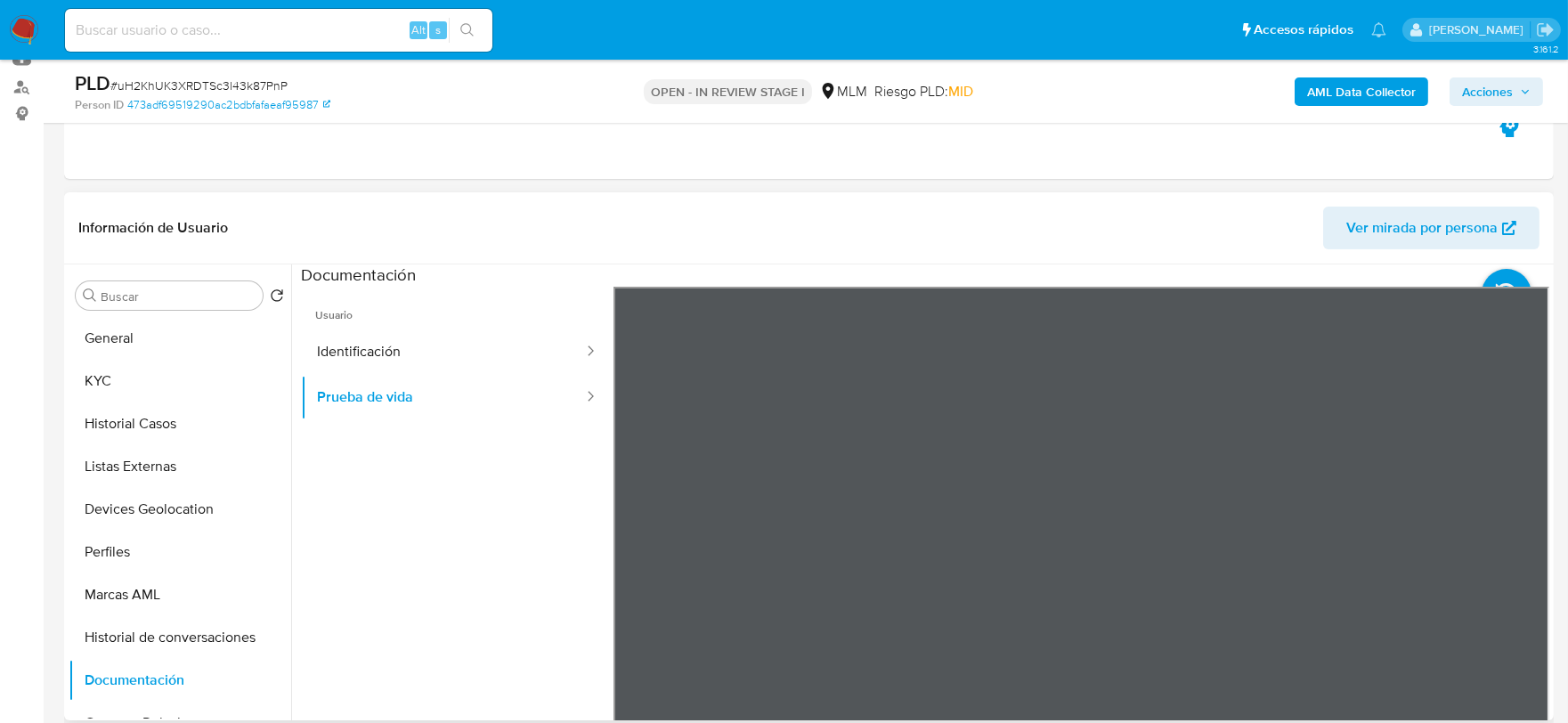
click at [403, 521] on ul "Usuario Identificación Prueba de vida" at bounding box center [457, 543] width 313 height 512
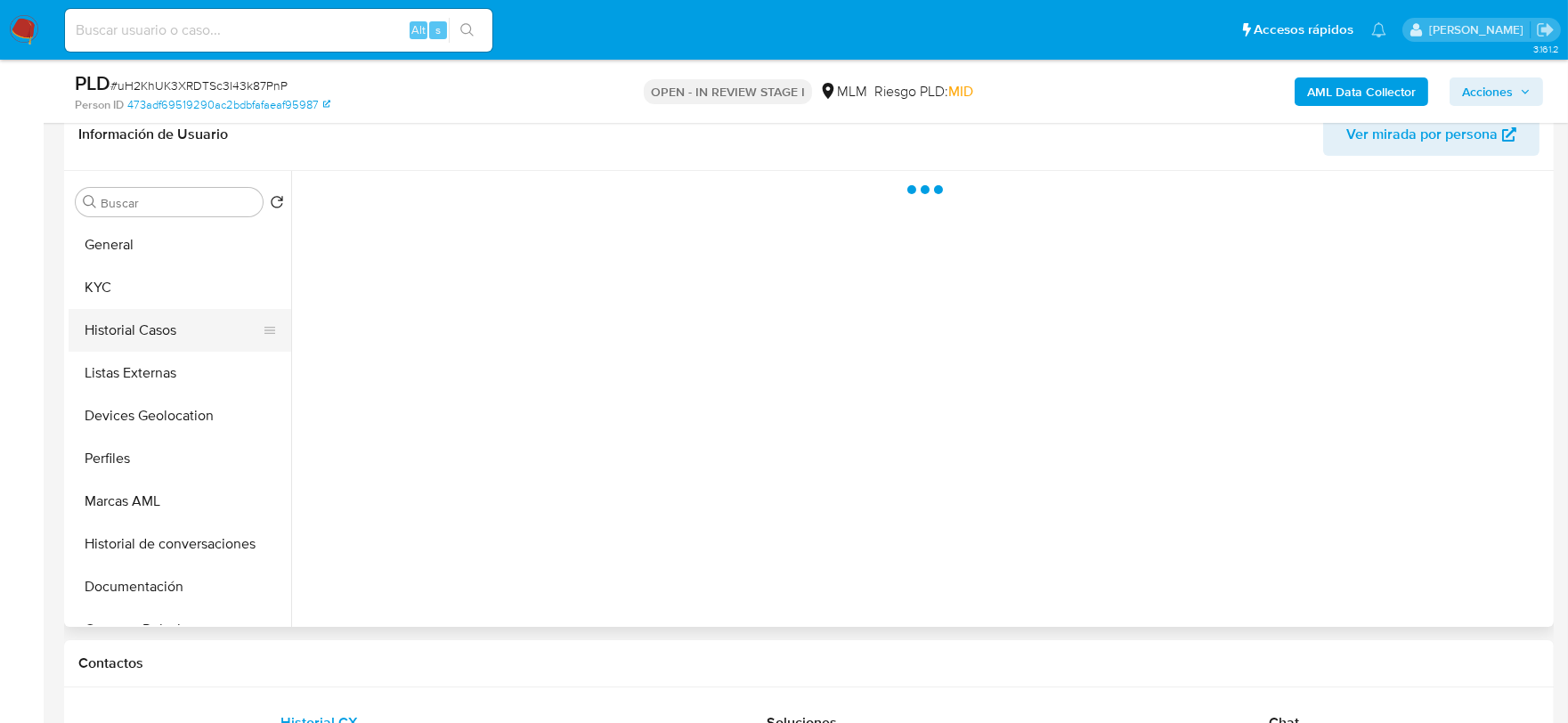
click at [155, 330] on button "Historial Casos" at bounding box center [173, 331] width 209 height 43
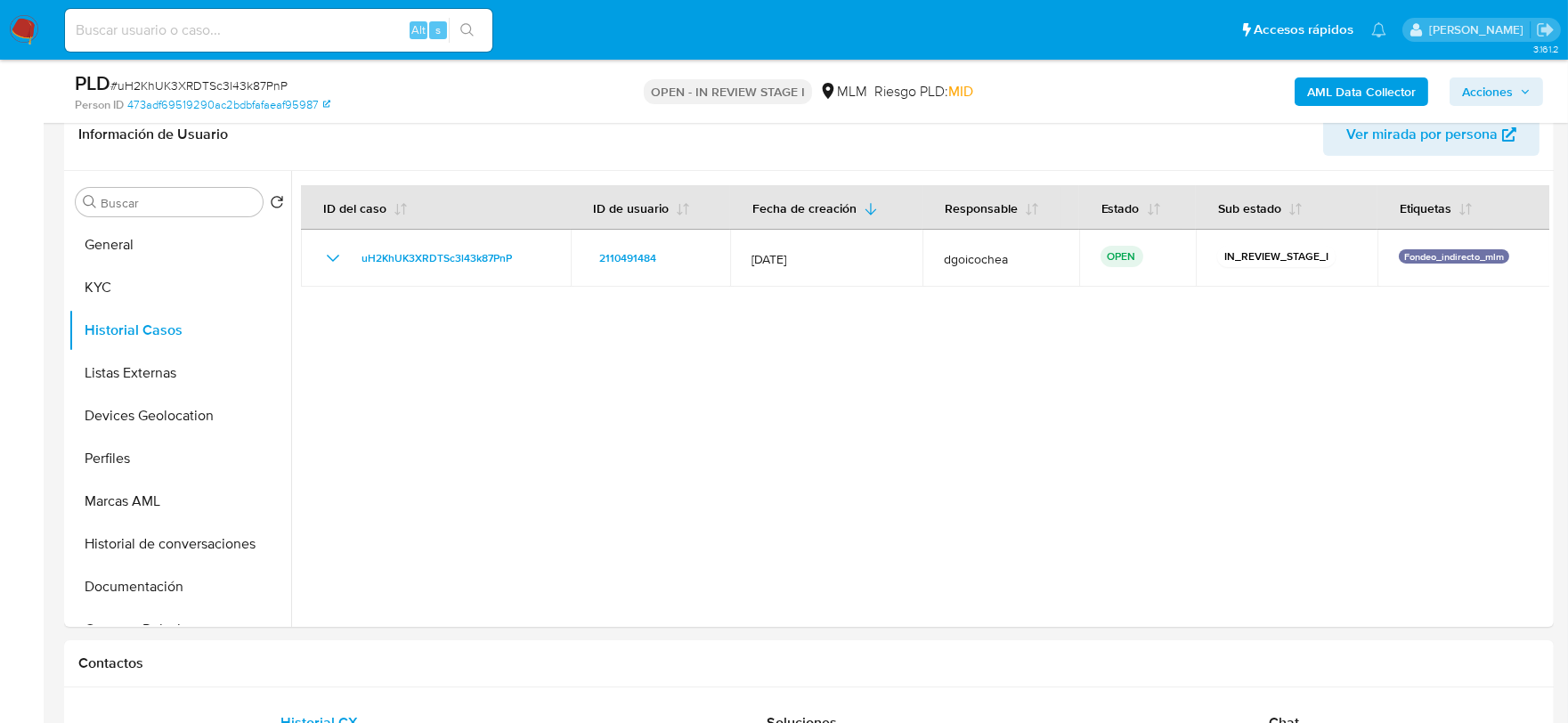
click at [675, 463] on div at bounding box center [920, 399] width 1258 height 456
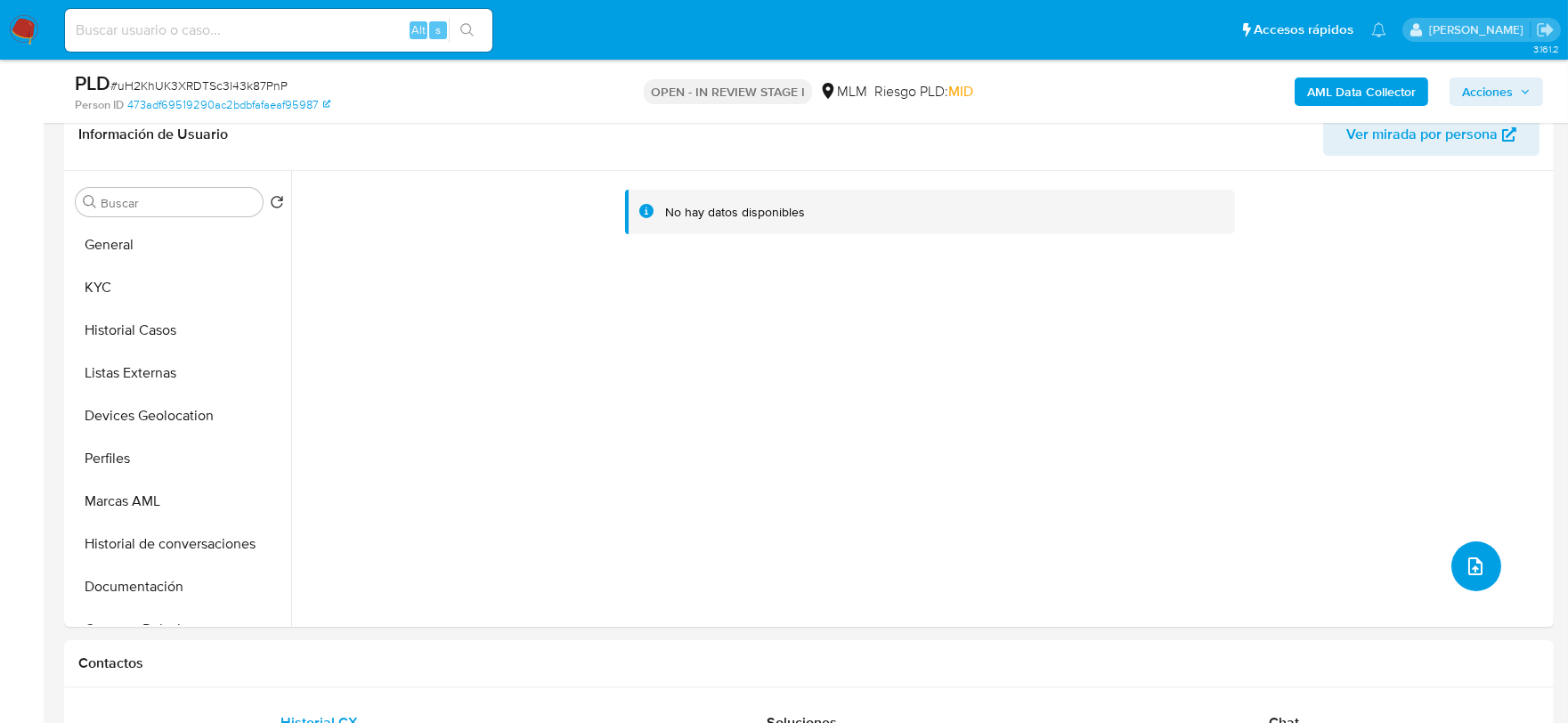
click at [1471, 555] on icon "upload-file" at bounding box center [1476, 566] width 22 height 22
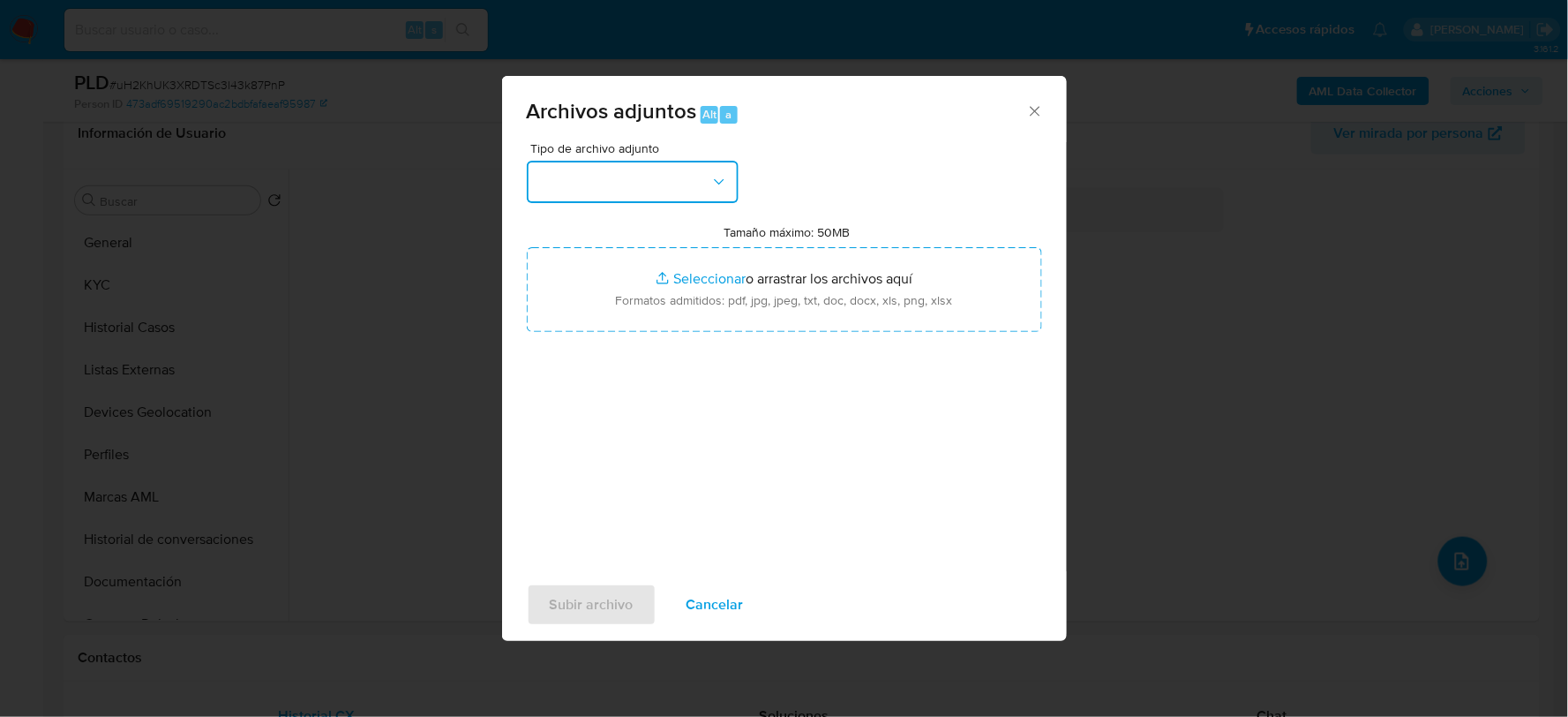
click at [642, 172] on button "button" at bounding box center [632, 182] width 212 height 43
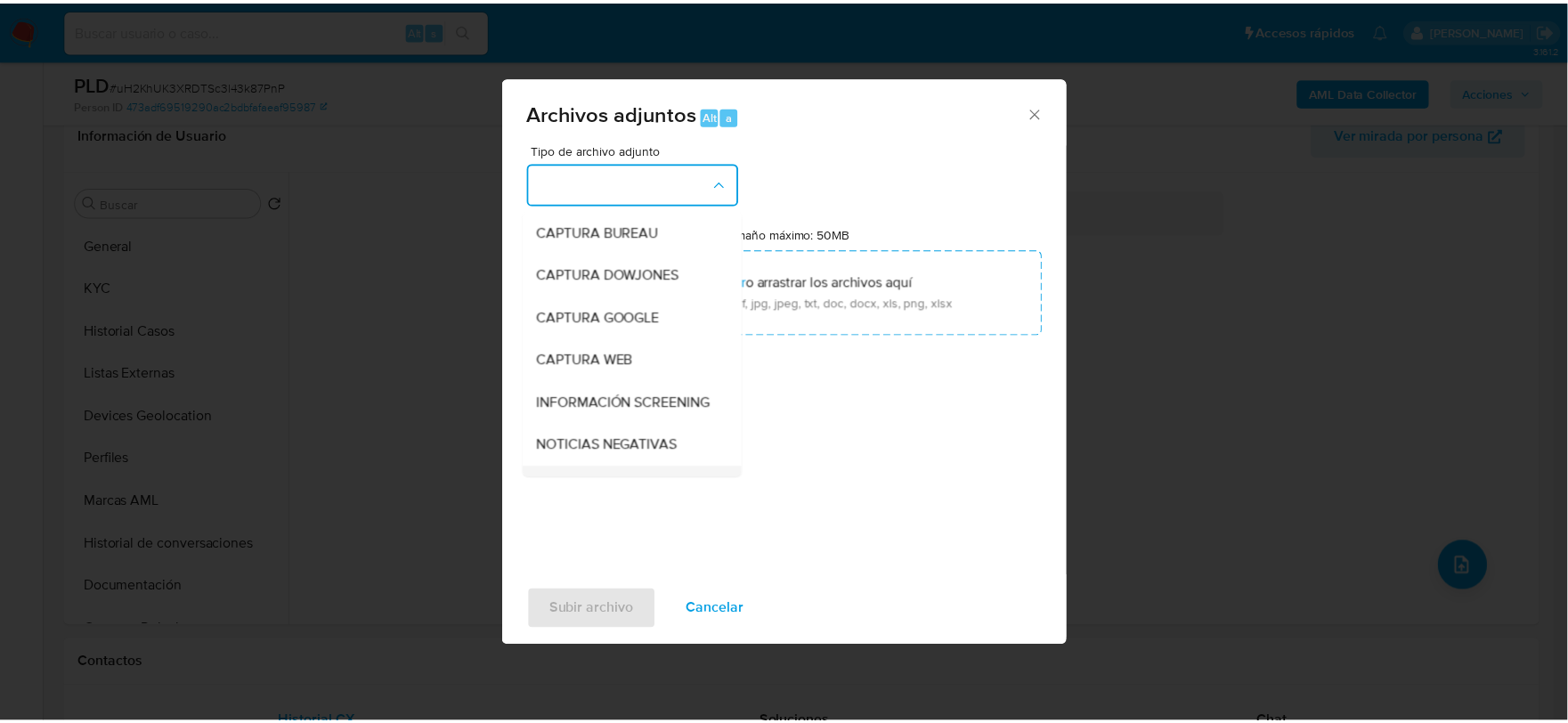
scroll to position [135, 0]
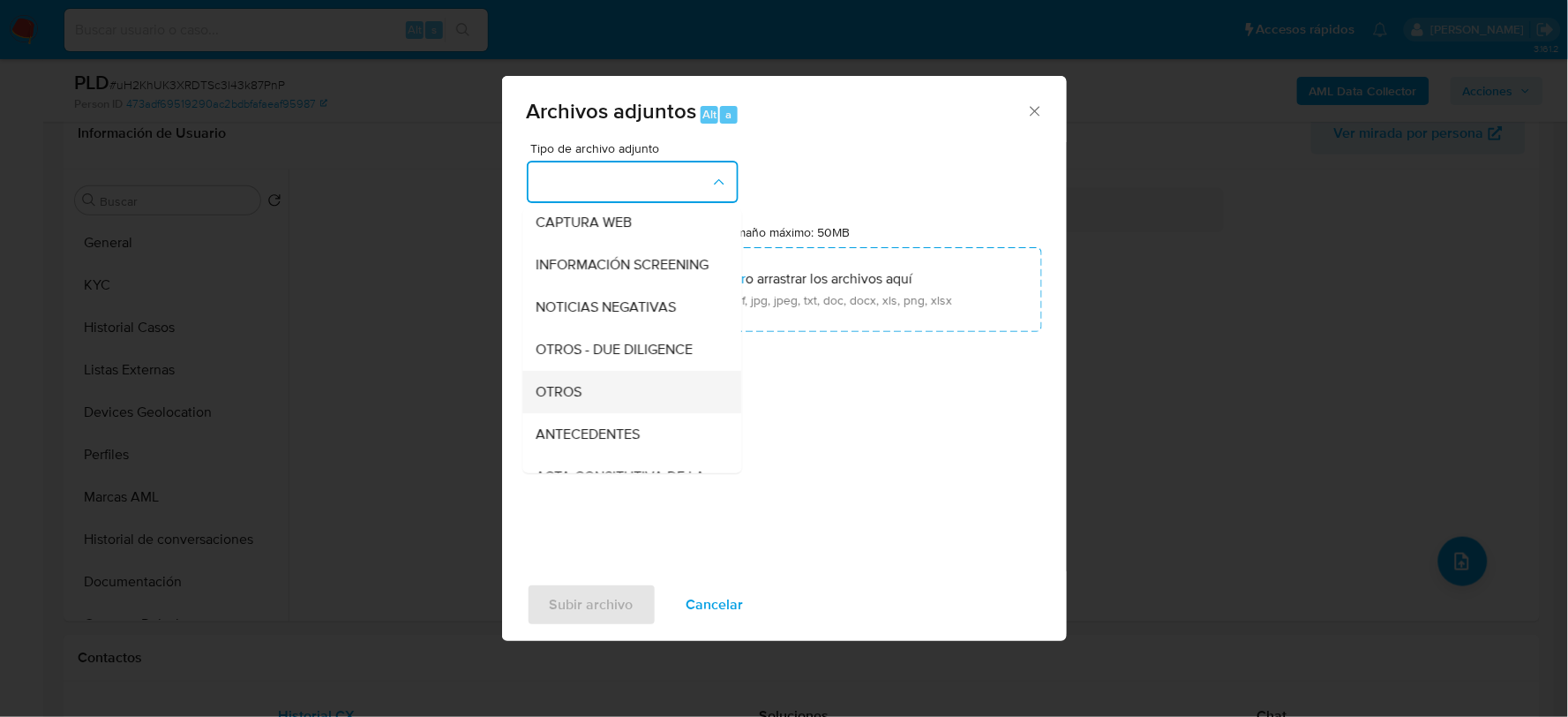
click at [584, 403] on div "OTROS" at bounding box center [626, 391] width 180 height 43
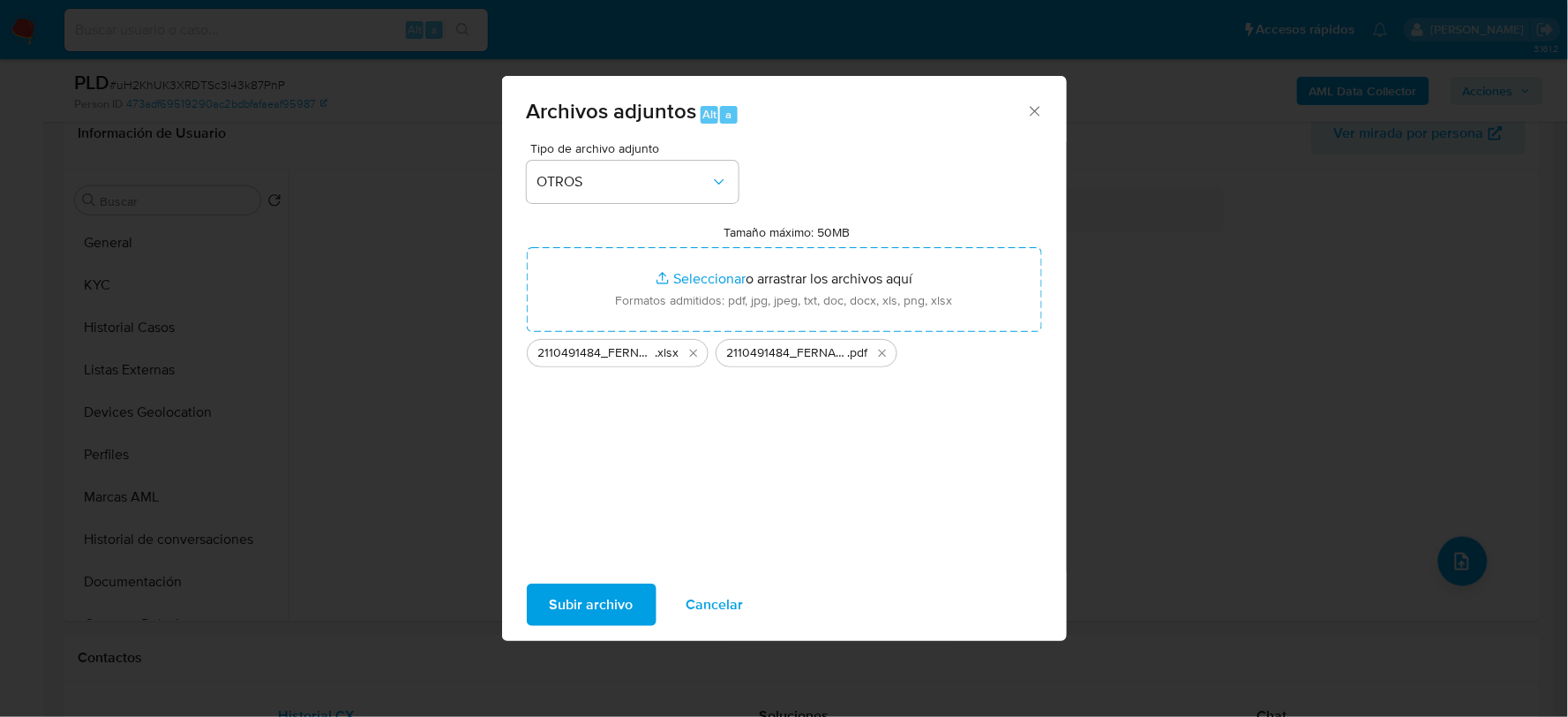
click at [591, 588] on span "Subir archivo" at bounding box center [591, 605] width 83 height 39
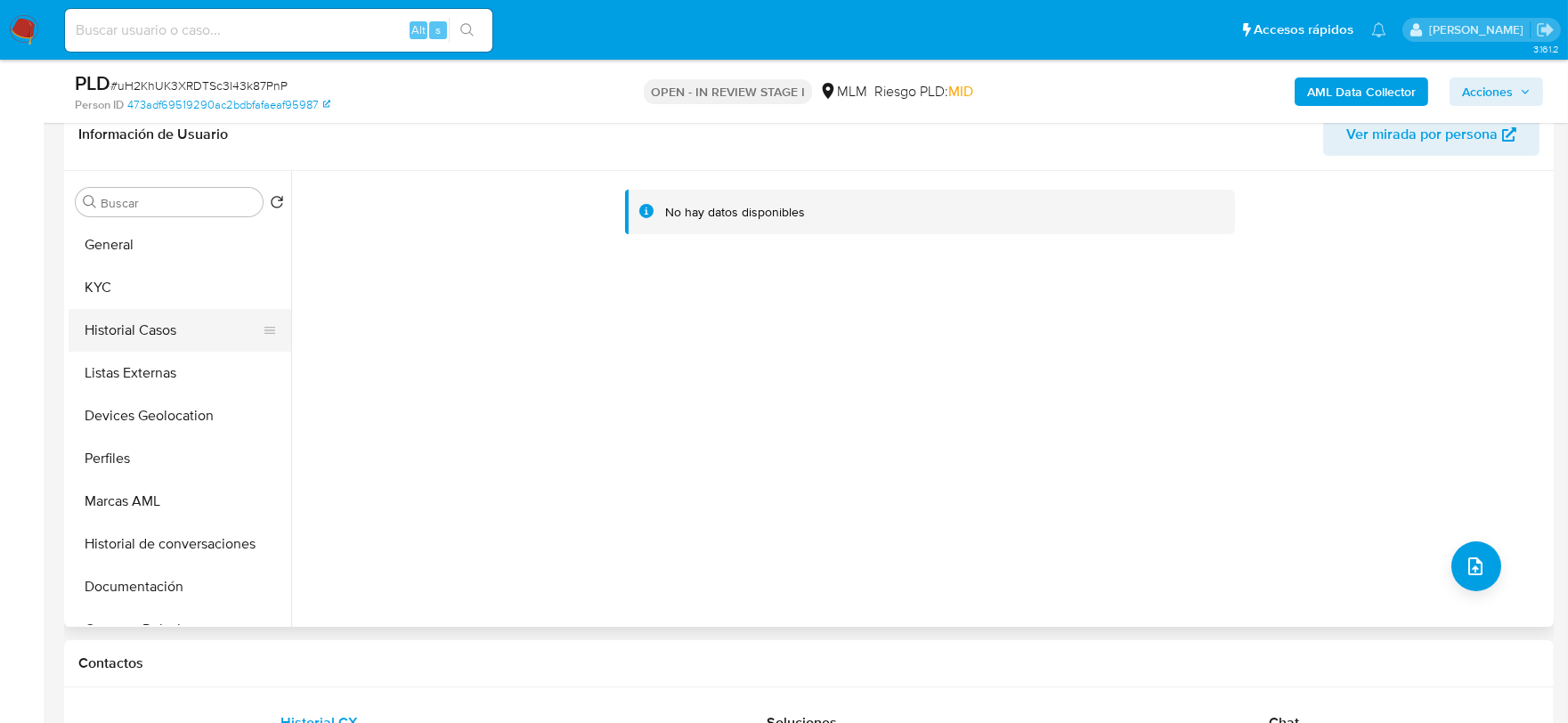
click at [125, 326] on button "Historial Casos" at bounding box center [173, 331] width 209 height 43
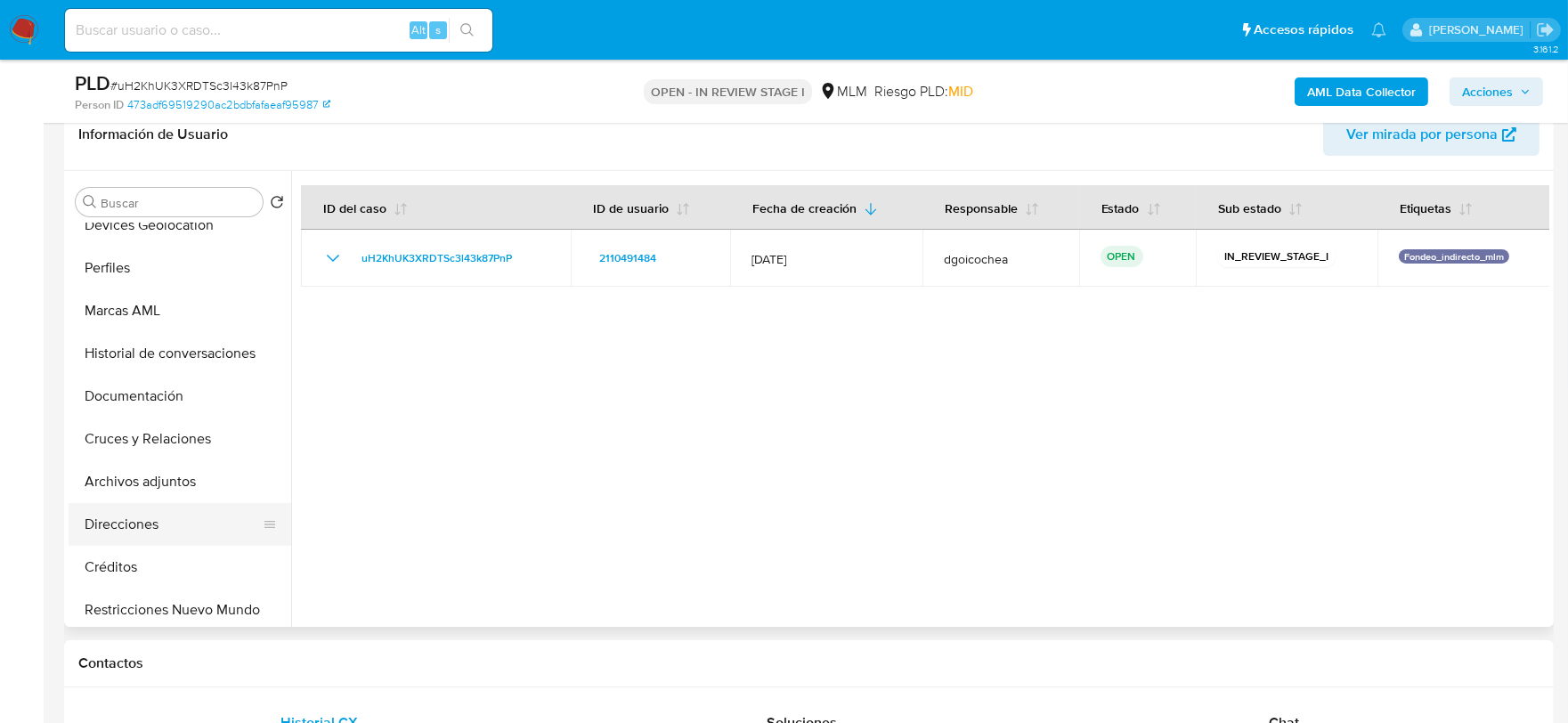
scroll to position [198, 0]
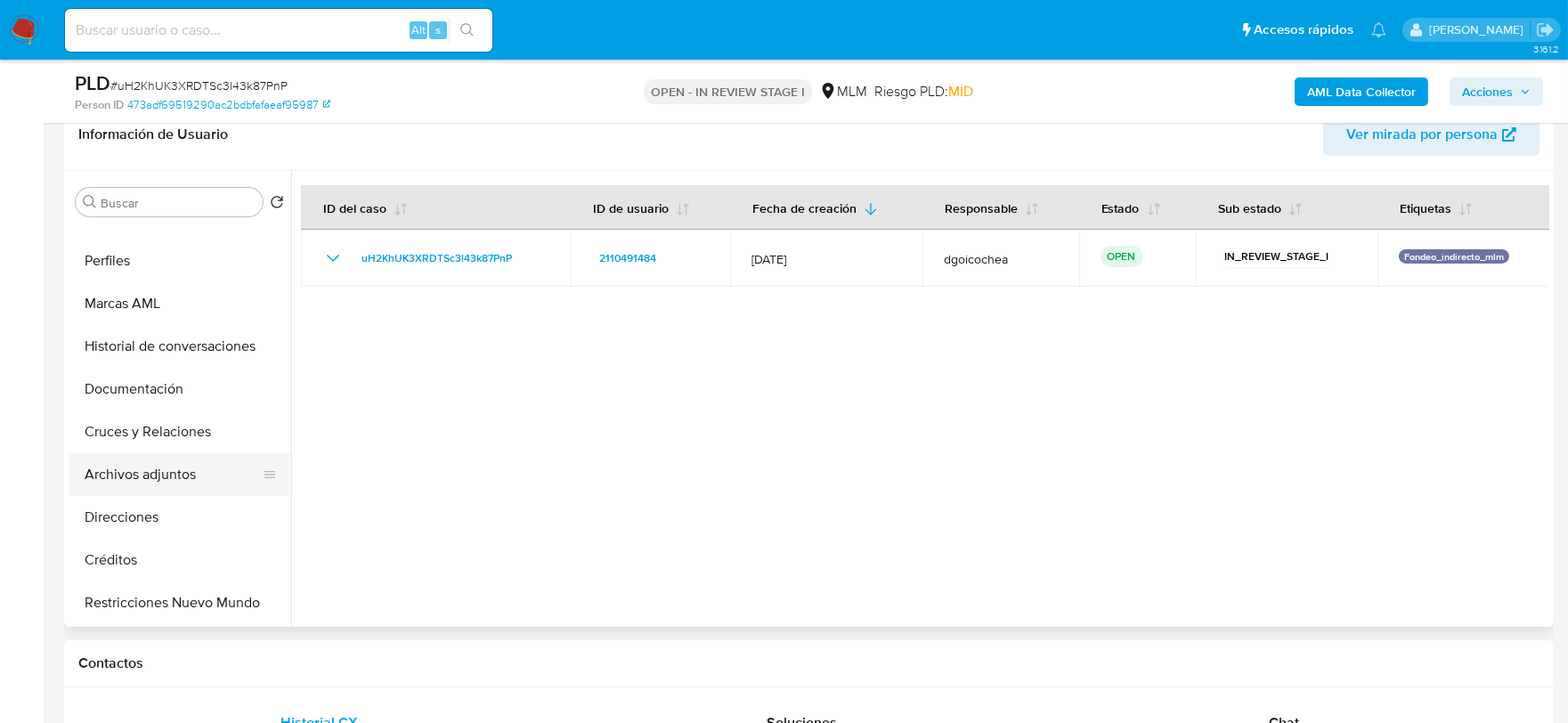
click at [164, 465] on button "Archivos adjuntos" at bounding box center [173, 475] width 209 height 43
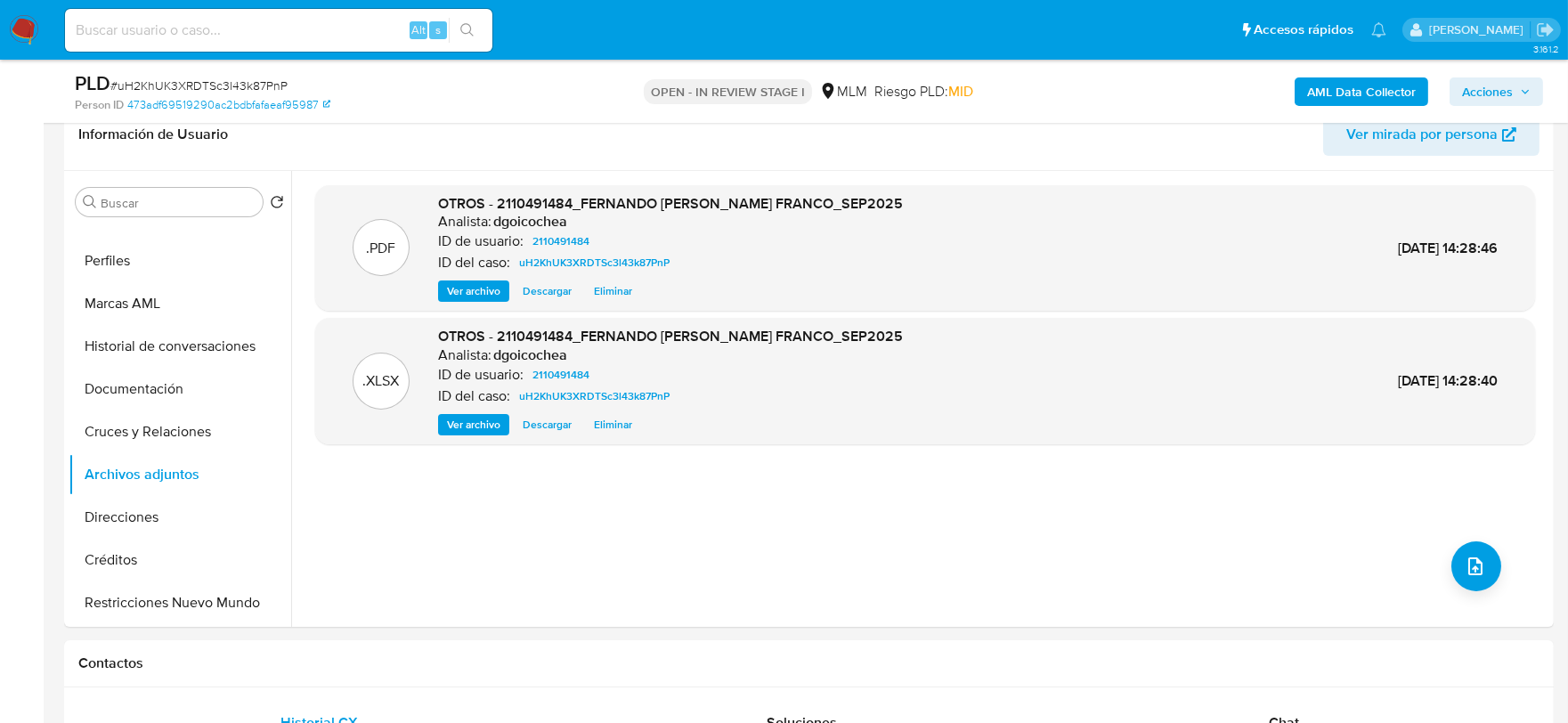
click at [1526, 93] on icon "button" at bounding box center [1525, 91] width 11 height 11
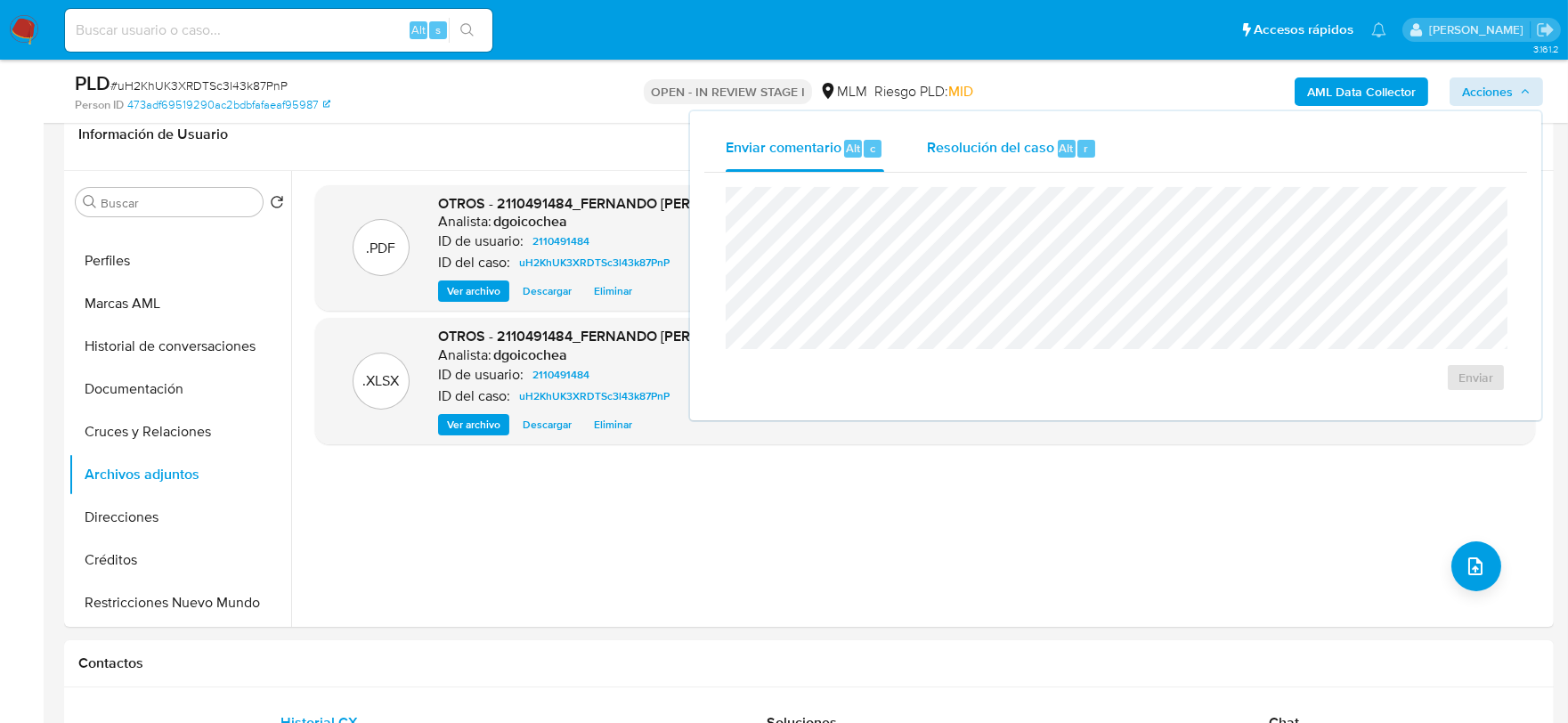
click at [966, 142] on span "Resolución del caso" at bounding box center [991, 147] width 127 height 21
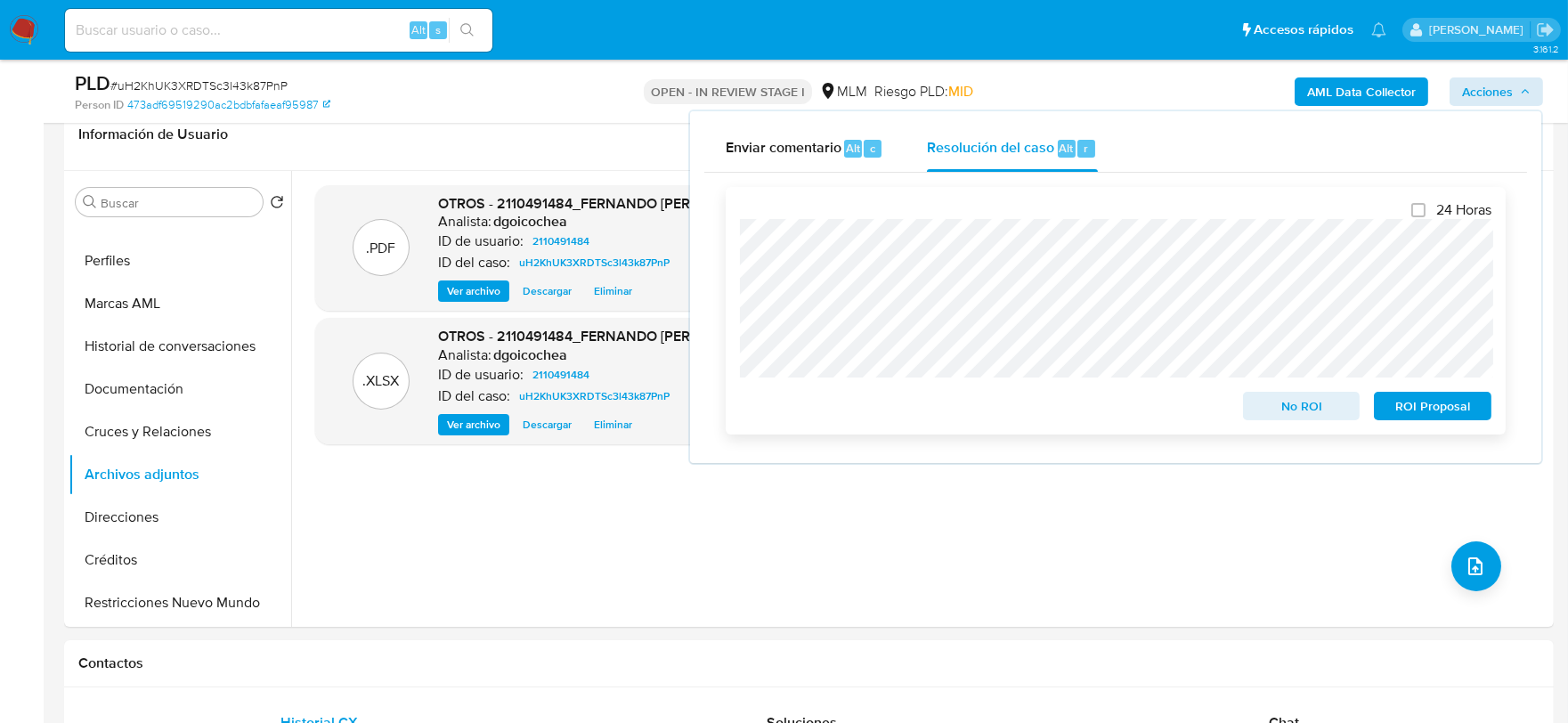
click at [1297, 400] on span "No ROI" at bounding box center [1301, 406] width 92 height 25
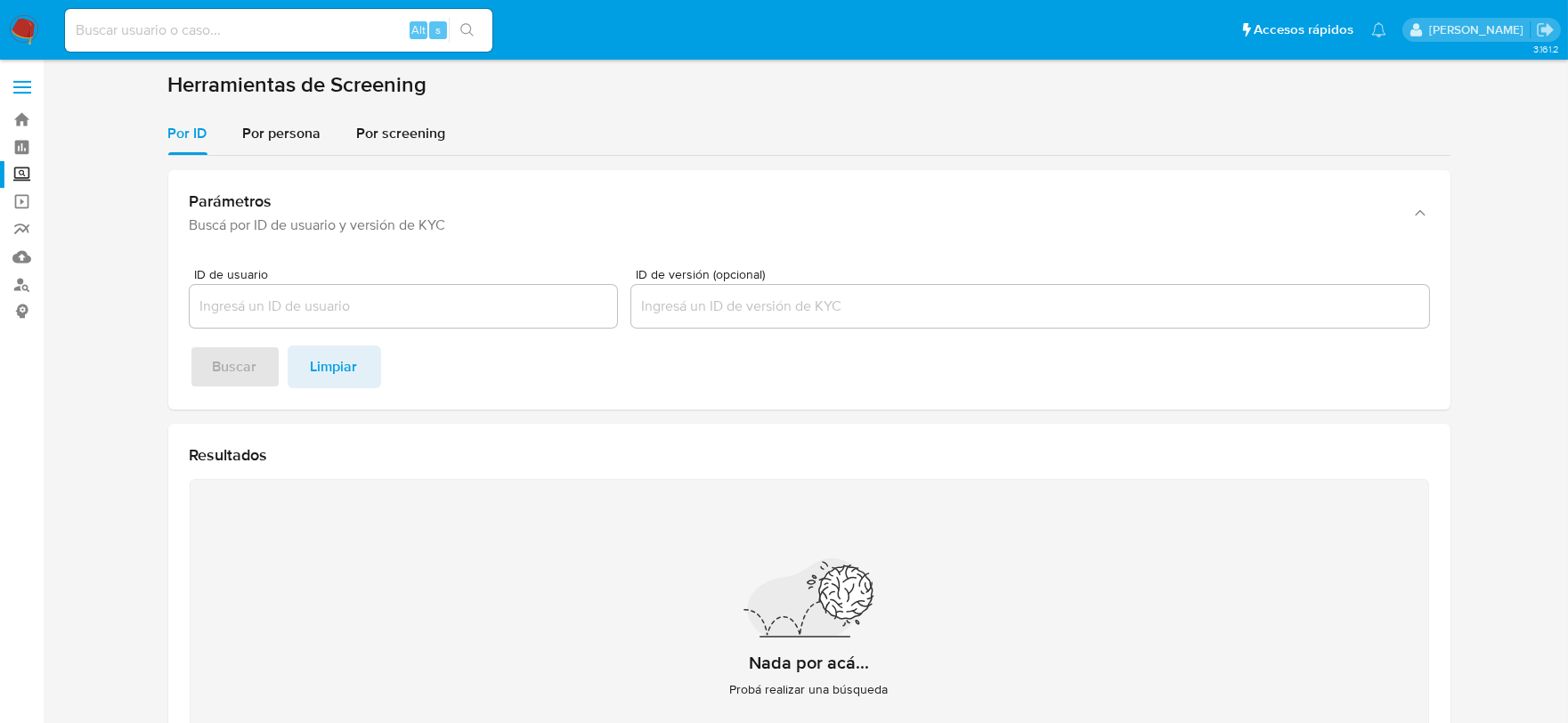
drag, startPoint x: 298, startPoint y: 146, endPoint x: 292, endPoint y: 156, distance: 11.7
click at [298, 145] on div "Por persona" at bounding box center [281, 133] width 78 height 43
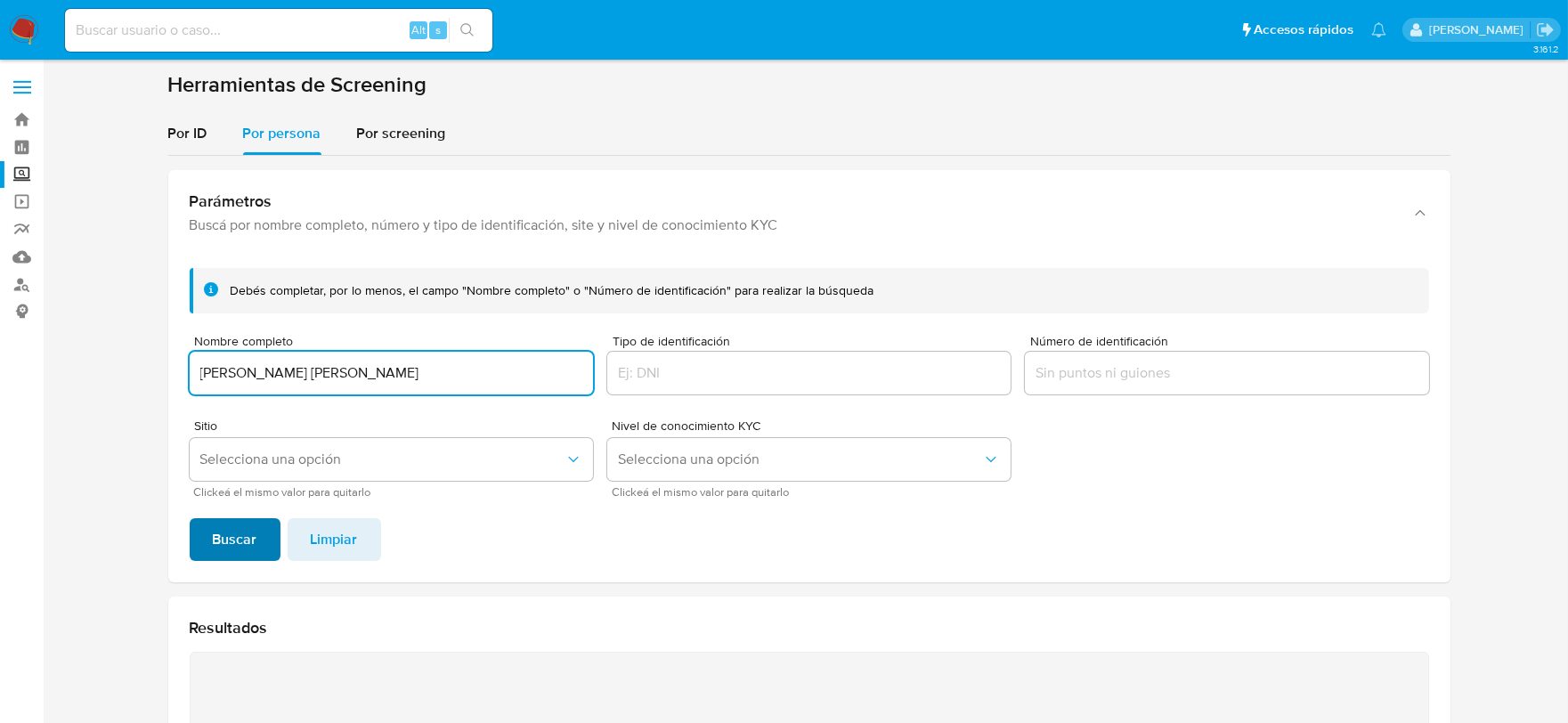
type input "[PERSON_NAME] [PERSON_NAME]"
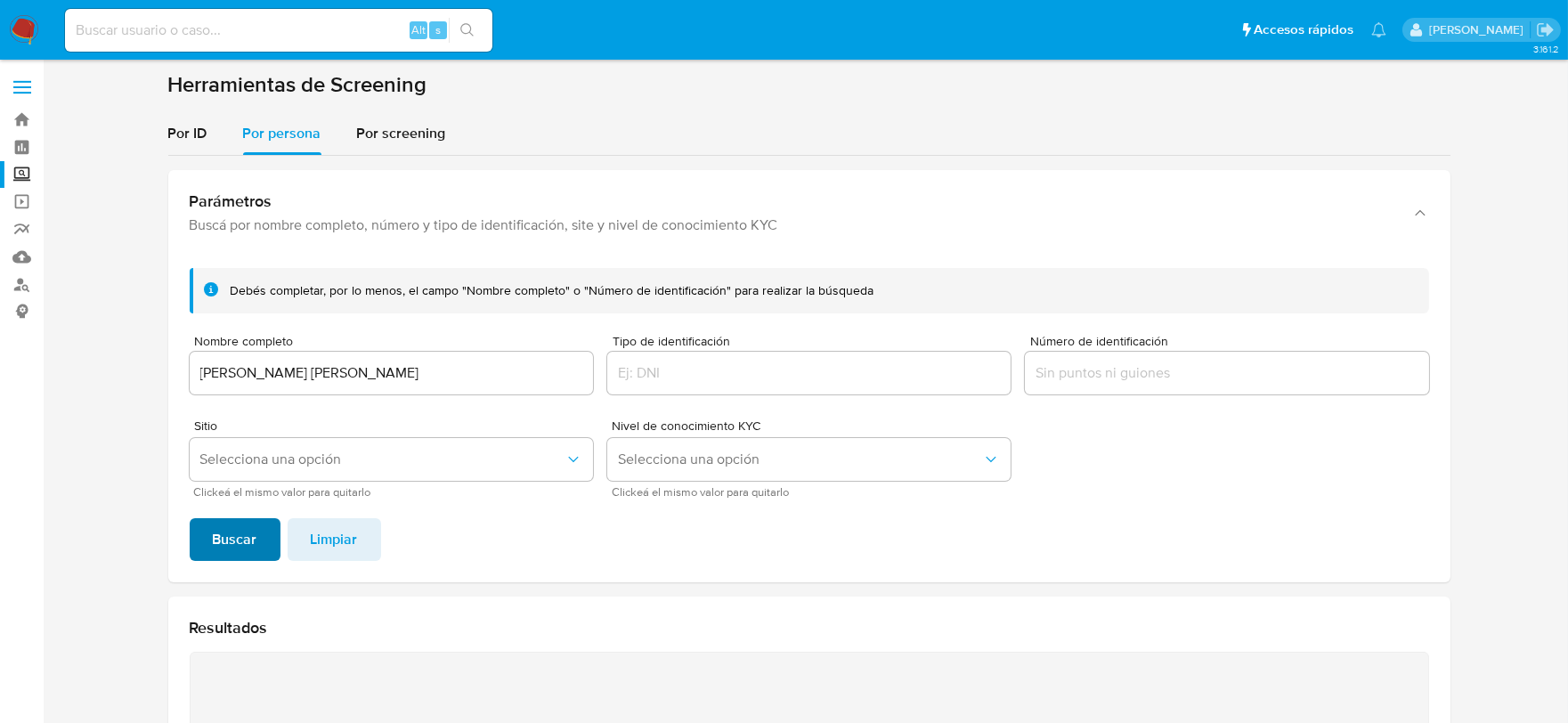
click at [228, 523] on span "Buscar" at bounding box center [236, 539] width 45 height 39
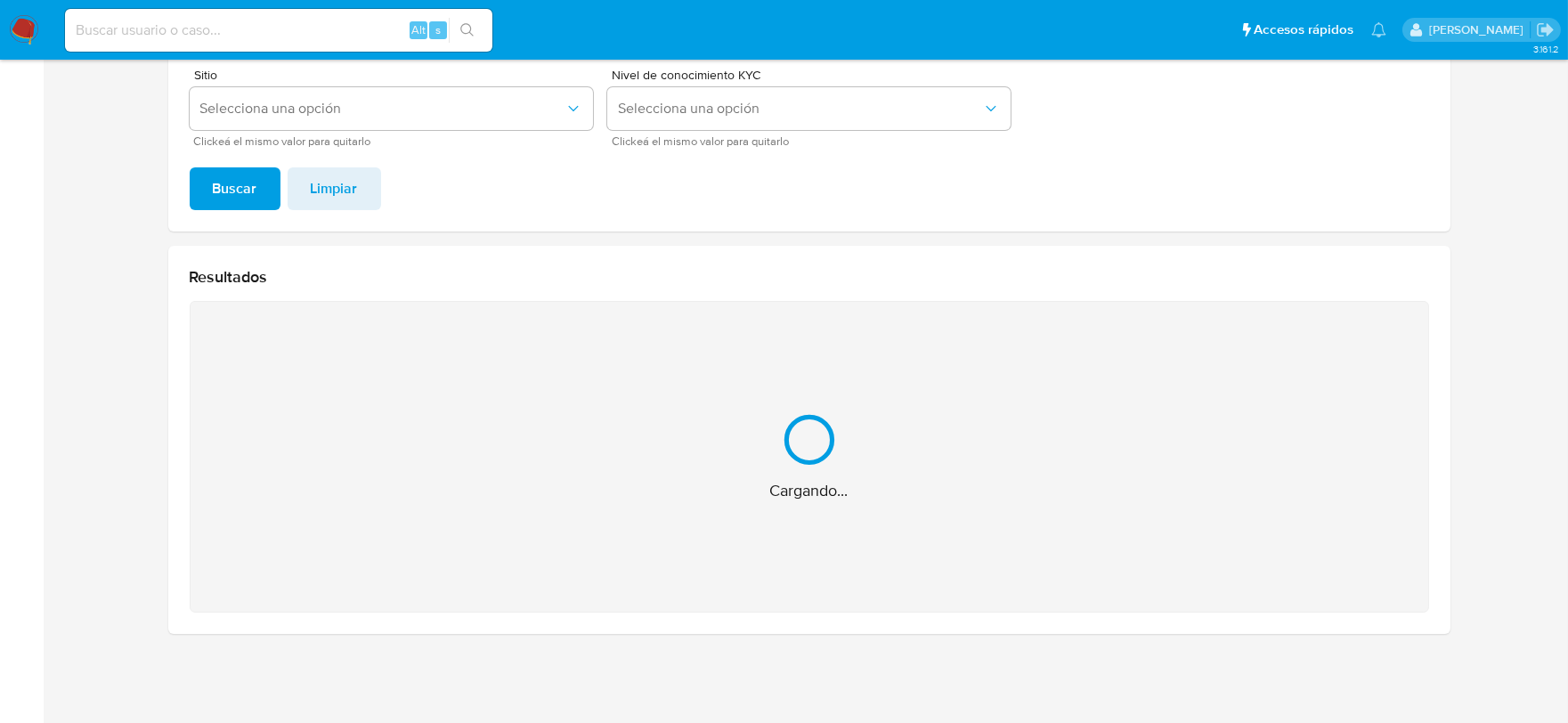
scroll to position [68, 0]
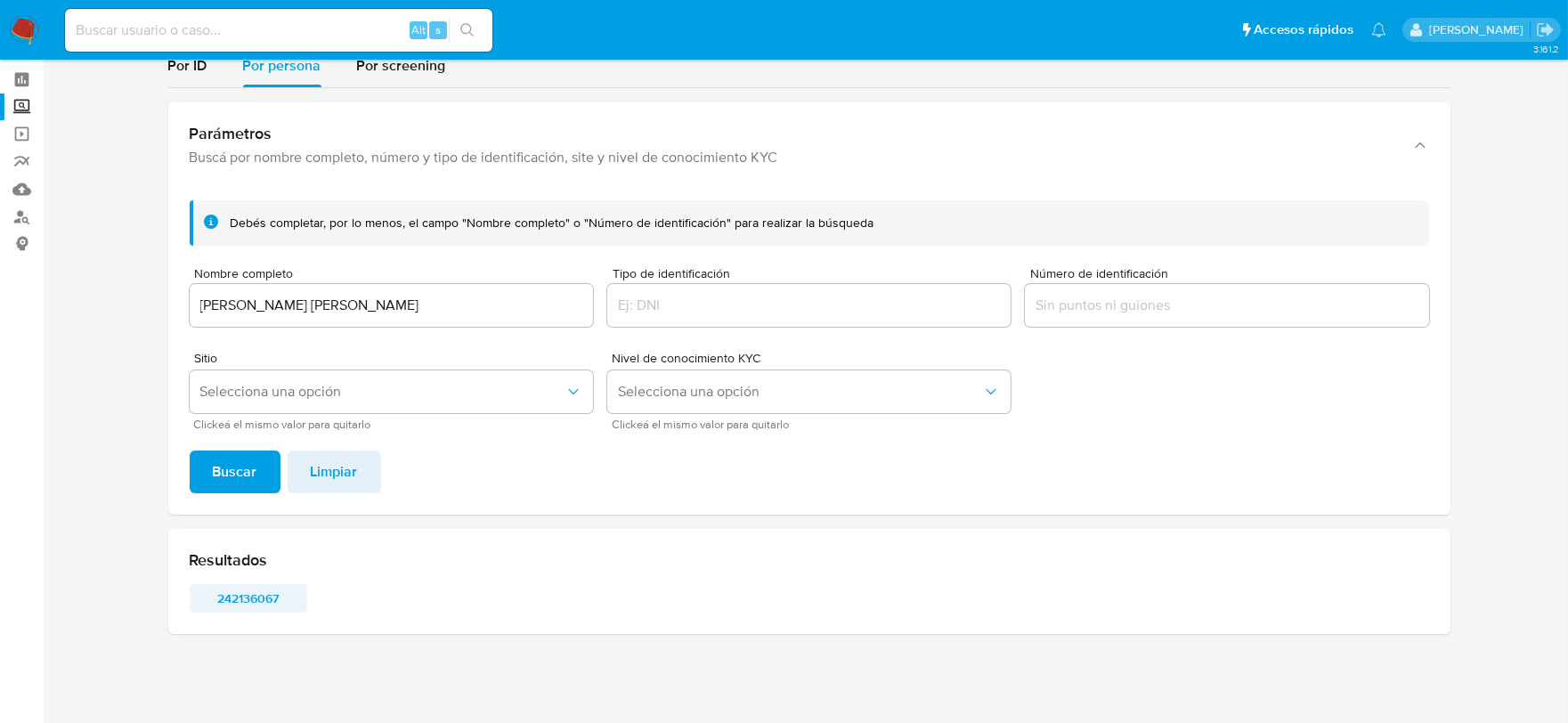
click at [259, 597] on span "242136067" at bounding box center [248, 598] width 92 height 25
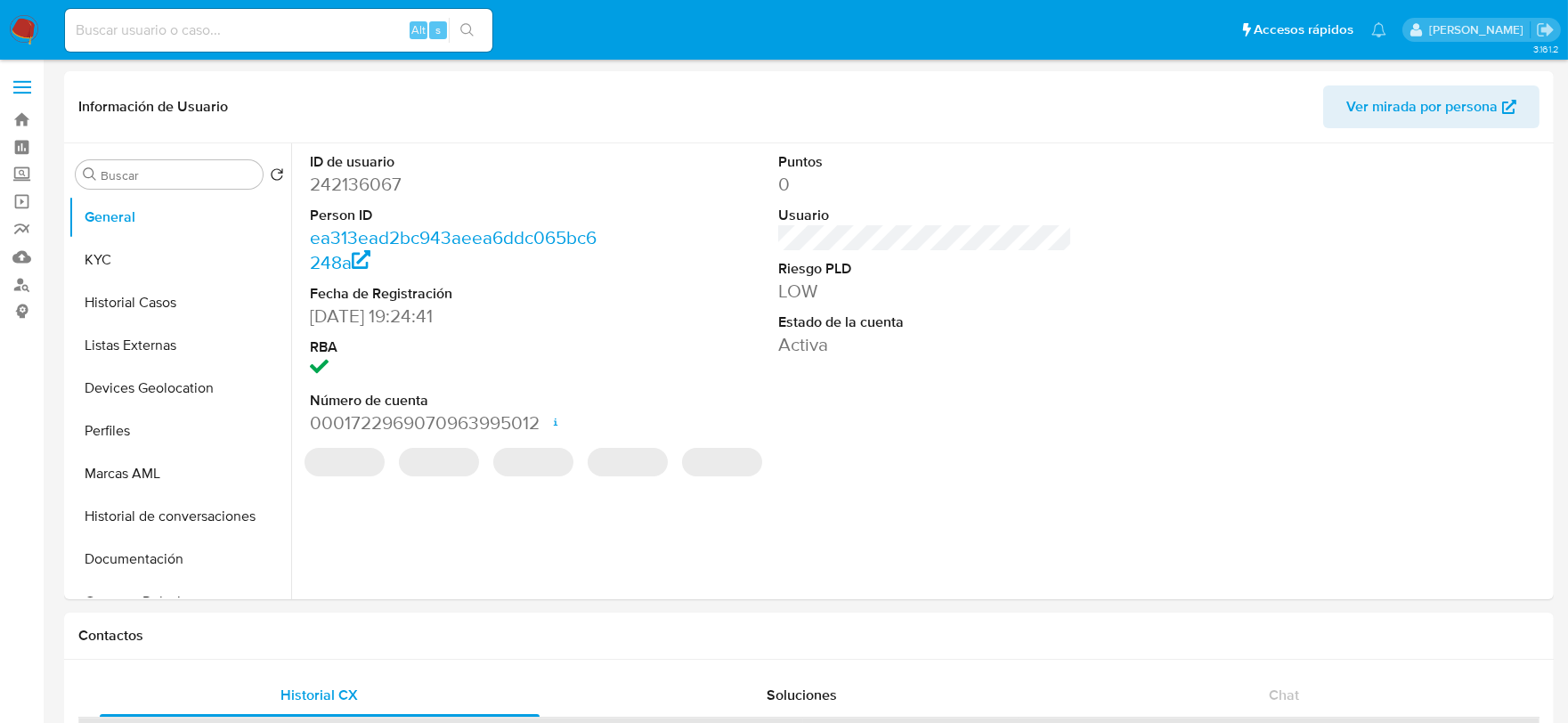
select select "10"
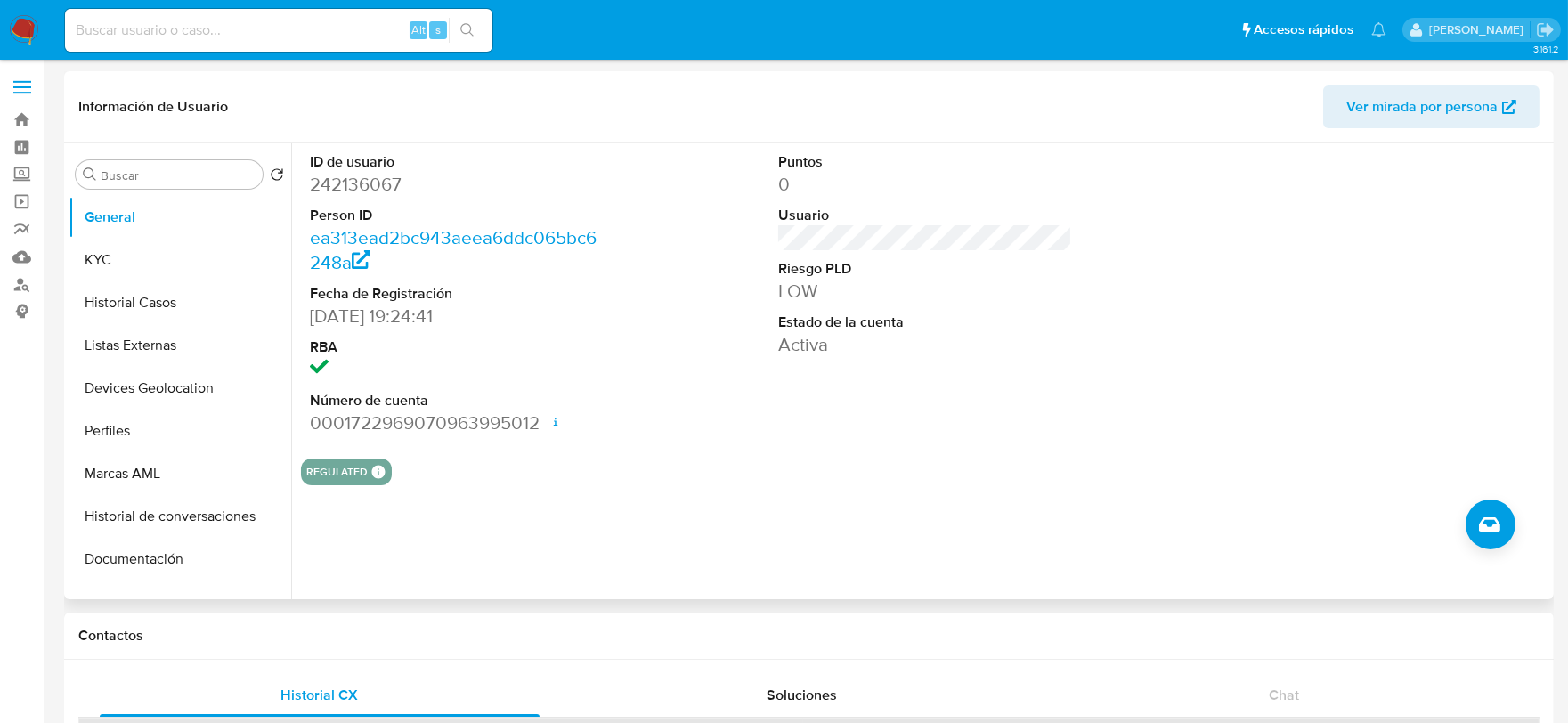
click at [326, 179] on dd "242136067" at bounding box center [457, 185] width 295 height 25
copy dd "242136067"
click at [171, 263] on button "KYC" at bounding box center [173, 260] width 209 height 43
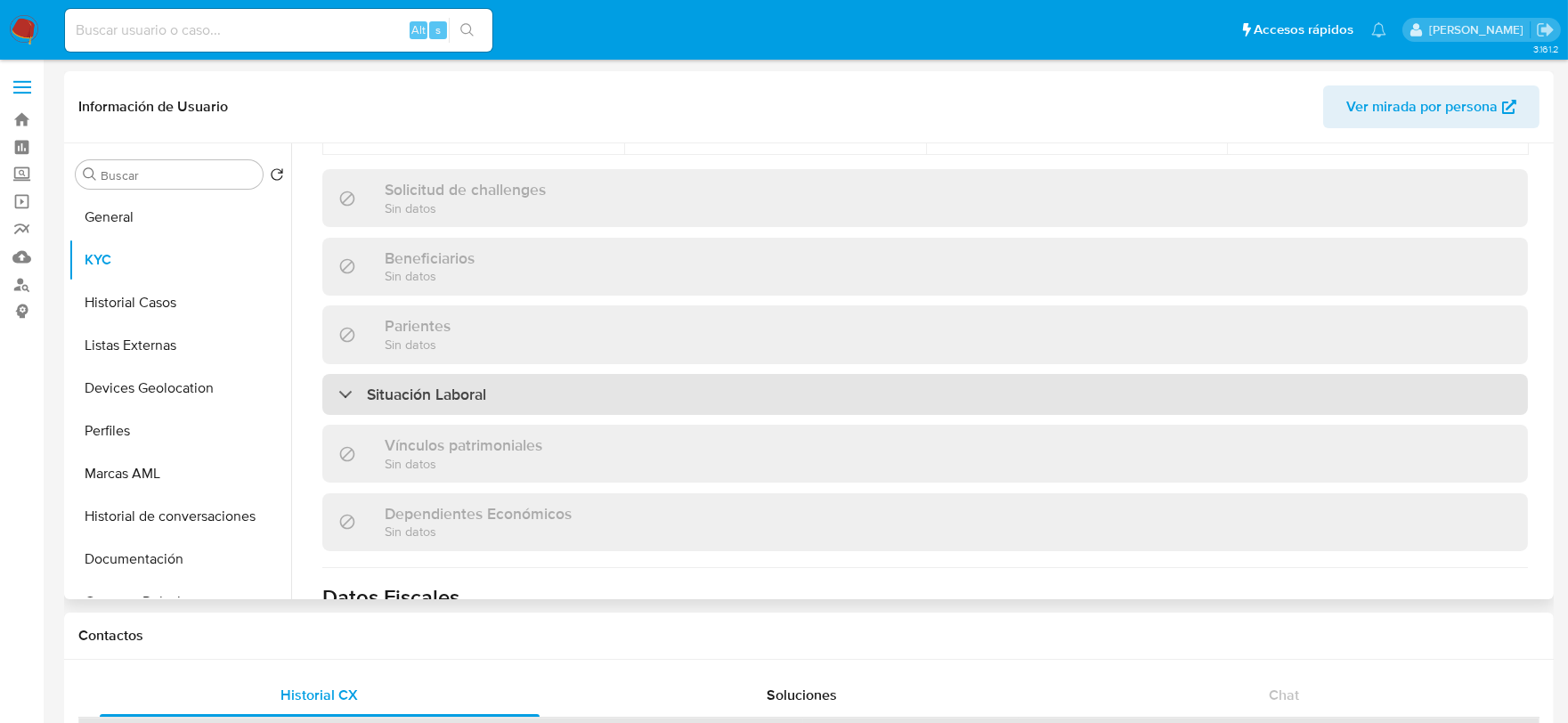
scroll to position [1088, 0]
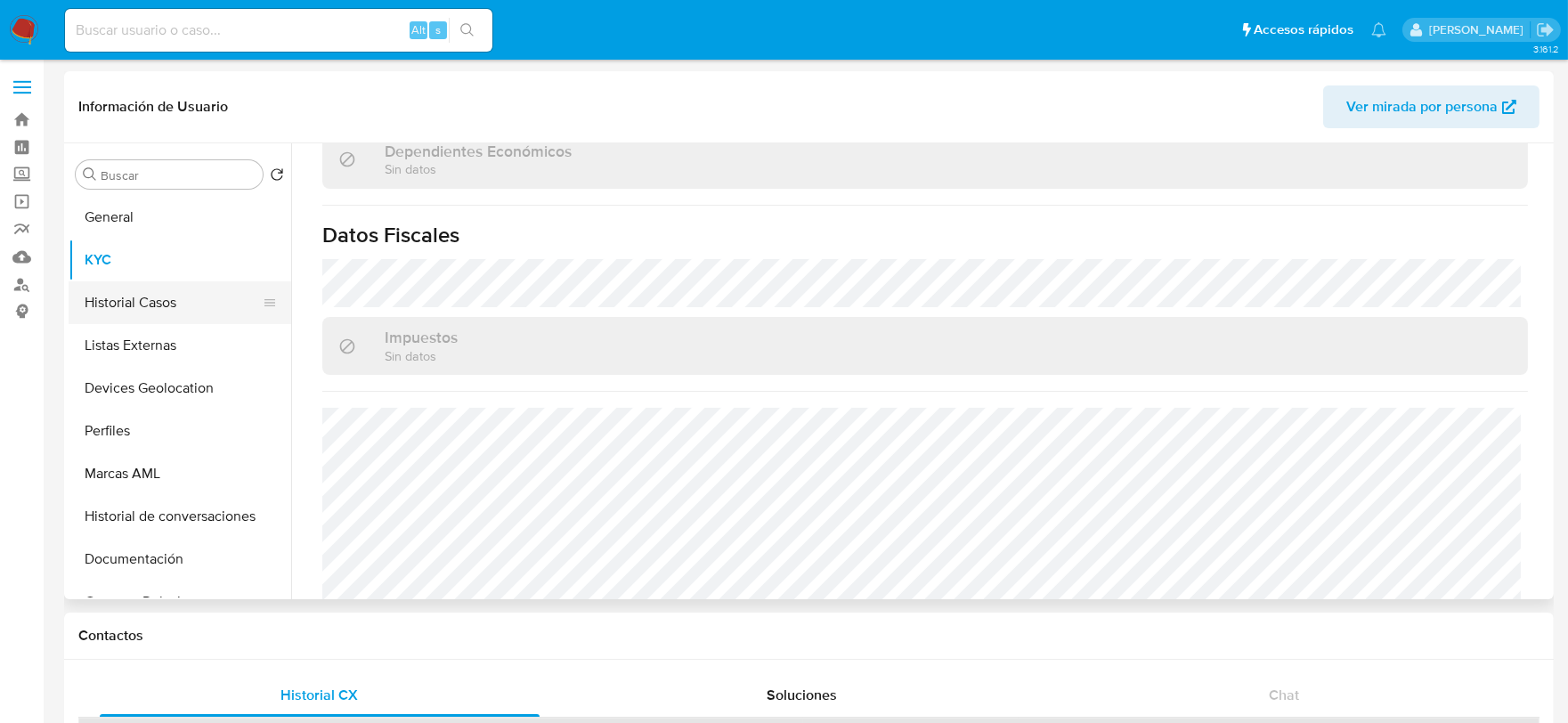
click at [112, 295] on button "Historial Casos" at bounding box center [173, 303] width 209 height 43
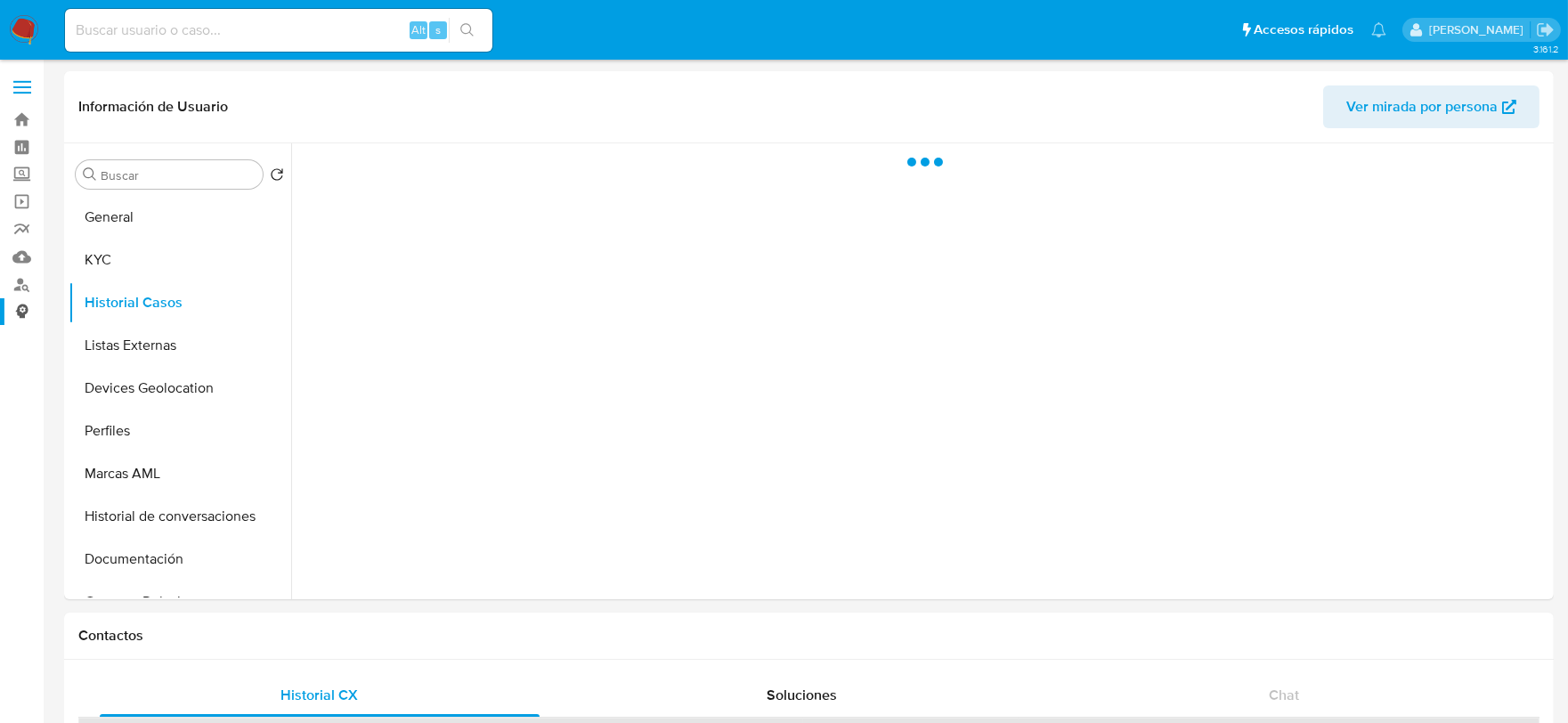
scroll to position [0, 0]
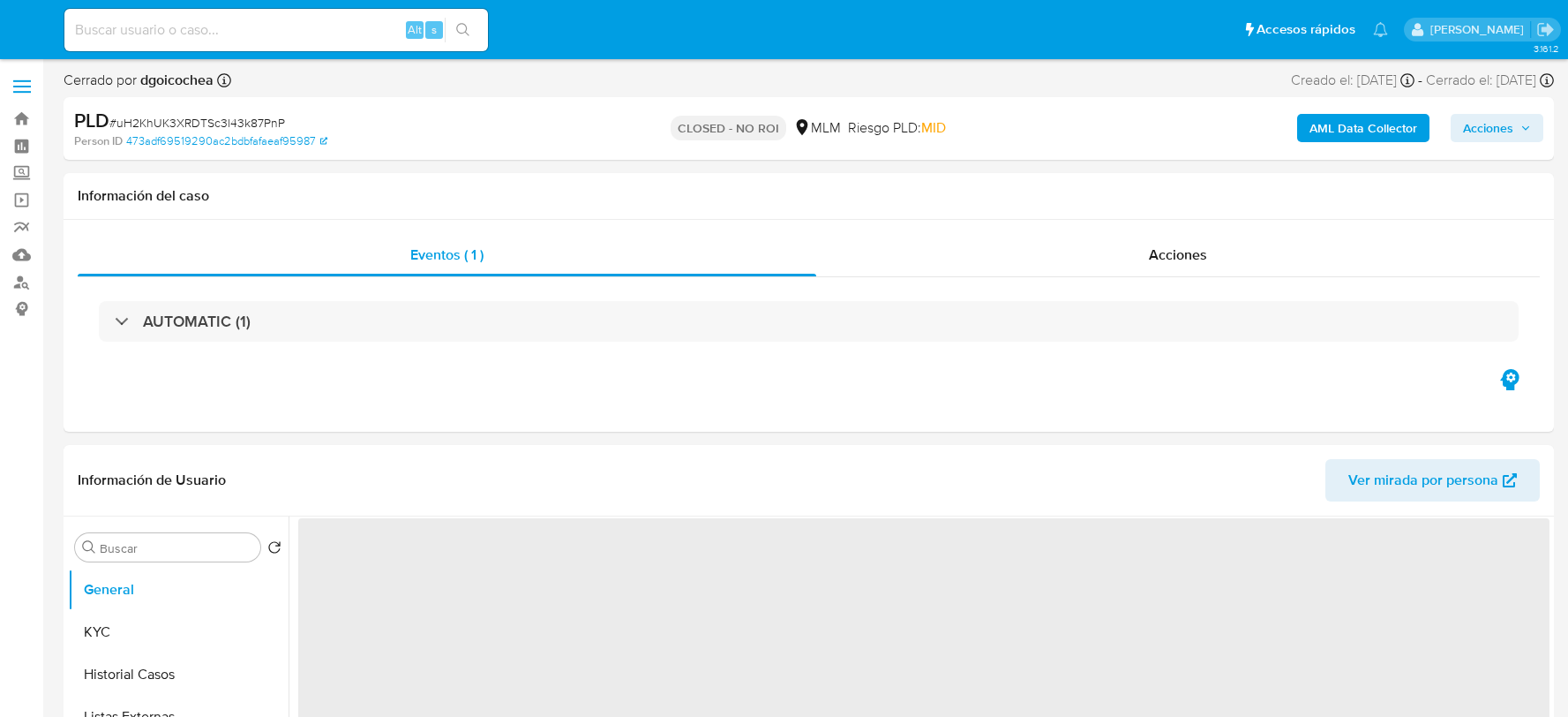
select select "10"
